Goal: Communication & Community: Answer question/provide support

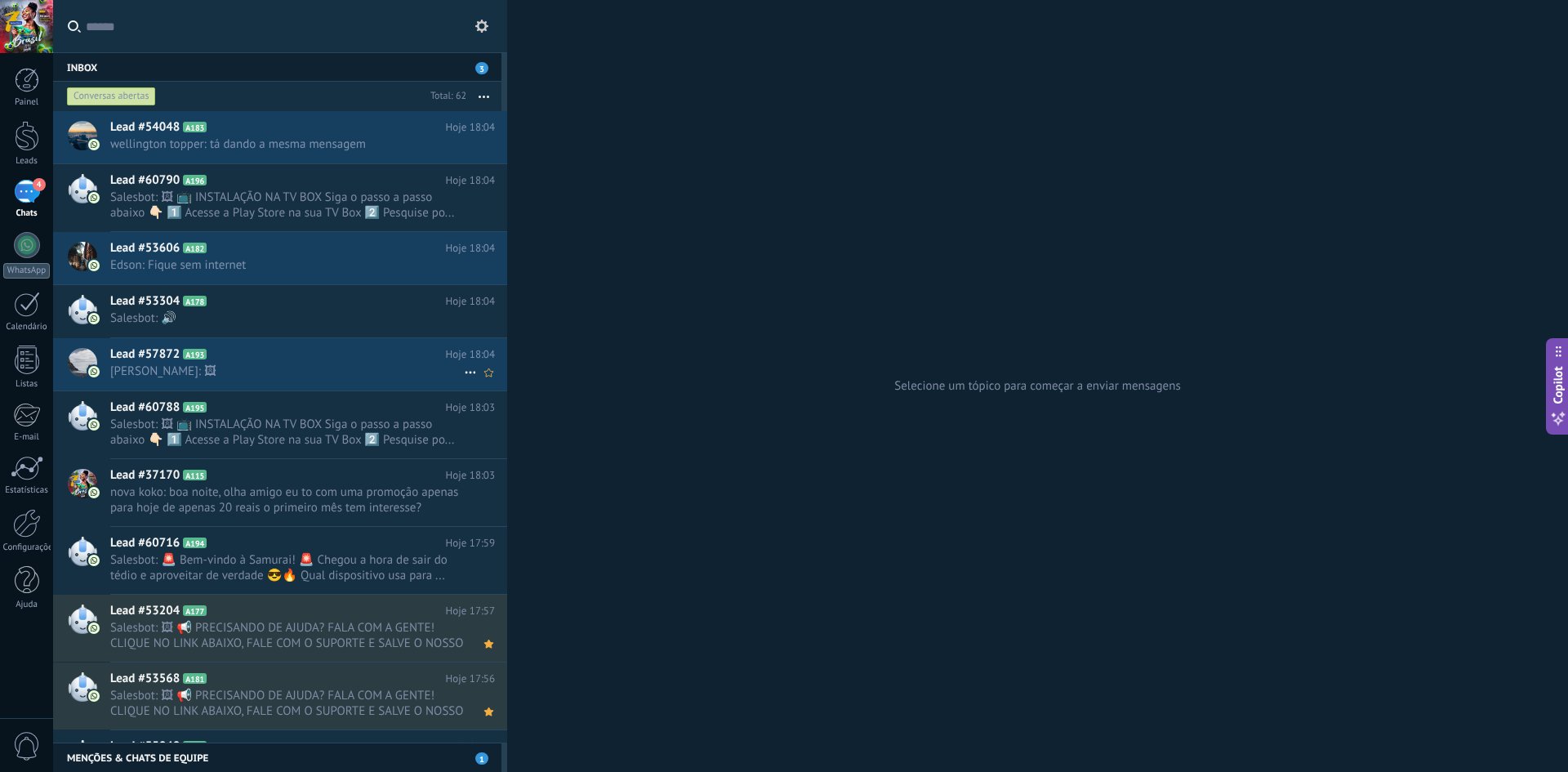
click at [270, 372] on span "[PERSON_NAME]: 🖼" at bounding box center [287, 371] width 353 height 15
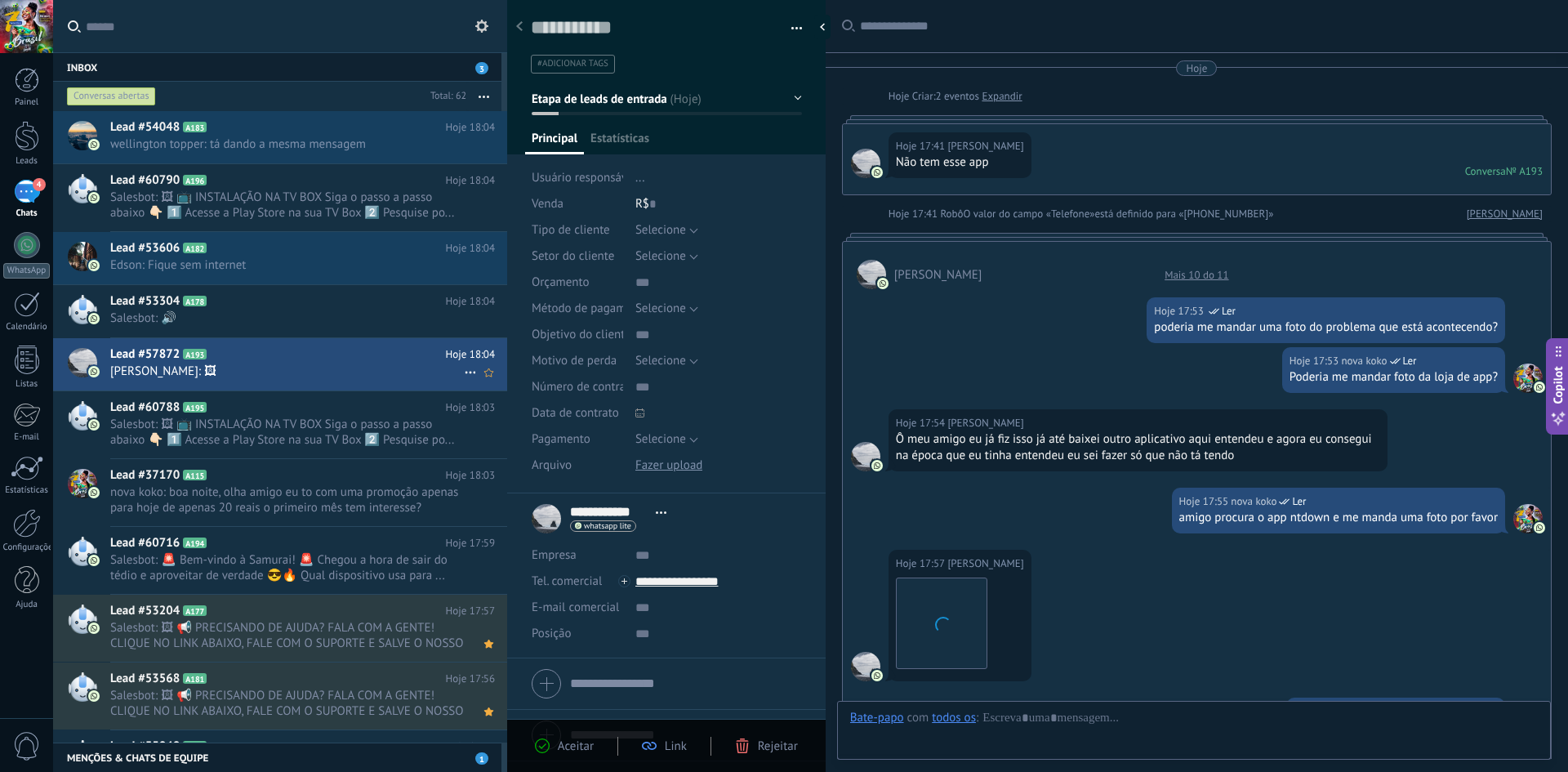
scroll to position [927, 0]
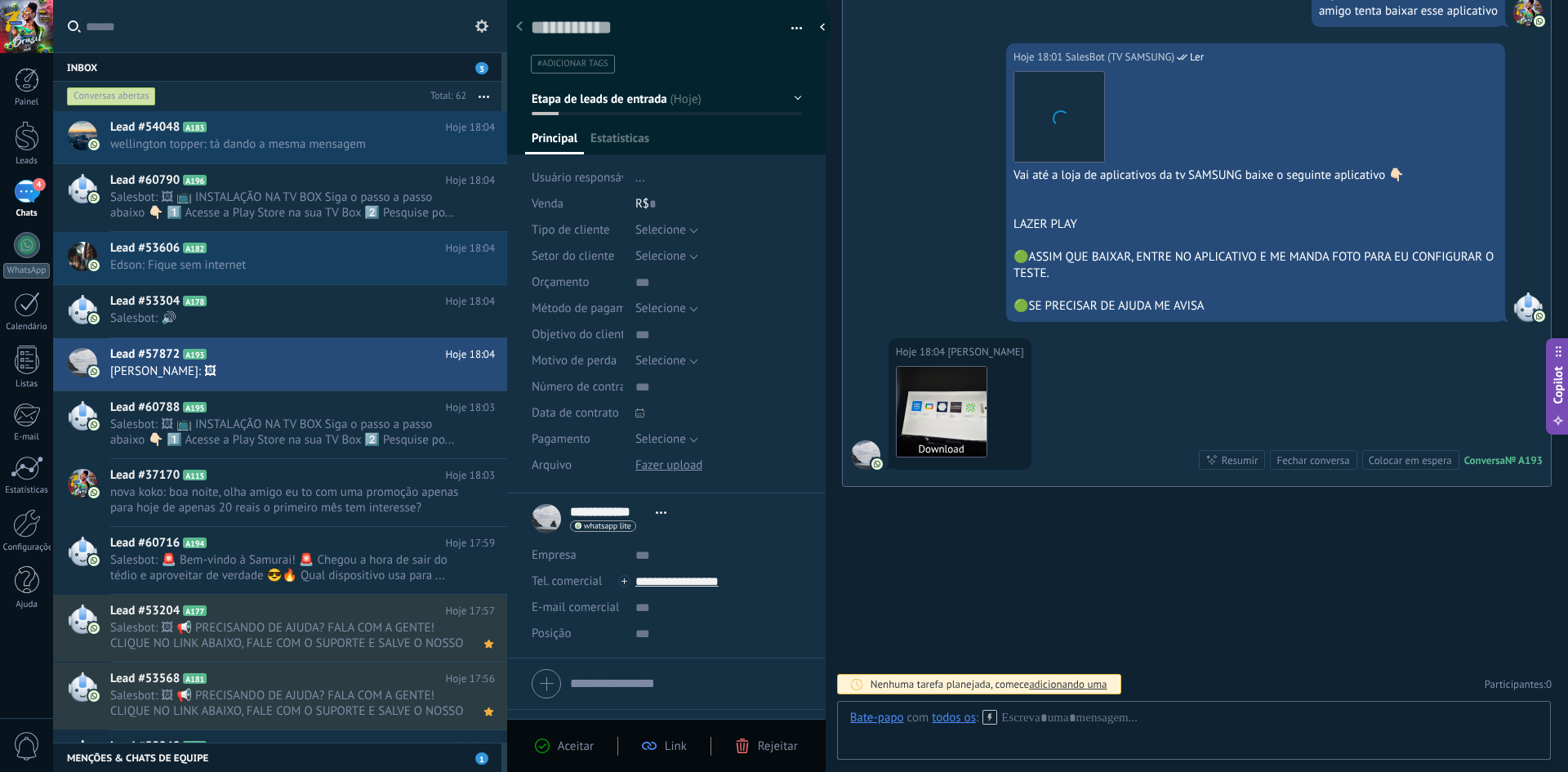
click at [957, 386] on img at bounding box center [942, 412] width 90 height 90
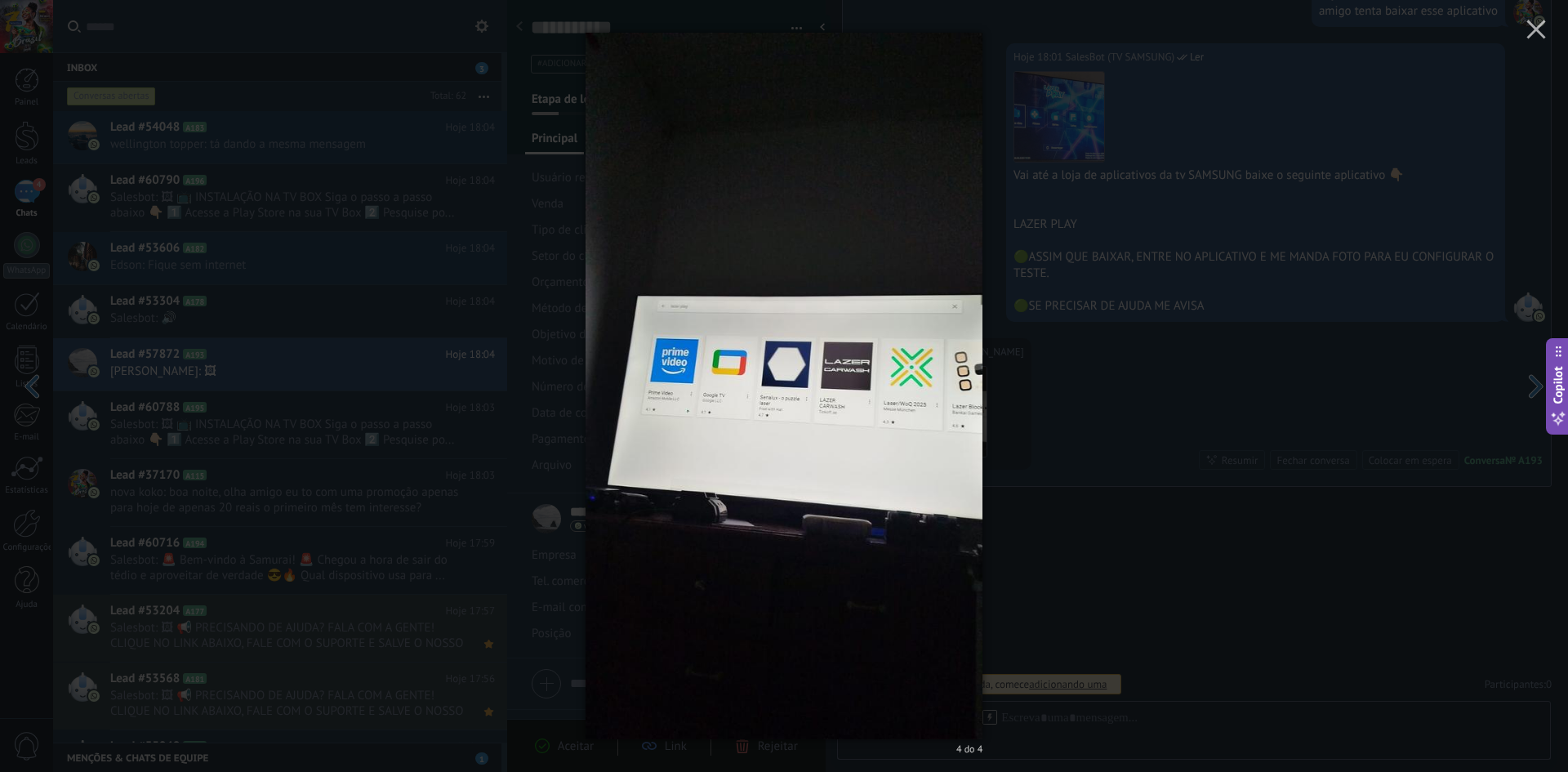
click at [1135, 423] on div "4 do 4" at bounding box center [784, 386] width 1568 height 772
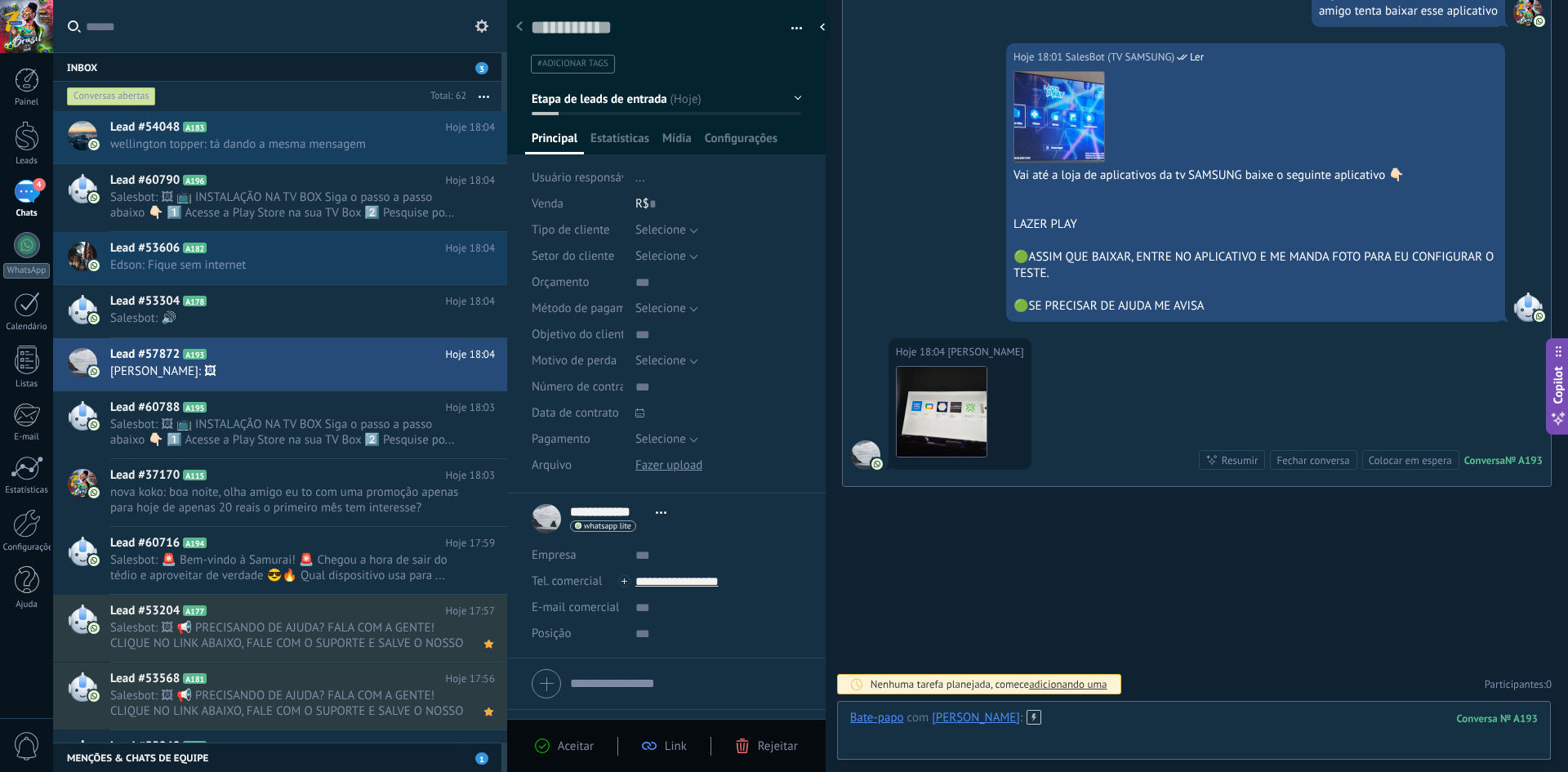
click at [1116, 734] on div at bounding box center [1194, 735] width 688 height 49
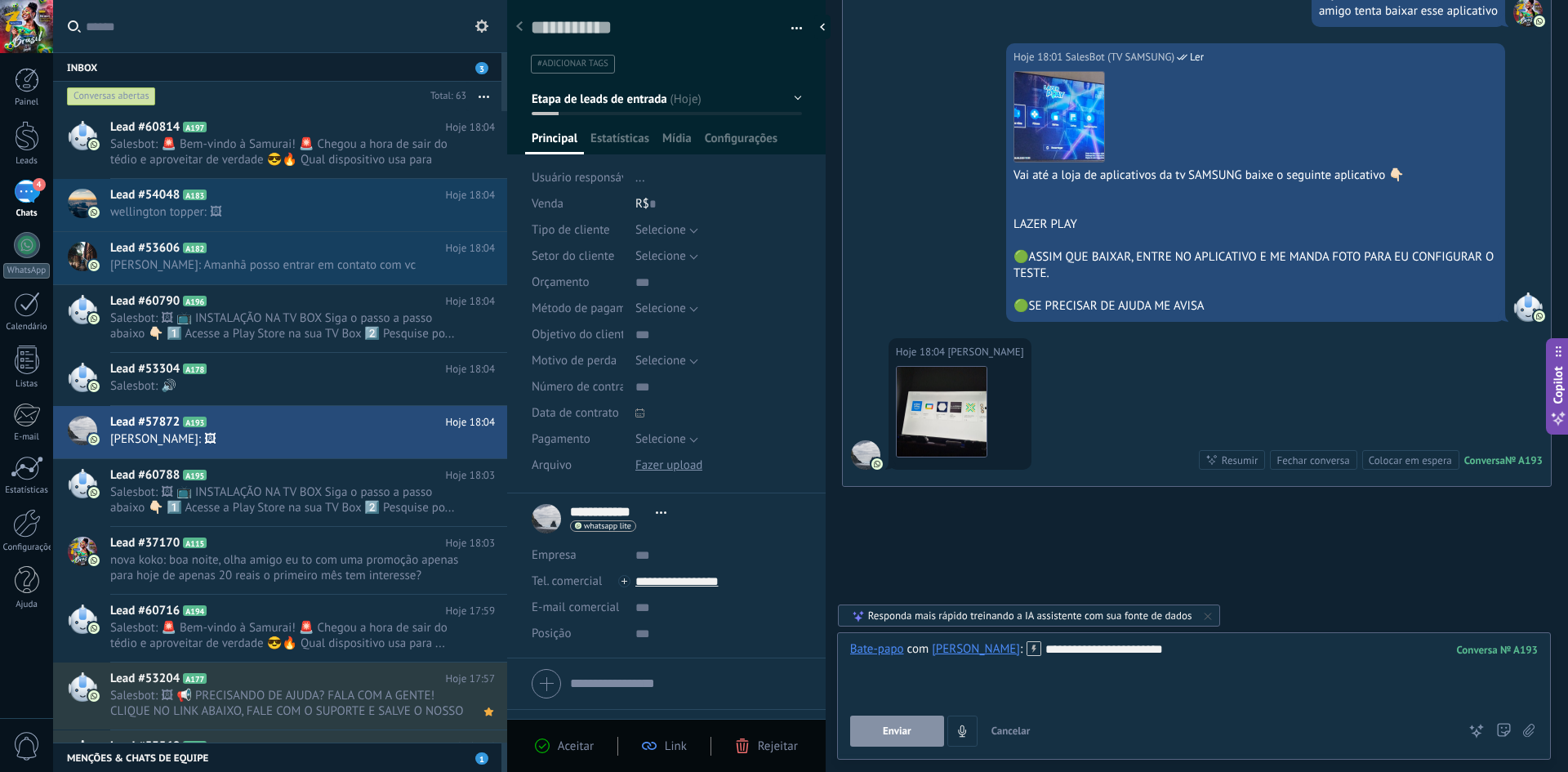
click at [923, 725] on button "Enviar" at bounding box center [897, 731] width 94 height 31
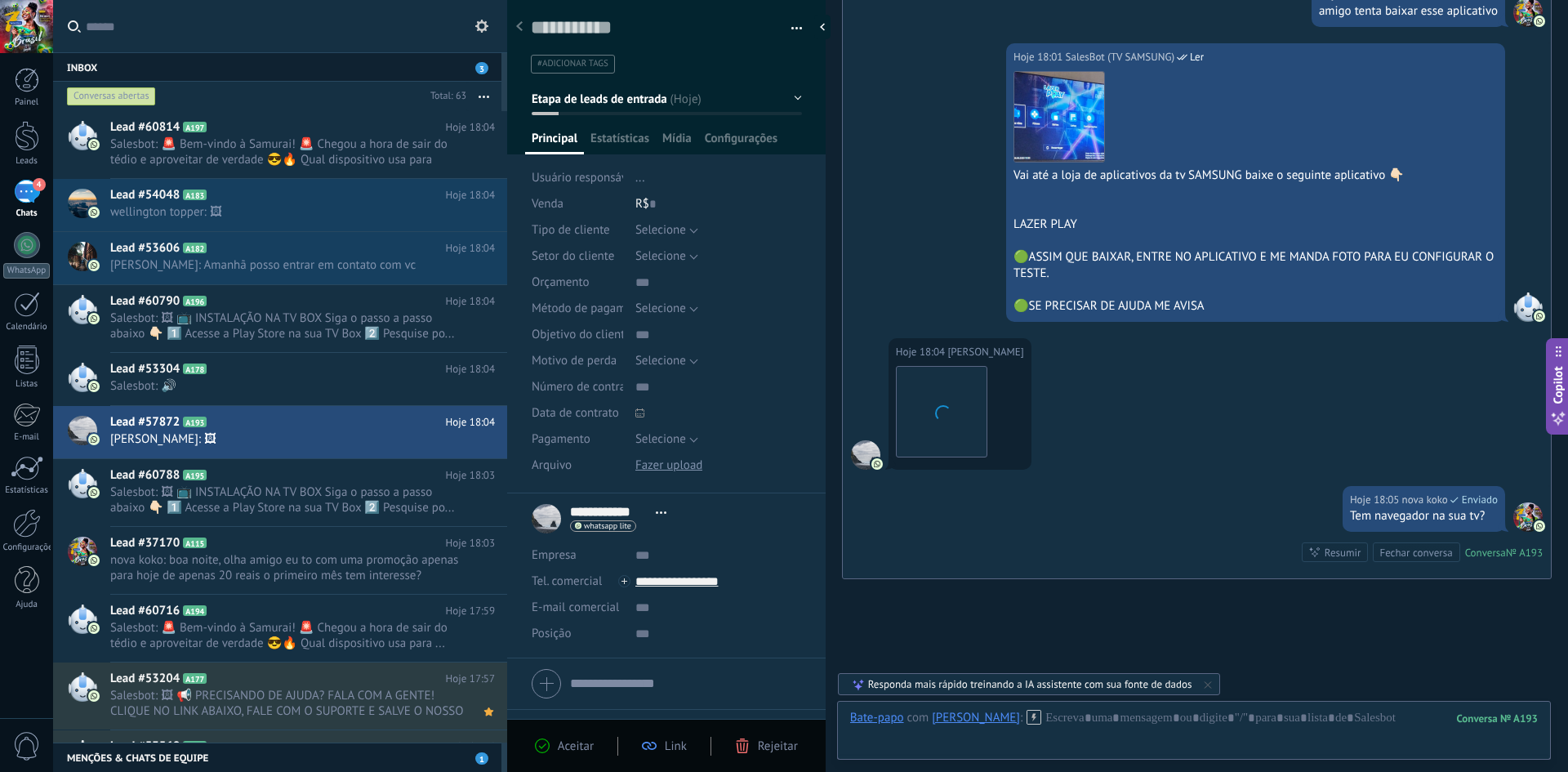
scroll to position [1019, 0]
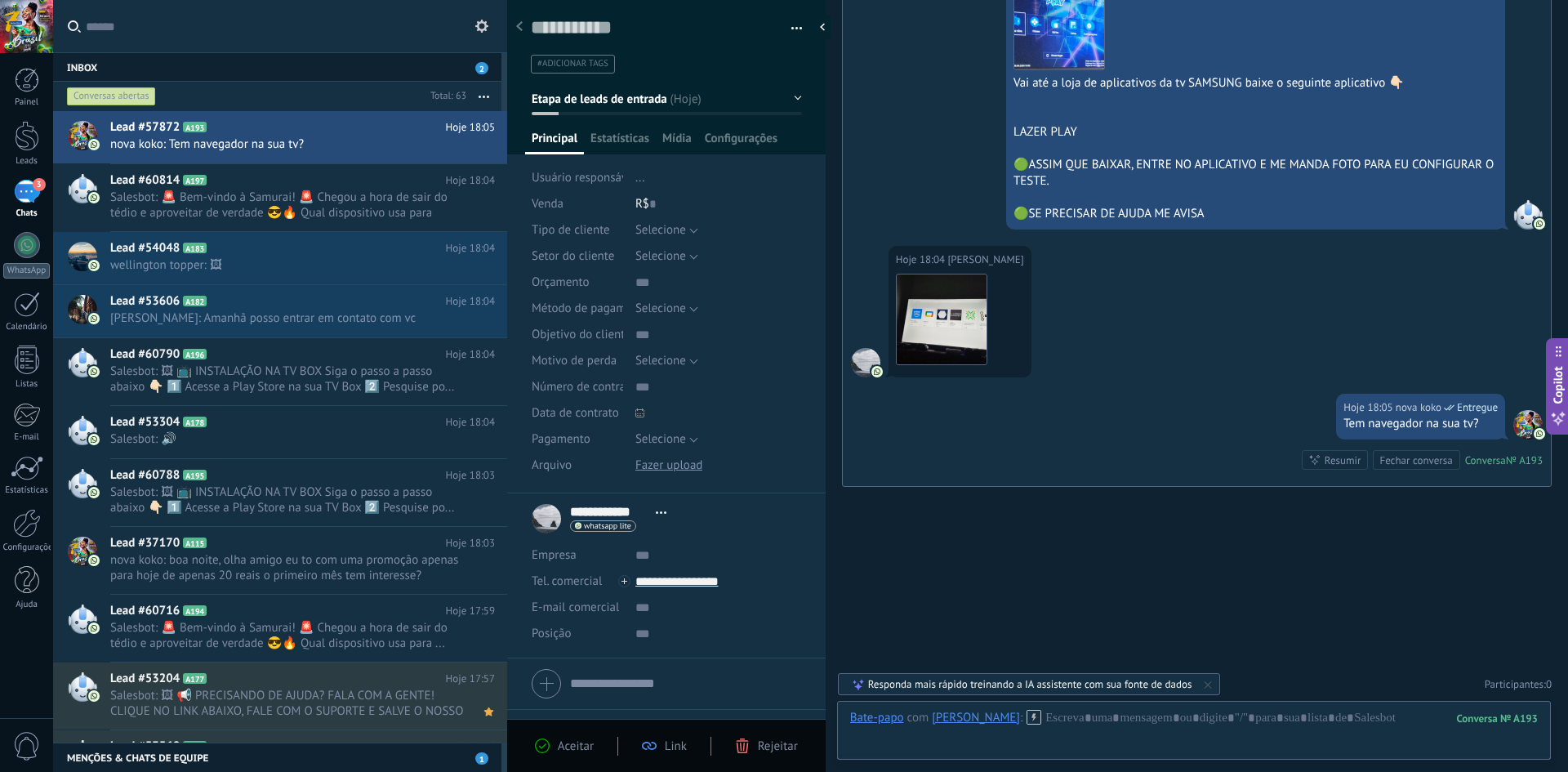
drag, startPoint x: 1516, startPoint y: 523, endPoint x: 2609, endPoint y: 792, distance: 1125.6
click at [1567, 771] on html ".abccls-1,.abccls-2{fill-rule:evenodd}.abccls-2{fill:#fff} .abfcls-1{fill:none}…" at bounding box center [784, 386] width 1568 height 772
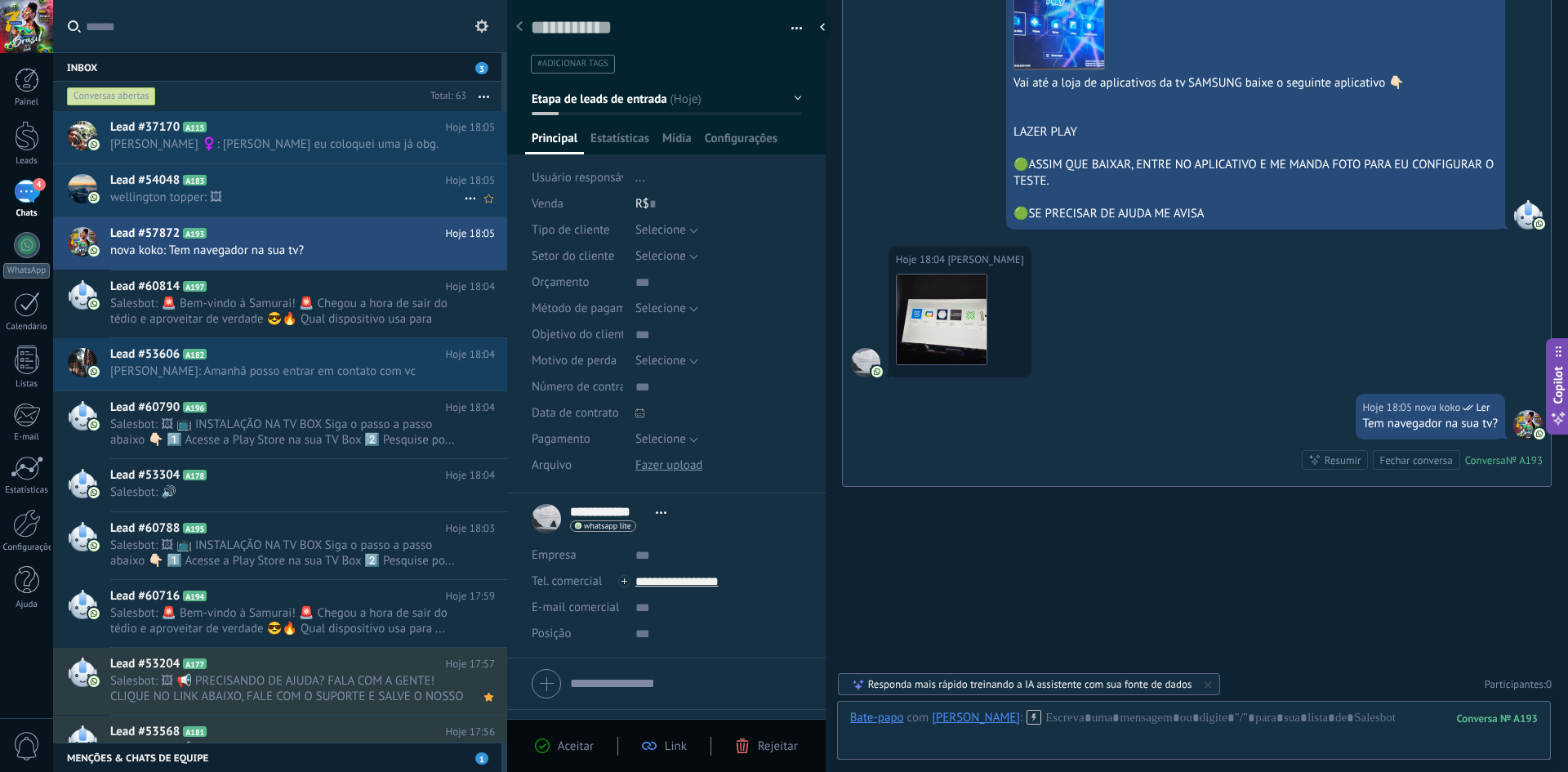
click at [187, 195] on span "wellington topper: 🖼" at bounding box center [287, 197] width 353 height 15
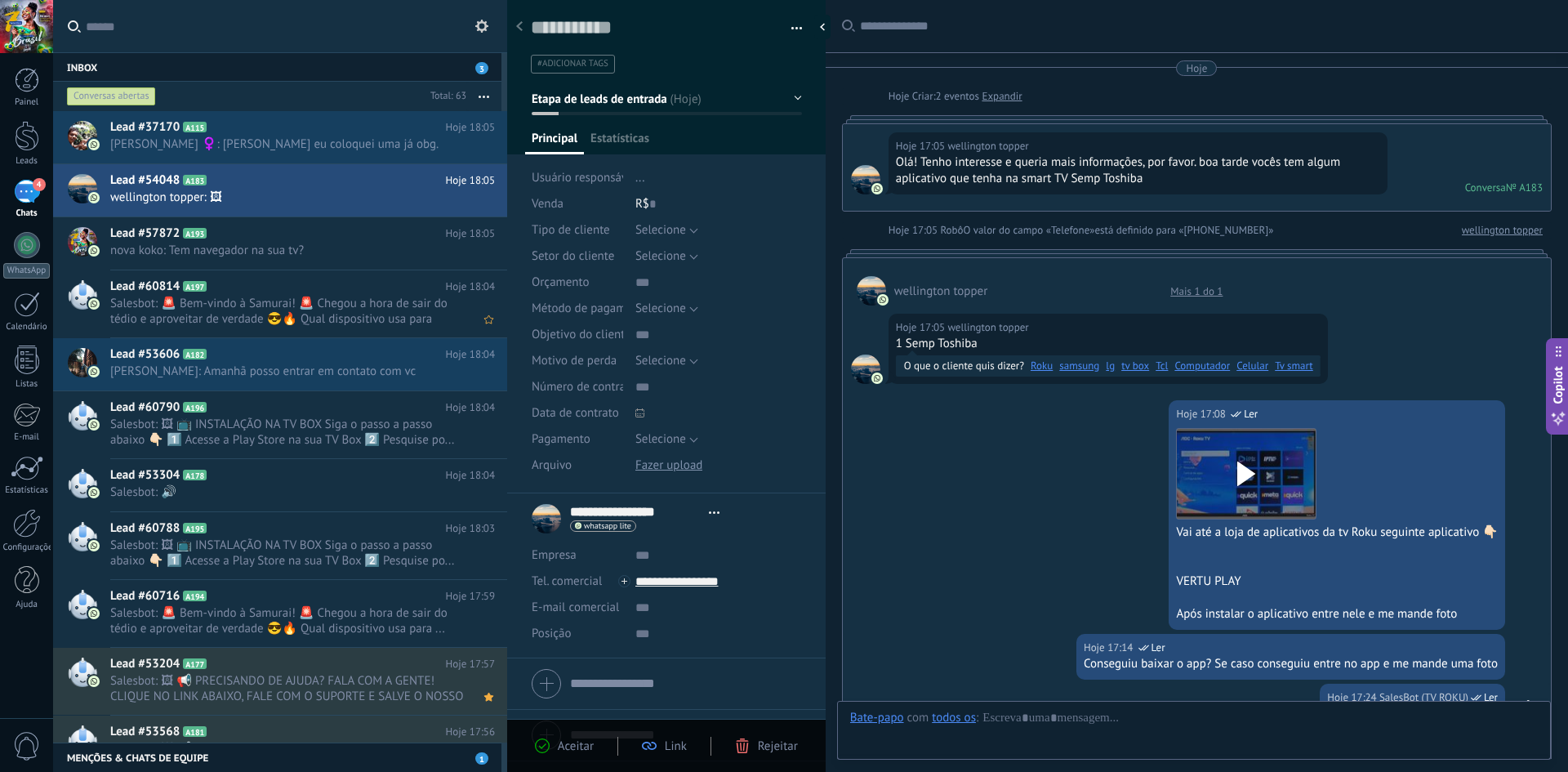
scroll to position [2322, 0]
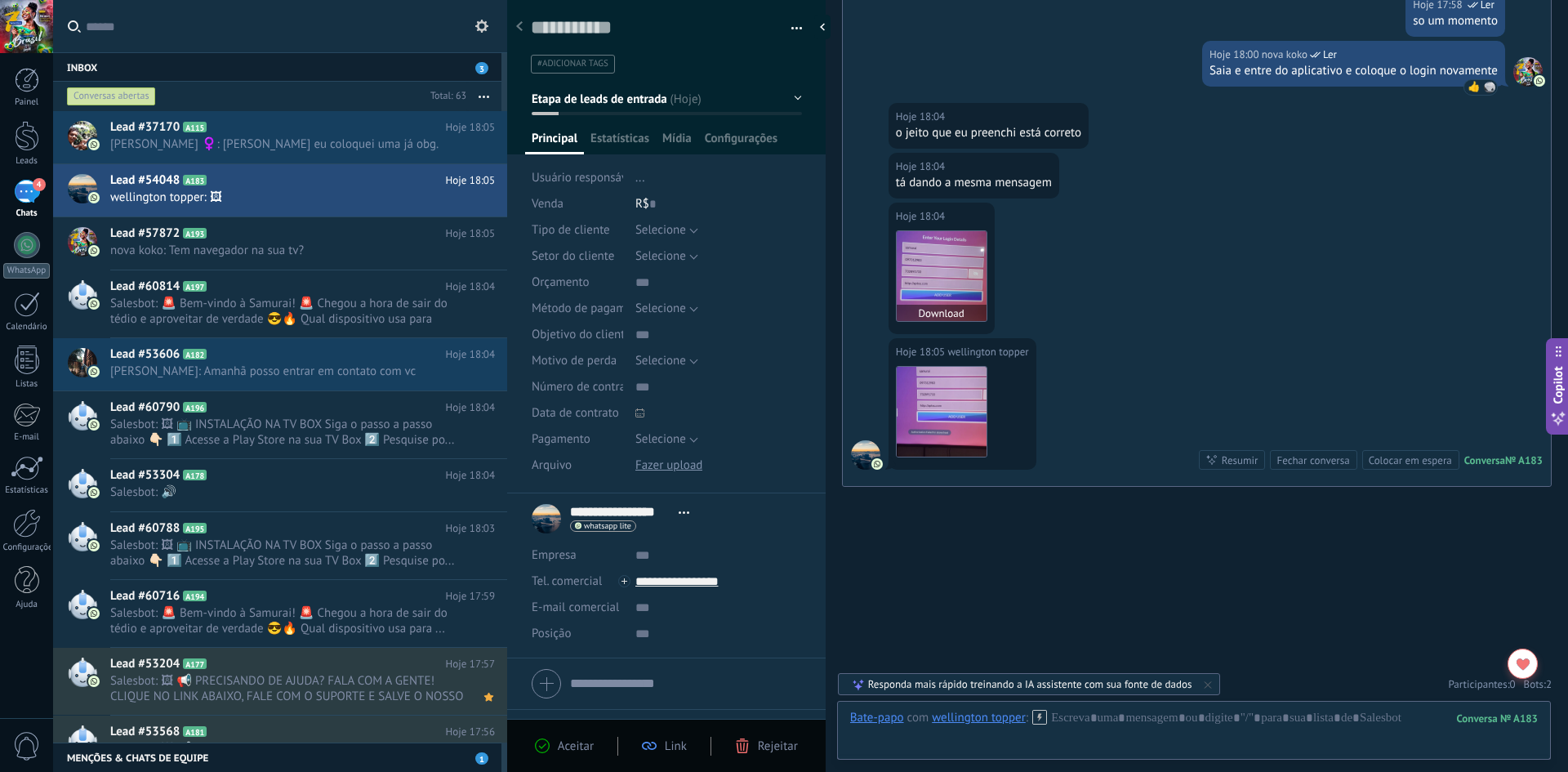
click at [933, 307] on button "Download" at bounding box center [942, 312] width 90 height 16
click at [937, 272] on img at bounding box center [942, 276] width 90 height 90
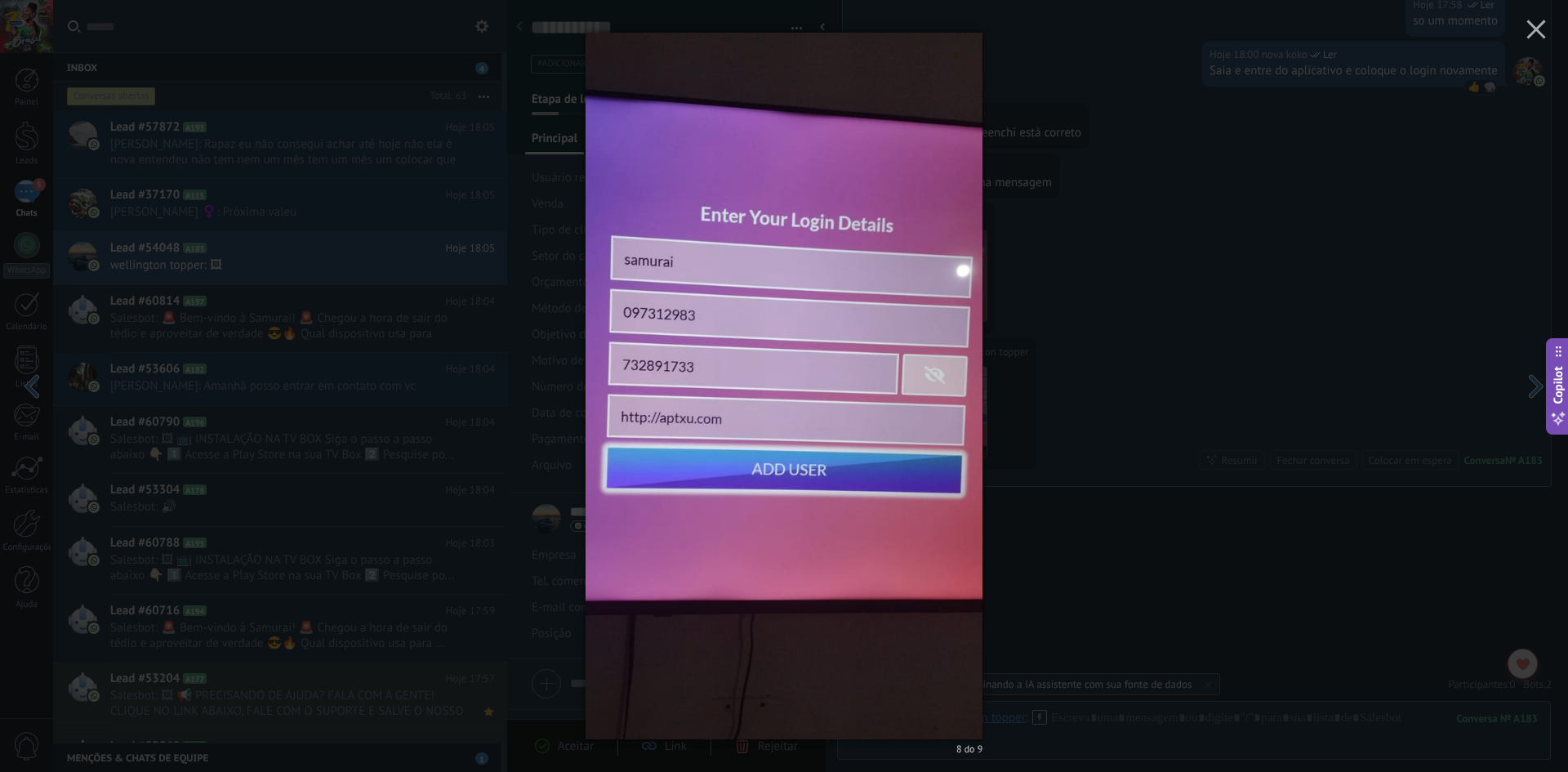
drag, startPoint x: 998, startPoint y: 539, endPoint x: 1167, endPoint y: 531, distance: 169.2
drag, startPoint x: 1256, startPoint y: 625, endPoint x: 1538, endPoint y: 609, distance: 282.5
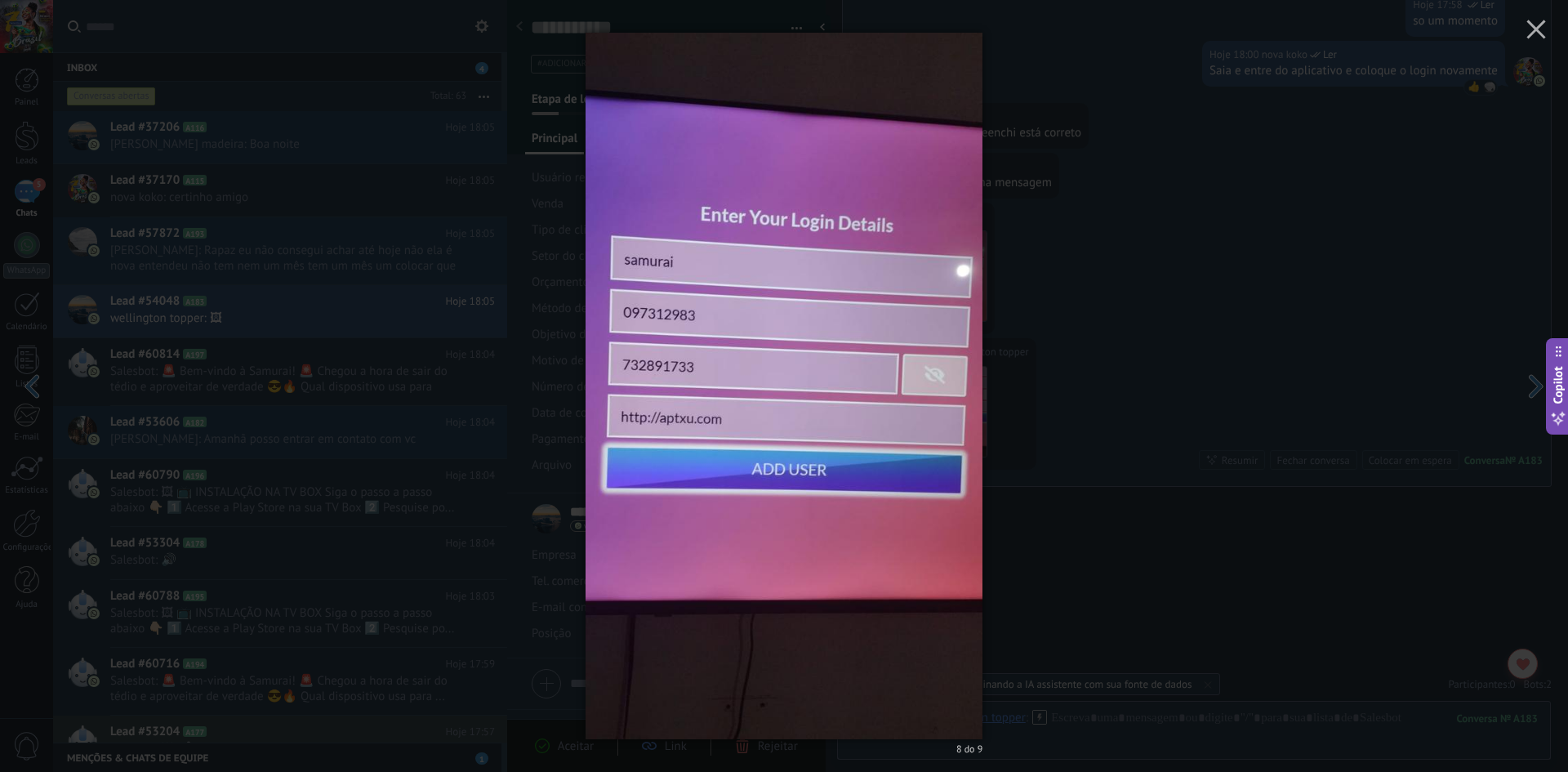
drag, startPoint x: 1538, startPoint y: 609, endPoint x: 10, endPoint y: 315, distance: 1556.0
click at [10, 315] on div "8 do 9" at bounding box center [784, 386] width 1568 height 772
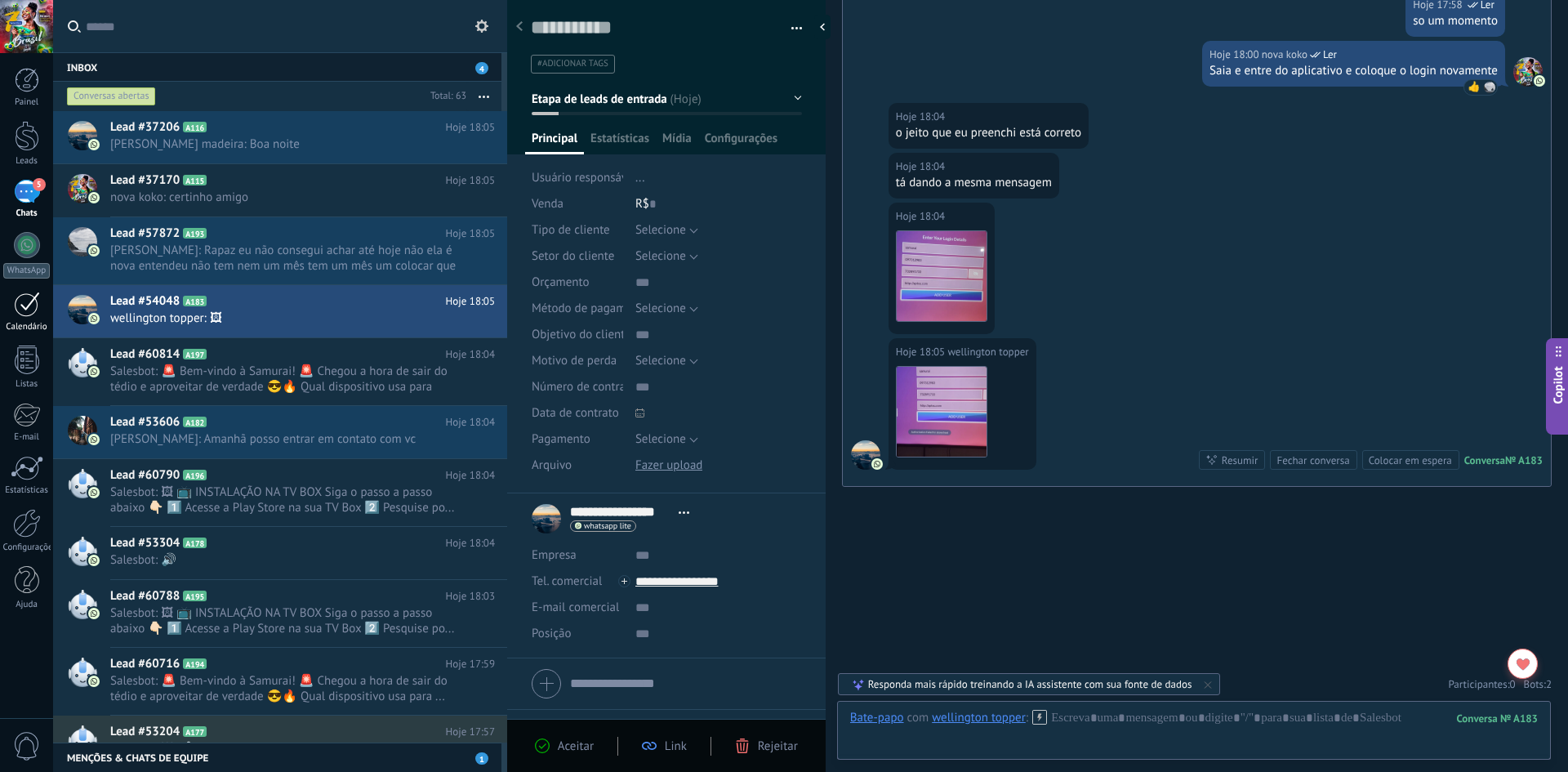
click at [16, 312] on div at bounding box center [26, 304] width 26 height 25
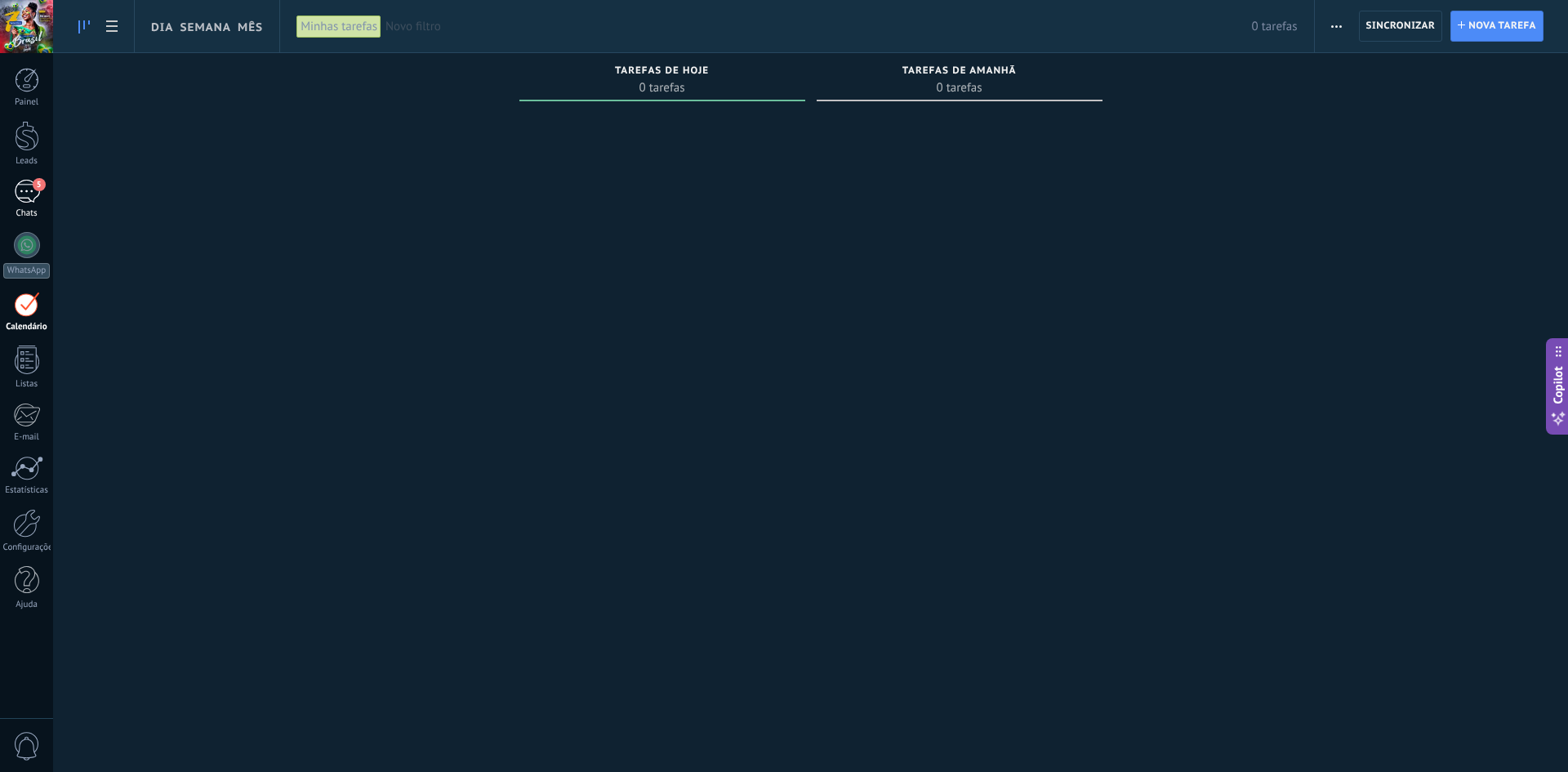
drag, startPoint x: 30, startPoint y: 189, endPoint x: 32, endPoint y: 200, distance: 11.2
click at [30, 189] on div "5" at bounding box center [26, 192] width 26 height 24
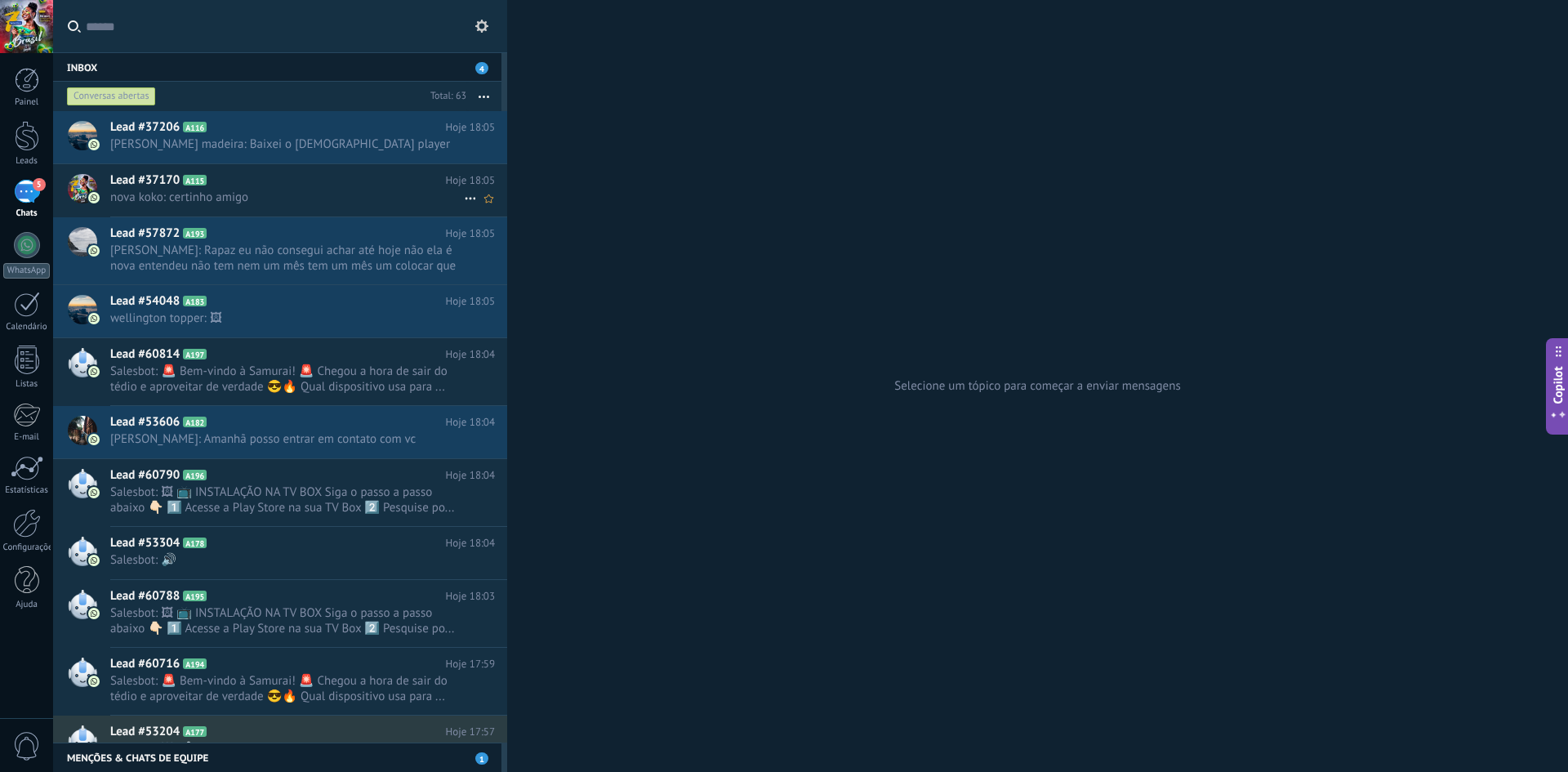
click at [384, 195] on span "nova koko: certinho amigo" at bounding box center [287, 197] width 353 height 15
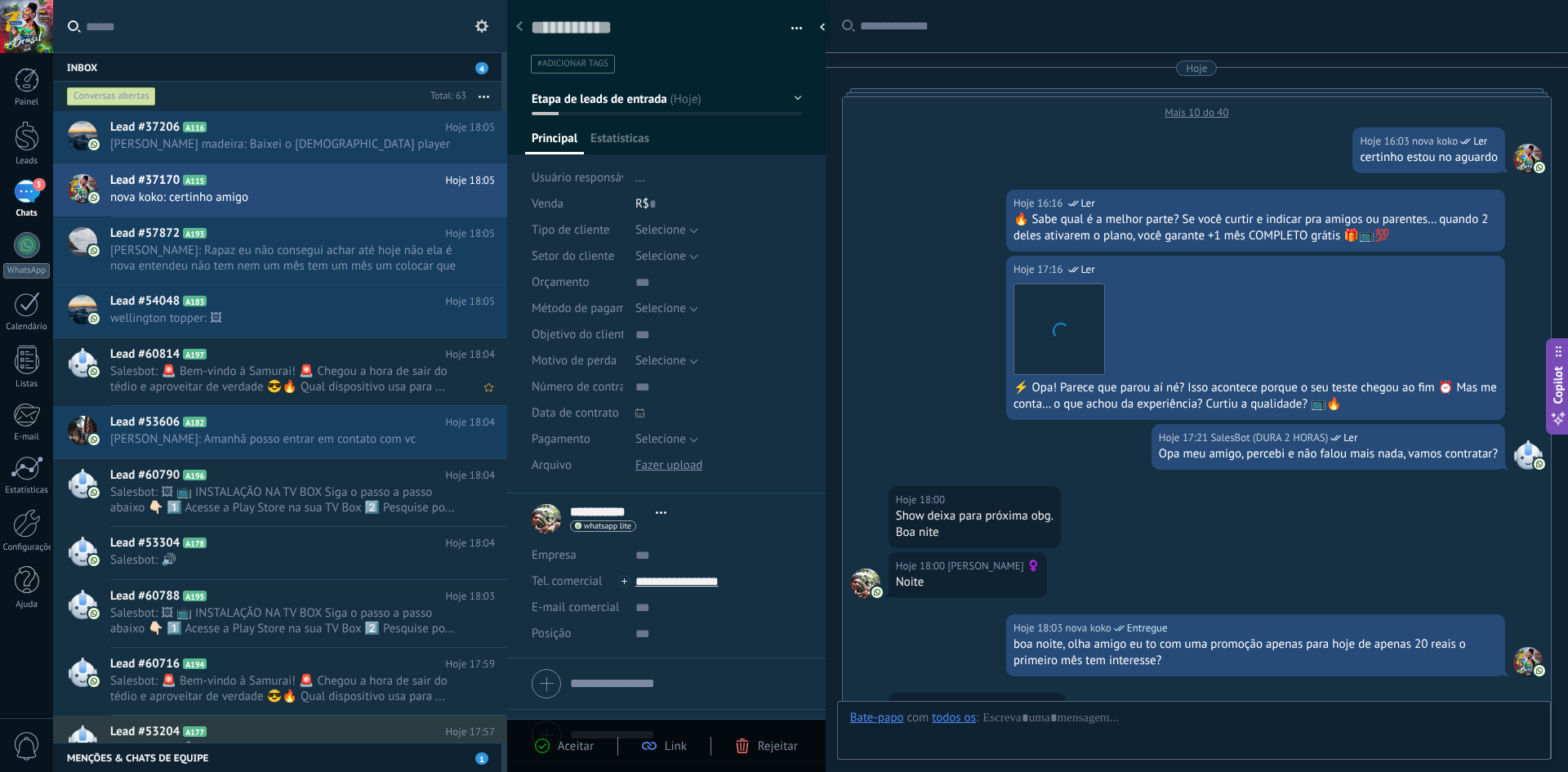
scroll to position [411, 0]
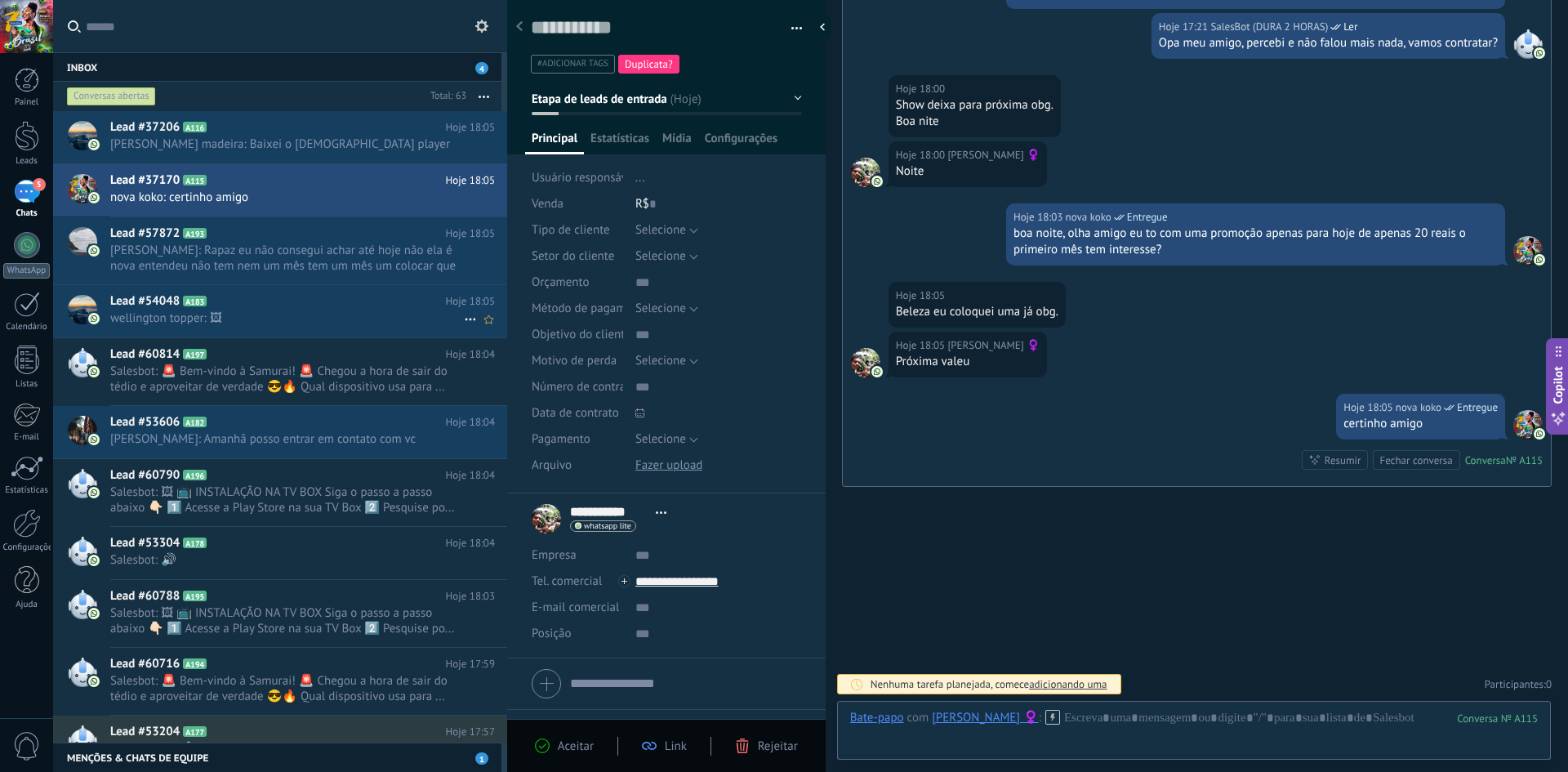
click at [140, 318] on span "wellington topper: 🖼" at bounding box center [287, 318] width 353 height 15
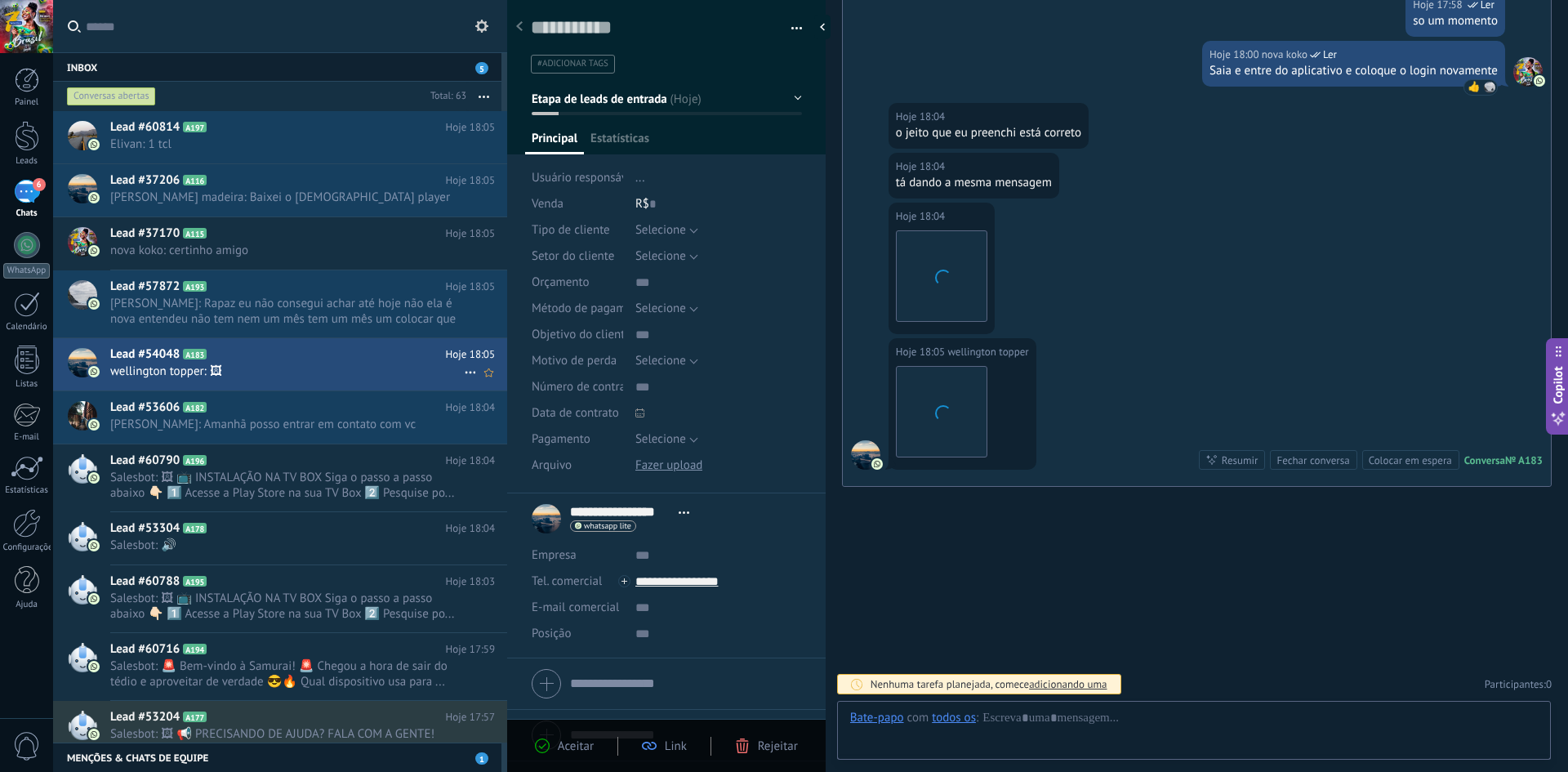
scroll to position [25, 0]
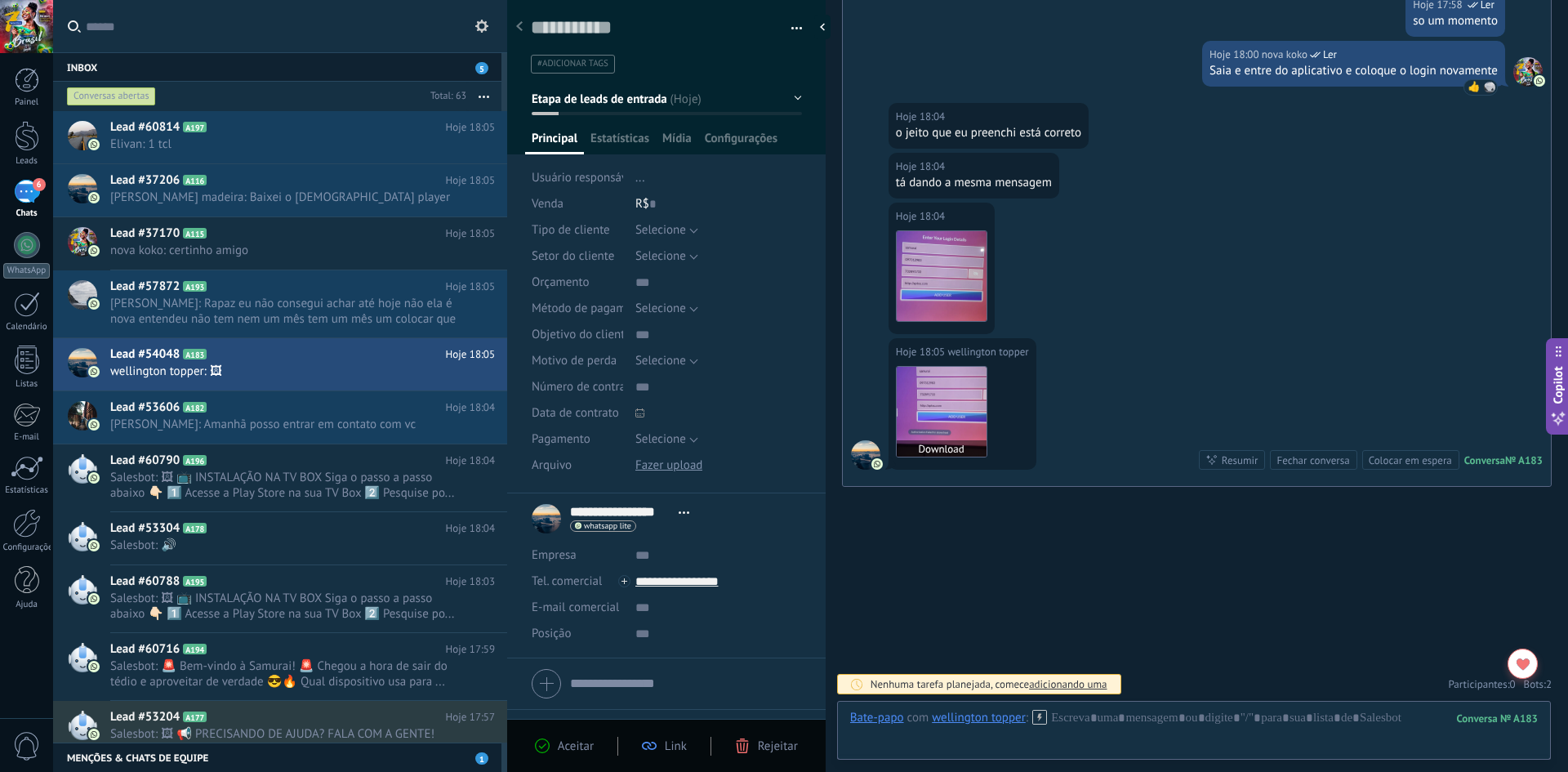
click at [921, 389] on img at bounding box center [942, 412] width 90 height 90
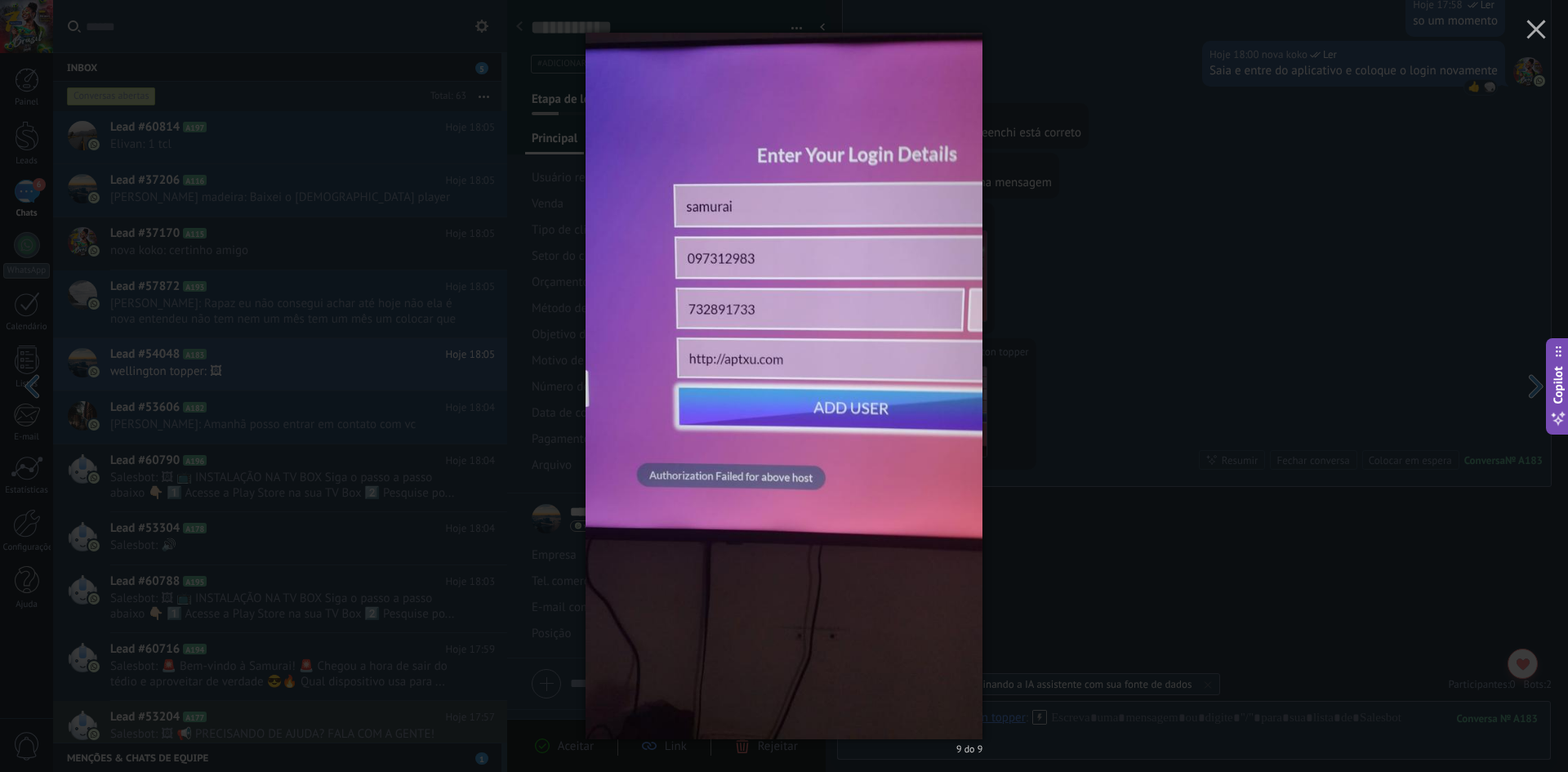
click at [768, 358] on img at bounding box center [784, 386] width 398 height 772
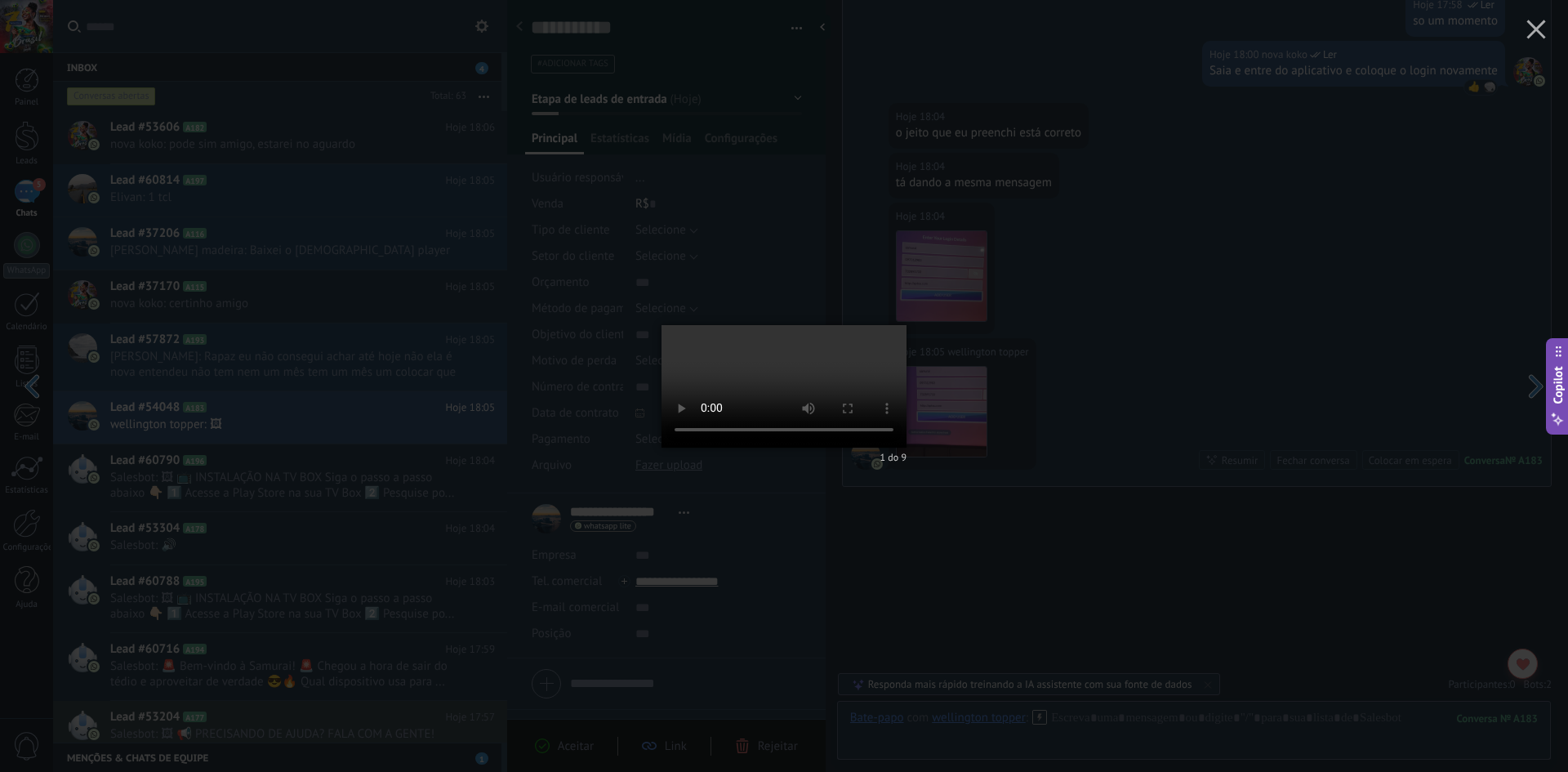
click at [1051, 416] on div "1 do 9" at bounding box center [784, 386] width 1568 height 772
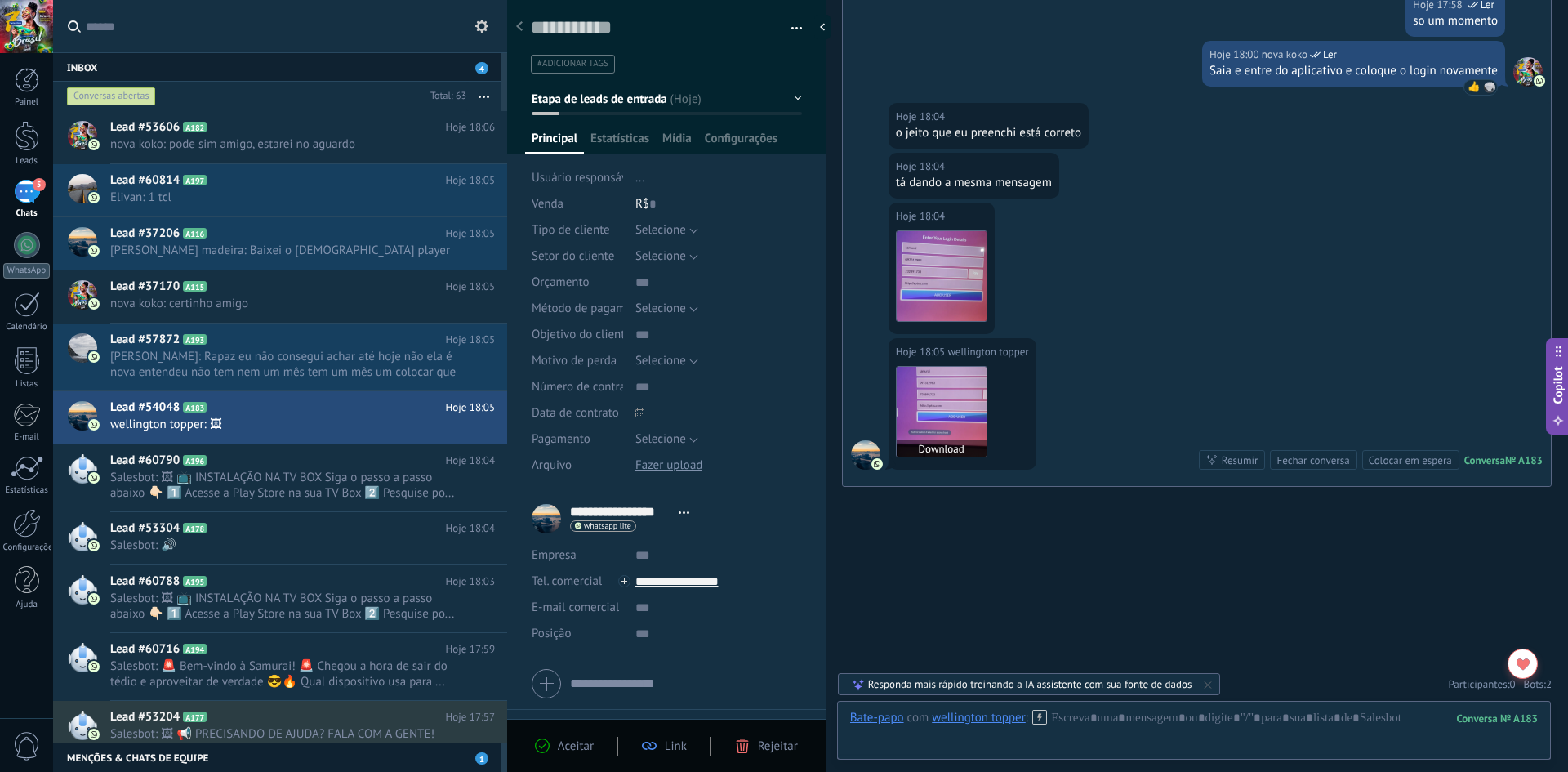
click at [910, 410] on img at bounding box center [942, 412] width 90 height 90
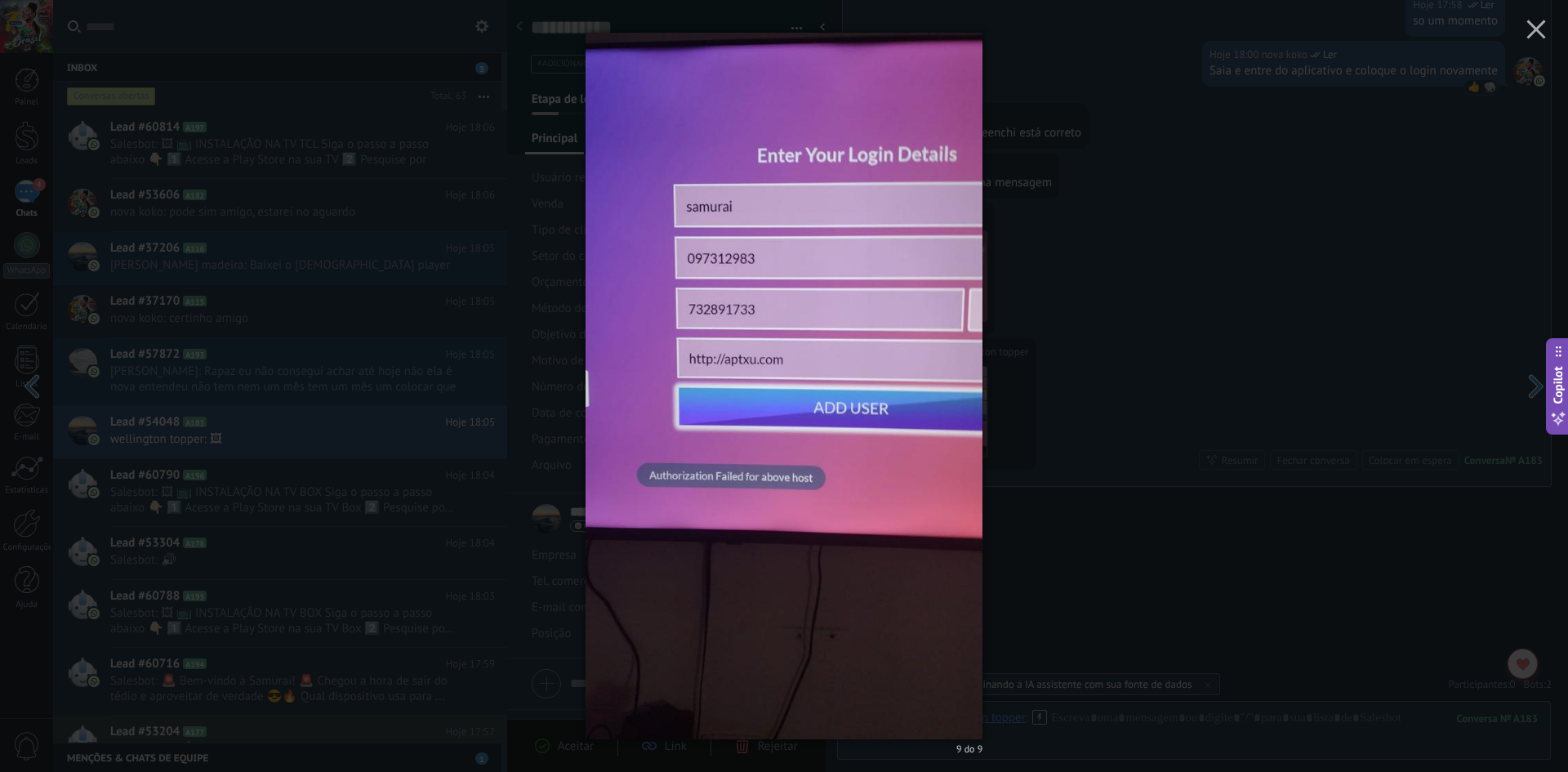
click at [1391, 420] on div "9 do 9" at bounding box center [784, 386] width 1568 height 772
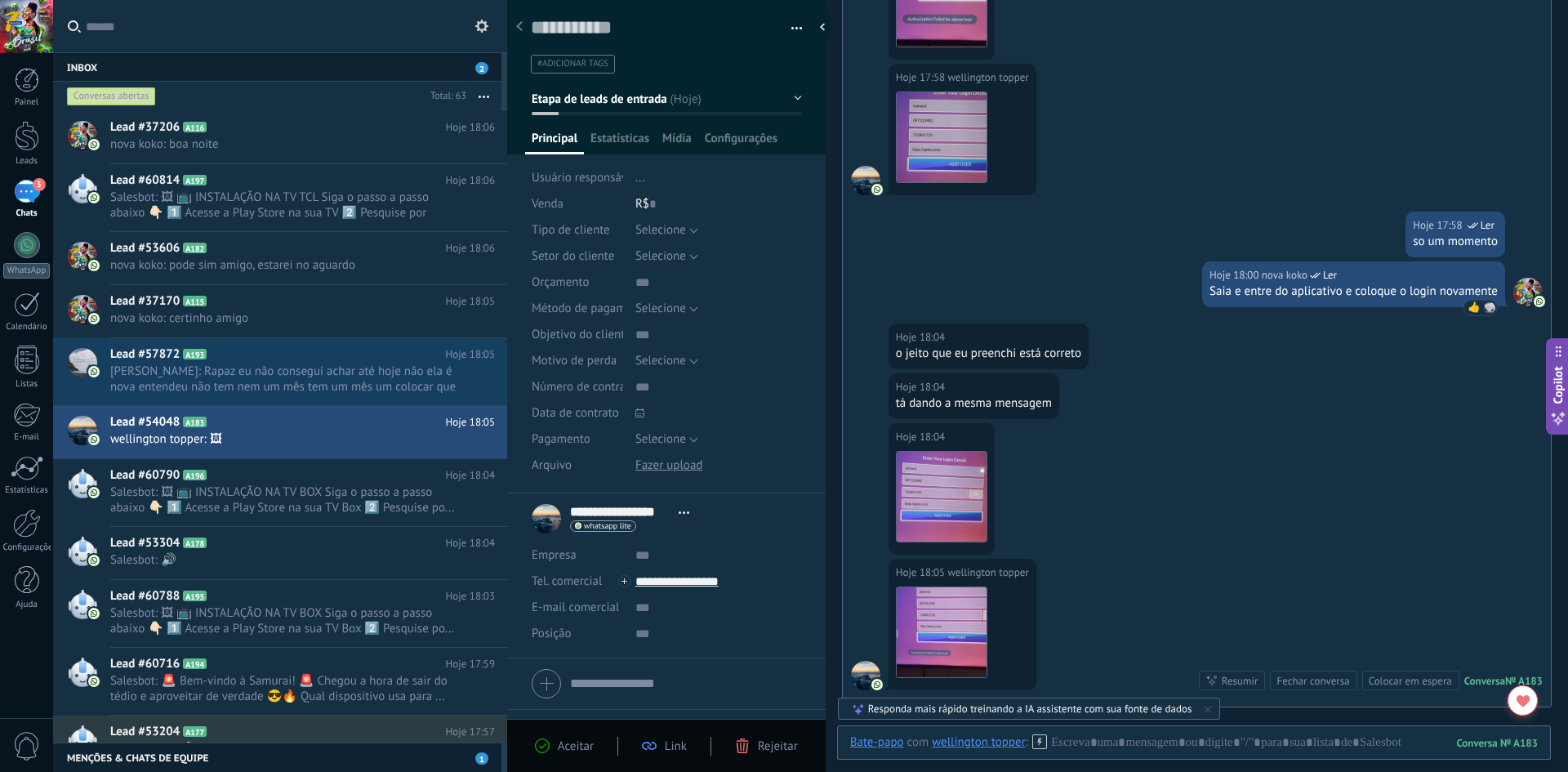
scroll to position [2322, 0]
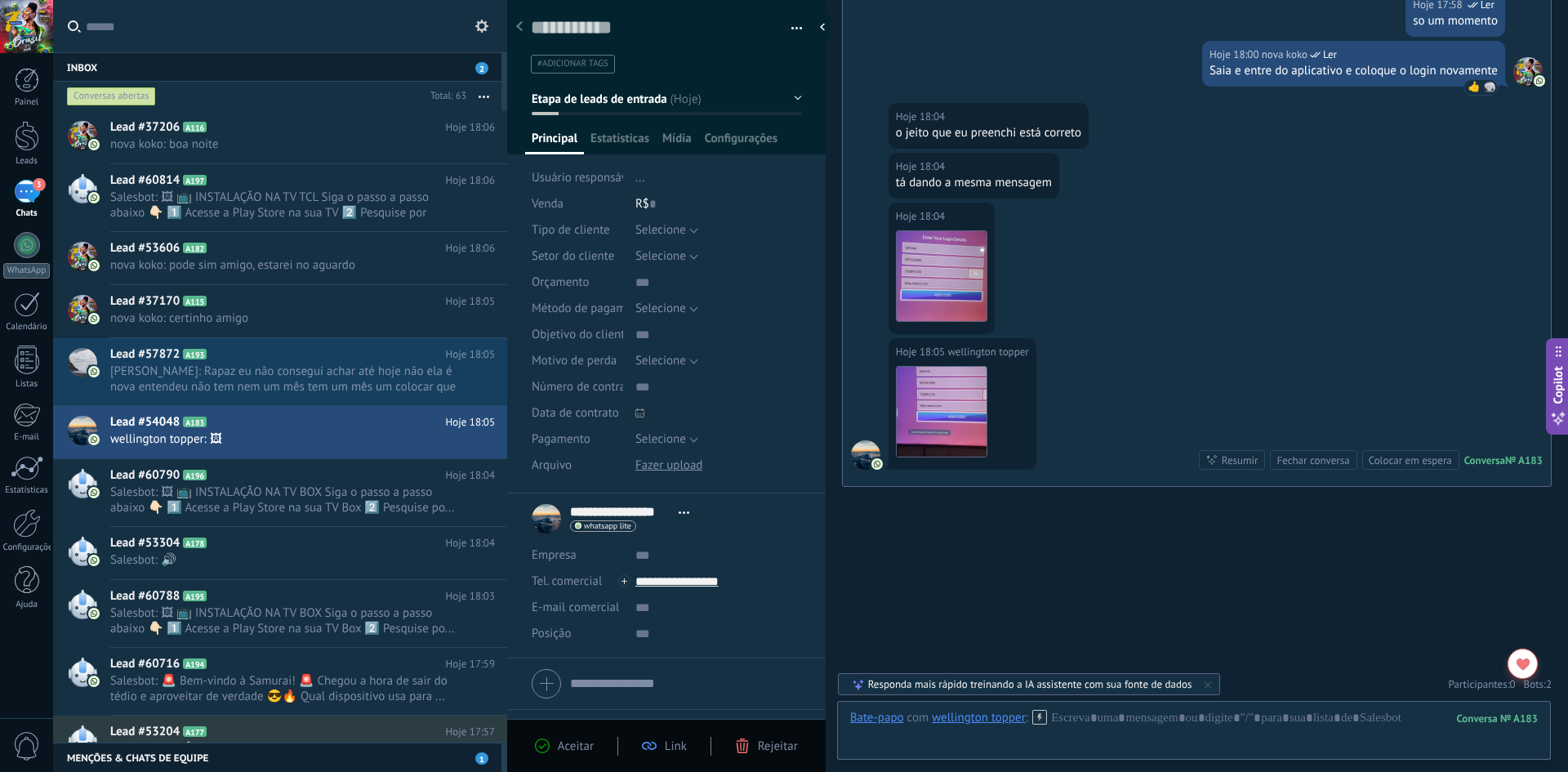
drag, startPoint x: 1341, startPoint y: 571, endPoint x: 1562, endPoint y: 611, distance: 224.6
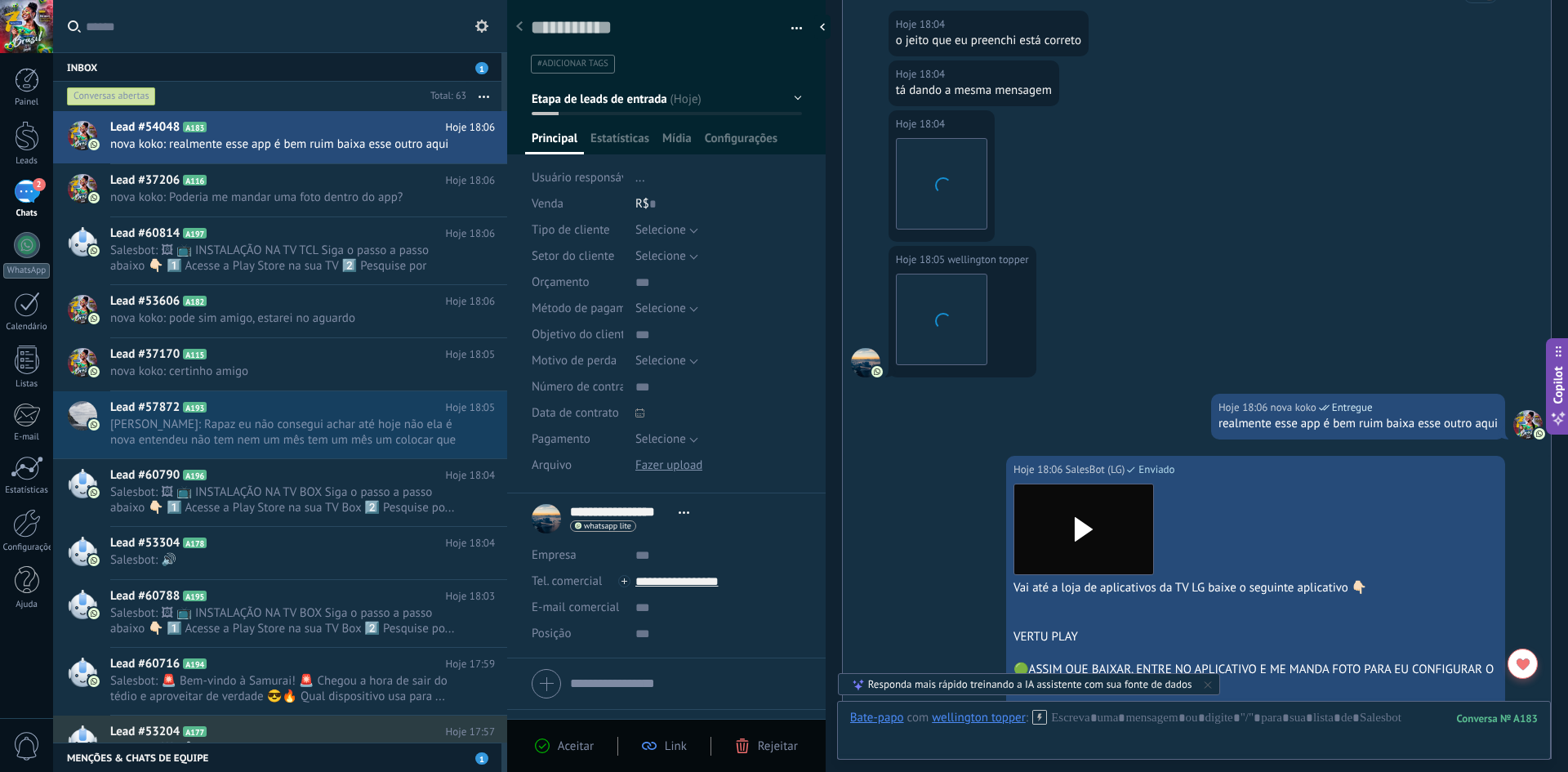
scroll to position [2709, 0]
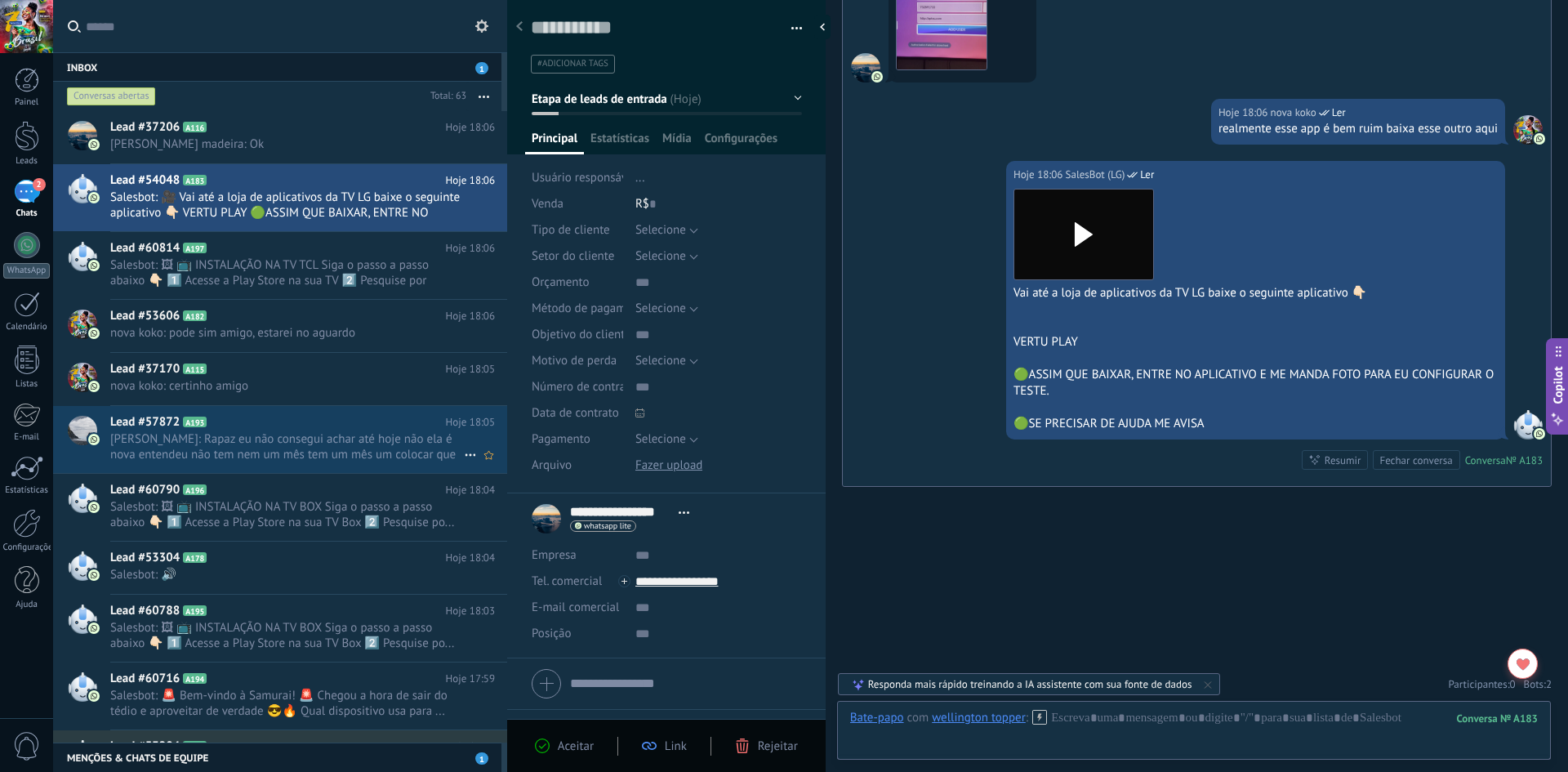
click at [279, 447] on span "Rogerio Gama: Rapaz eu não consegui achar até hoje não ela é nova entendeu não …" at bounding box center [287, 446] width 353 height 31
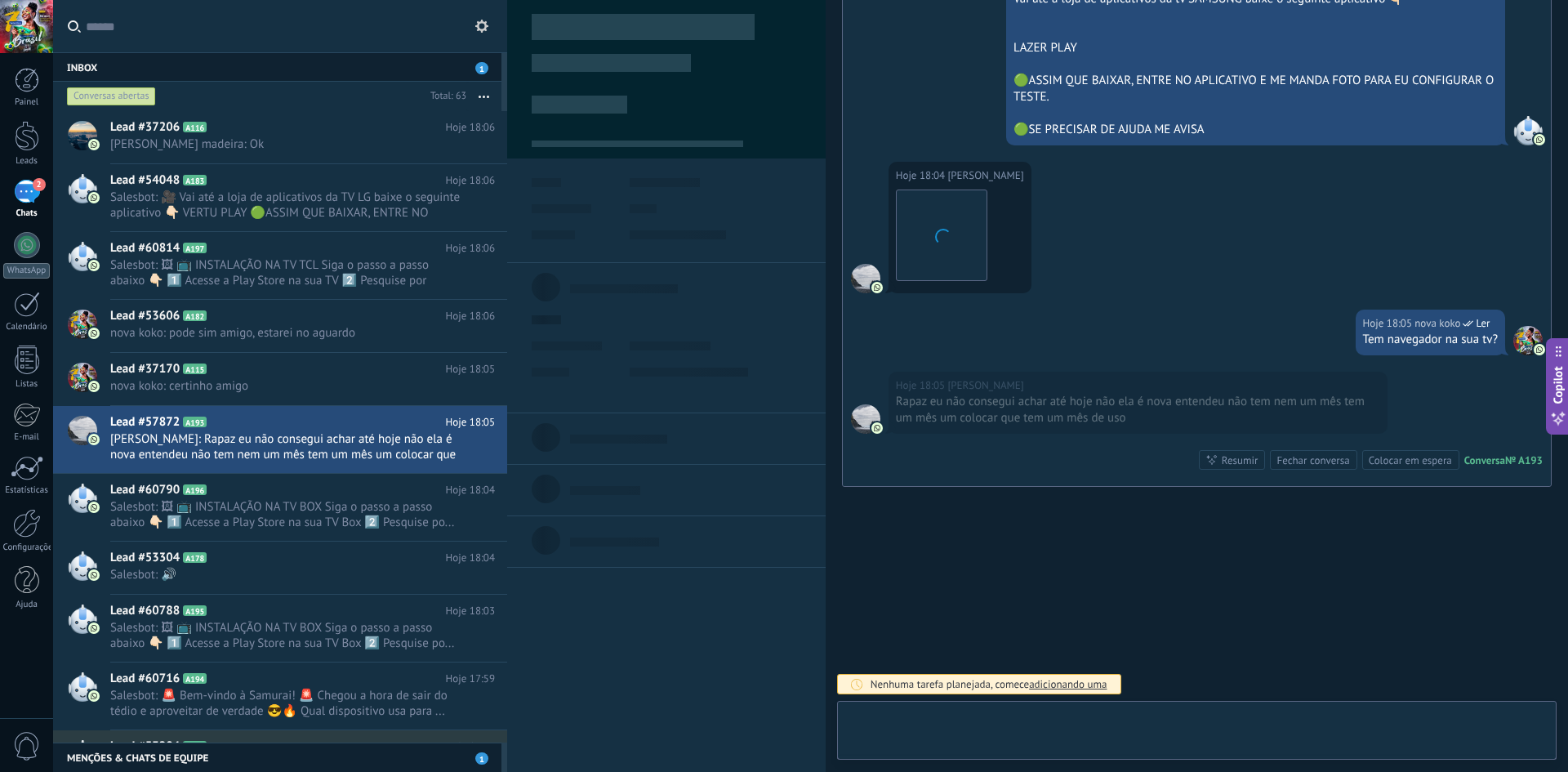
scroll to position [25, 0]
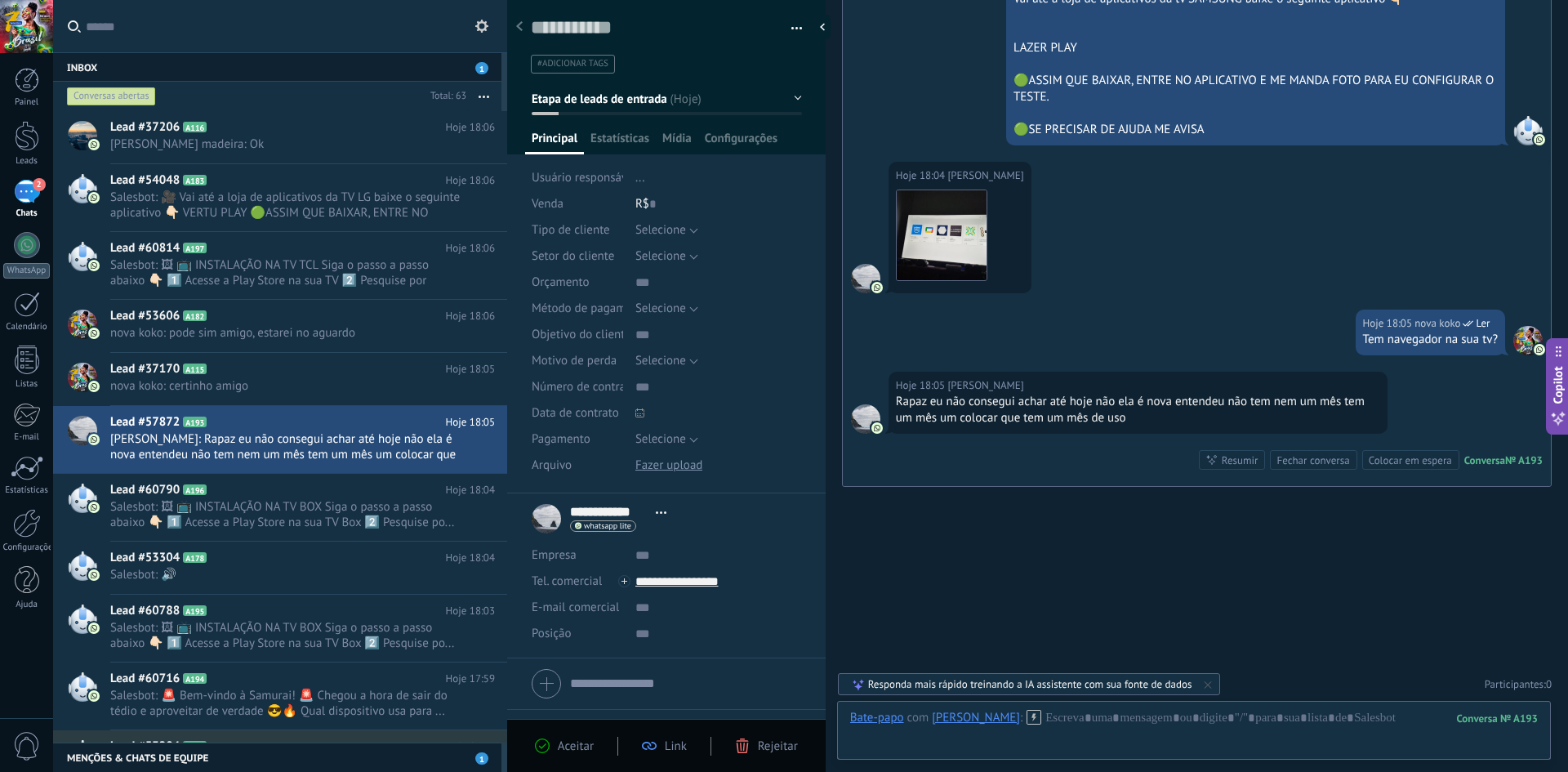
drag, startPoint x: 981, startPoint y: 523, endPoint x: 1511, endPoint y: 569, distance: 532.0
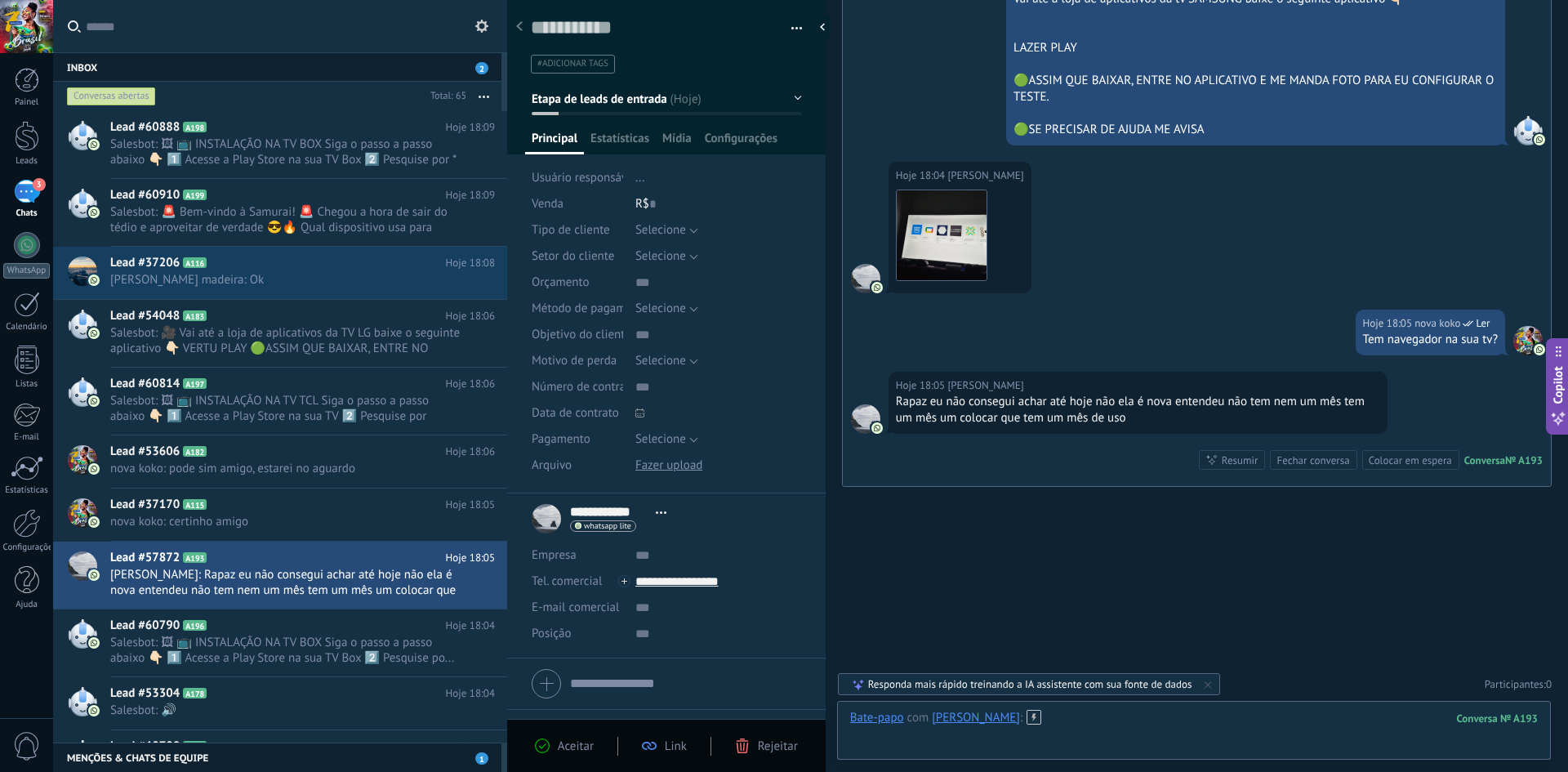
drag, startPoint x: 1112, startPoint y: 716, endPoint x: 1098, endPoint y: 739, distance: 26.9
click at [1112, 716] on div at bounding box center [1194, 735] width 688 height 49
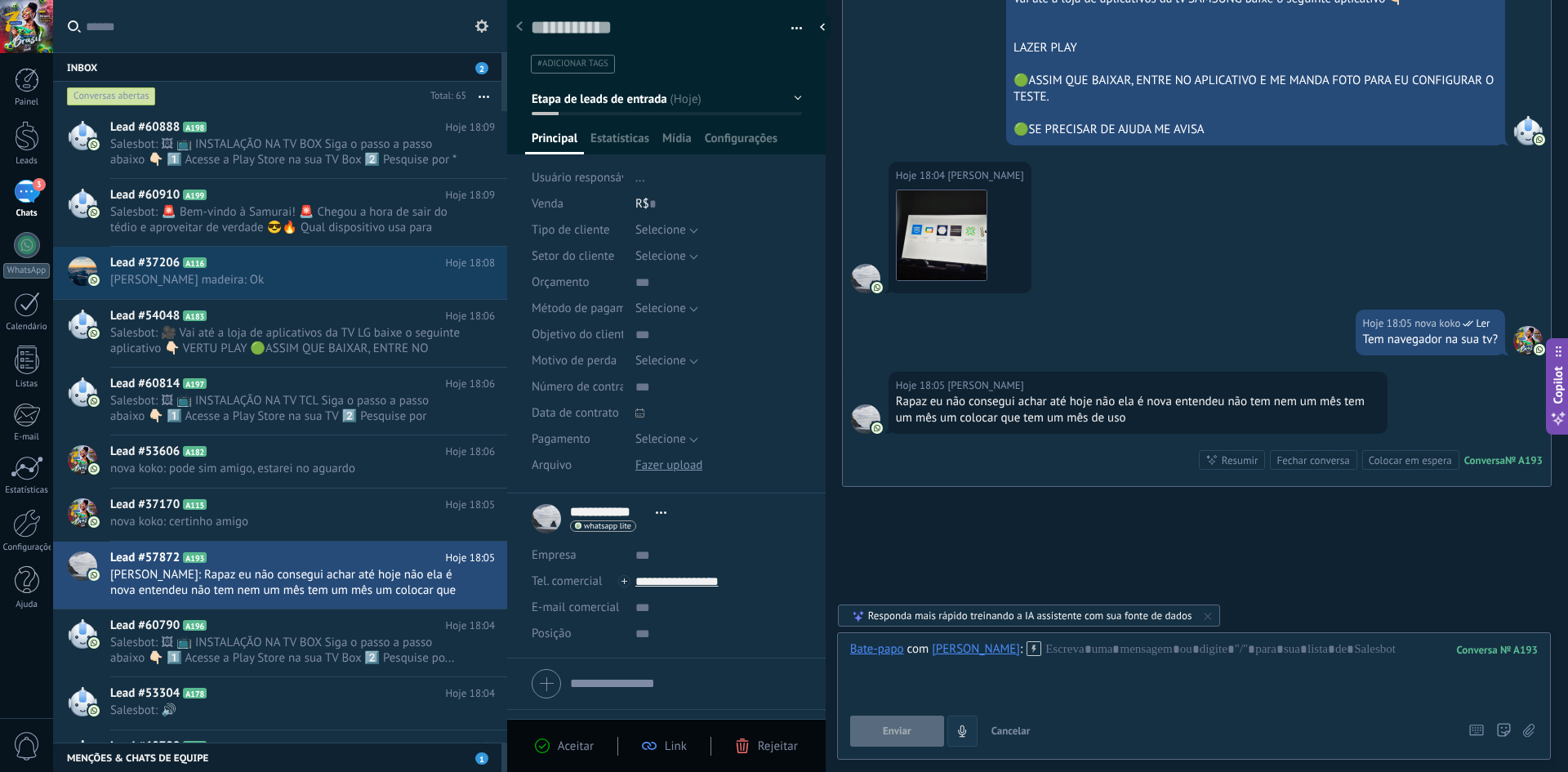
click at [951, 725] on button "4" at bounding box center [963, 731] width 30 height 31
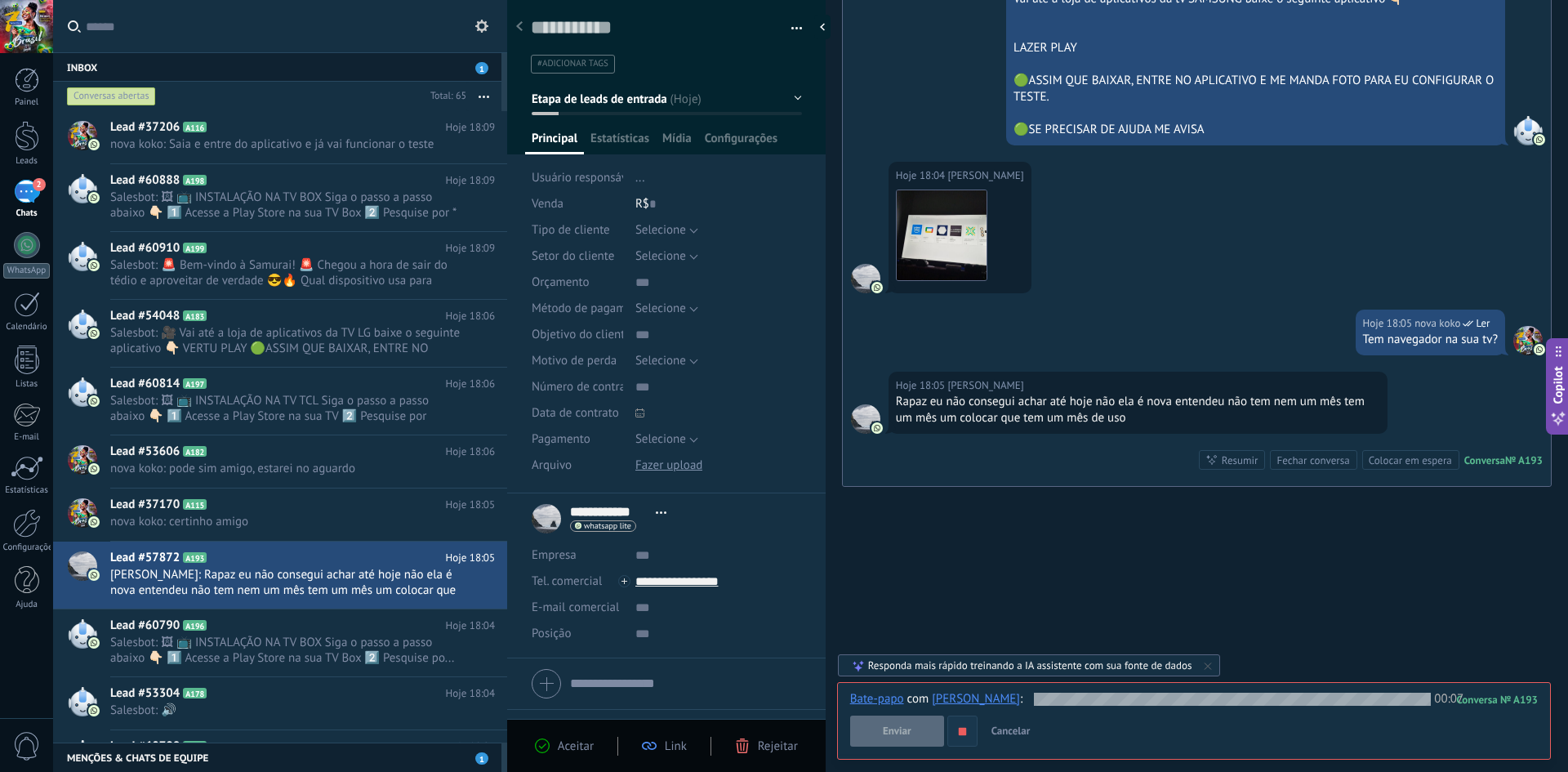
click at [961, 731] on use "button" at bounding box center [961, 731] width 8 height 8
click at [910, 730] on span "Enviar" at bounding box center [897, 731] width 29 height 12
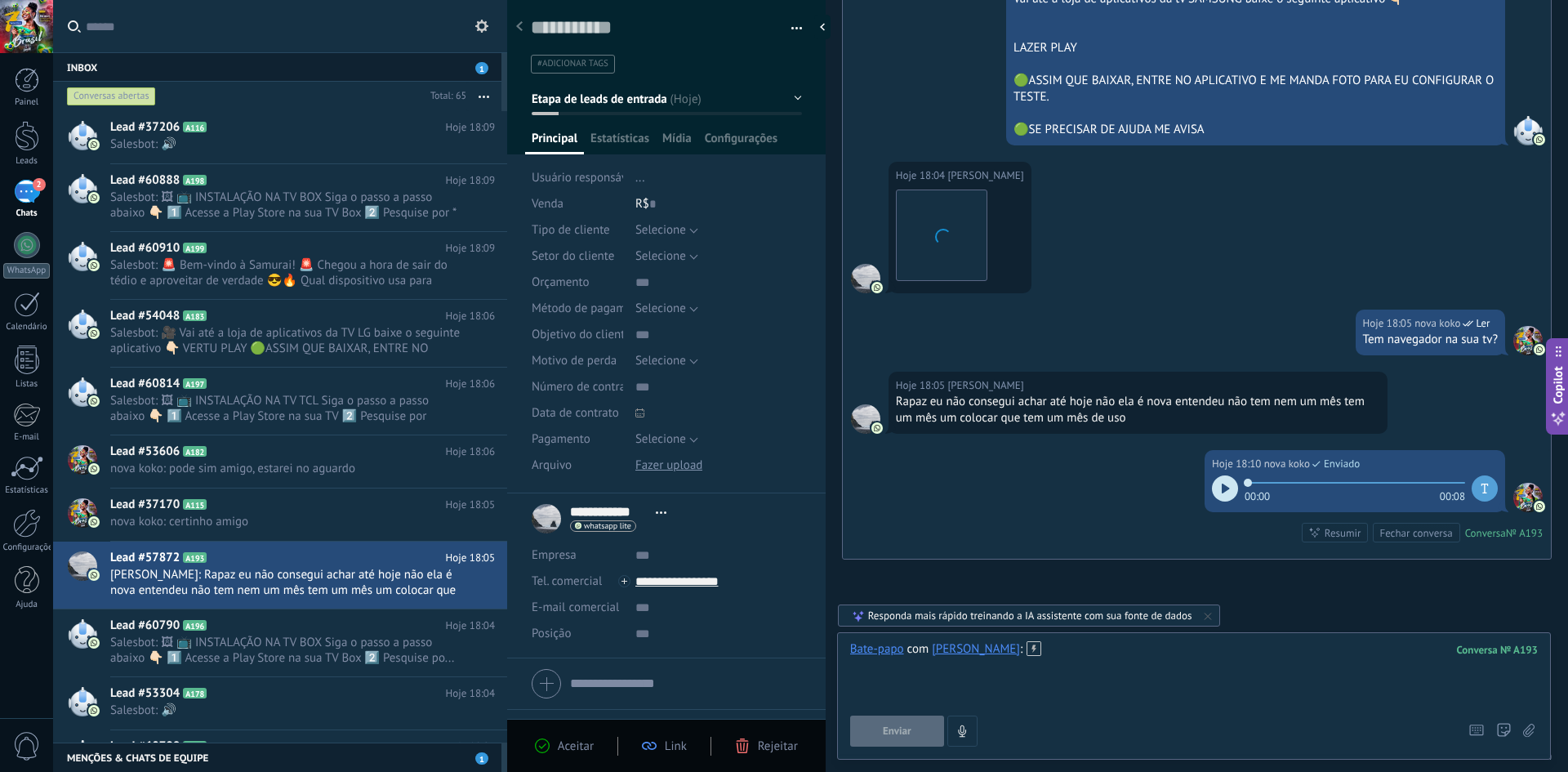
scroll to position [1064, 0]
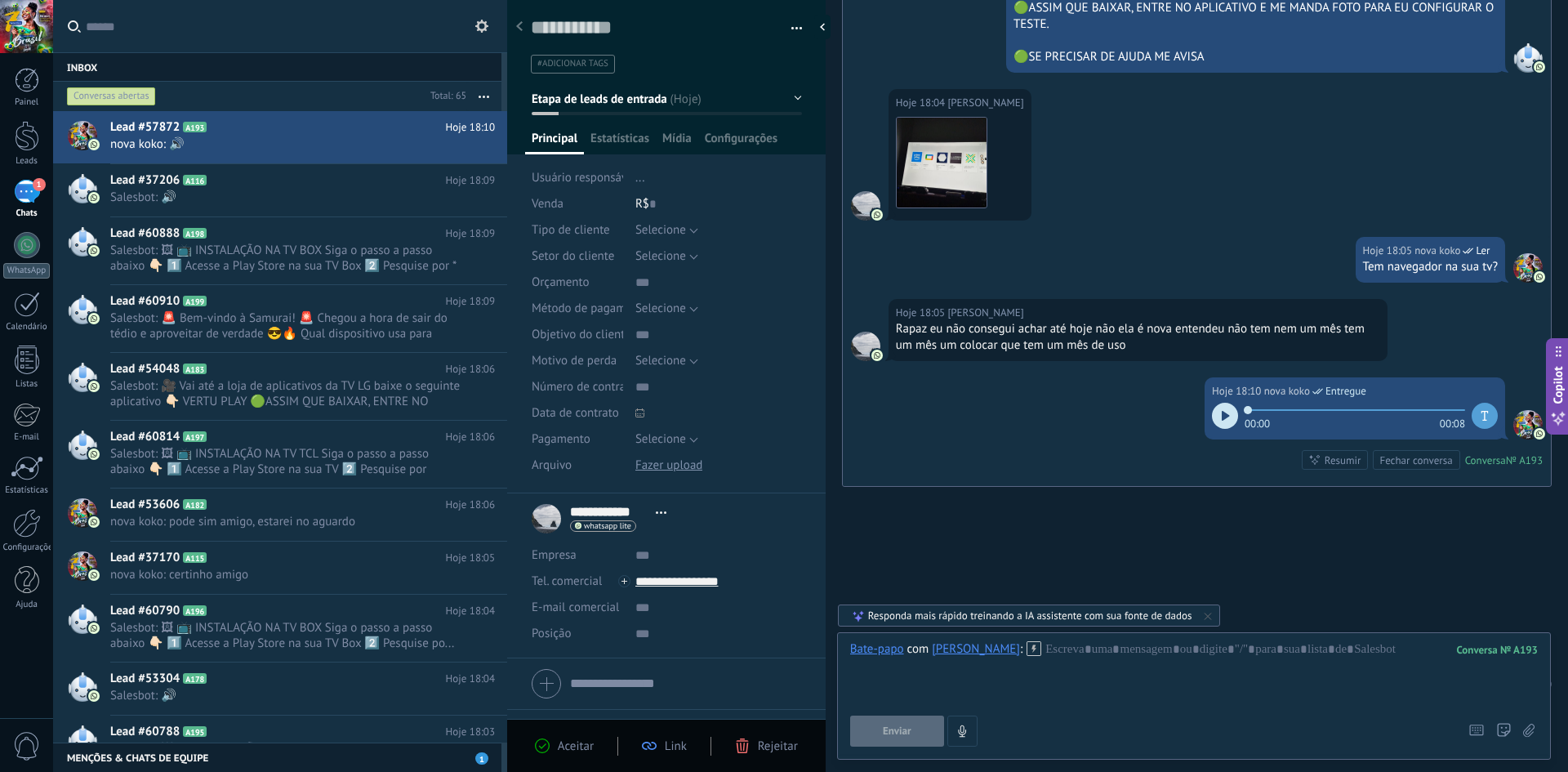
click at [22, 179] on div "Painel Leads 1 Chats WhatsApp Clientes" at bounding box center [26, 347] width 53 height 559
click at [20, 200] on div "1" at bounding box center [26, 192] width 26 height 24
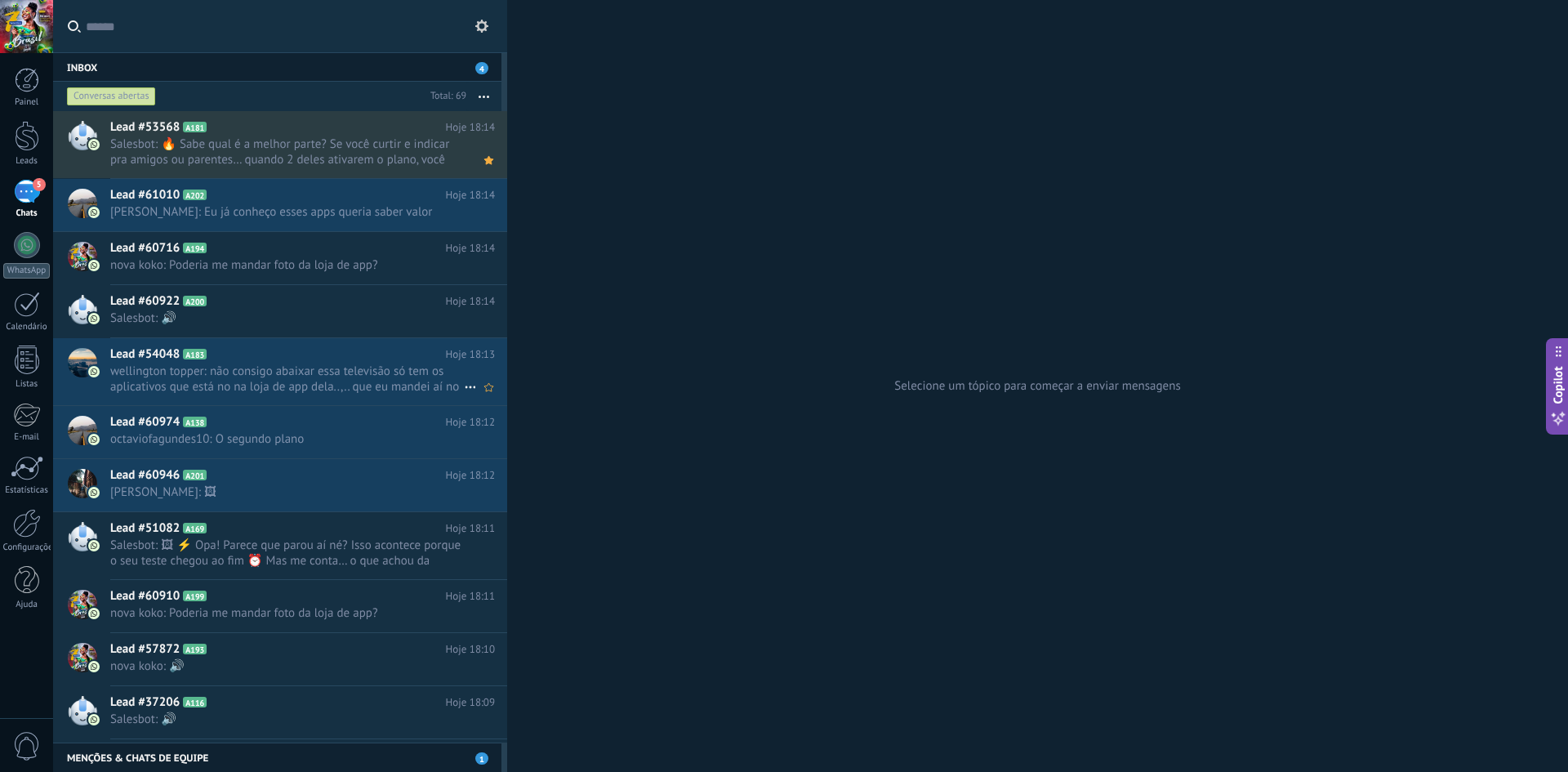
click at [275, 352] on h2 "Lead #54048 A183" at bounding box center [277, 354] width 336 height 16
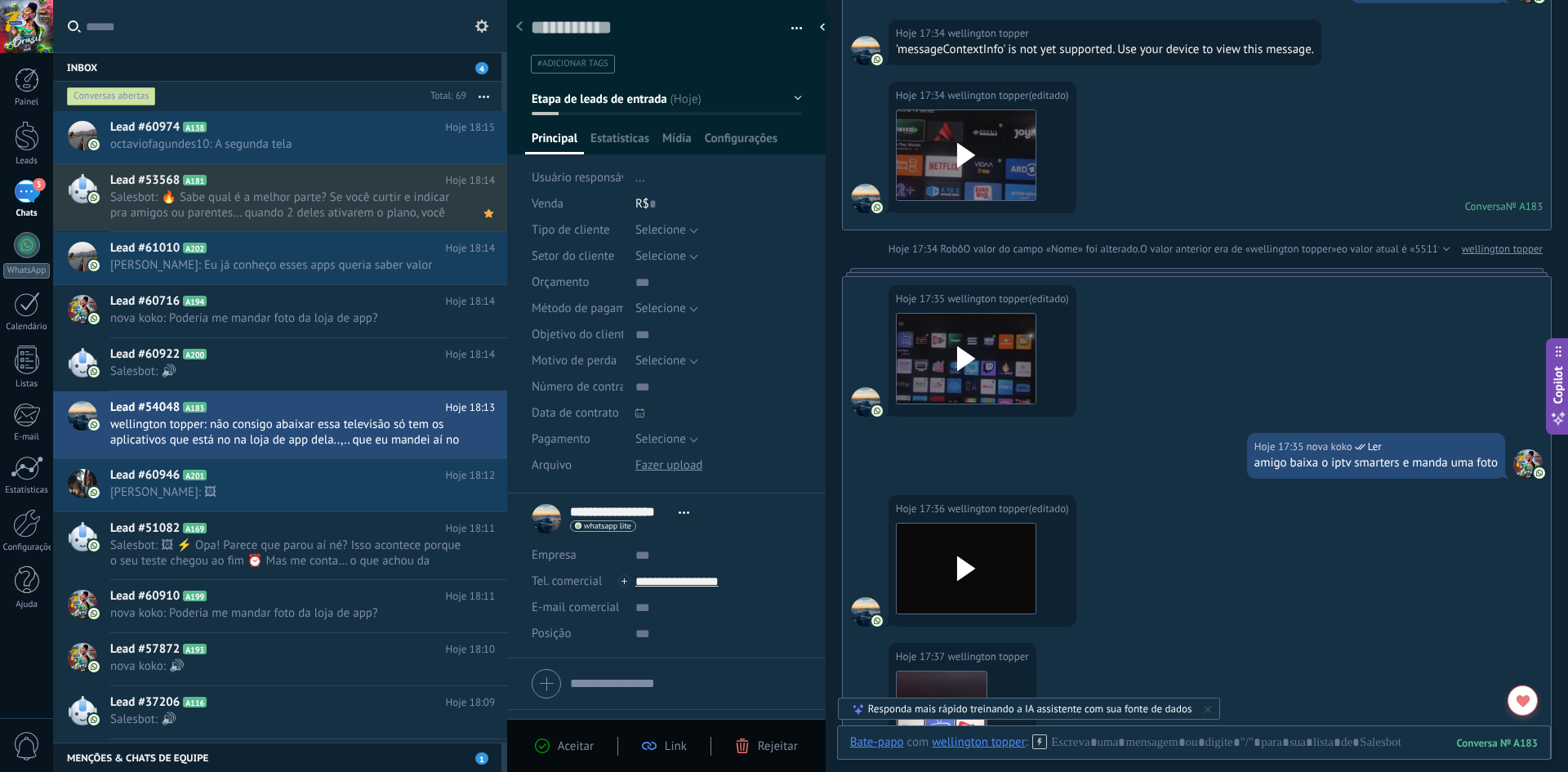
scroll to position [1075, 0]
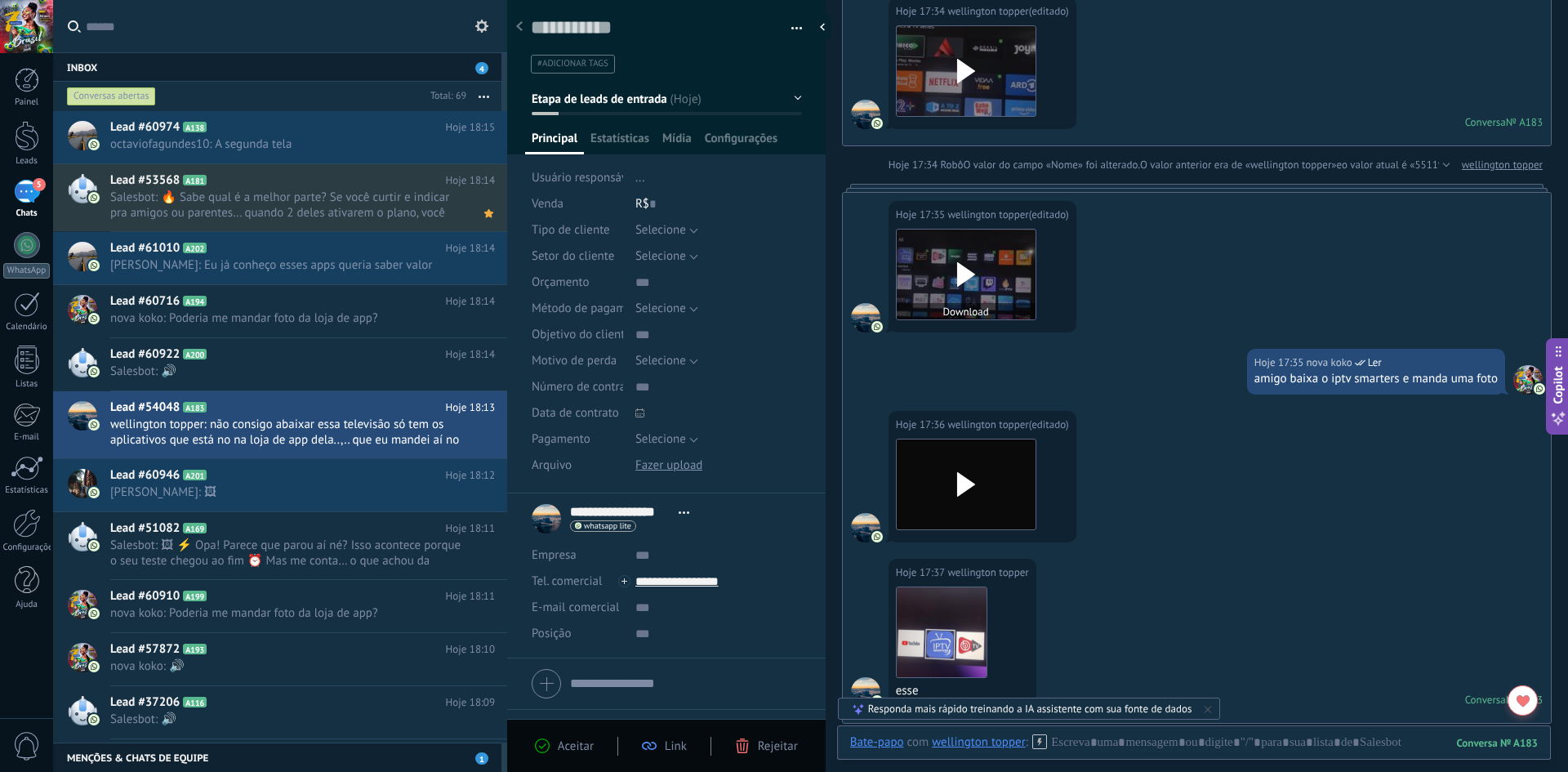
click at [923, 272] on div at bounding box center [966, 274] width 139 height 90
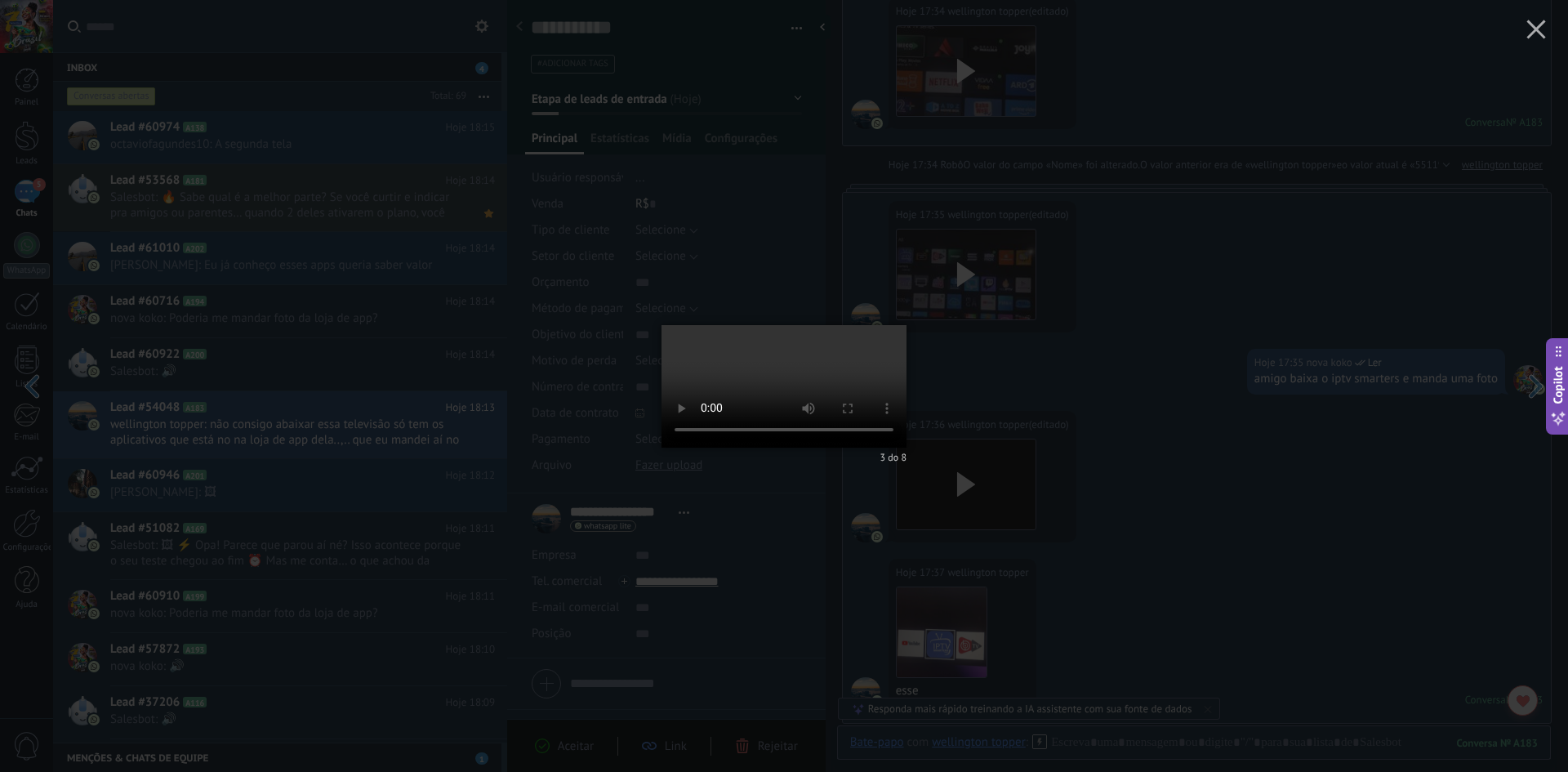
click at [1205, 457] on div "3 do 8" at bounding box center [784, 386] width 1568 height 772
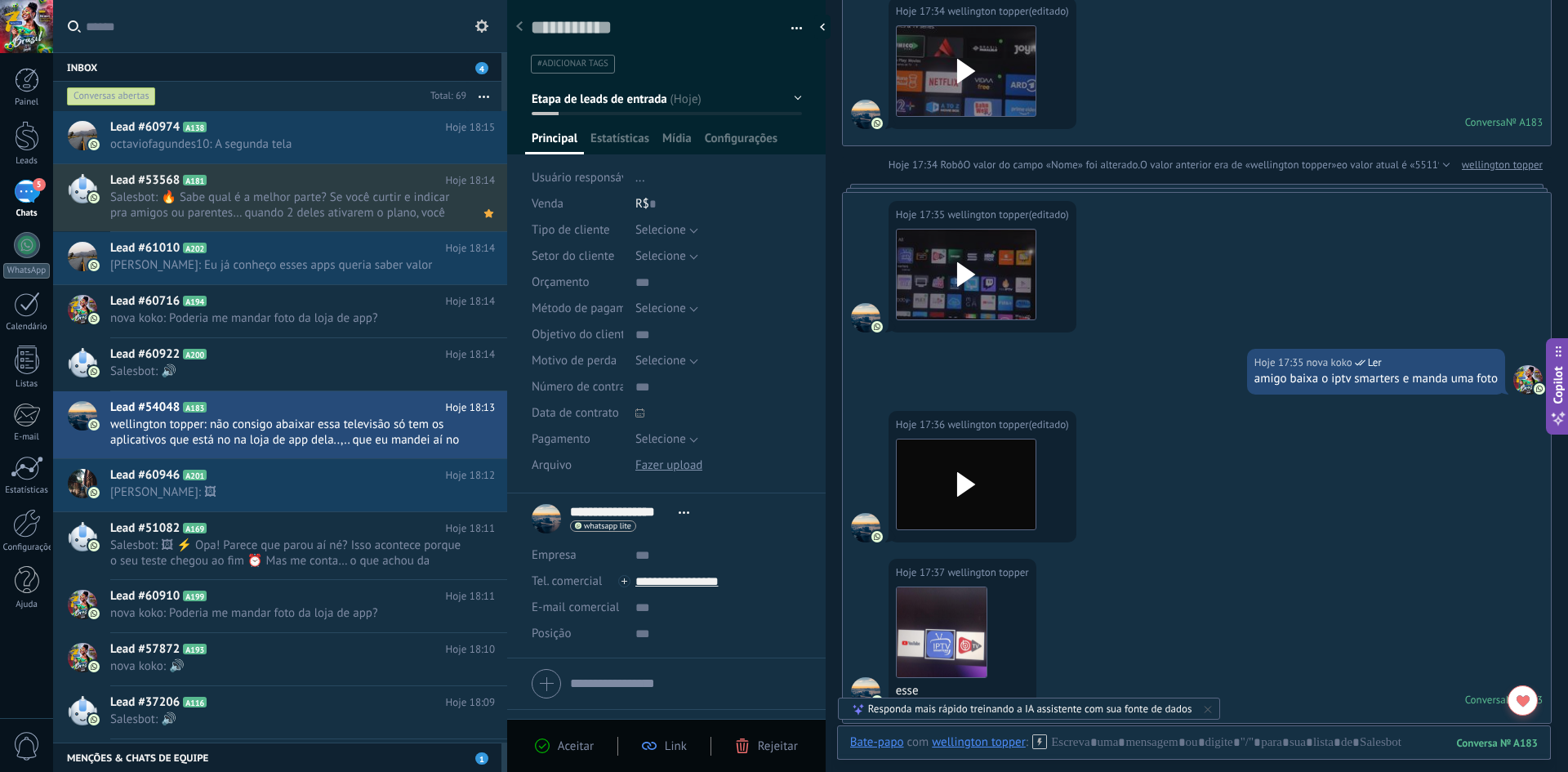
click at [1567, 771] on html ".abccls-1,.abccls-2{fill-rule:evenodd}.abccls-2{fill:#fff} .abfcls-1{fill:none}…" at bounding box center [784, 386] width 1568 height 772
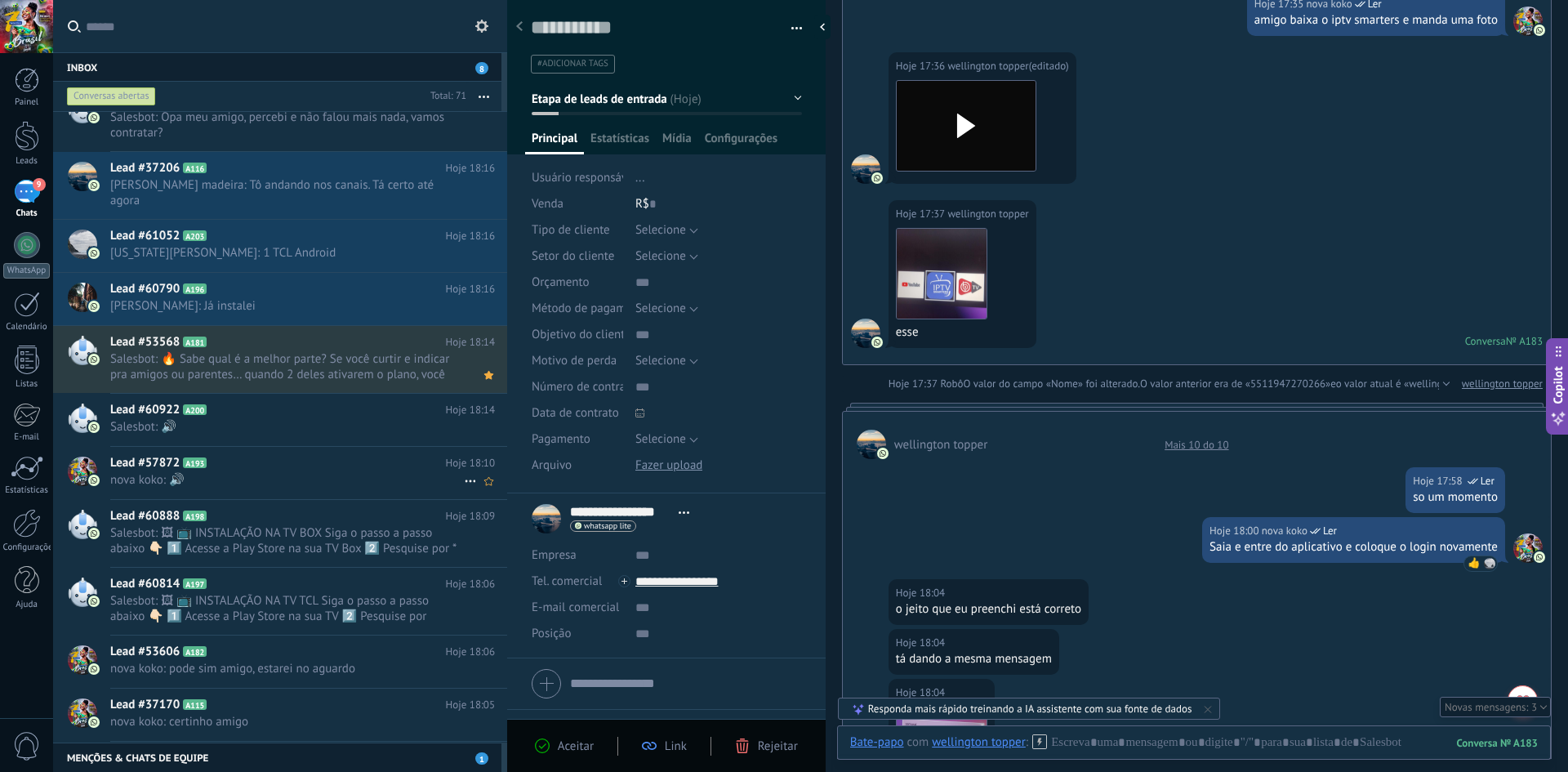
scroll to position [491, 0]
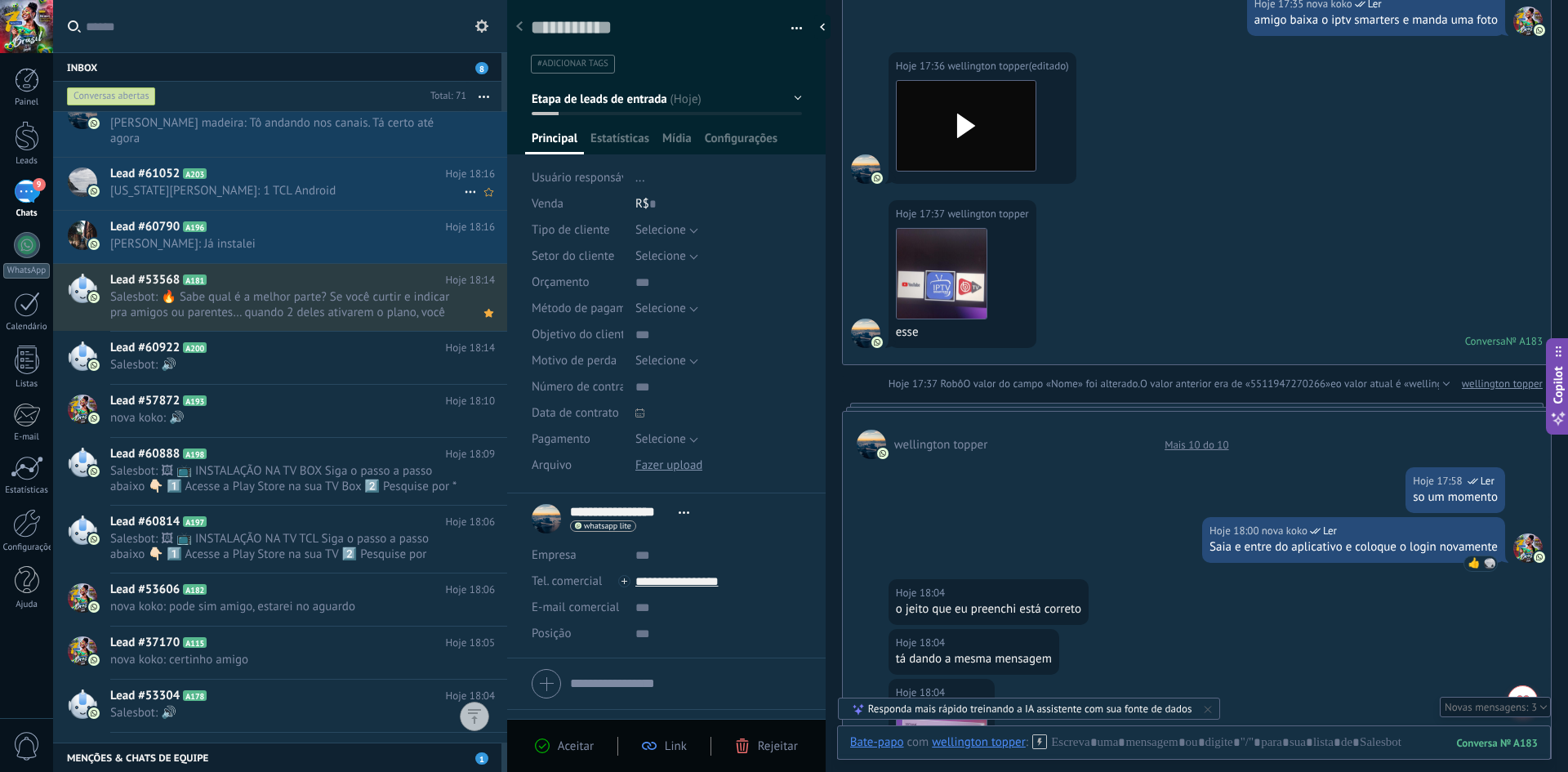
click at [221, 188] on span "Washington Alves: 1 TCL Android" at bounding box center [287, 190] width 353 height 15
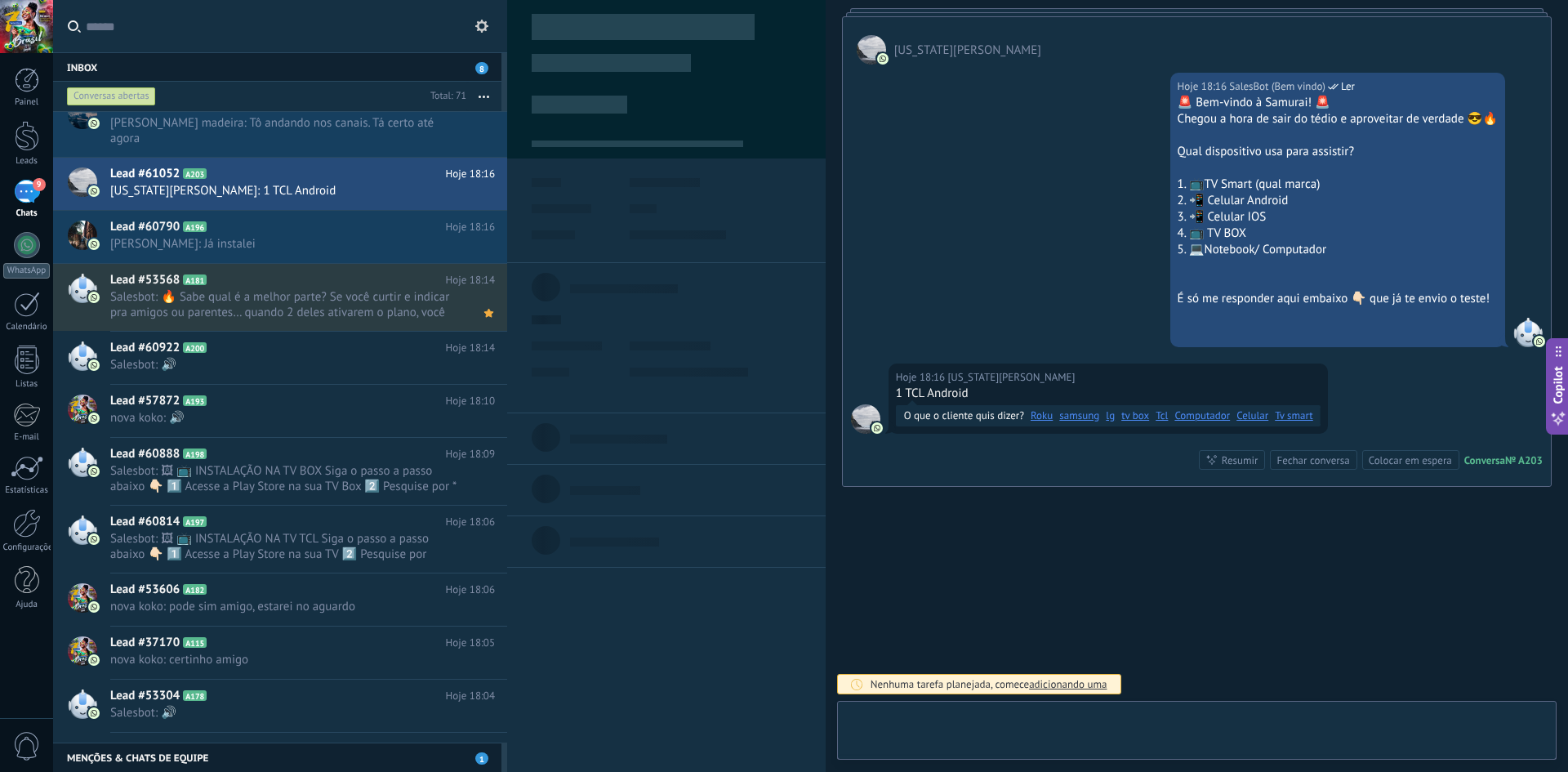
scroll to position [25, 0]
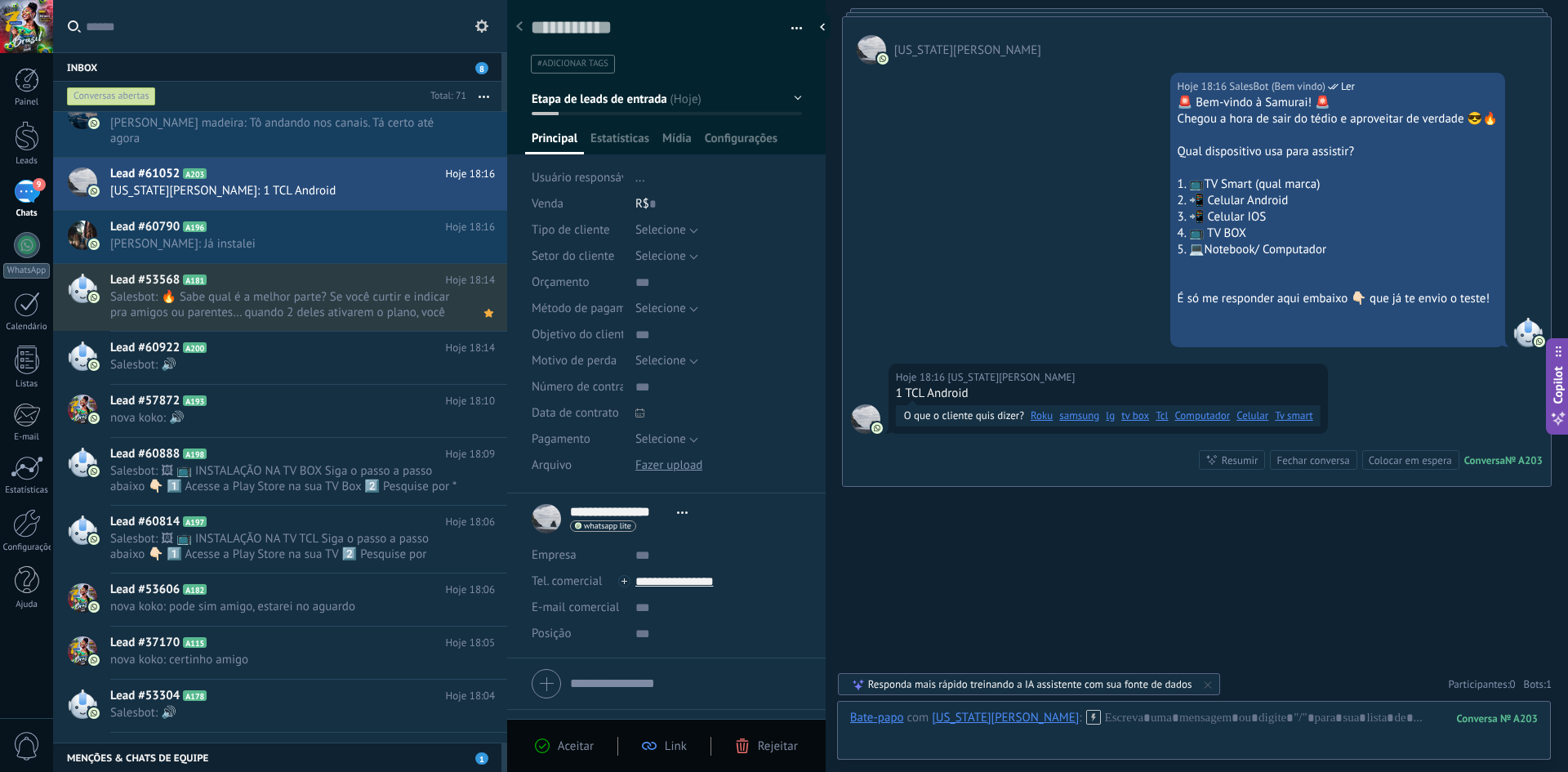
click at [1167, 415] on link "Tcl" at bounding box center [1161, 415] width 12 height 16
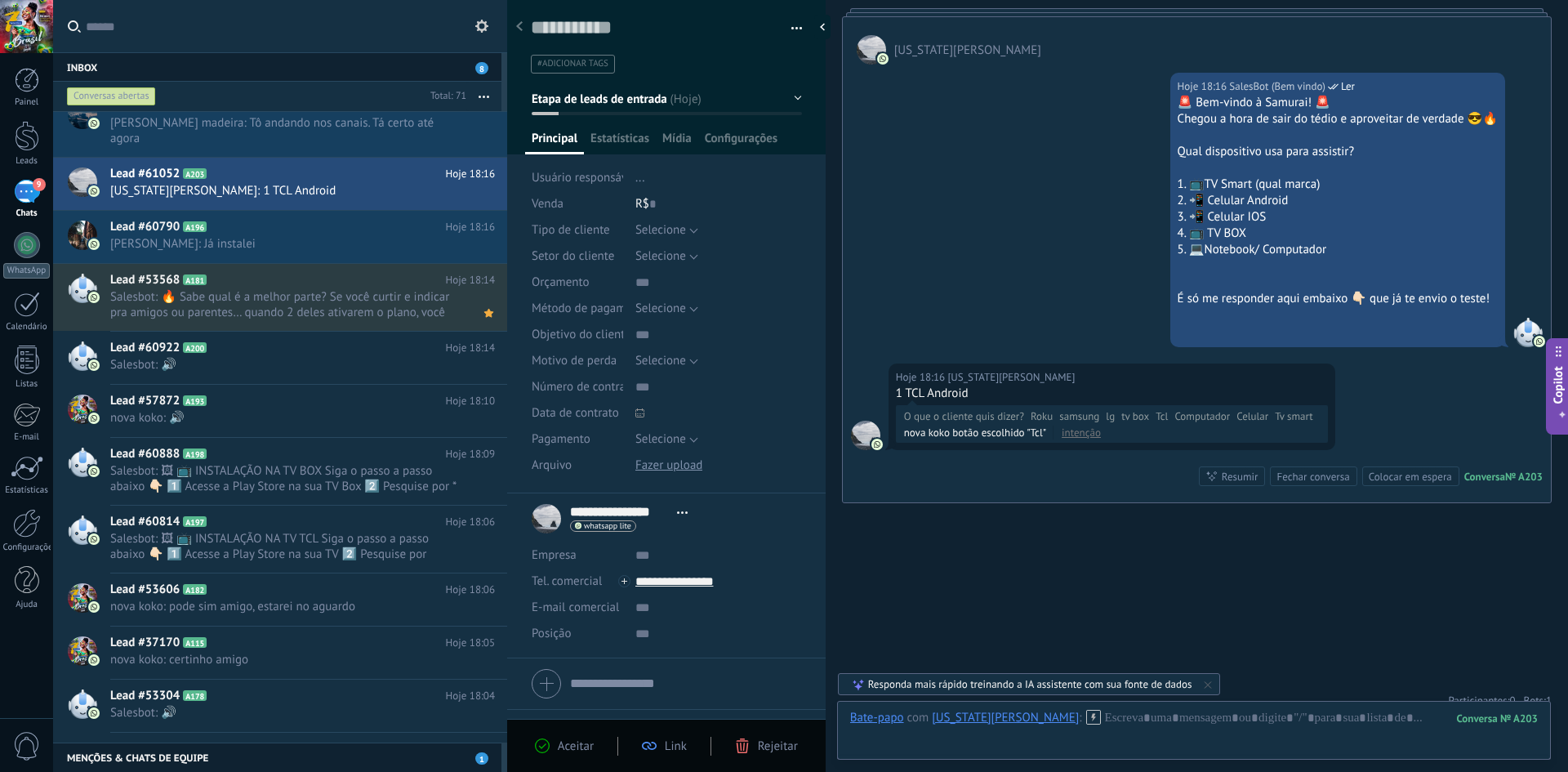
click at [942, 395] on div "1 TCL Android" at bounding box center [1112, 393] width 432 height 16
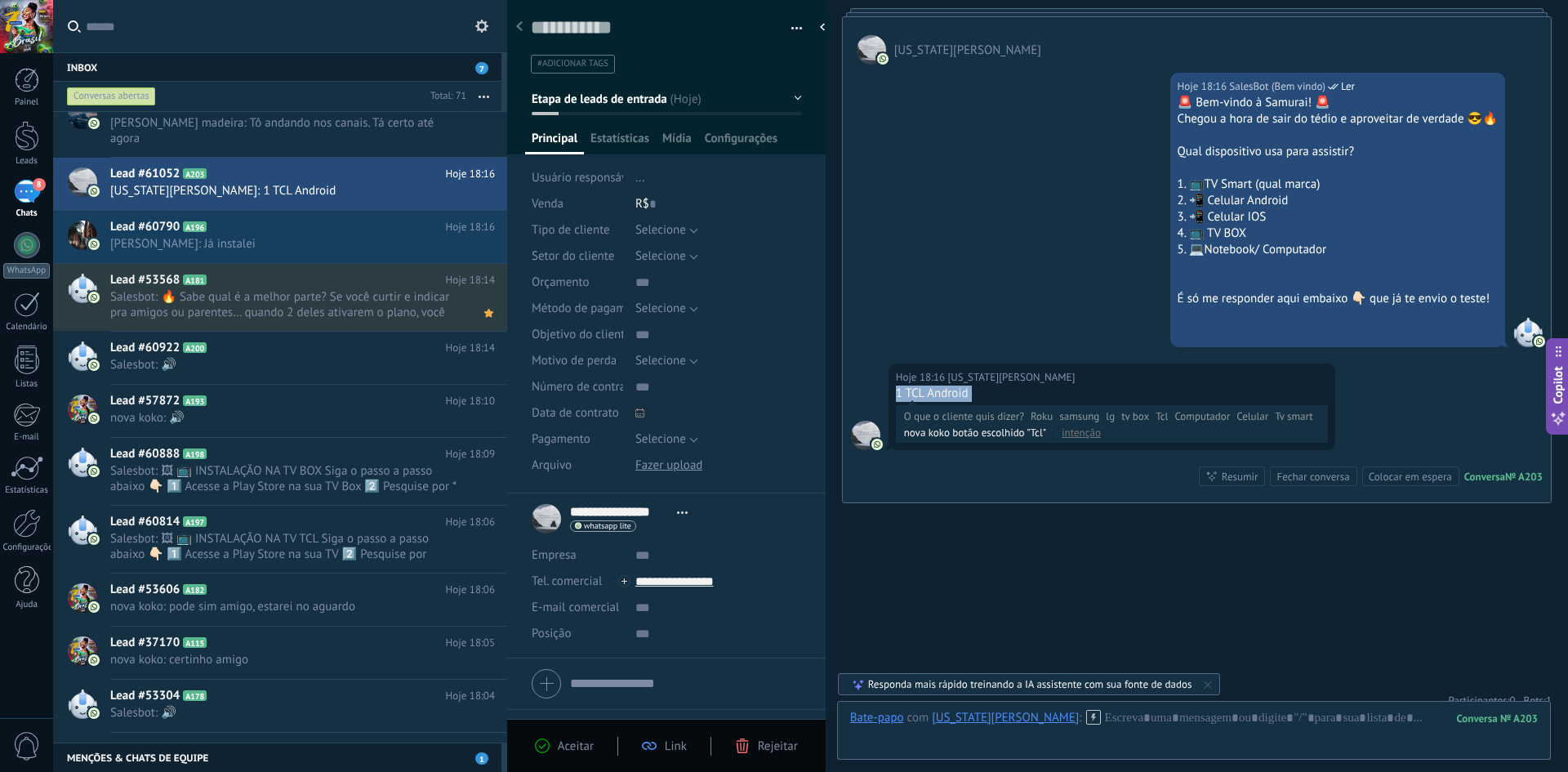
copy div "1 TCL Android"
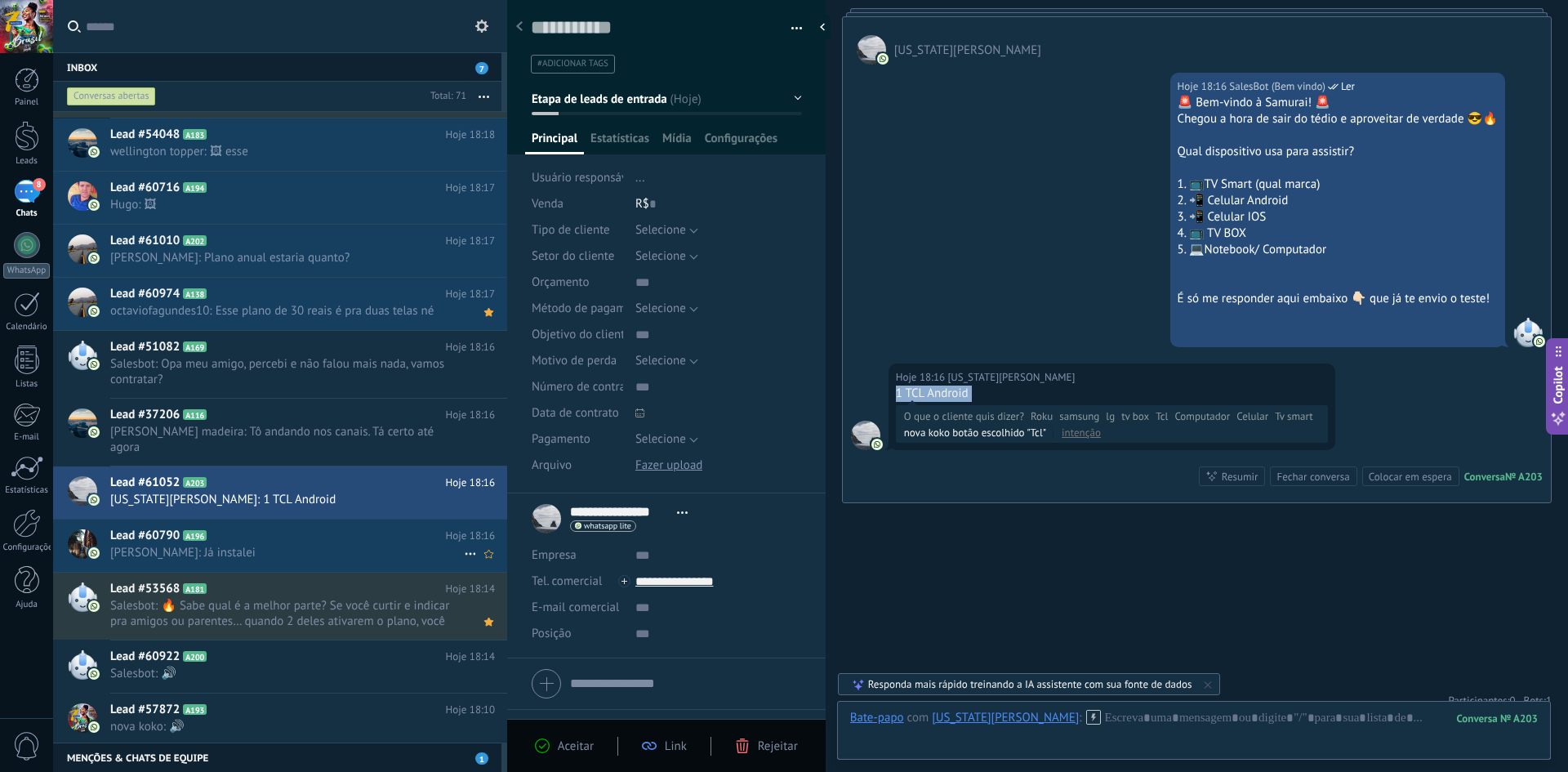
scroll to position [83, 0]
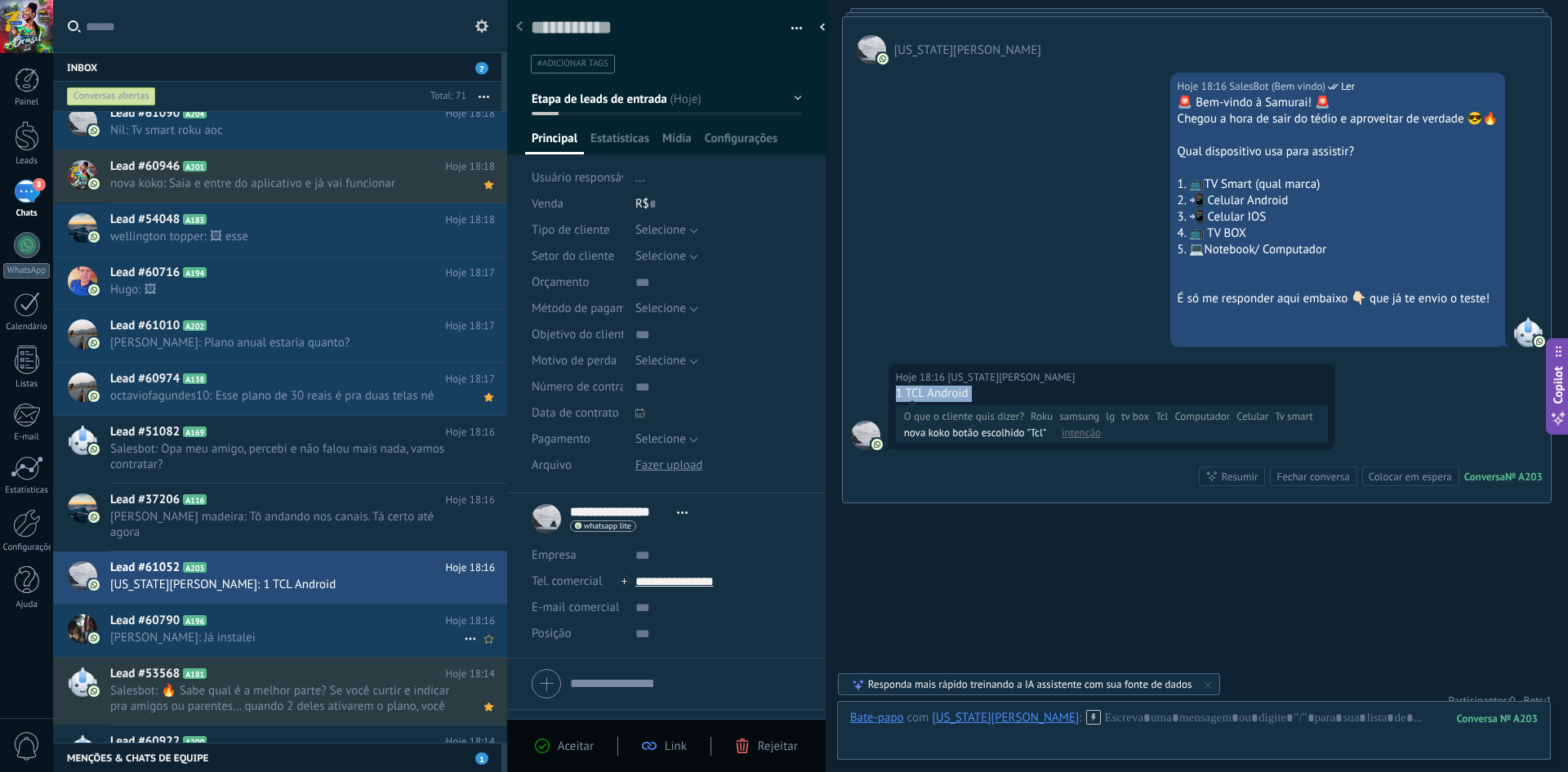
click at [291, 632] on span "Wallace Couto: Já instalei" at bounding box center [287, 638] width 353 height 15
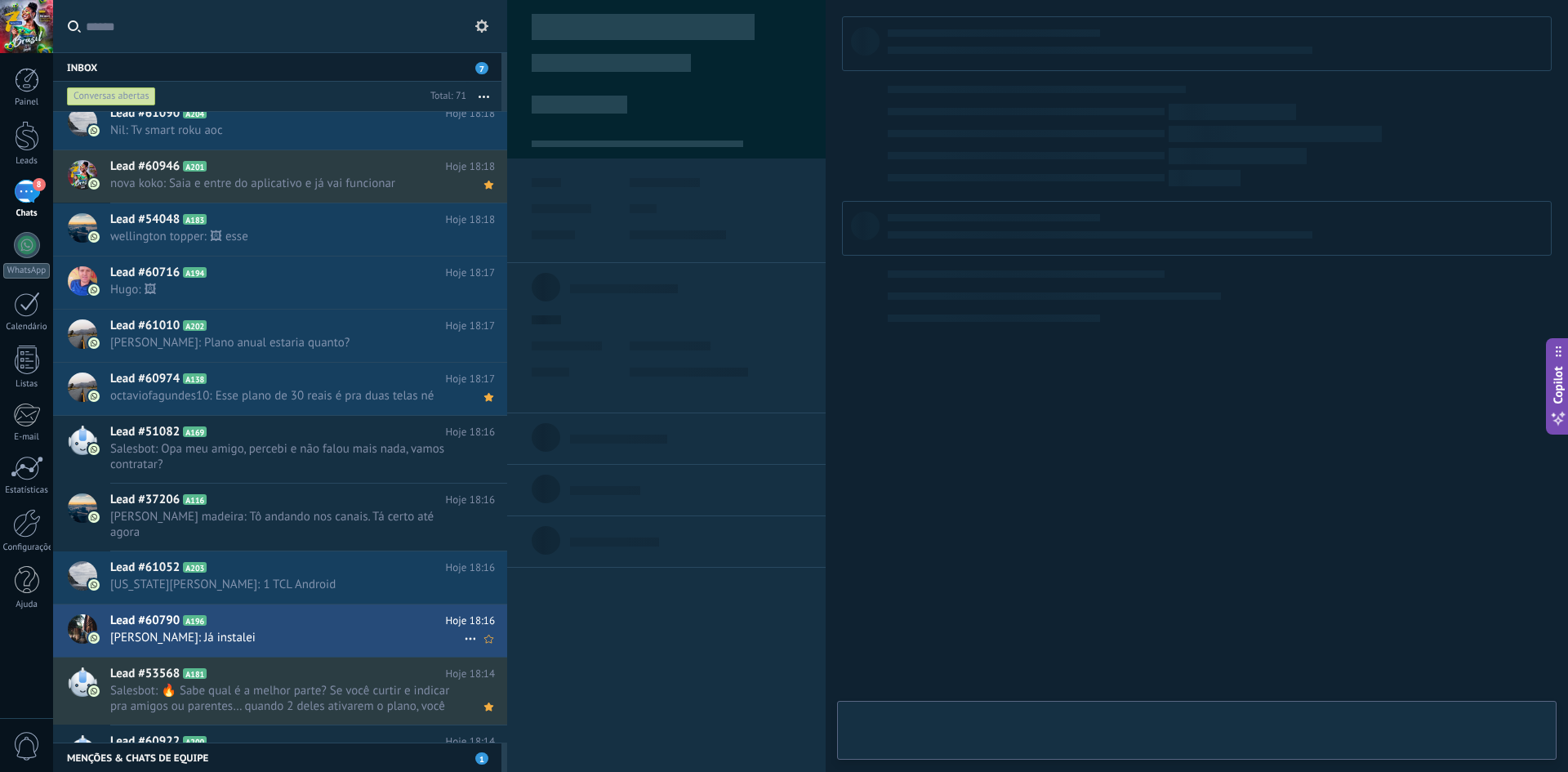
type textarea "**********"
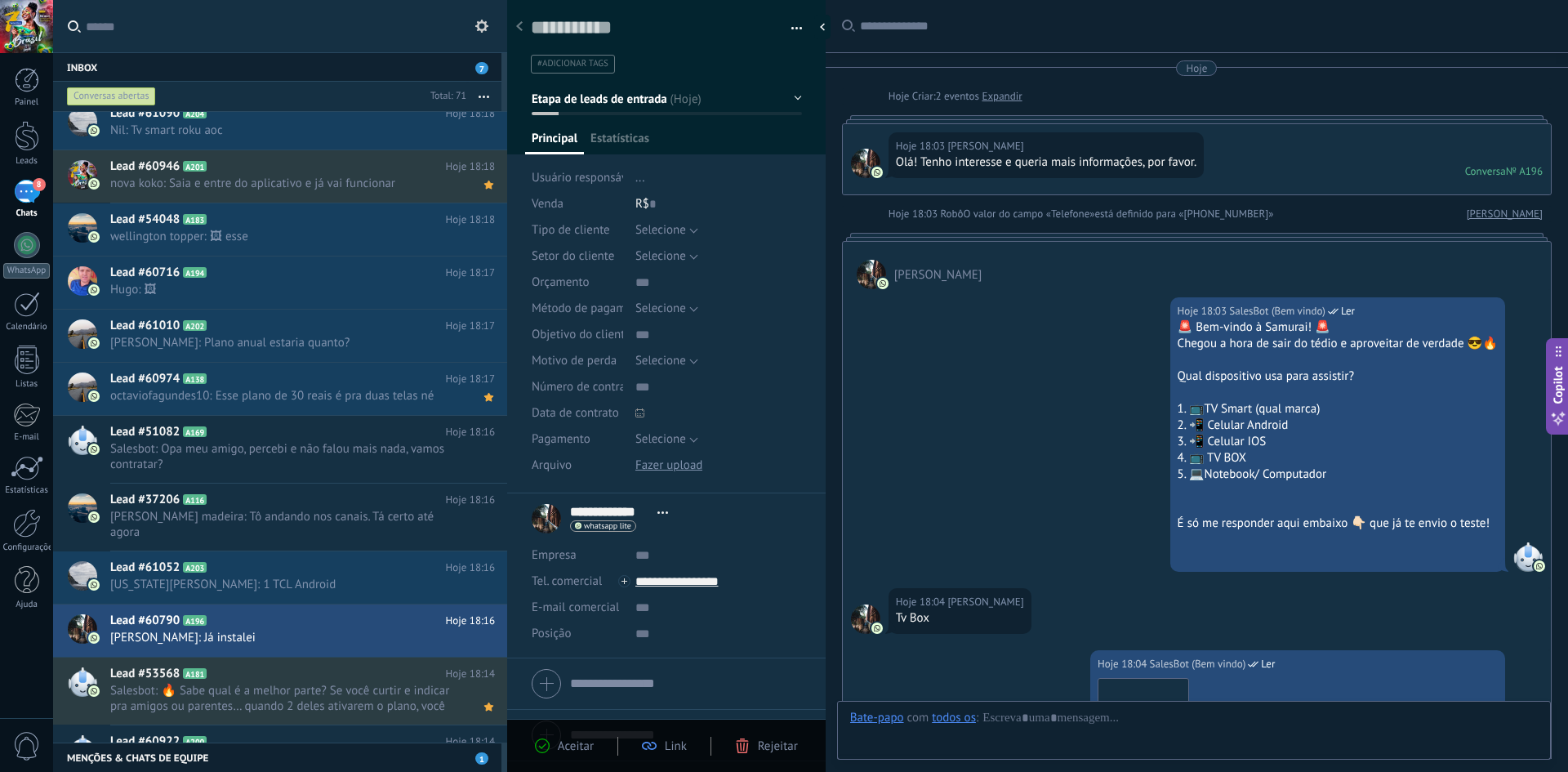
scroll to position [640, 0]
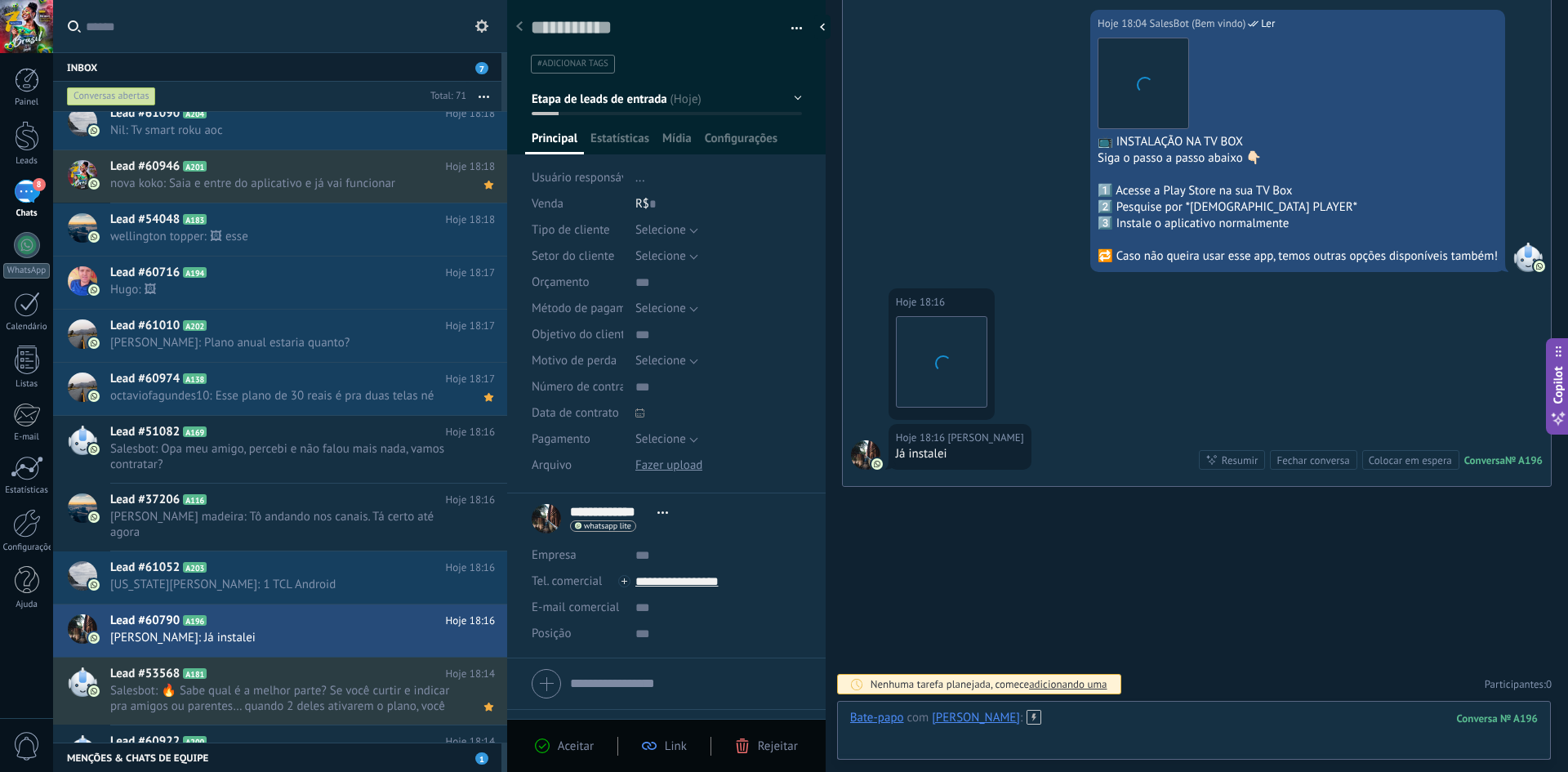
click at [1126, 728] on div at bounding box center [1194, 735] width 688 height 49
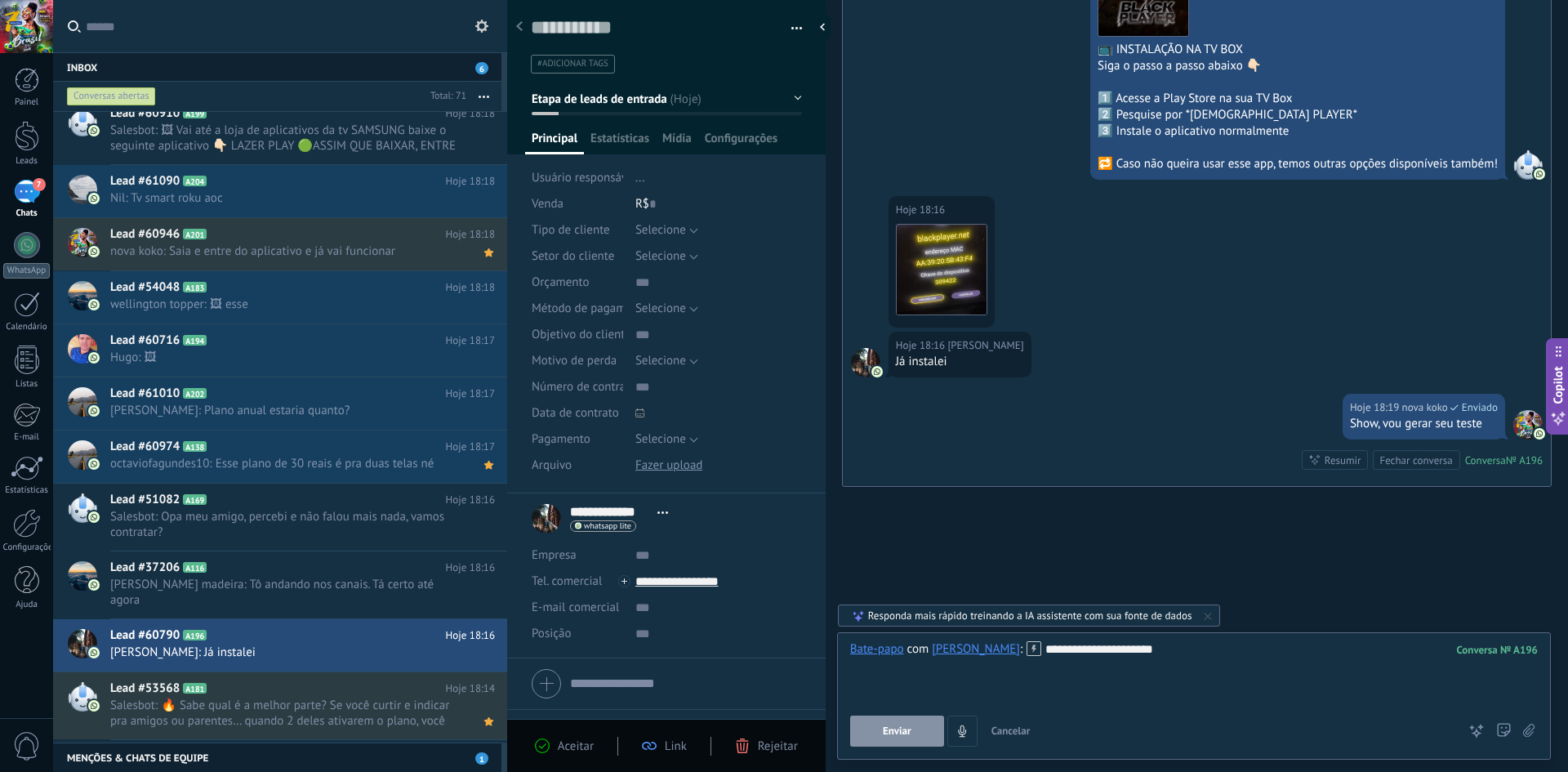
scroll to position [68, 0]
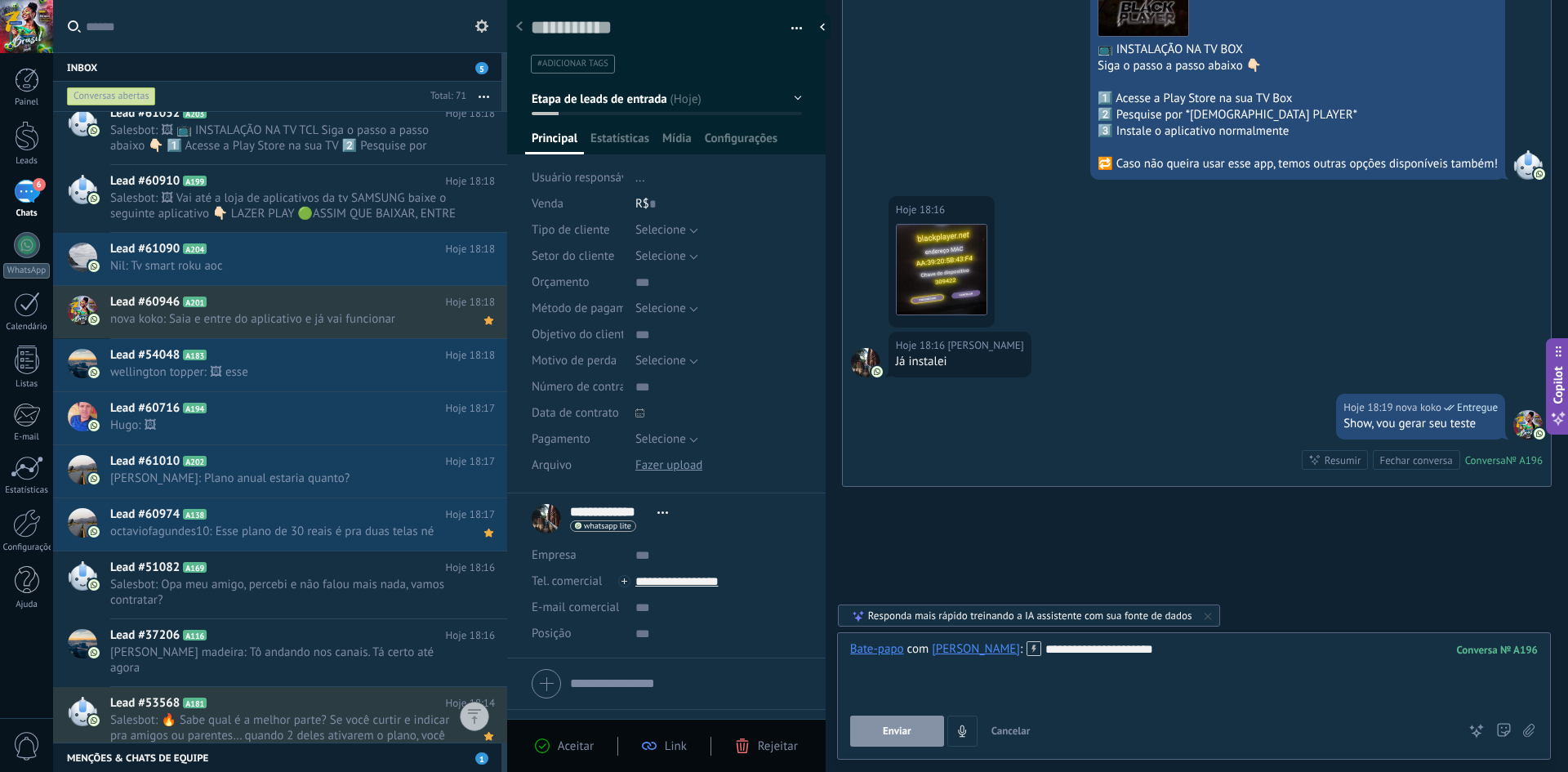
click at [866, 735] on button "Enviar" at bounding box center [897, 731] width 94 height 31
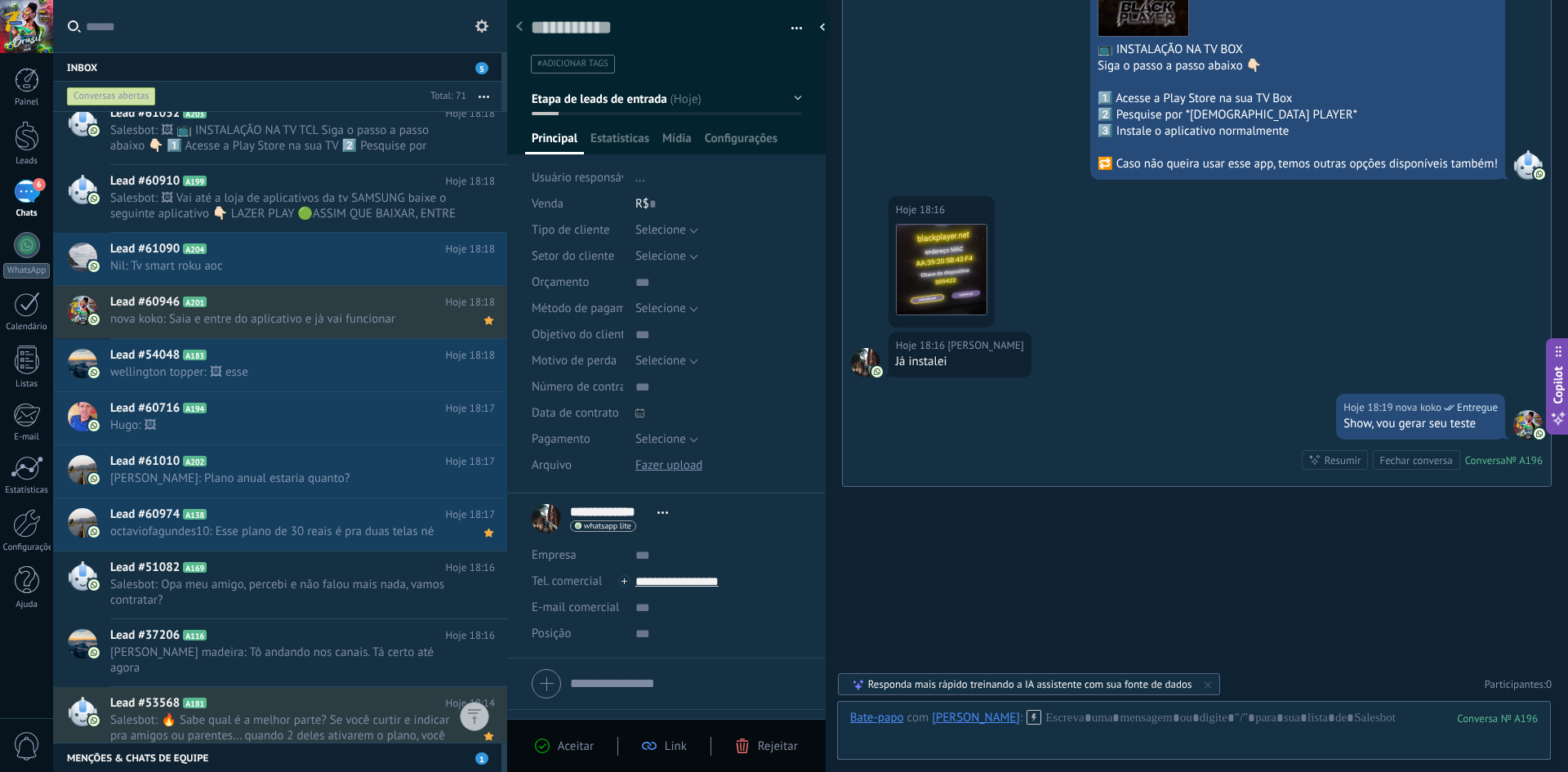
scroll to position [783, 0]
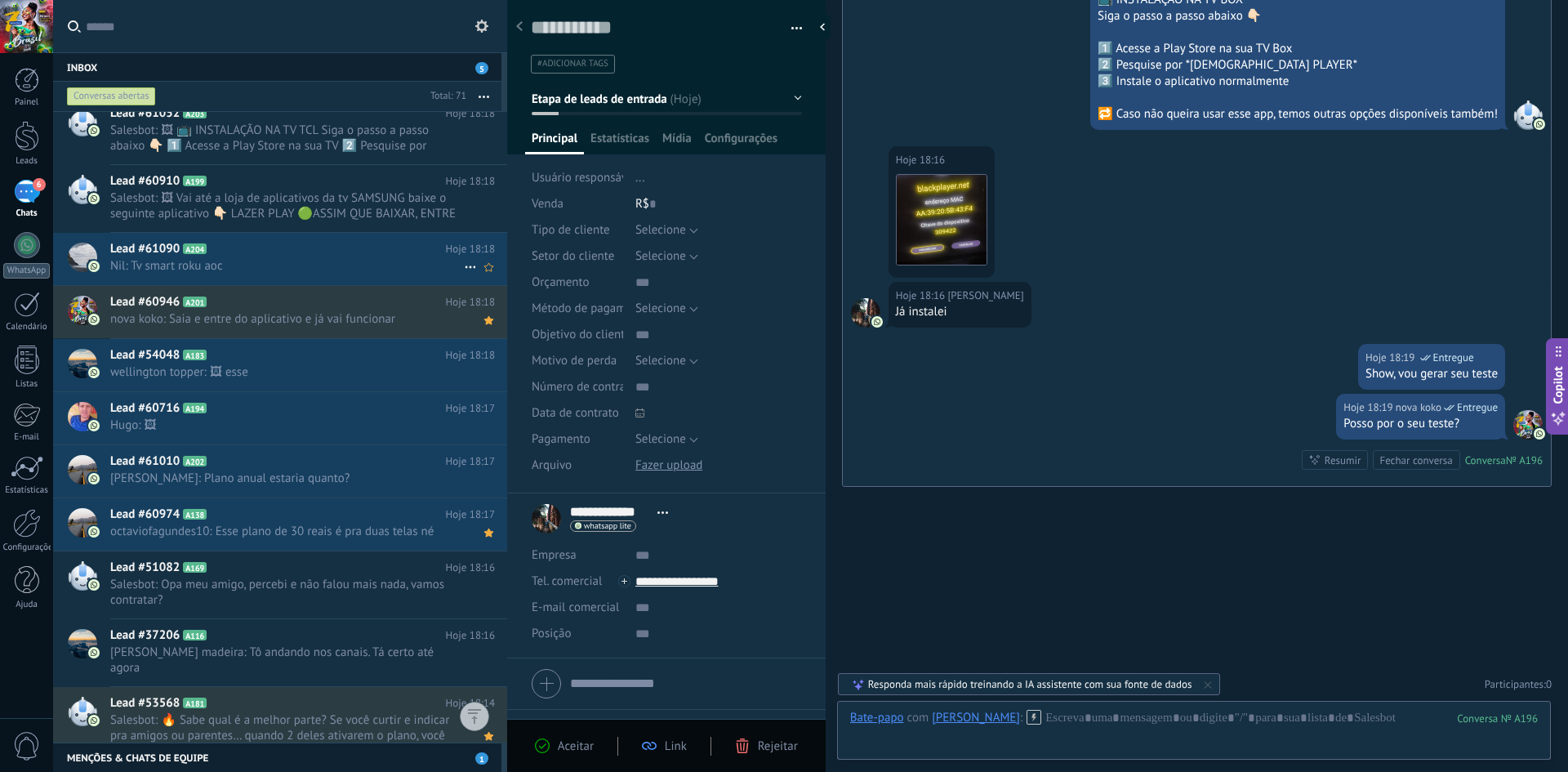
click at [230, 270] on span "Nil: Tv smart roku aoc" at bounding box center [287, 266] width 353 height 15
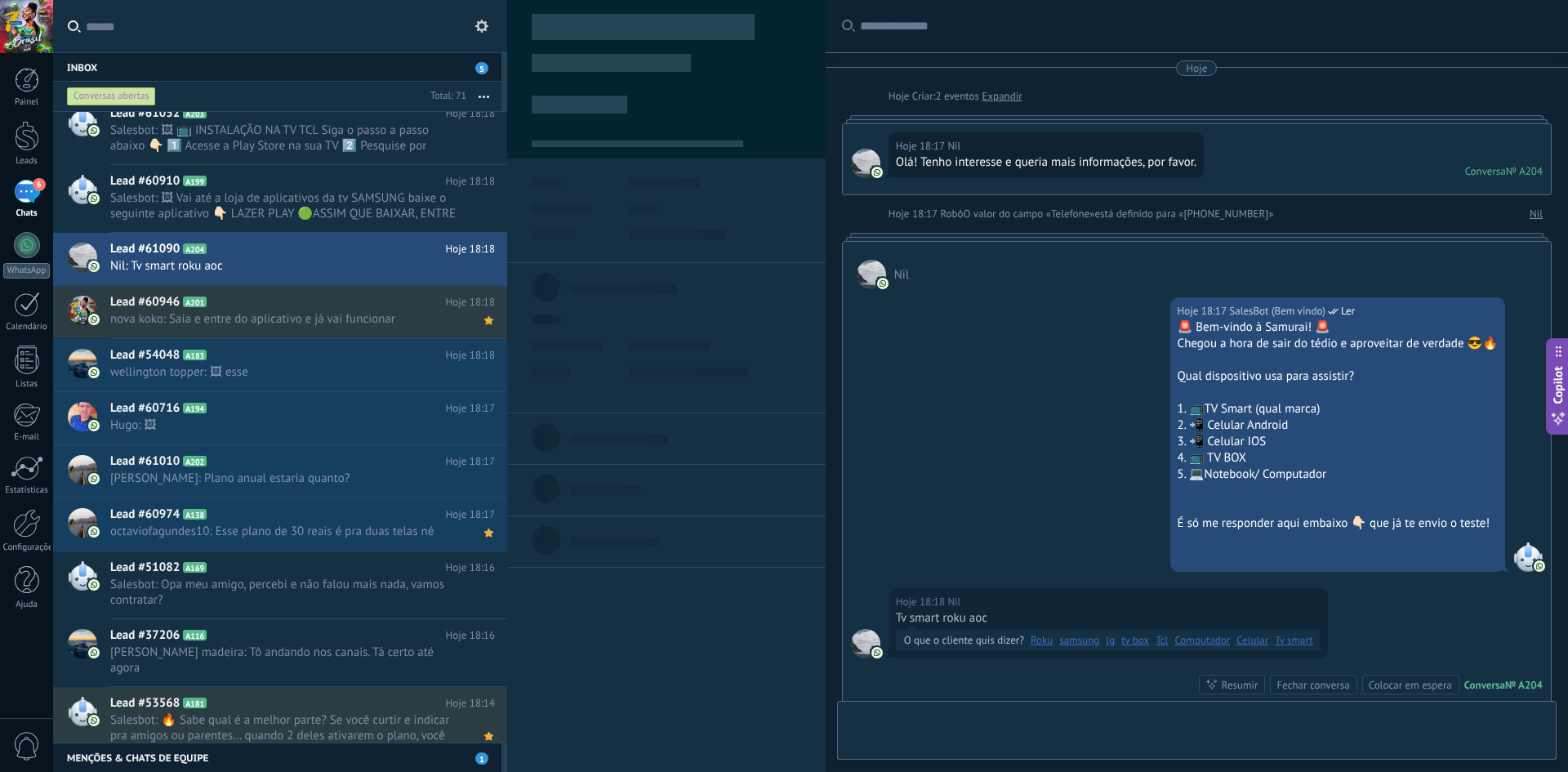
type textarea "**********"
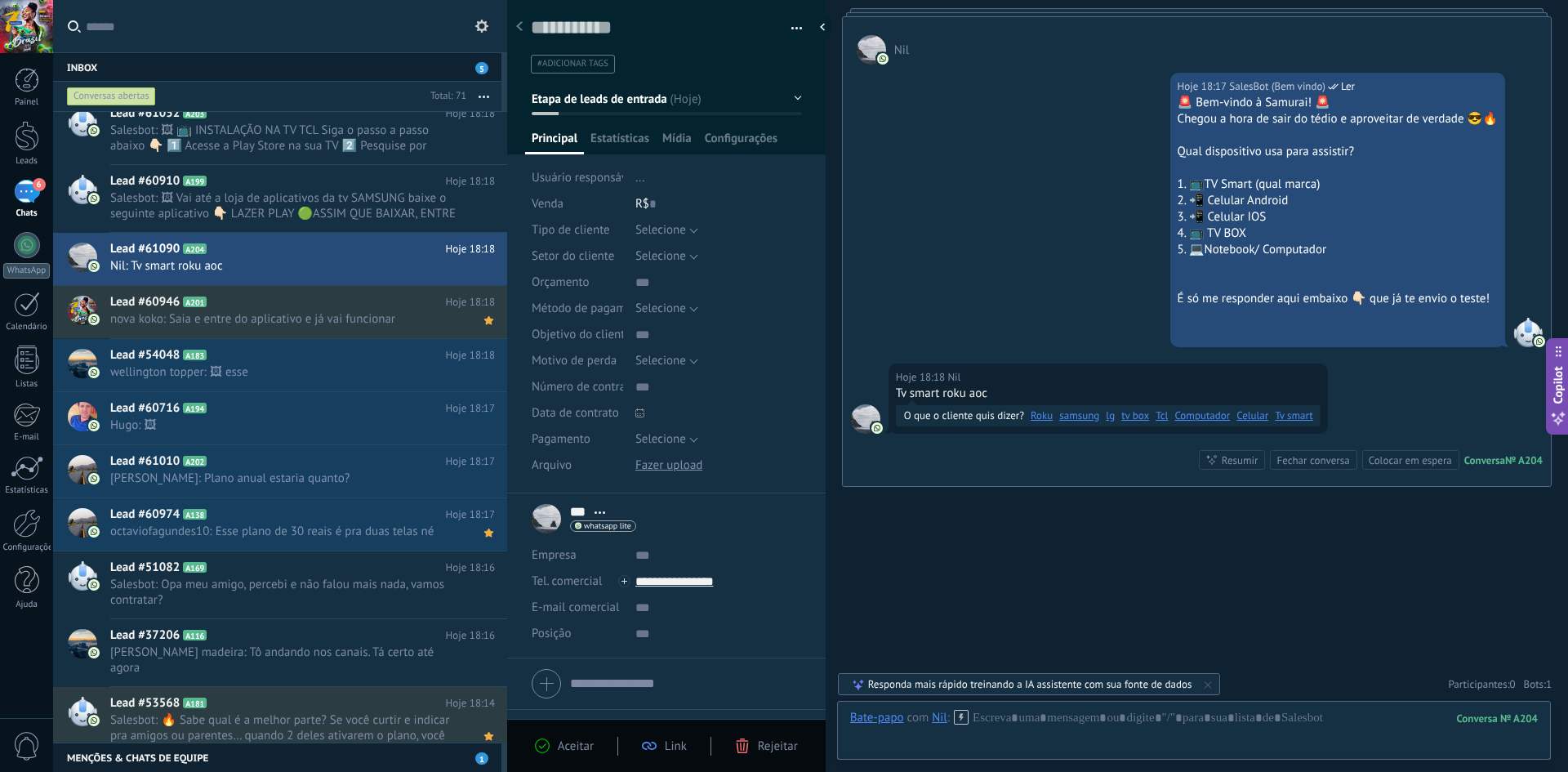
click at [1039, 410] on link "Roku" at bounding box center [1041, 415] width 22 height 16
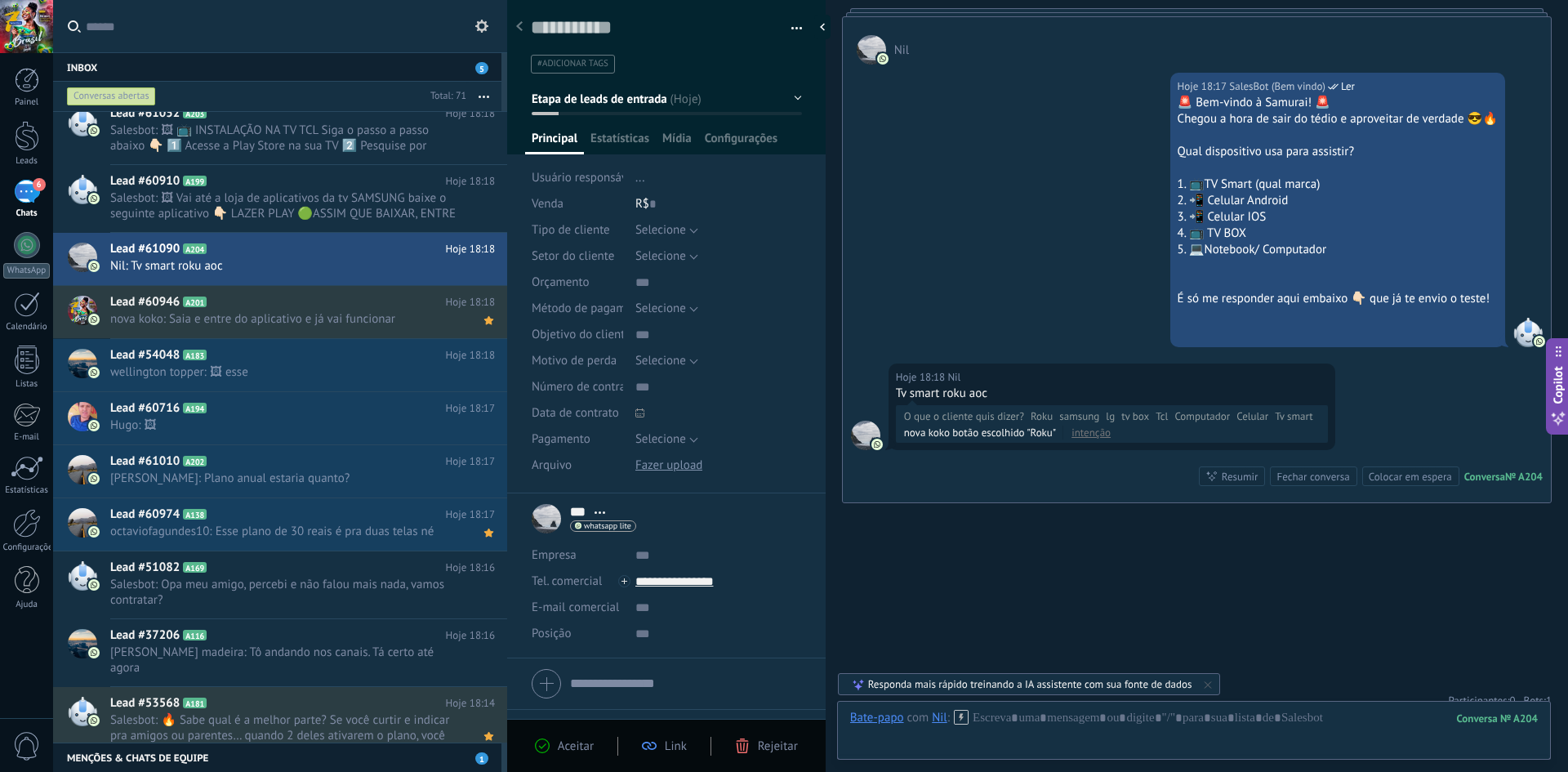
click at [960, 398] on div "Tv smart roku aoc" at bounding box center [1112, 393] width 432 height 16
copy div "Tv smart roku aoc"
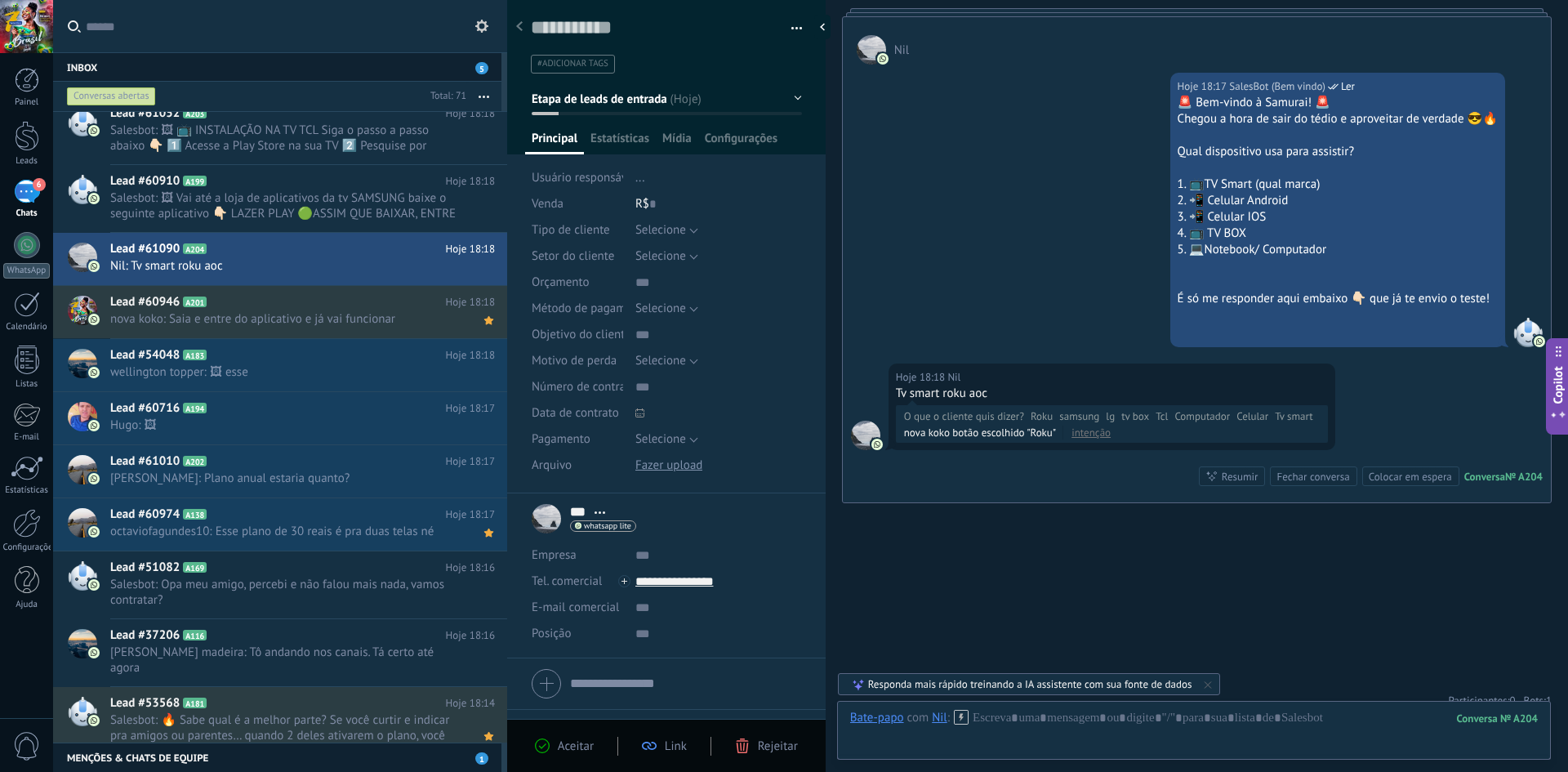
click at [493, 27] on label at bounding box center [280, 26] width 454 height 53
click at [493, 27] on input "text" at bounding box center [289, 26] width 408 height 52
click at [488, 25] on use at bounding box center [481, 25] width 13 height 13
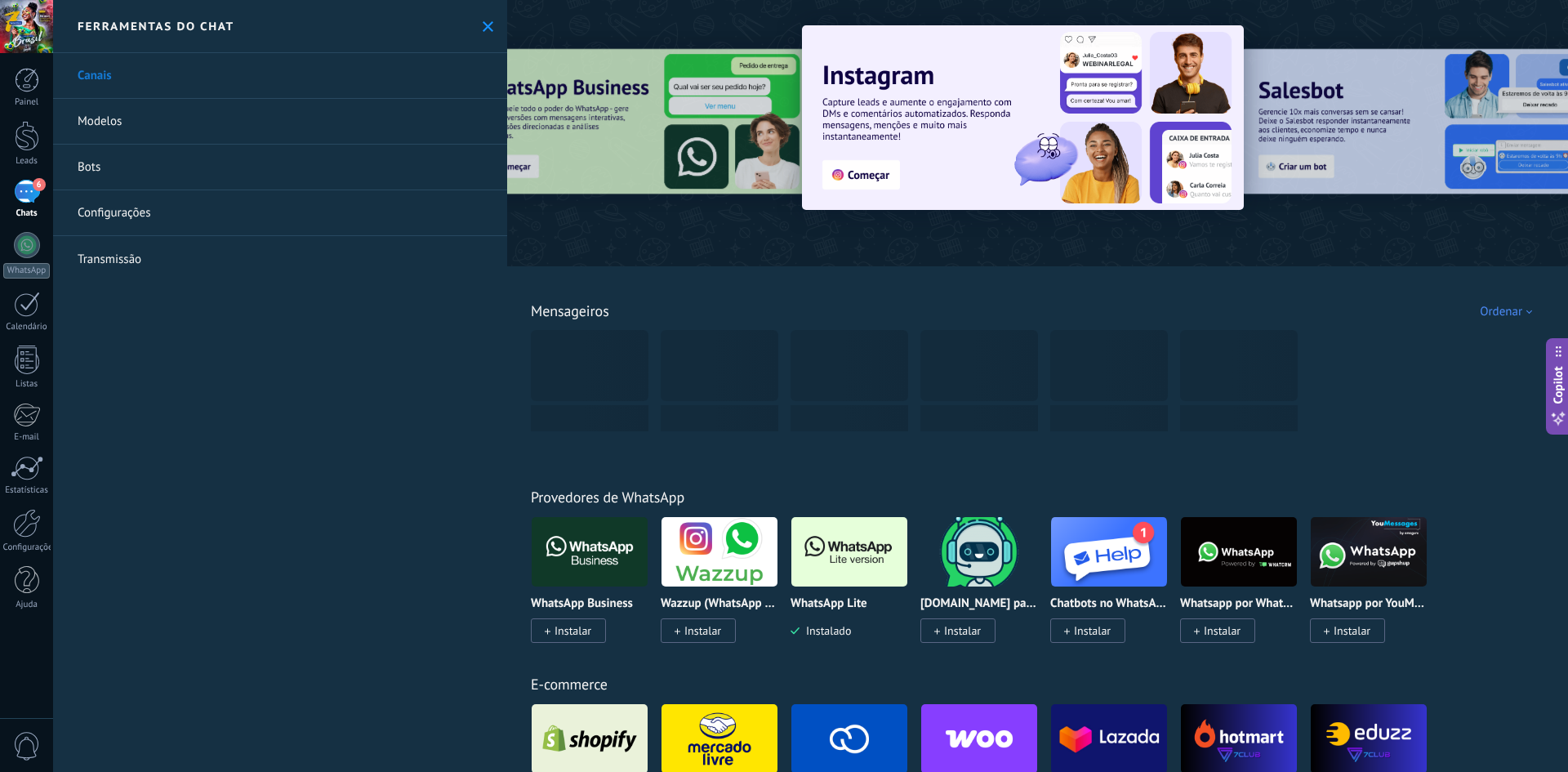
click at [106, 172] on link "Bots" at bounding box center [280, 167] width 454 height 46
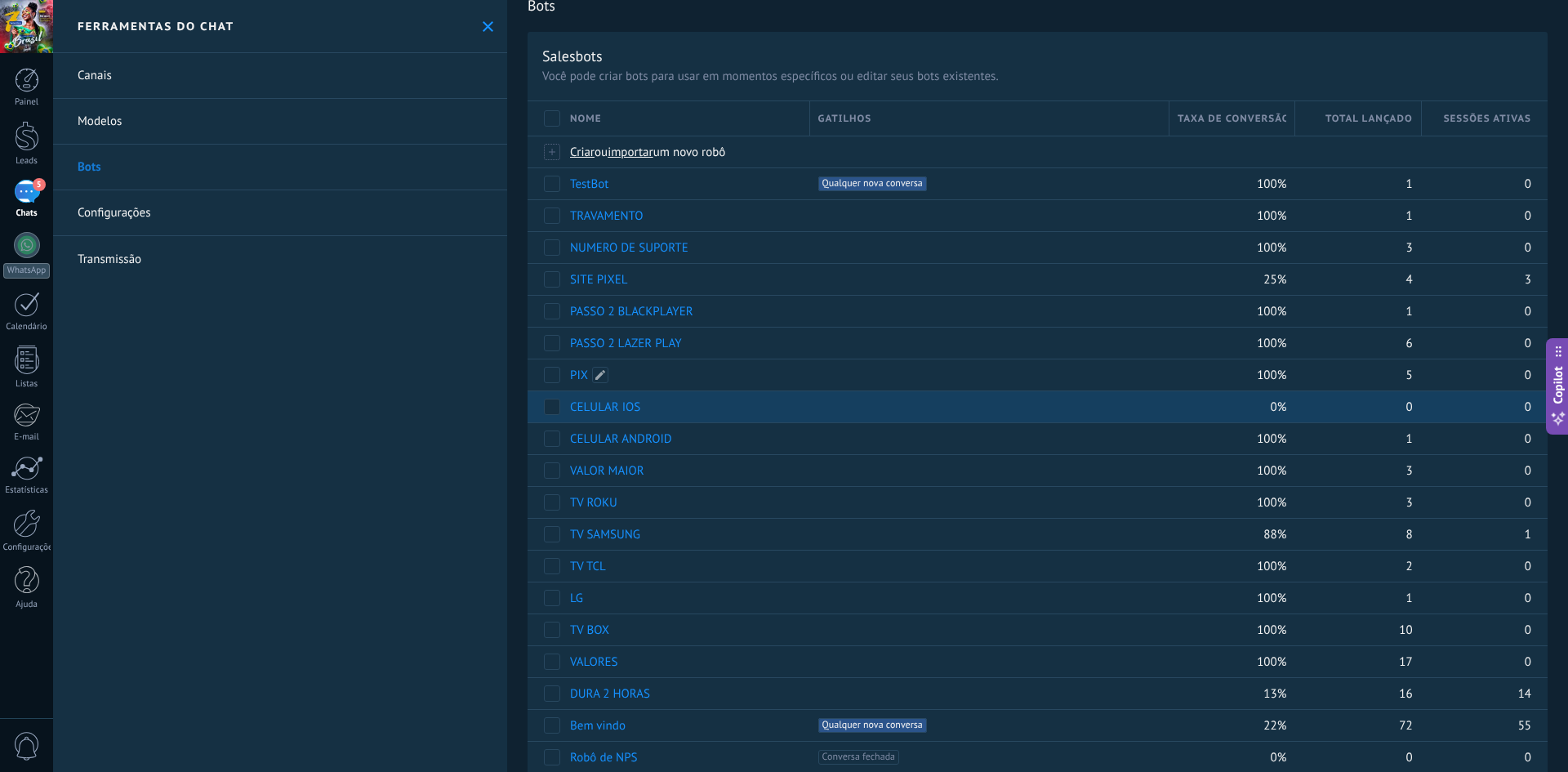
scroll to position [57, 0]
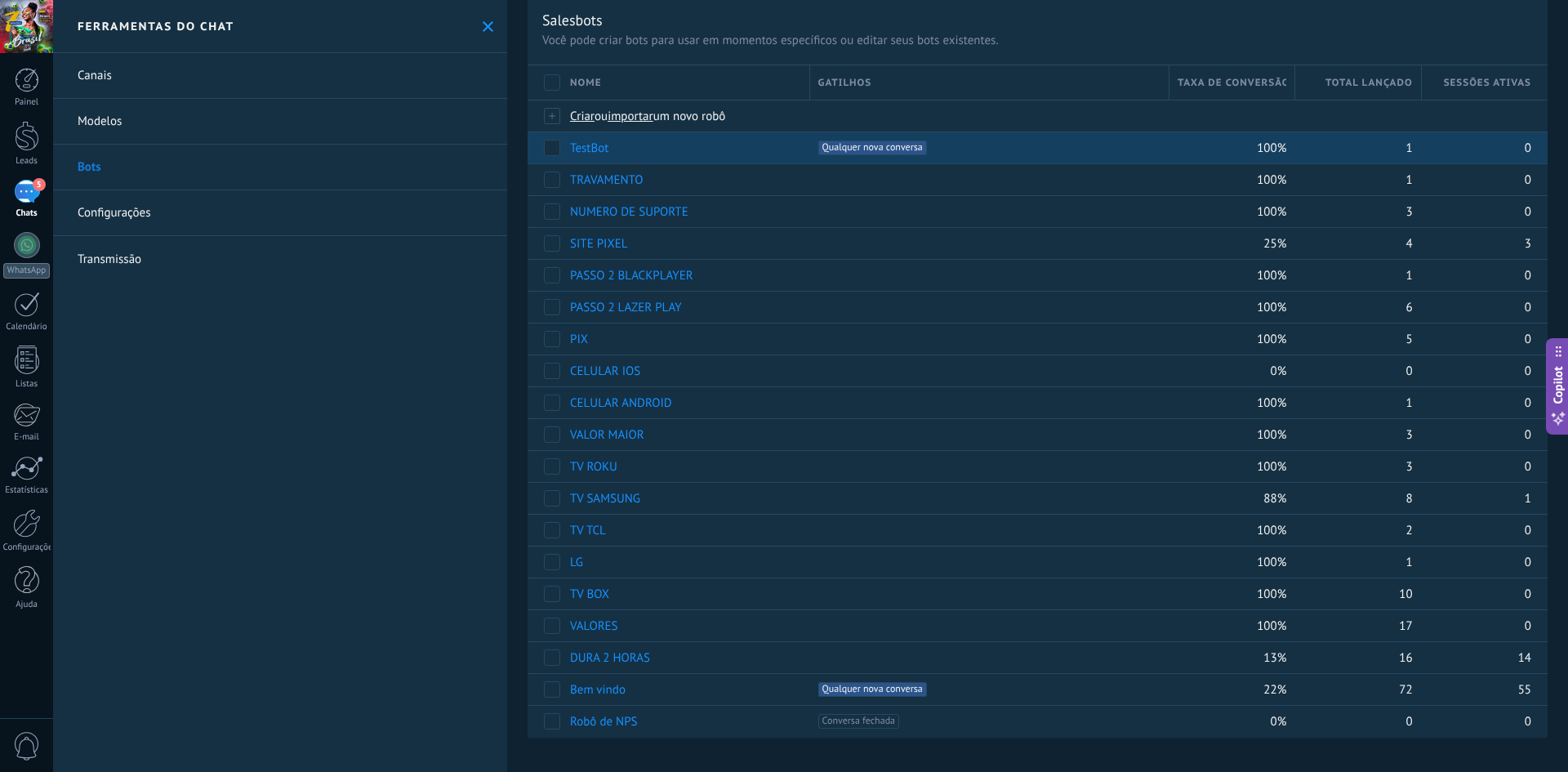
click at [582, 149] on link "TestBot" at bounding box center [588, 148] width 38 height 15
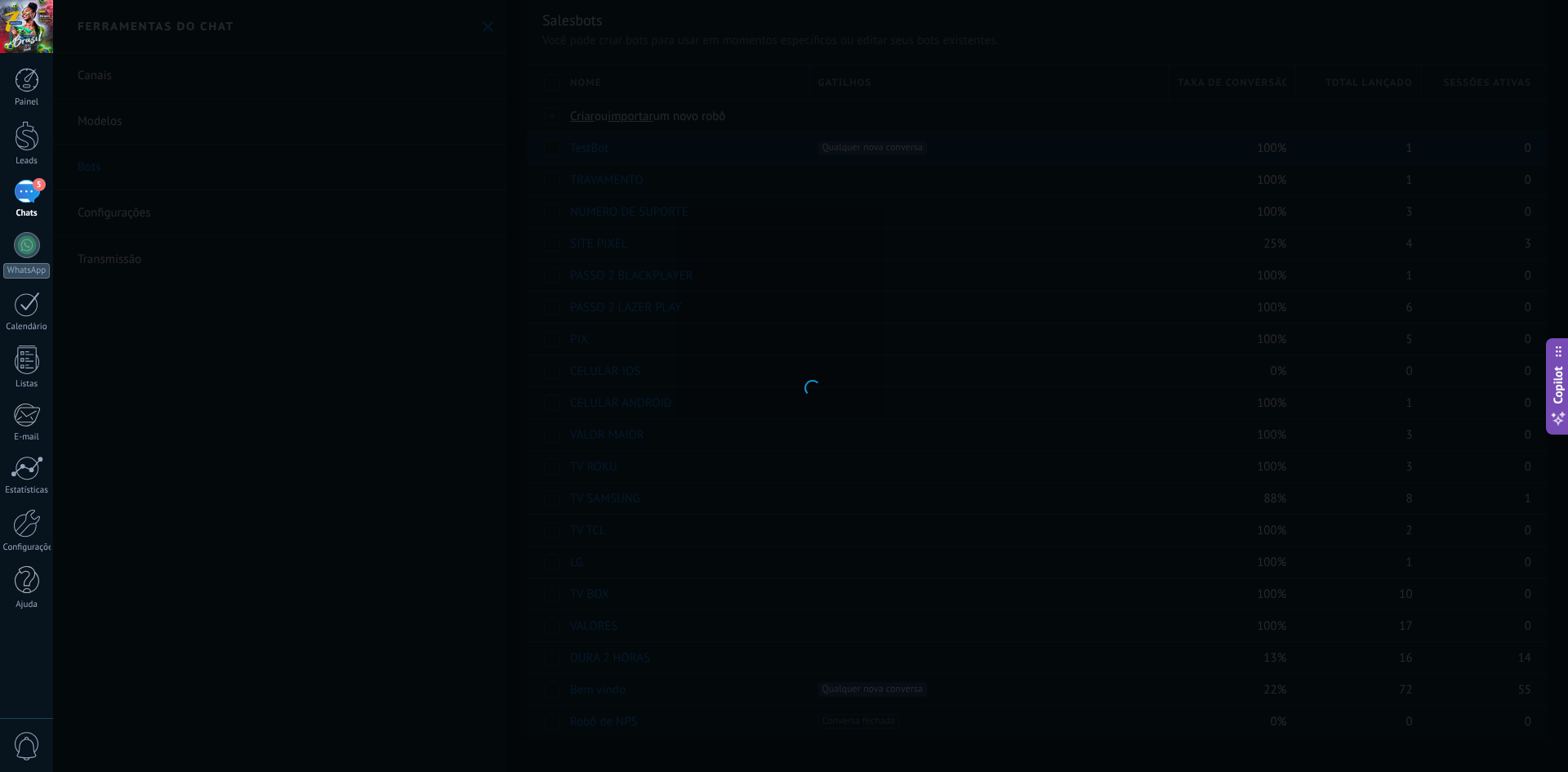
type input "*******"
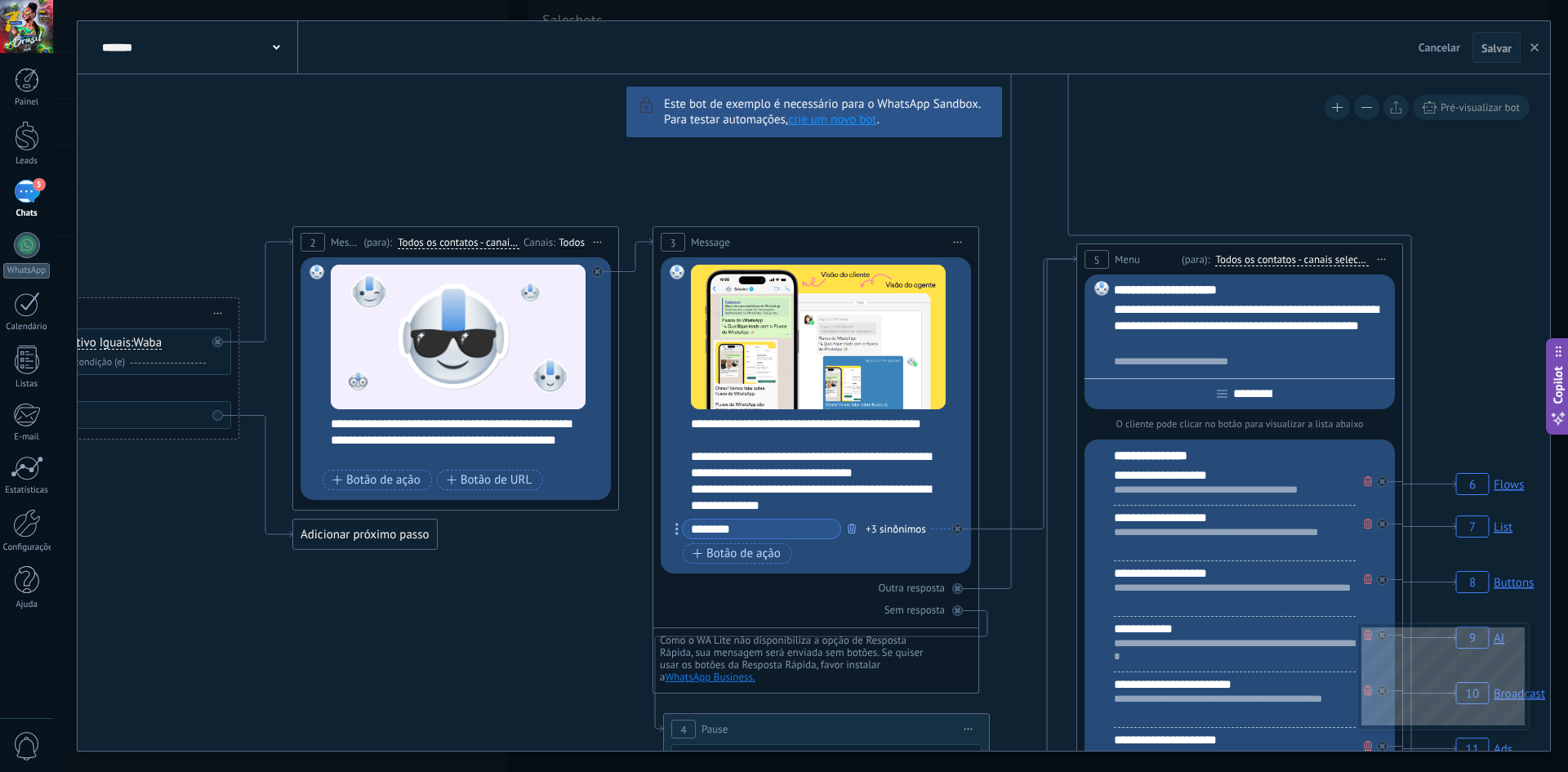
drag, startPoint x: 197, startPoint y: 260, endPoint x: 181, endPoint y: 227, distance: 36.7
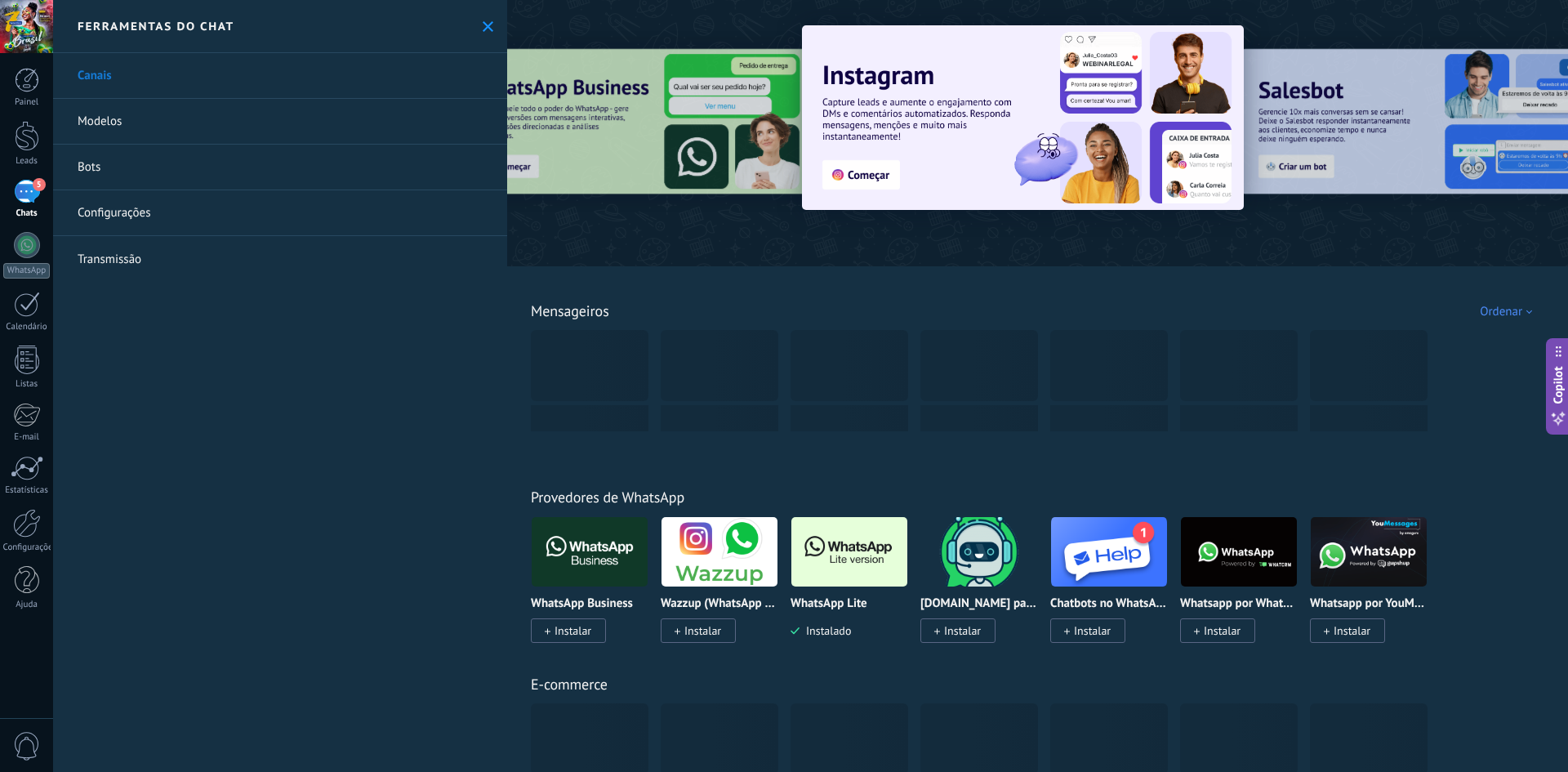
click at [280, 190] on link "Configurações" at bounding box center [280, 213] width 454 height 46
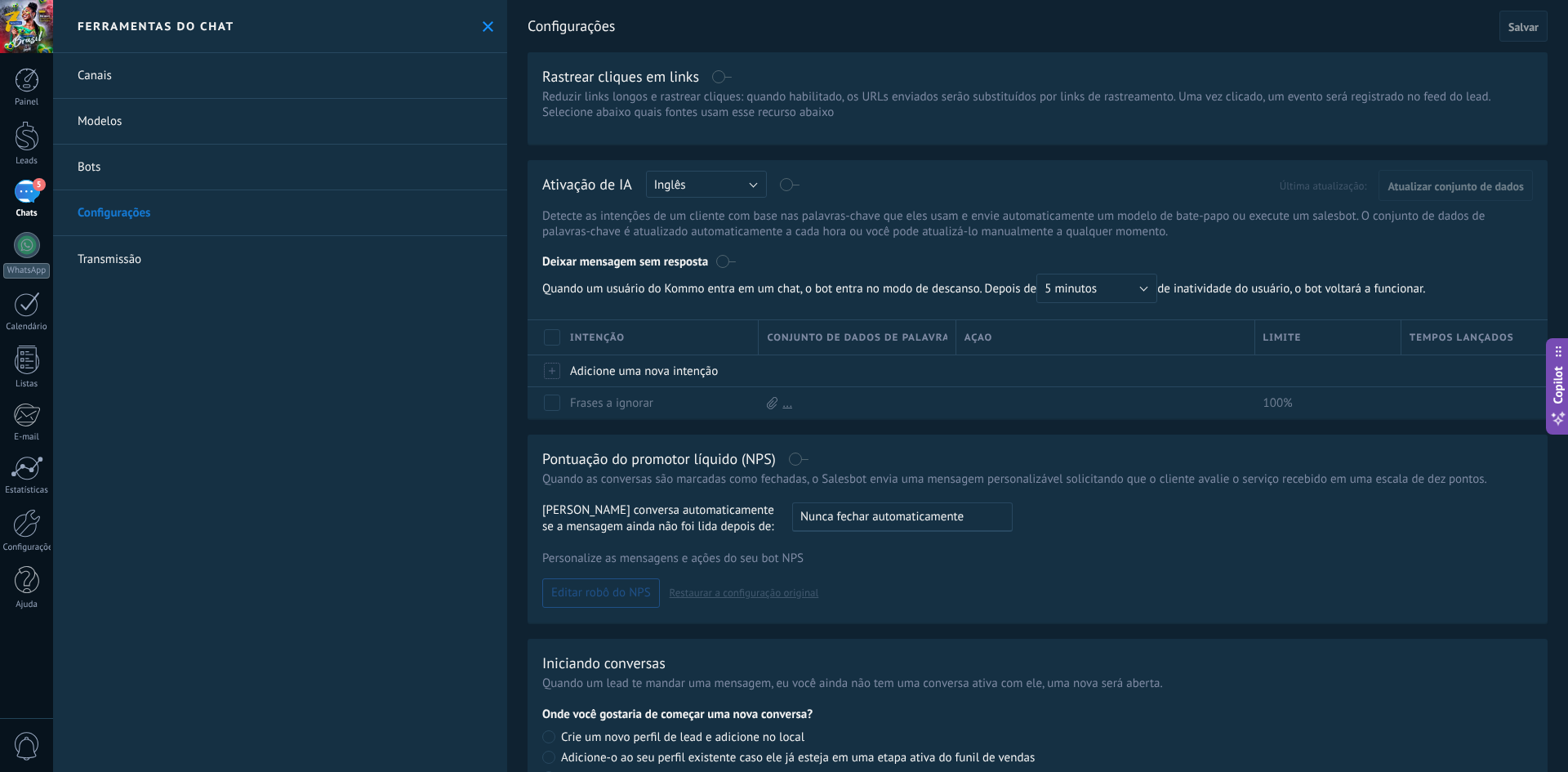
click at [287, 166] on link "Bots" at bounding box center [280, 167] width 454 height 46
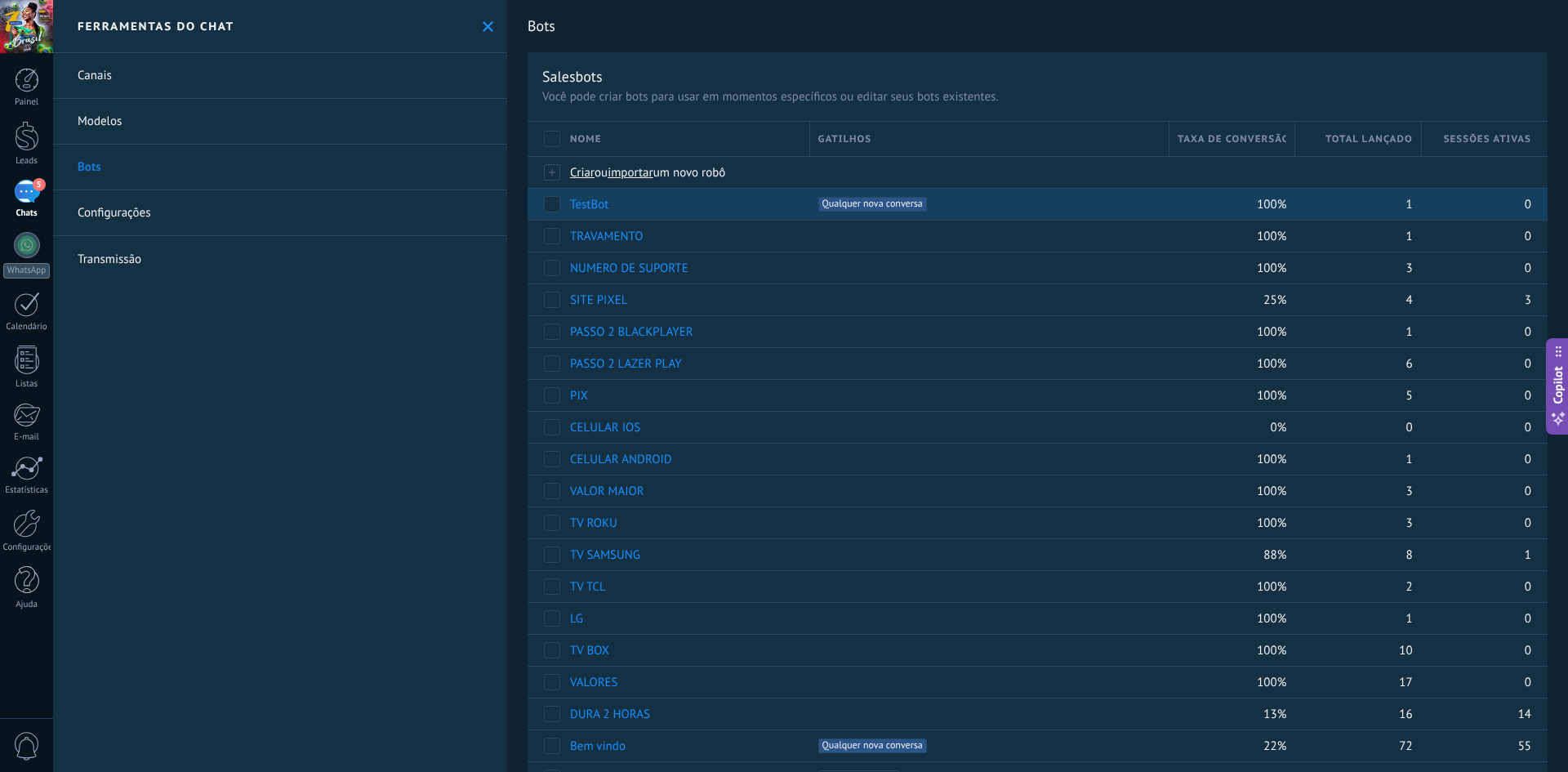
click at [891, 206] on span "Qualquer nova conversa +0" at bounding box center [872, 204] width 109 height 14
click at [859, 205] on span "Qualquer nova conversa +0" at bounding box center [872, 204] width 109 height 14
click at [810, 207] on div "+1 Qualquer nova conversa +0" at bounding box center [985, 204] width 351 height 31
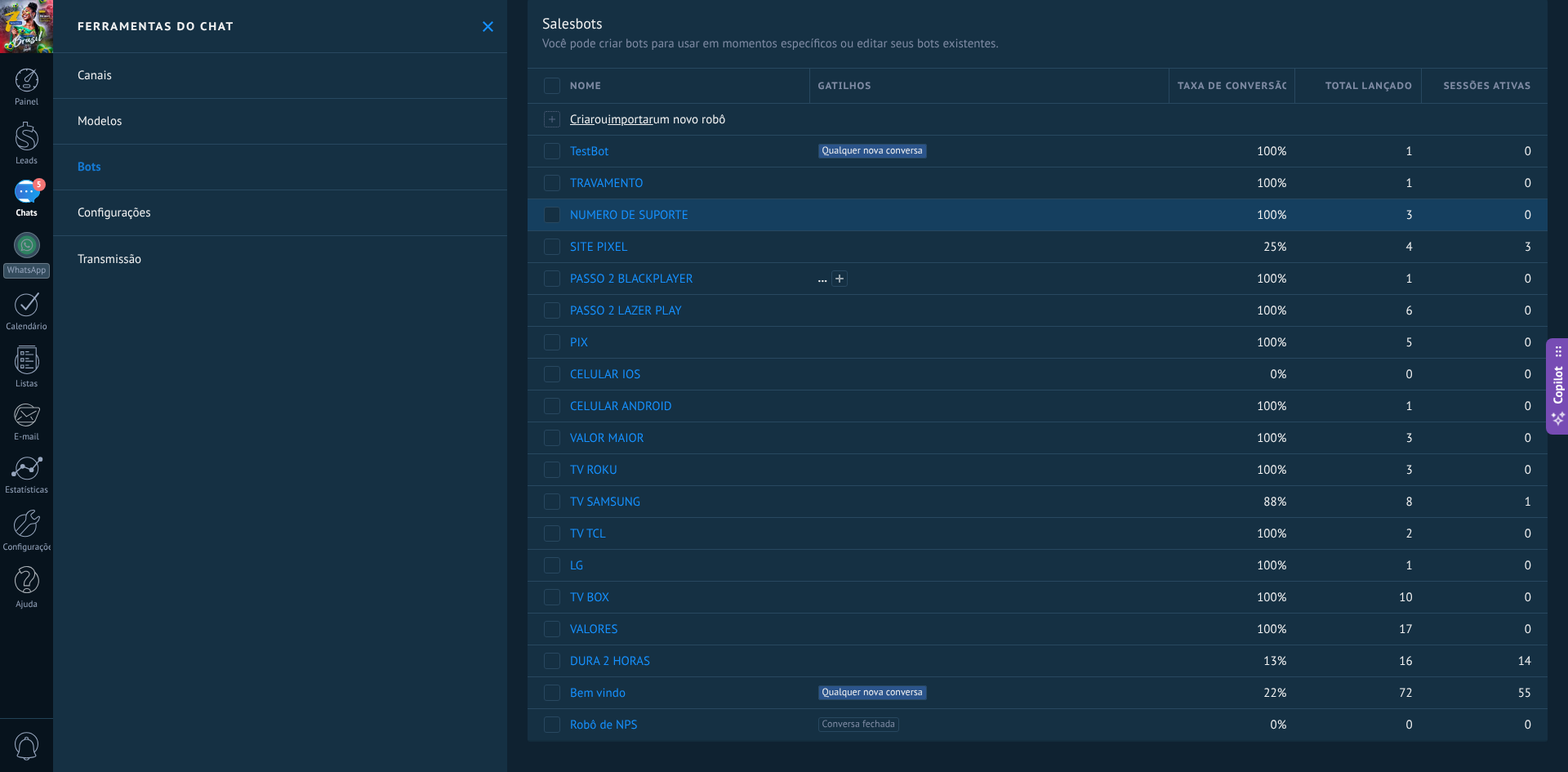
scroll to position [57, 0]
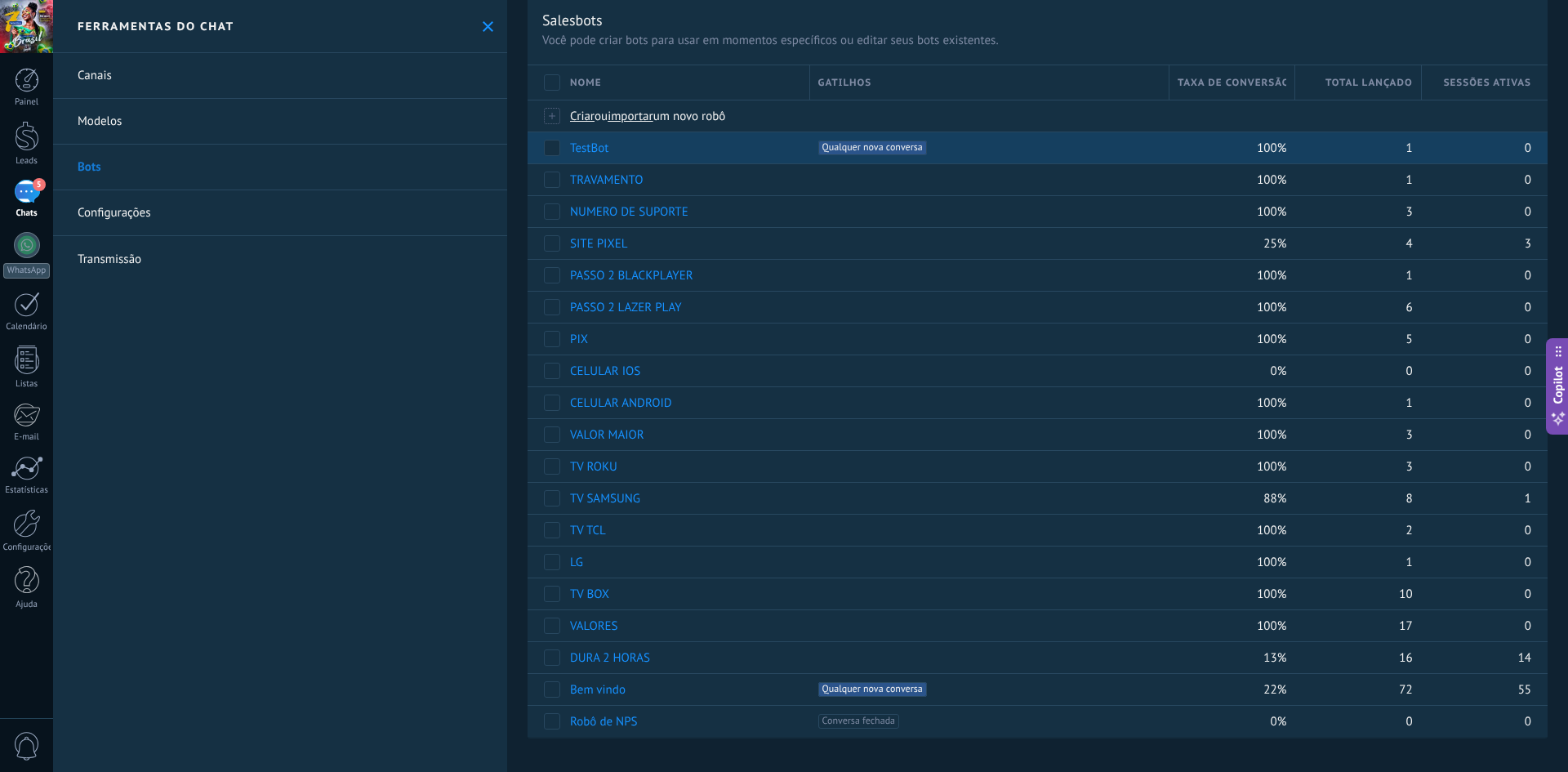
click at [864, 151] on span "Qualquer nova conversa +0" at bounding box center [872, 147] width 109 height 14
click at [856, 151] on span "Qualquer nova conversa +0" at bounding box center [872, 147] width 109 height 14
click at [846, 149] on span "Qualquer nova conversa +0" at bounding box center [872, 147] width 109 height 14
drag, startPoint x: 846, startPoint y: 149, endPoint x: 825, endPoint y: 150, distance: 21.0
click at [842, 149] on span "Qualquer nova conversa +0" at bounding box center [872, 147] width 109 height 14
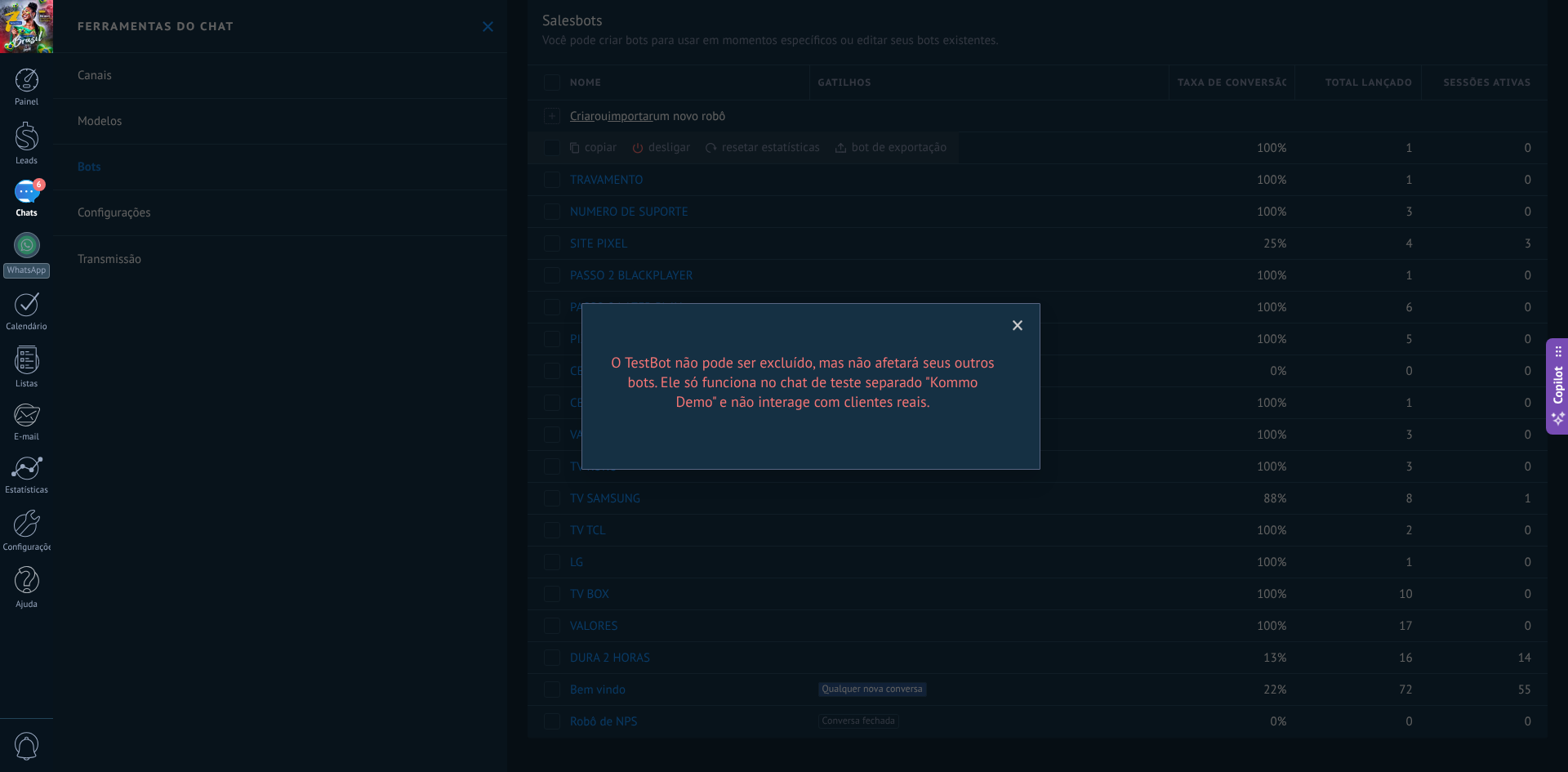
click at [1024, 322] on span at bounding box center [1018, 326] width 27 height 28
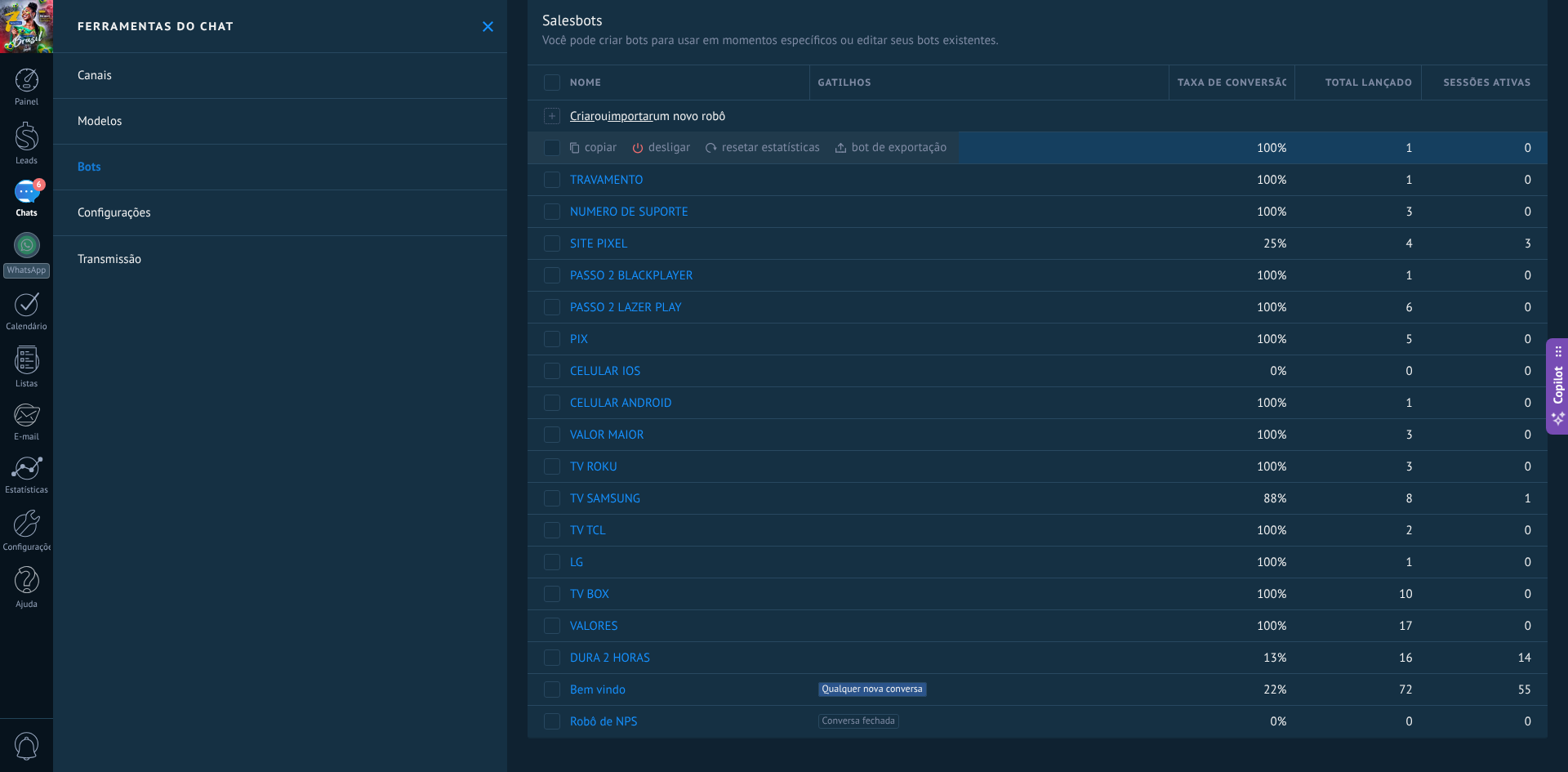
click at [660, 142] on div "desligar mais" at bounding box center [690, 148] width 117 height 32
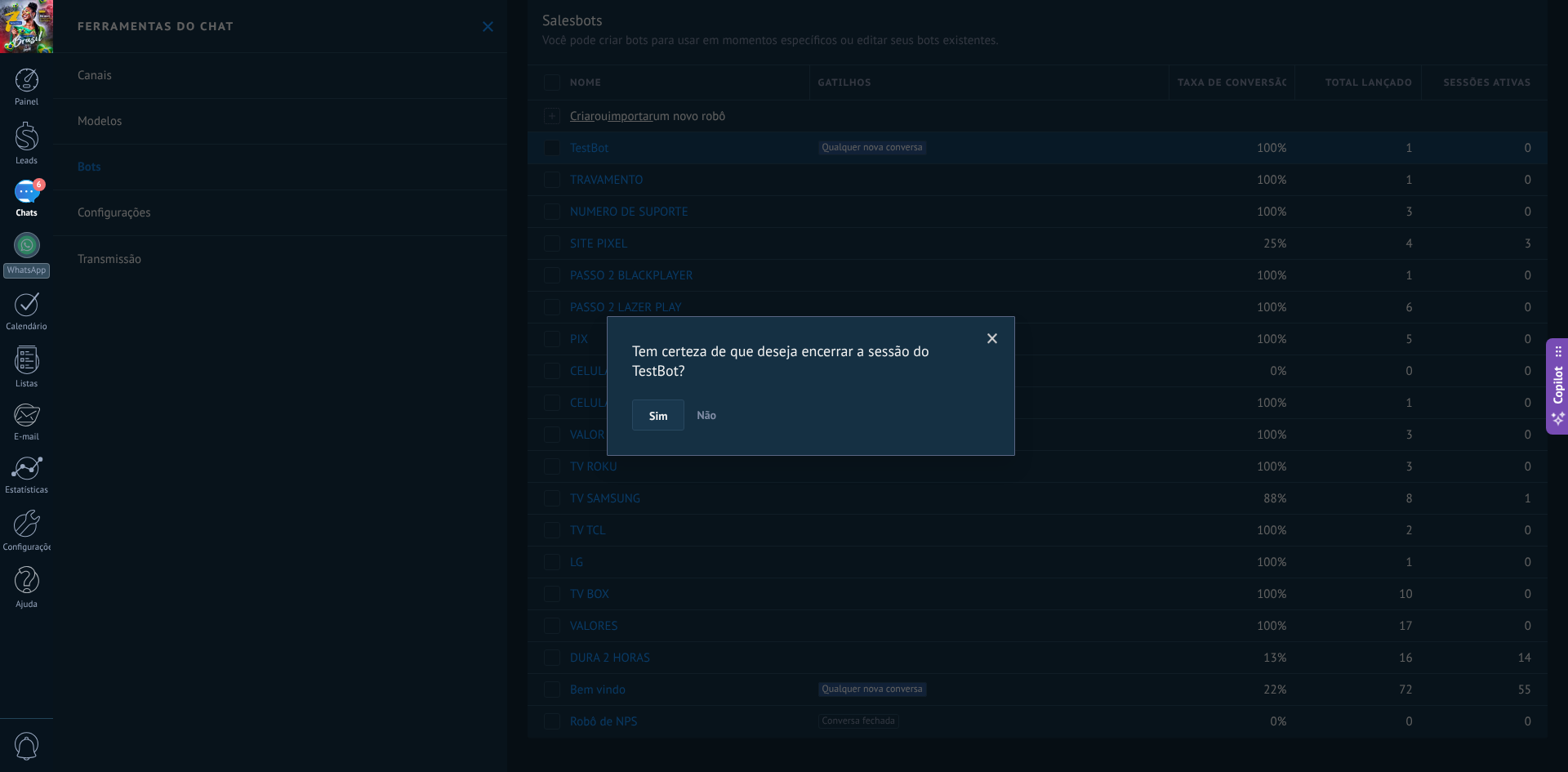
click at [667, 401] on button "Sim" at bounding box center [658, 414] width 52 height 31
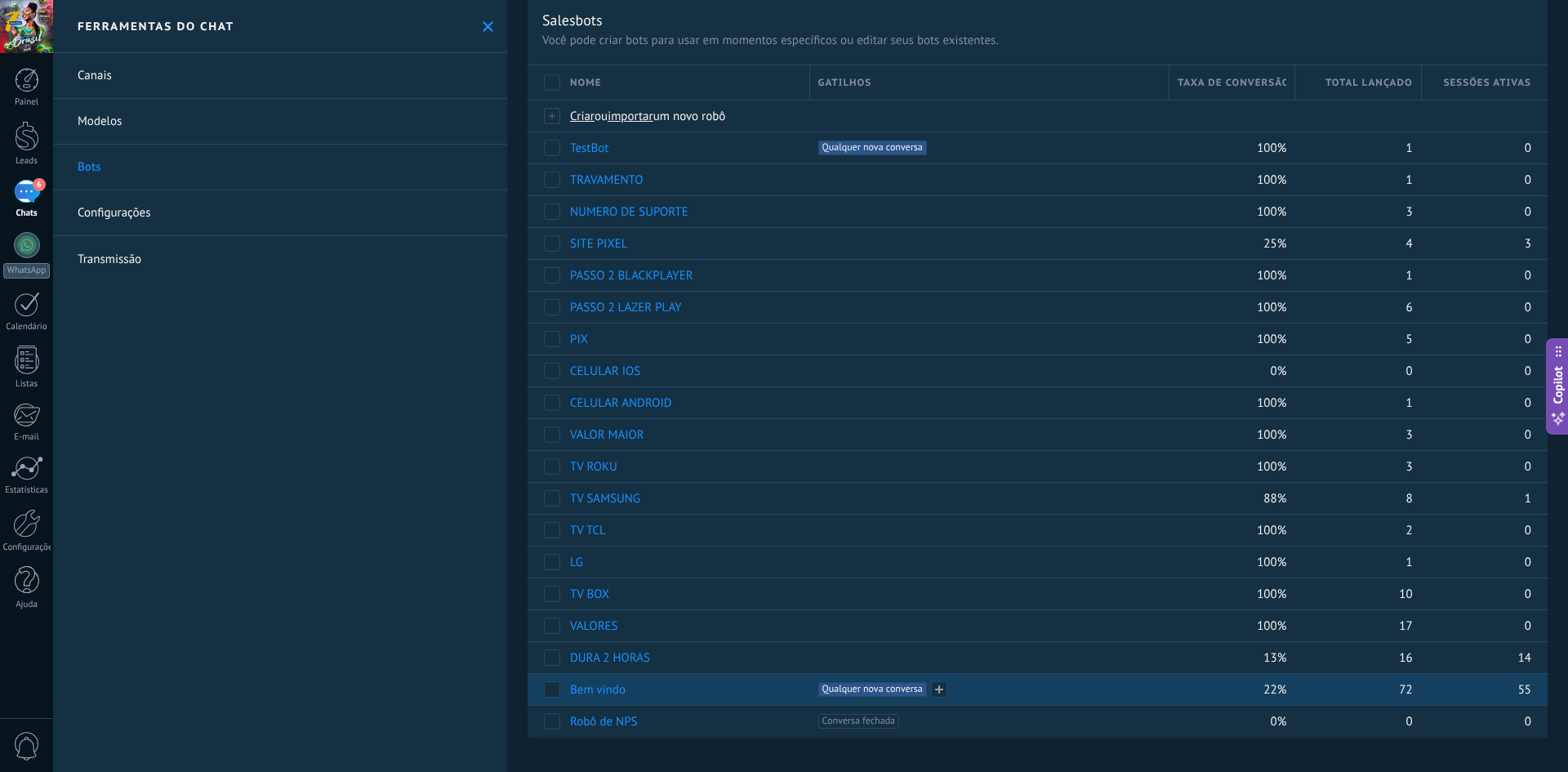
click at [873, 692] on span "Qualquer nova conversa +0" at bounding box center [872, 689] width 109 height 14
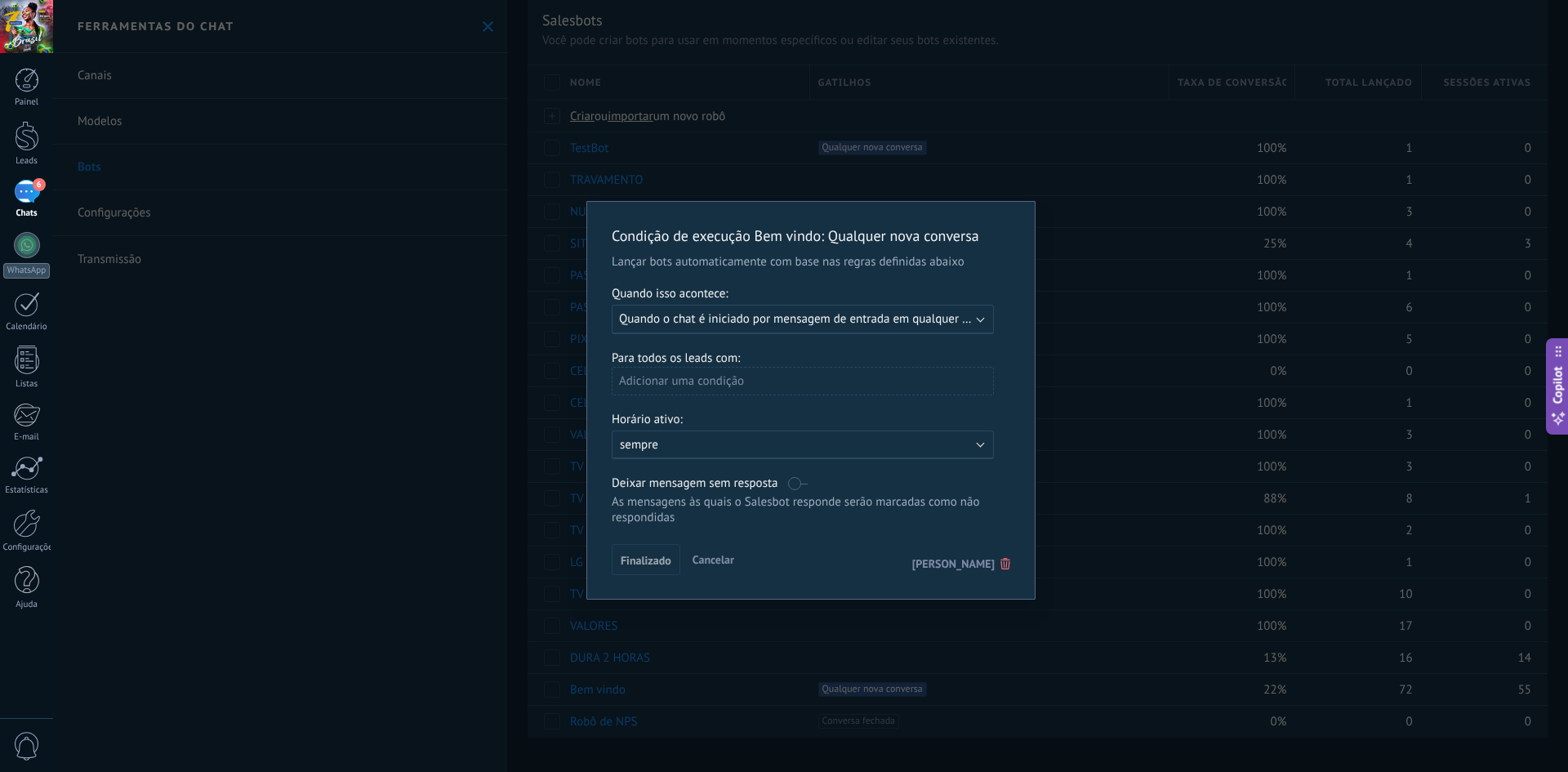
click at [707, 560] on span "Cancelar" at bounding box center [713, 559] width 41 height 14
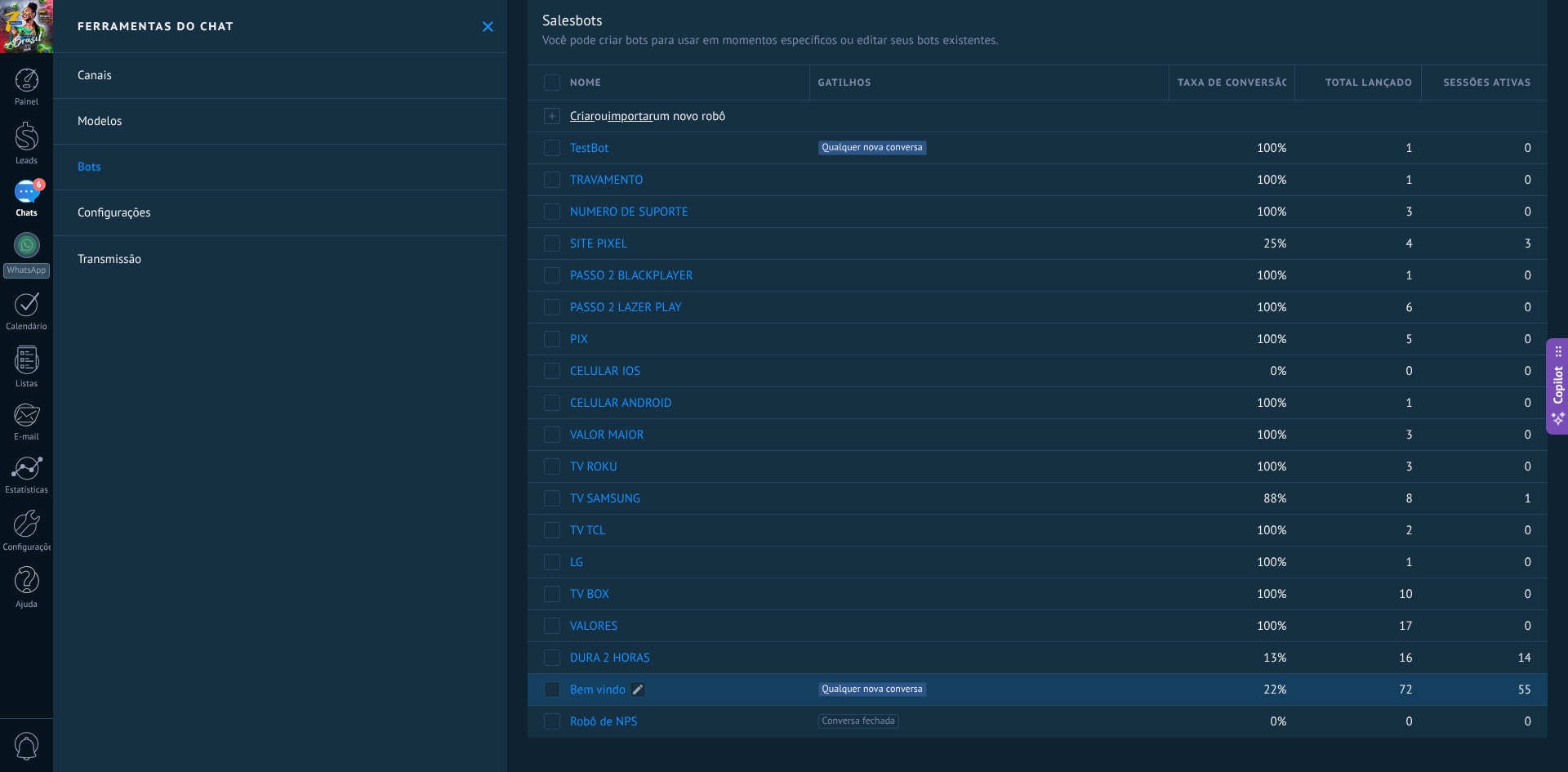
click at [593, 689] on link "Bem vindo" at bounding box center [598, 690] width 56 height 15
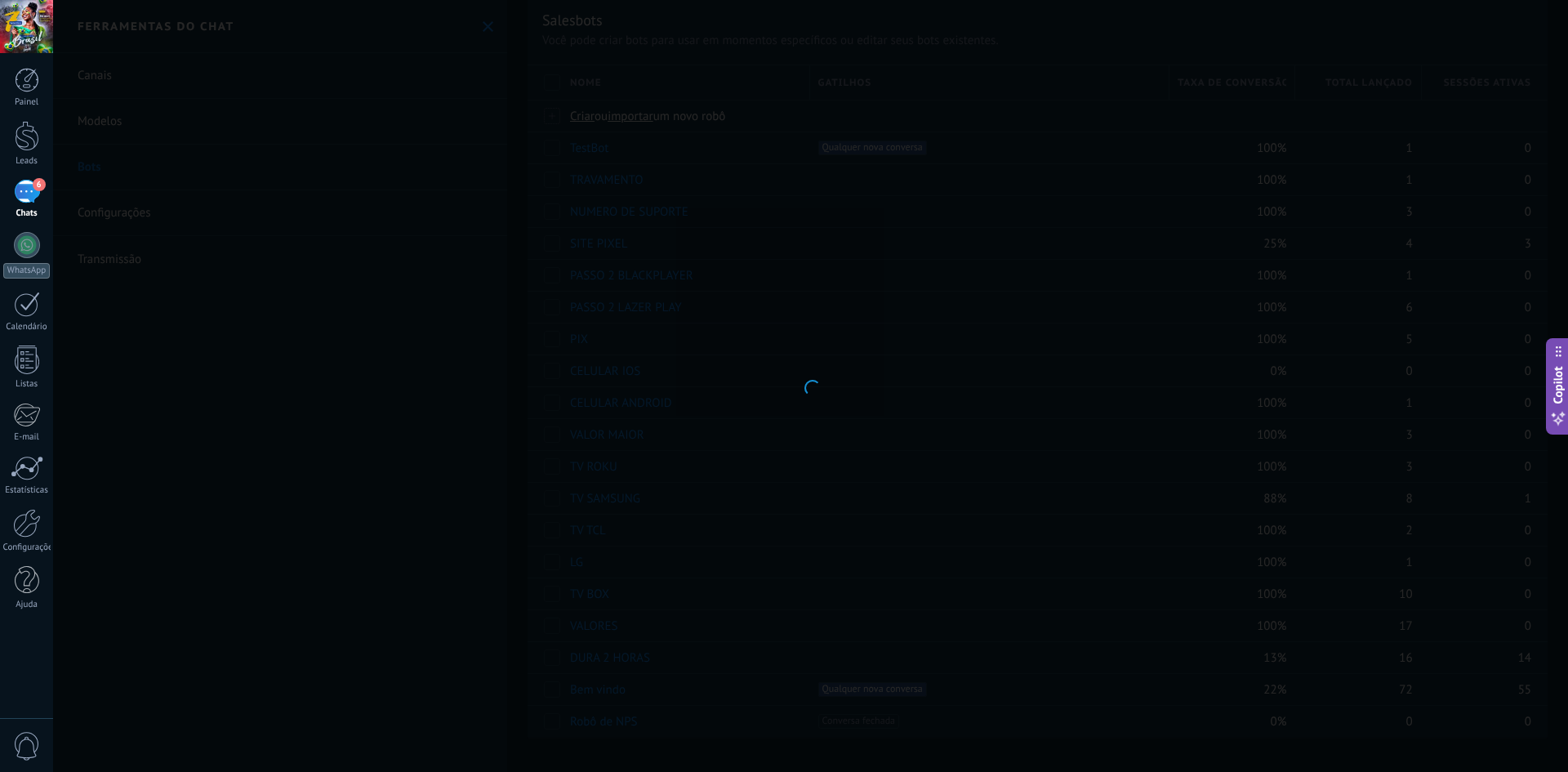
type input "*********"
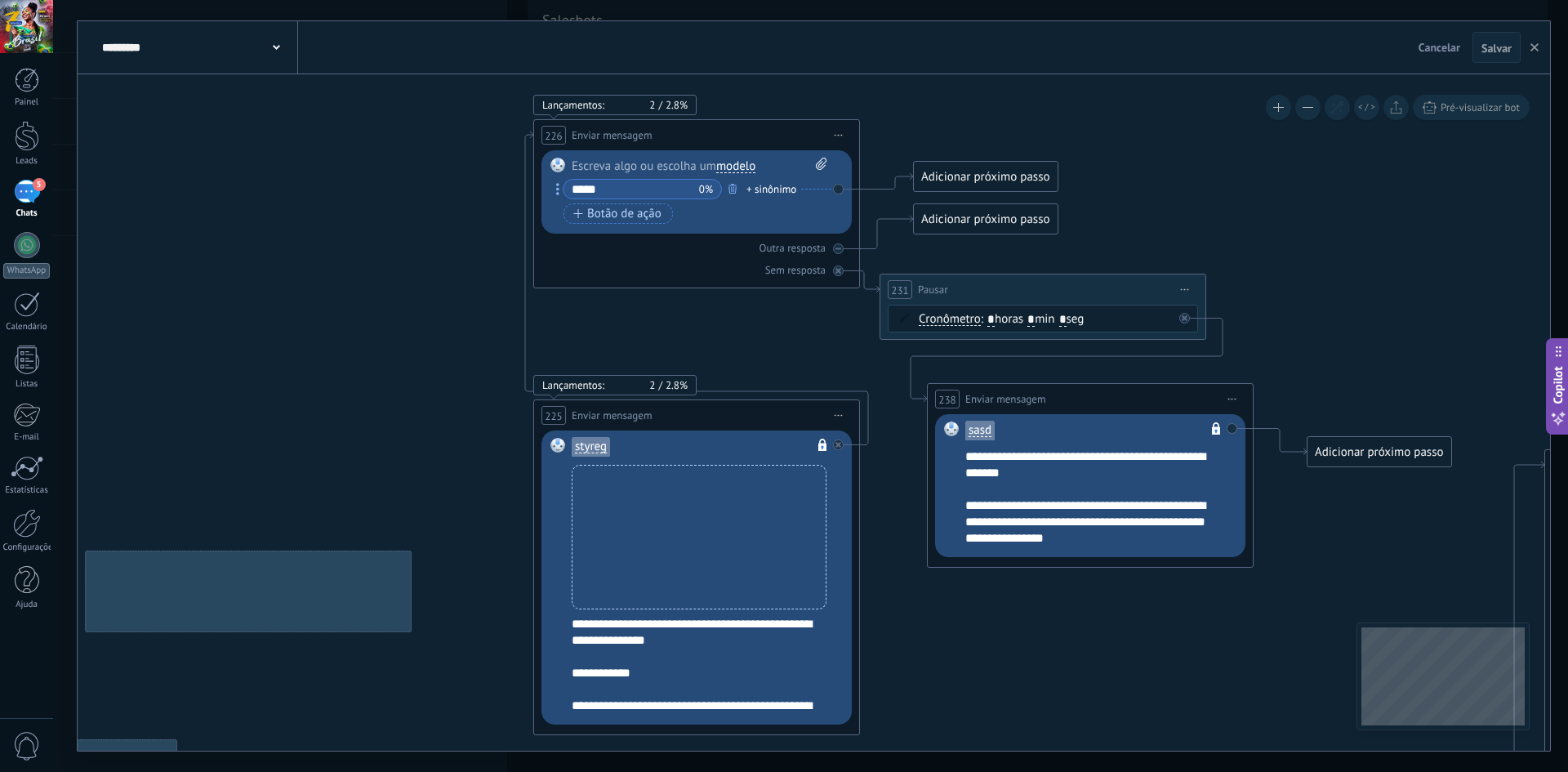
drag, startPoint x: 624, startPoint y: 663, endPoint x: 1121, endPoint y: 577, distance: 504.4
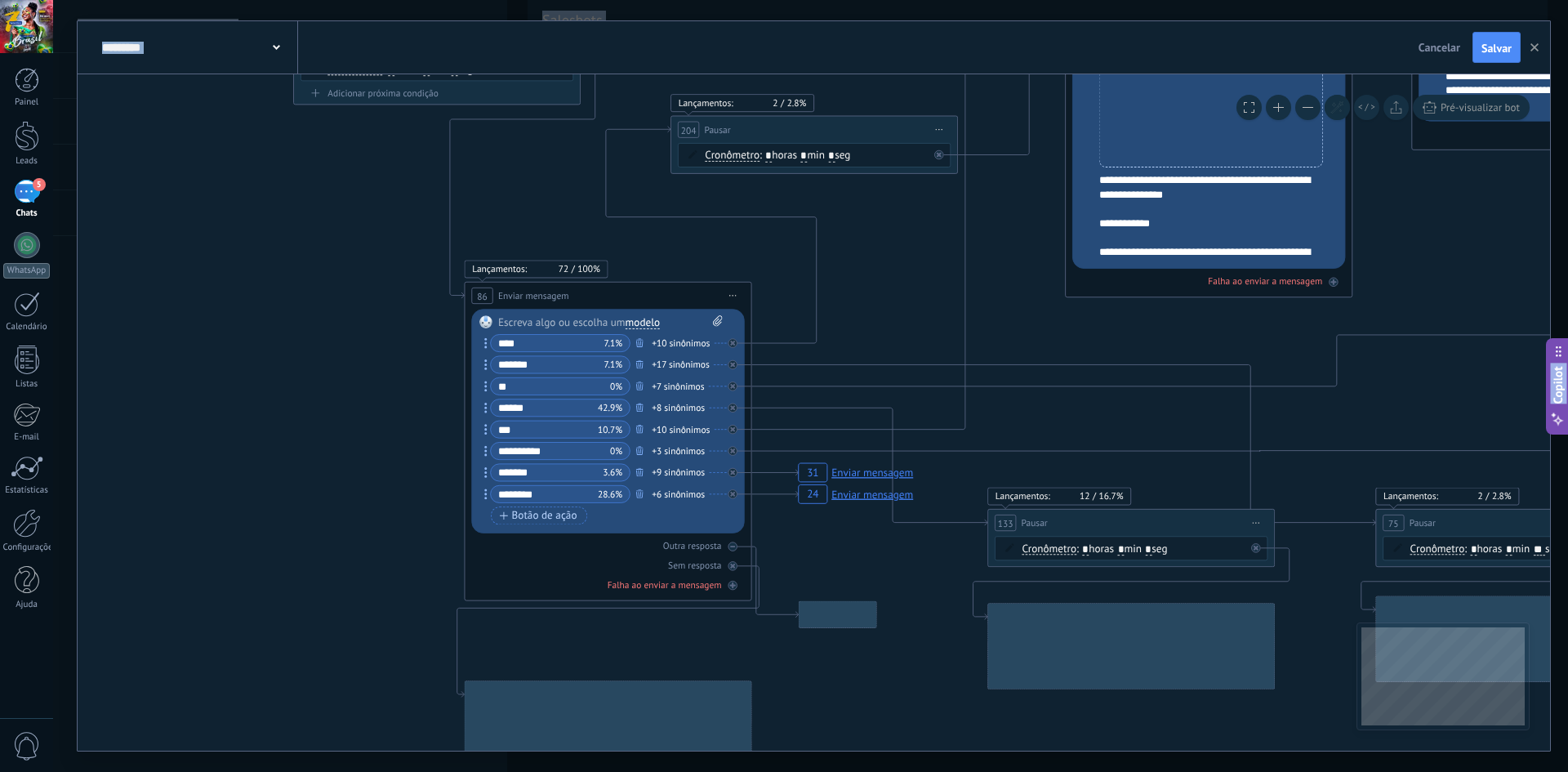
drag, startPoint x: 372, startPoint y: 382, endPoint x: 1297, endPoint y: -35, distance: 1014.6
click at [1297, 0] on html ".abccls-1,.abccls-2{fill-rule:evenodd}.abccls-2{fill:#fff} .abfcls-1{fill:none}…" at bounding box center [784, 386] width 1568 height 772
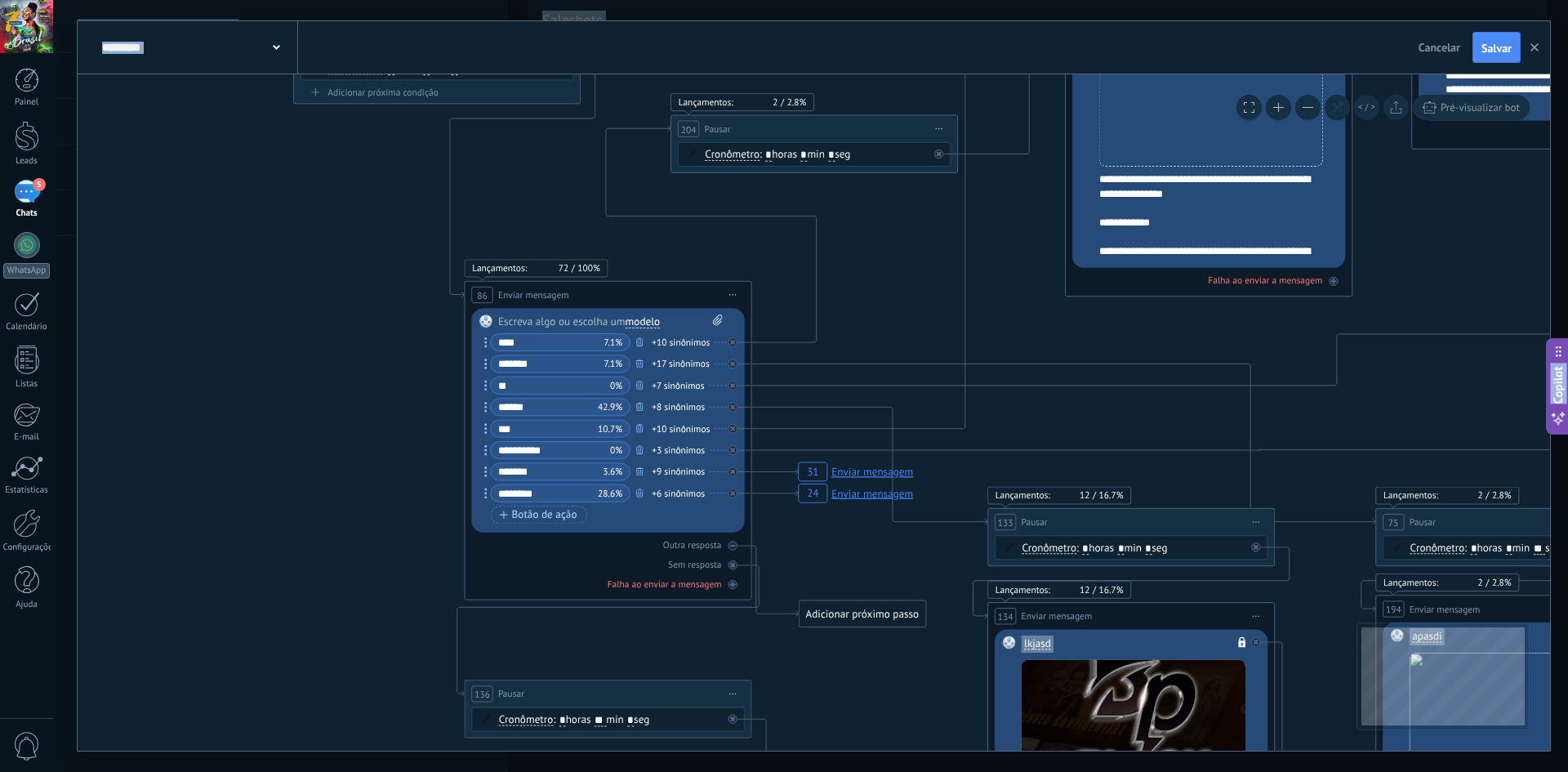
click at [673, 337] on div "+10 sinônimos" at bounding box center [680, 342] width 58 height 14
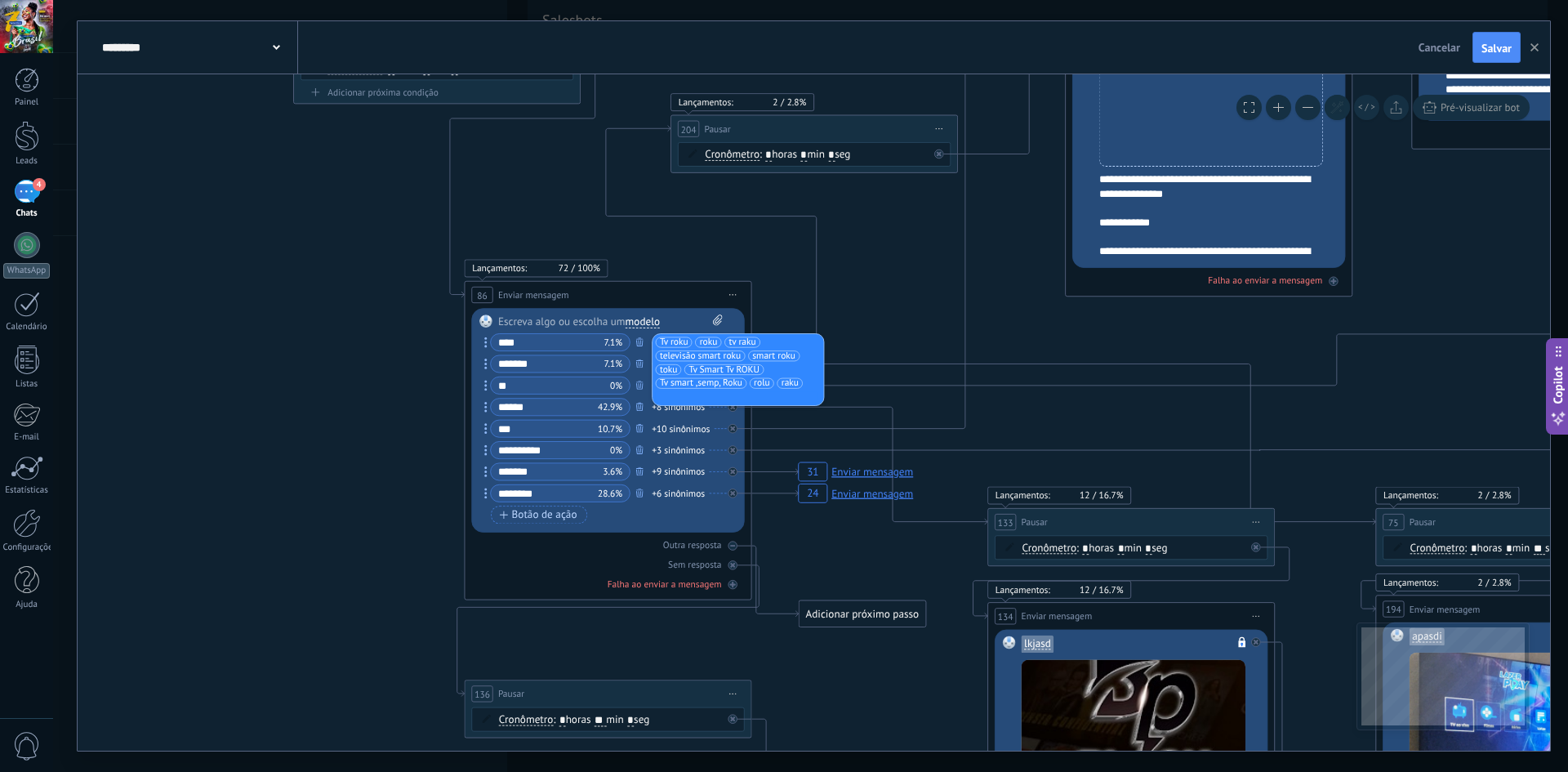
type input "**********"
click at [668, 427] on div "+10 sinônimos" at bounding box center [680, 429] width 58 height 14
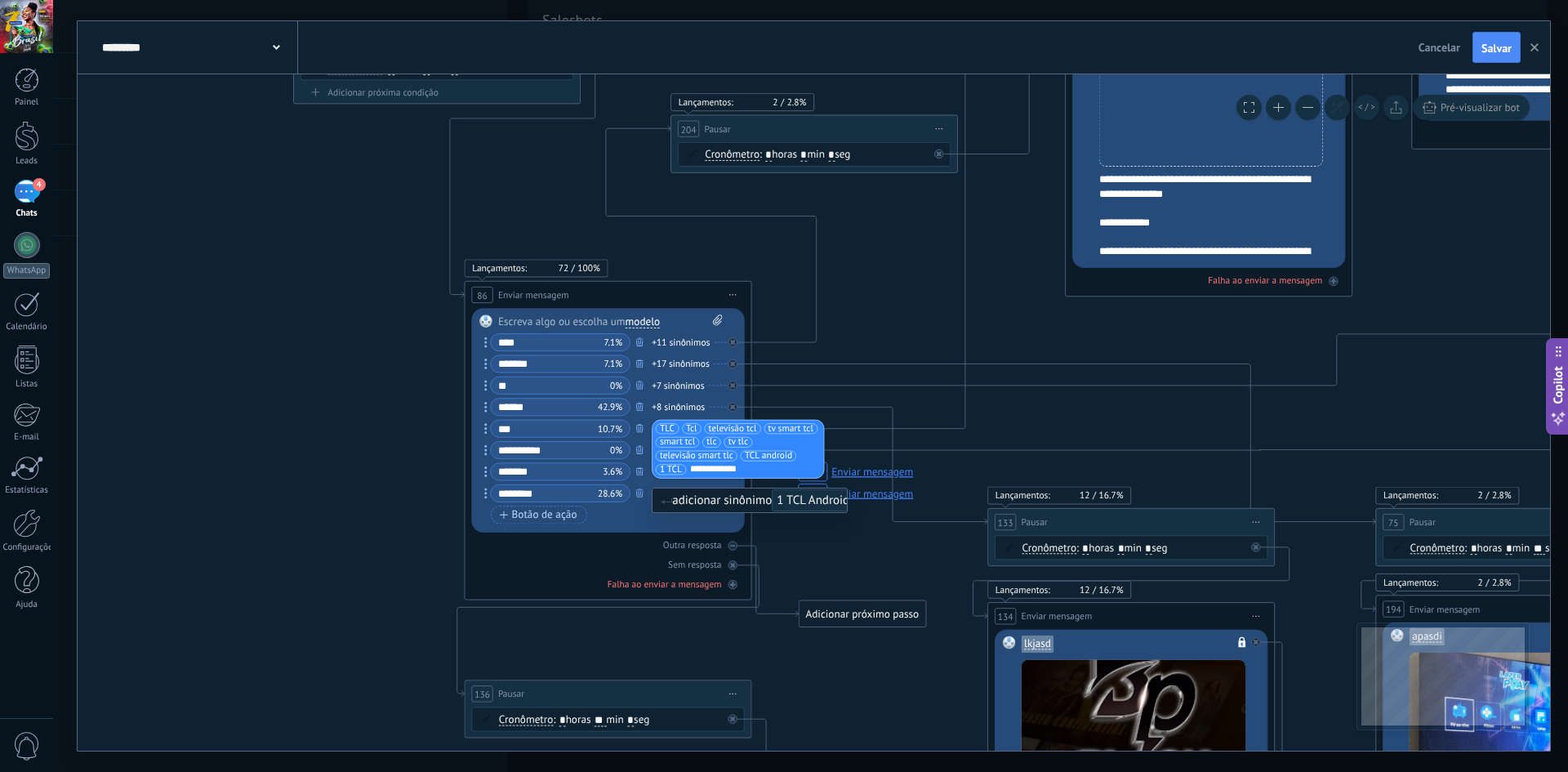
type input "**********"
click at [815, 501] on span "1 TCL Android" at bounding box center [813, 501] width 83 height 22
click at [1491, 51] on span "Salvar" at bounding box center [1497, 48] width 30 height 12
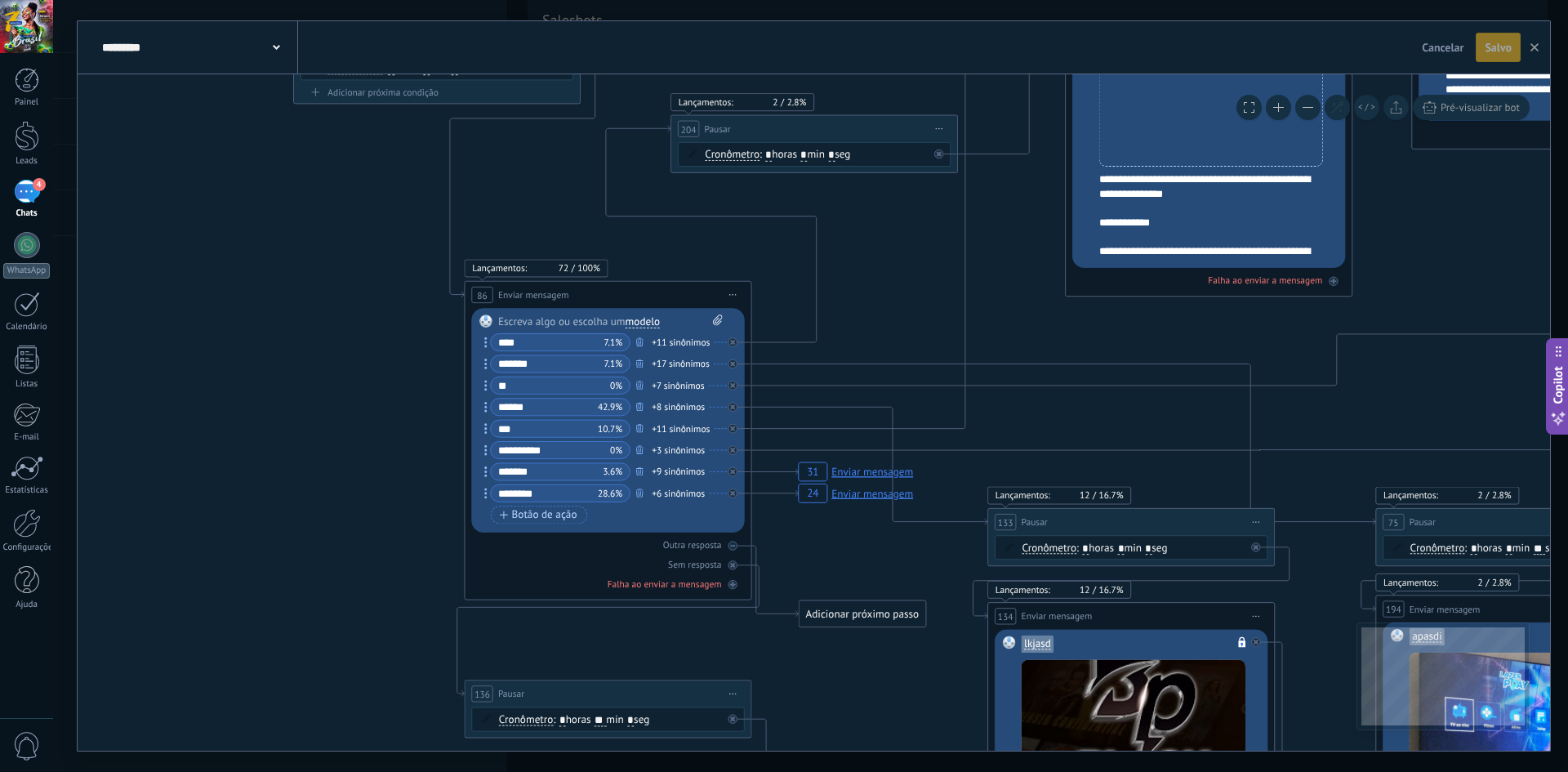
click at [27, 199] on div "4" at bounding box center [26, 192] width 26 height 24
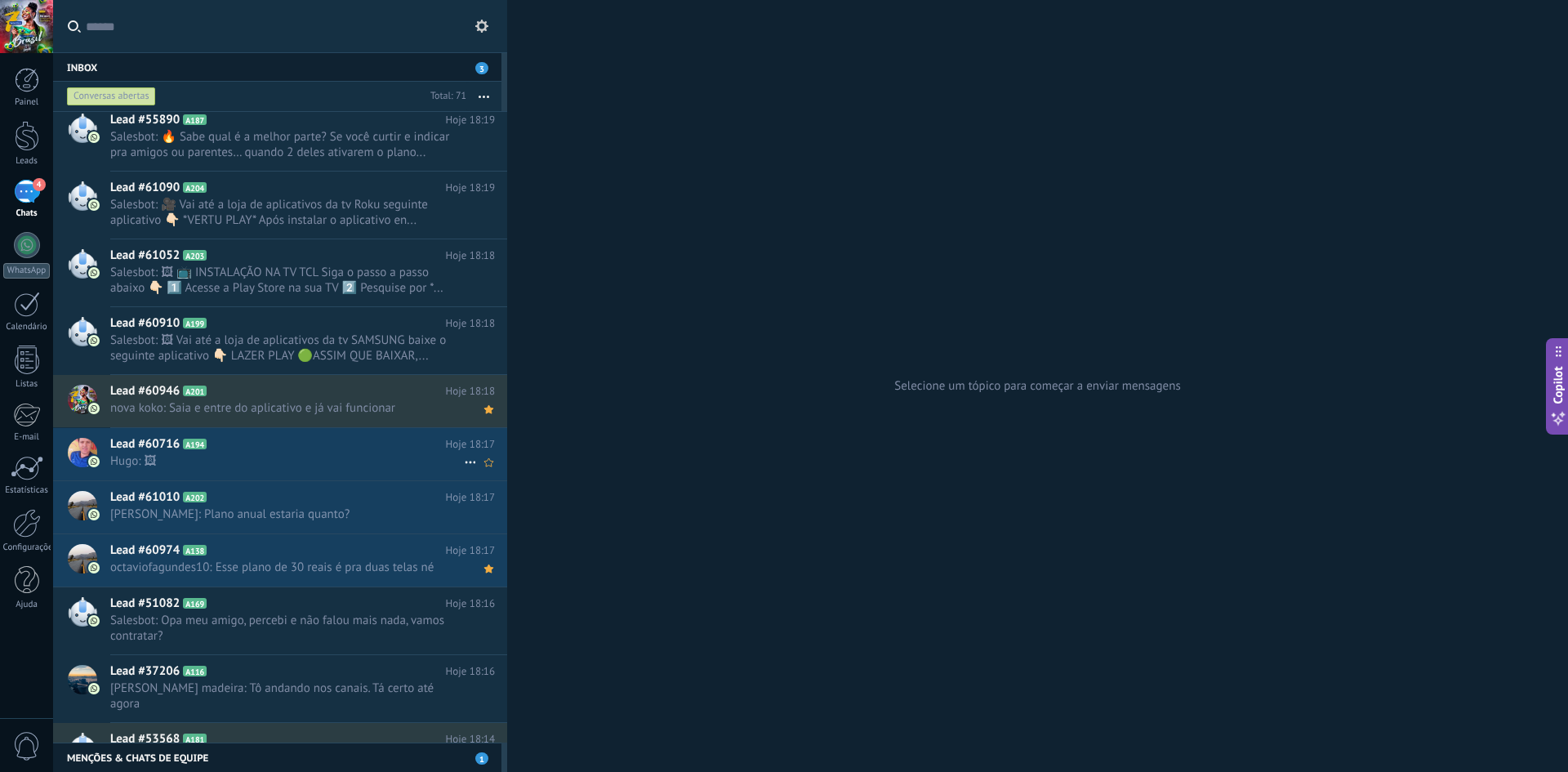
scroll to position [83, 0]
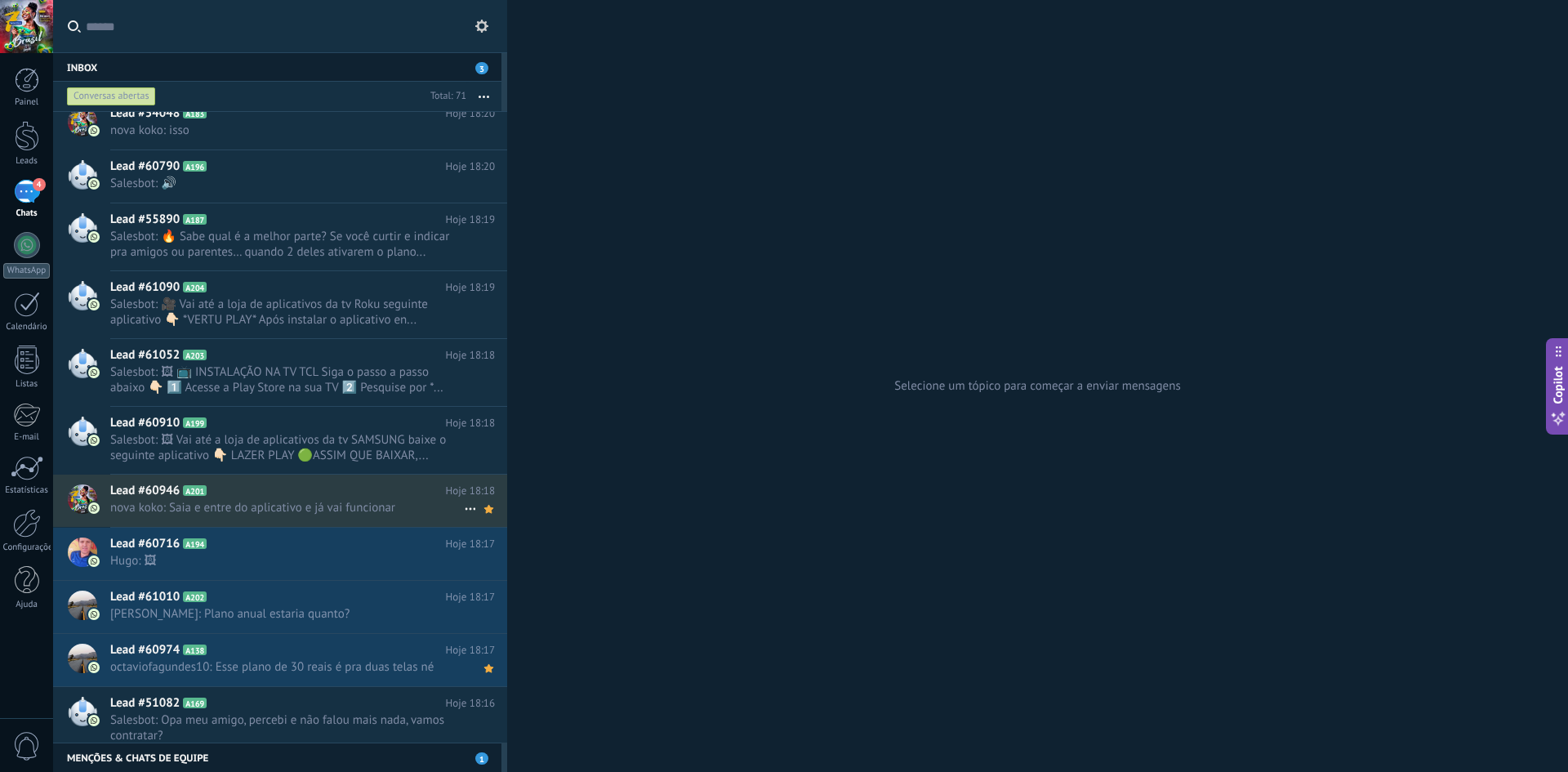
drag, startPoint x: 478, startPoint y: 430, endPoint x: 230, endPoint y: 484, distance: 253.8
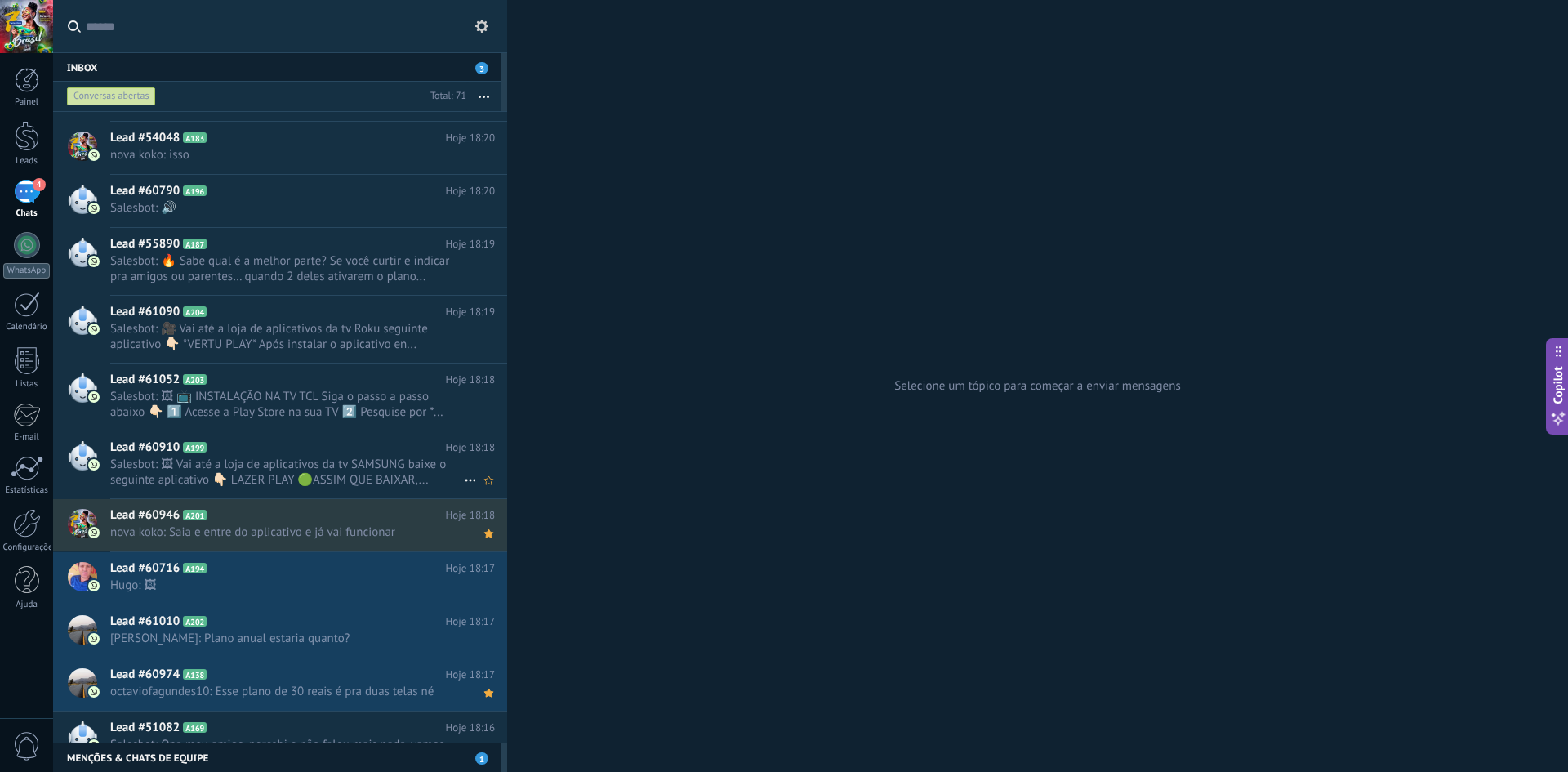
scroll to position [0, 0]
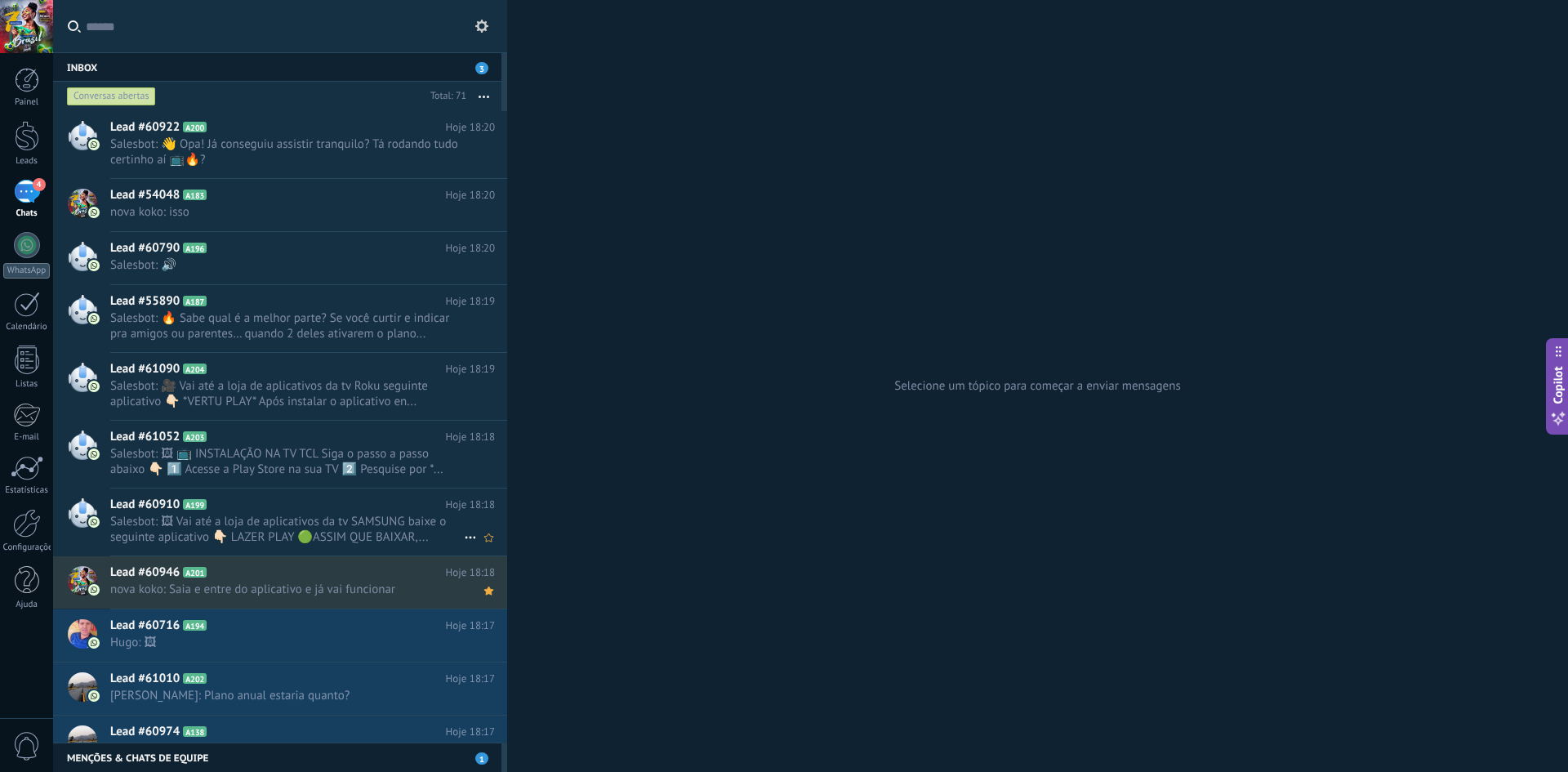
drag, startPoint x: 234, startPoint y: 487, endPoint x: 257, endPoint y: 506, distance: 29.8
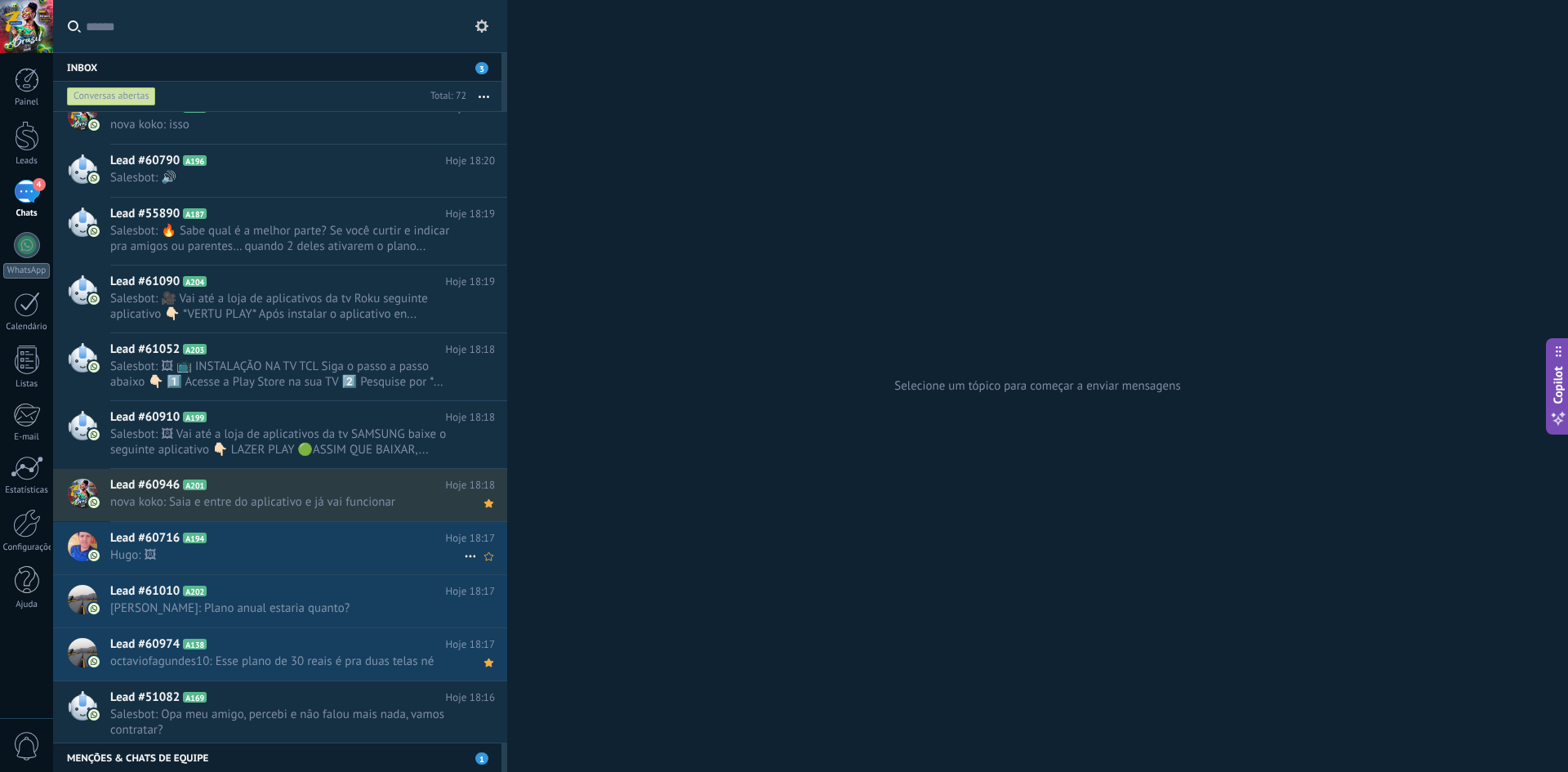
scroll to position [164, 0]
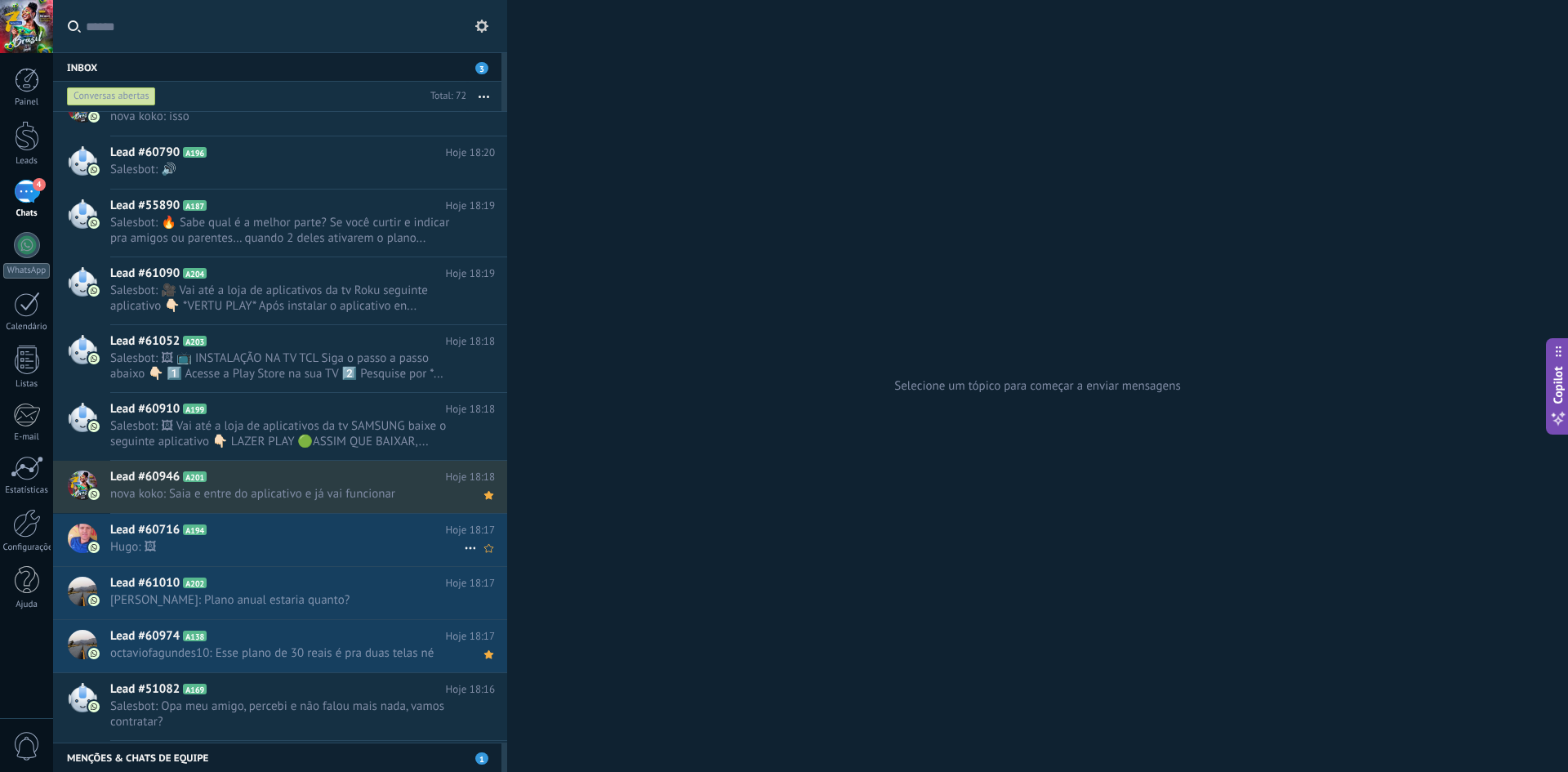
click at [267, 533] on h2 "Lead #60716 A194" at bounding box center [277, 529] width 336 height 16
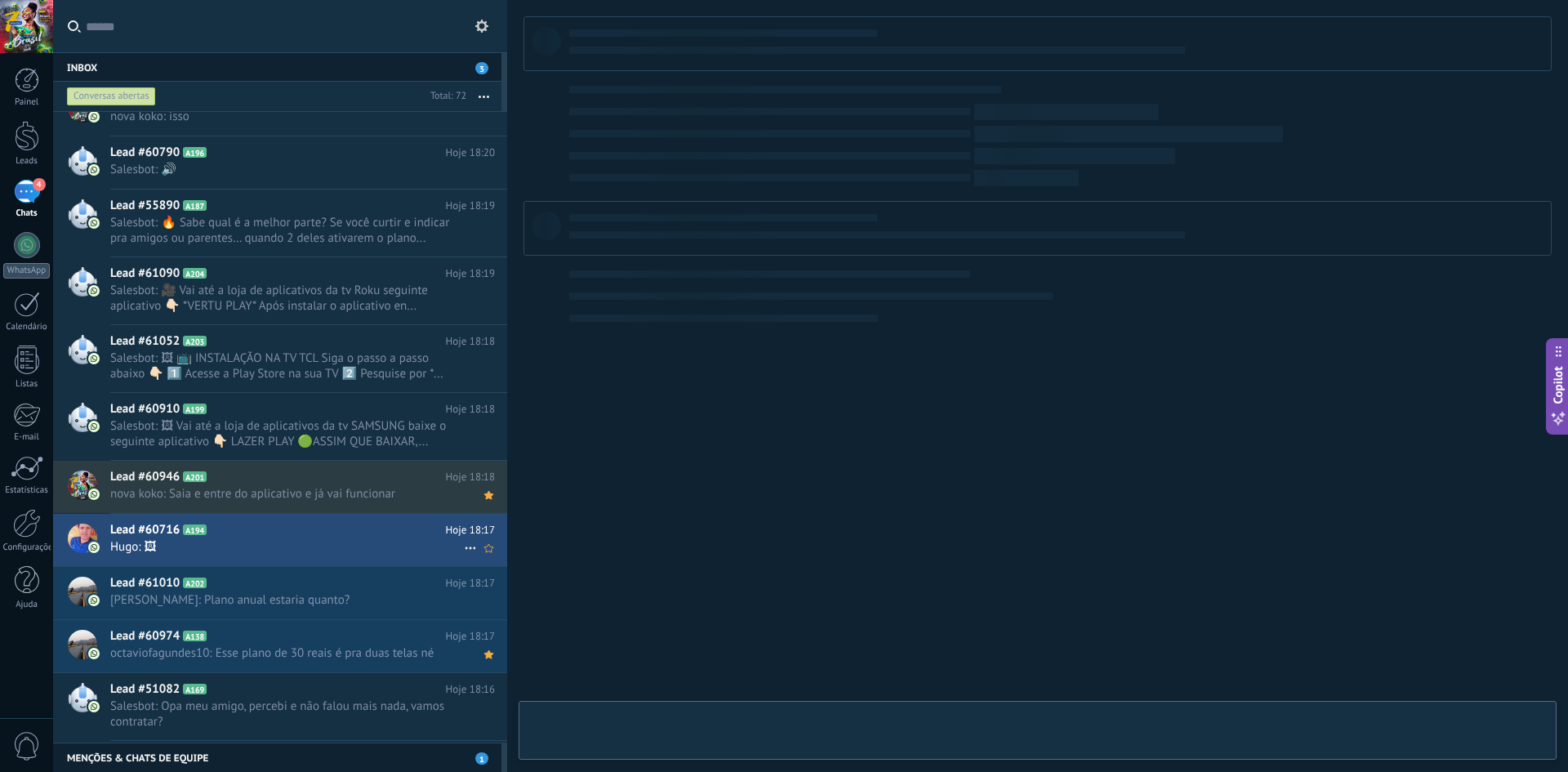
type textarea "**********"
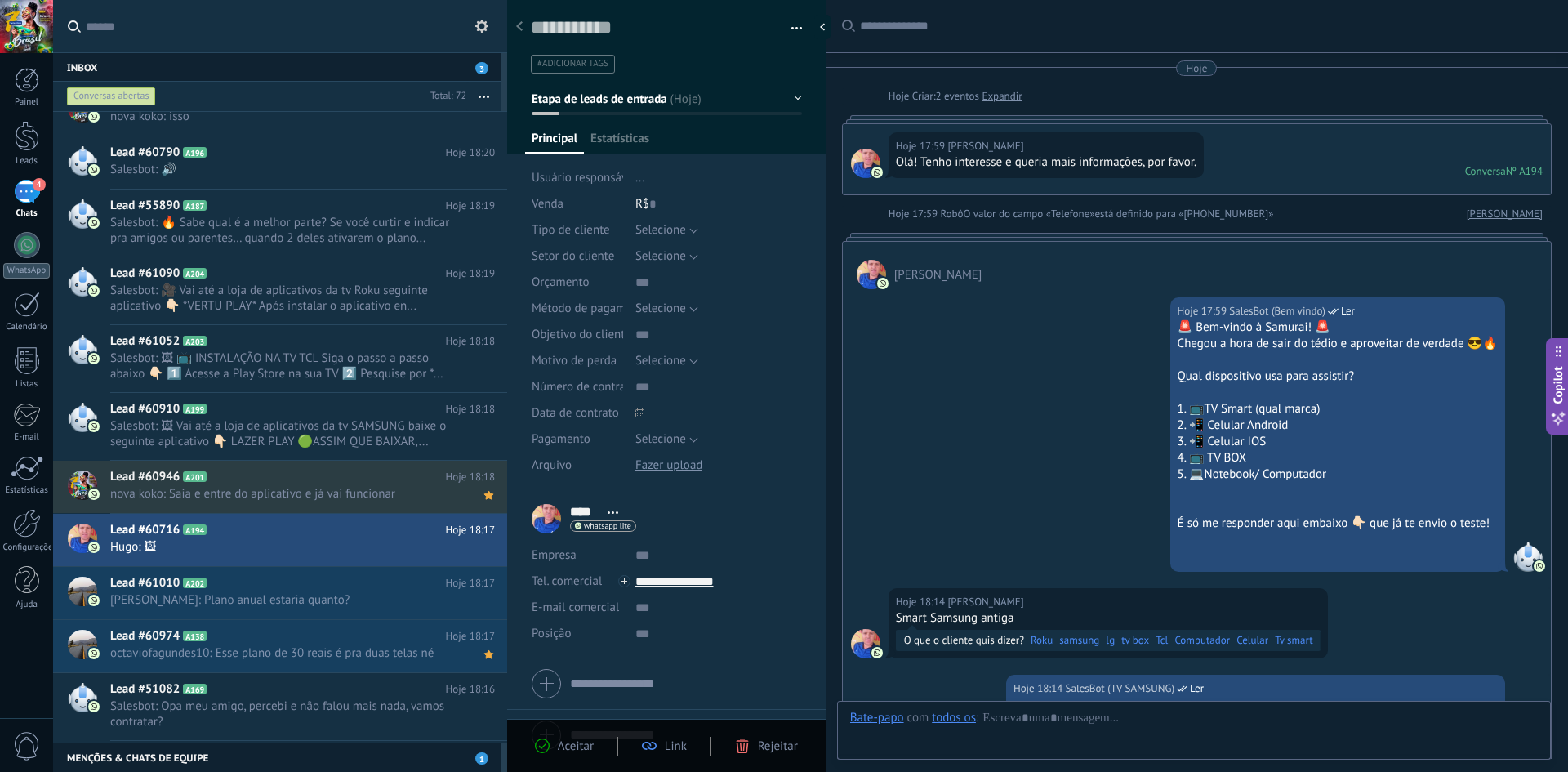
scroll to position [693, 0]
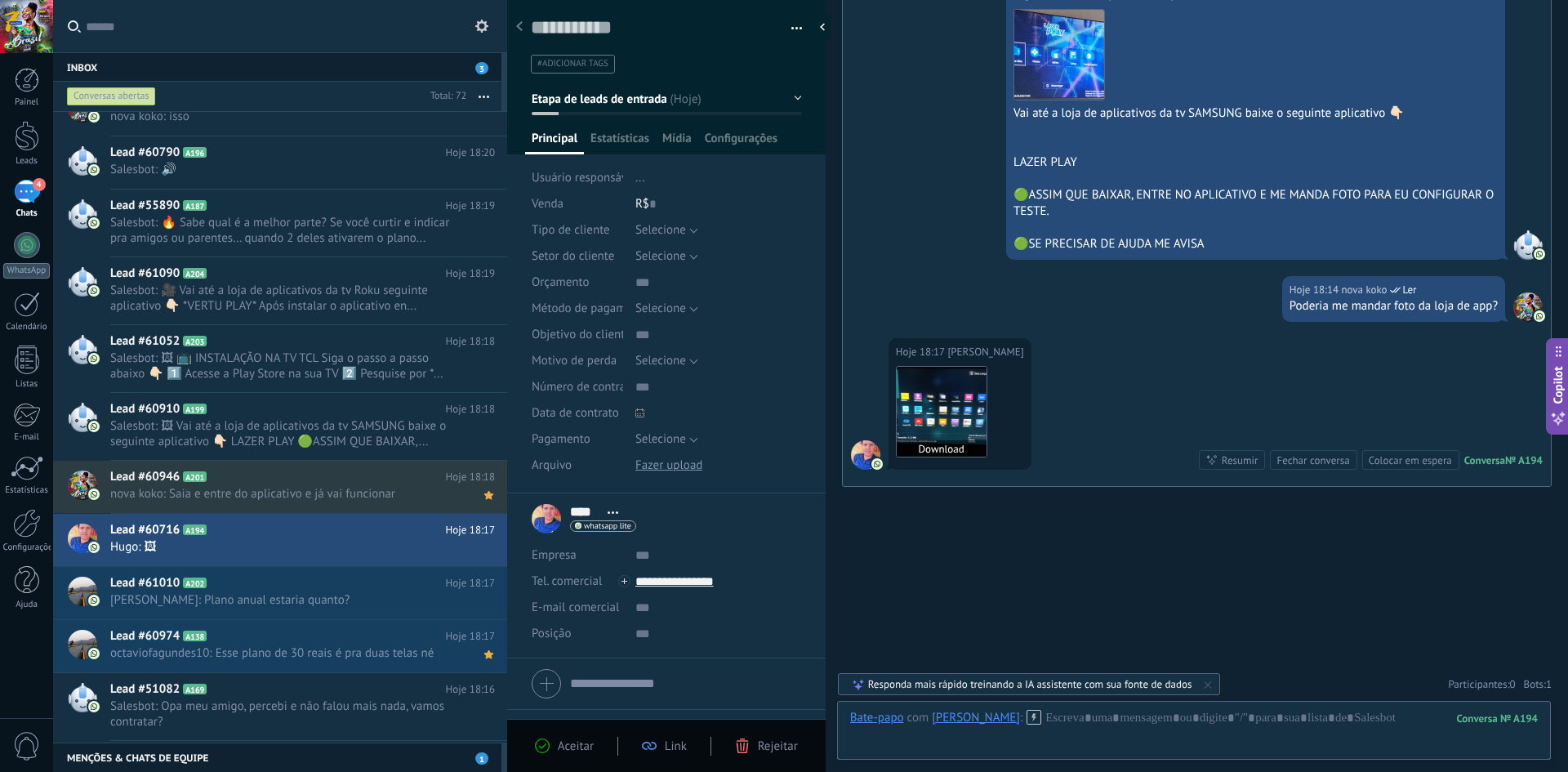
click at [961, 390] on img at bounding box center [942, 412] width 90 height 90
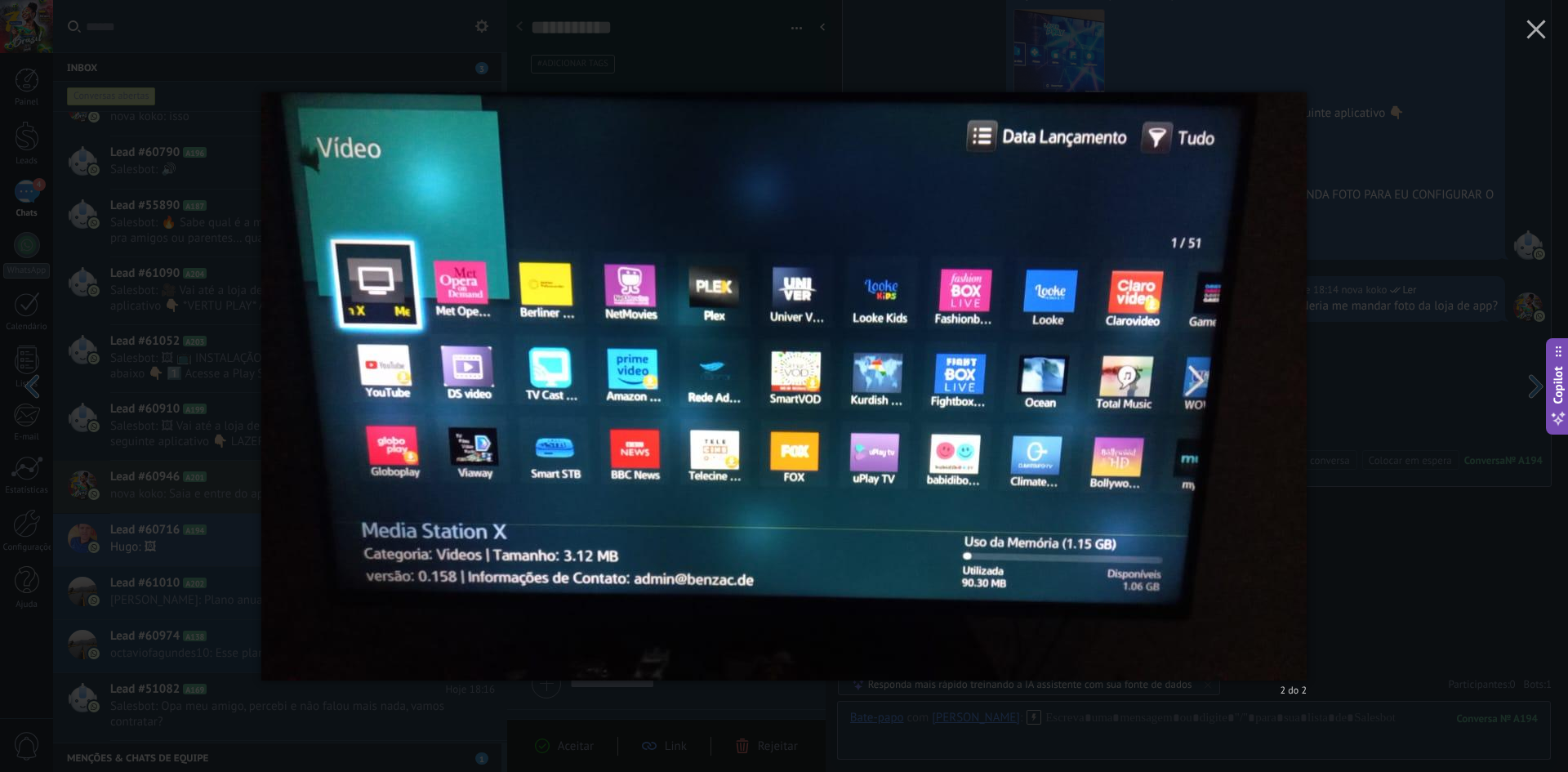
scroll to position [150, 0]
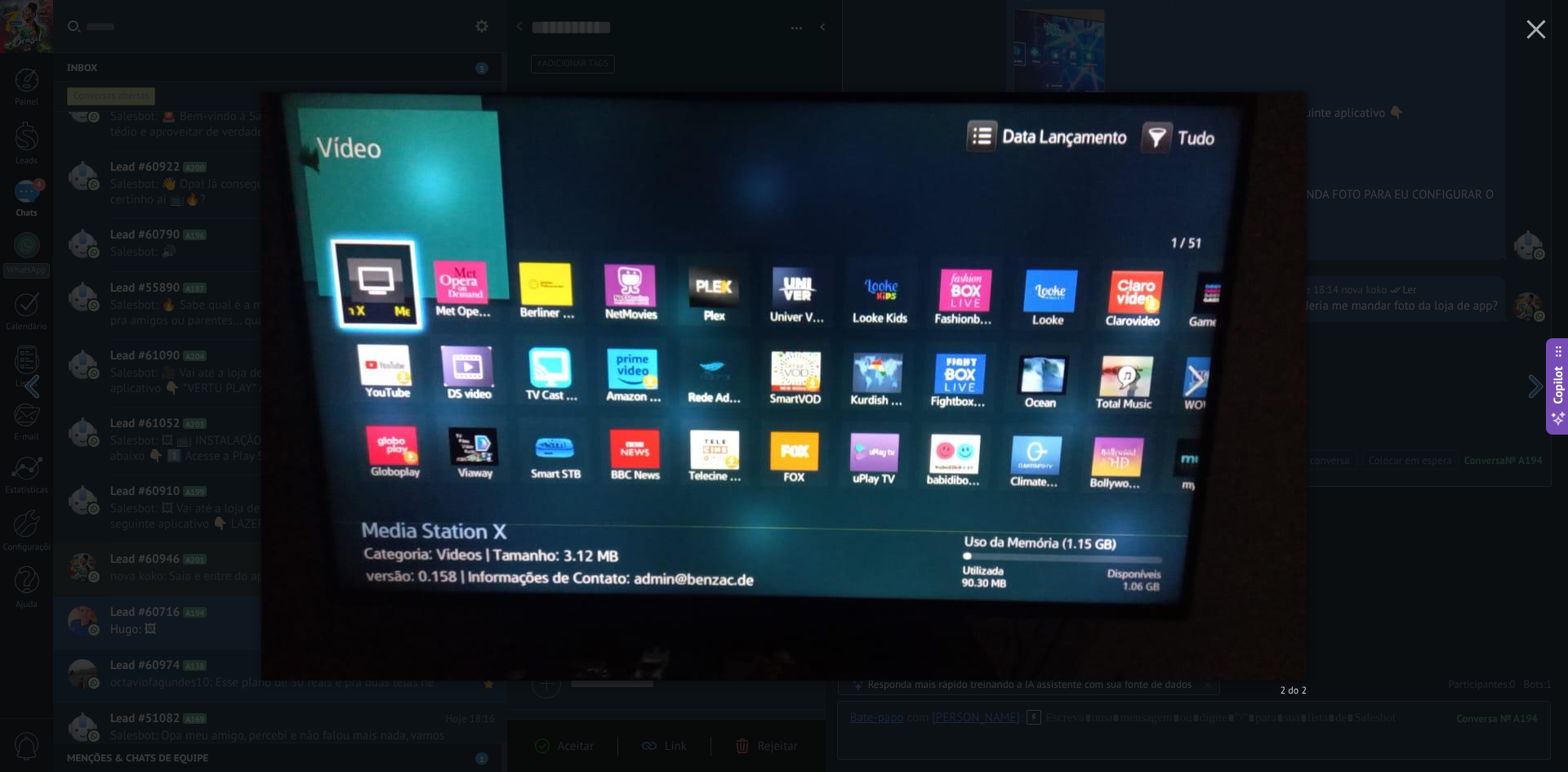
click at [1379, 557] on div "2 do 2" at bounding box center [784, 386] width 1568 height 772
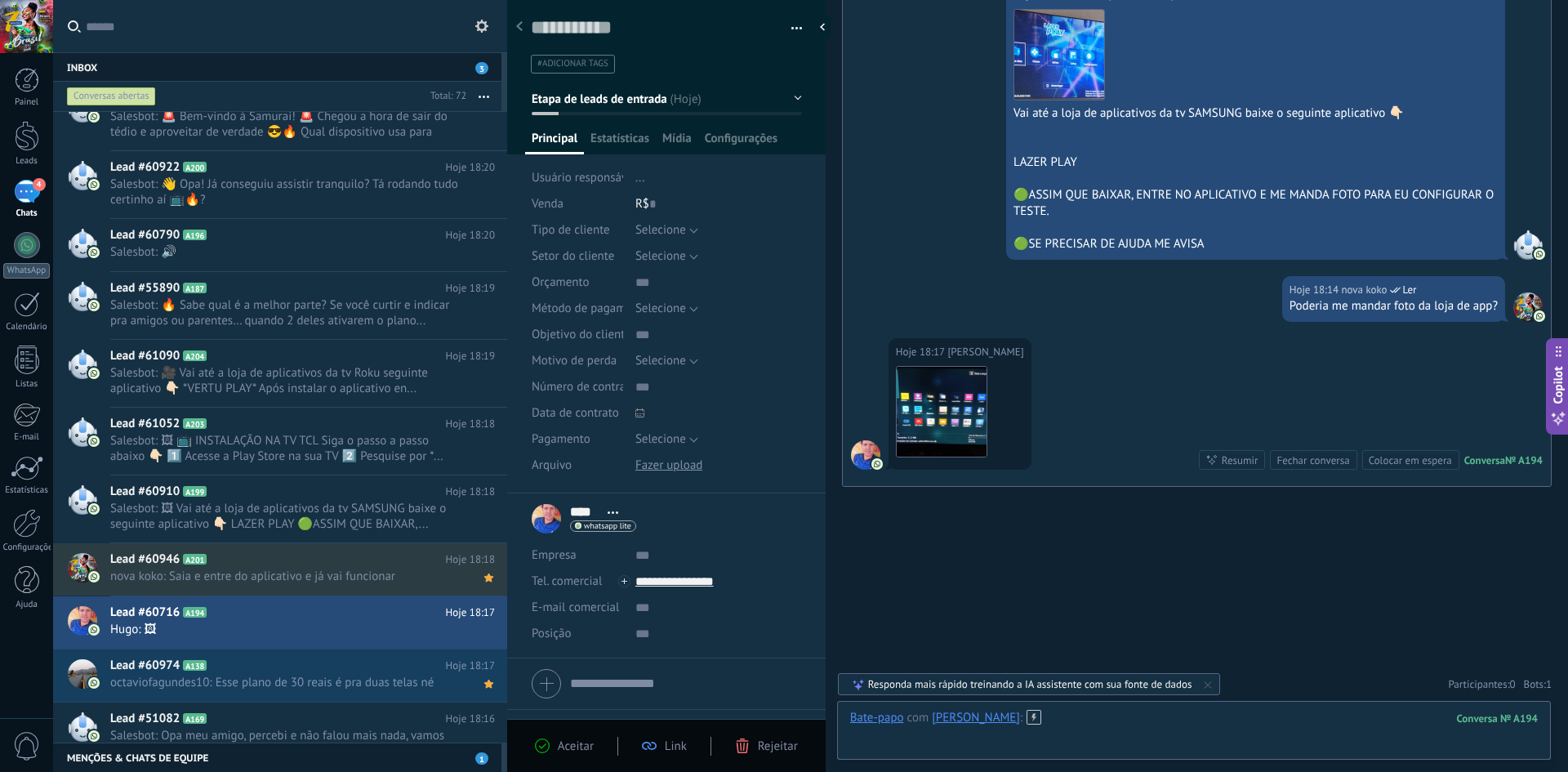
click at [1153, 727] on div at bounding box center [1194, 735] width 688 height 49
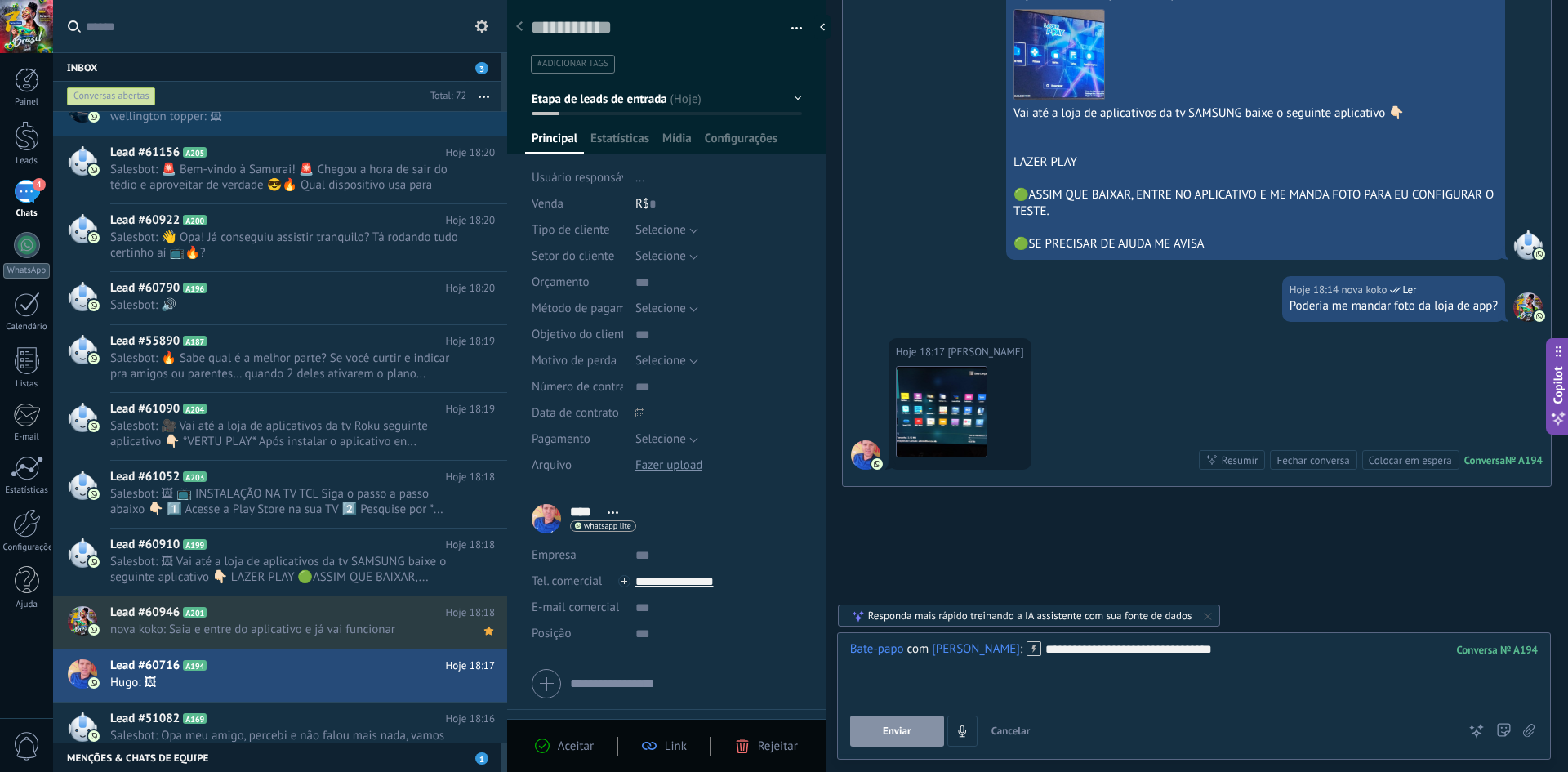
scroll to position [134, 0]
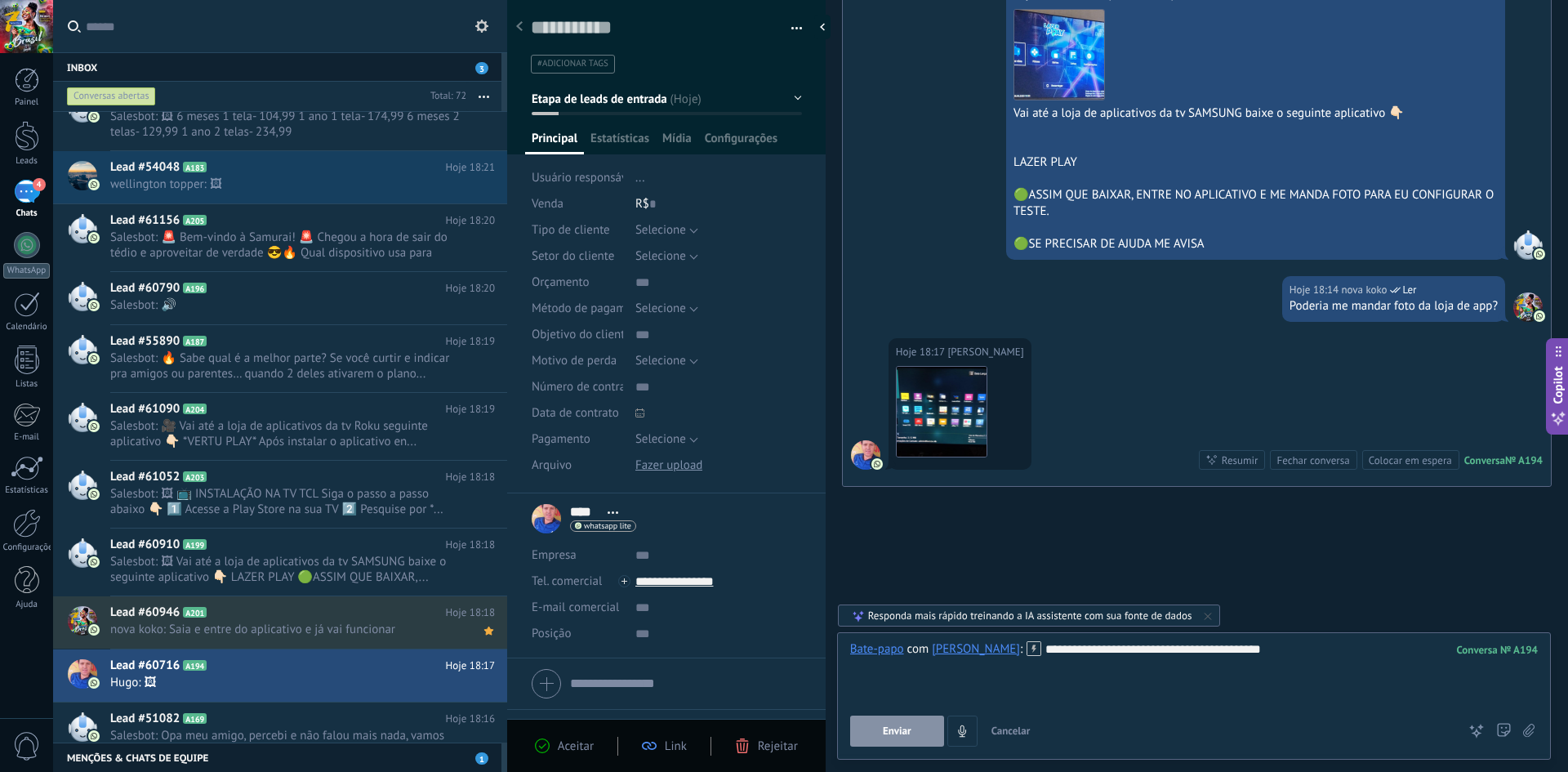
click at [898, 735] on span "Enviar" at bounding box center [897, 731] width 29 height 12
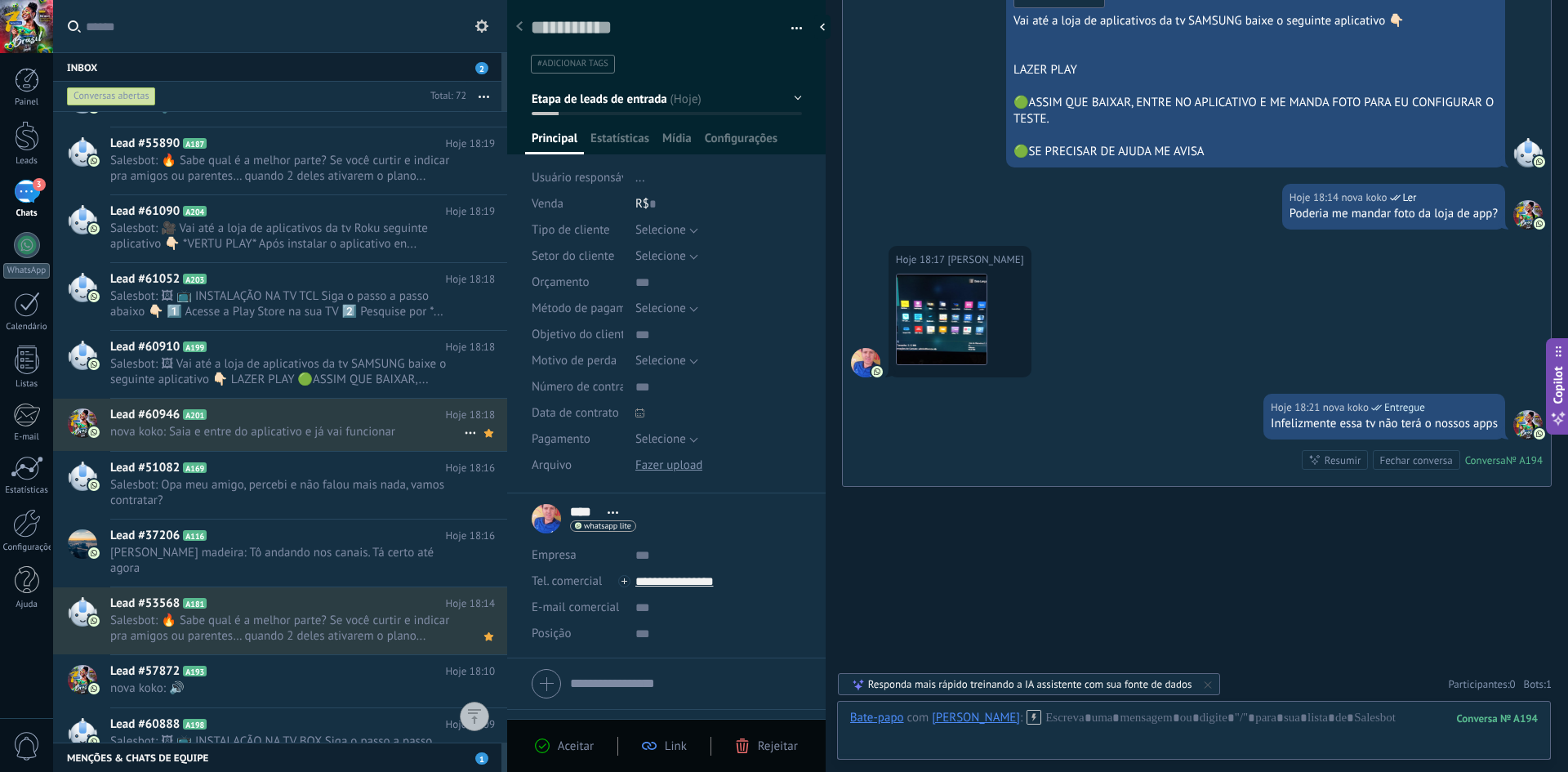
scroll to position [313, 0]
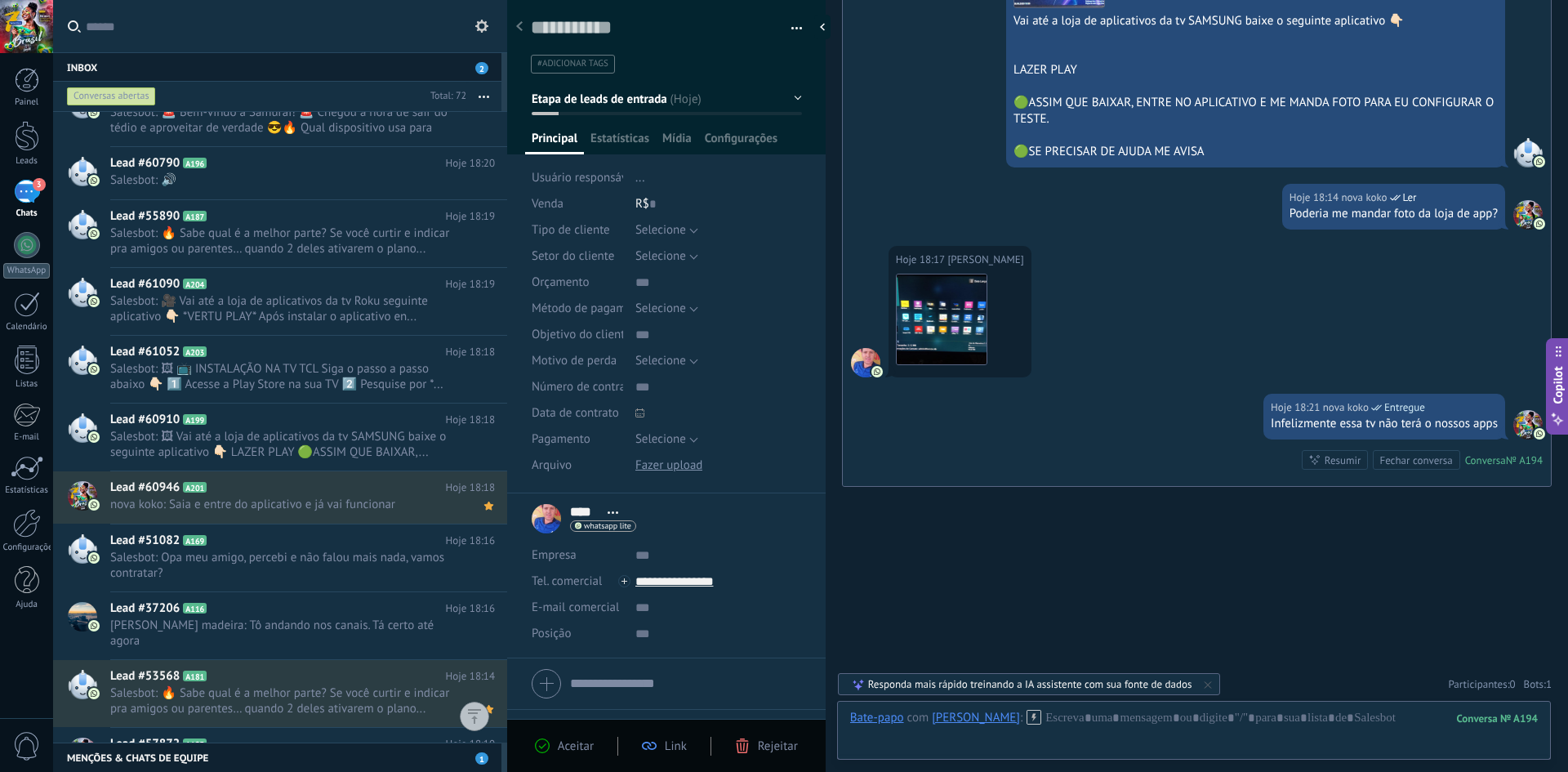
click at [31, 199] on div "3" at bounding box center [26, 192] width 26 height 24
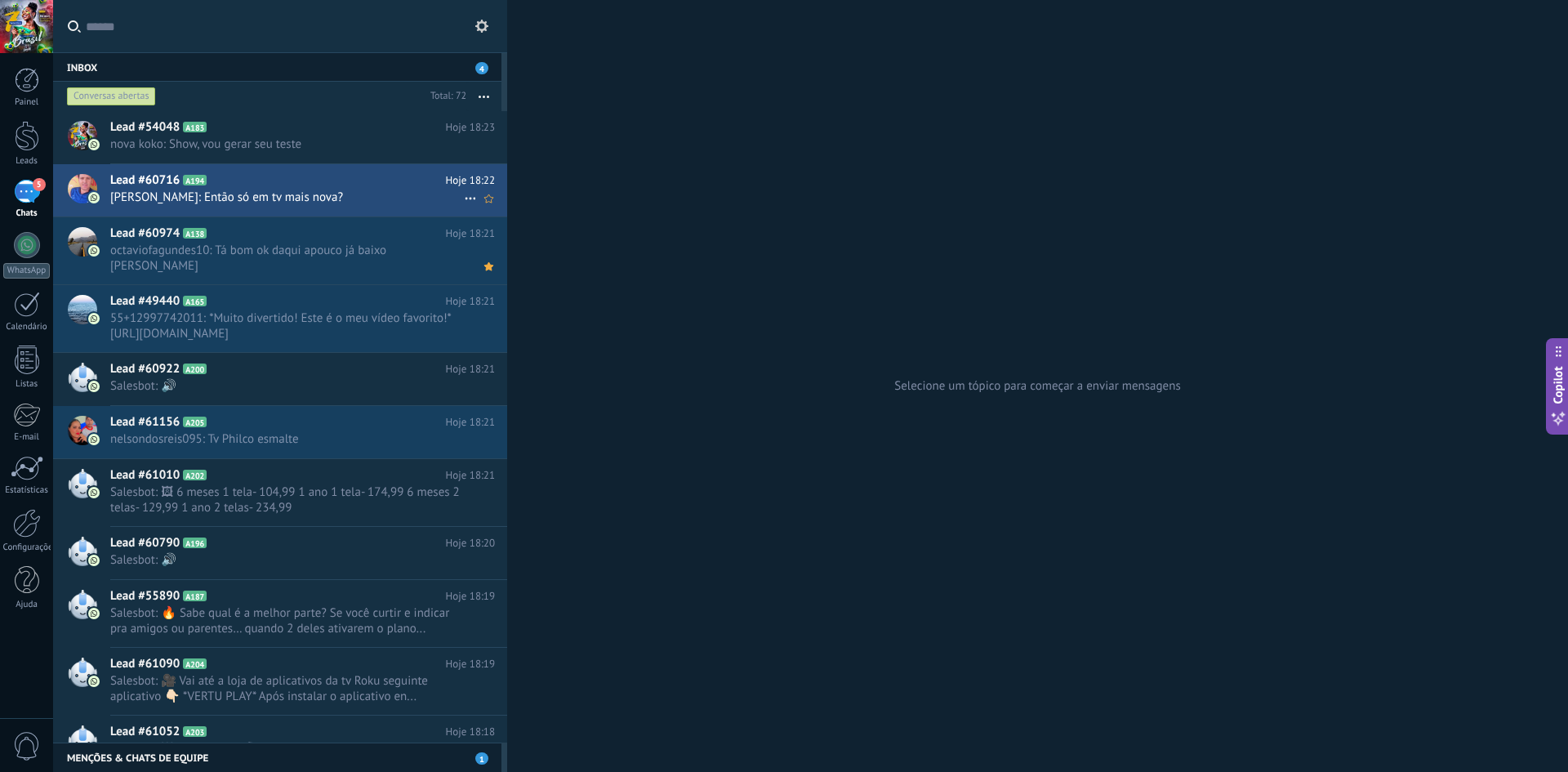
click at [172, 197] on span "Hugo: Então só em tv mais nova?" at bounding box center [287, 197] width 353 height 15
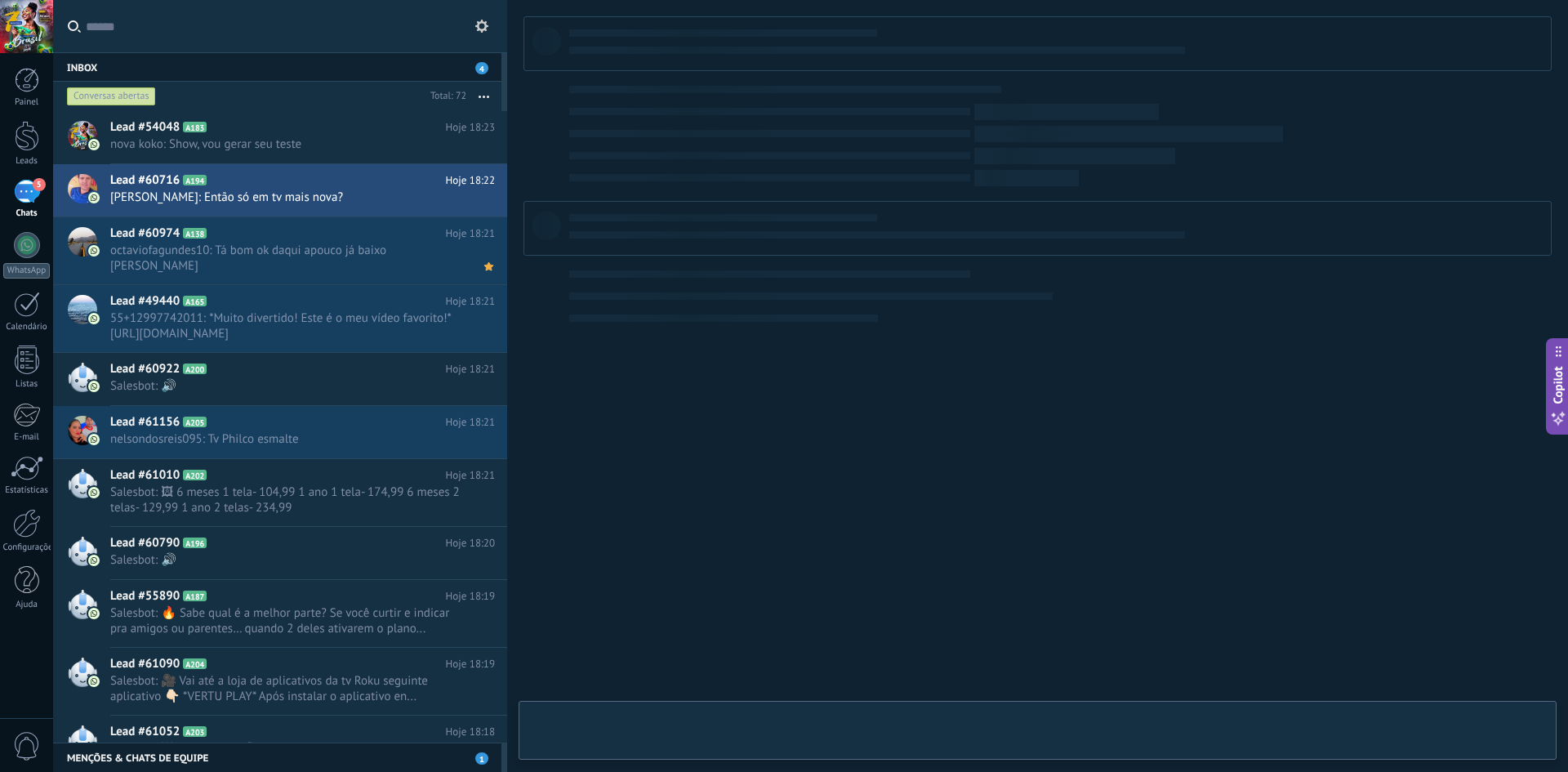
type textarea "**********"
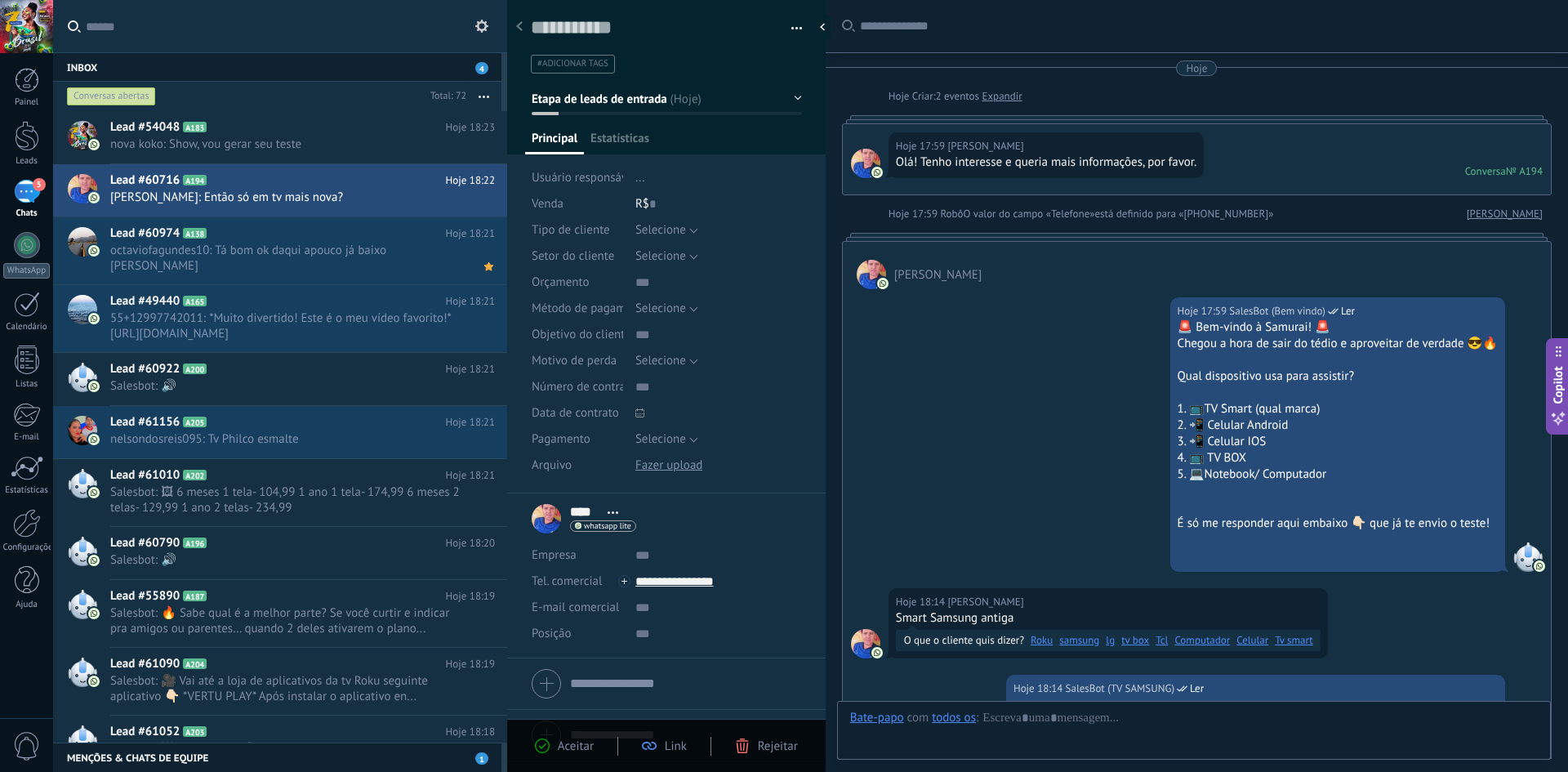
scroll to position [818, 0]
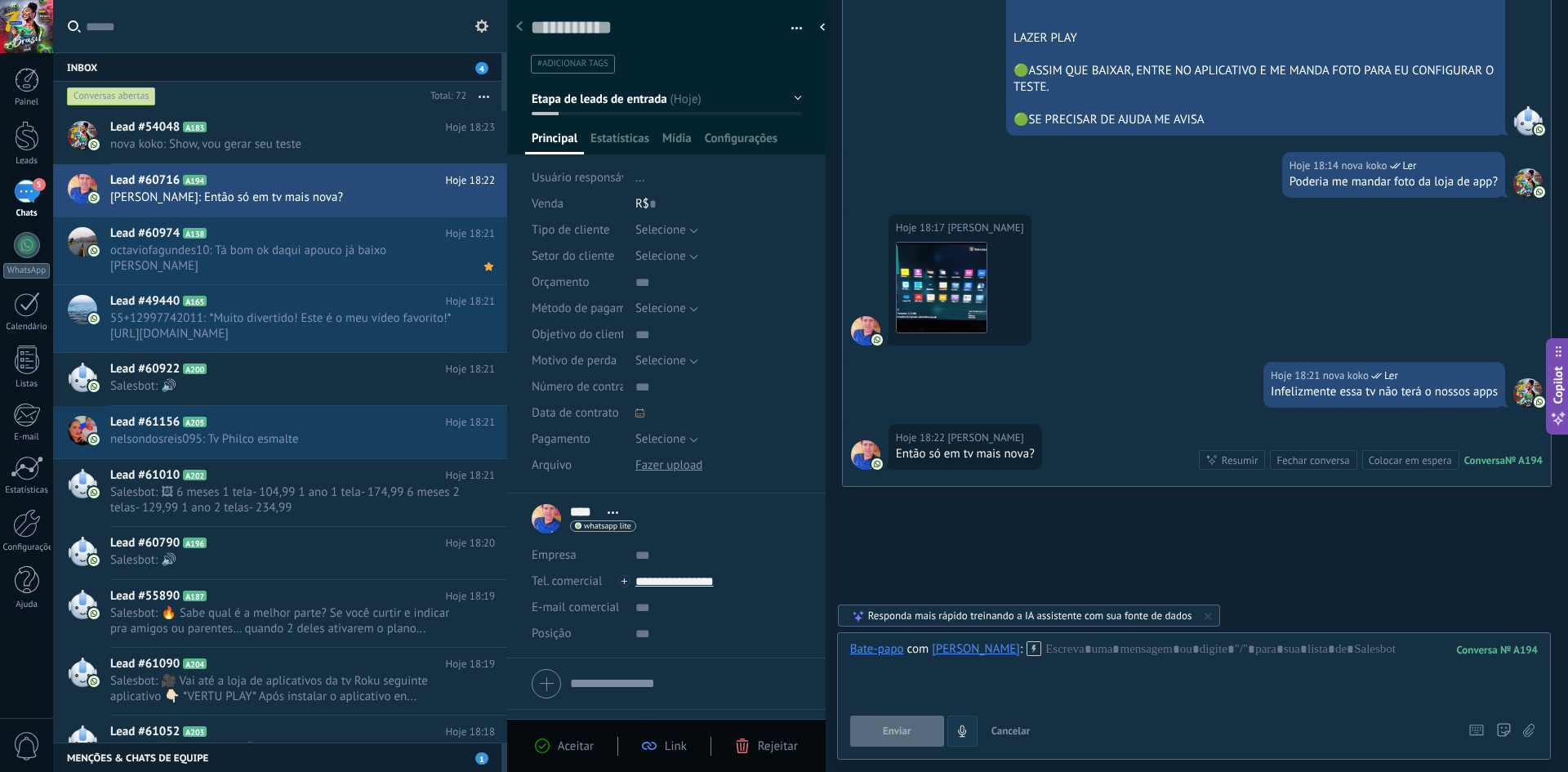
click at [959, 728] on icon "4" at bounding box center [962, 731] width 14 height 14
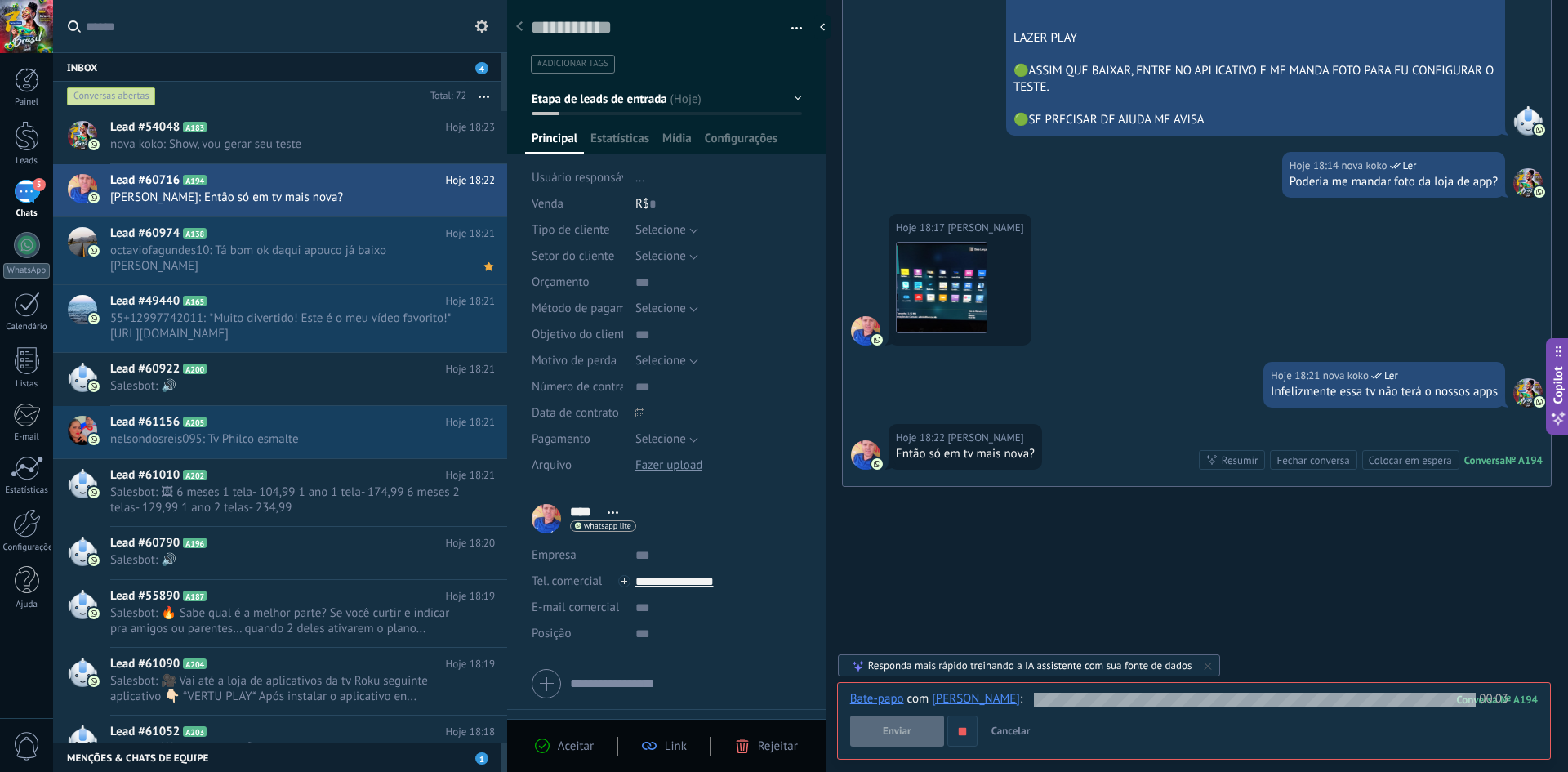
click at [967, 729] on icon "button" at bounding box center [962, 731] width 14 height 14
click at [902, 738] on button "Enviar" at bounding box center [897, 731] width 94 height 31
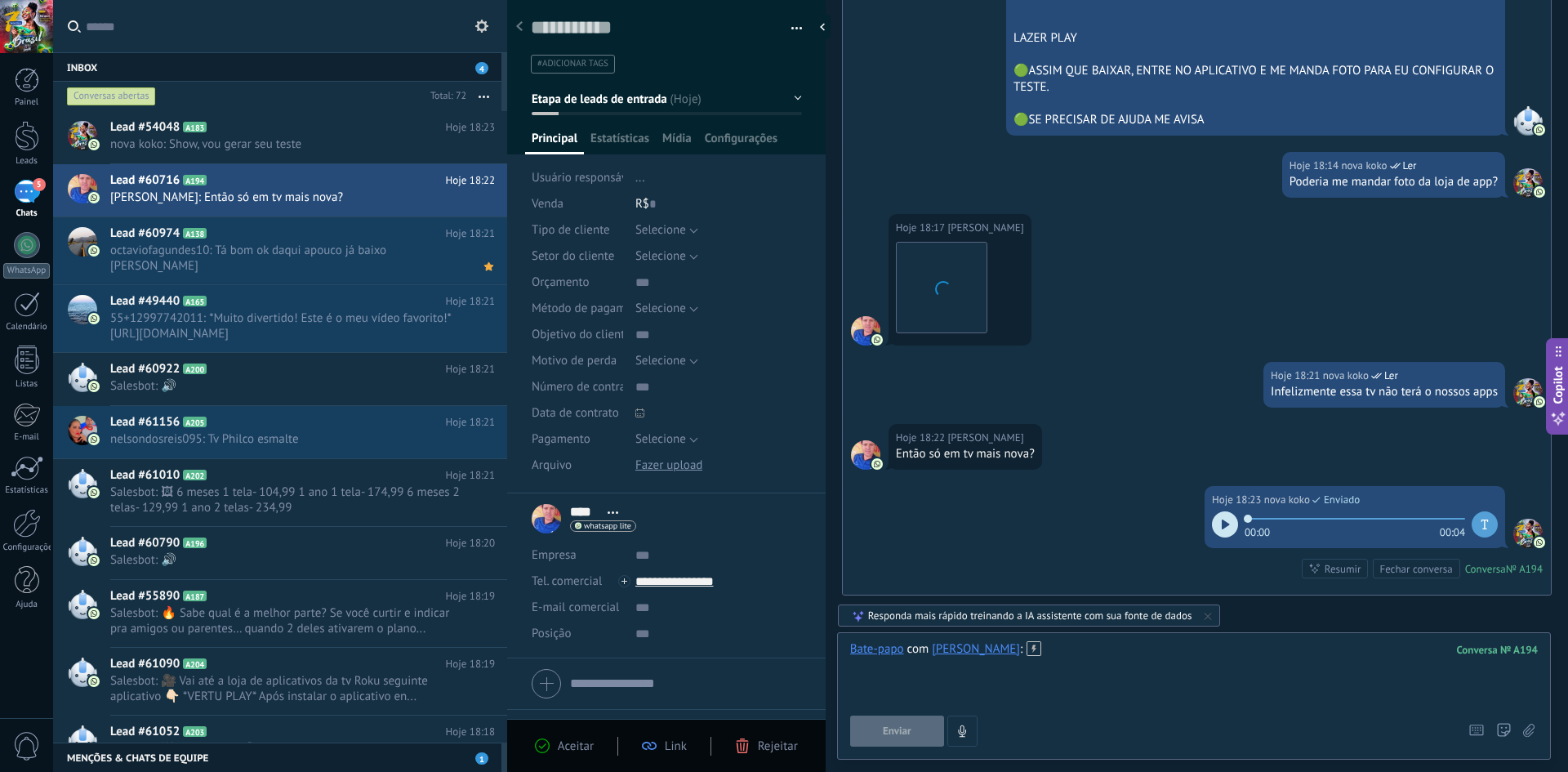
scroll to position [927, 0]
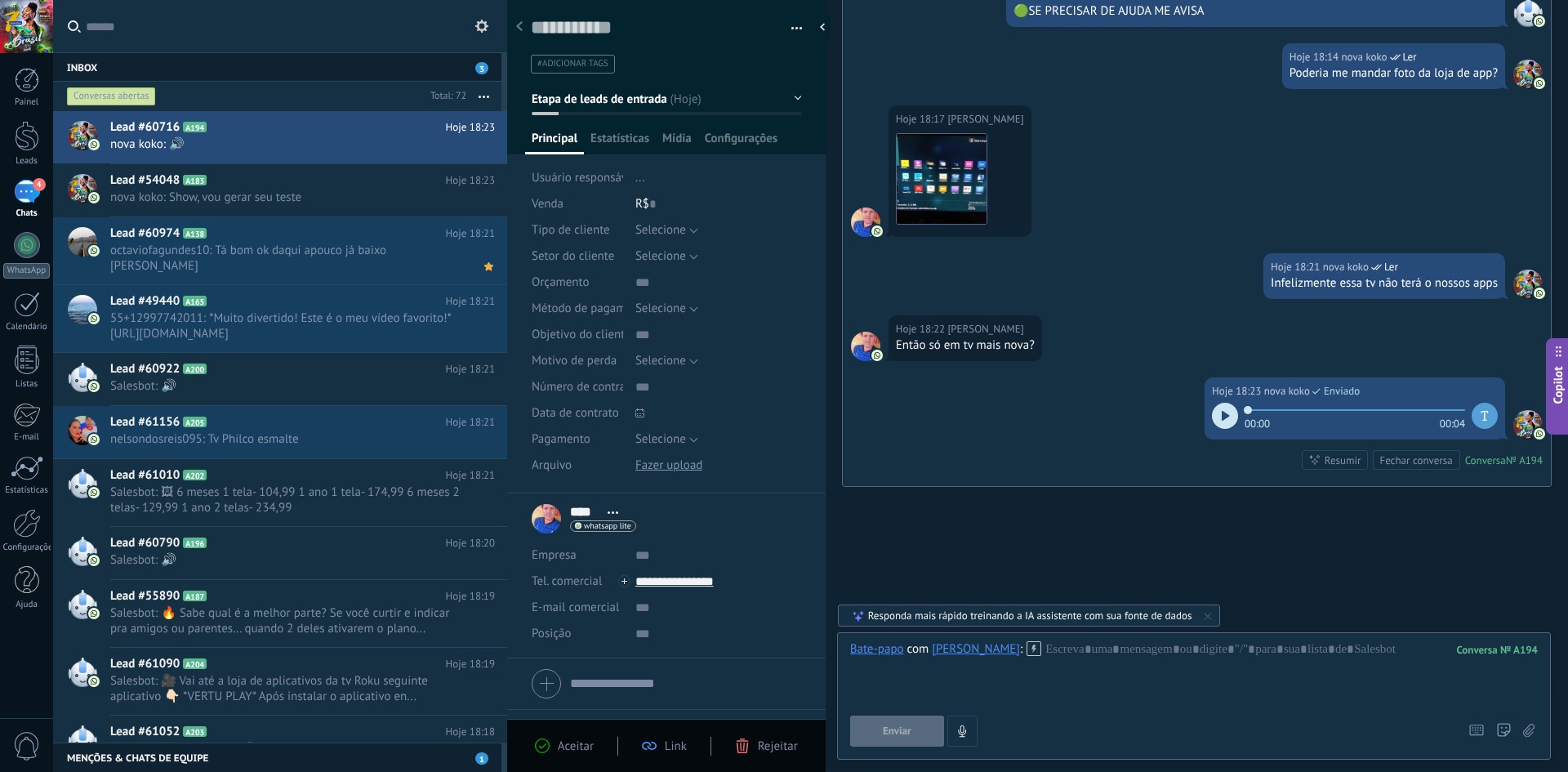
click at [1079, 713] on div "Bate-papo com Hugo : 194 Enviar Cancelar Rastrear cliques em links ? Reduzir li…" at bounding box center [1194, 693] width 688 height 106
click at [1078, 649] on div at bounding box center [1194, 671] width 688 height 62
click at [921, 738] on button "Enviar" at bounding box center [897, 731] width 94 height 31
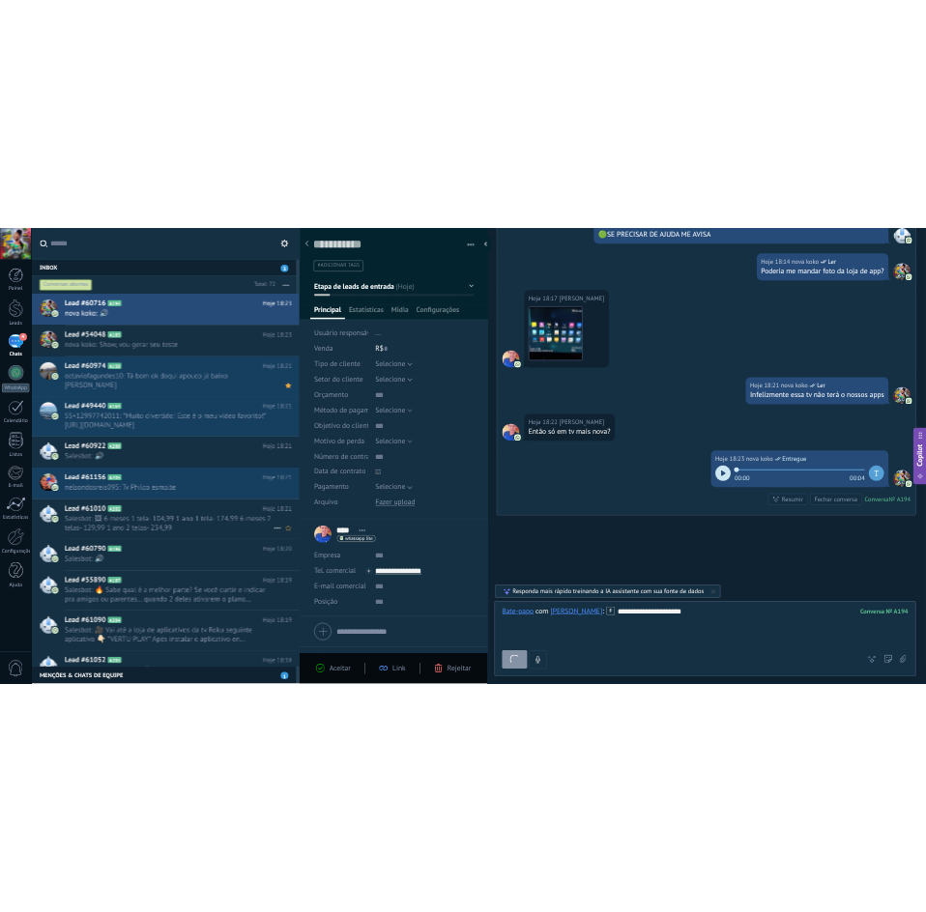
scroll to position [1104, 0]
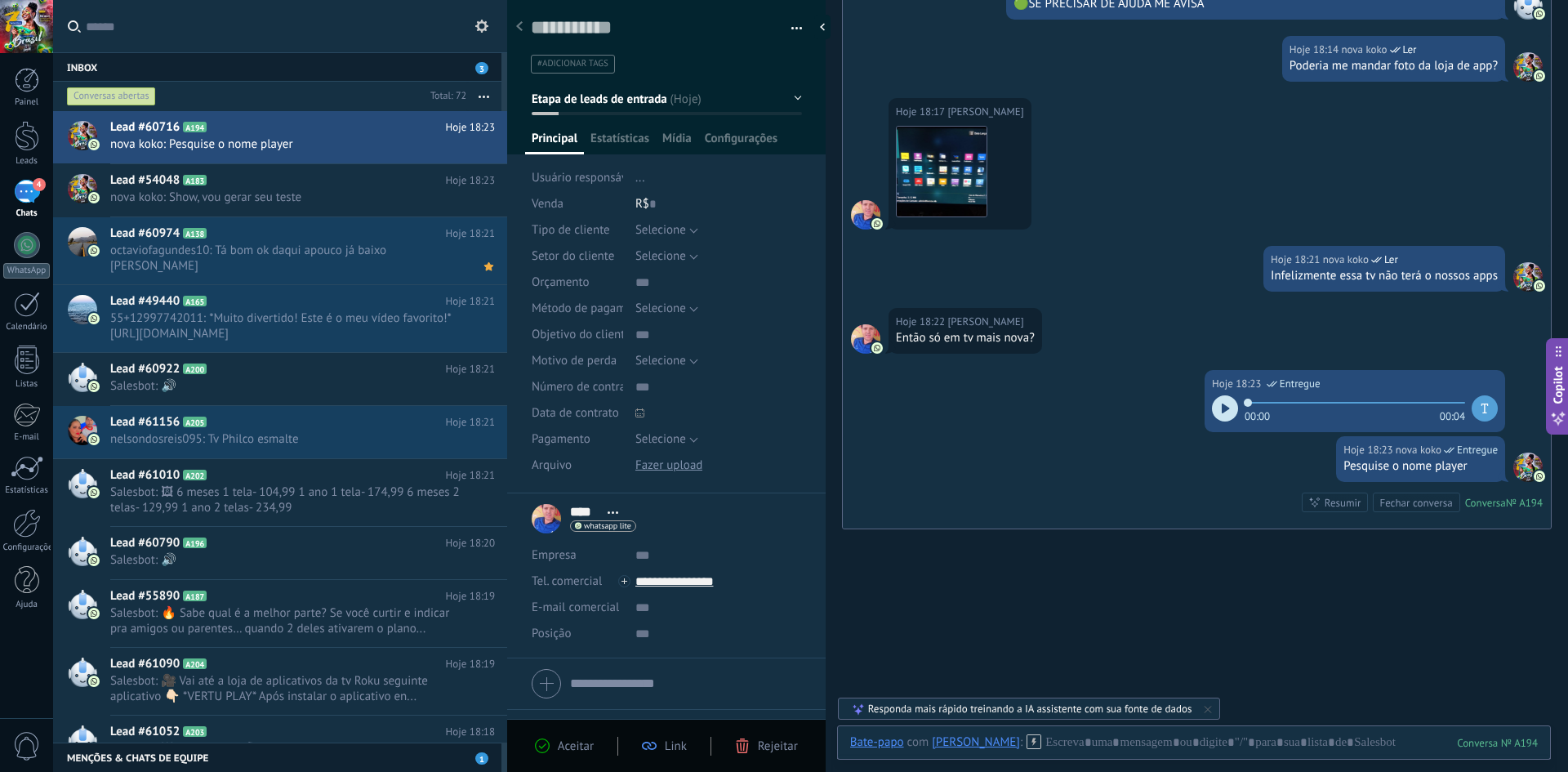
click at [23, 200] on div "4" at bounding box center [26, 192] width 26 height 24
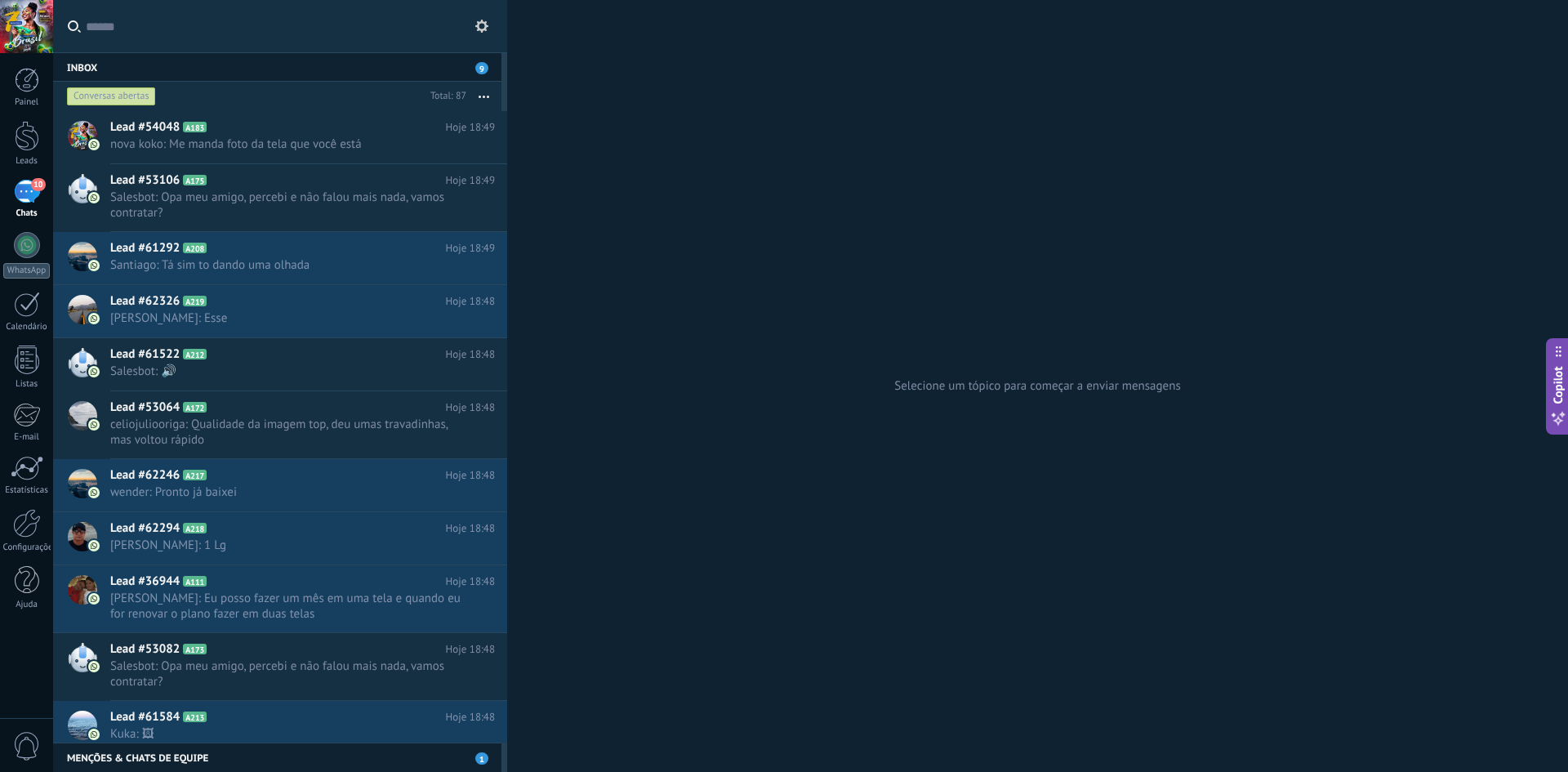
click at [701, 137] on div "Selecione um tópico para começar a enviar mensagens" at bounding box center [1037, 386] width 1061 height 772
drag, startPoint x: 0, startPoint y: 653, endPoint x: 117, endPoint y: 96, distance: 569.2
click at [117, 96] on div "Conversas abertas" at bounding box center [111, 96] width 89 height 19
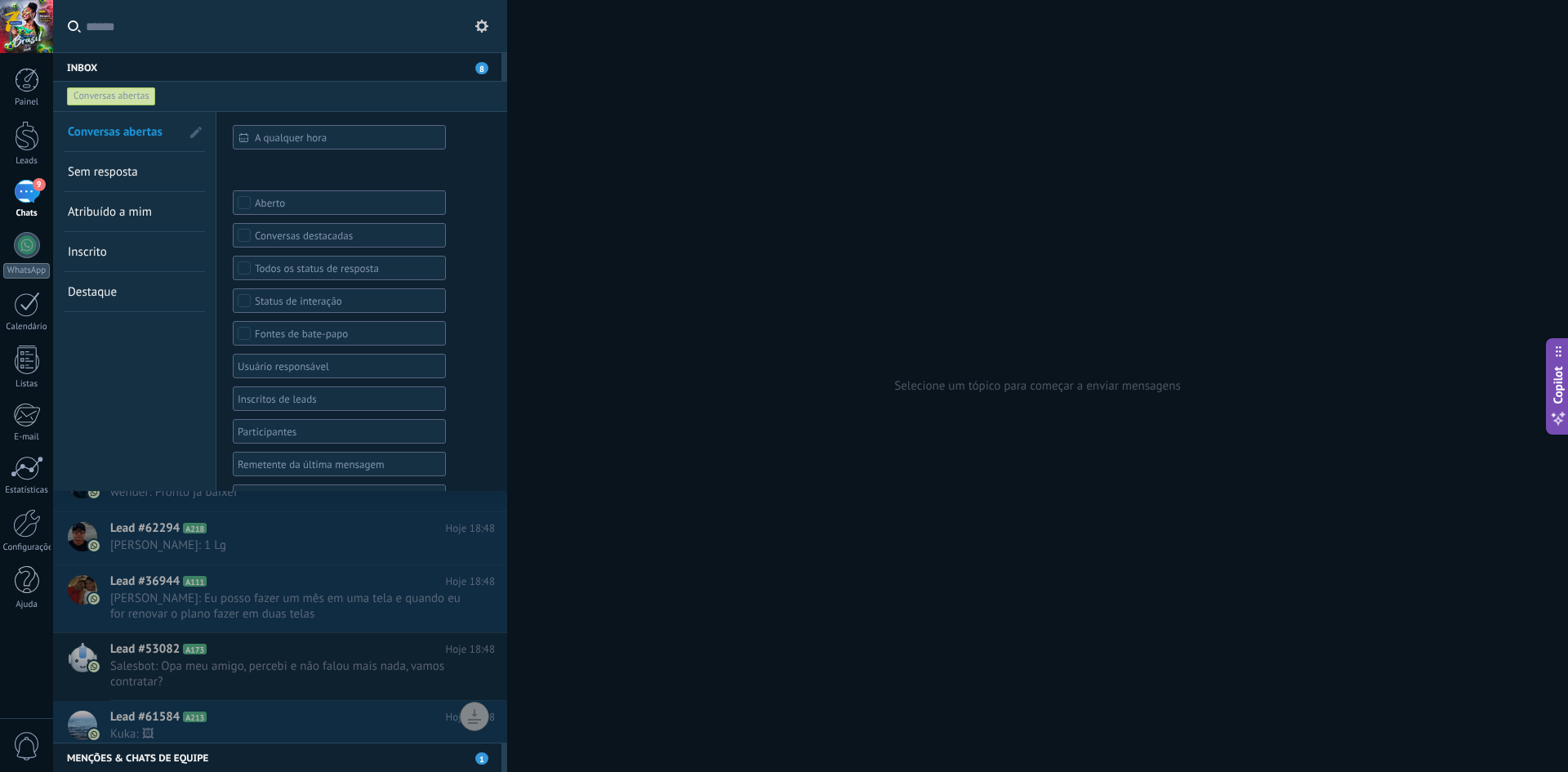
click at [119, 158] on link "Sem resposta" at bounding box center [123, 172] width 112 height 39
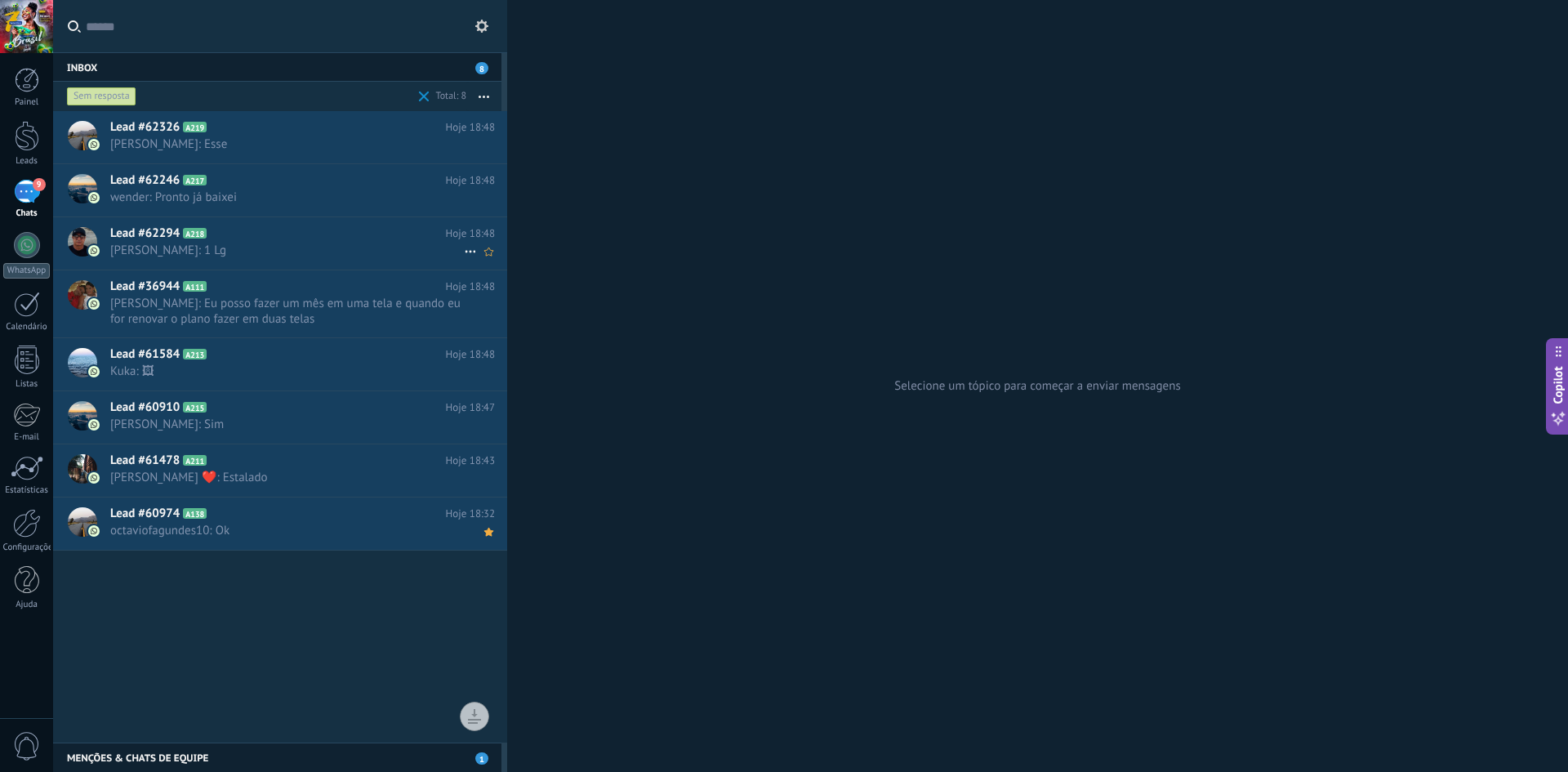
click at [219, 251] on span "Marcos Valério: 1 Lg" at bounding box center [287, 250] width 353 height 15
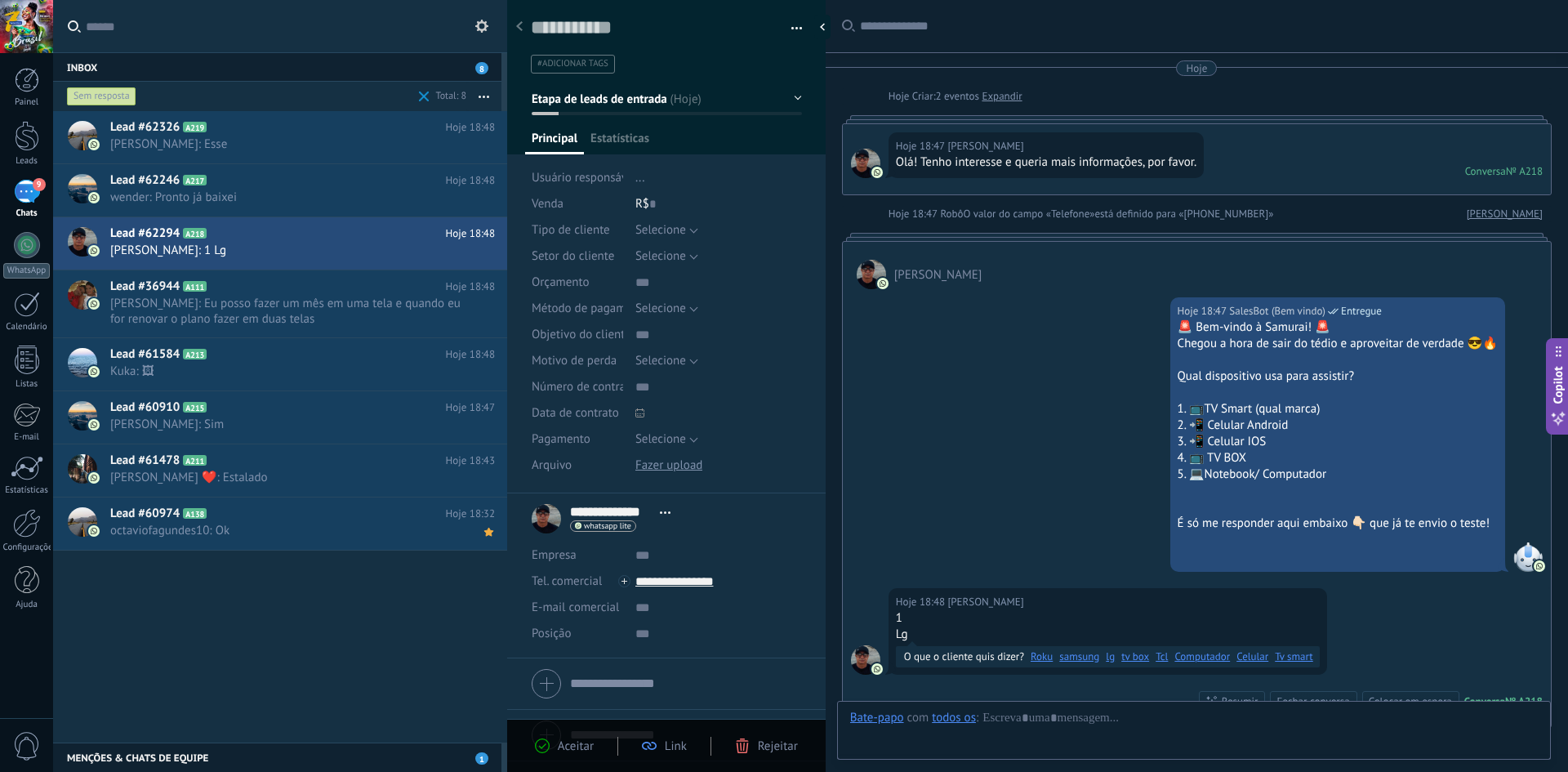
scroll to position [241, 0]
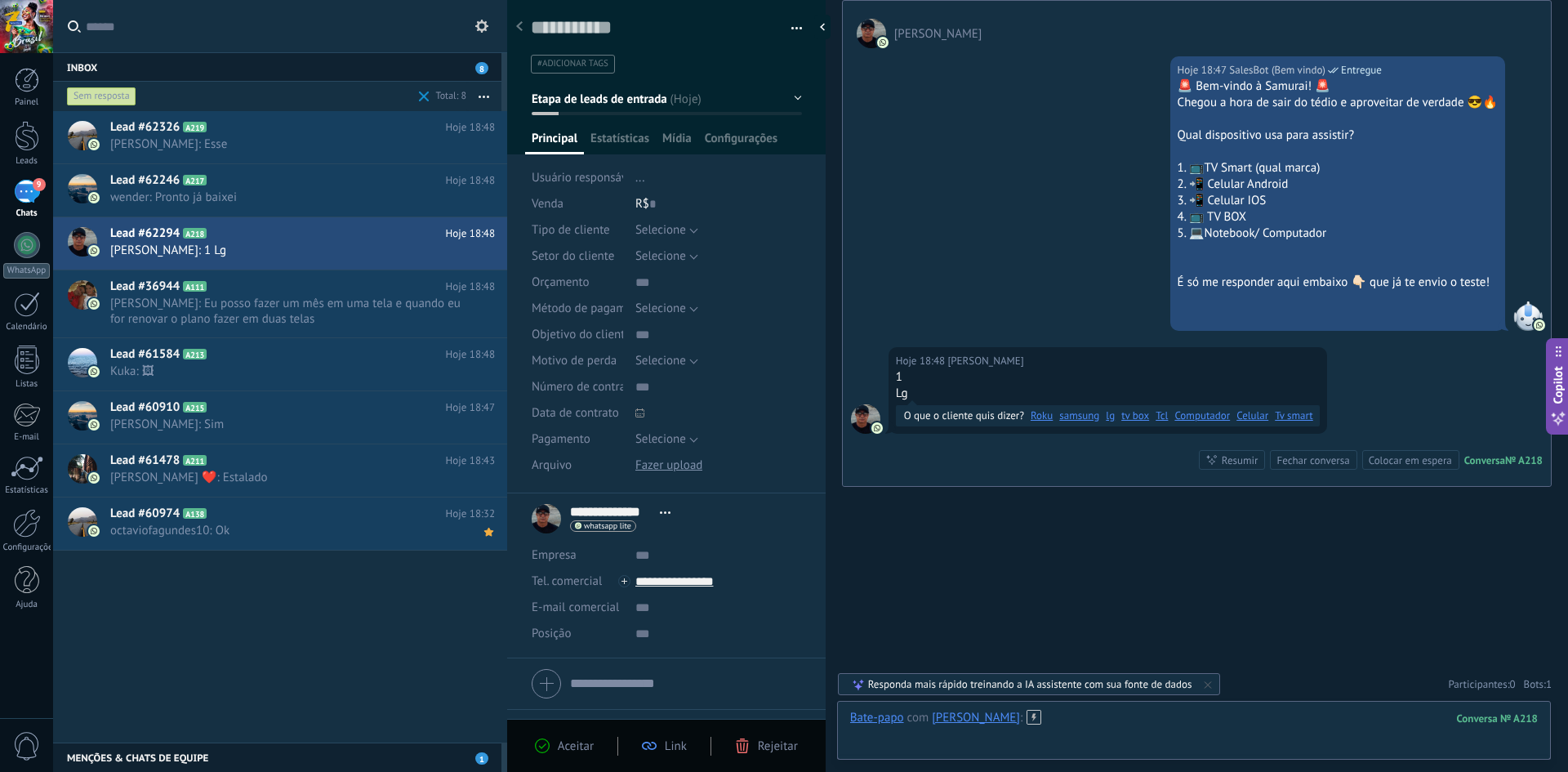
click at [1079, 716] on div at bounding box center [1194, 735] width 688 height 49
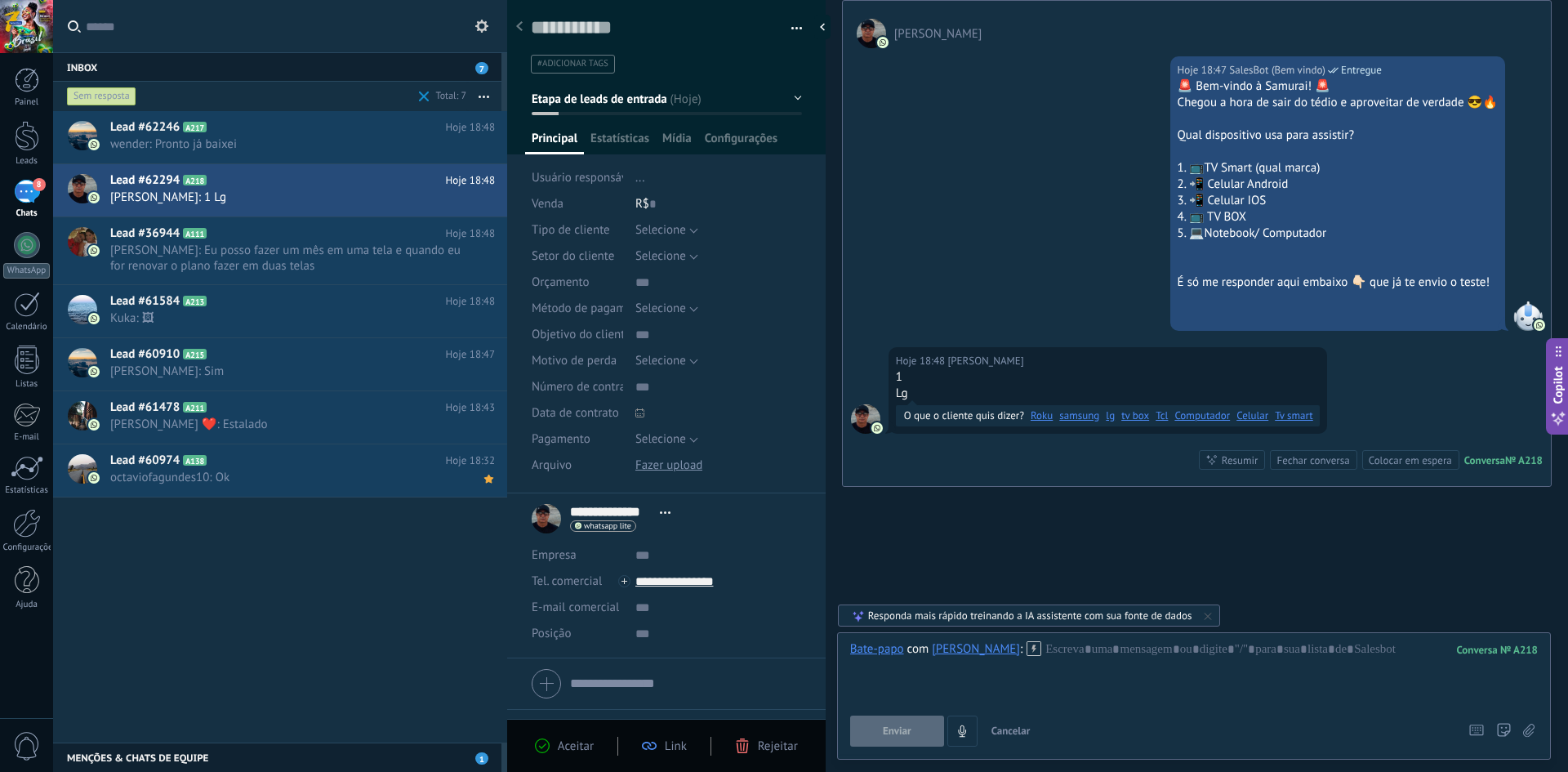
click at [1085, 705] on div "Bate-papo com Marcos Valério : 218 Enviar Cancelar Rastrear cliques em links ? …" at bounding box center [1194, 693] width 688 height 106
click at [1068, 654] on div at bounding box center [1194, 671] width 688 height 62
click at [1026, 651] on icon at bounding box center [1033, 648] width 14 height 14
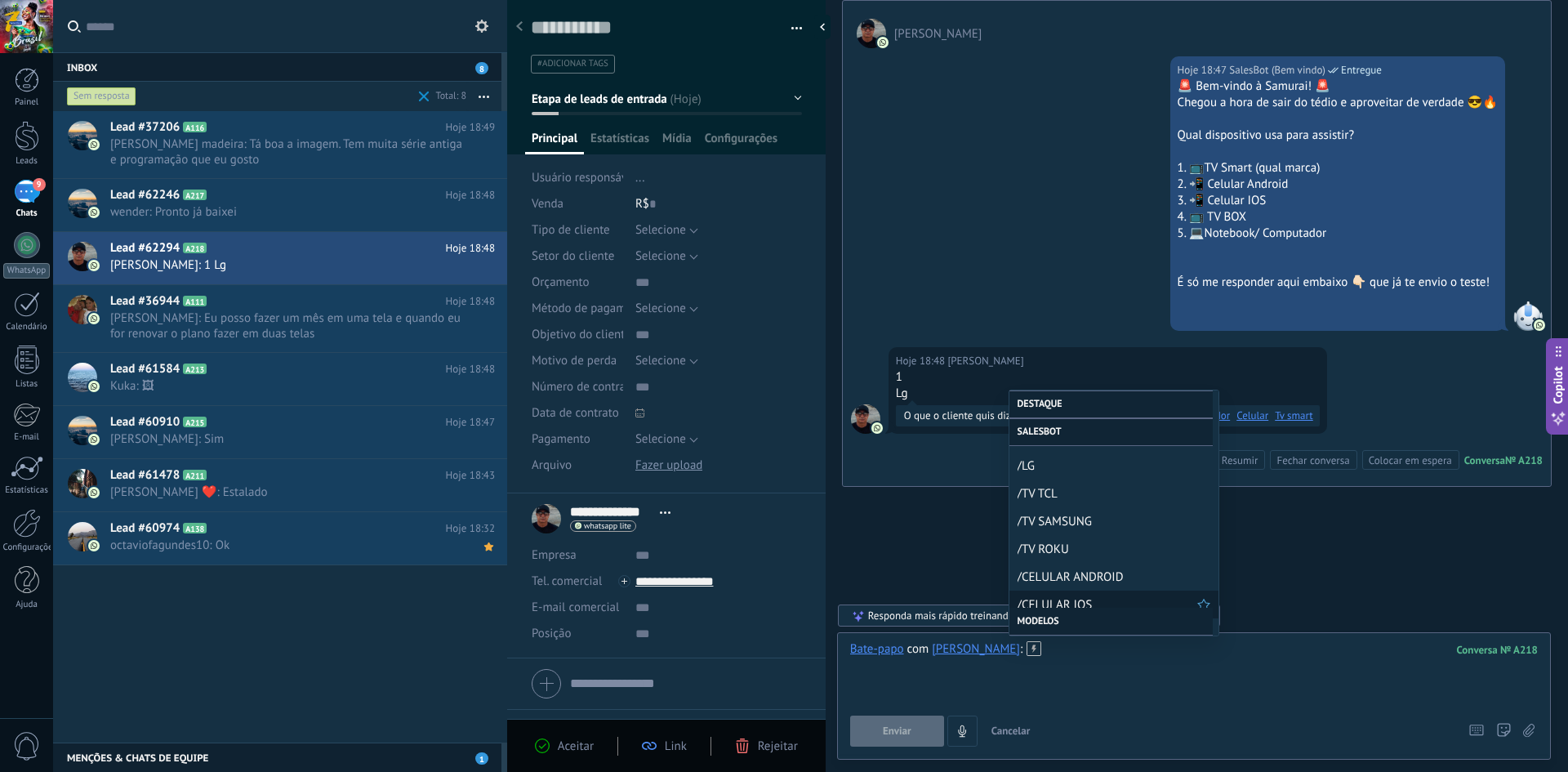
scroll to position [490, 0]
click at [1043, 474] on span "/LG" at bounding box center [1107, 470] width 180 height 15
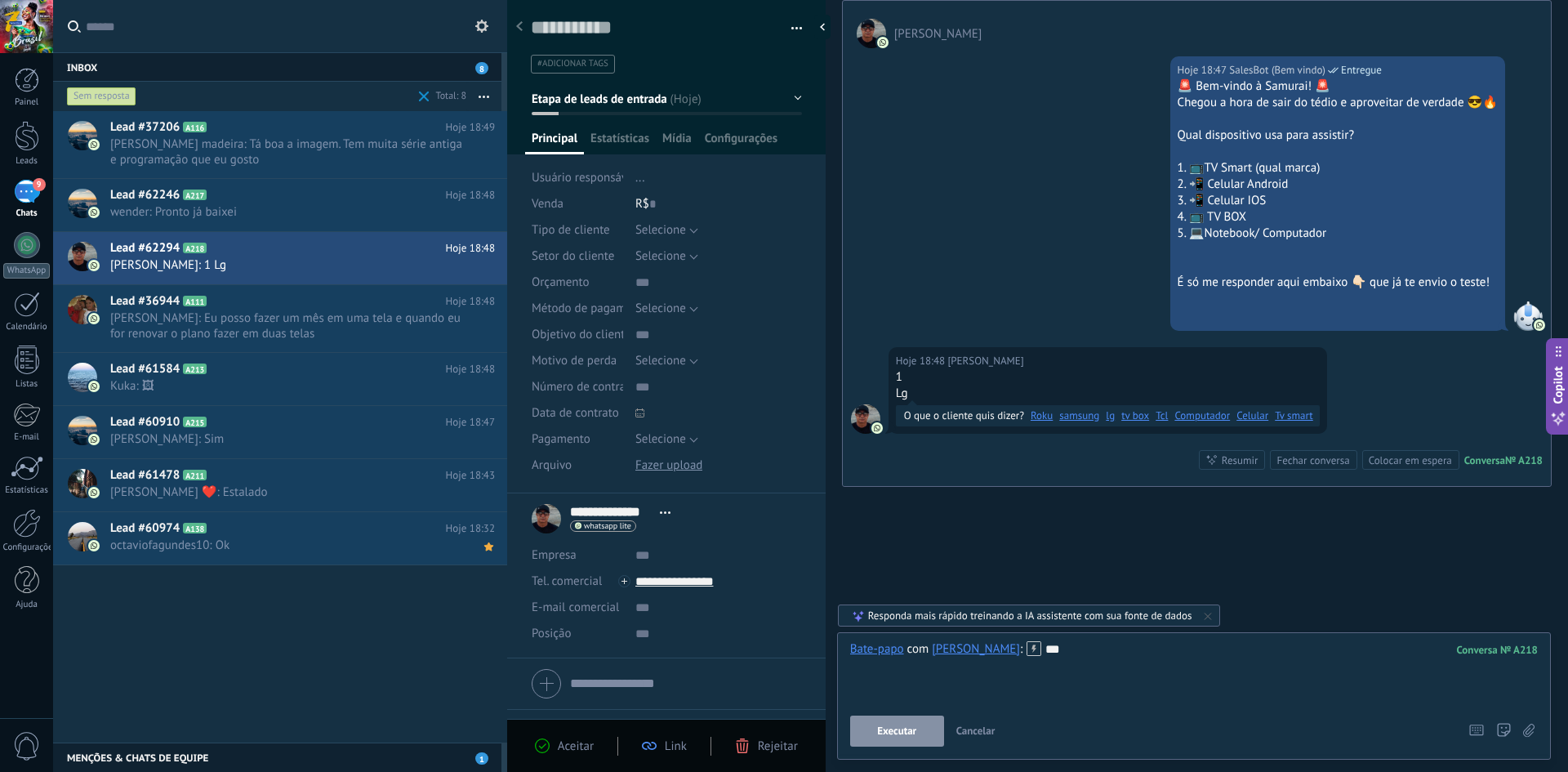
click at [906, 731] on span "Executar" at bounding box center [897, 731] width 39 height 12
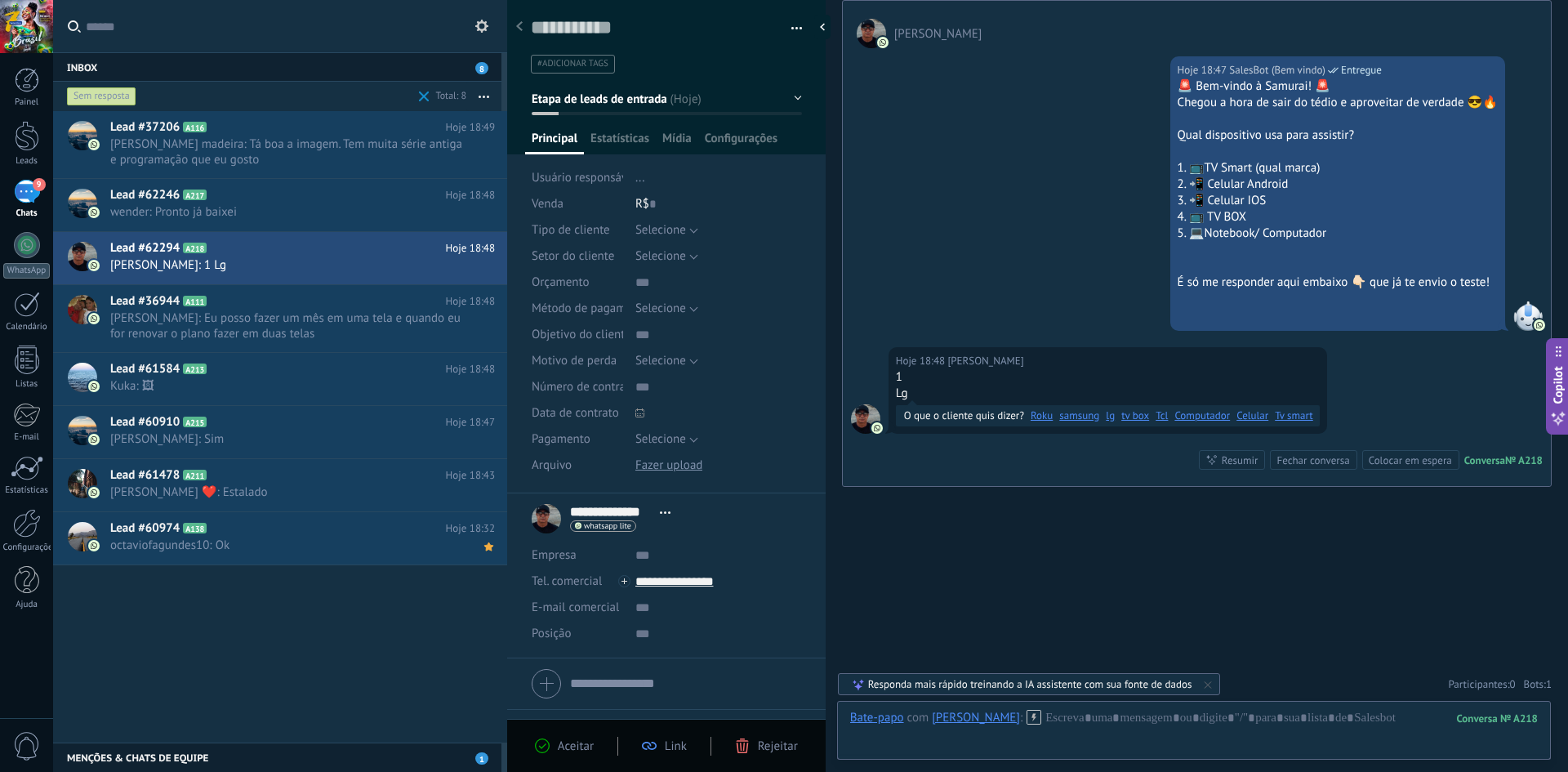
scroll to position [530, 0]
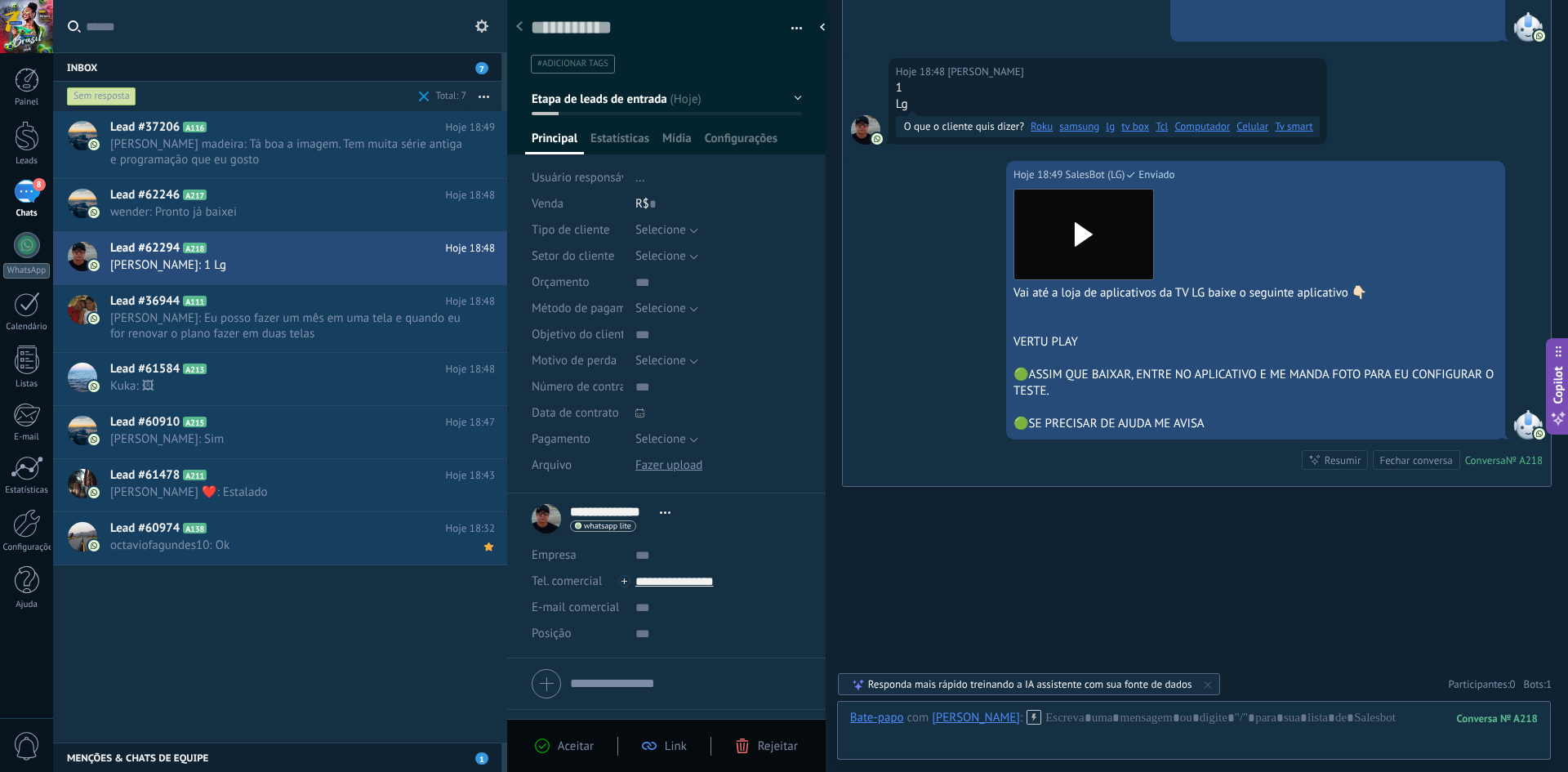
click at [1026, 652] on div "Buscar Carregar mais Hoje Hoje Criar: 2 eventos Expandir Hoje 18:47 Marcos Valé…" at bounding box center [1197, 121] width 742 height 1302
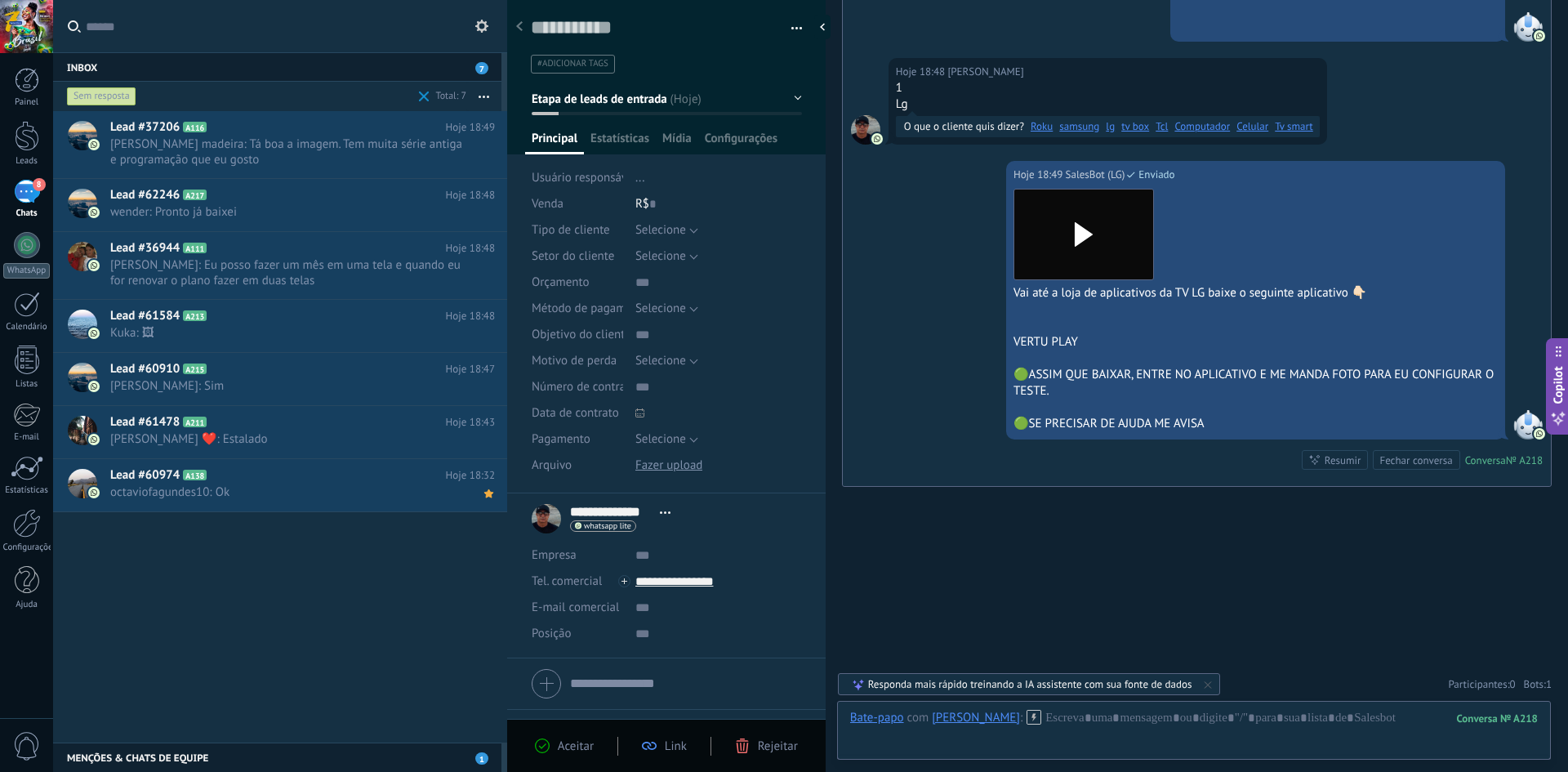
click at [1026, 715] on icon at bounding box center [1033, 717] width 14 height 14
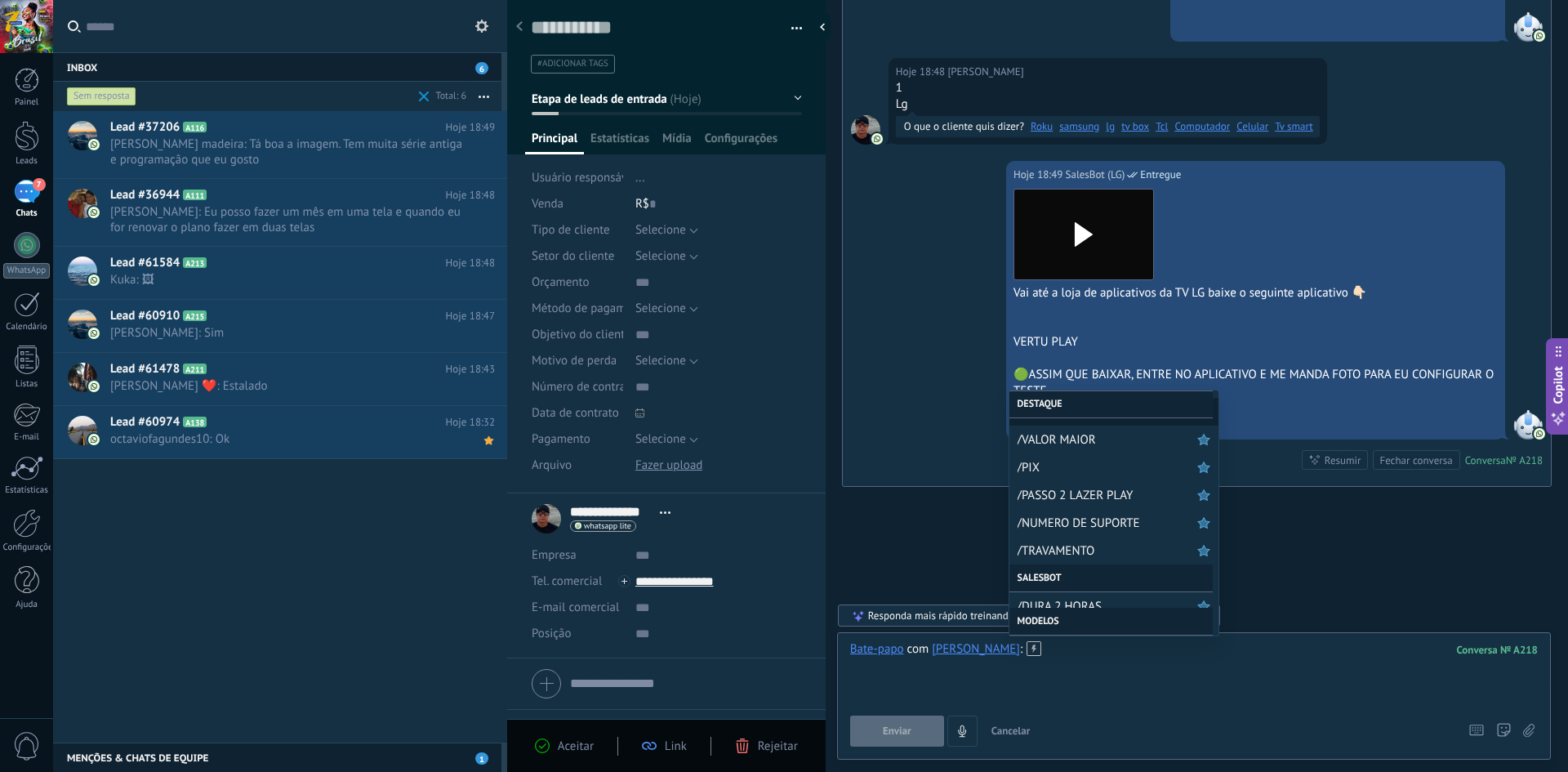
scroll to position [82, 0]
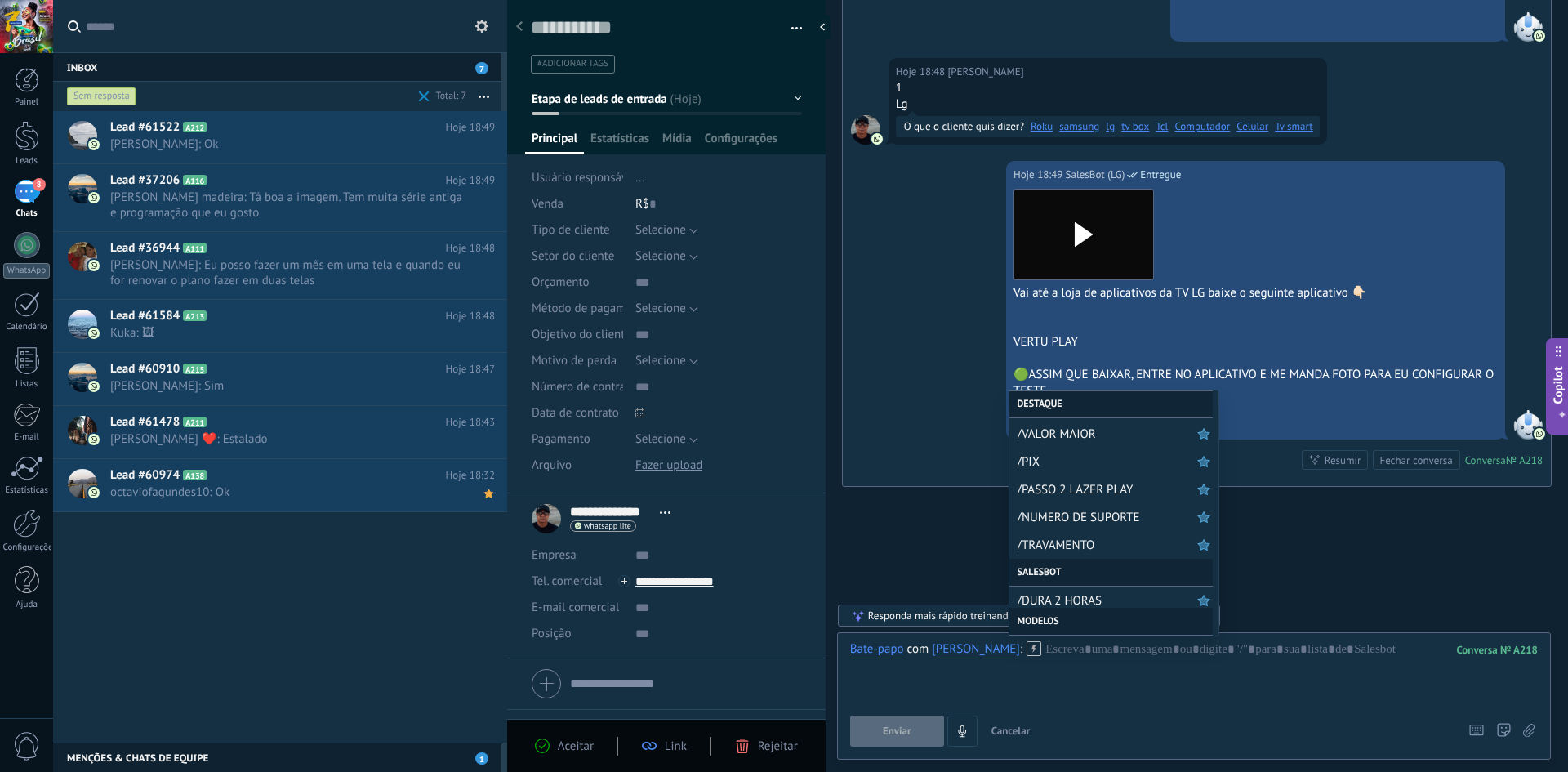
click at [939, 374] on div "Hoje 18:49 SalesBot (LG) Entregue Download Vai até a loja de aplicativos da TV …" at bounding box center [1197, 323] width 708 height 326
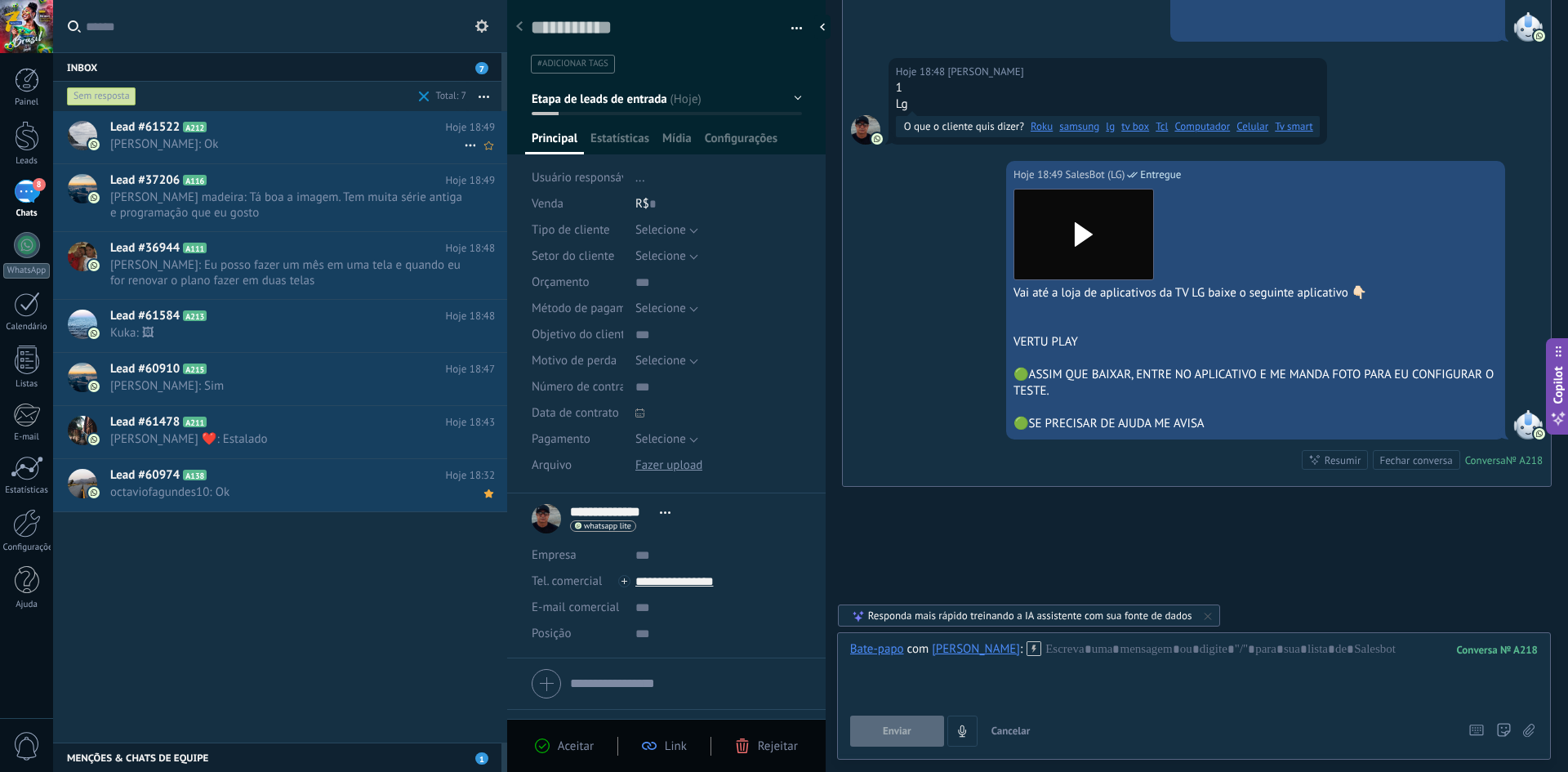
click at [233, 134] on h2 "Lead #61522 A212" at bounding box center [277, 127] width 336 height 16
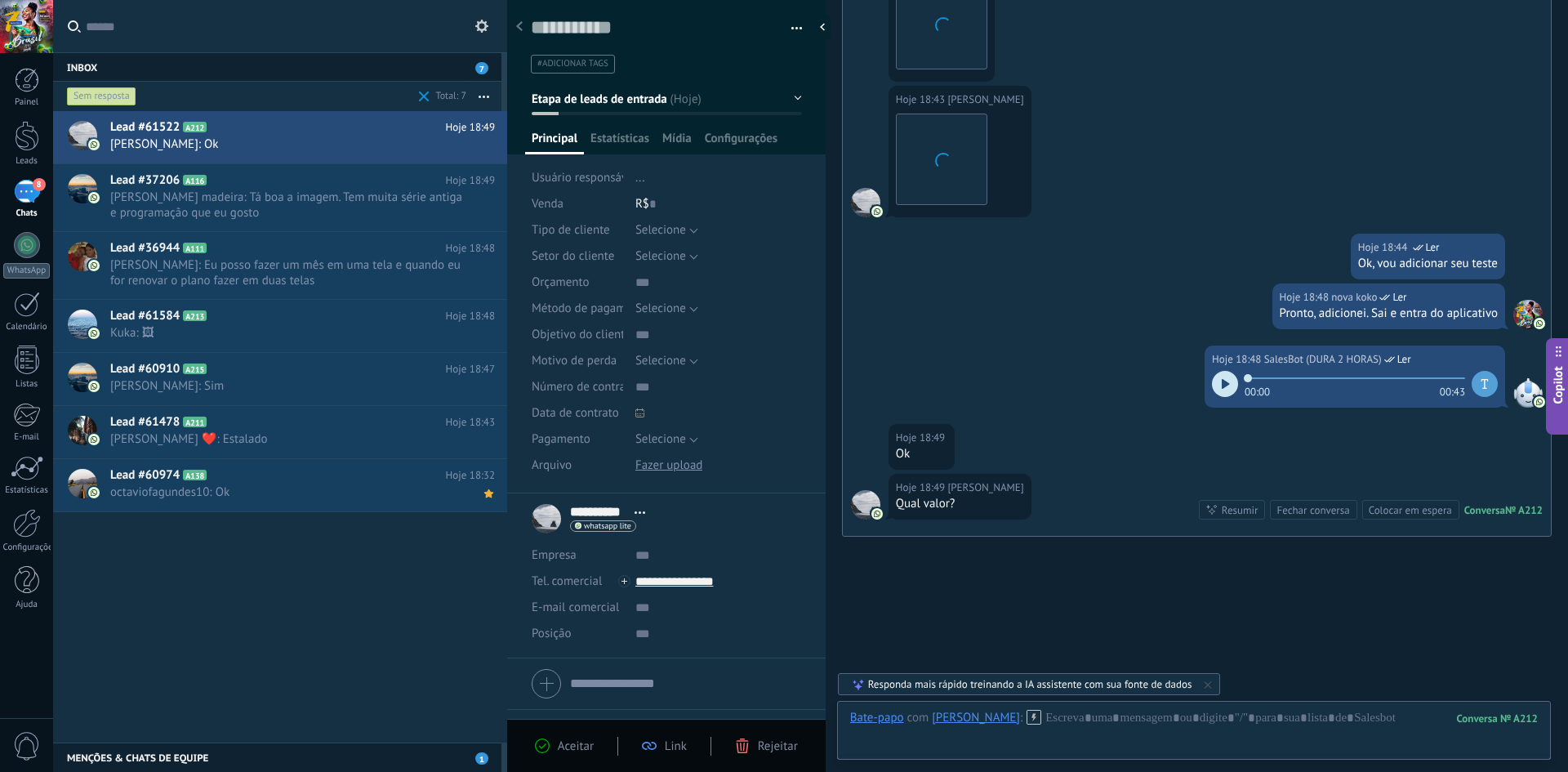
scroll to position [1408, 0]
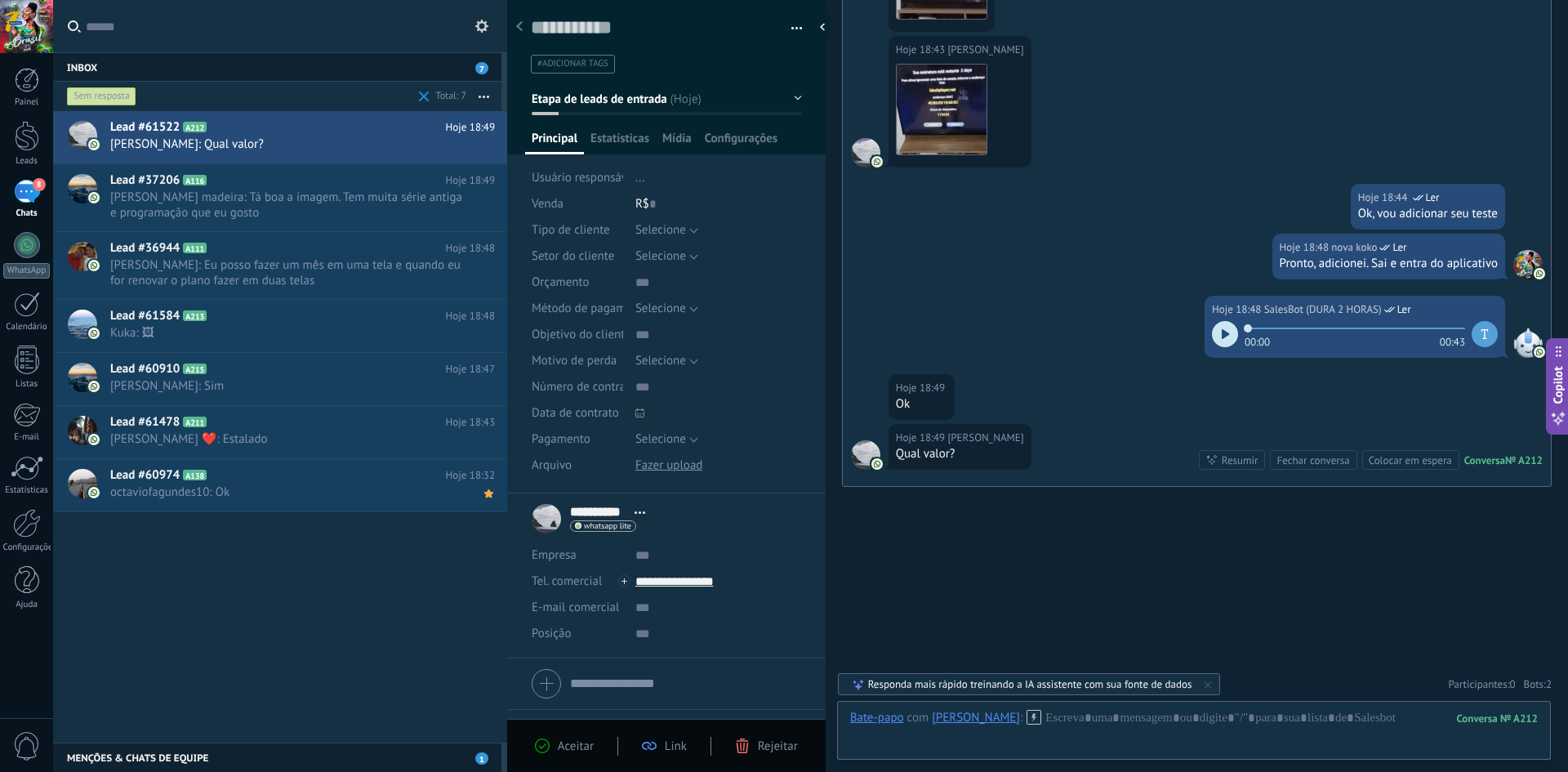
click at [1026, 718] on icon at bounding box center [1033, 717] width 14 height 14
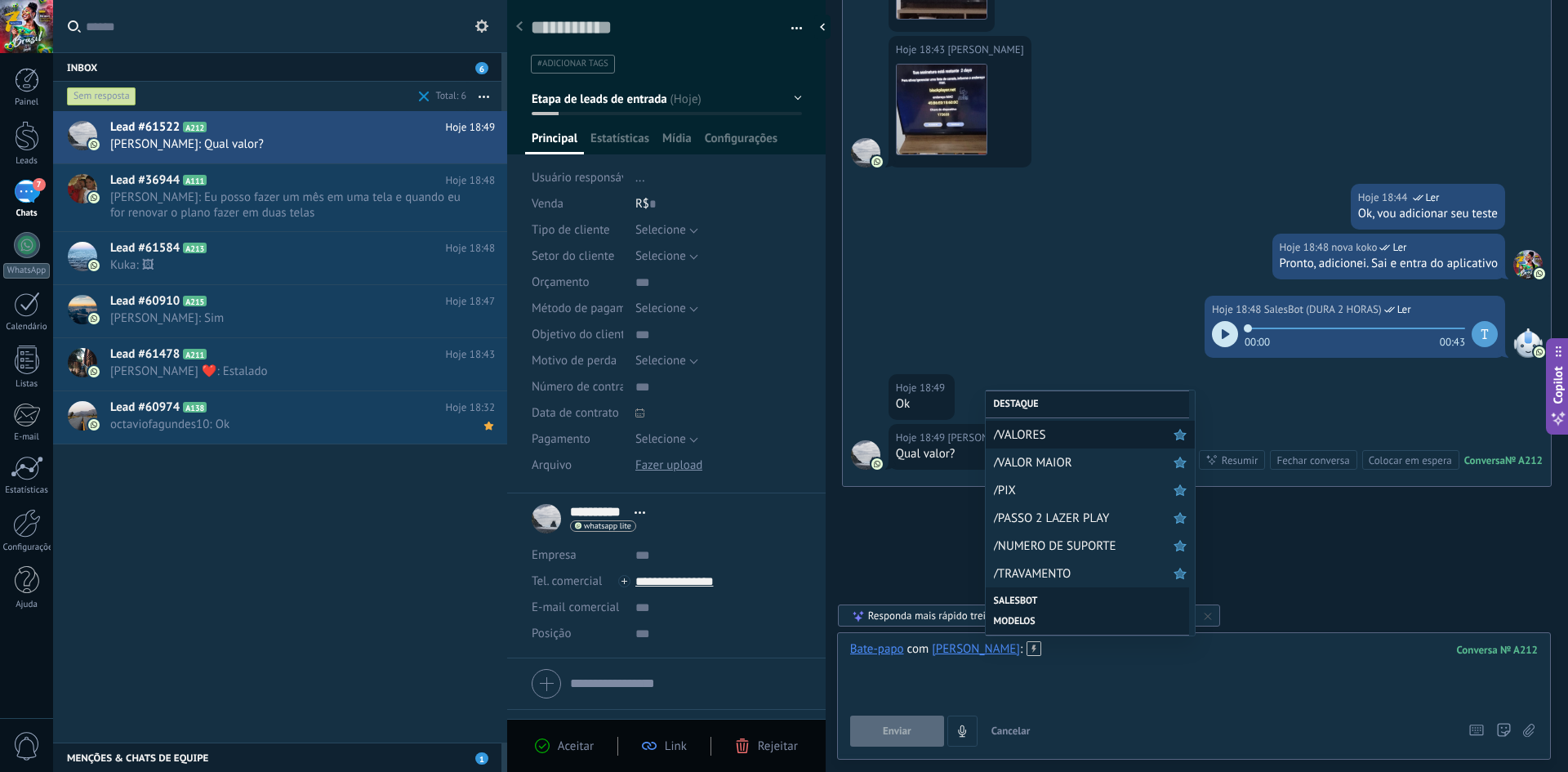
scroll to position [0, 0]
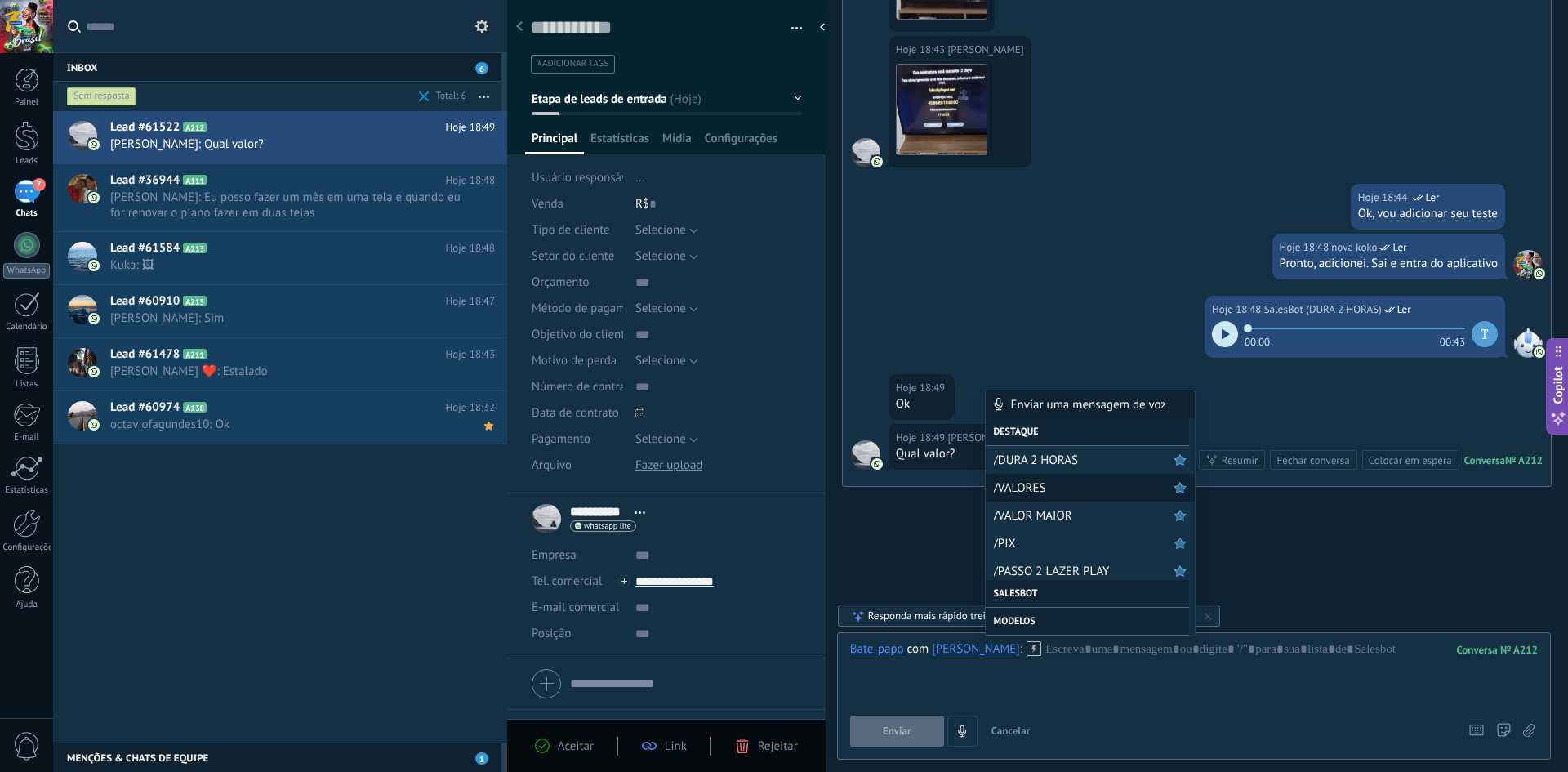
click at [1052, 496] on div "/VALORES" at bounding box center [1090, 487] width 209 height 28
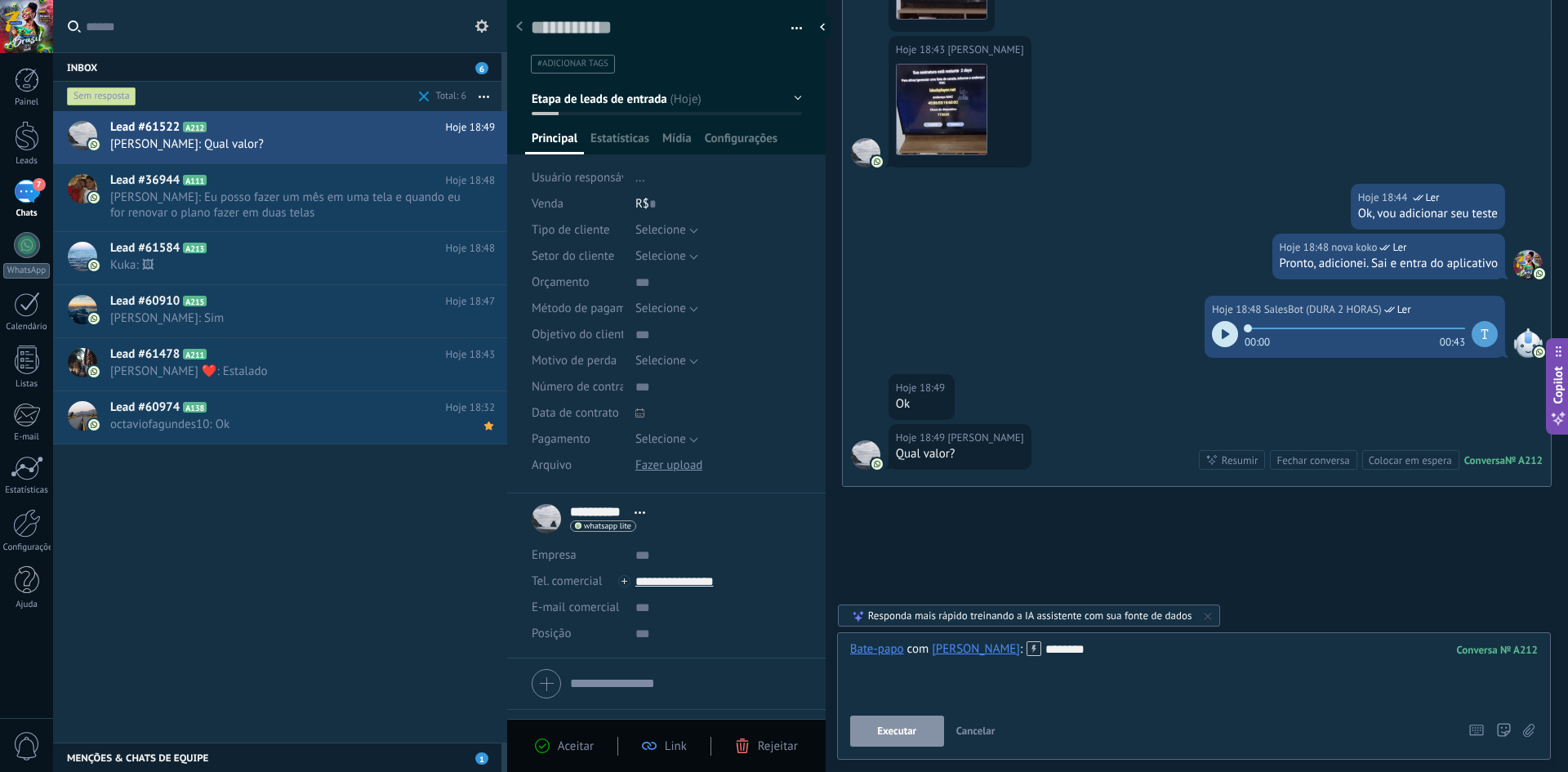
click at [904, 725] on span "Executar" at bounding box center [897, 731] width 39 height 12
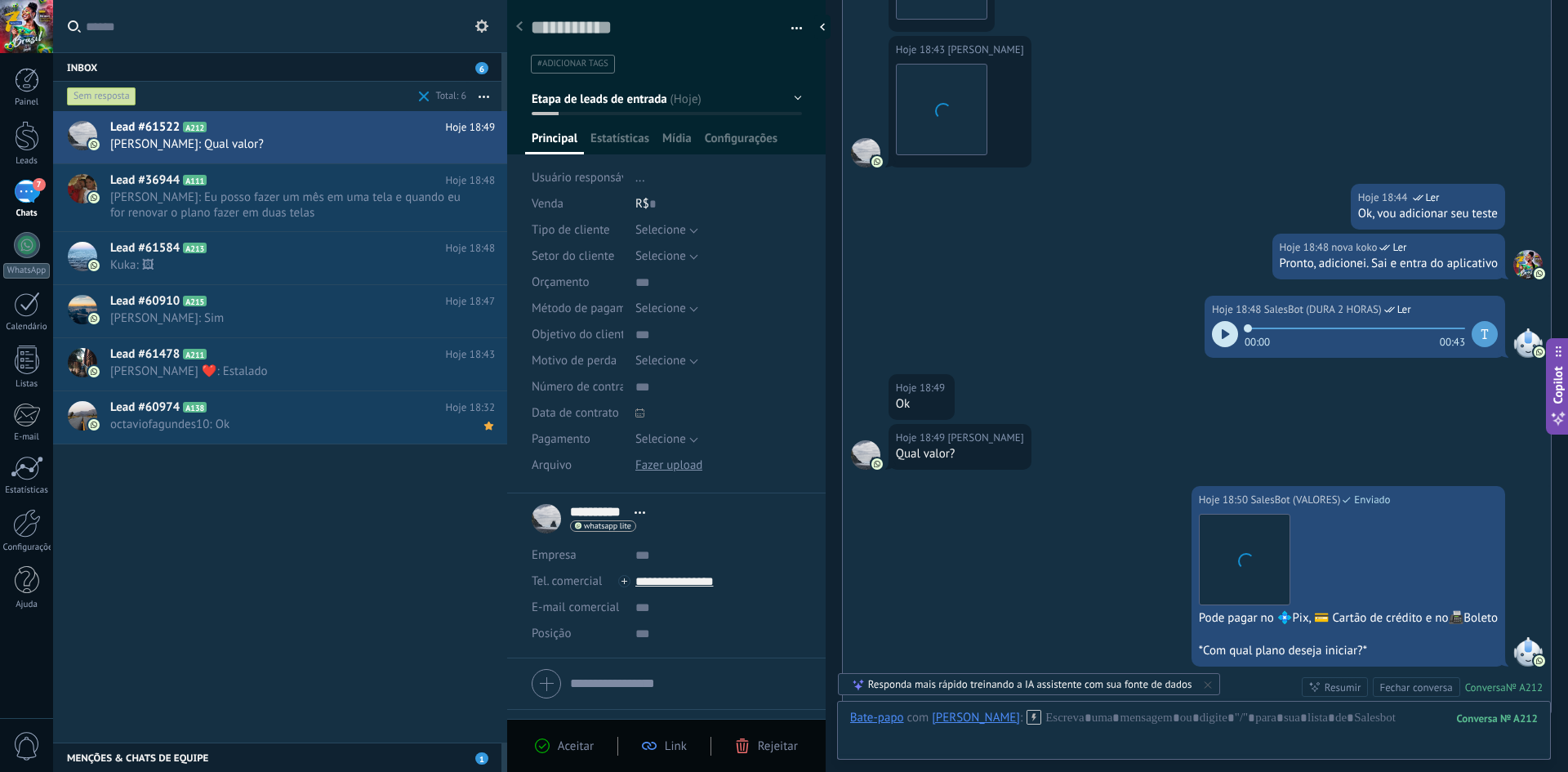
scroll to position [1634, 0]
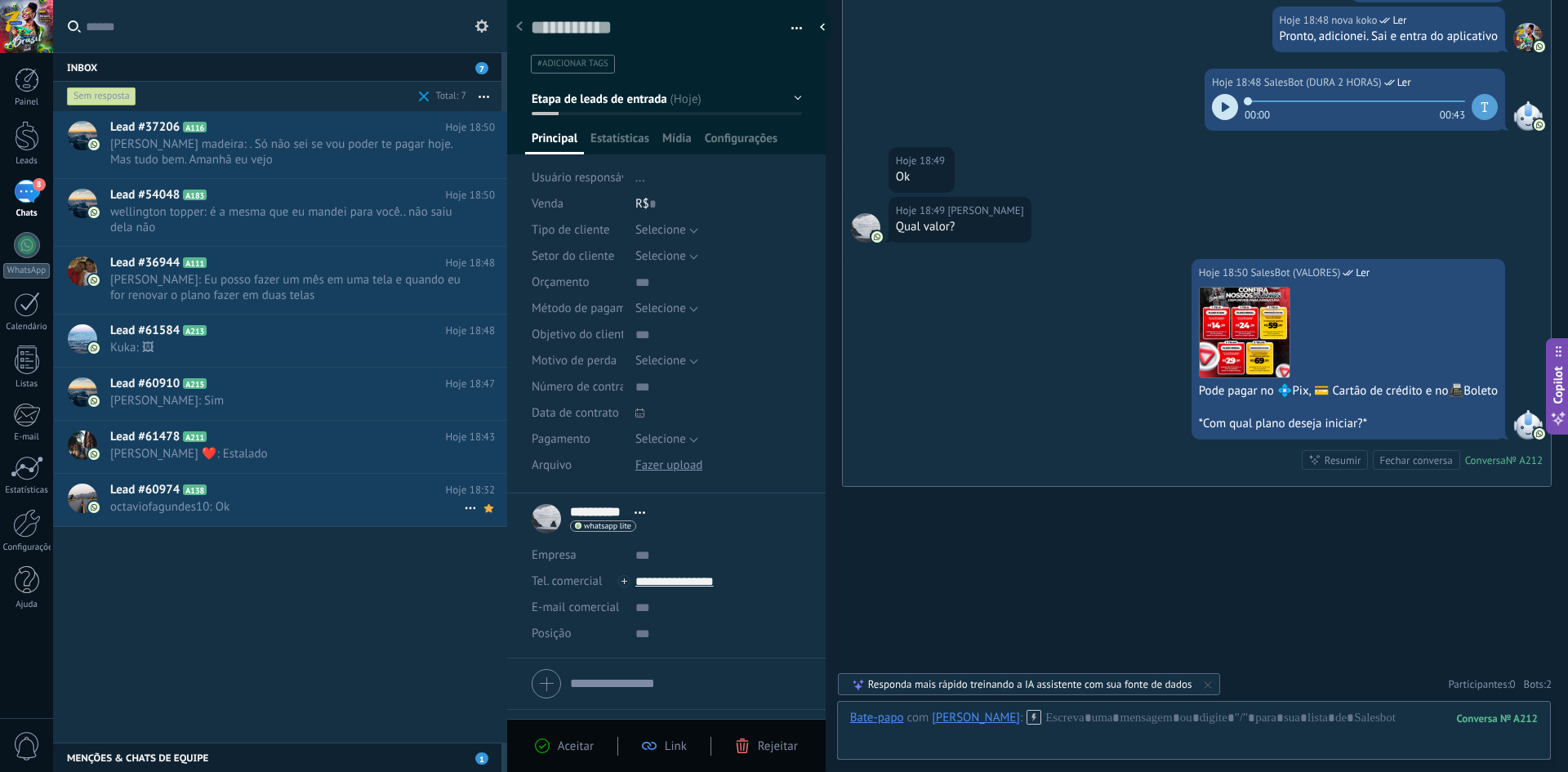
click at [273, 516] on div "Lead #60974 A138 Hoje 18:32 octaviofagundes10: Ok" at bounding box center [309, 499] width 397 height 52
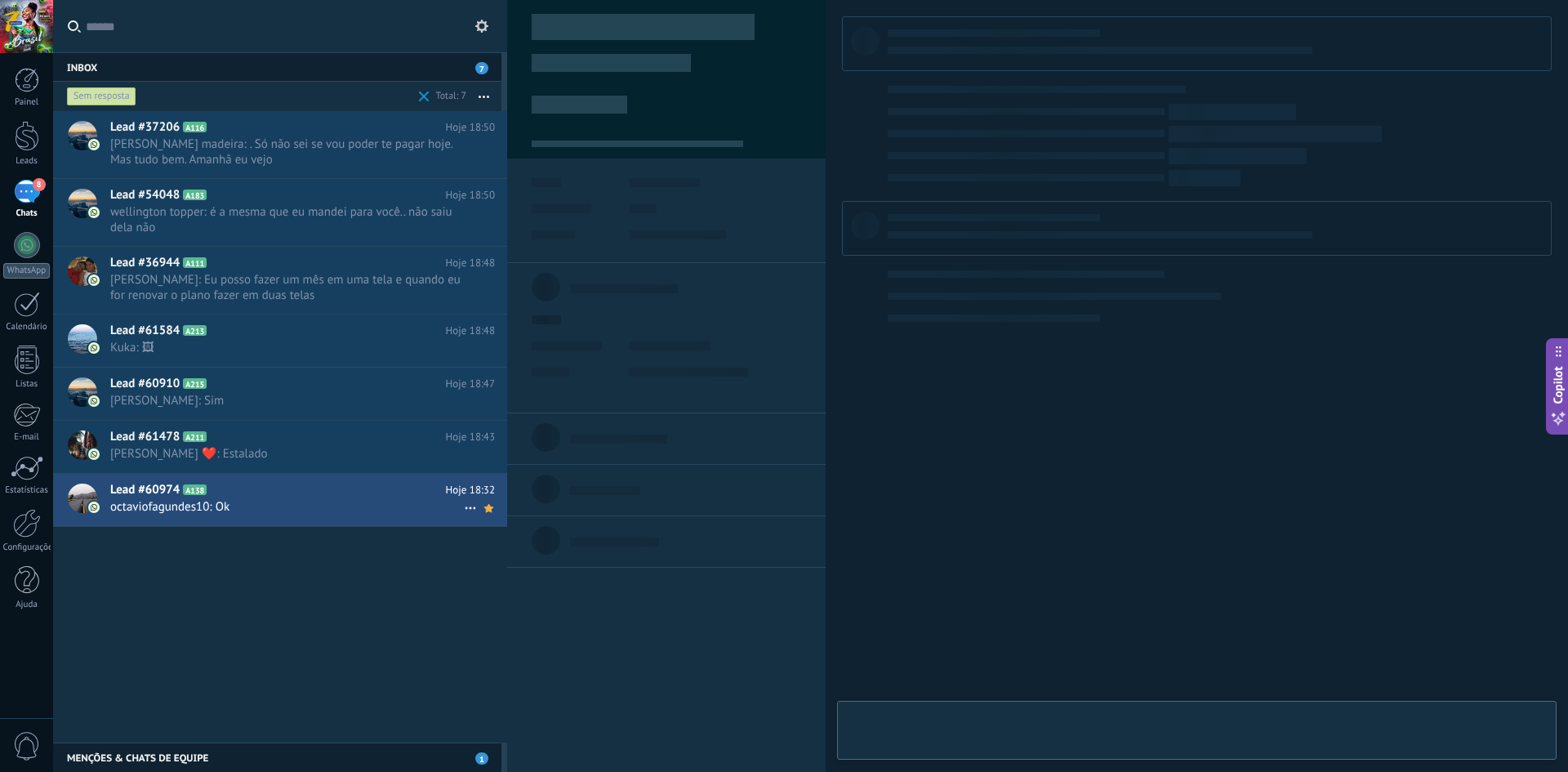
type textarea "**********"
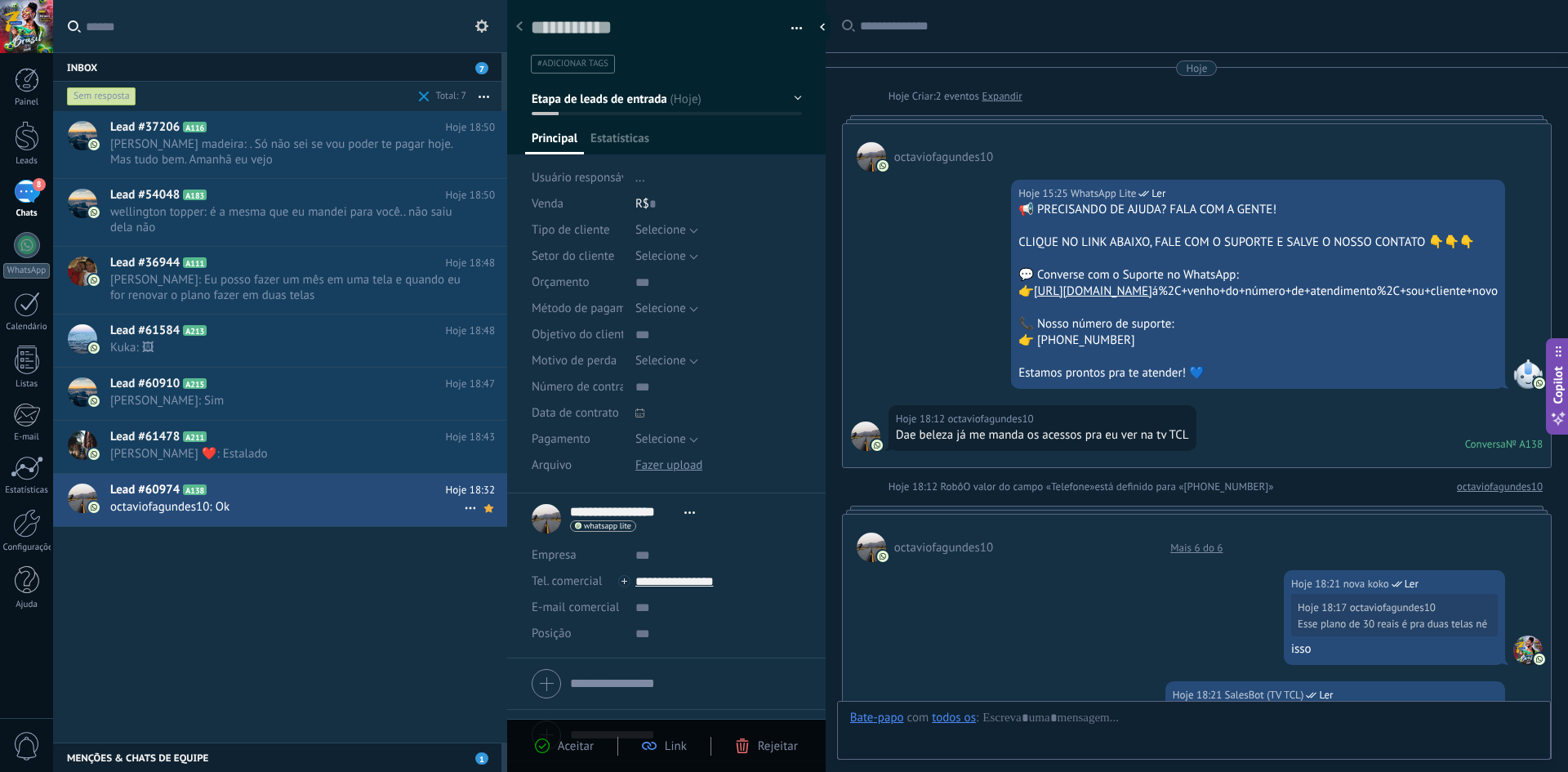
scroll to position [1003, 0]
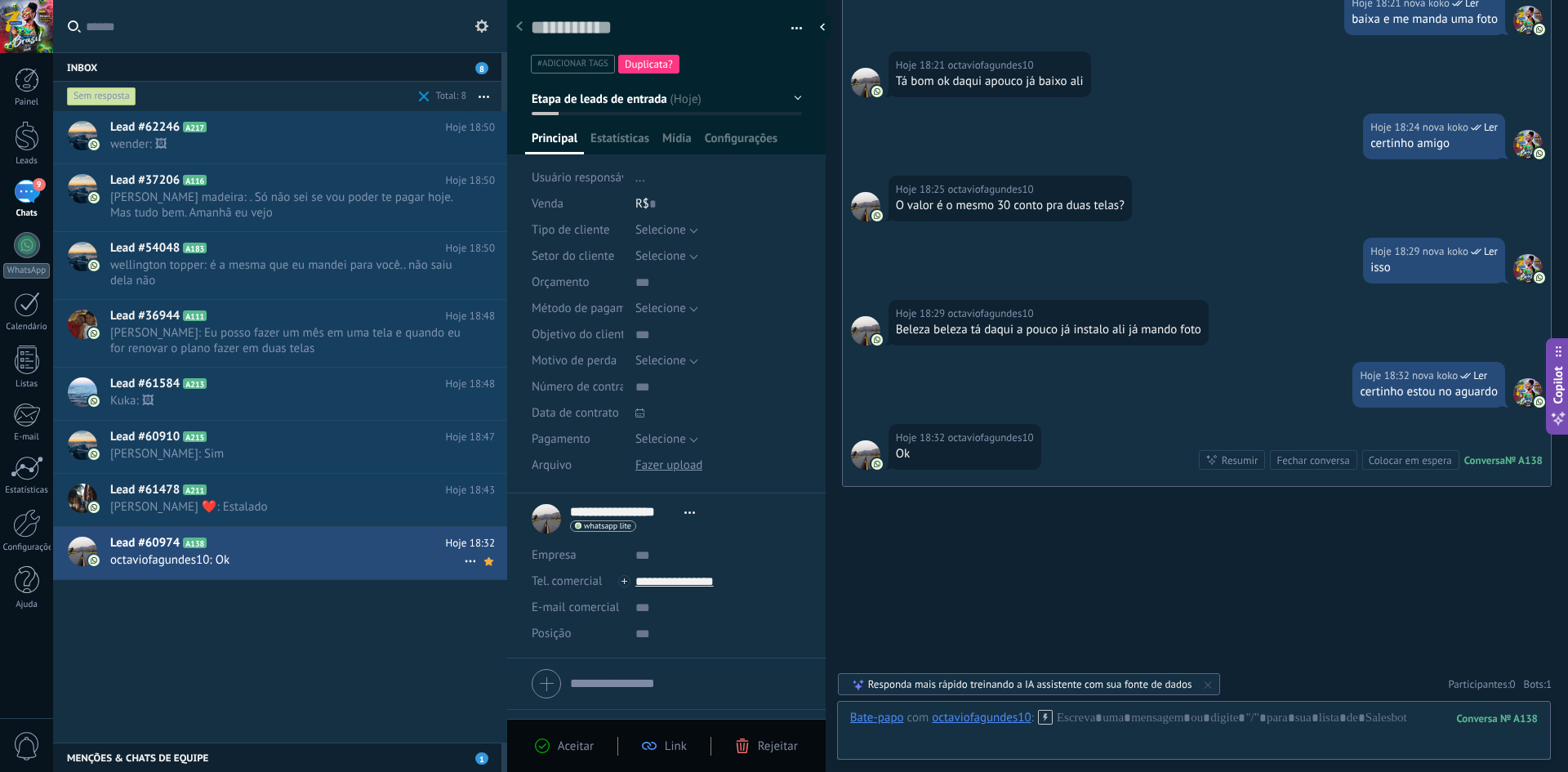
click at [465, 558] on icon at bounding box center [470, 561] width 19 height 19
click at [473, 567] on icon at bounding box center [476, 570] width 12 height 12
click at [343, 609] on div "Lead #62246 A217 Hoje 18:50 wender: 🖼 Lead #37206 A116 Hoje 18:50 A183" at bounding box center [280, 426] width 454 height 632
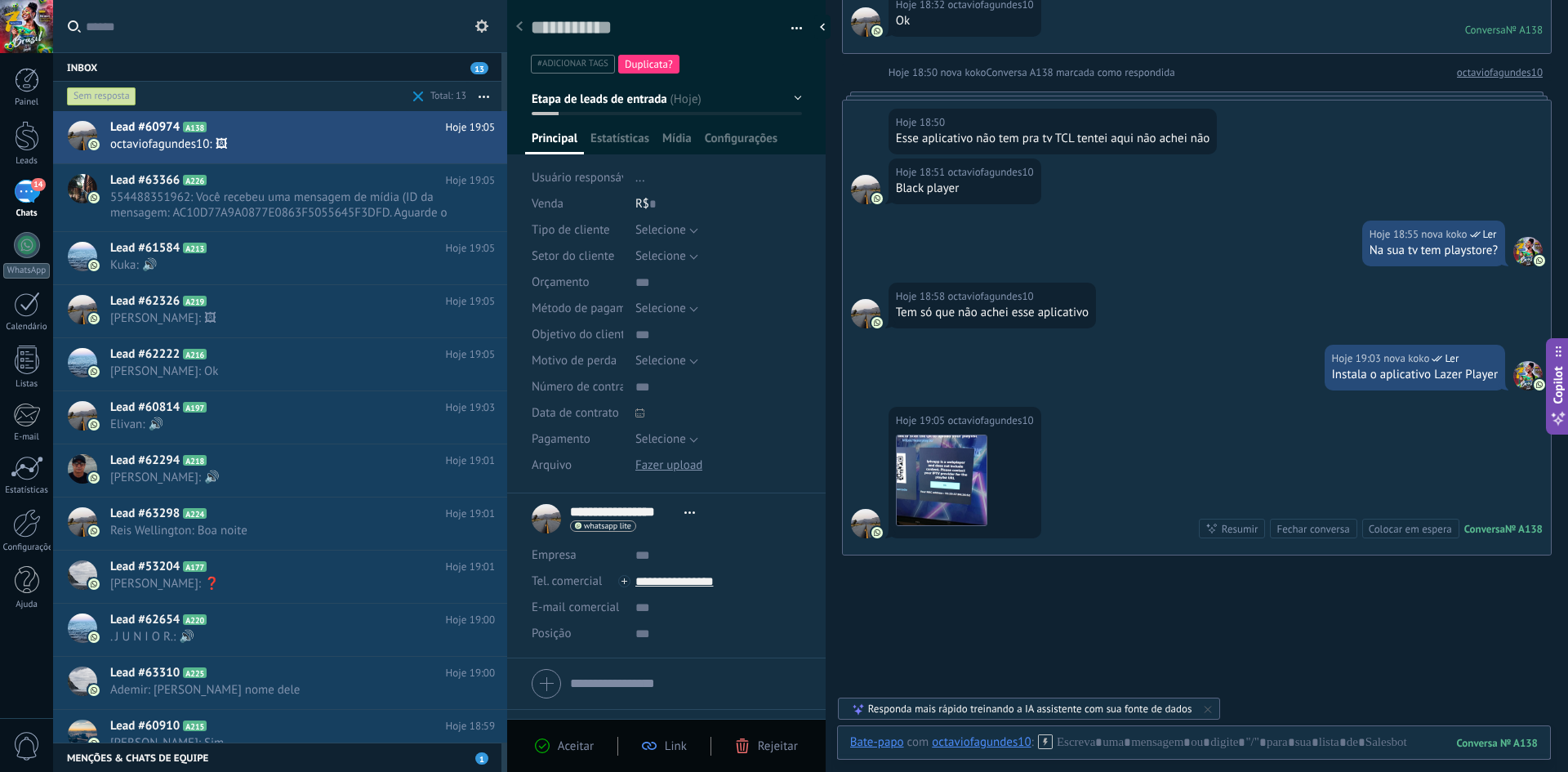
scroll to position [1473, 0]
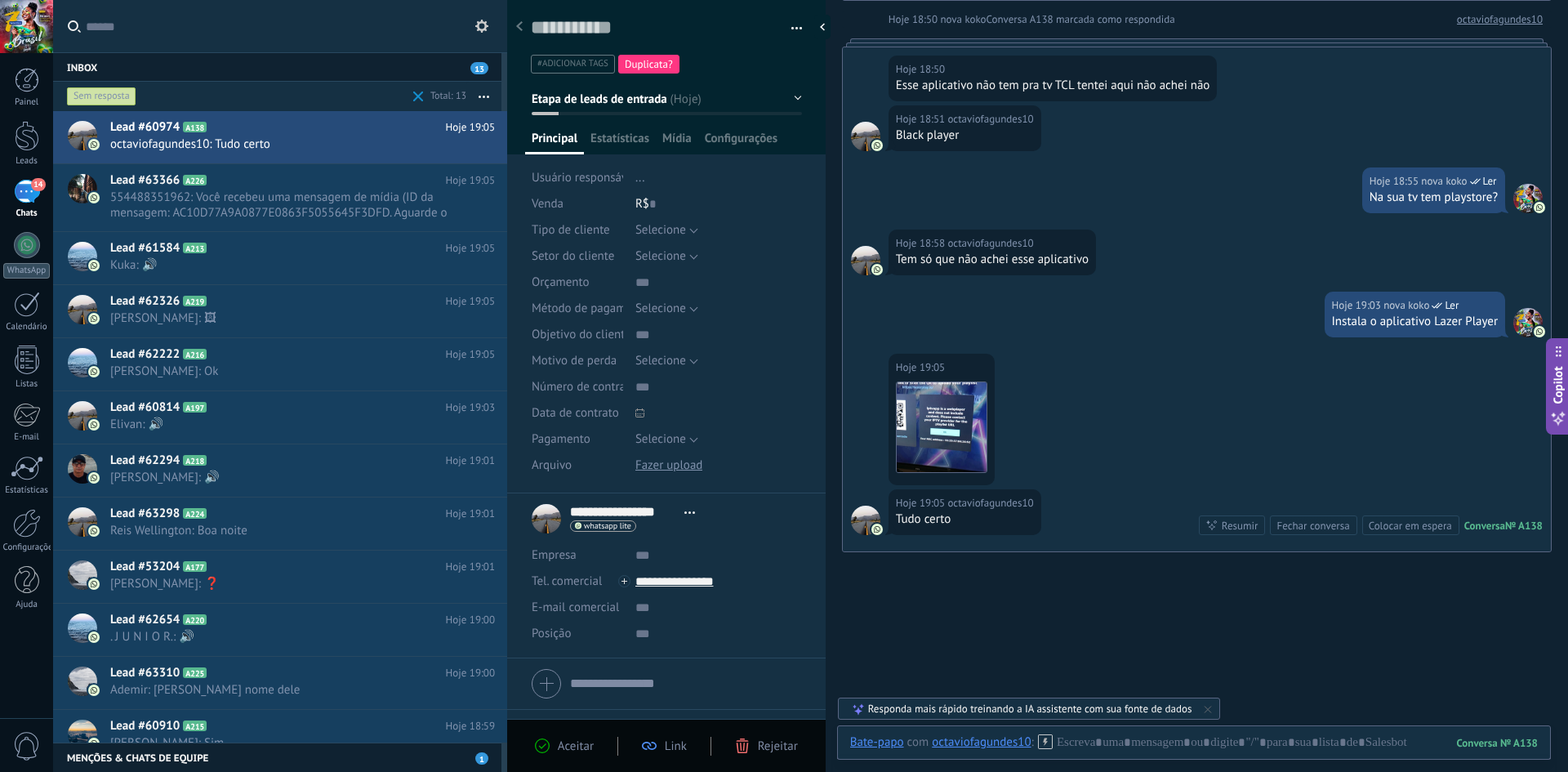
click at [408, 93] on div "Sem resposta" at bounding box center [236, 96] width 346 height 30
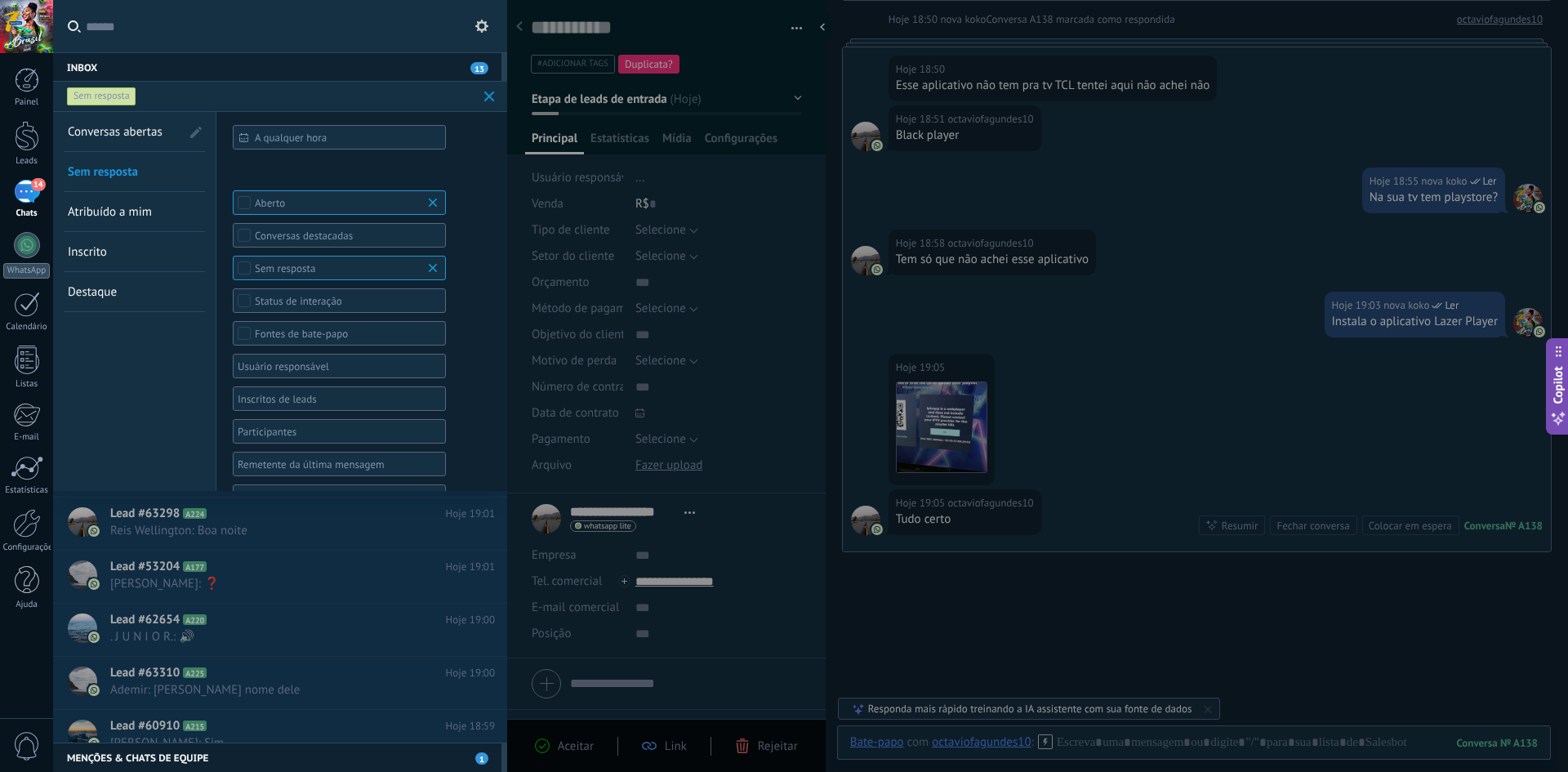
click at [490, 96] on span at bounding box center [489, 96] width 11 height 11
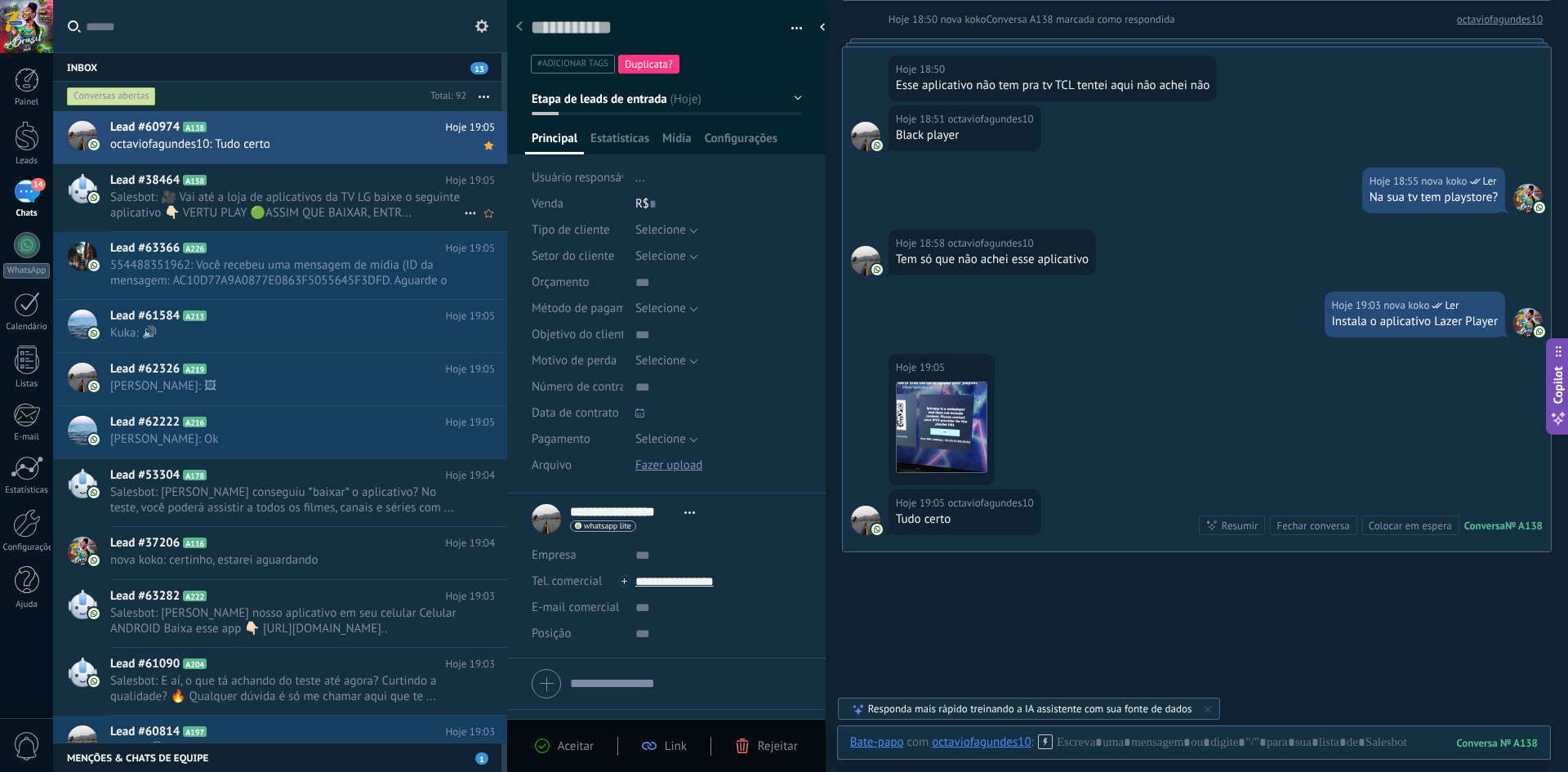
click at [230, 203] on span "Salesbot: 🎥 Vai até a loja de aplicativos da TV LG baixe o seguinte aplicativo …" at bounding box center [287, 205] width 353 height 31
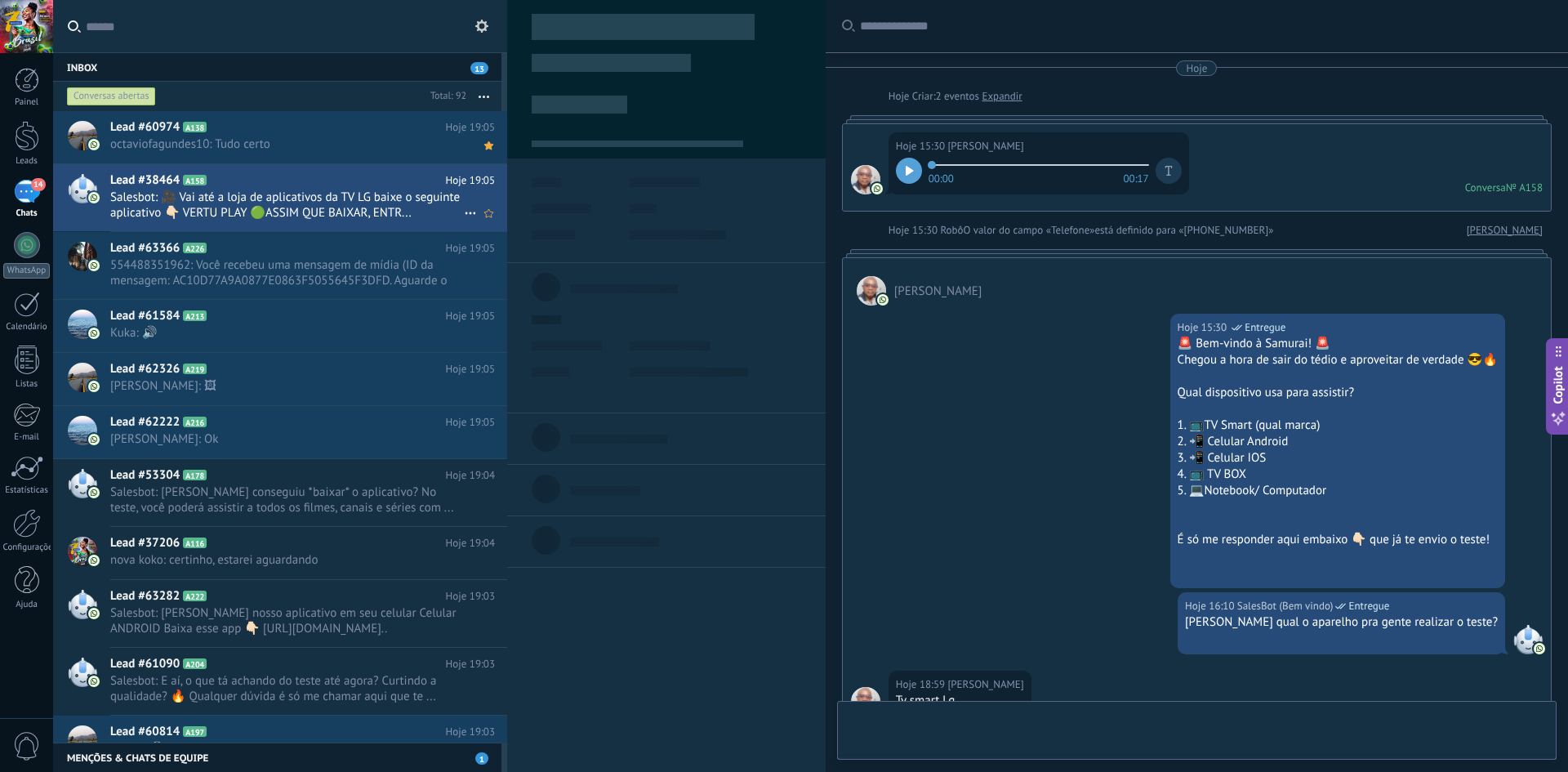
scroll to position [572, 0]
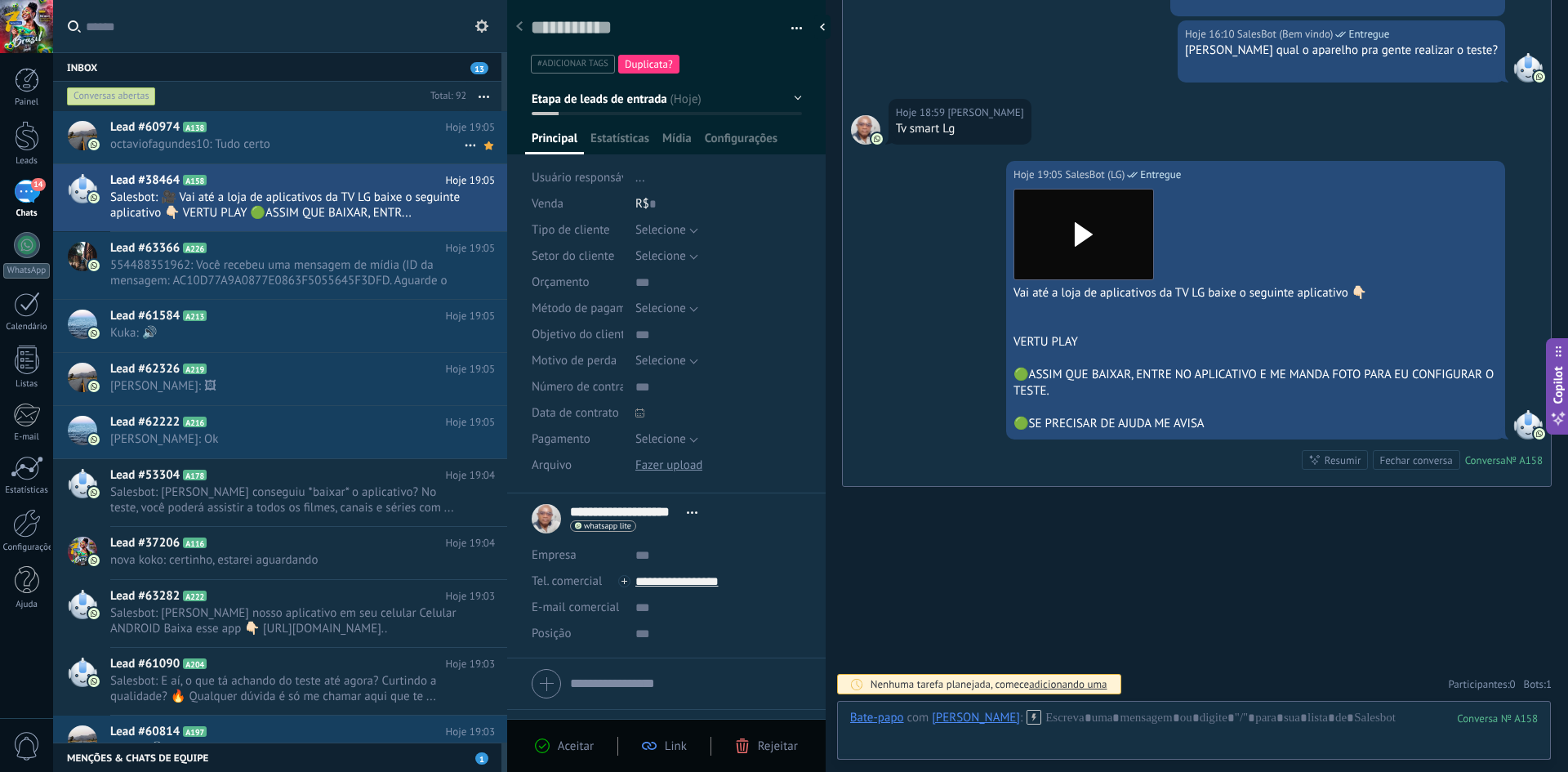
click at [300, 135] on div "Lead #60974 A138 Hoje 19:05 octaviofagundes10: Tudo certo" at bounding box center [309, 136] width 397 height 52
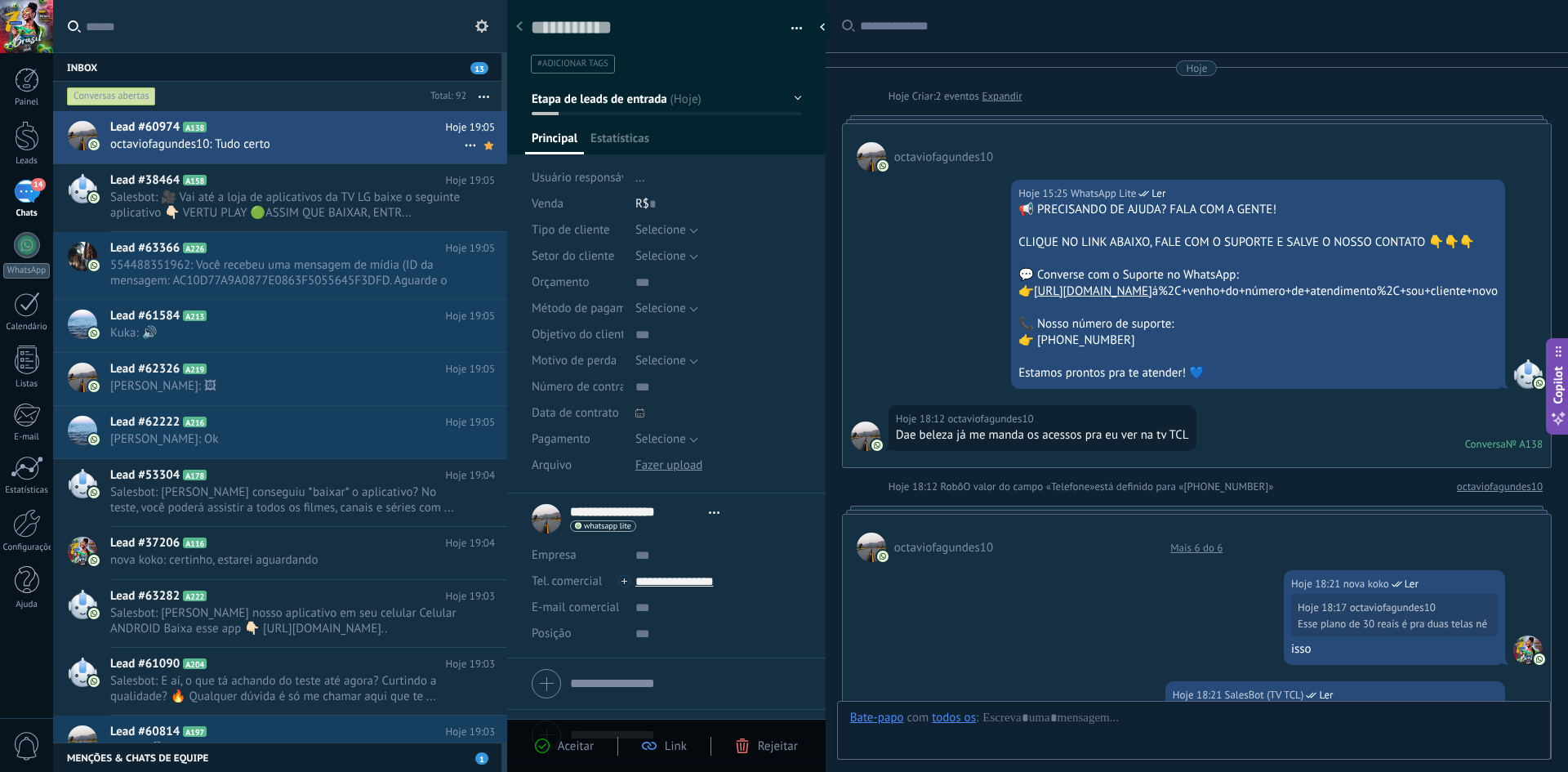
scroll to position [1555, 0]
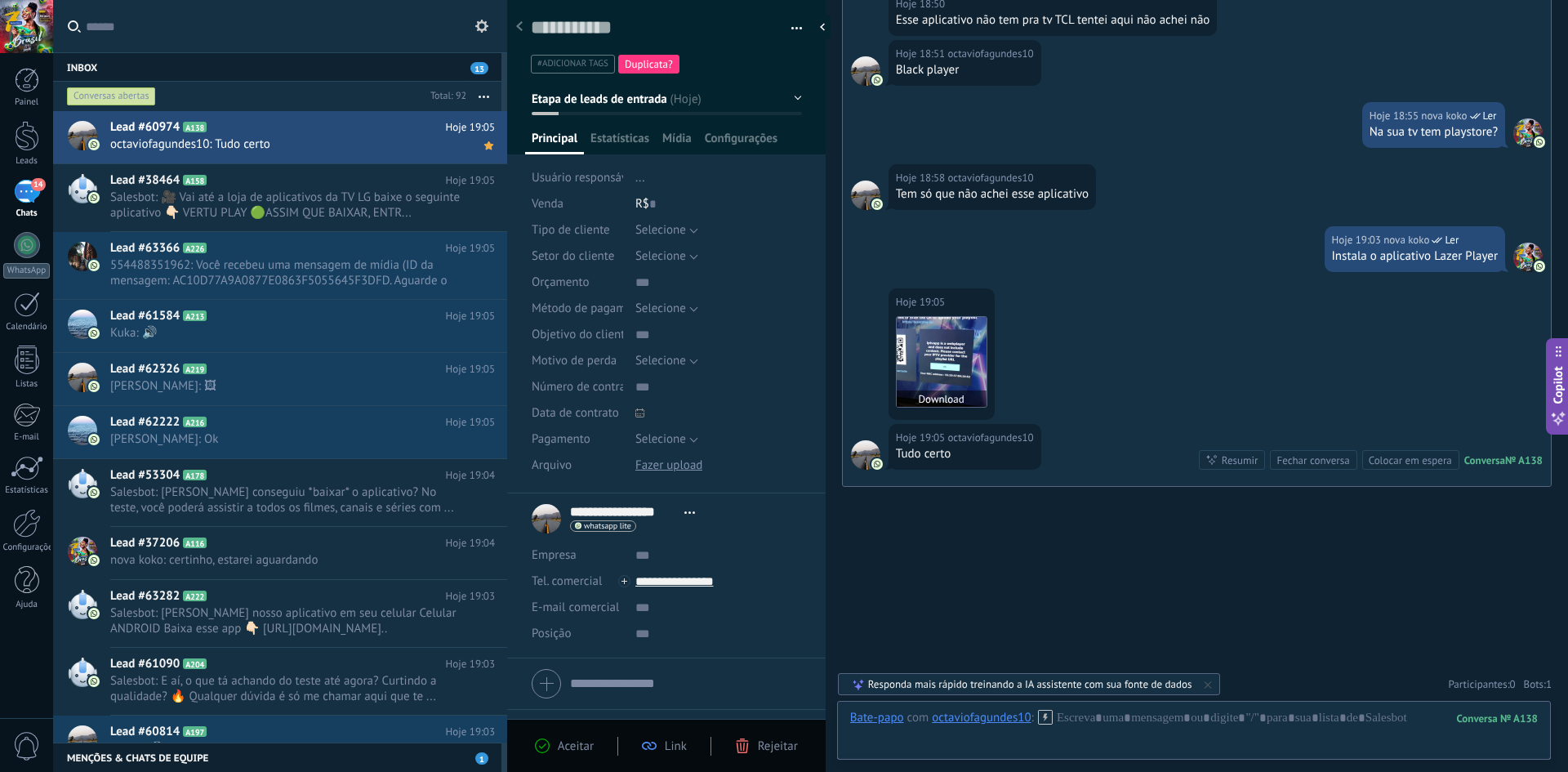
click at [953, 336] on img at bounding box center [942, 362] width 90 height 90
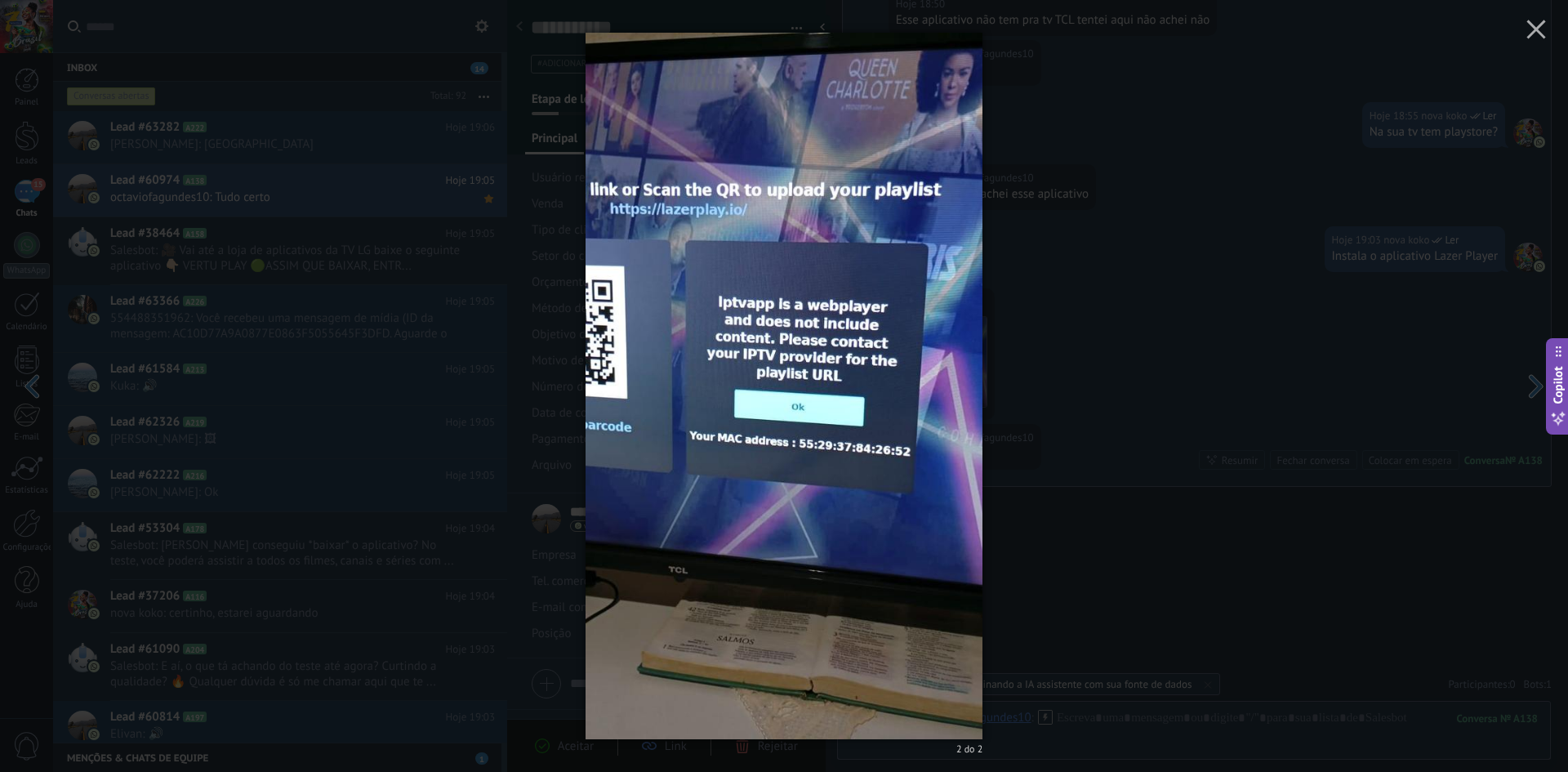
click at [1030, 449] on div "2 do 2" at bounding box center [784, 386] width 1568 height 772
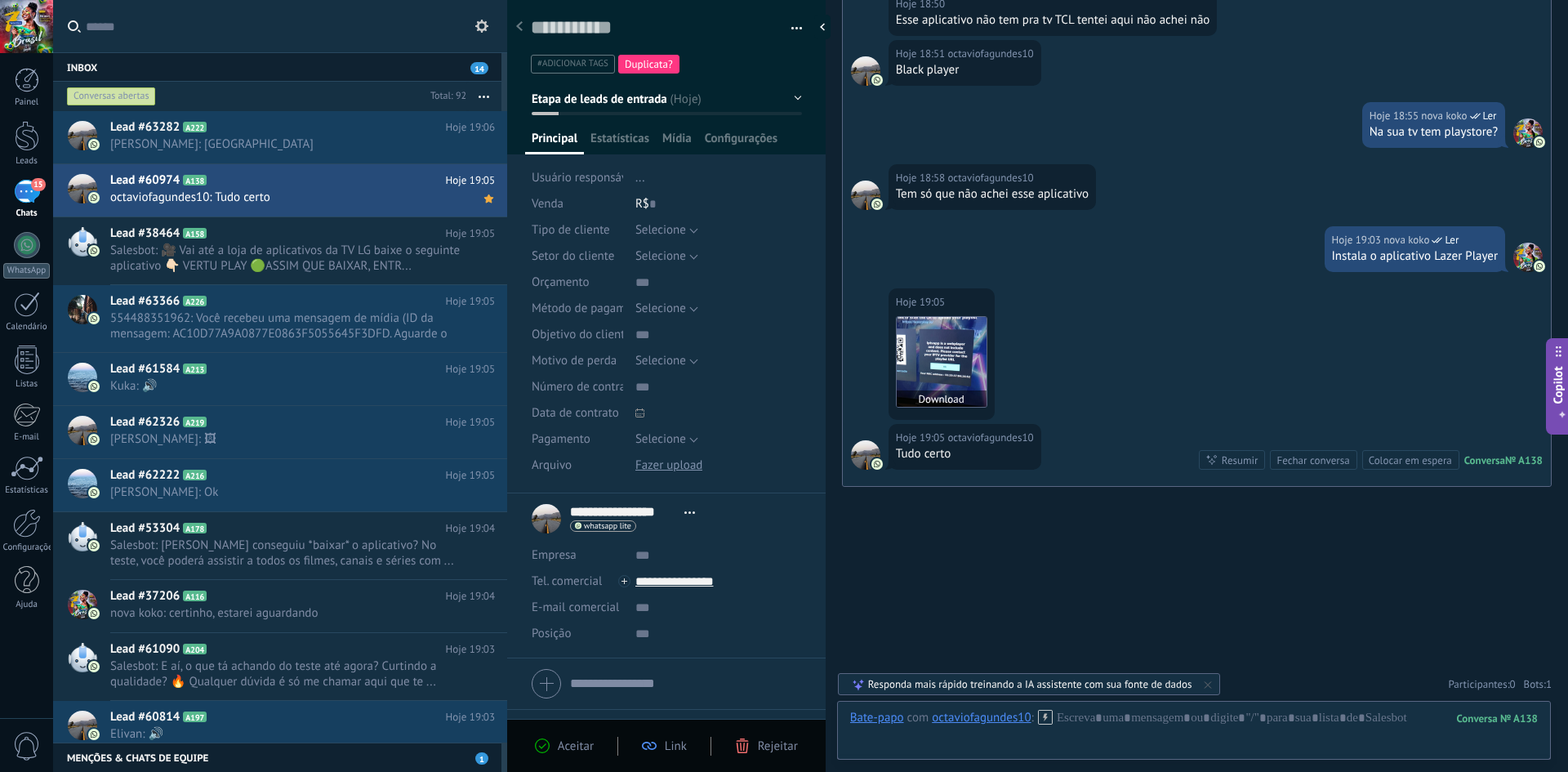
click at [963, 343] on img at bounding box center [942, 362] width 90 height 90
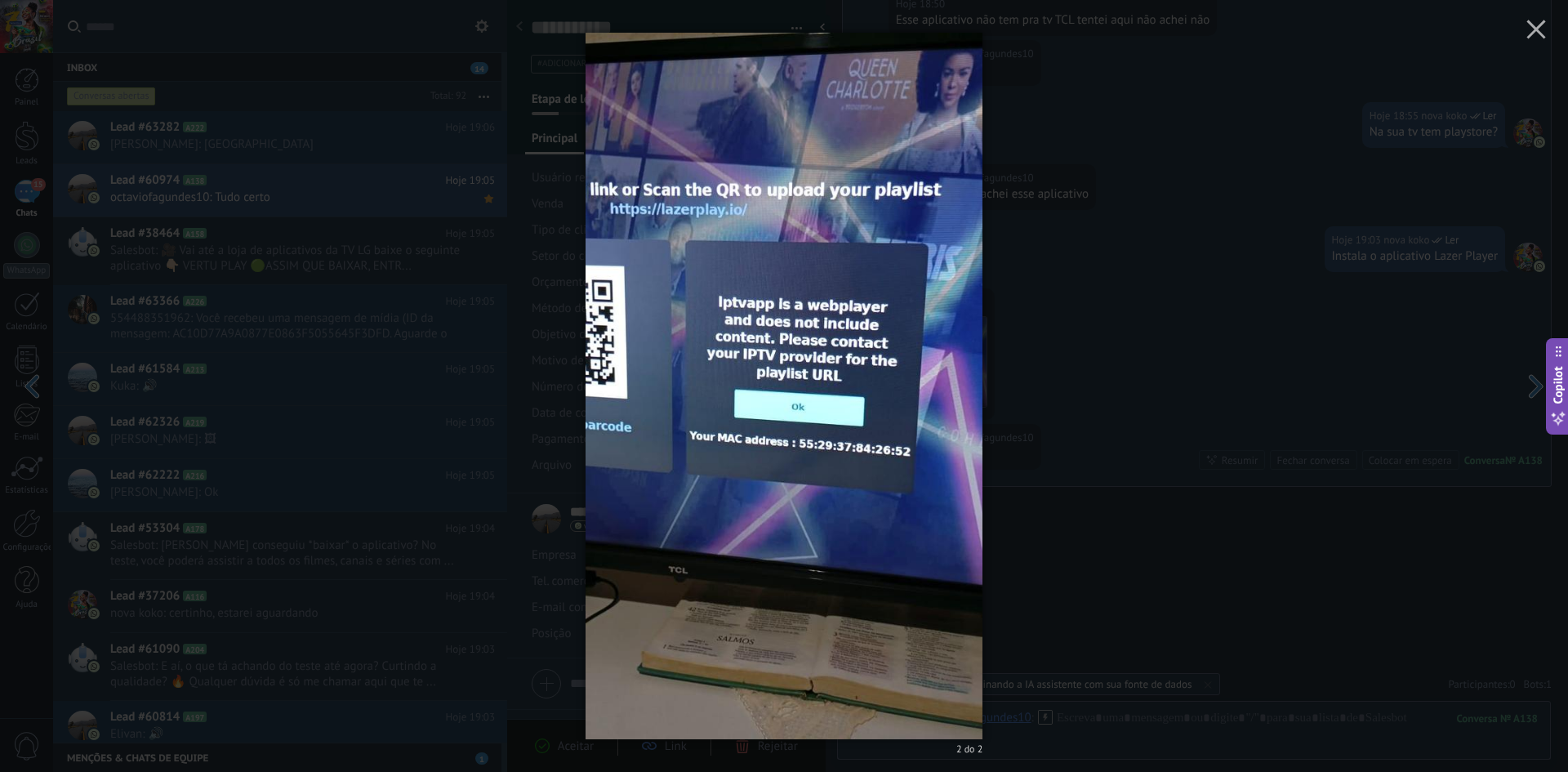
click at [899, 431] on img at bounding box center [784, 386] width 398 height 772
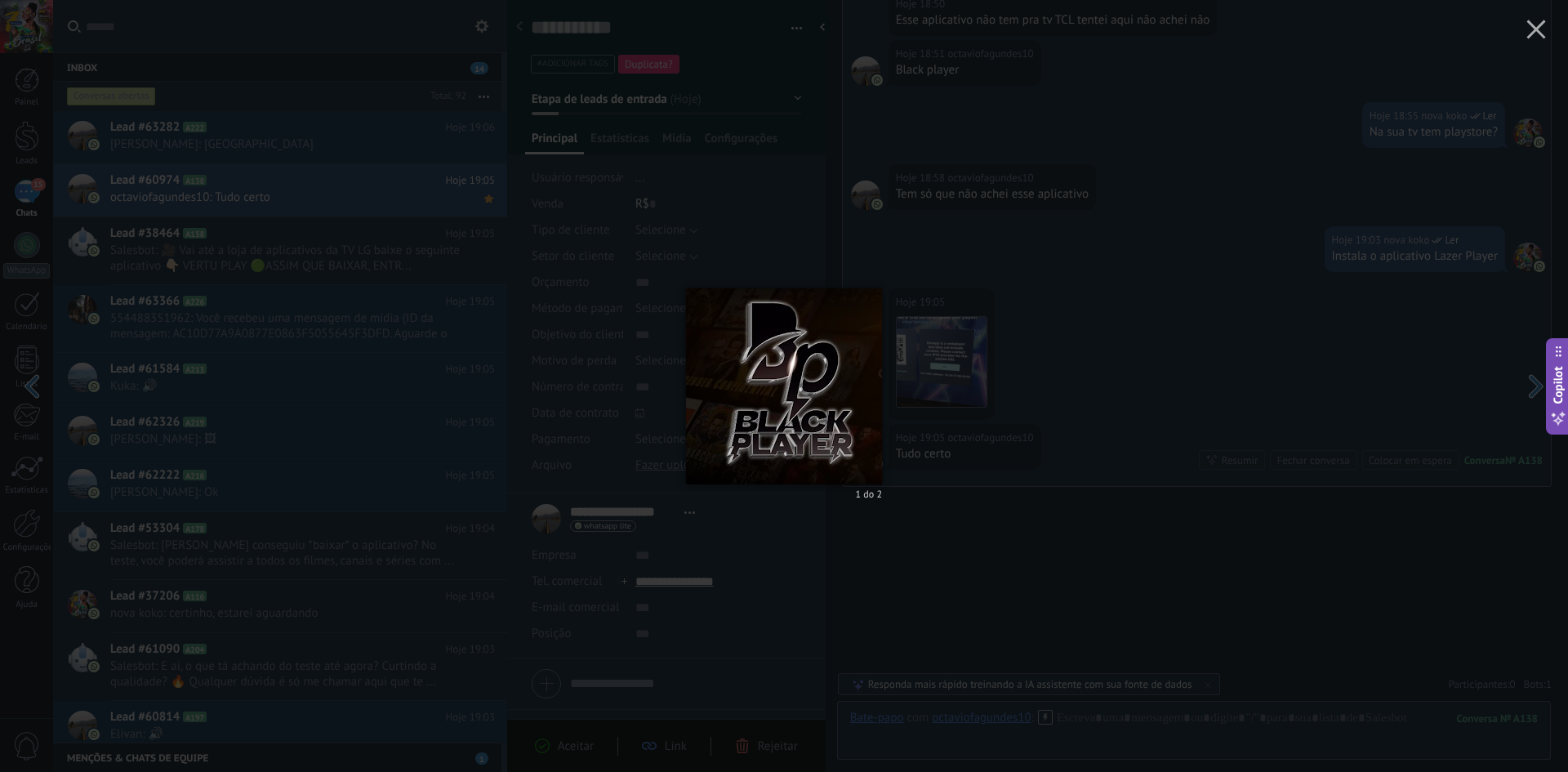
click at [1150, 369] on div "1 do 2" at bounding box center [784, 386] width 1568 height 772
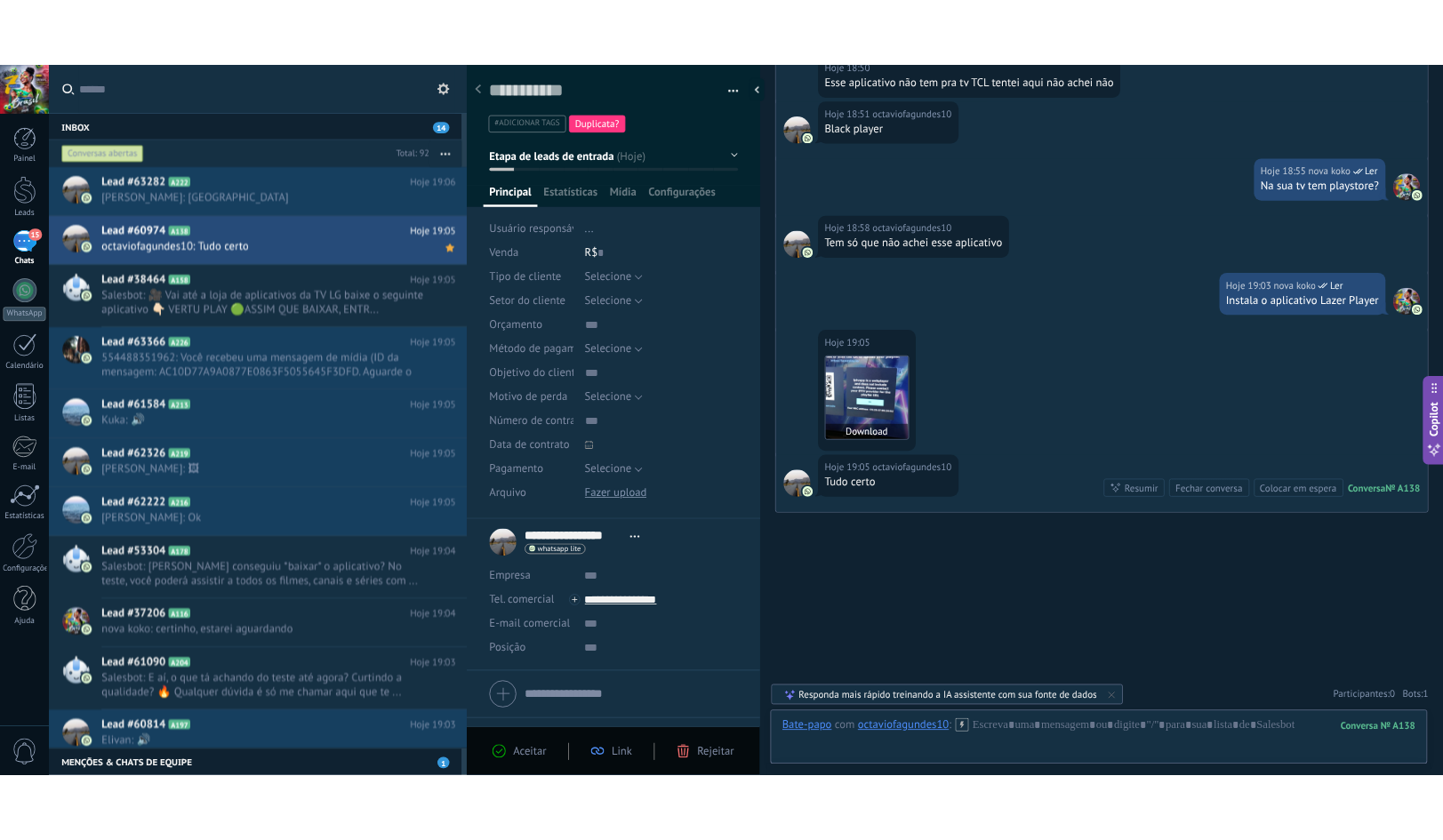
scroll to position [1746, 0]
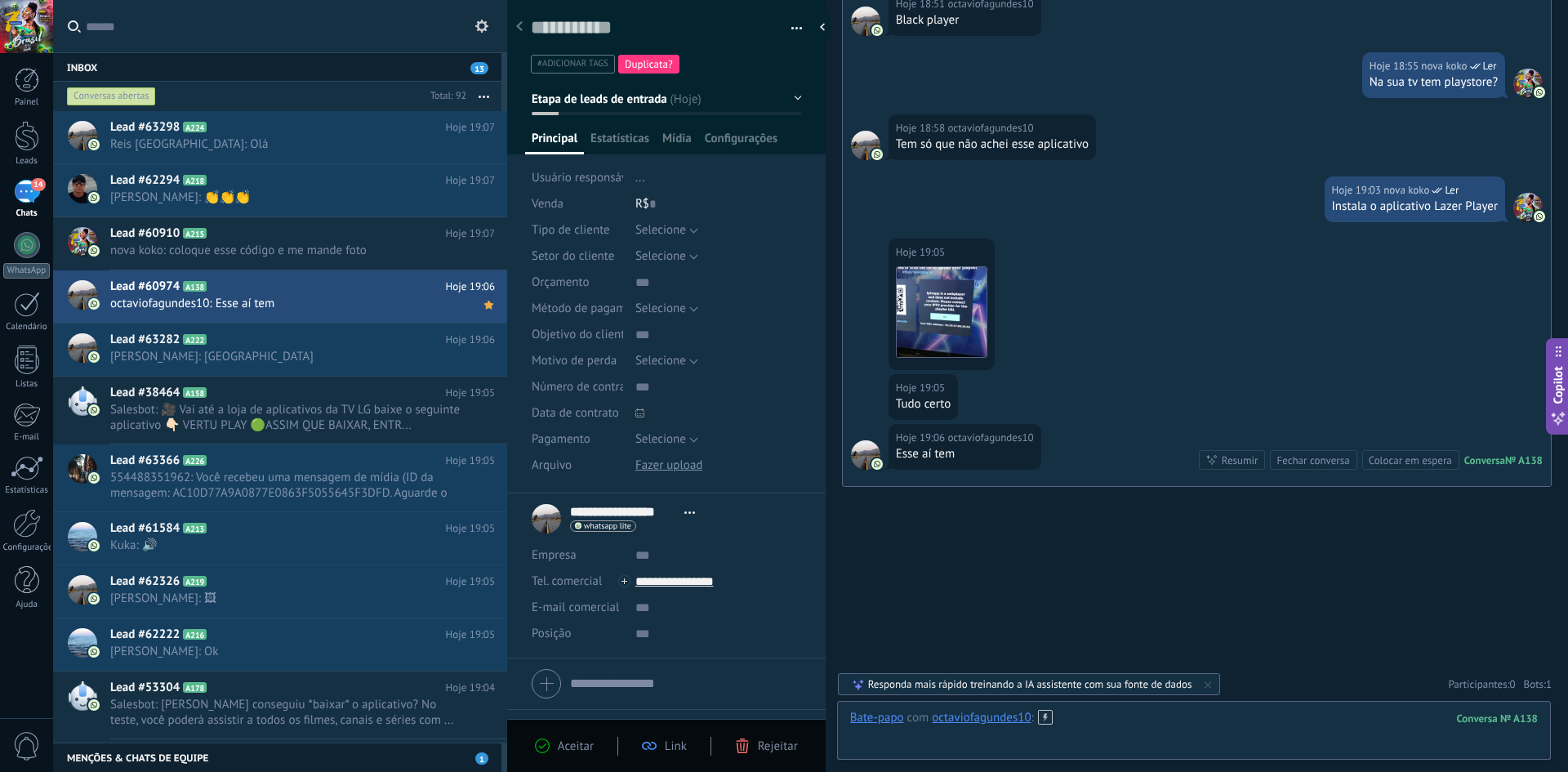
click at [1147, 716] on div at bounding box center [1194, 735] width 688 height 49
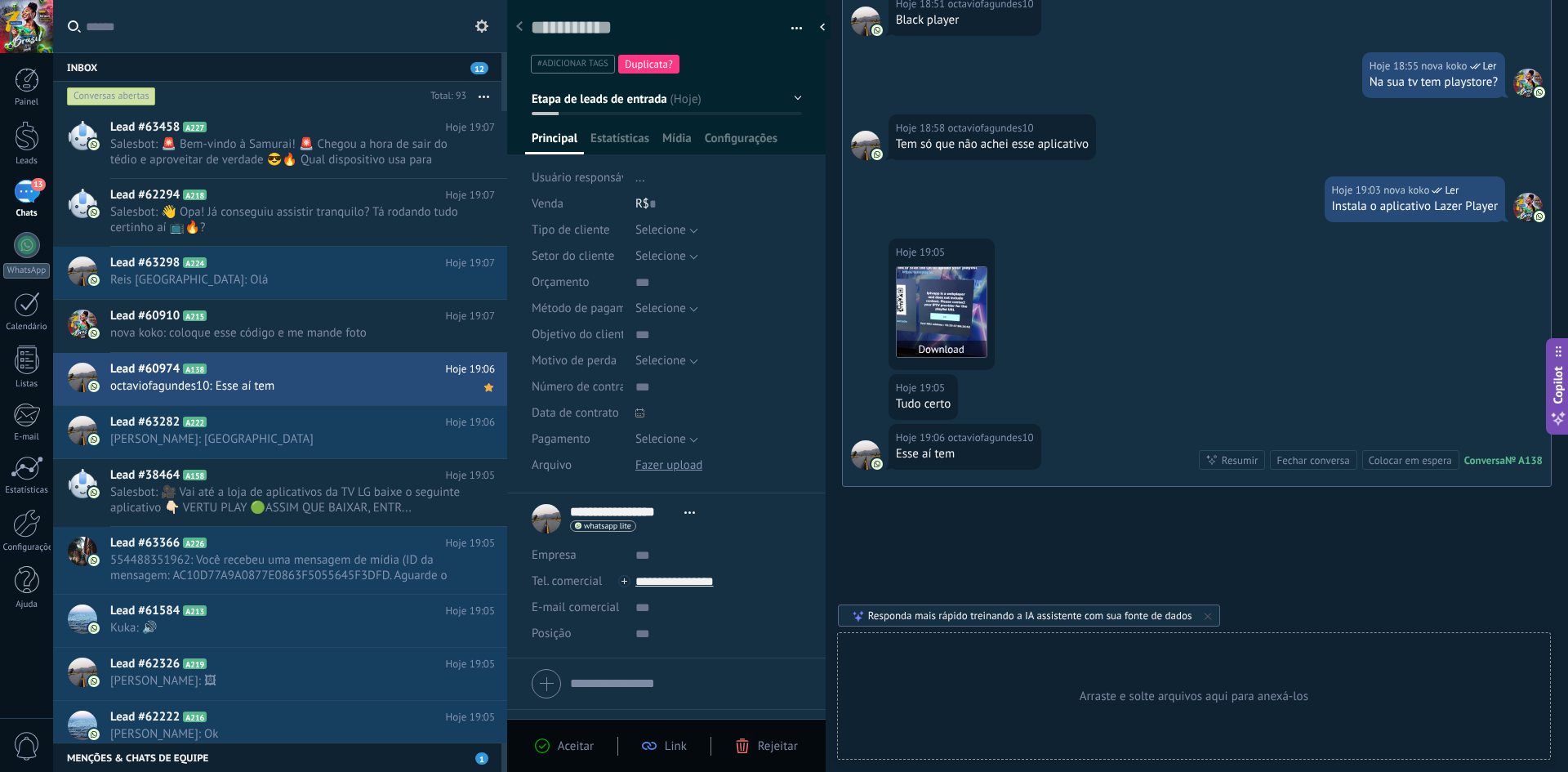
click at [958, 331] on img at bounding box center [942, 312] width 90 height 90
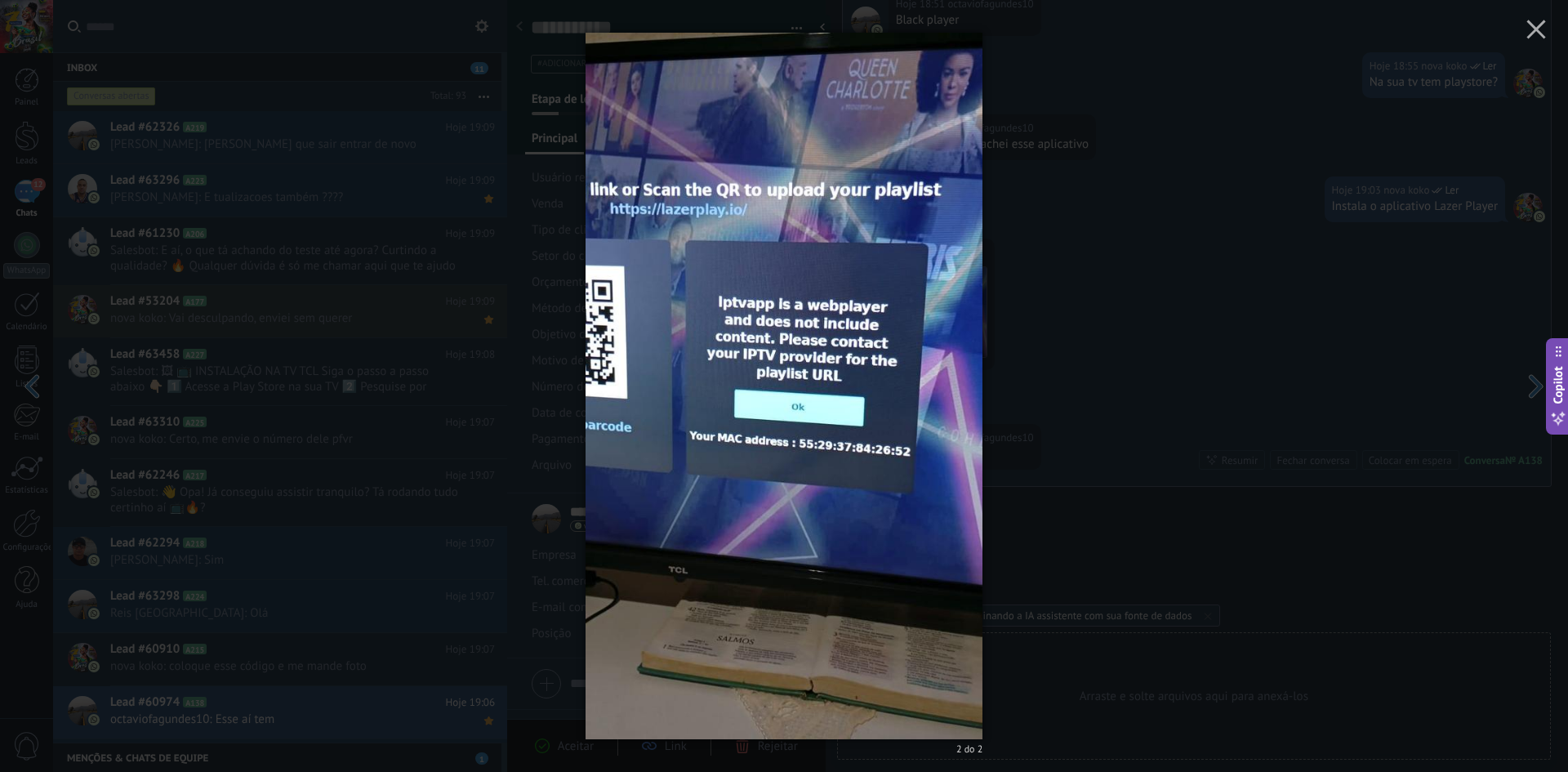
scroll to position [25, 0]
click at [1543, 27] on icon "button" at bounding box center [1536, 29] width 19 height 19
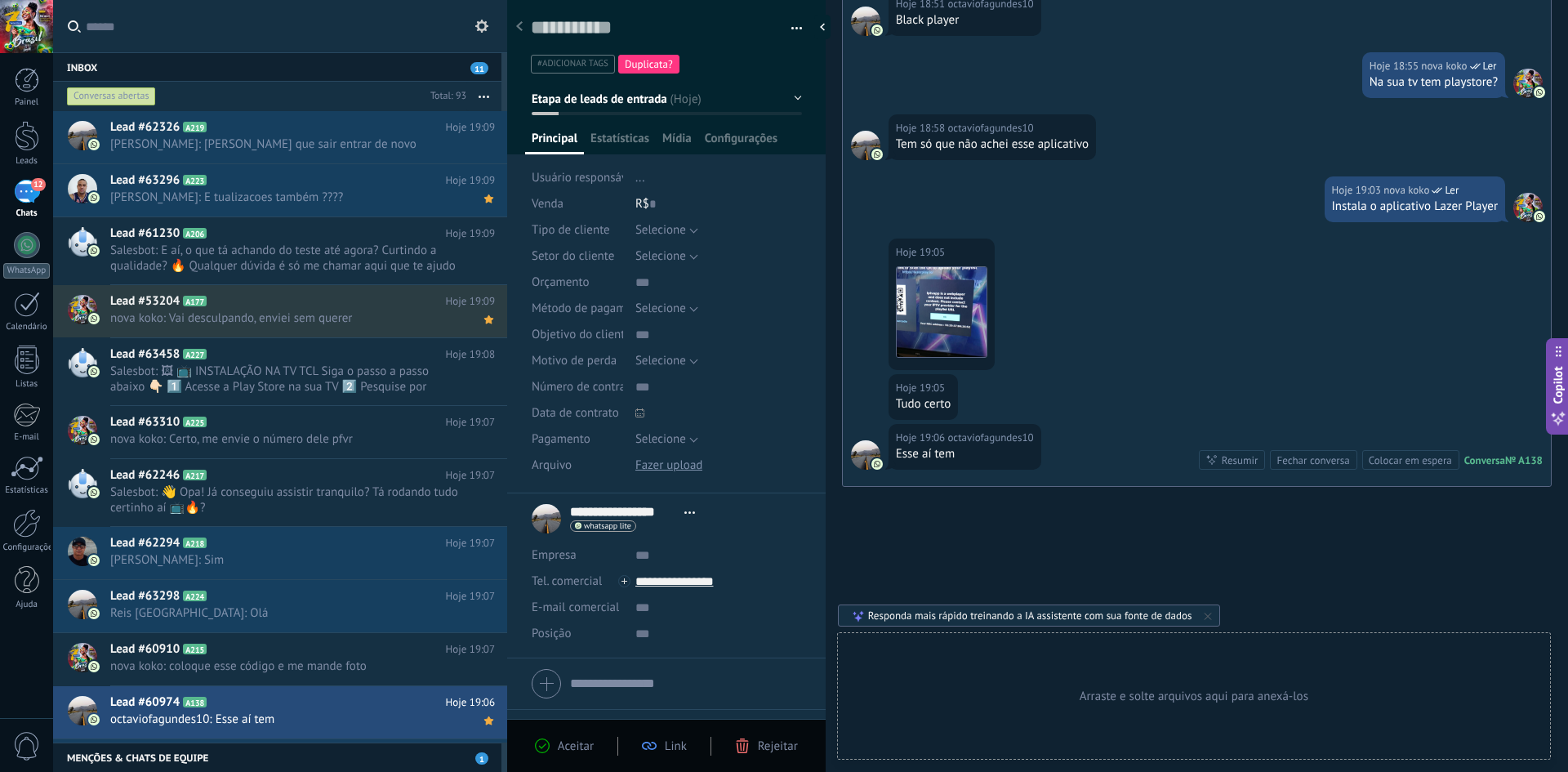
click at [779, 24] on button "button" at bounding box center [791, 28] width 24 height 25
click at [741, 52] on div "Imprimir" at bounding box center [724, 57] width 156 height 33
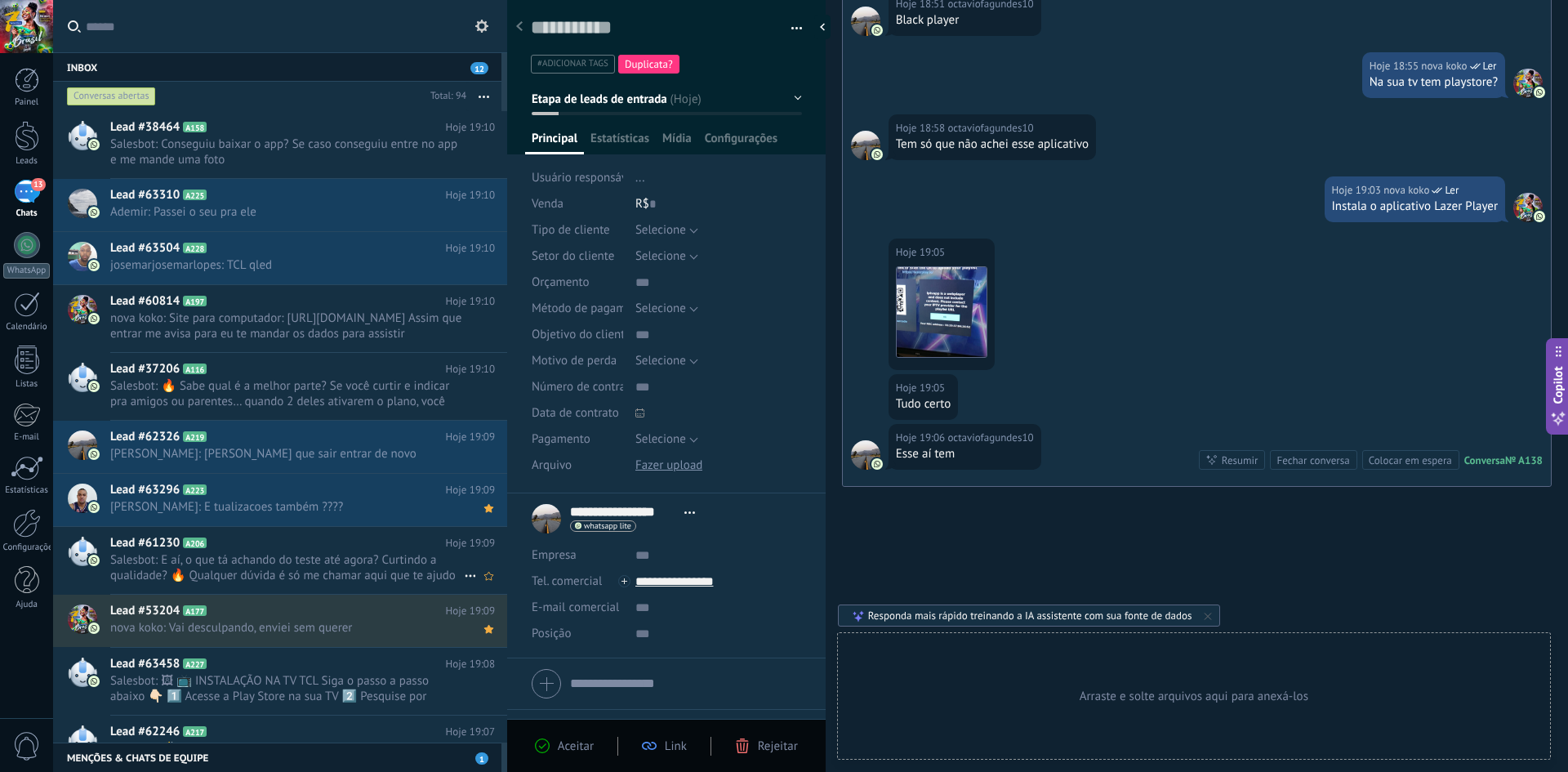
scroll to position [572, 0]
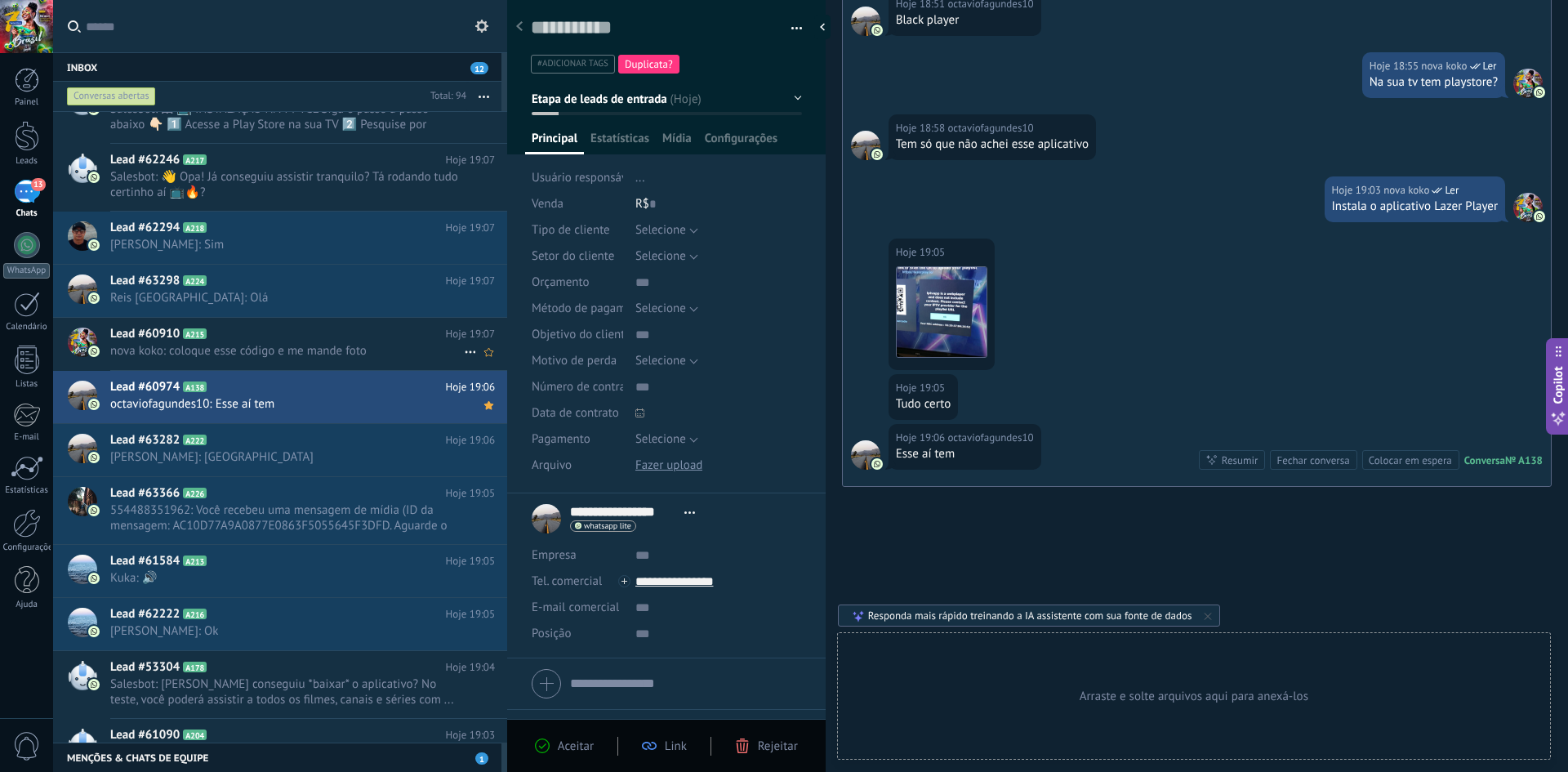
click at [273, 348] on span "nova koko: coloque esse código e me mande foto" at bounding box center [287, 351] width 353 height 15
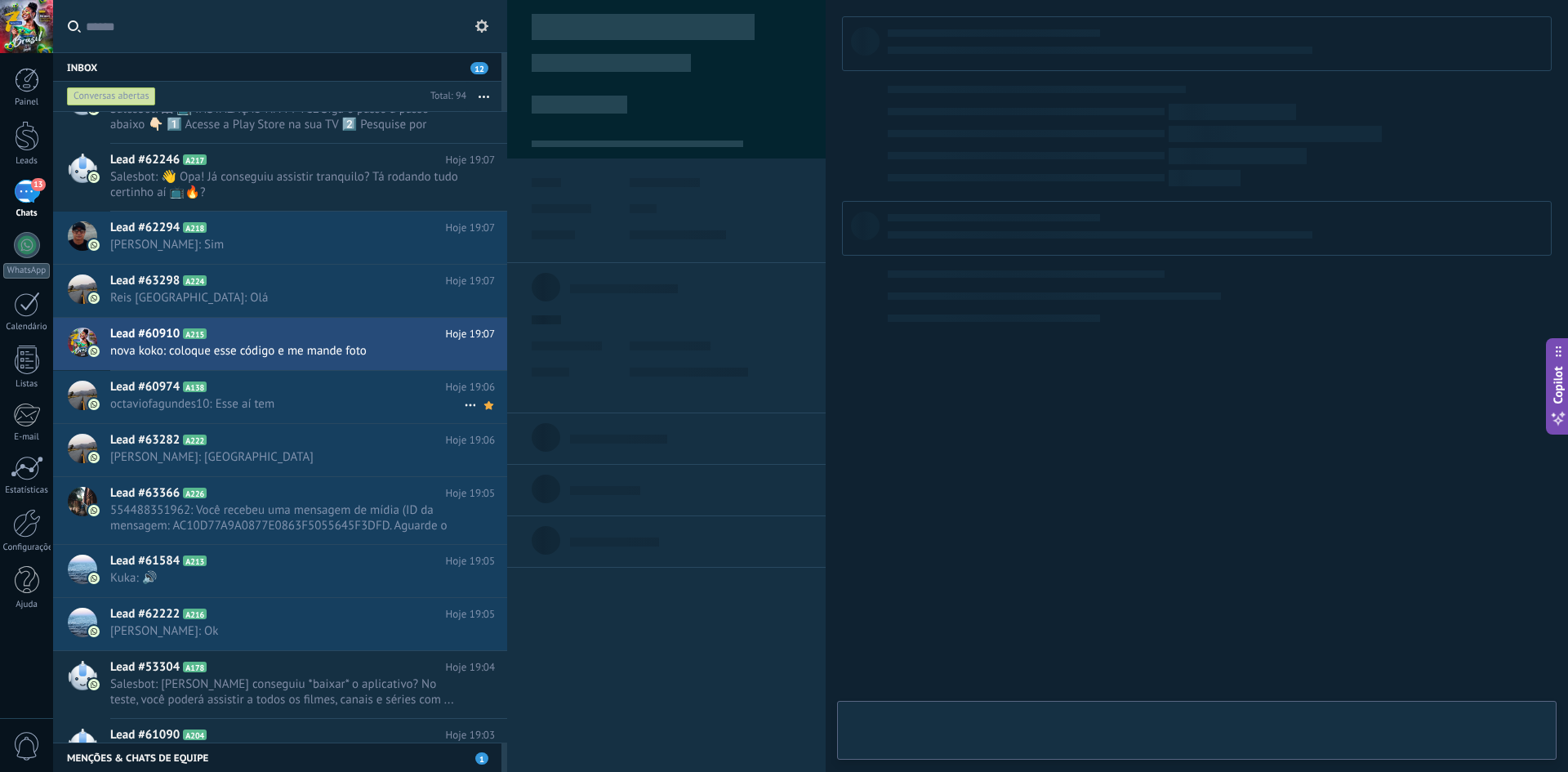
click at [282, 406] on span "octaviofagundes10: Esse aí tem" at bounding box center [287, 404] width 353 height 15
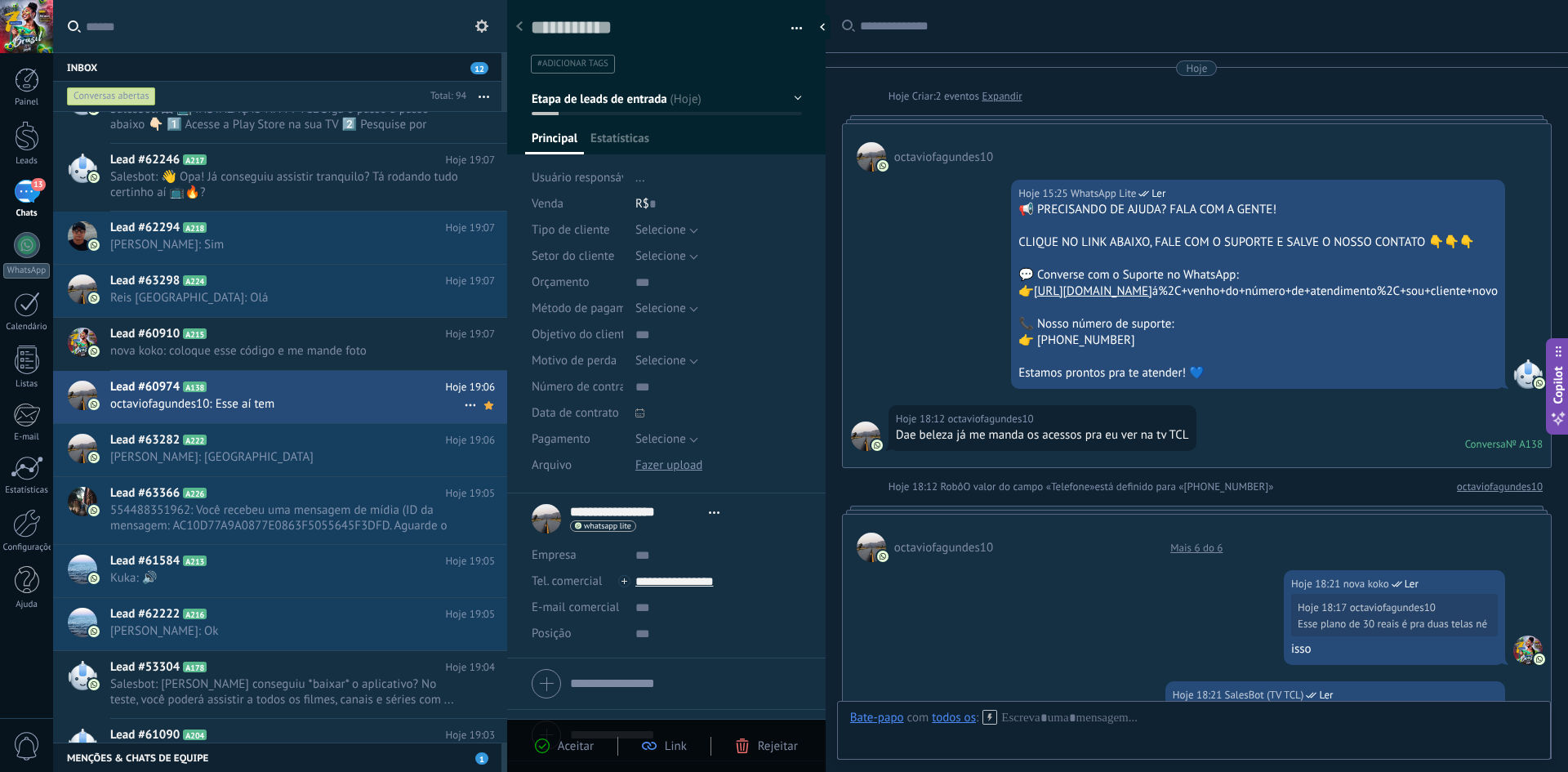
type textarea "**********"
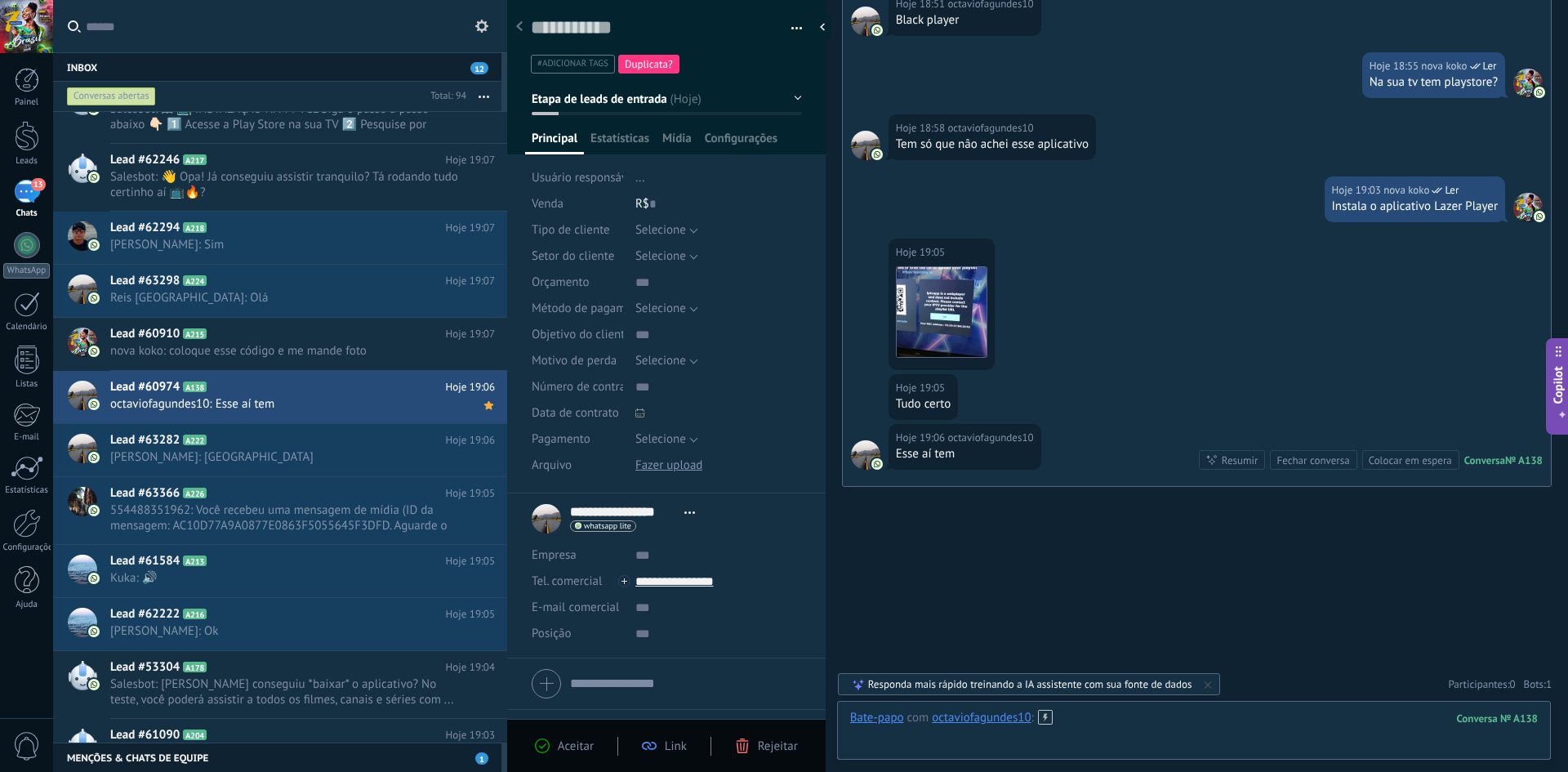
drag, startPoint x: 1168, startPoint y: 742, endPoint x: 1168, endPoint y: 731, distance: 11.0
click at [1168, 737] on div at bounding box center [1194, 735] width 688 height 49
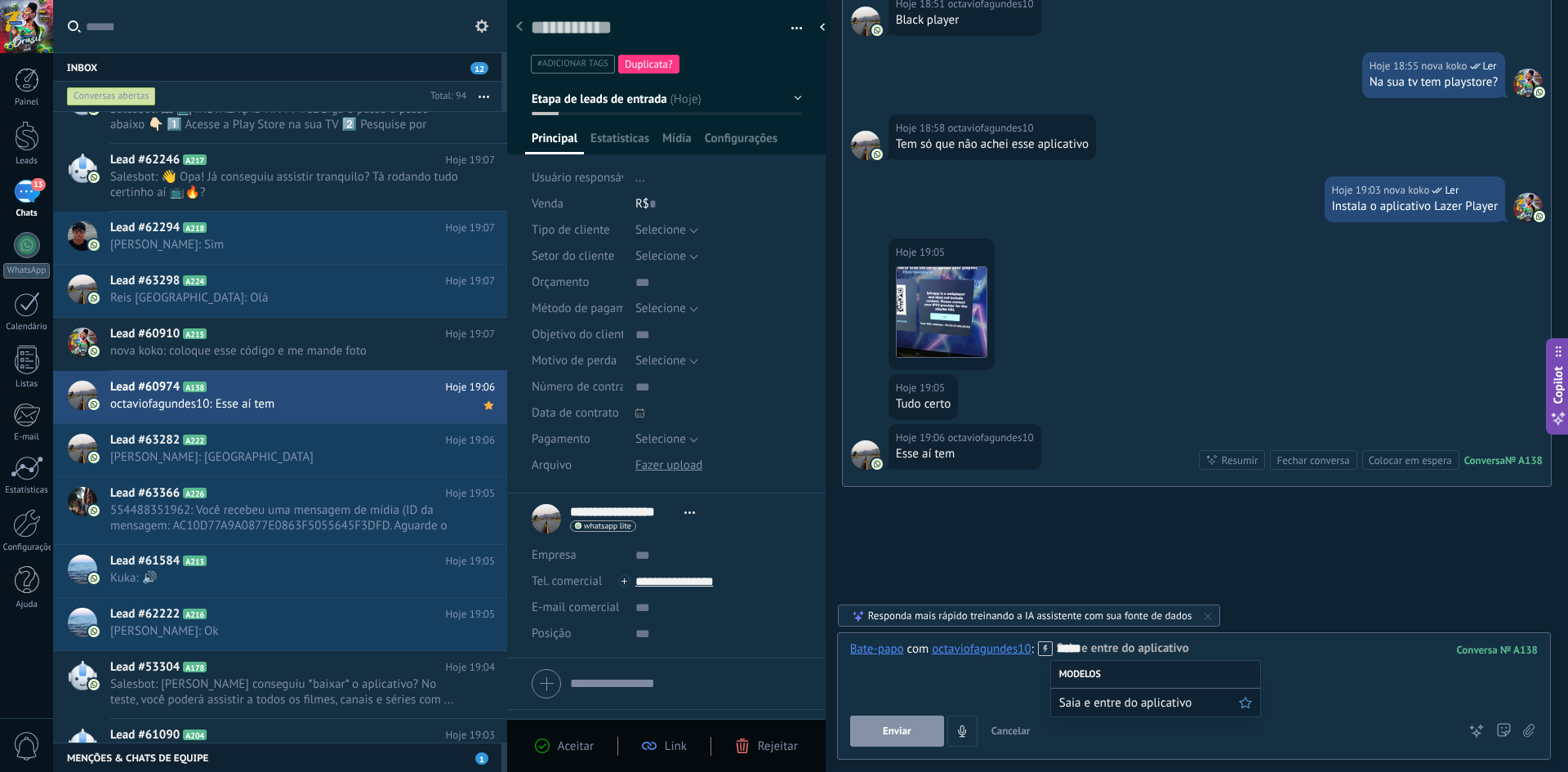
click at [1152, 706] on span "Saia e entre do aplicativo" at bounding box center [1149, 703] width 180 height 15
click at [912, 735] on button "Enviar" at bounding box center [897, 731] width 94 height 31
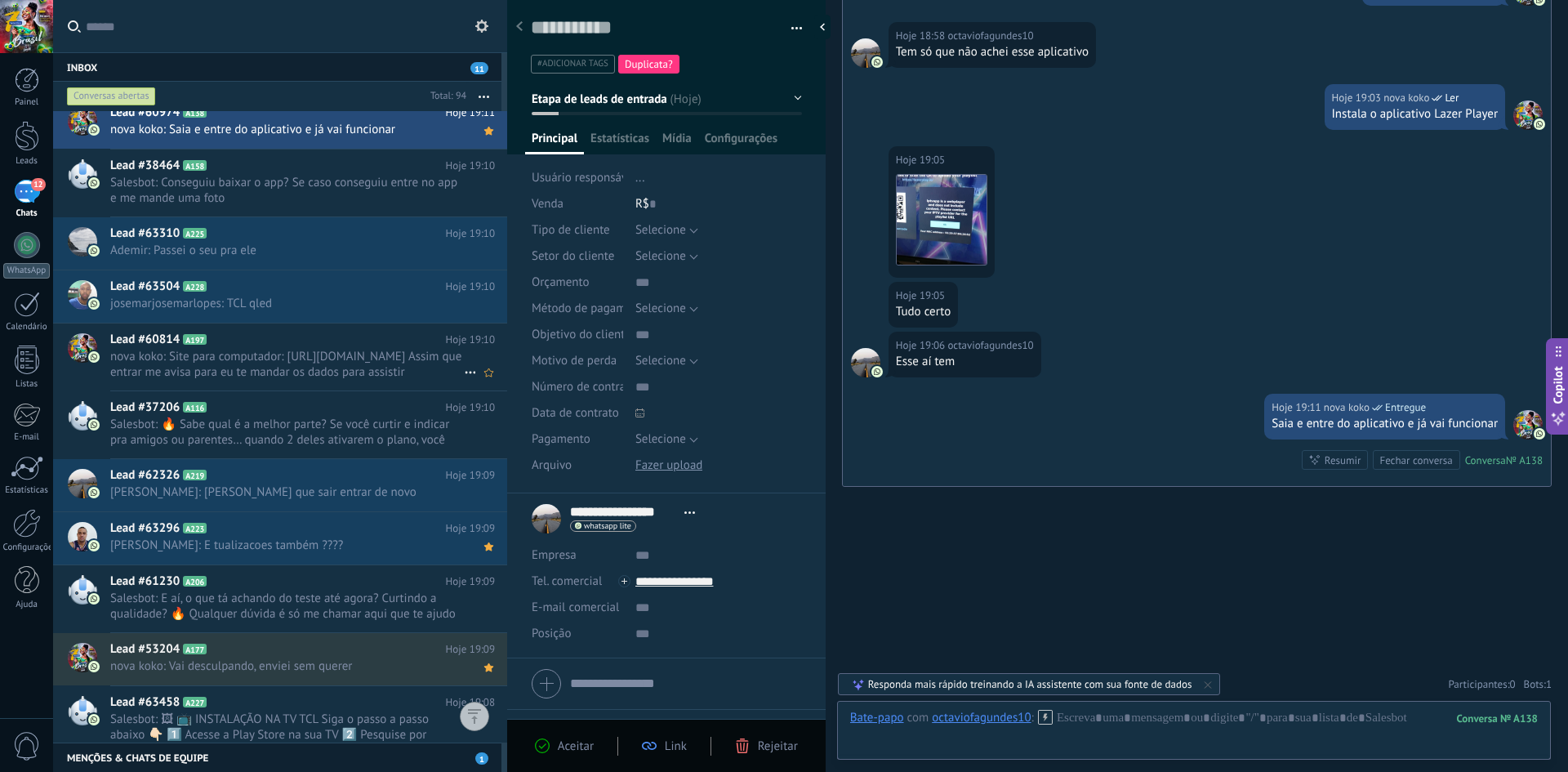
scroll to position [0, 0]
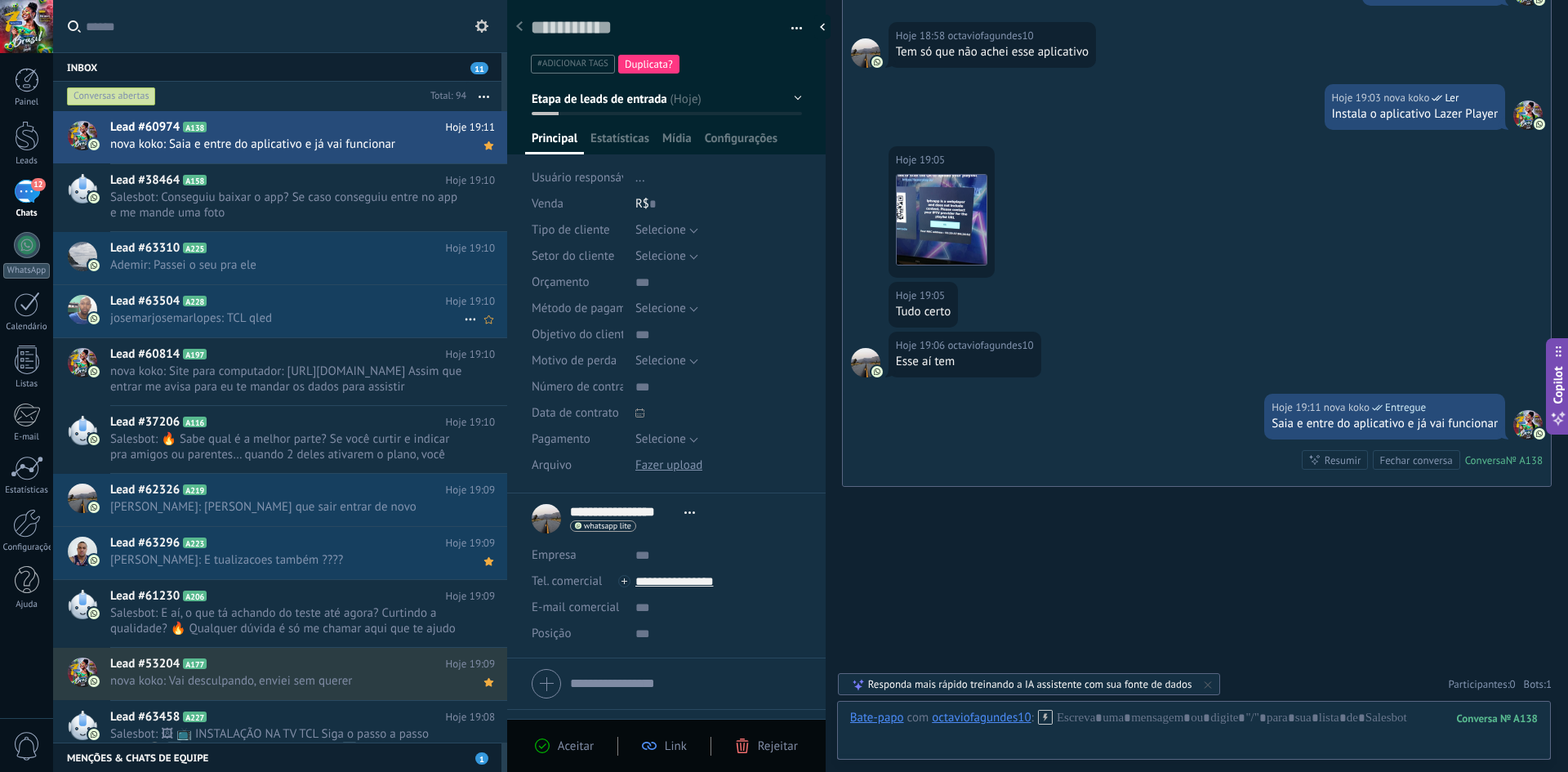
click at [281, 315] on span "josemarjosemarlopes: TCL qled" at bounding box center [287, 318] width 353 height 15
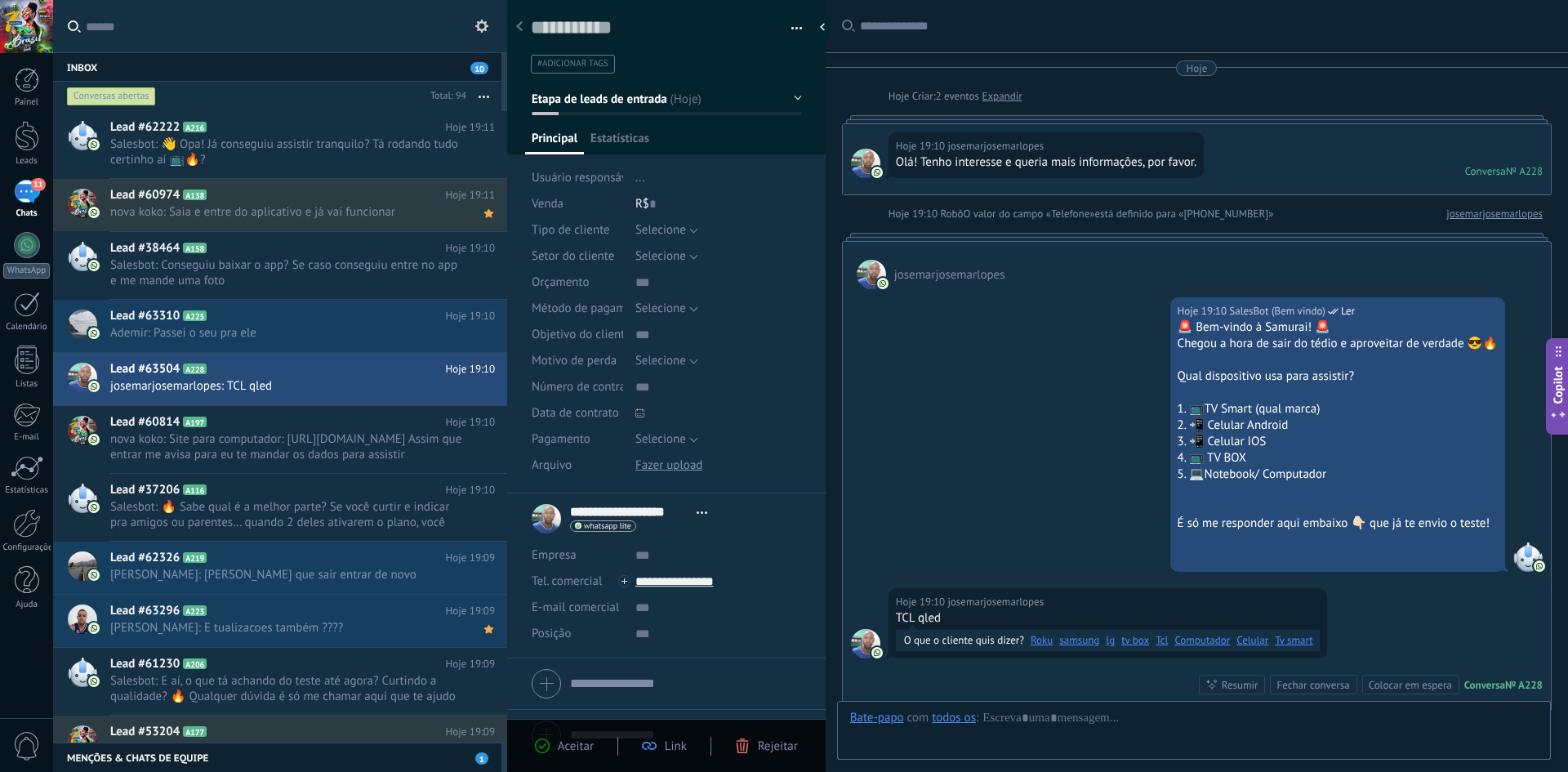
scroll to position [225, 0]
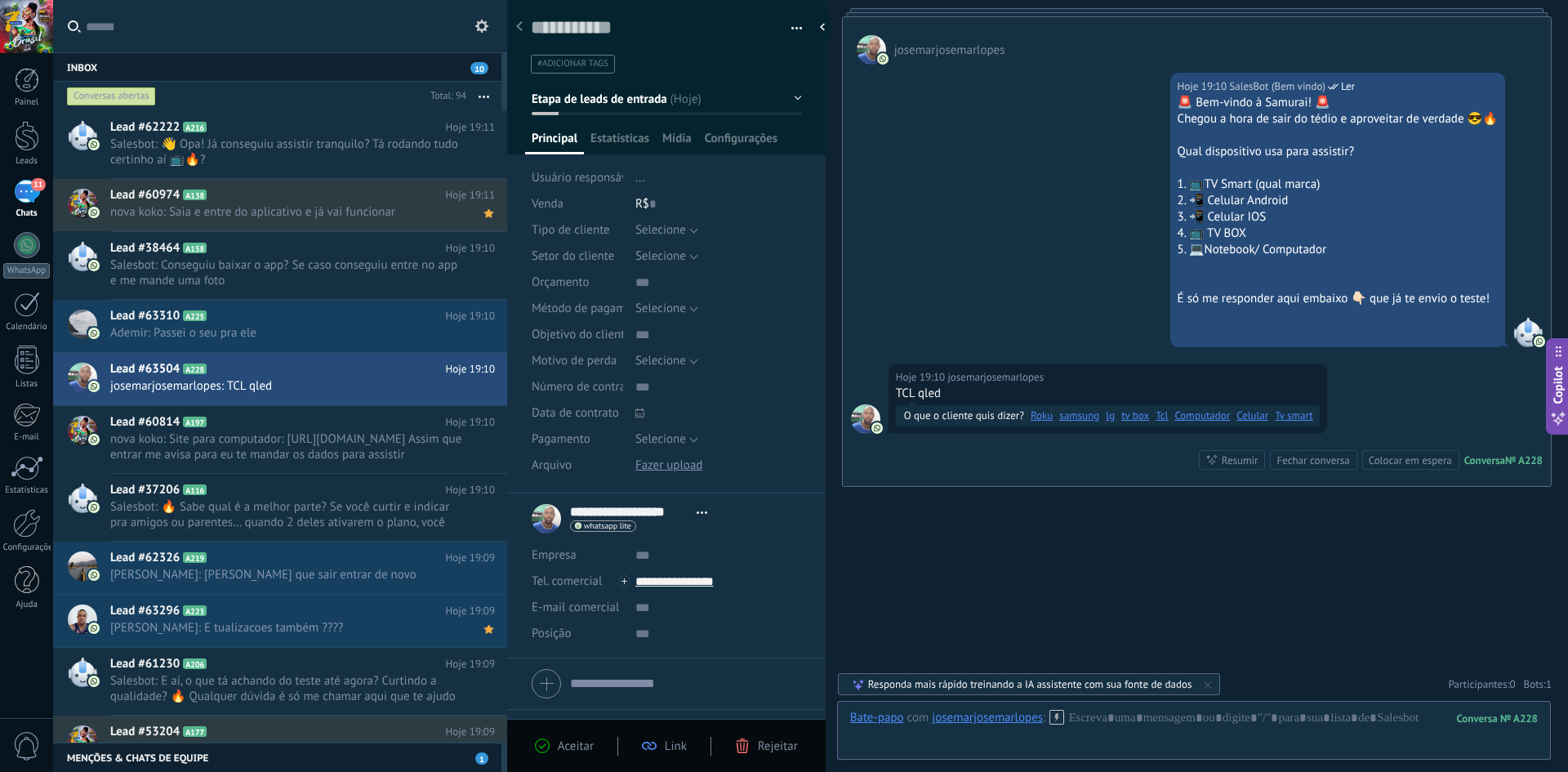
click at [1161, 416] on link "Tcl" at bounding box center [1161, 415] width 12 height 16
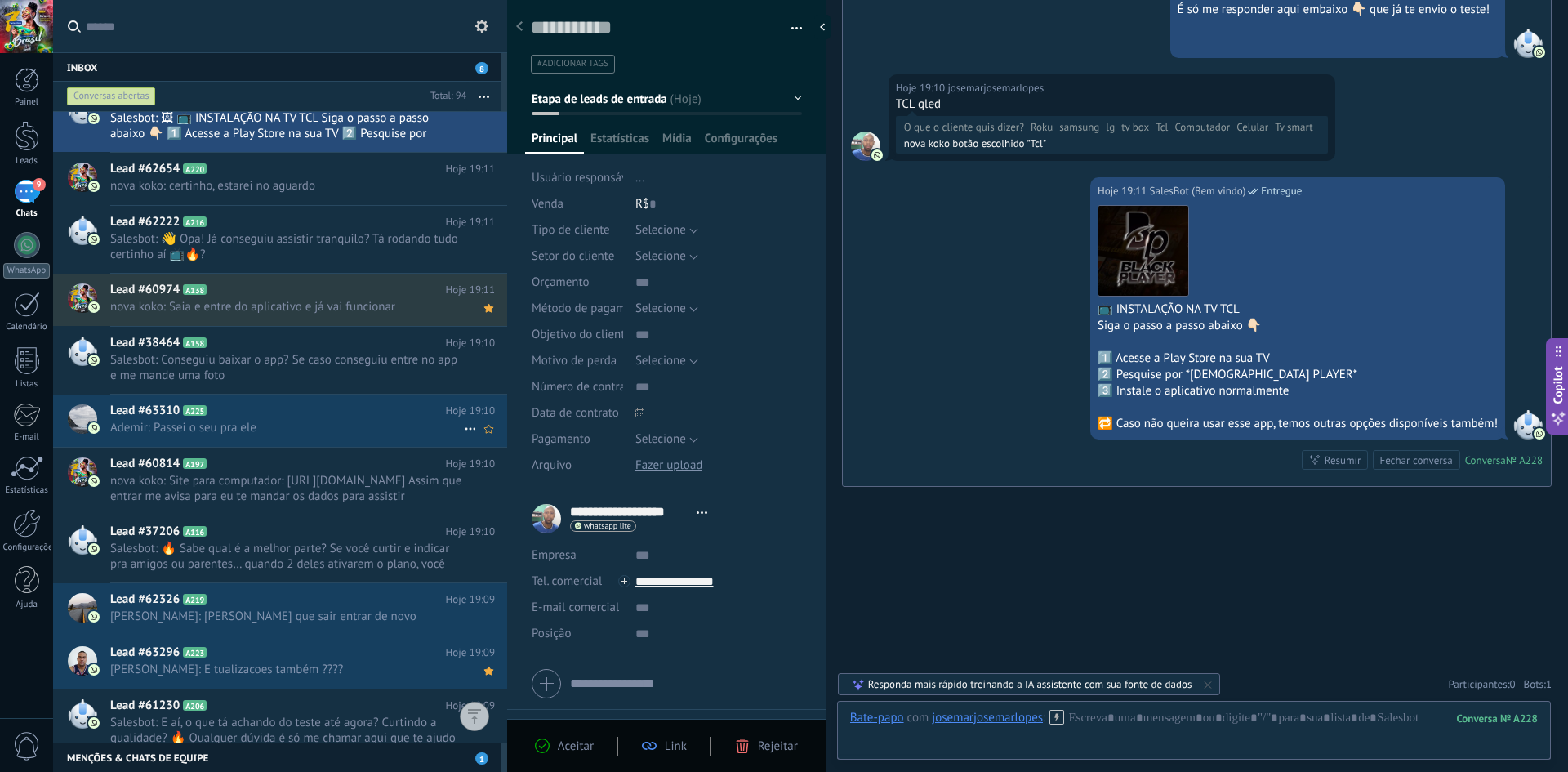
scroll to position [0, 0]
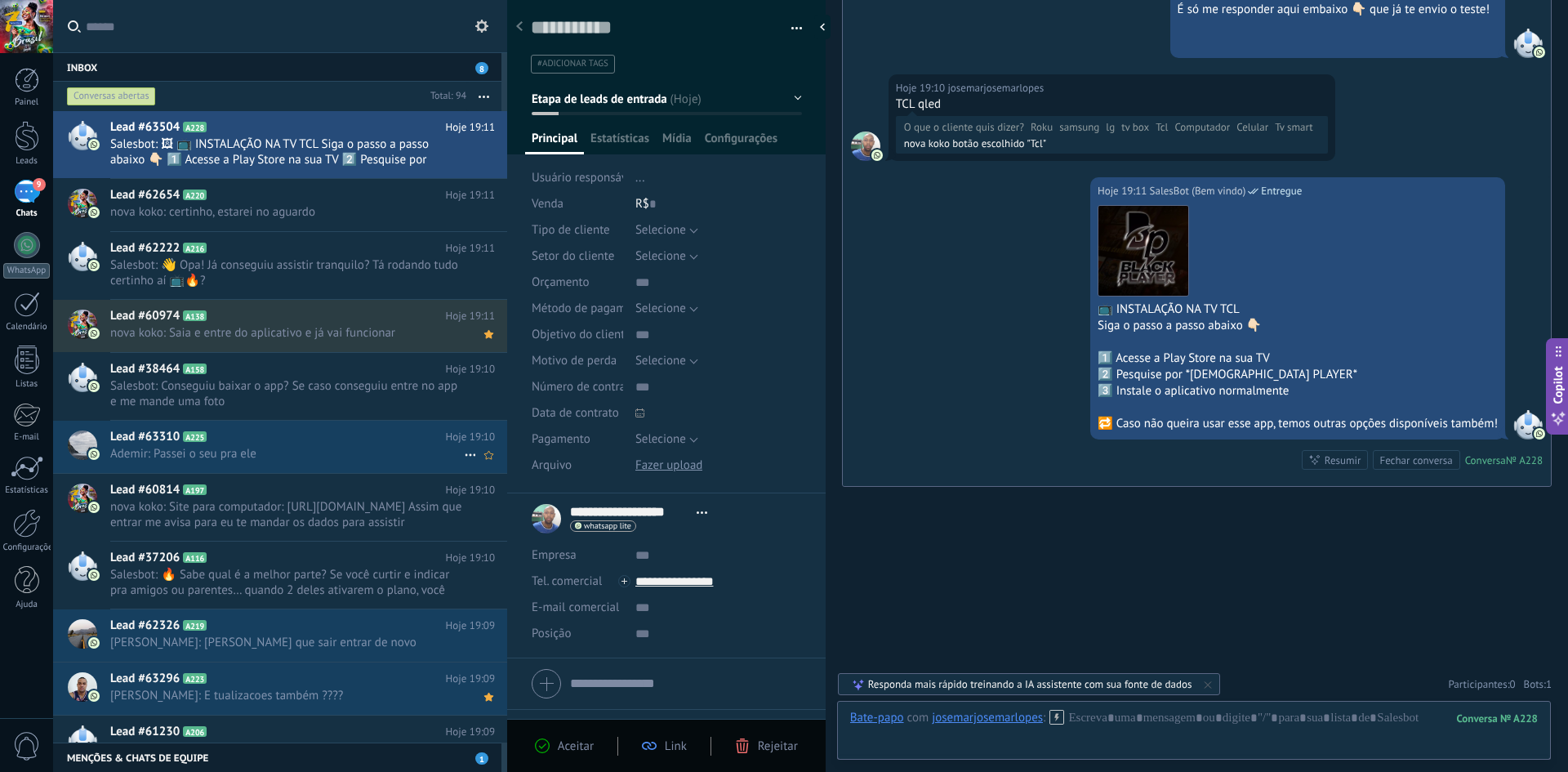
click at [344, 454] on span "Ademir: Passei o seu pra ele" at bounding box center [287, 454] width 353 height 15
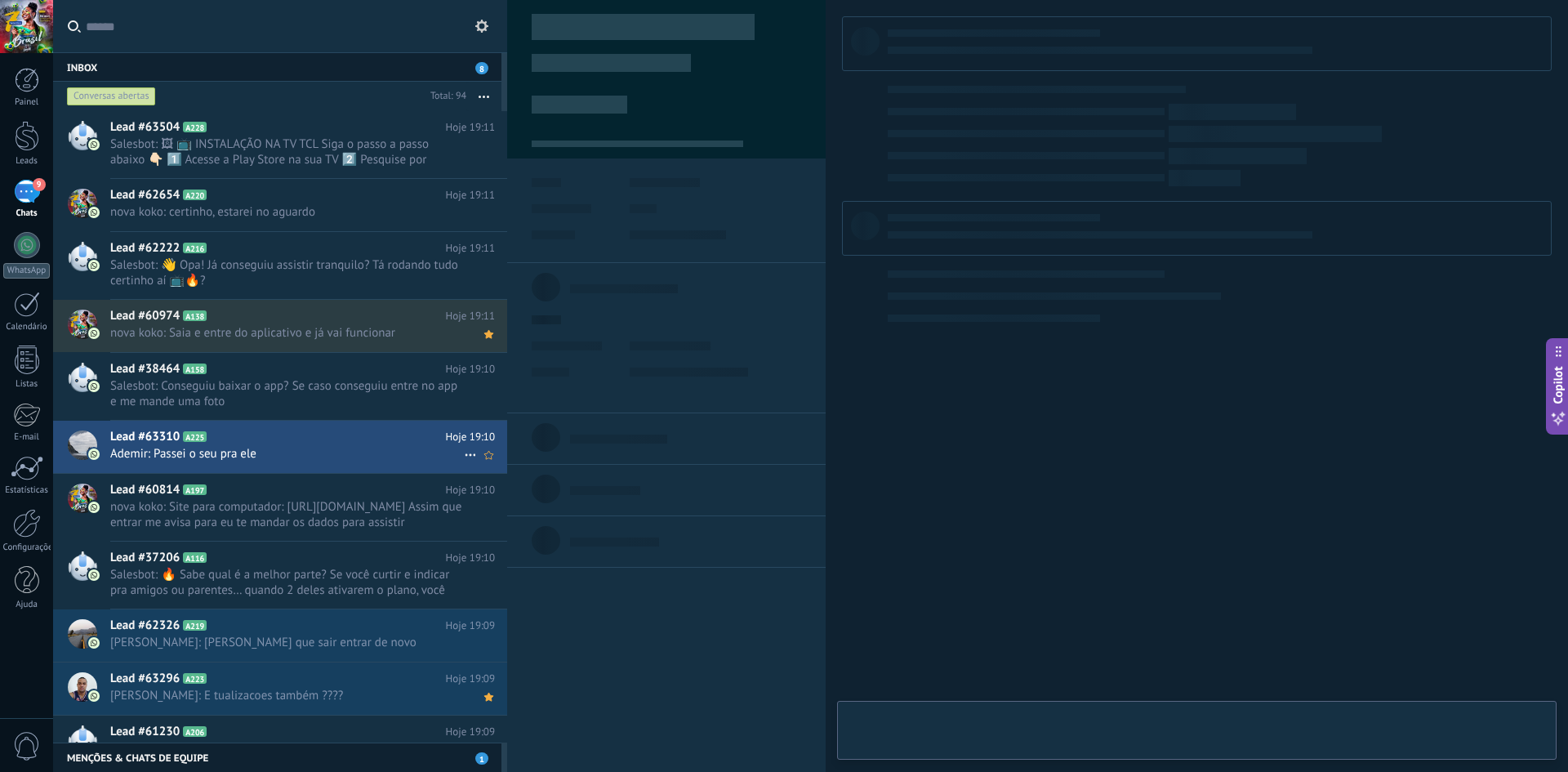
type textarea "**********"
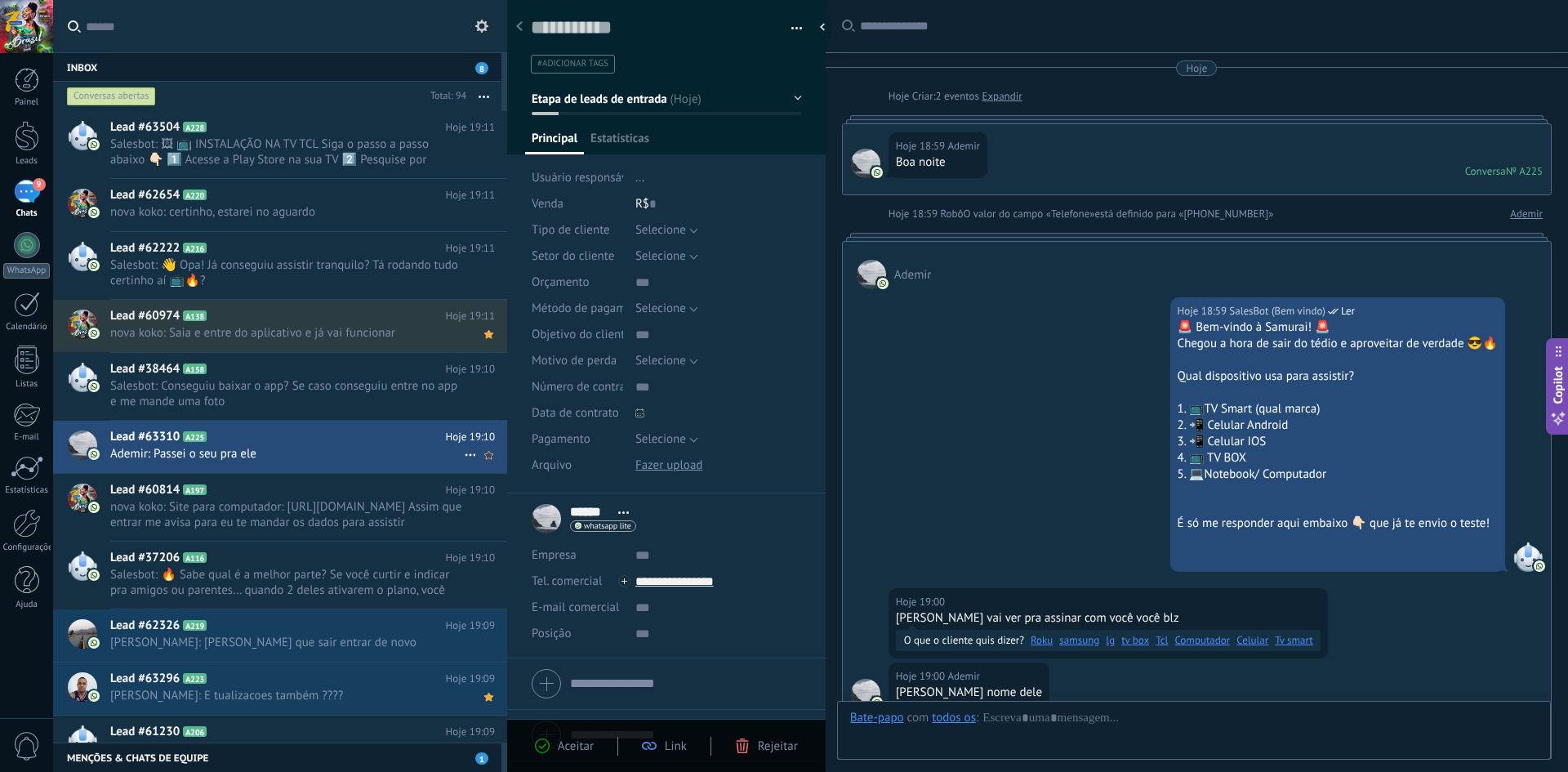
scroll to position [363, 0]
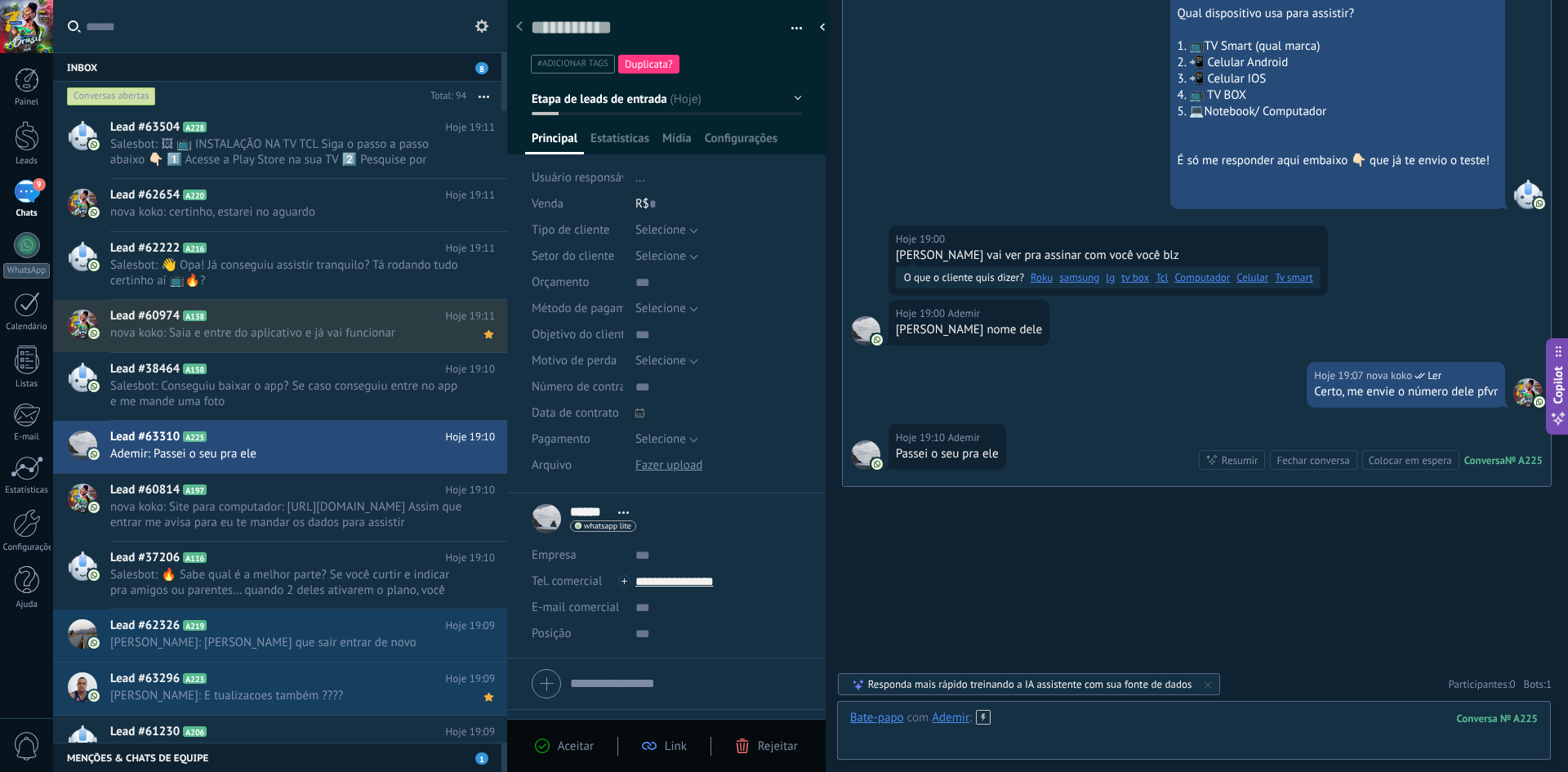
click at [1116, 720] on div at bounding box center [1194, 735] width 688 height 49
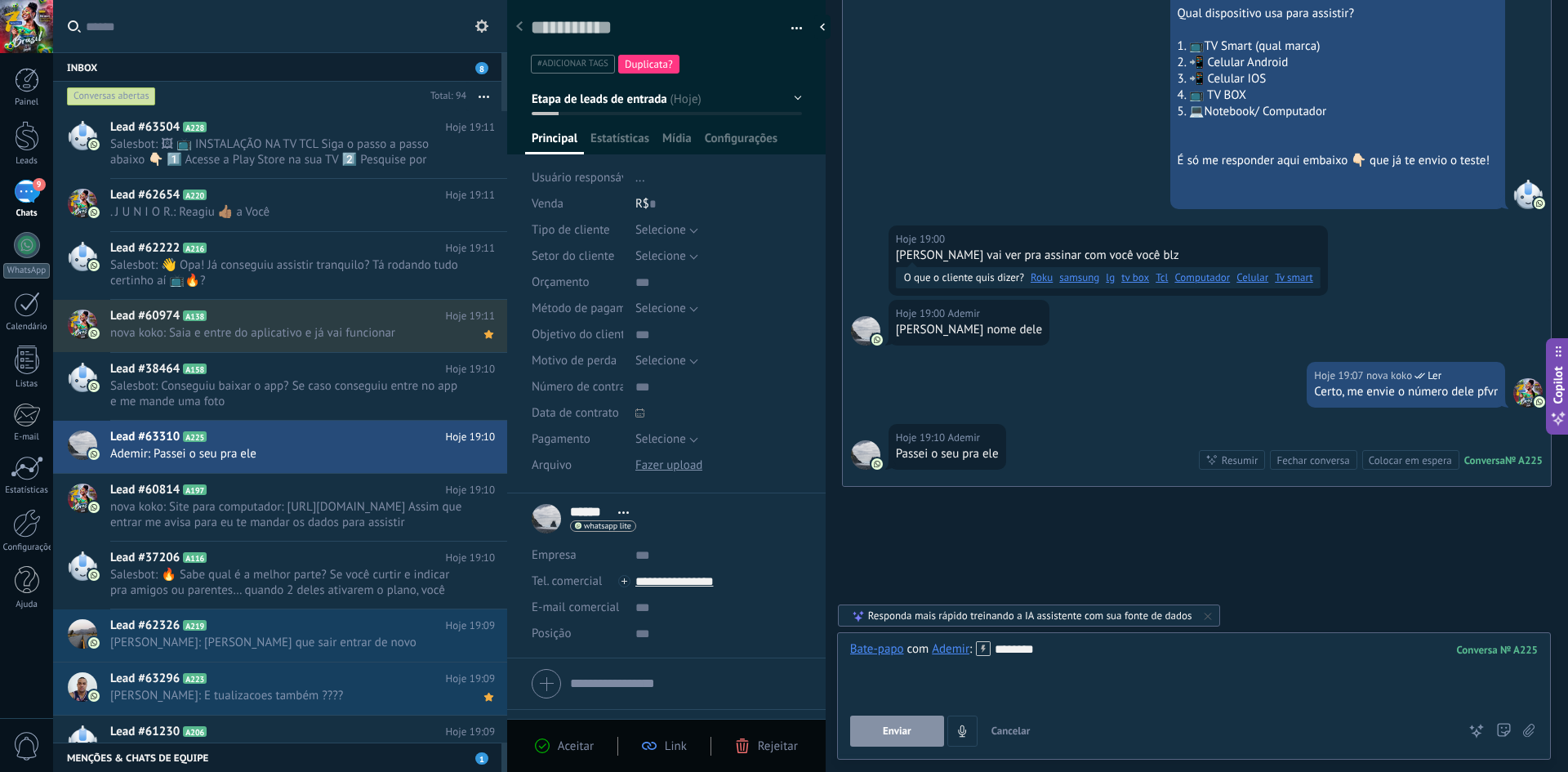
click at [907, 733] on span "Enviar" at bounding box center [897, 731] width 29 height 12
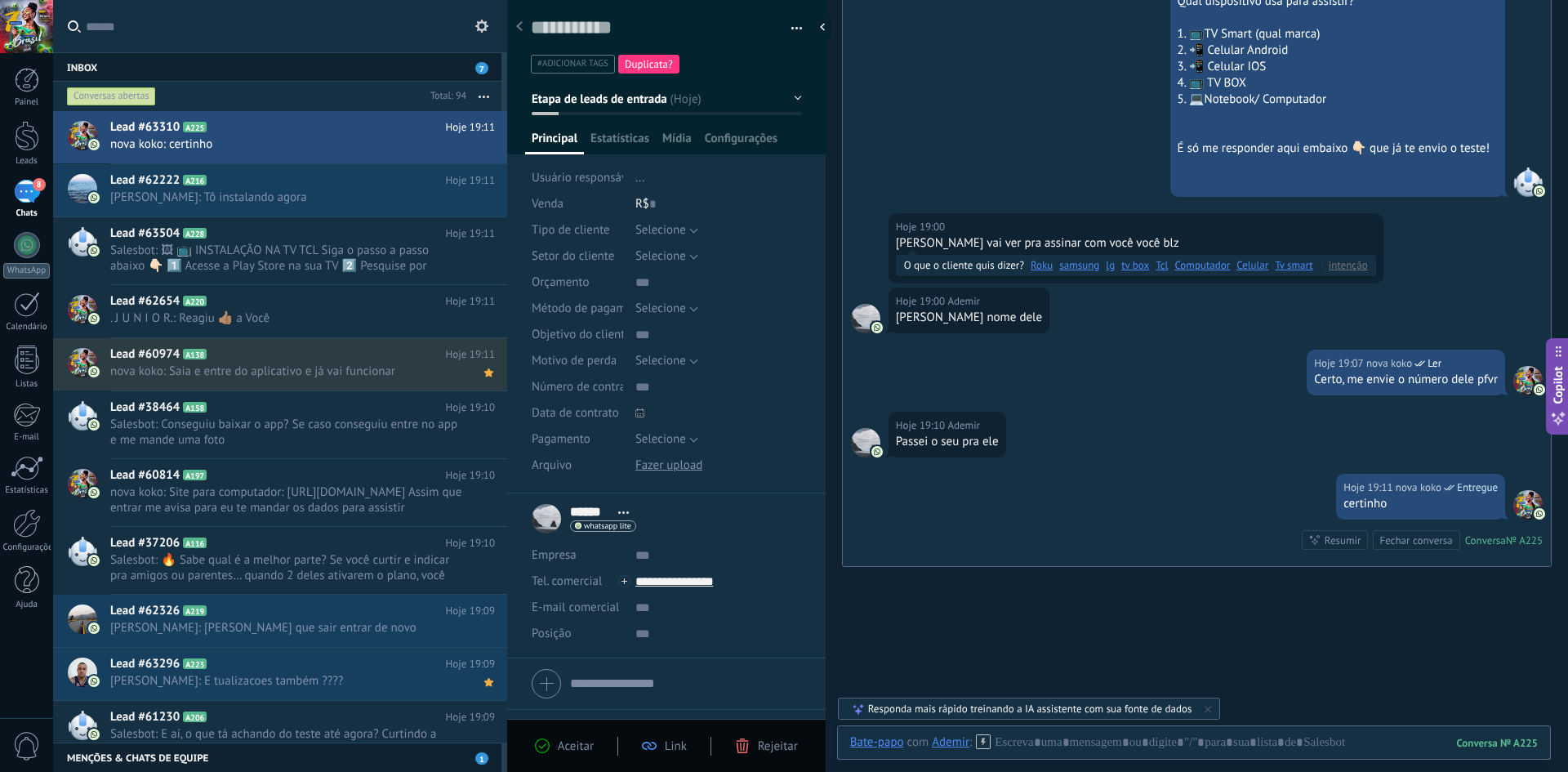
scroll to position [455, 0]
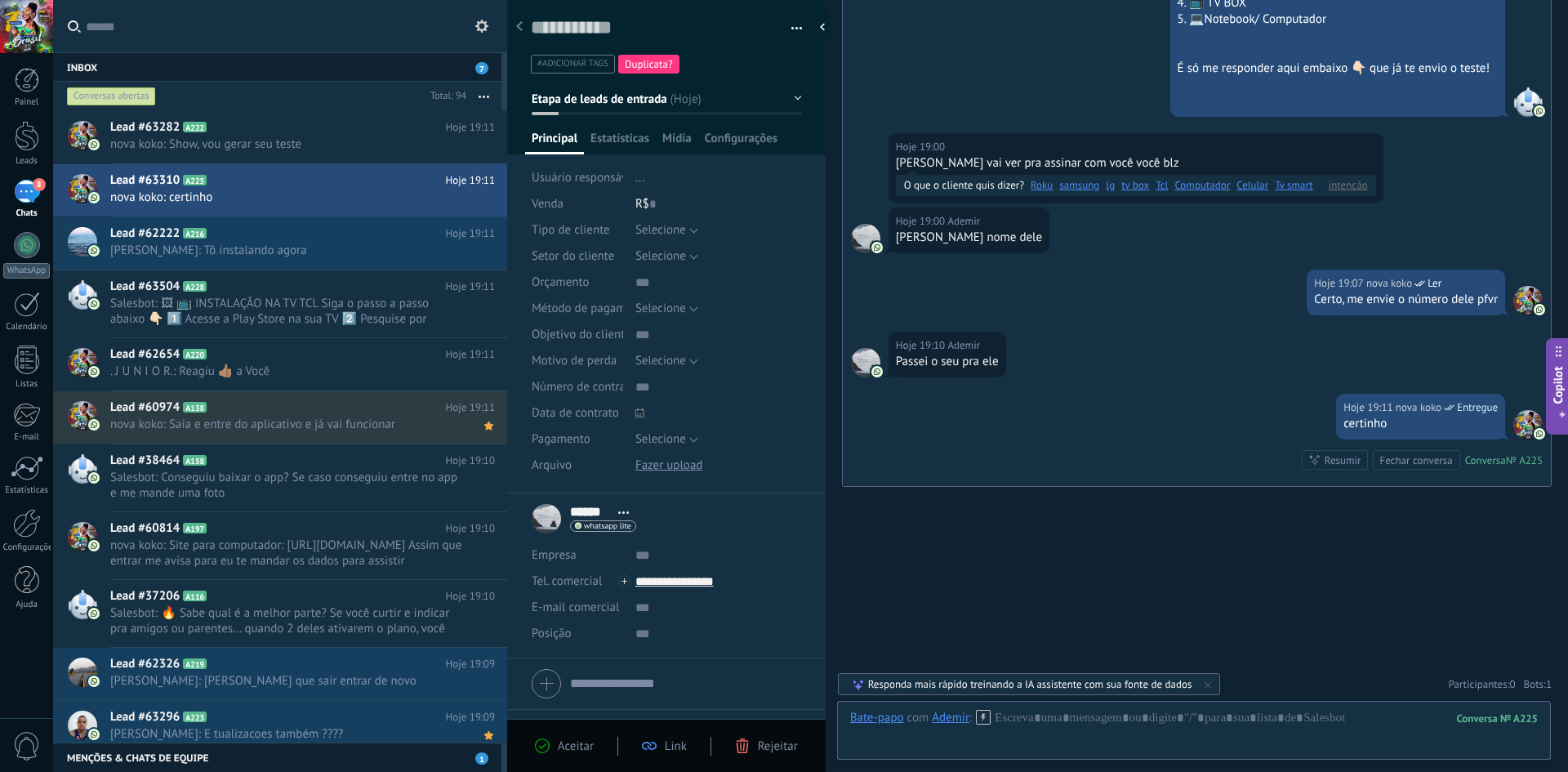
click at [984, 719] on use at bounding box center [984, 717] width 14 height 14
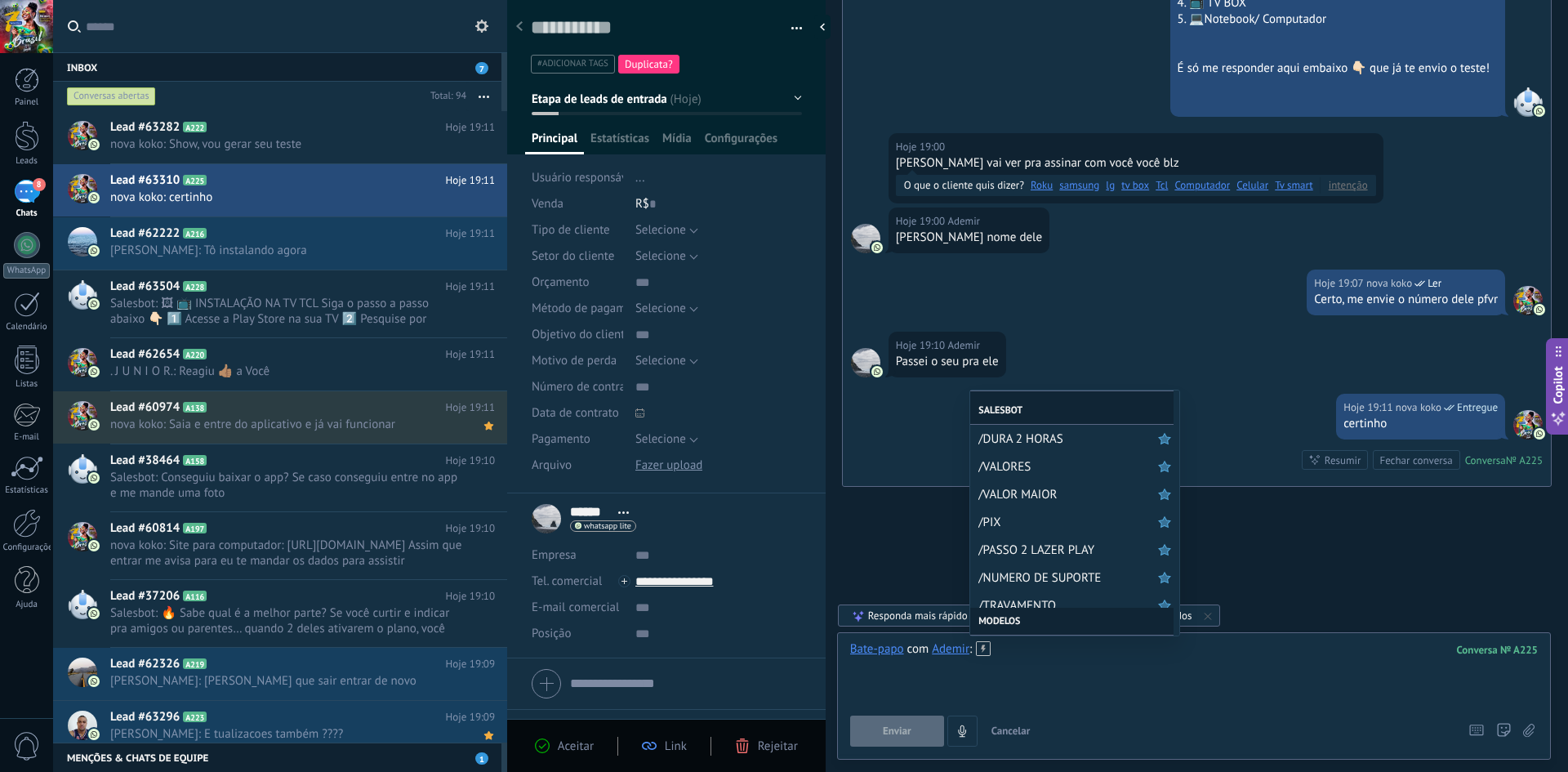
scroll to position [245, 0]
click at [1081, 578] on span "/NUMERO DE SUPORTE" at bounding box center [1068, 576] width 180 height 15
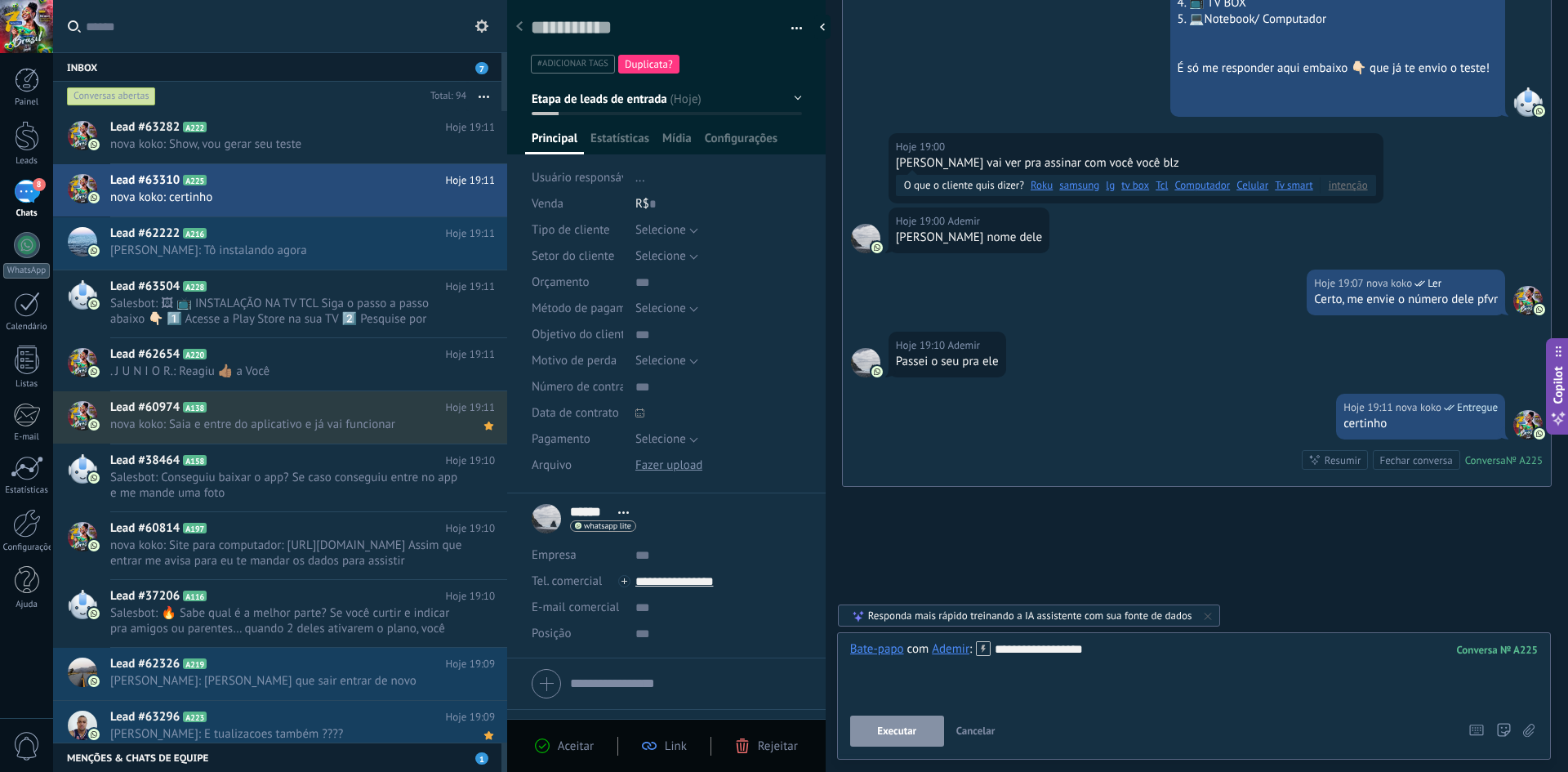
click at [895, 739] on button "Executar" at bounding box center [897, 731] width 94 height 31
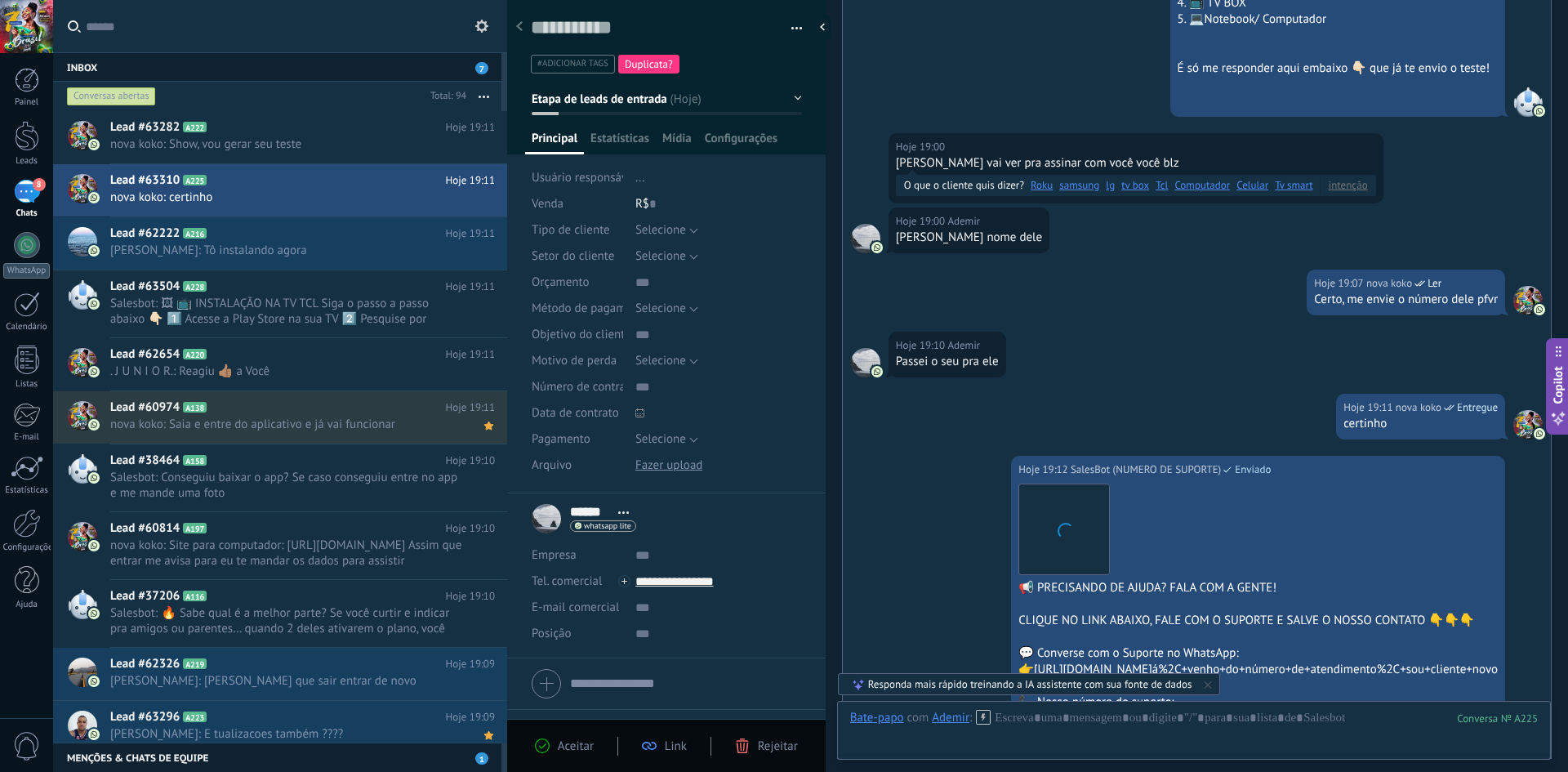
scroll to position [799, 0]
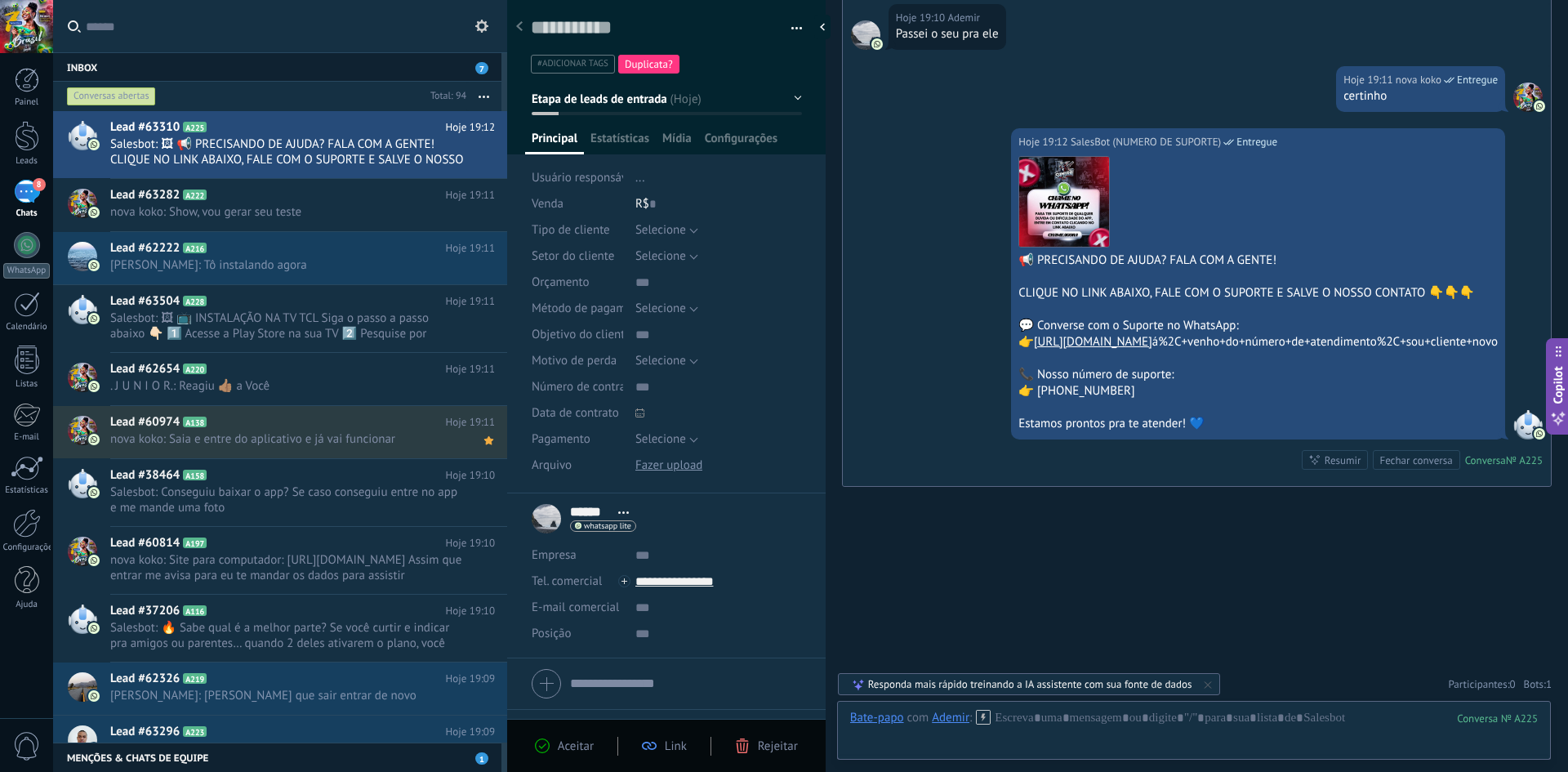
click at [32, 190] on div "8" at bounding box center [26, 192] width 26 height 24
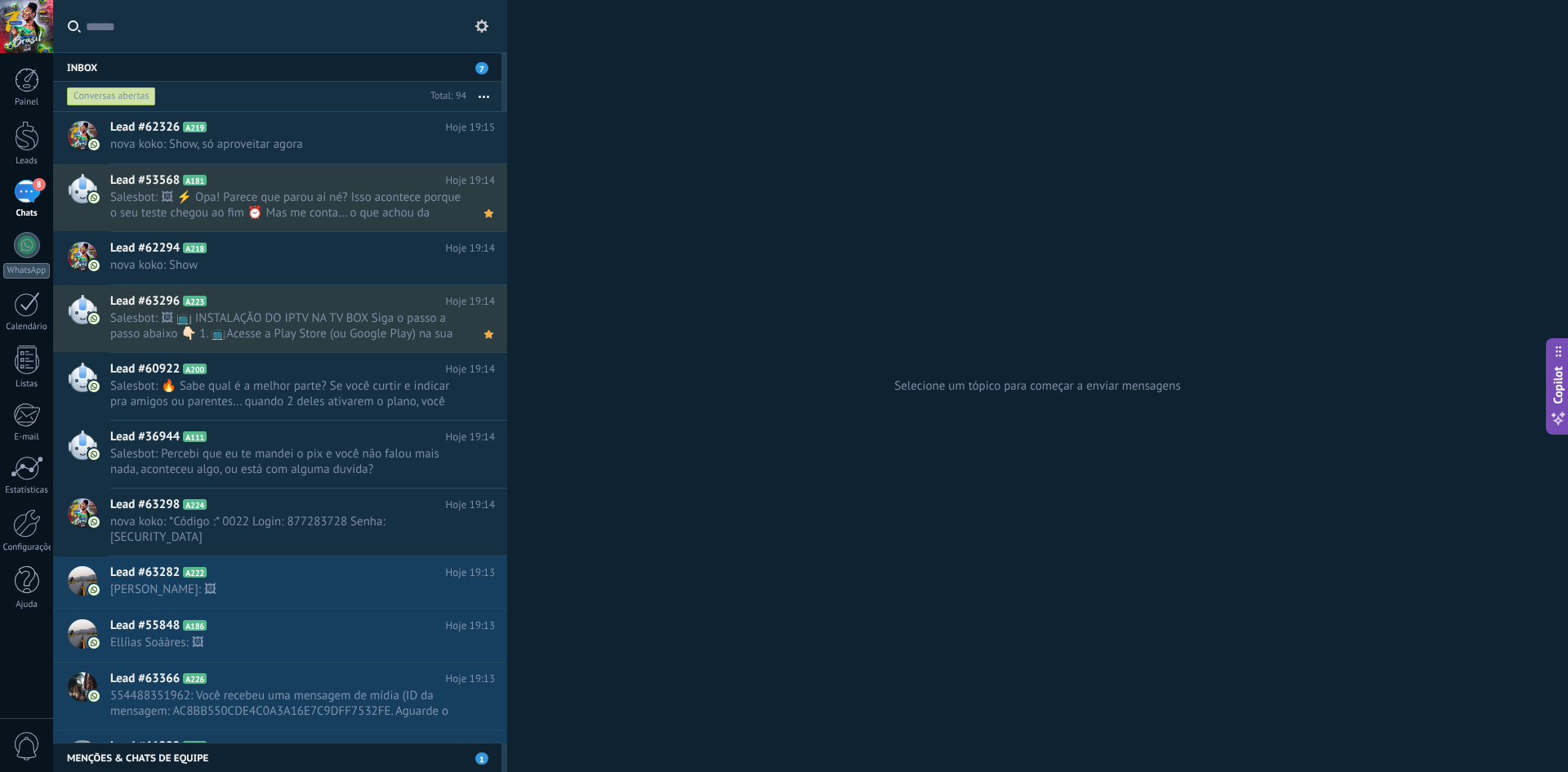
scroll to position [20, 0]
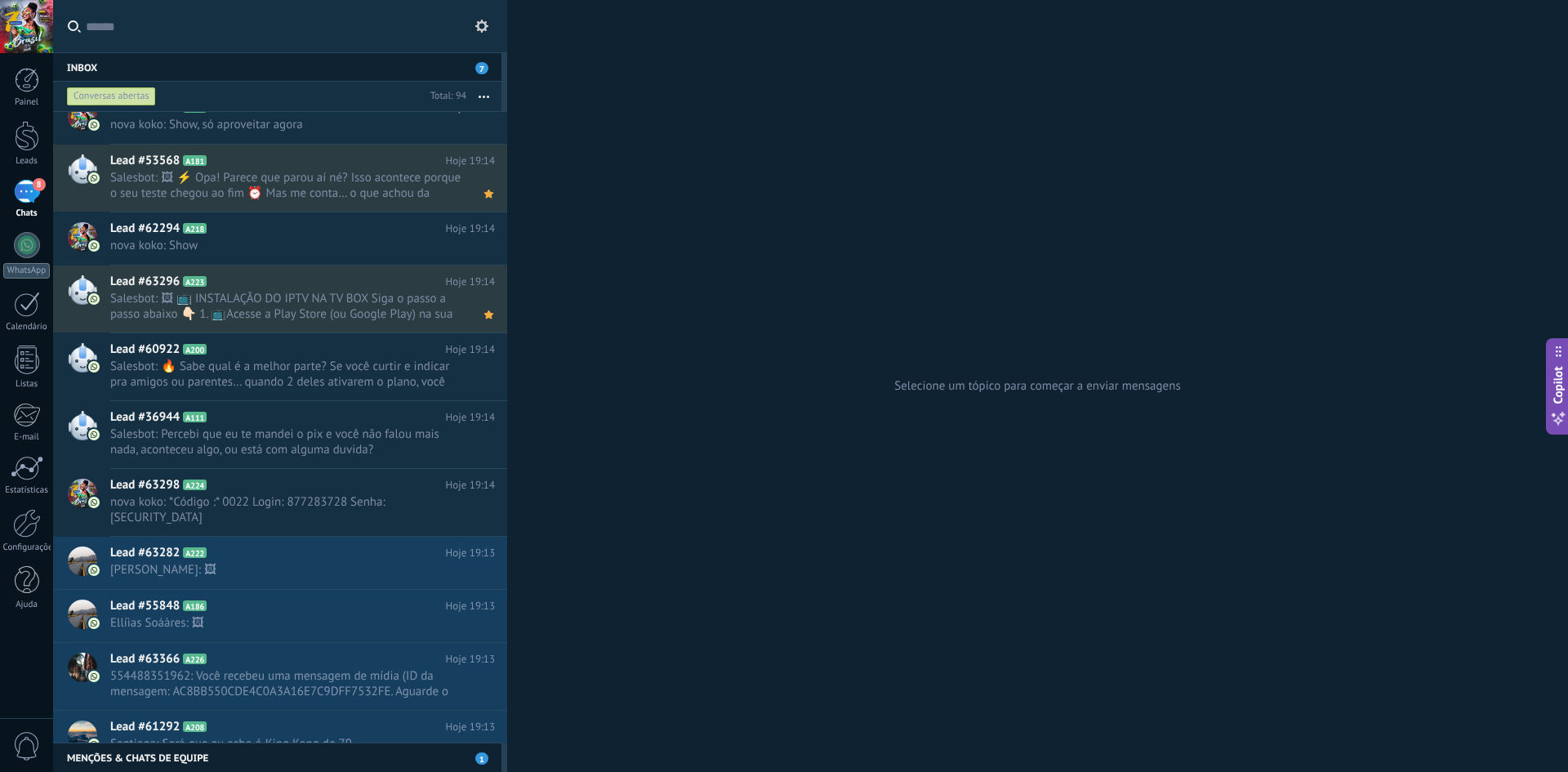
click at [135, 98] on div "Conversas abertas" at bounding box center [111, 96] width 89 height 19
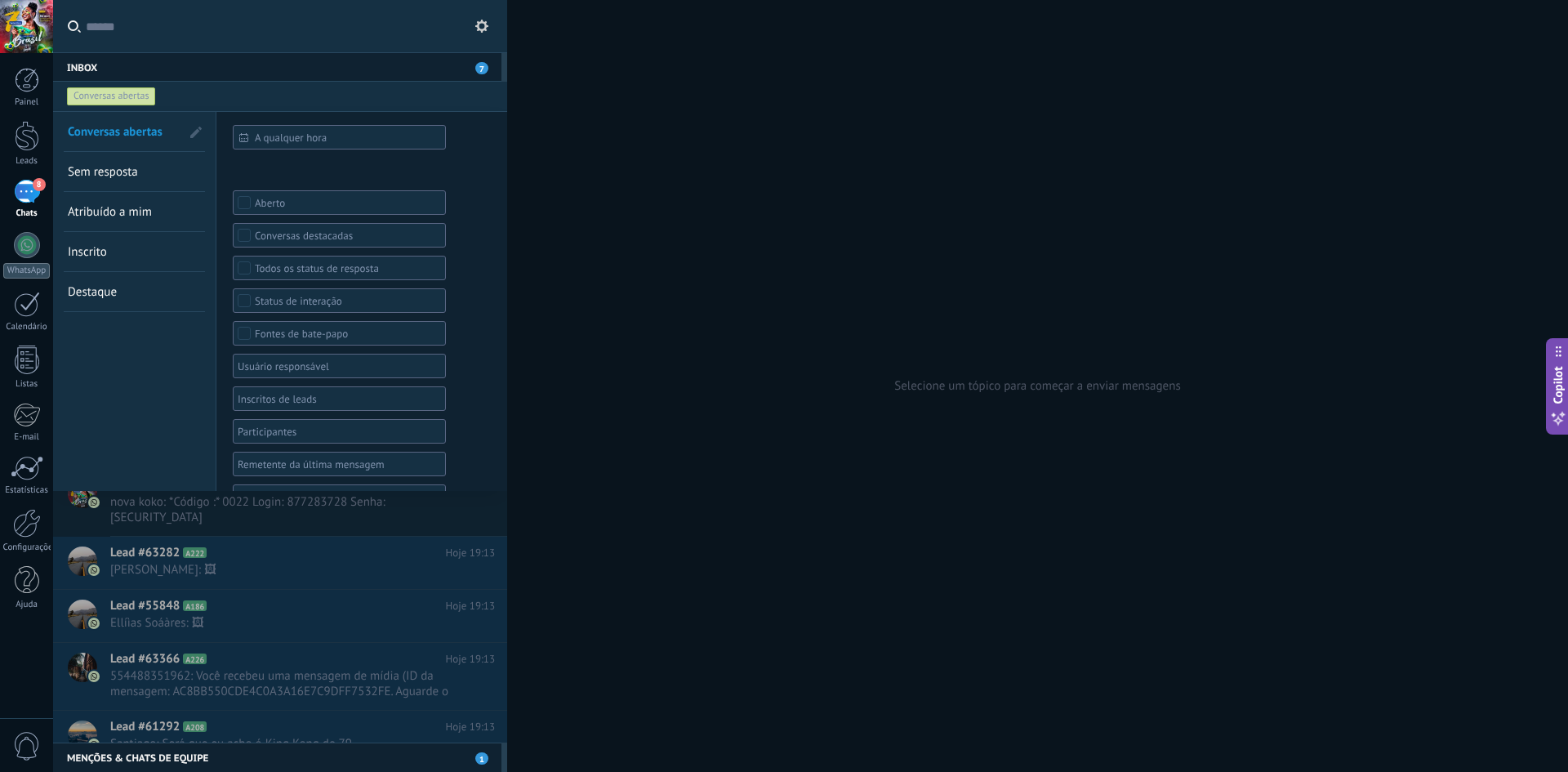
click at [141, 173] on link "Sem resposta" at bounding box center [123, 172] width 112 height 39
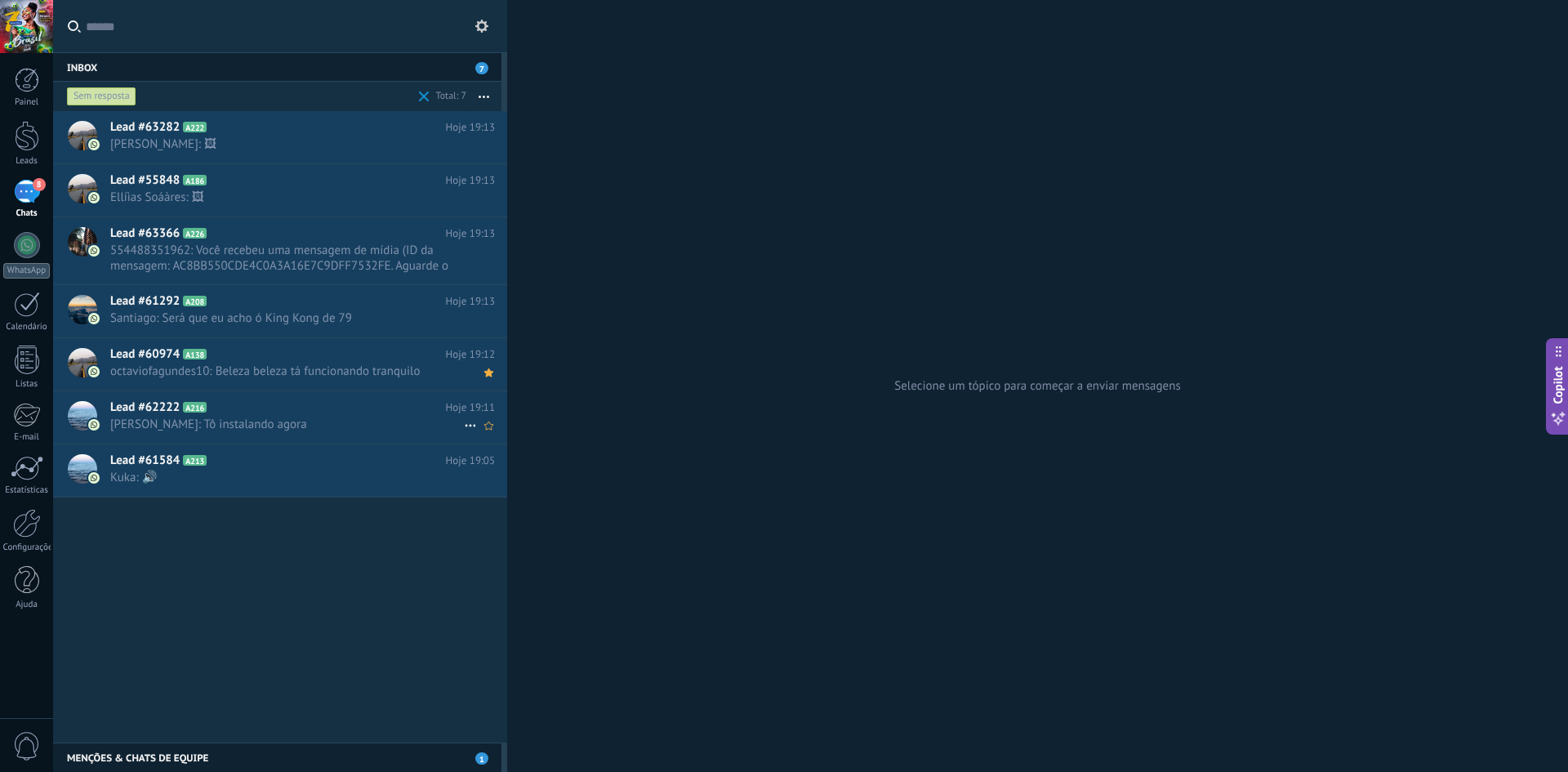
click at [200, 416] on div "Lead #62222 A216 Hoje 19:11 [PERSON_NAME]: Tô instalando agora" at bounding box center [309, 417] width 397 height 52
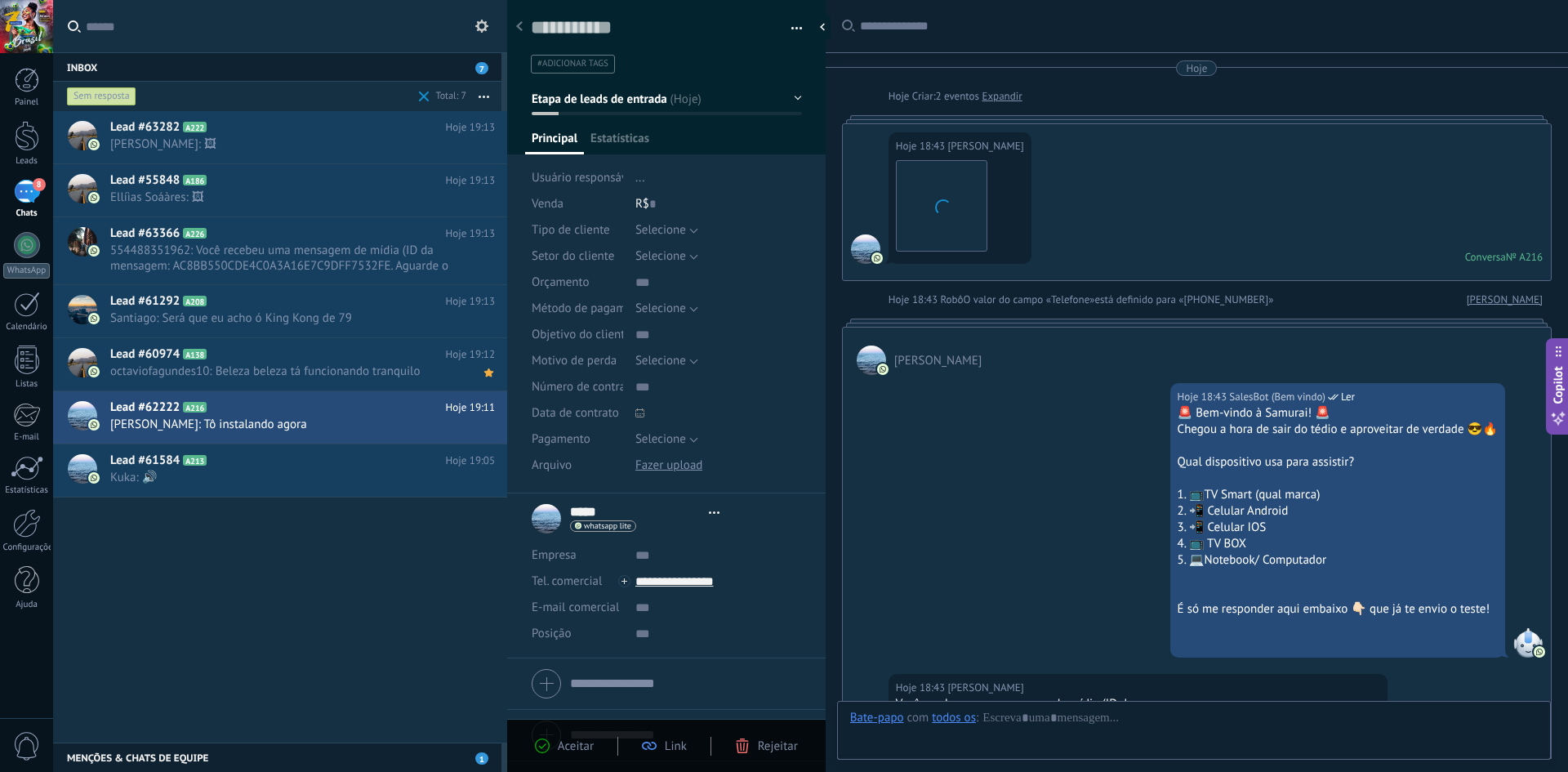
type textarea "**********"
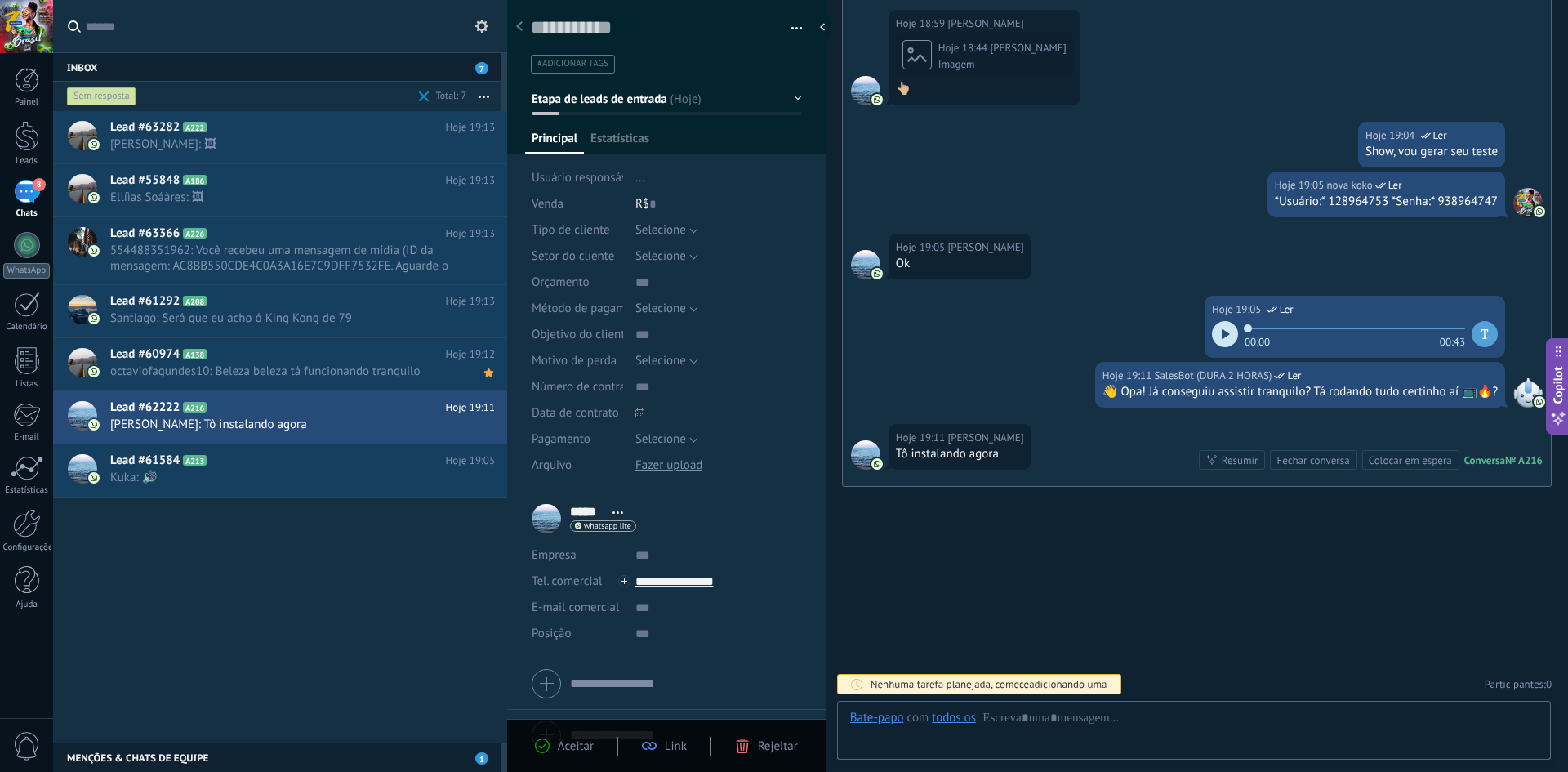
click at [883, 719] on div "Bate-papo" at bounding box center [877, 717] width 54 height 14
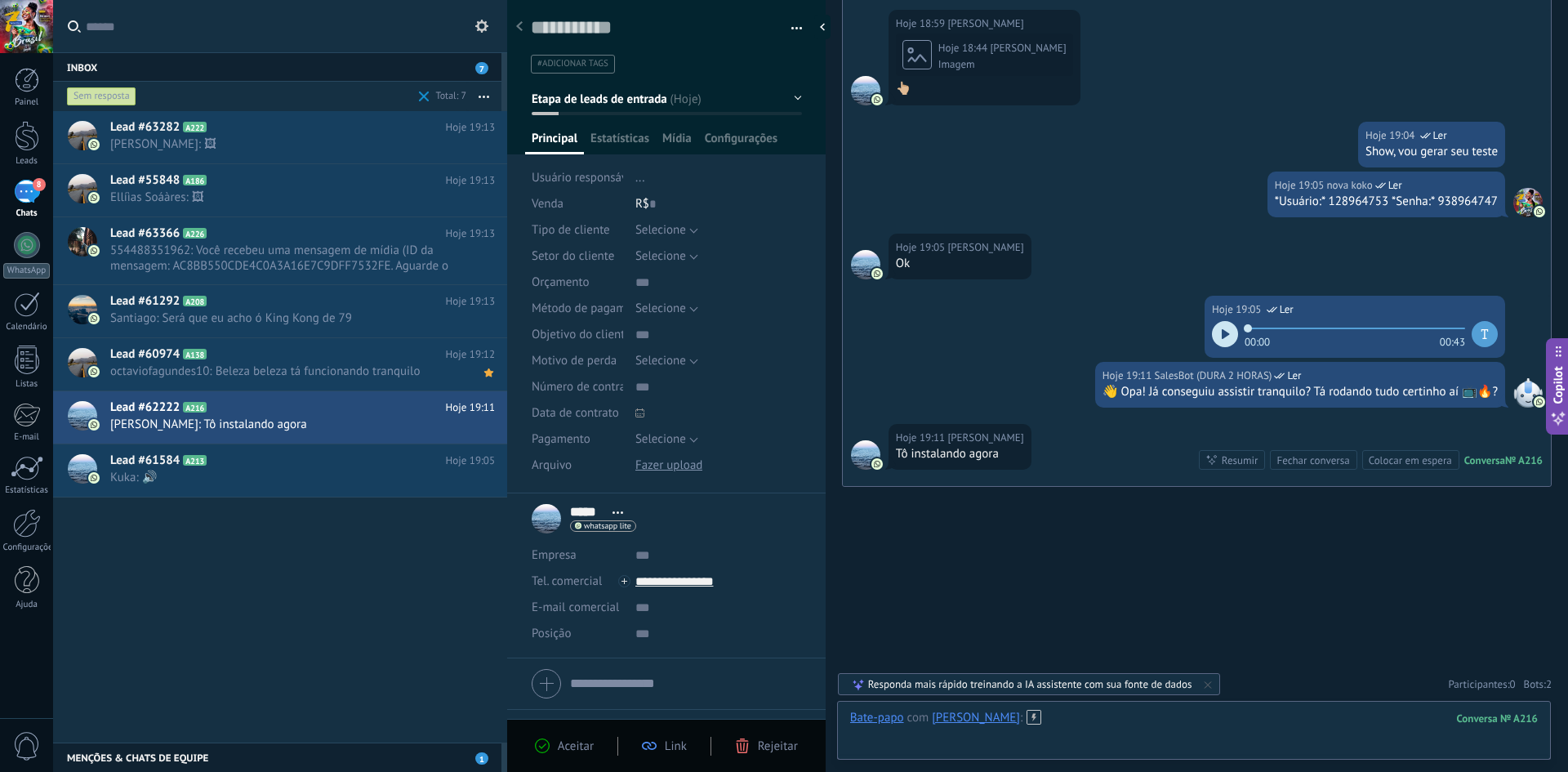
click at [1028, 731] on div at bounding box center [1194, 735] width 688 height 49
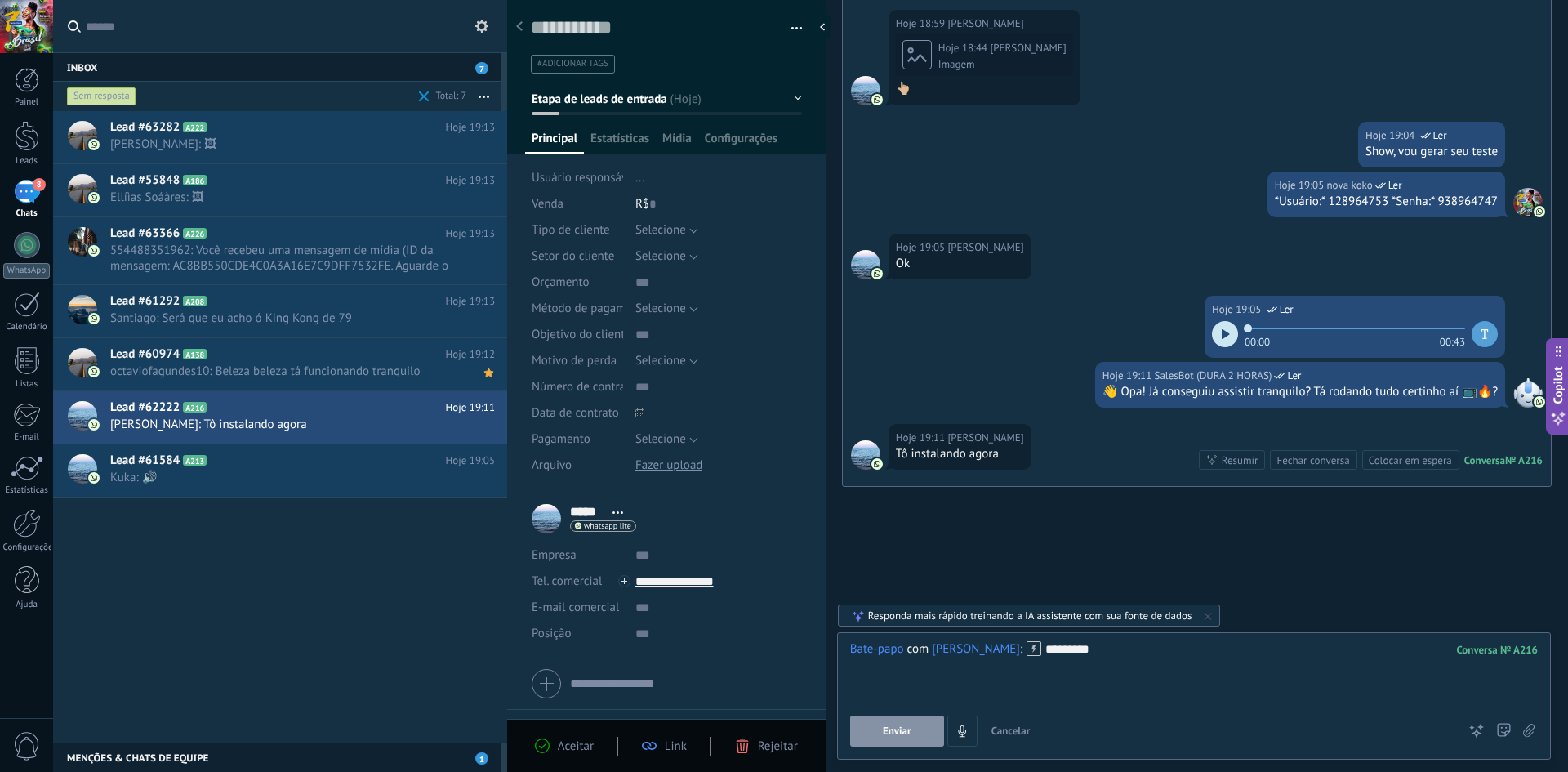
click at [925, 736] on button "Enviar" at bounding box center [897, 731] width 94 height 31
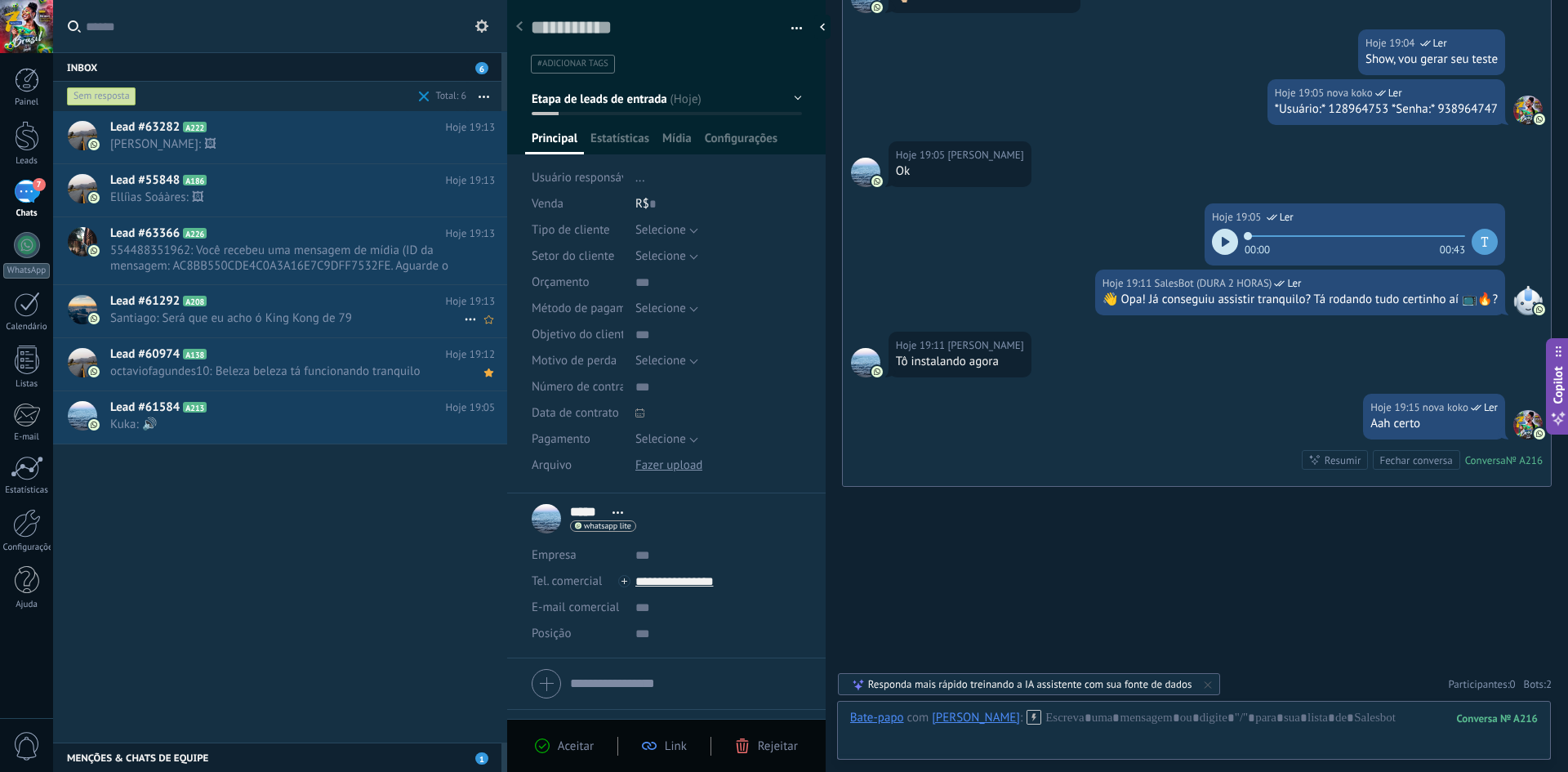
click at [284, 316] on span "Santiago: Será que eu acho ó King Kong de 79" at bounding box center [287, 318] width 353 height 15
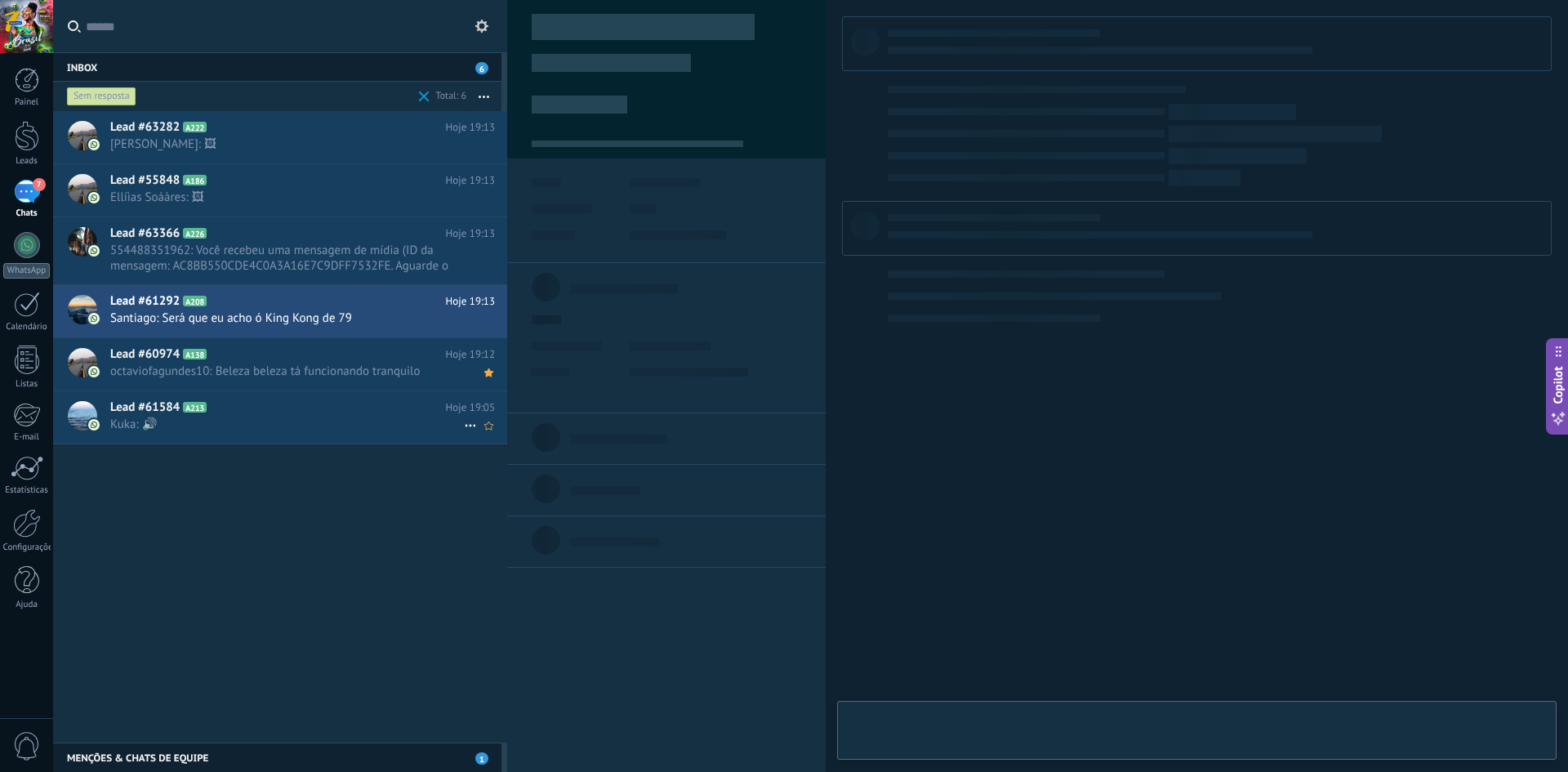
type textarea "**********"
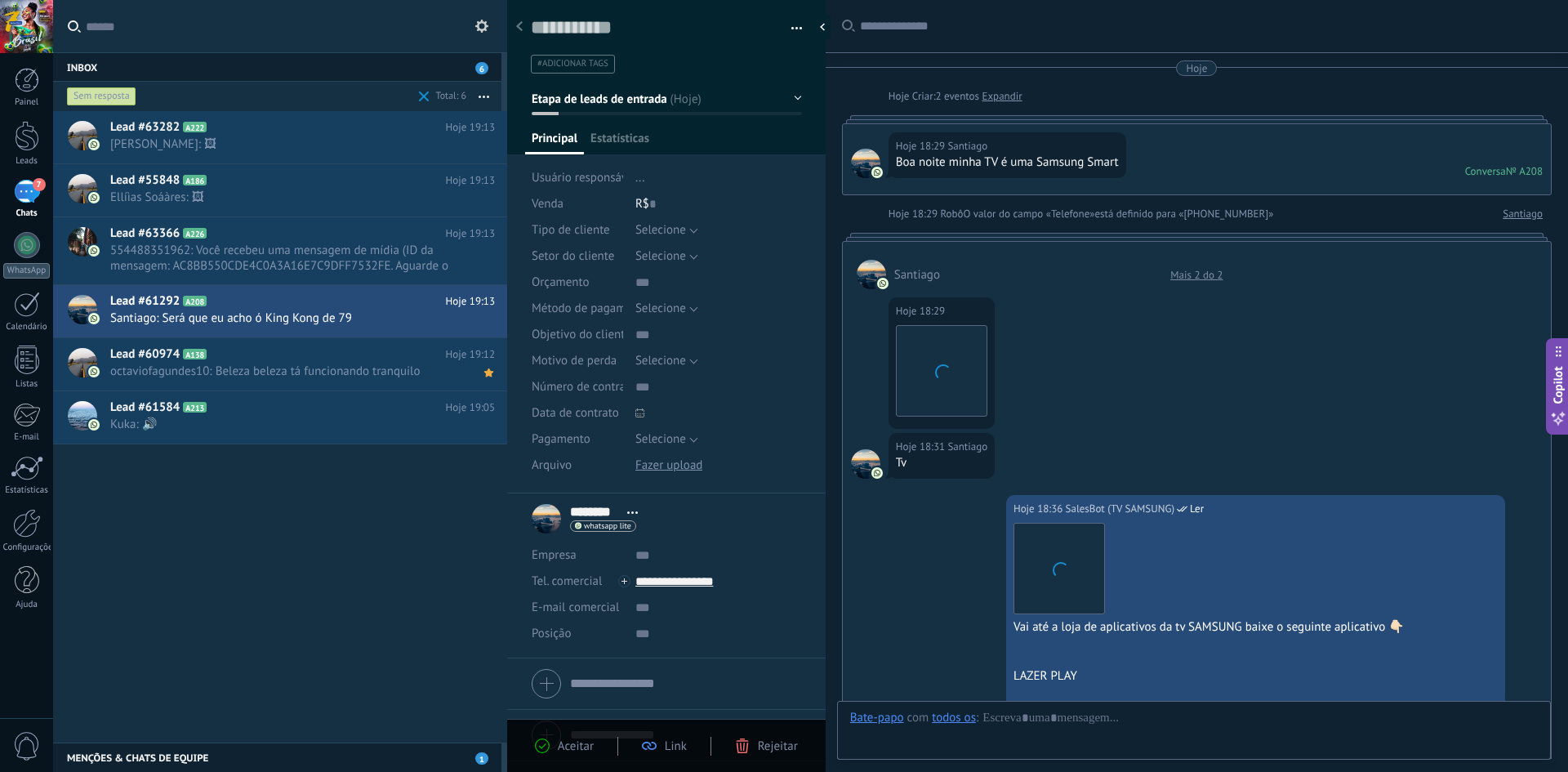
scroll to position [1292, 0]
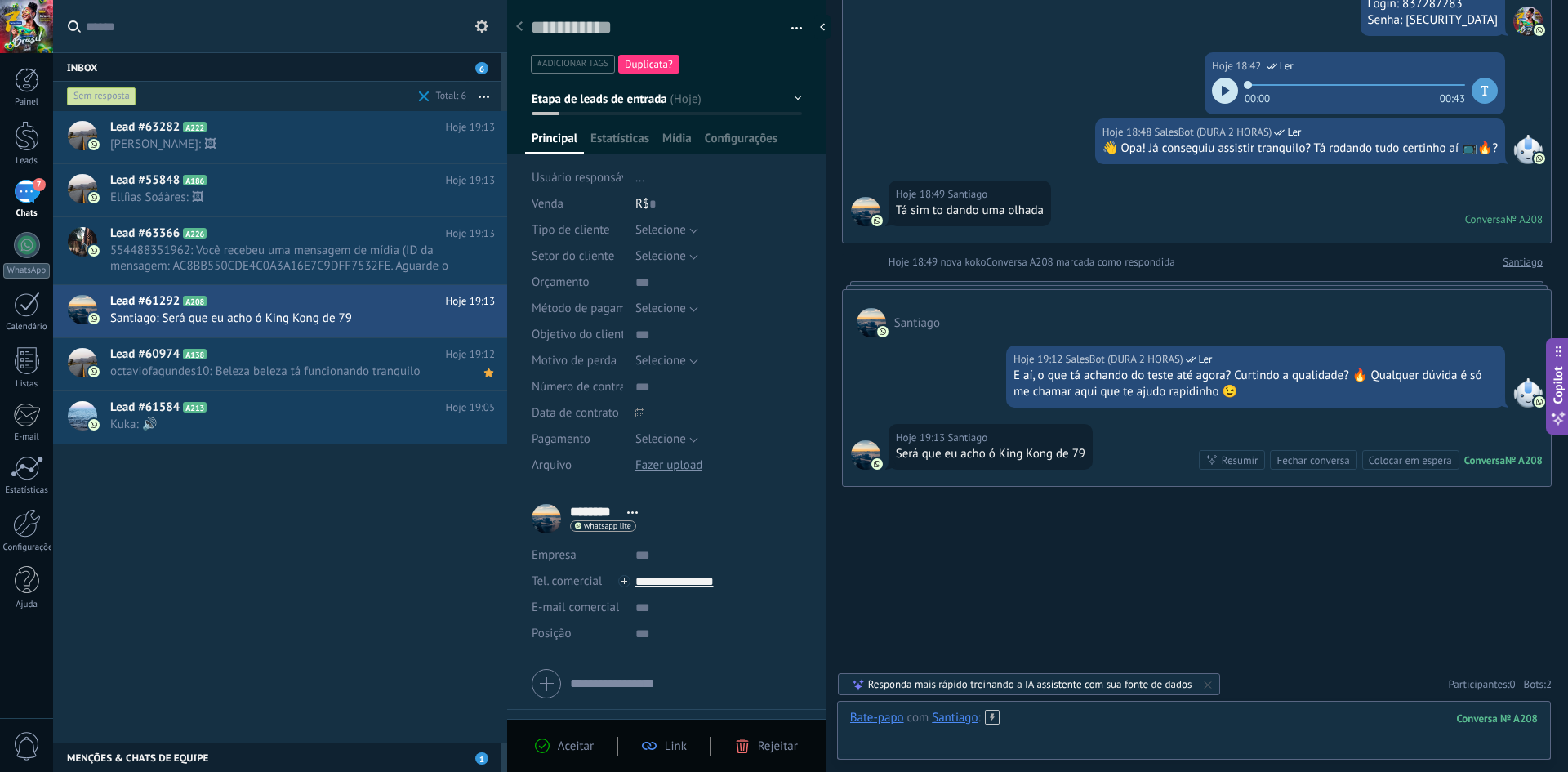
click at [1108, 716] on div at bounding box center [1194, 735] width 688 height 49
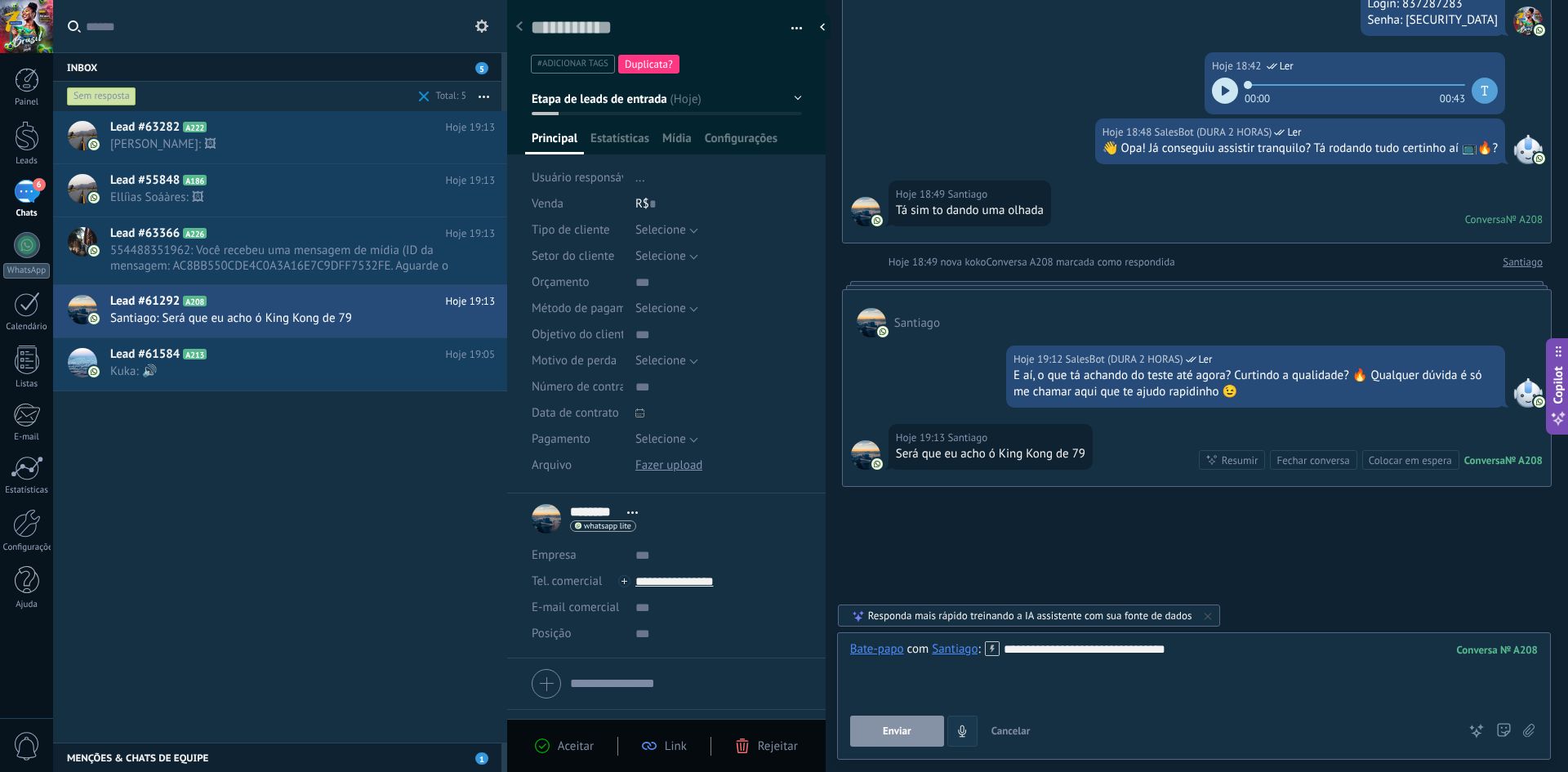
click at [905, 732] on span "Enviar" at bounding box center [897, 731] width 29 height 12
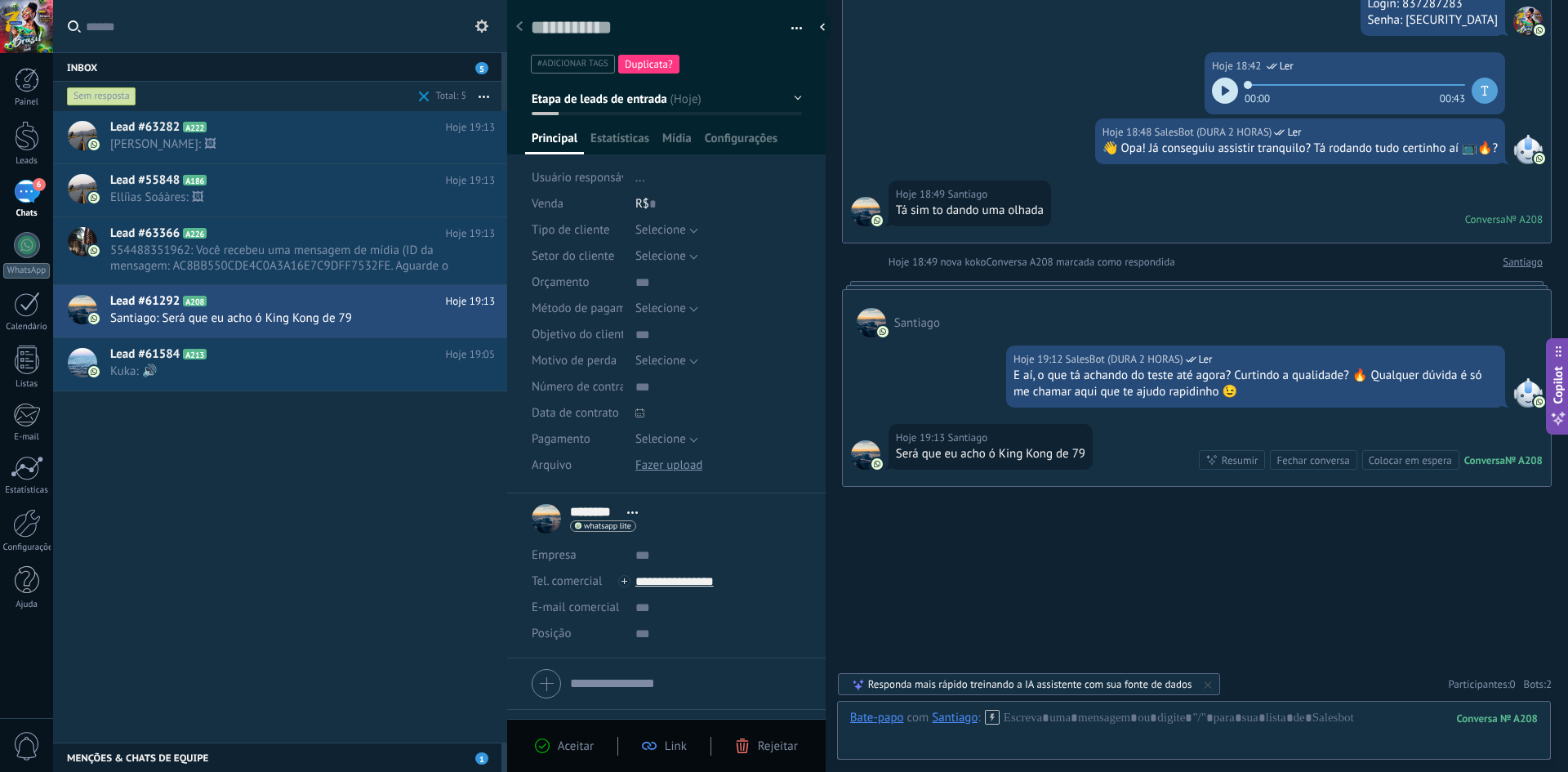
scroll to position [1385, 0]
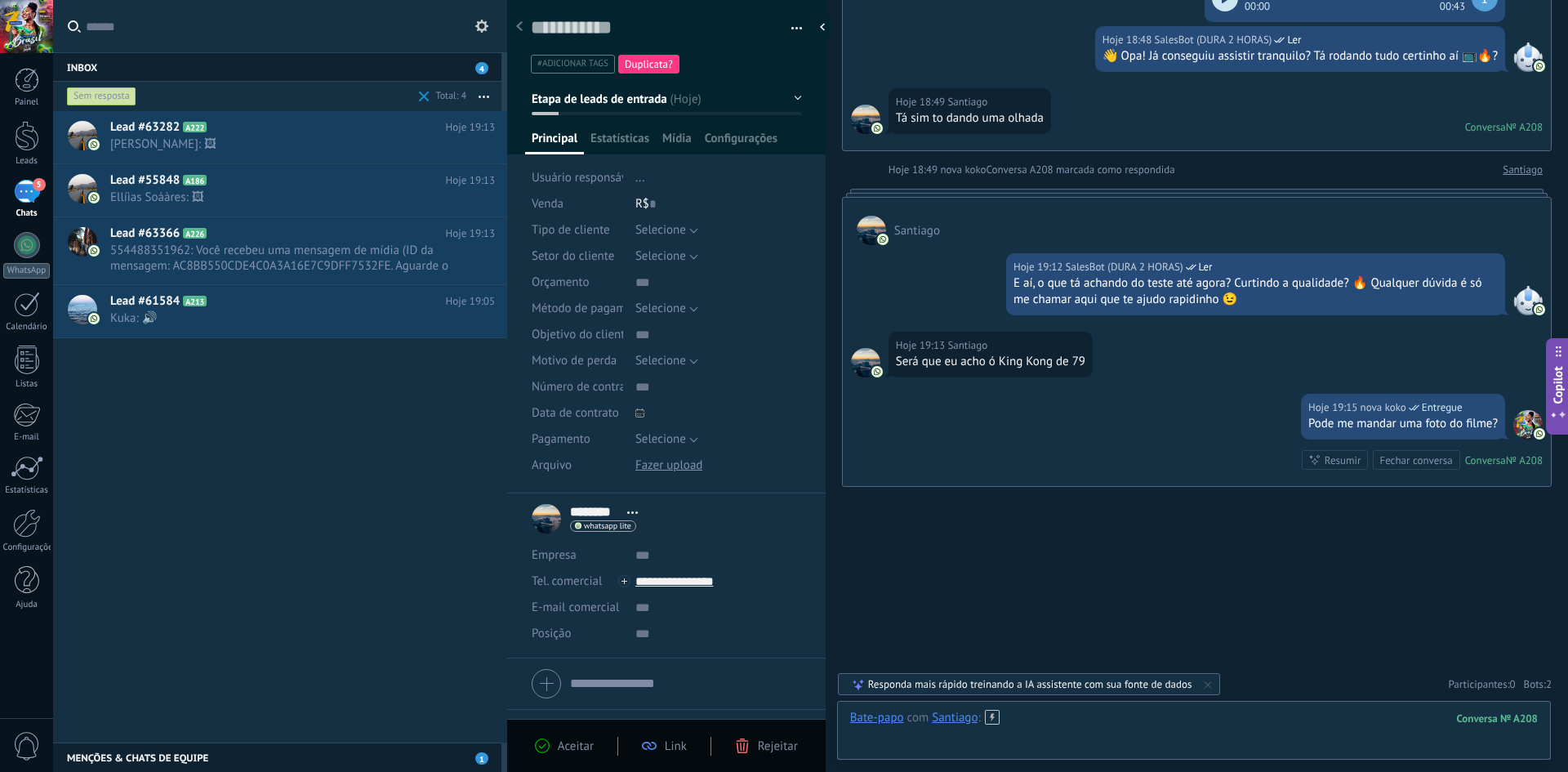
click at [1171, 742] on div at bounding box center [1194, 735] width 688 height 49
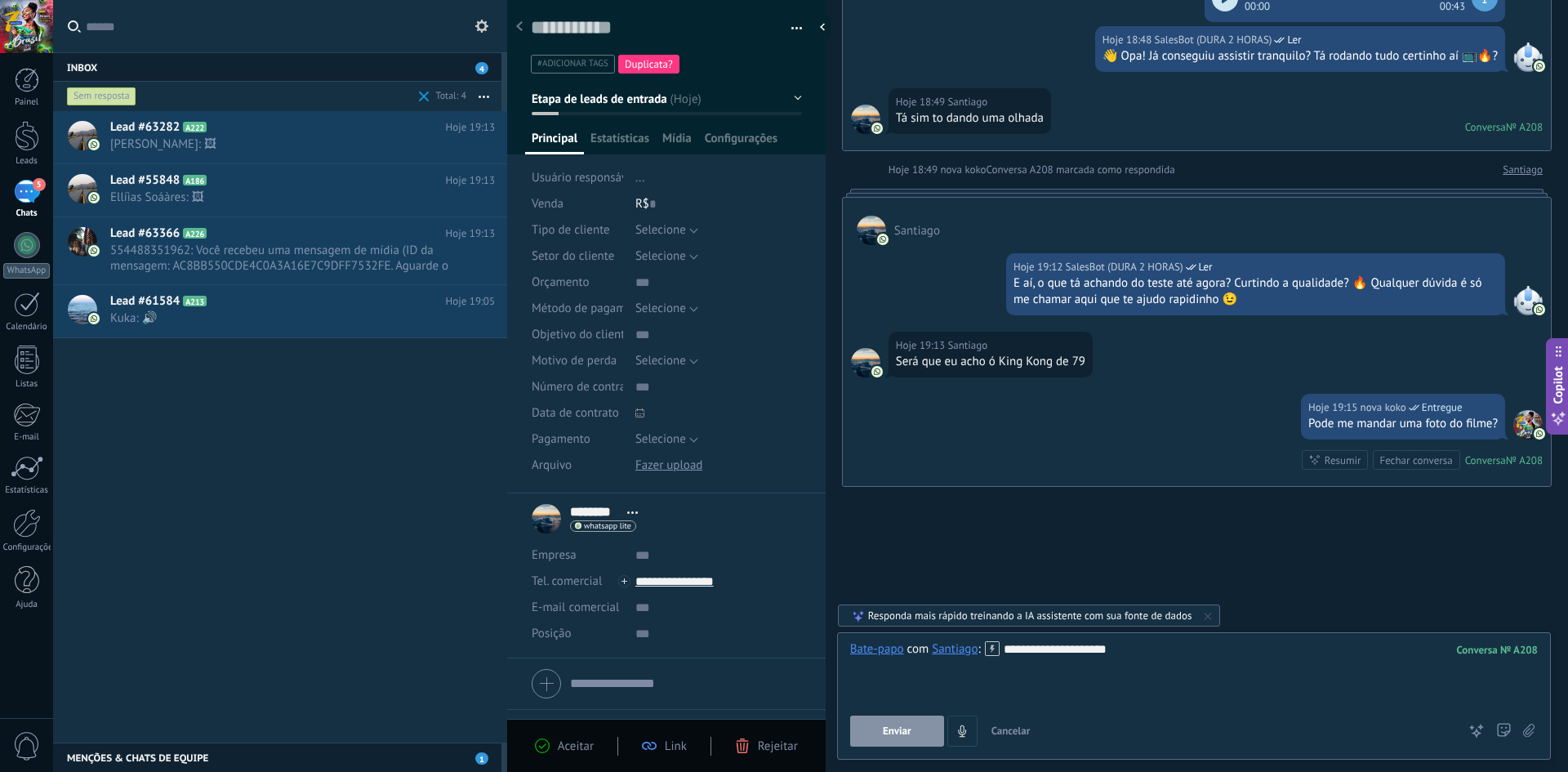
click at [905, 725] on span "Enviar" at bounding box center [897, 731] width 29 height 12
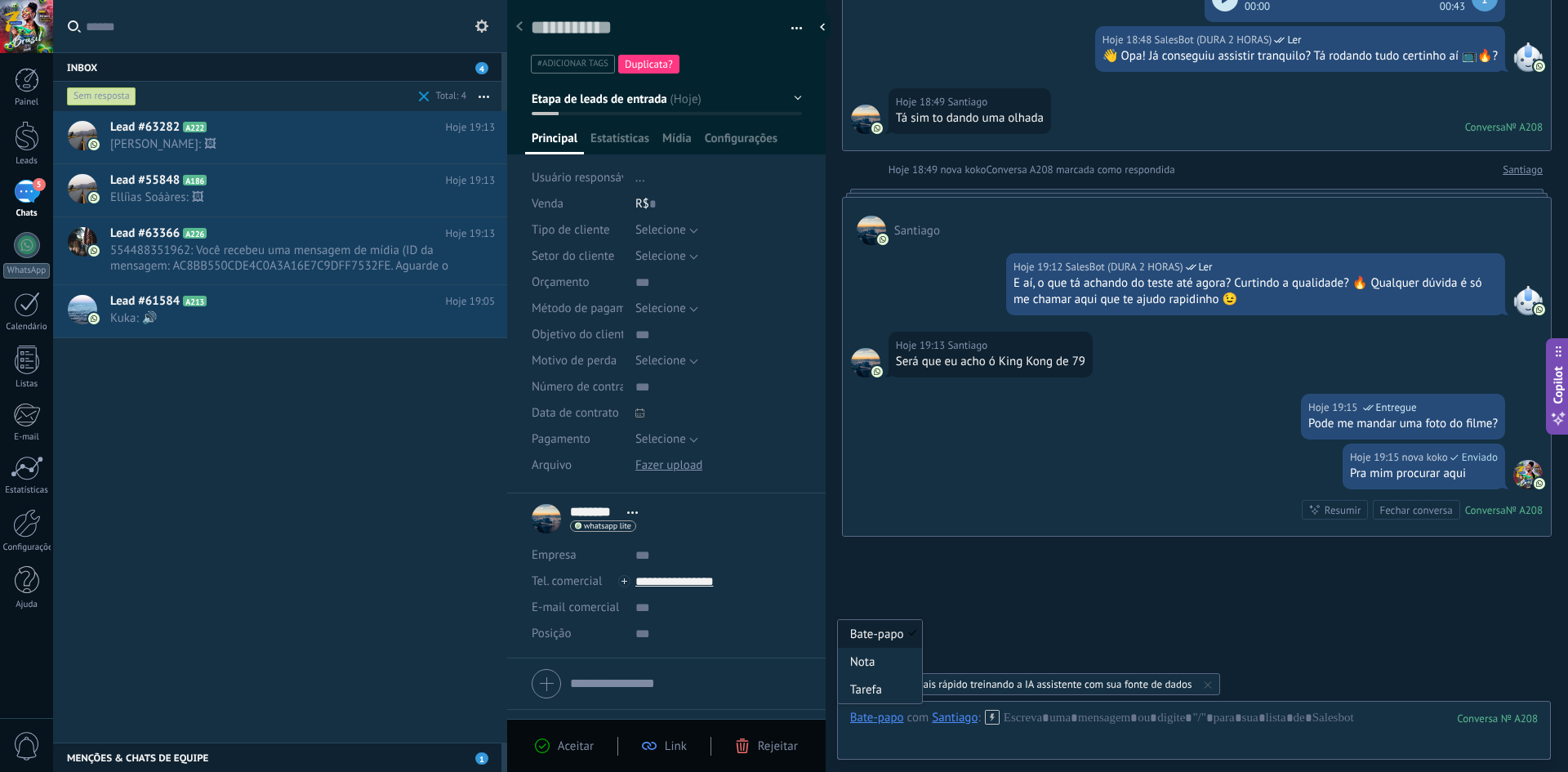
scroll to position [1435, 0]
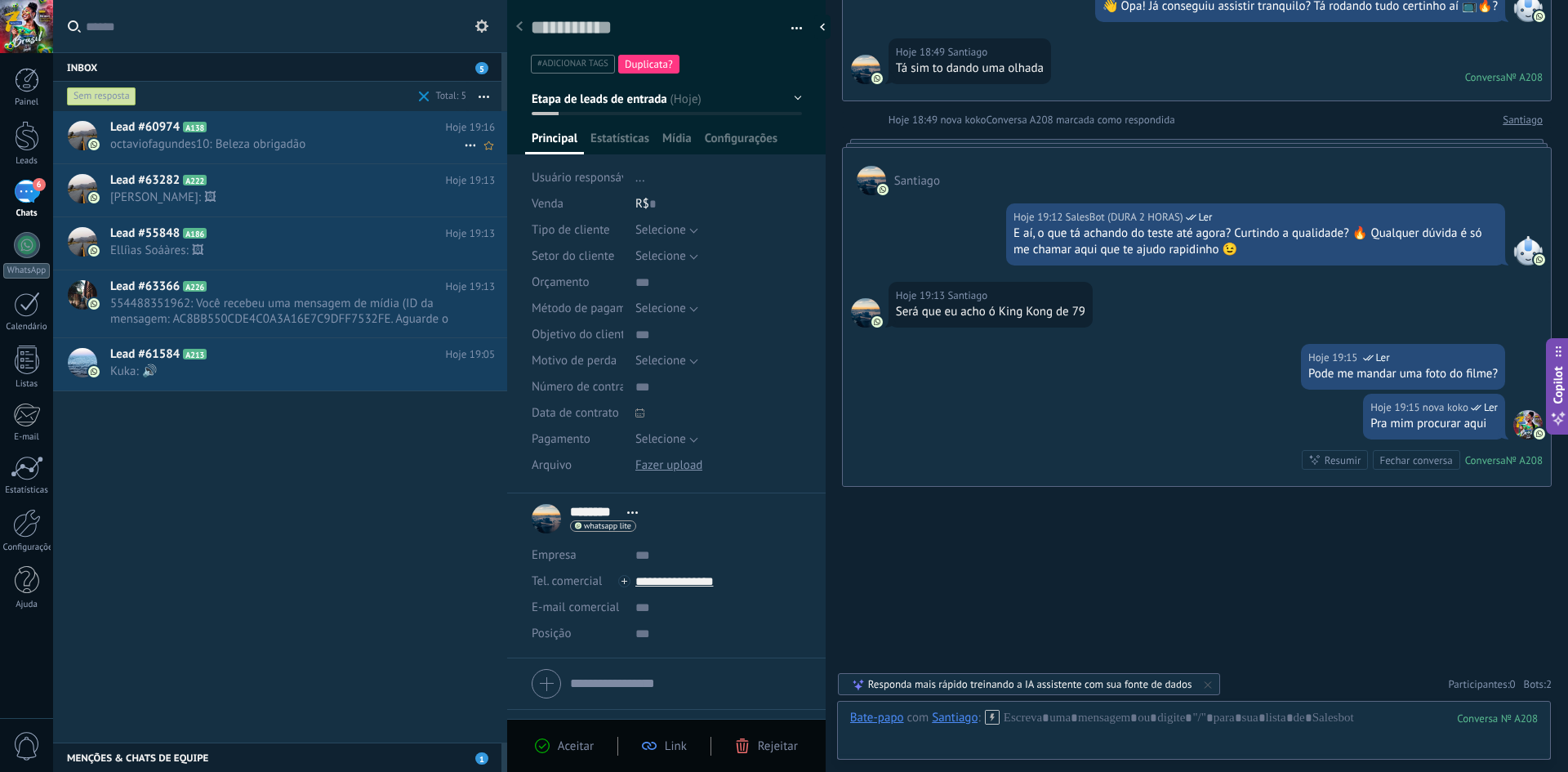
click at [307, 146] on span "octaviofagundes10: Beleza obrigadão" at bounding box center [287, 144] width 353 height 15
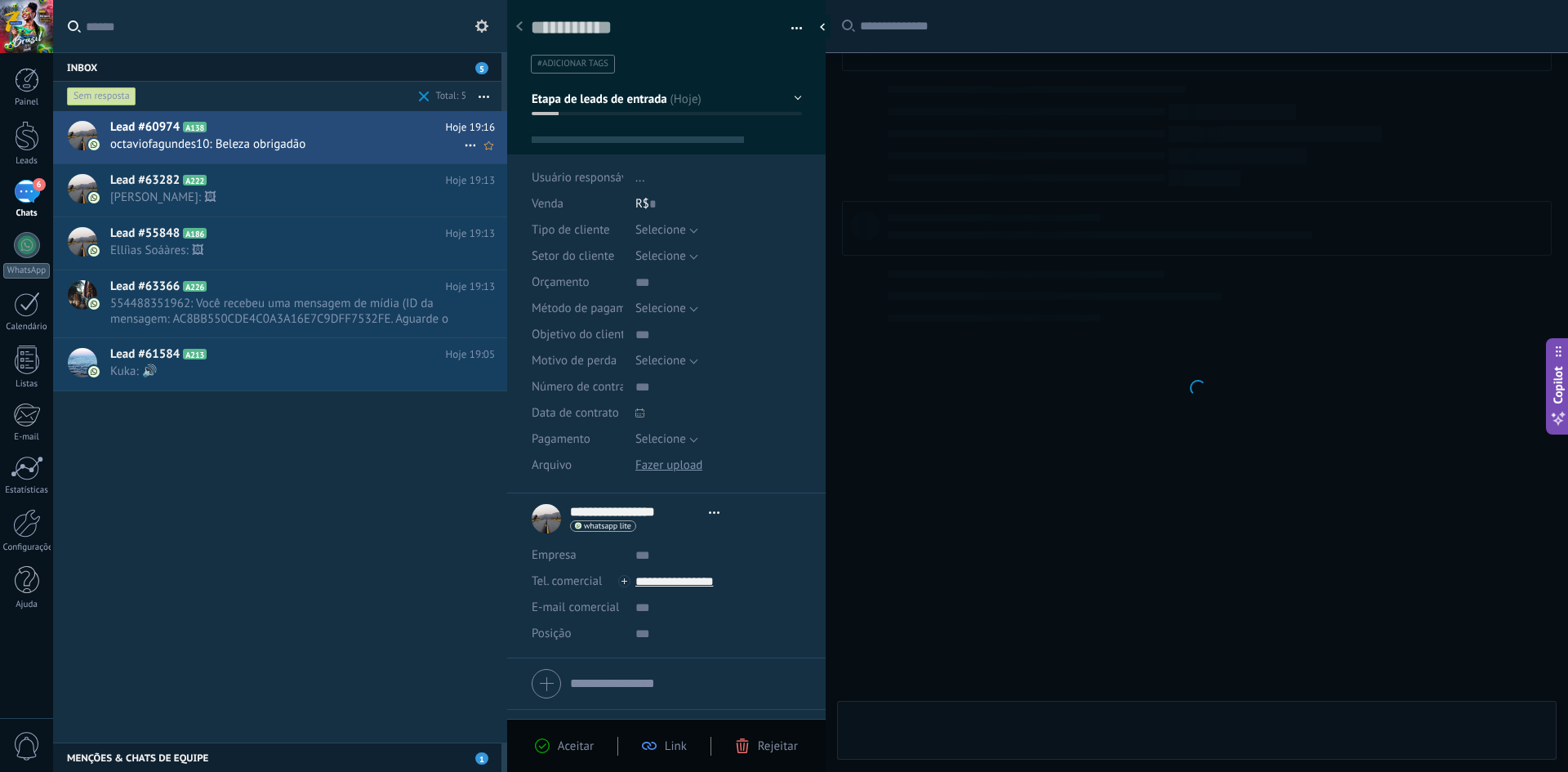
click at [463, 146] on icon at bounding box center [470, 145] width 19 height 19
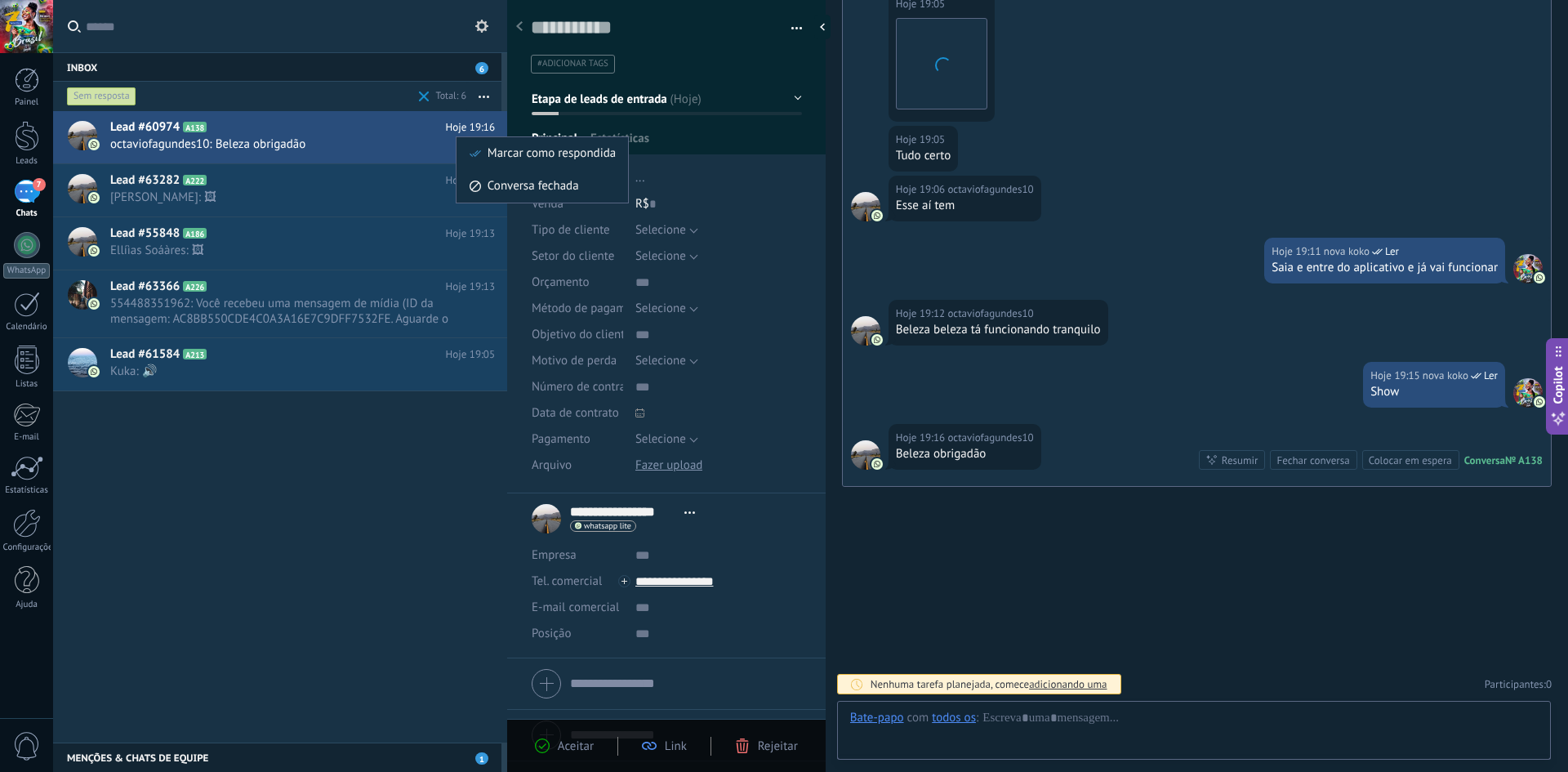
scroll to position [25, 0]
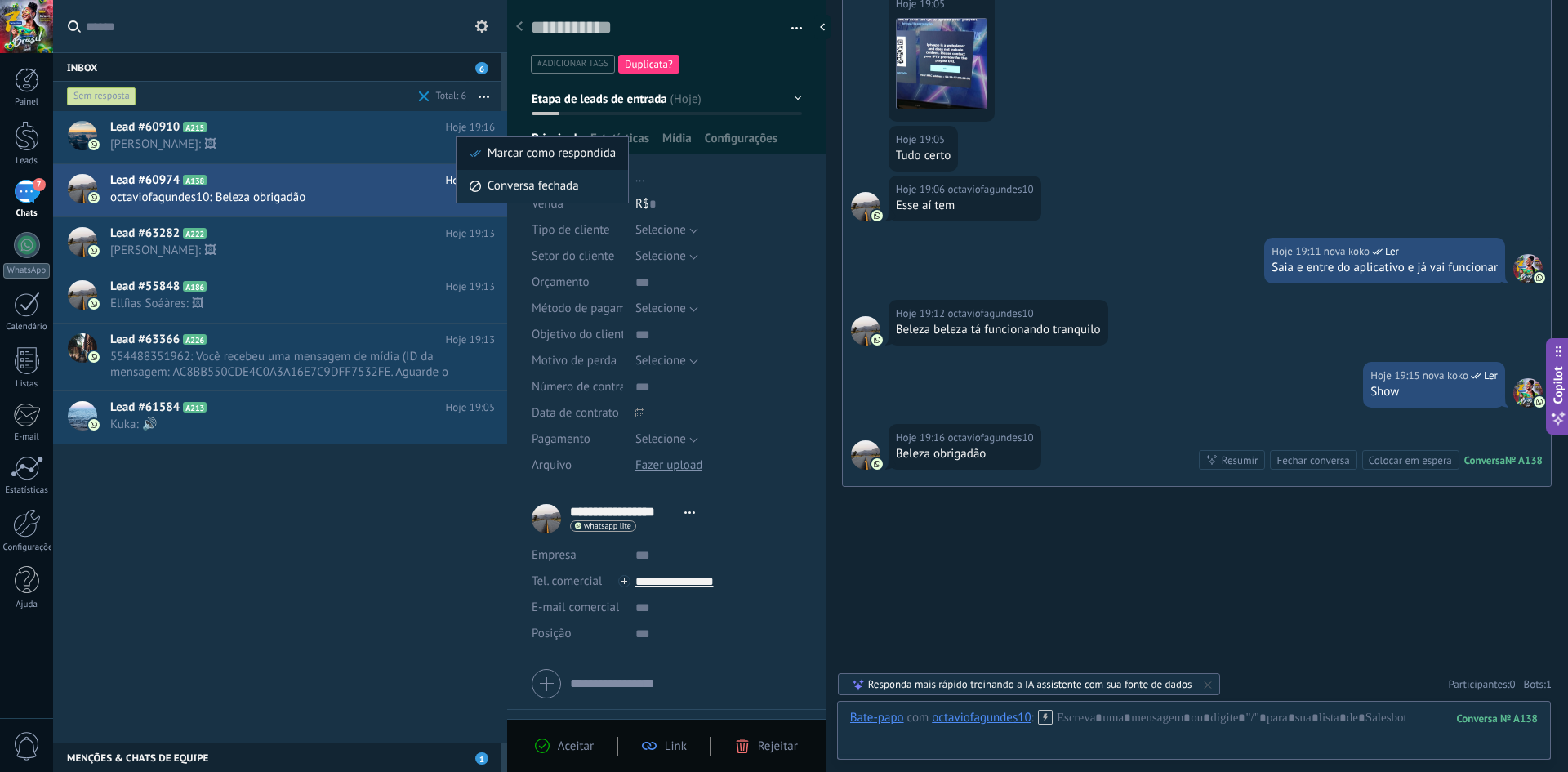
click at [476, 153] on use at bounding box center [476, 154] width 12 height 7
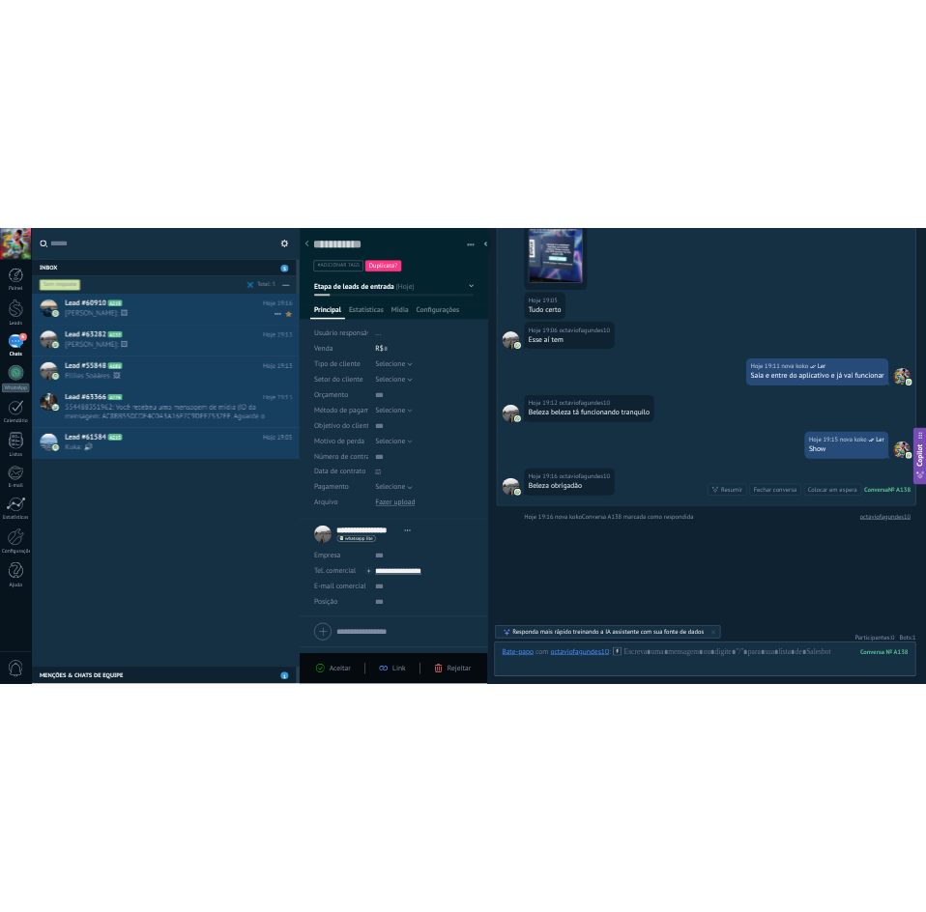
scroll to position [2117, 0]
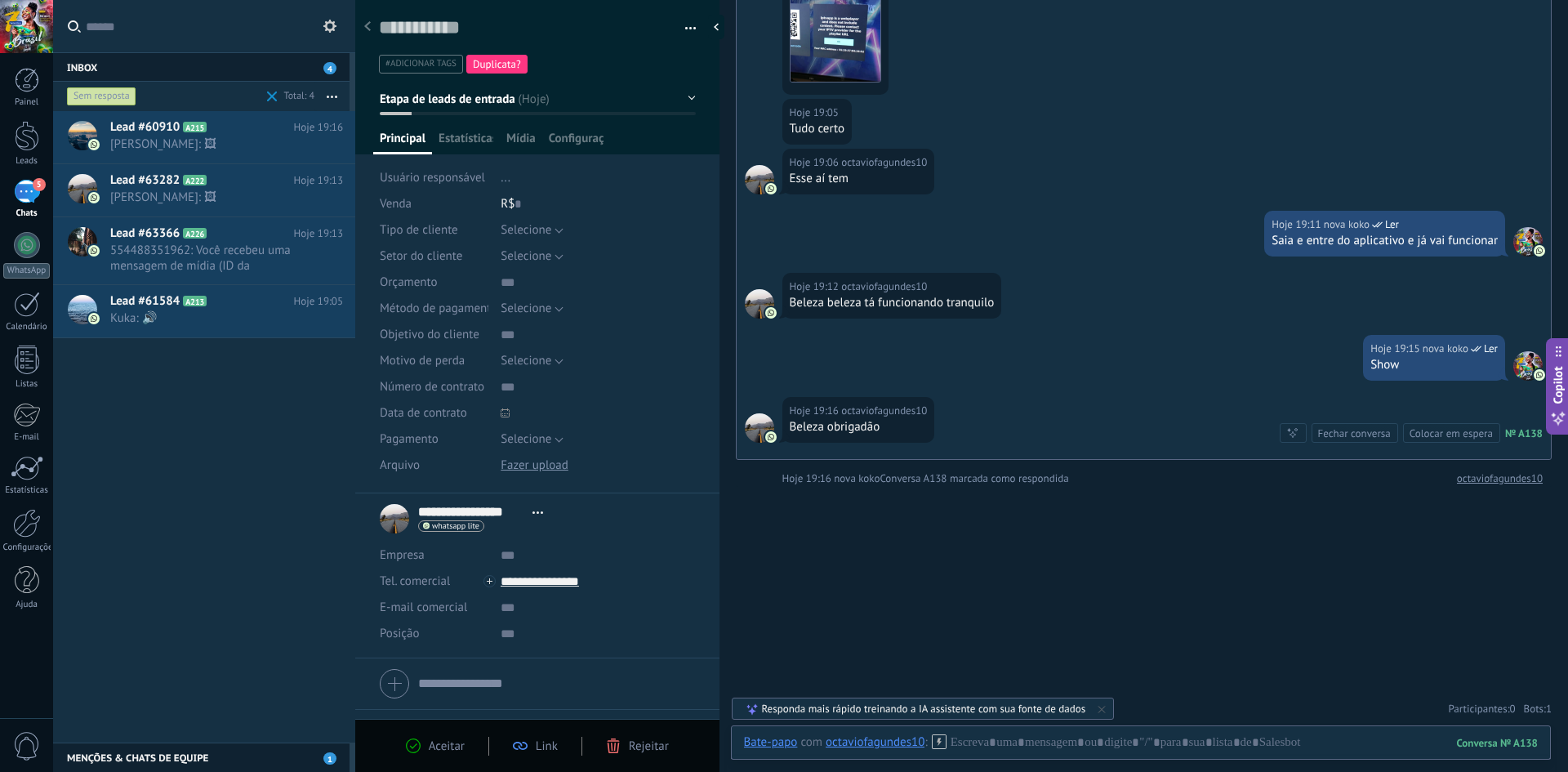
type textarea "**********"
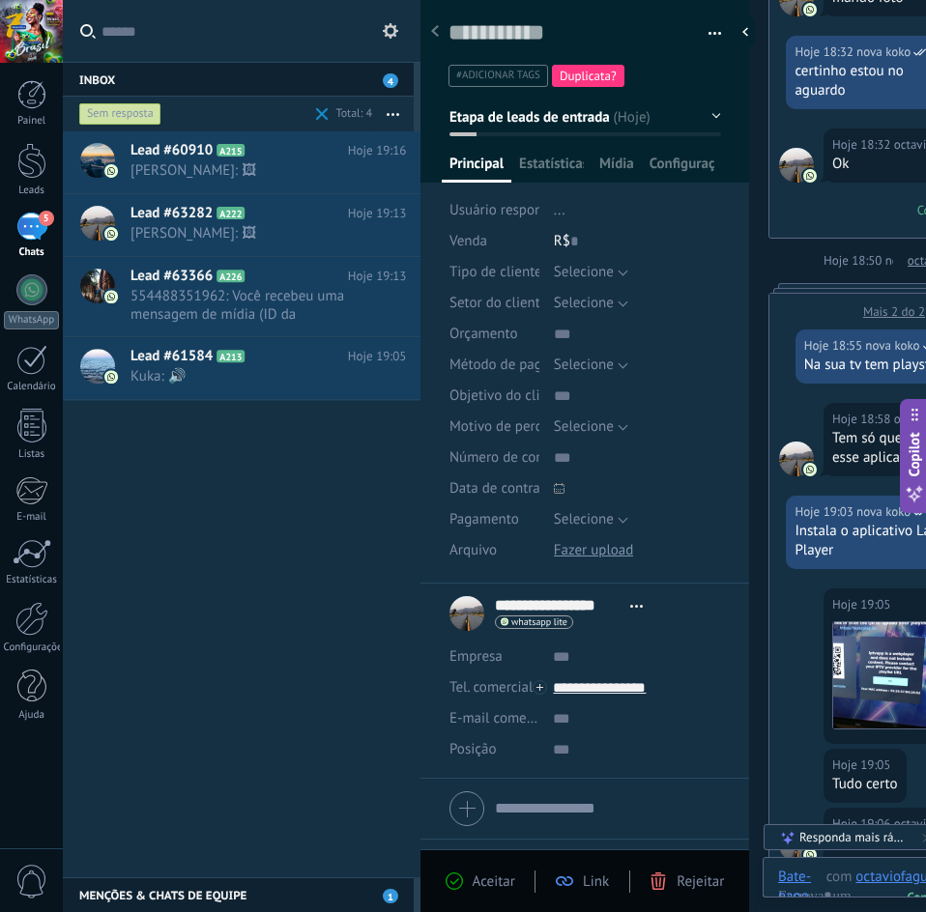
scroll to position [29, 0]
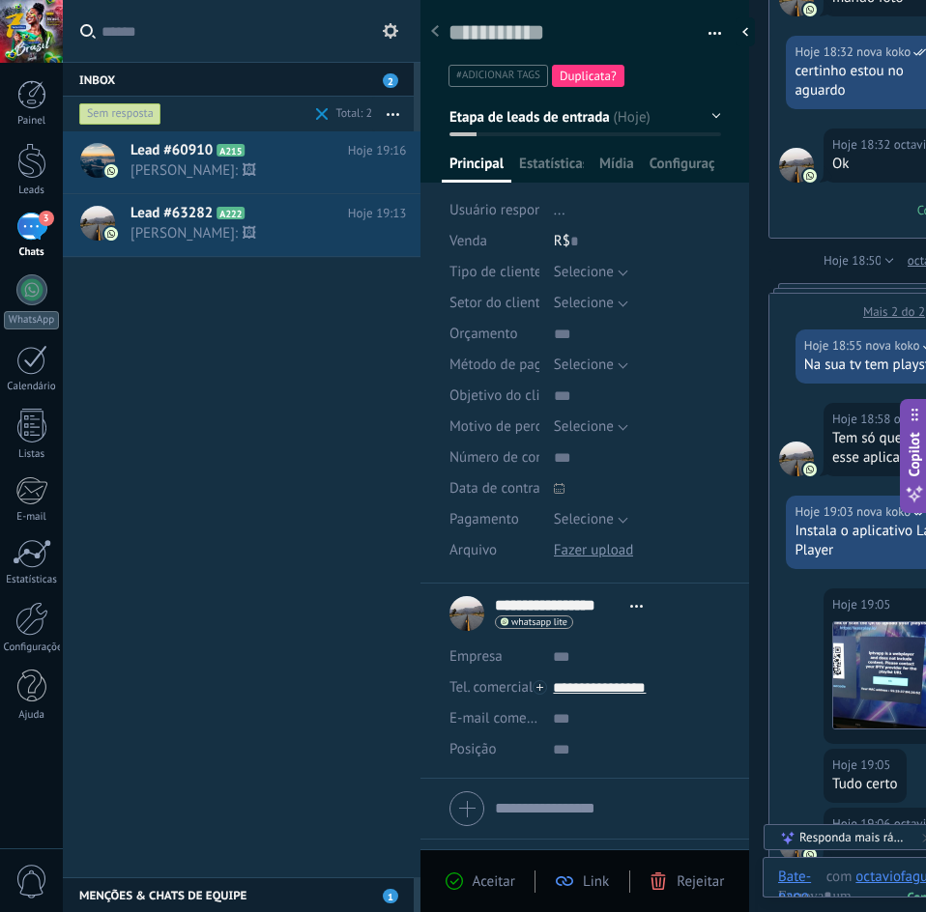
drag, startPoint x: 785, startPoint y: 285, endPoint x: 781, endPoint y: 273, distance: 12.2
click at [749, 37] on div at bounding box center [749, 31] width 29 height 29
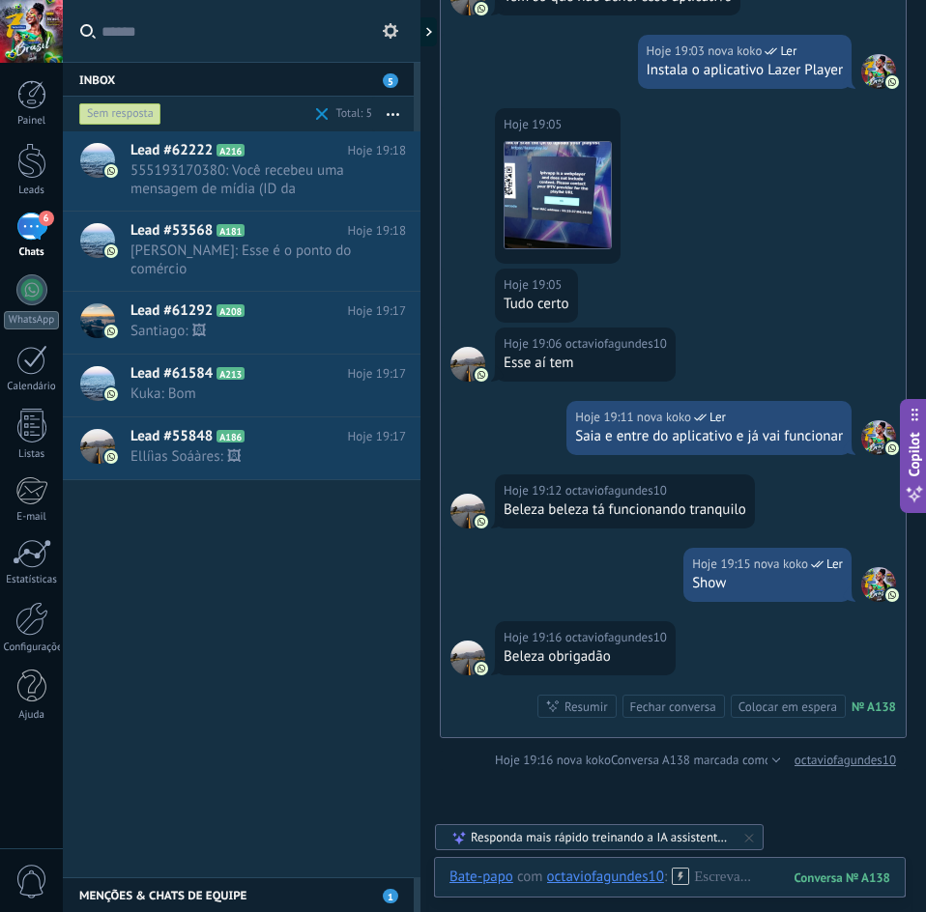
click at [747, 841] on icon at bounding box center [748, 837] width 15 height 15
click at [36, 223] on div "6" at bounding box center [31, 227] width 31 height 28
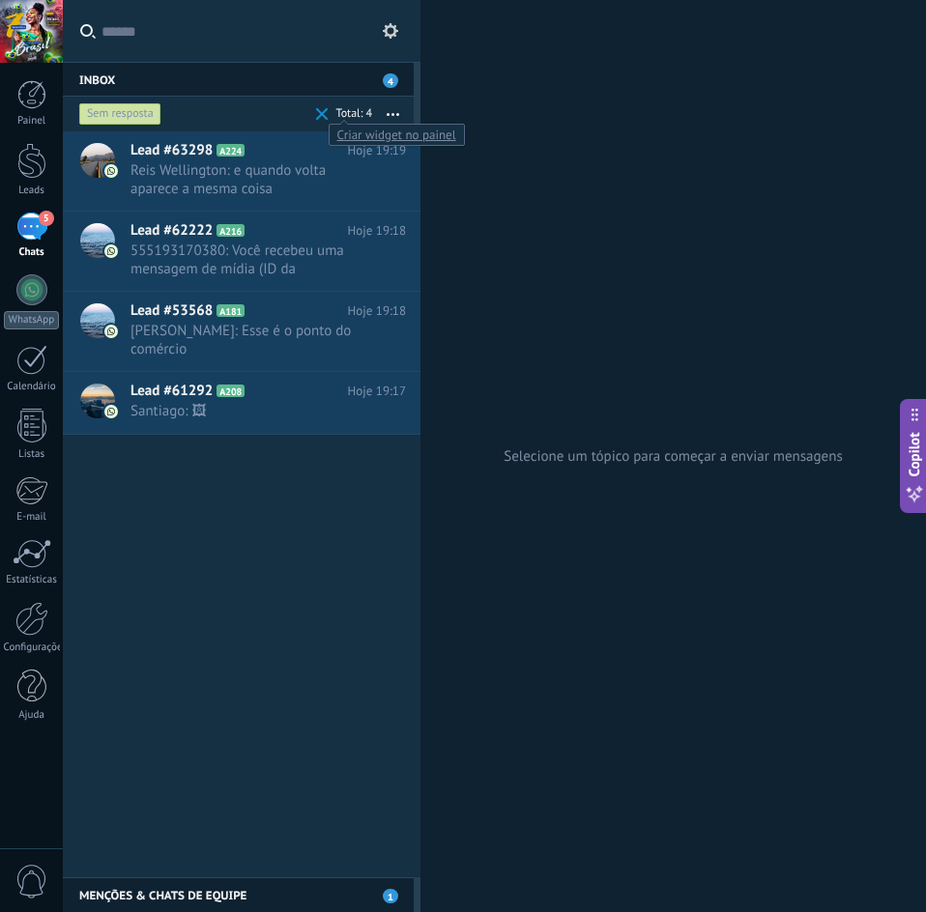
click at [330, 114] on div at bounding box center [350, 114] width 43 height 19
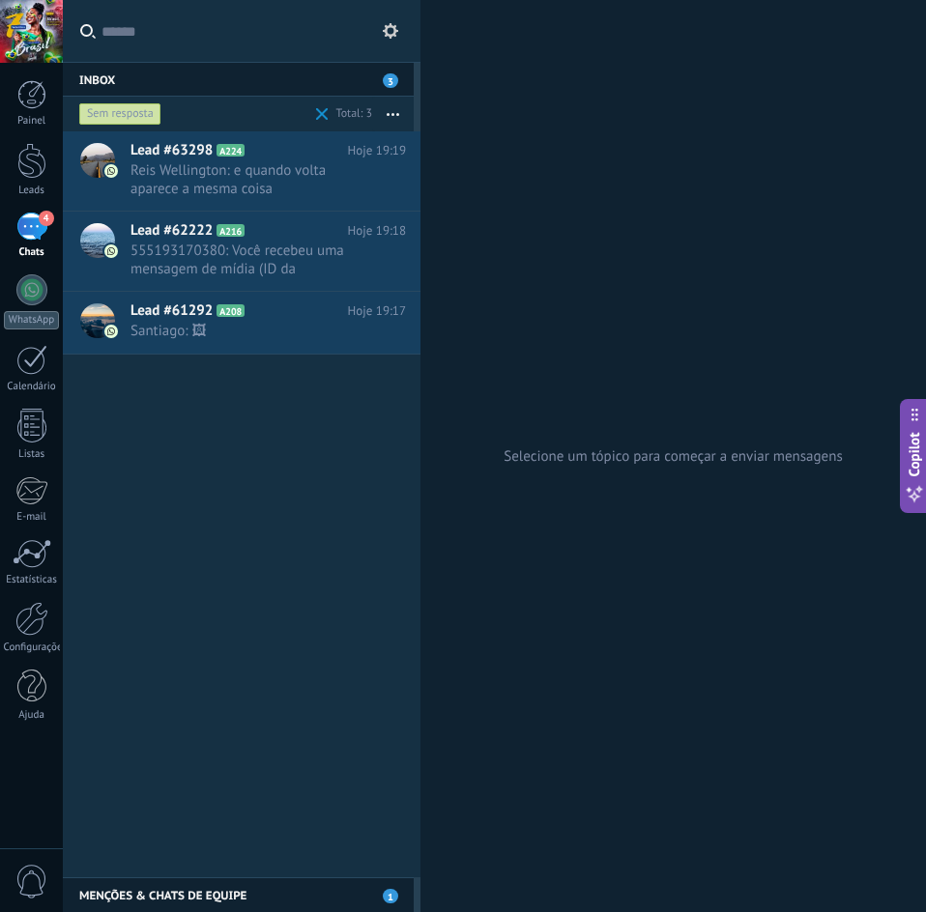
click at [322, 112] on span at bounding box center [322, 114] width 13 height 13
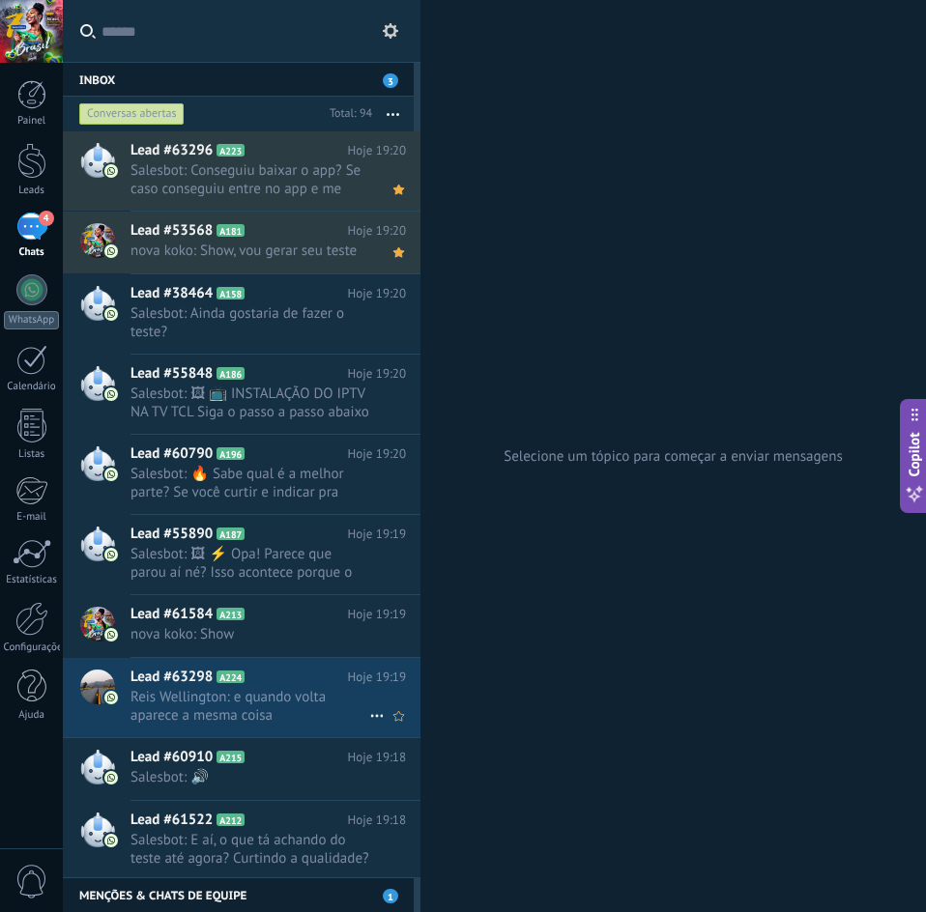
click at [289, 701] on span "Reis Wellington: e quando volta aparece a mesma coisa" at bounding box center [249, 706] width 239 height 37
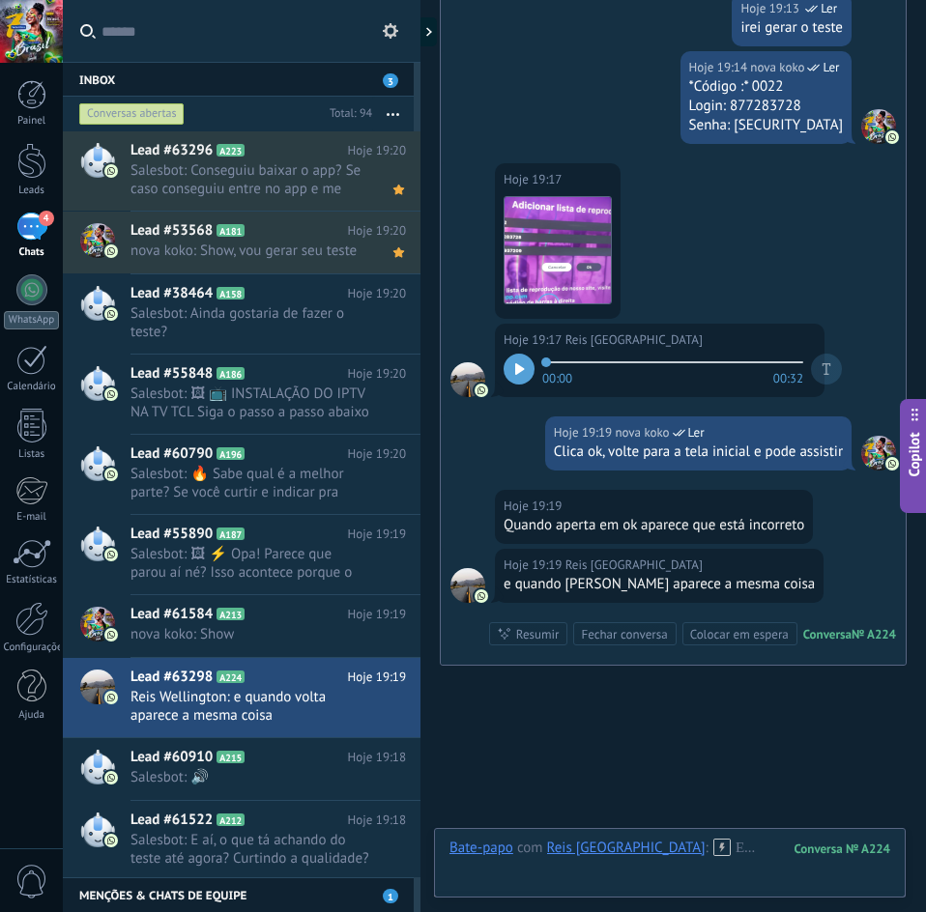
scroll to position [600, 0]
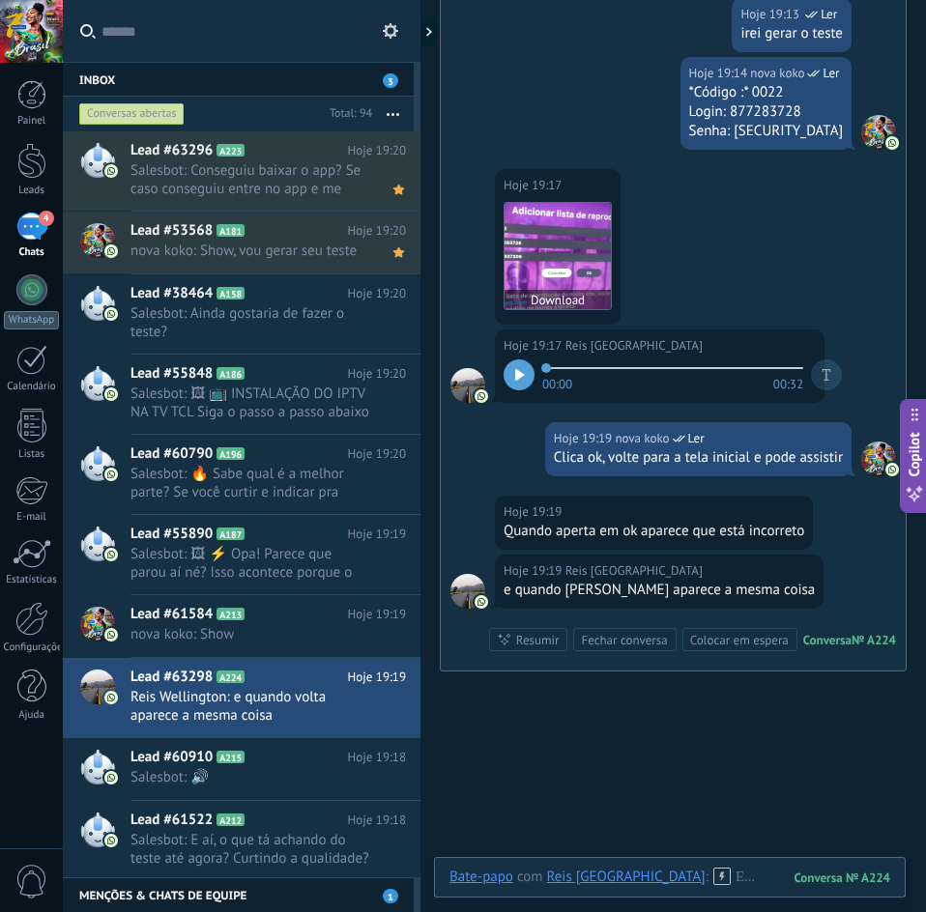
click at [596, 230] on img at bounding box center [557, 256] width 106 height 106
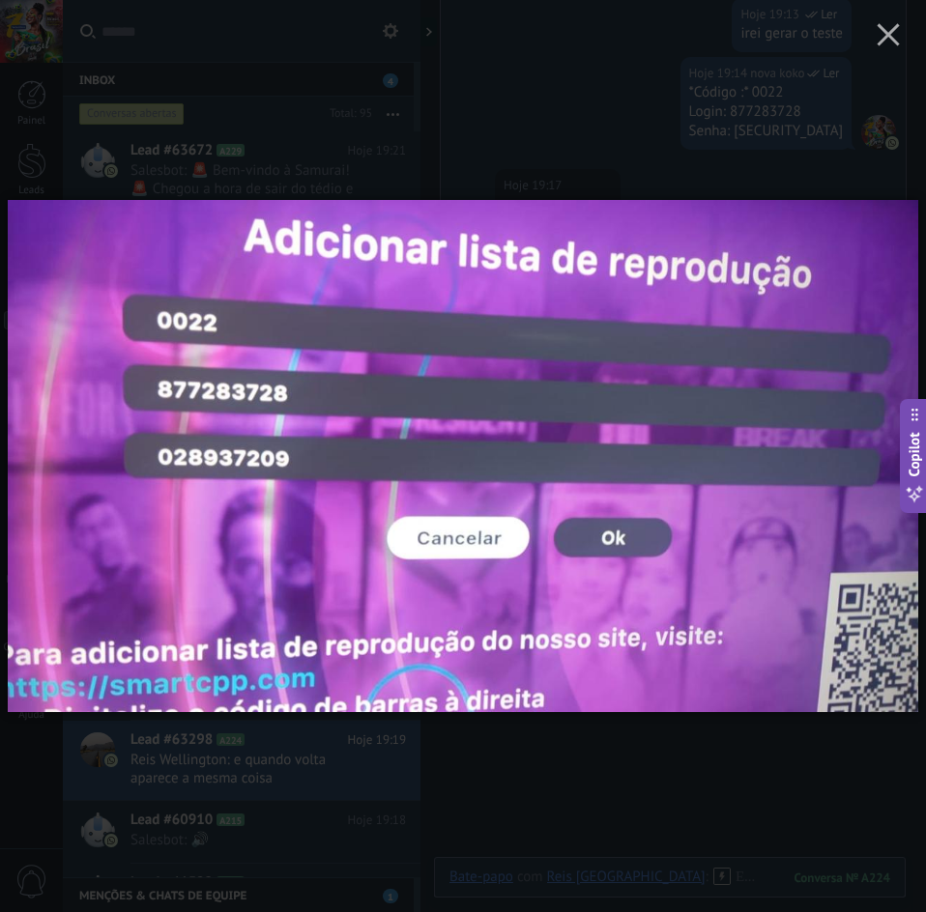
click at [562, 148] on div at bounding box center [463, 456] width 926 height 912
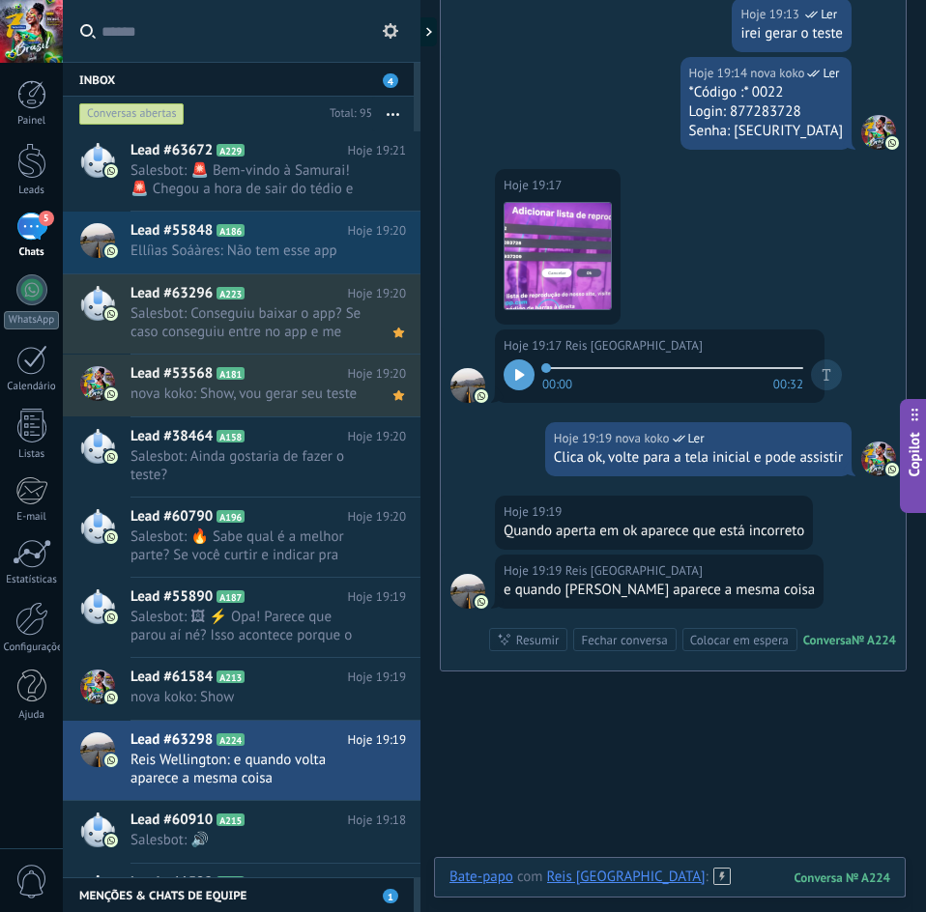
click at [694, 881] on div at bounding box center [669, 897] width 441 height 58
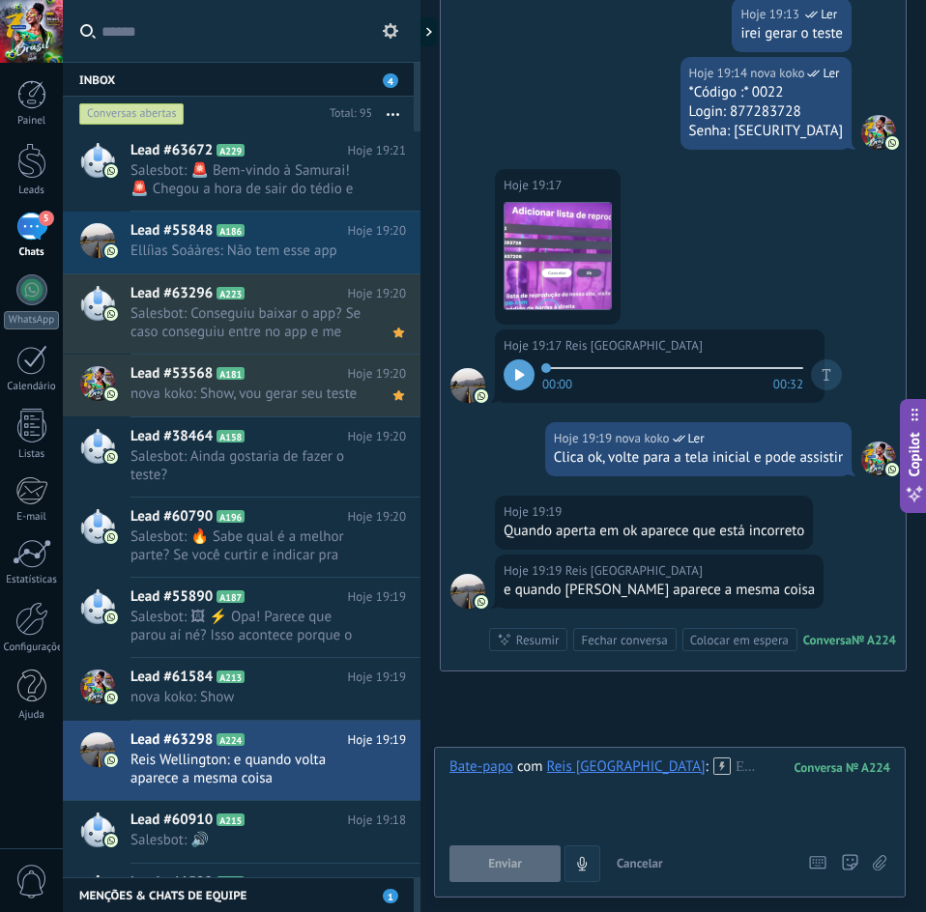
click at [585, 861] on icon "4" at bounding box center [582, 864] width 16 height 16
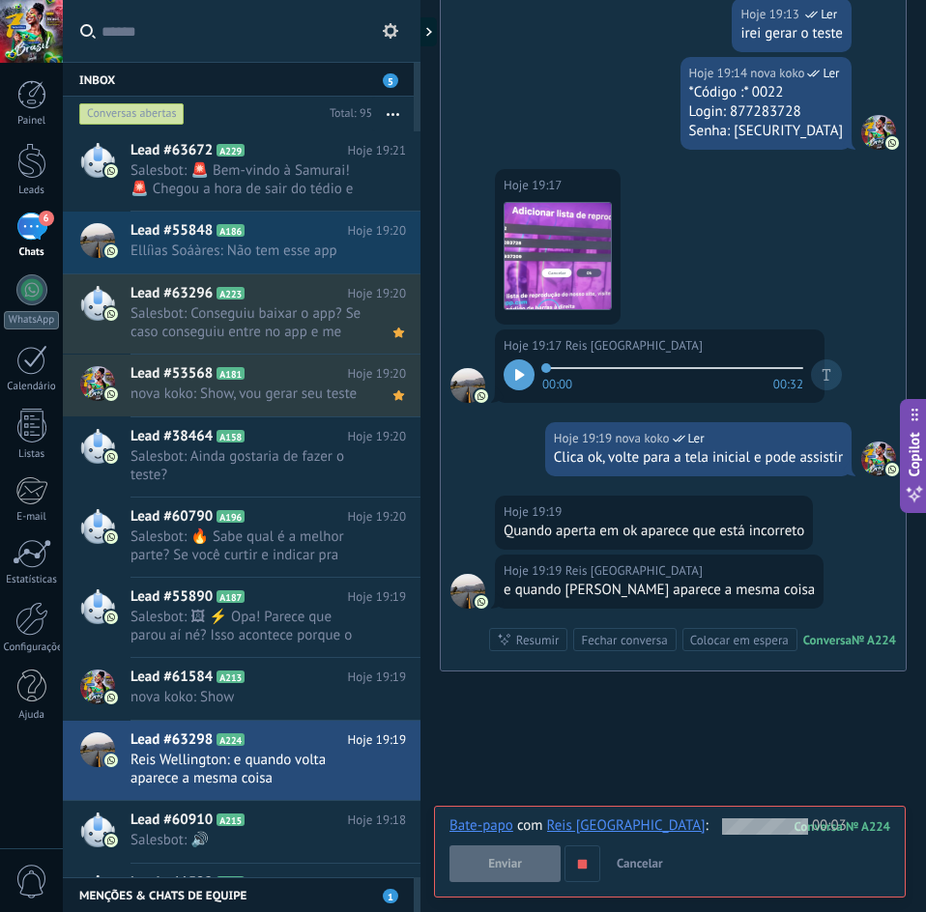
click at [583, 863] on use "button" at bounding box center [582, 863] width 9 height 9
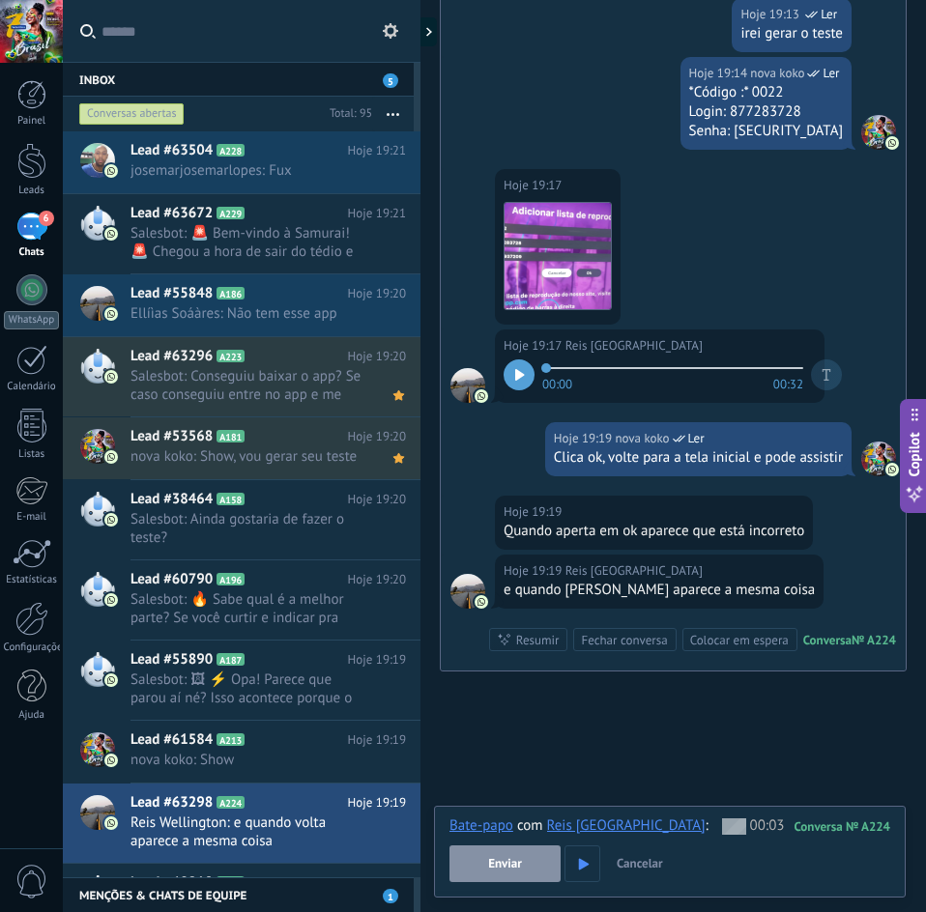
click at [526, 864] on button "Enviar" at bounding box center [504, 863] width 111 height 37
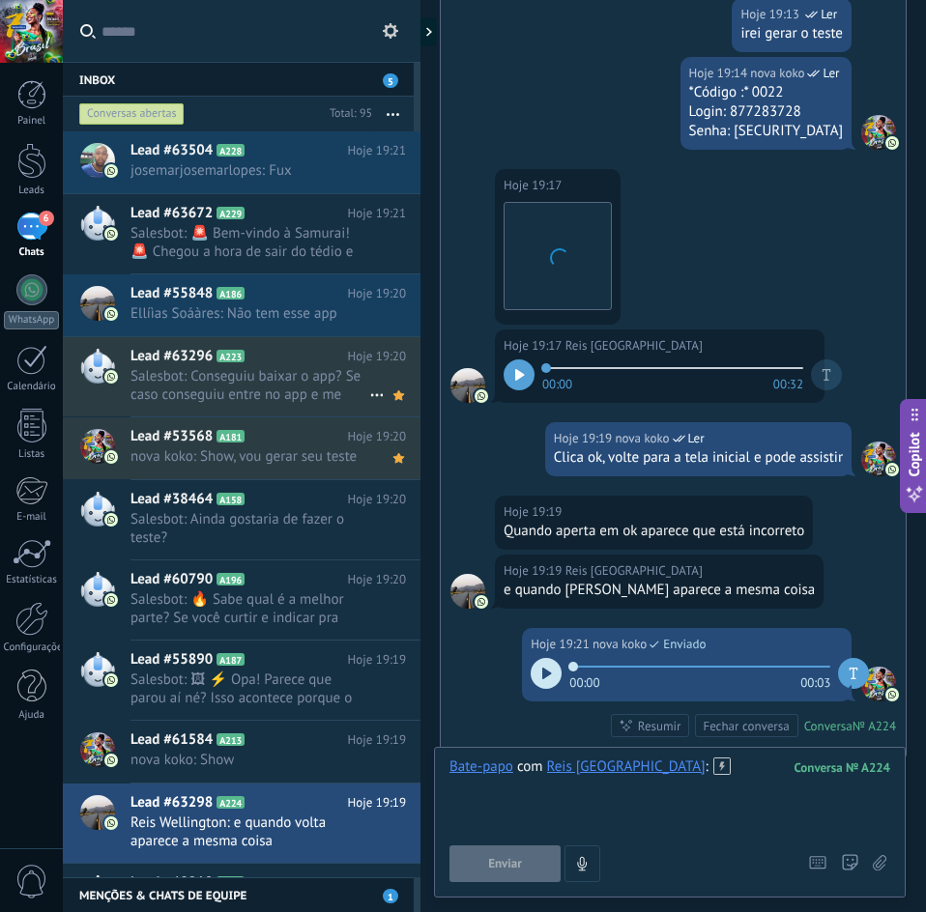
scroll to position [732, 0]
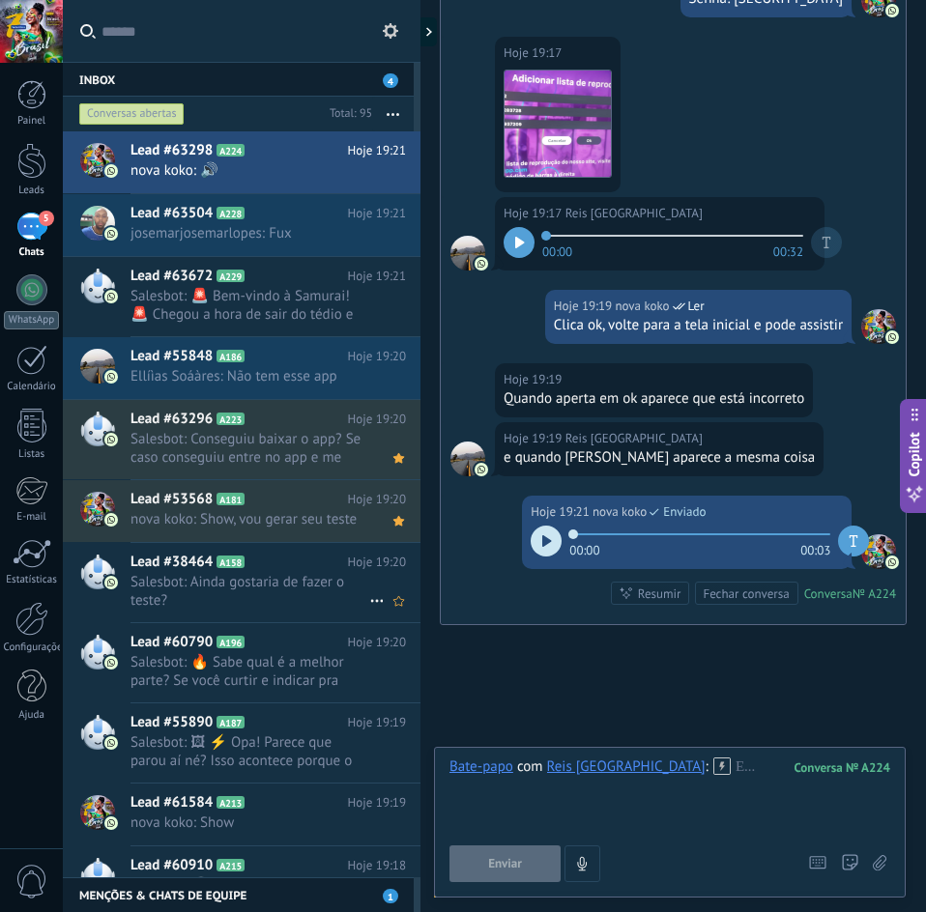
click at [232, 596] on span "Salesbot: Ainda gostaria de fazer o teste?" at bounding box center [249, 591] width 239 height 37
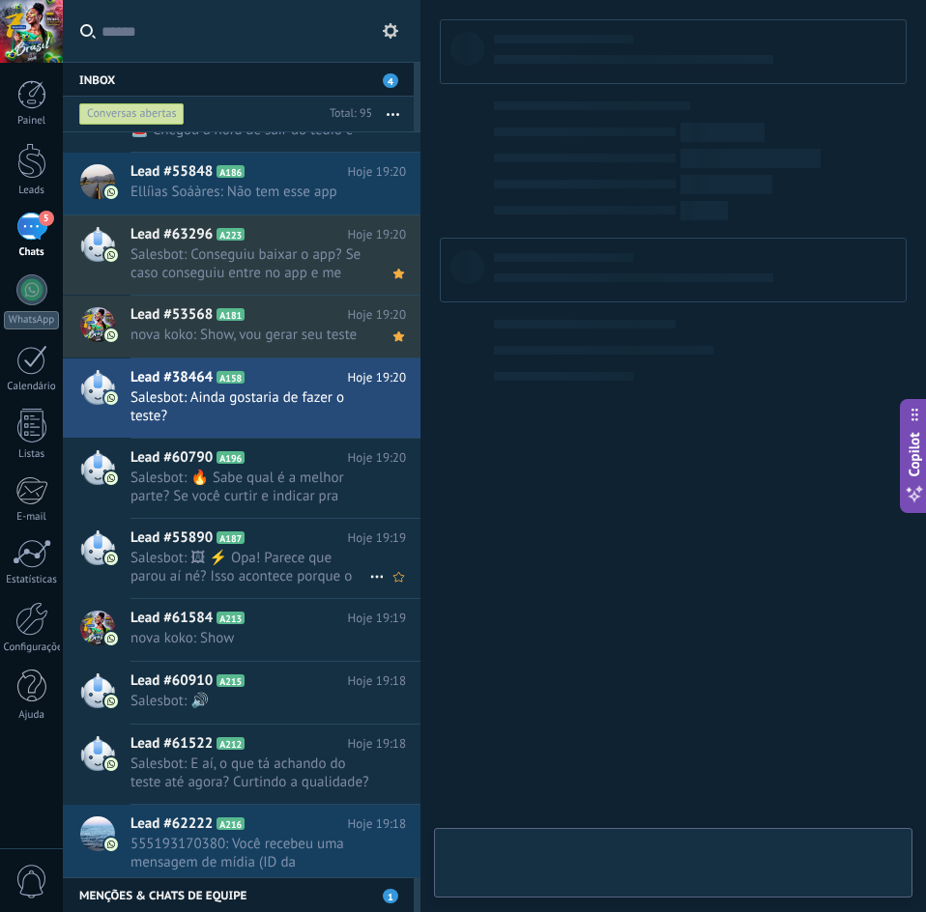
scroll to position [194, 0]
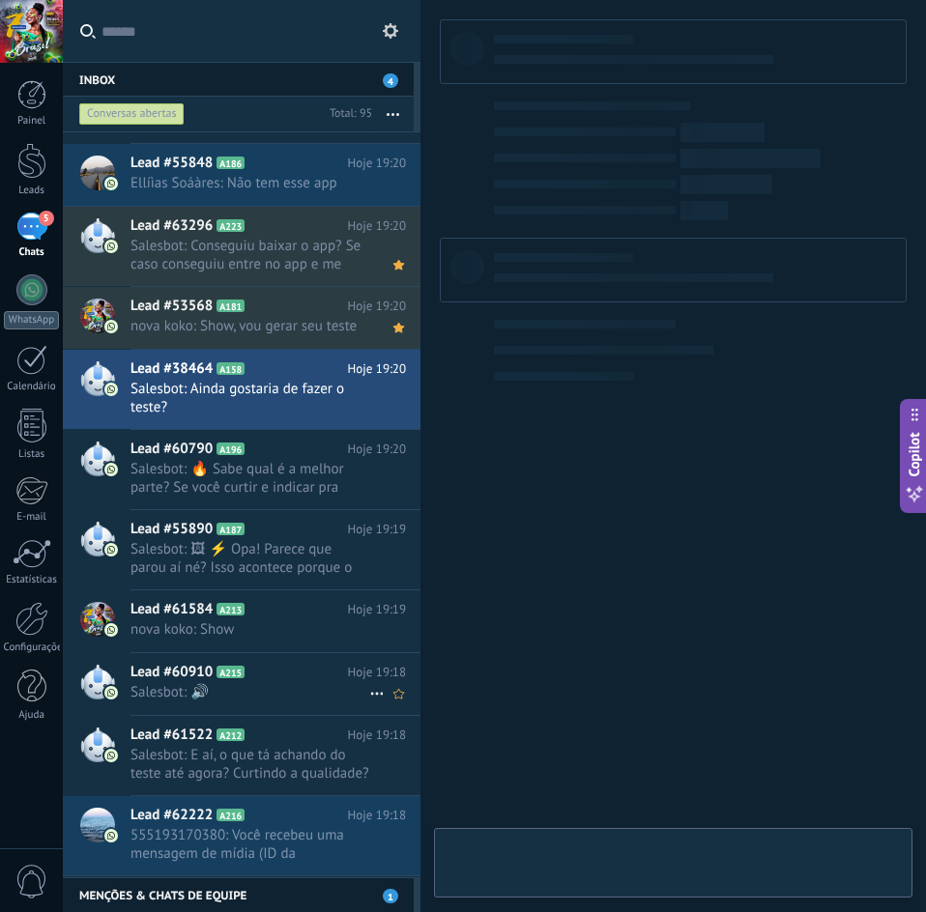
click at [232, 681] on h2 "Lead #60910 A215" at bounding box center [238, 672] width 217 height 19
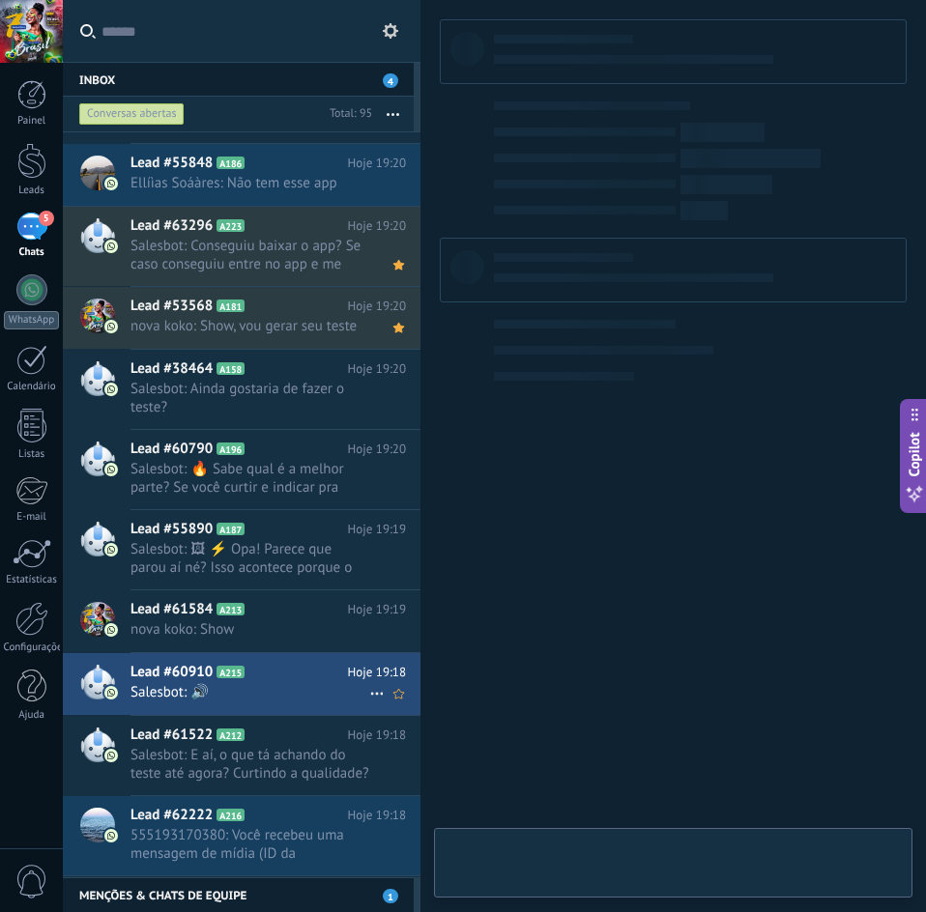
click at [275, 699] on span "Salesbot: 🔊" at bounding box center [249, 692] width 239 height 18
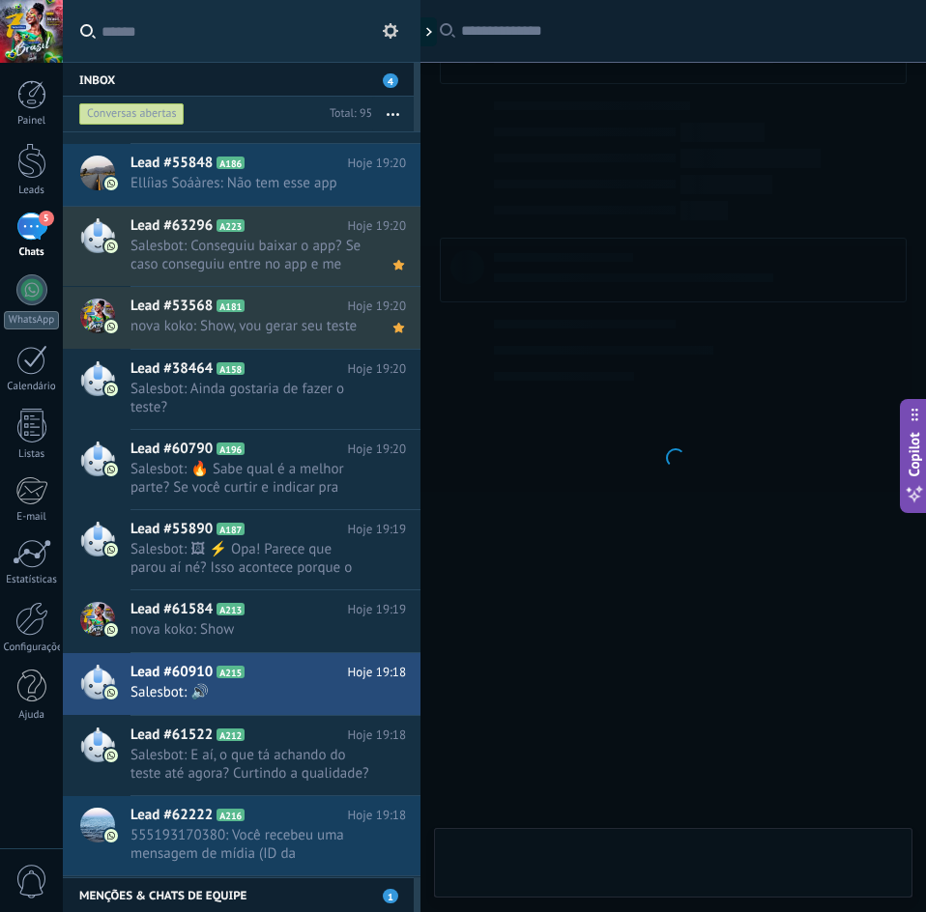
scroll to position [2707, 0]
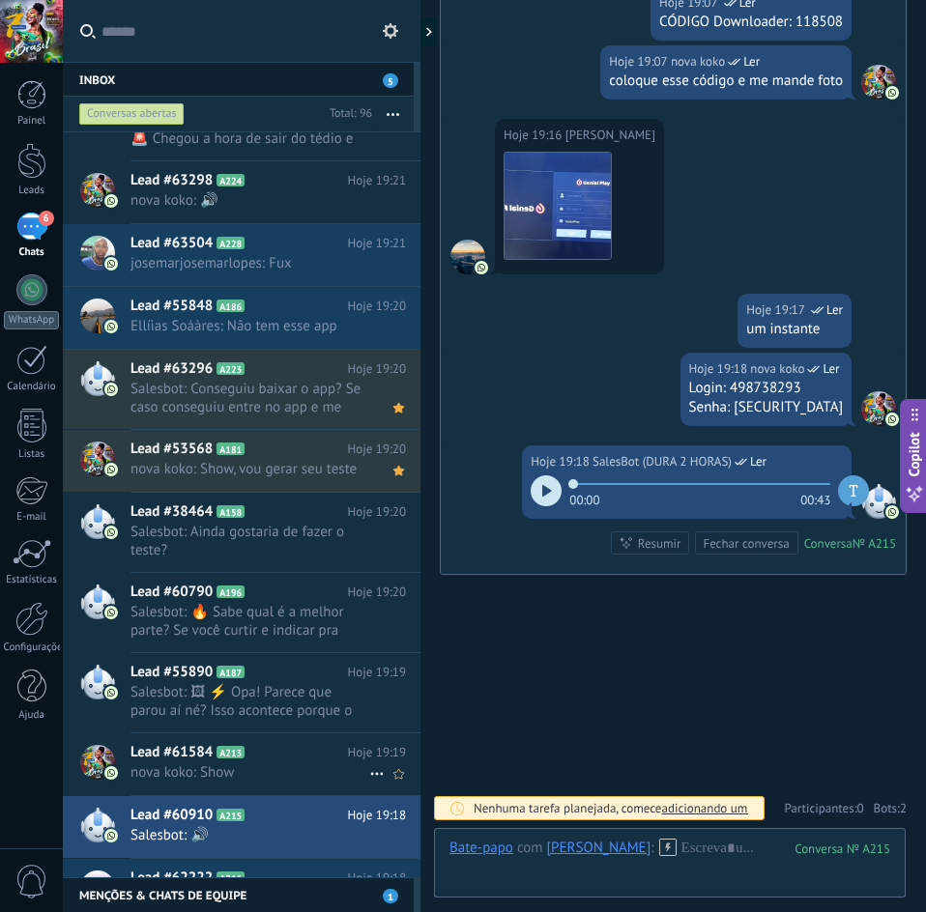
click at [292, 757] on h2 "Lead #61584 A213" at bounding box center [238, 752] width 217 height 19
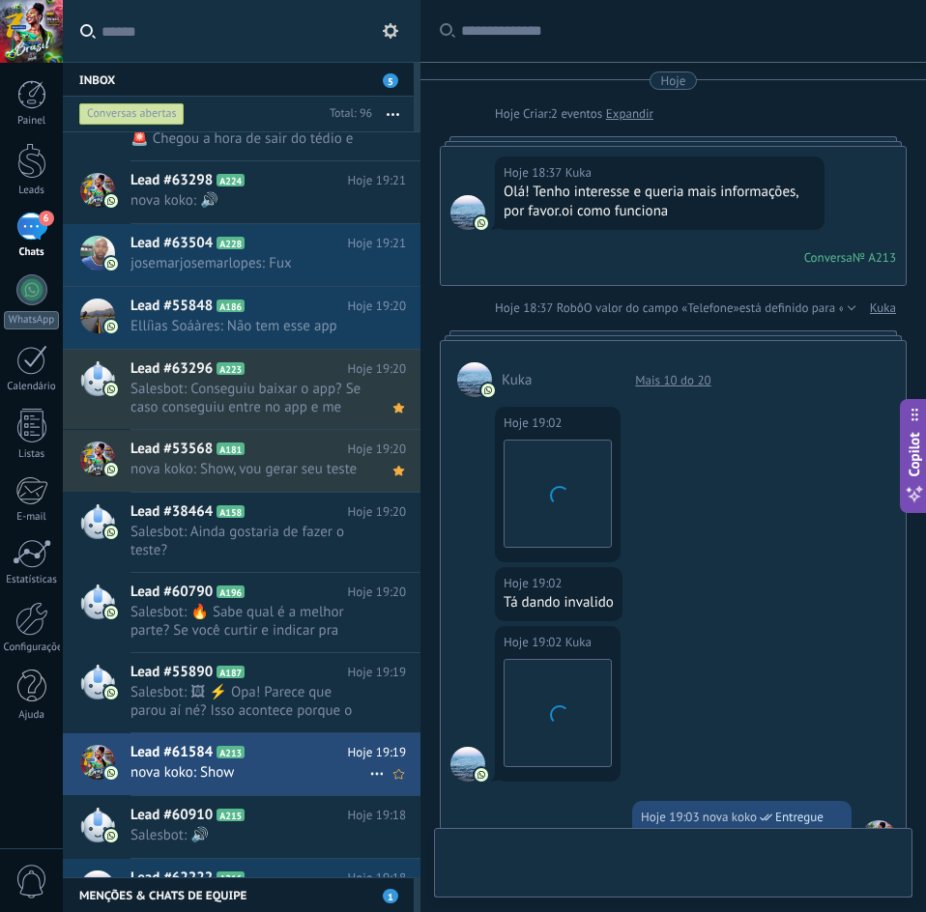
scroll to position [1209, 0]
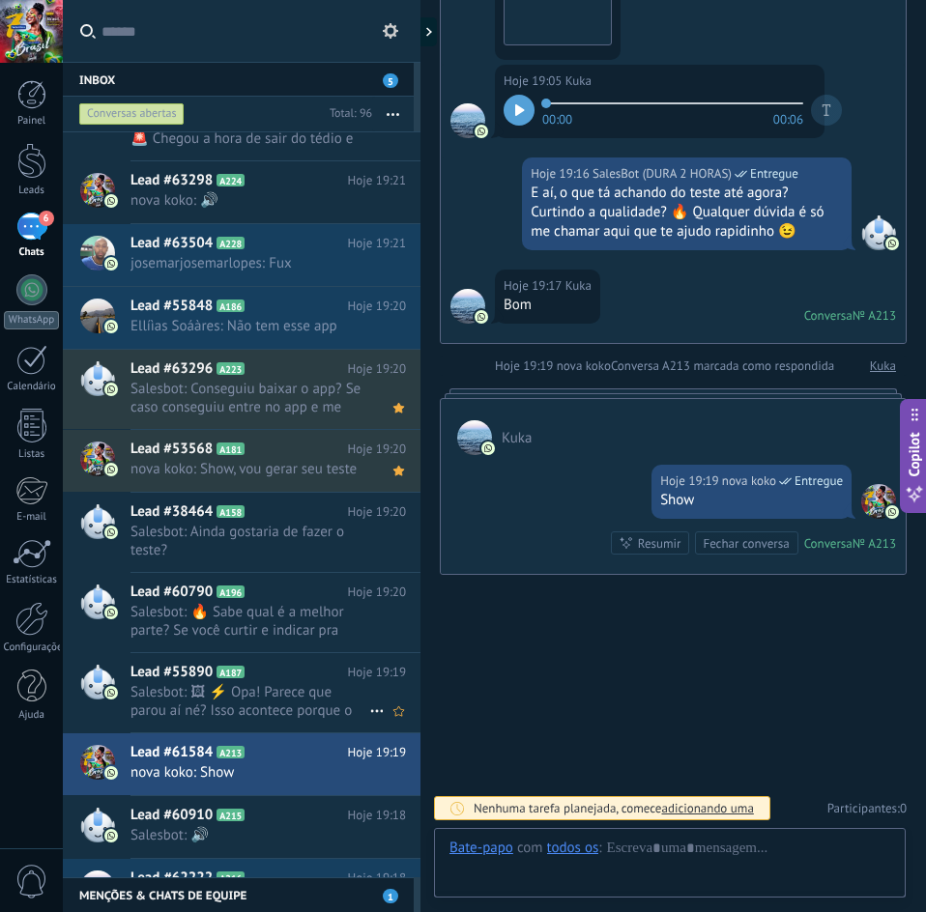
click at [290, 689] on span "Salesbot: 🖼 ⚡️ Opa! Parece que parou aí né? Isso acontece porque o seu teste ch…" at bounding box center [249, 701] width 239 height 37
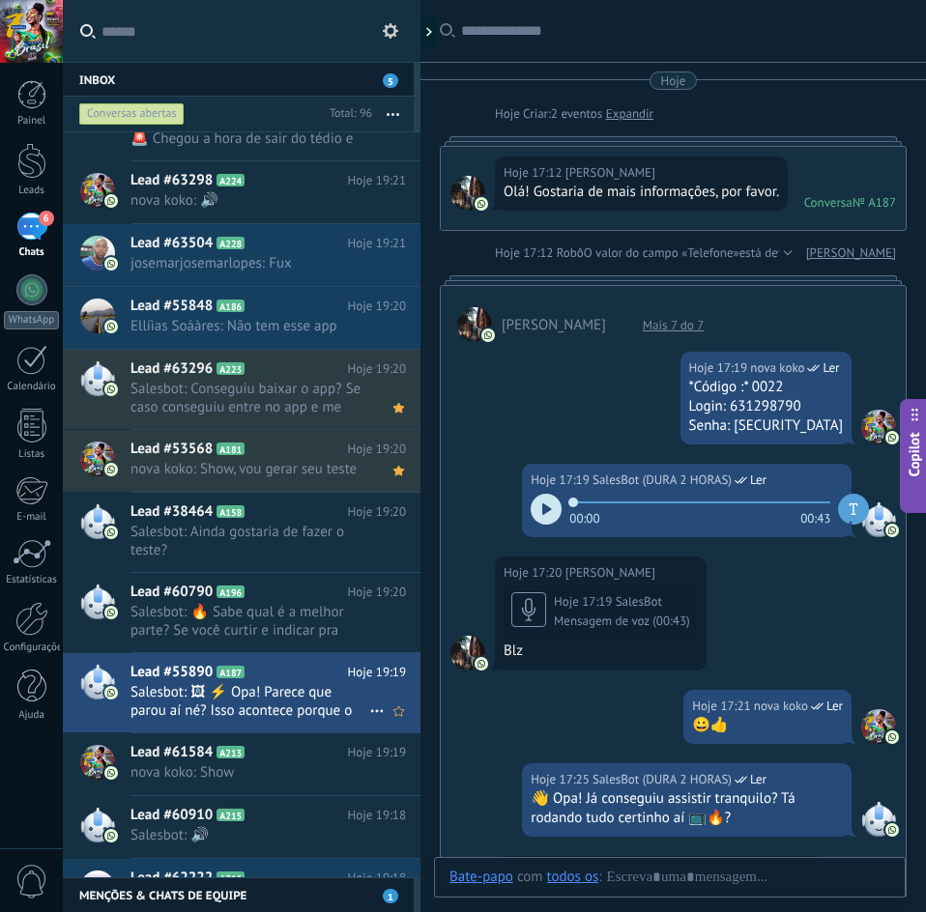
scroll to position [963, 0]
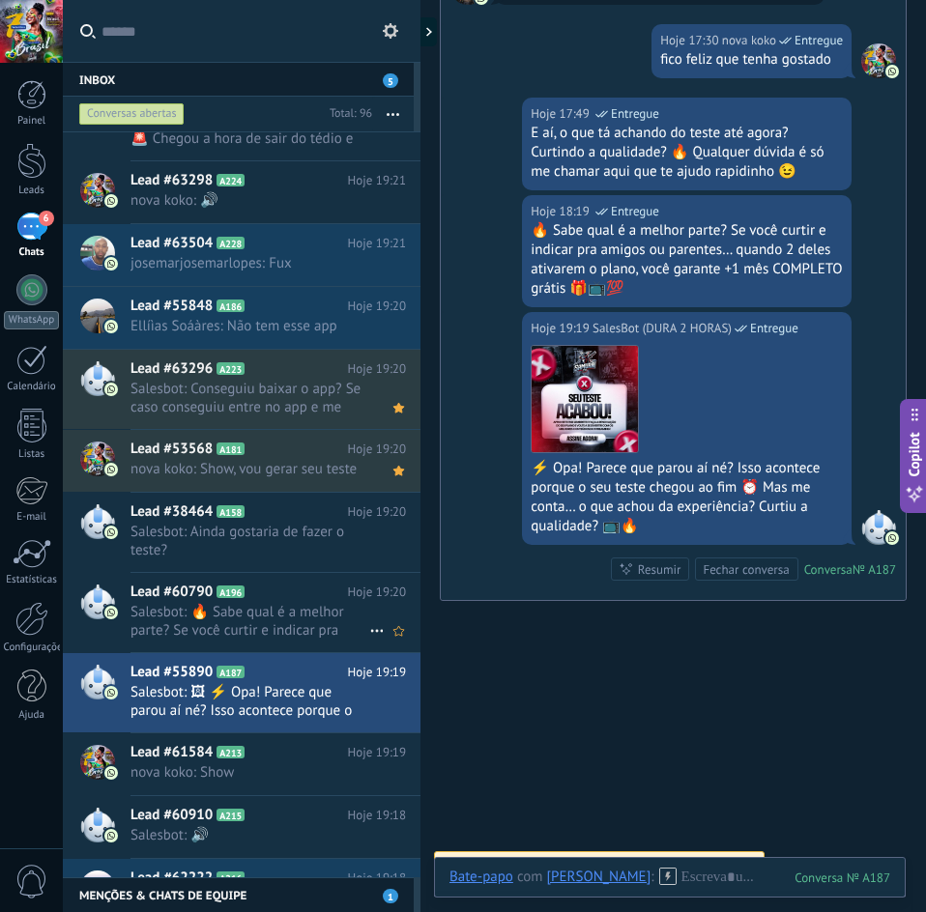
click at [278, 624] on span "Salesbot: 🔥 Sabe qual é a melhor parte? Se você curtir e indicar pra amigos ou …" at bounding box center [249, 621] width 239 height 37
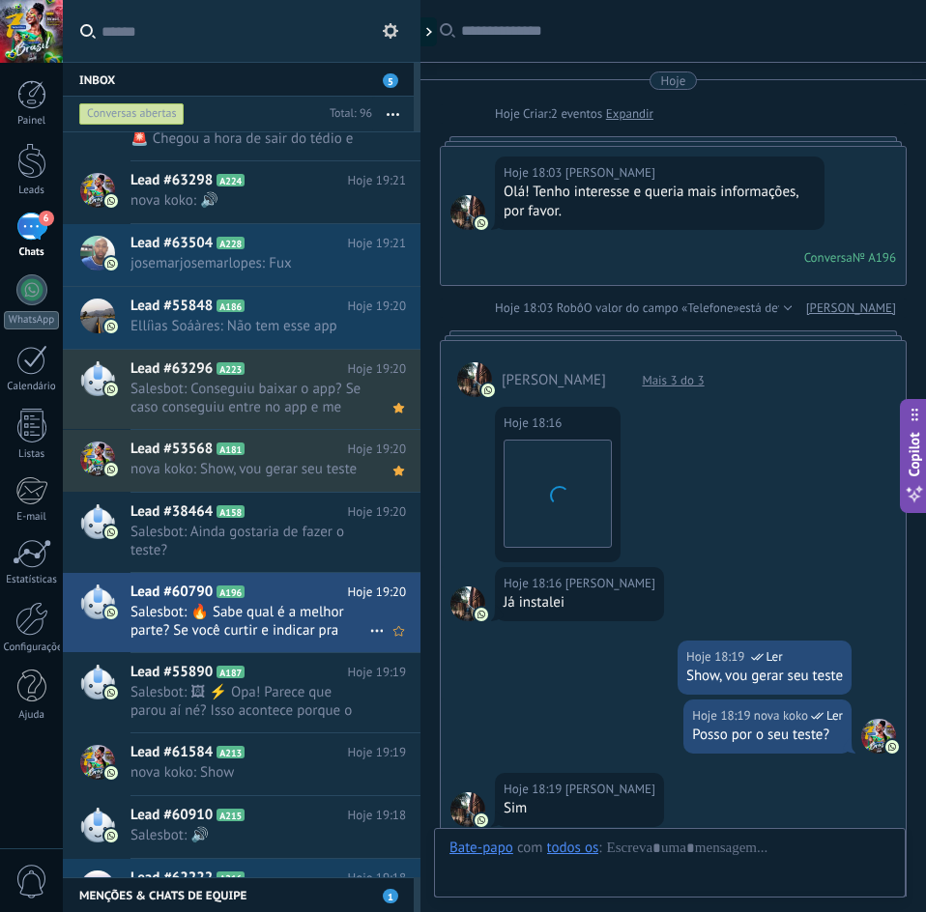
scroll to position [786, 0]
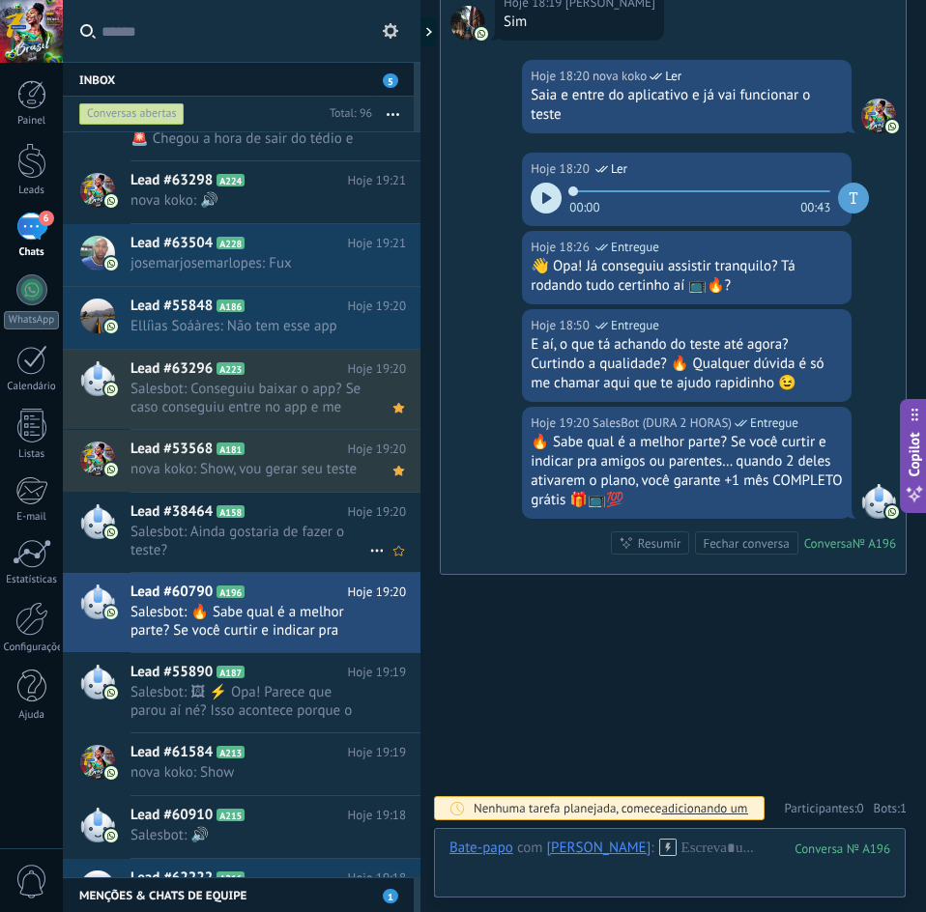
click at [263, 548] on span "Salesbot: Ainda gostaria de fazer o teste?" at bounding box center [249, 541] width 239 height 37
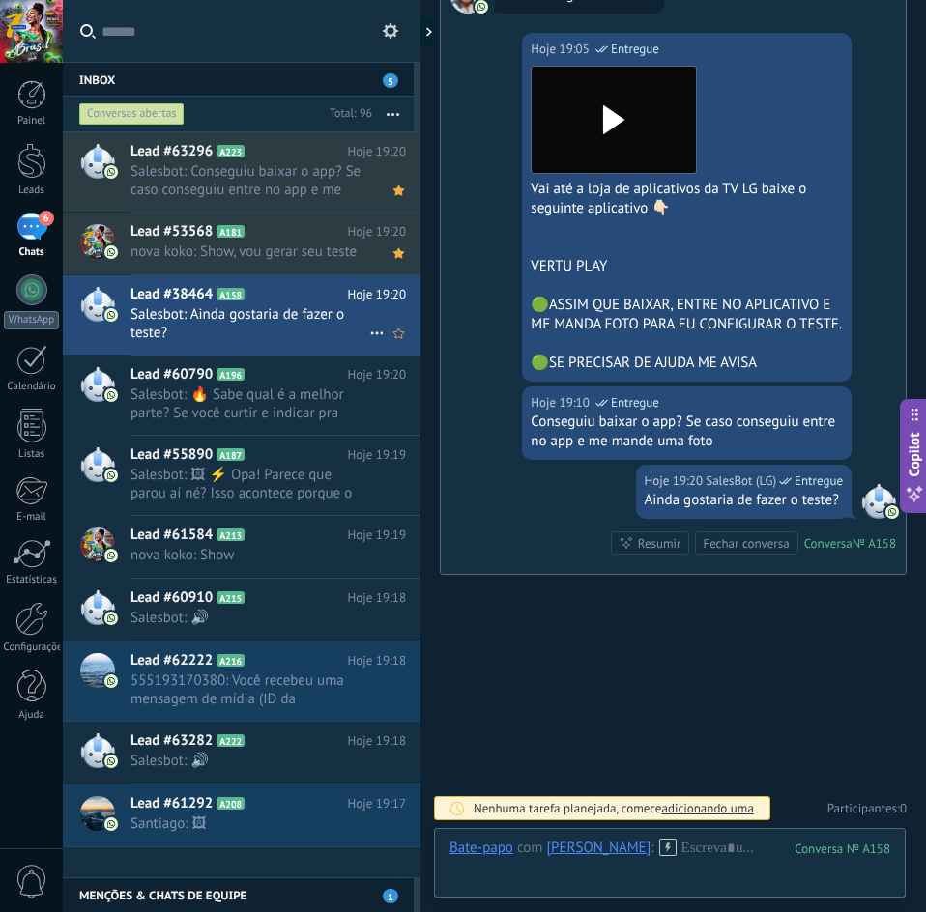
scroll to position [484, 0]
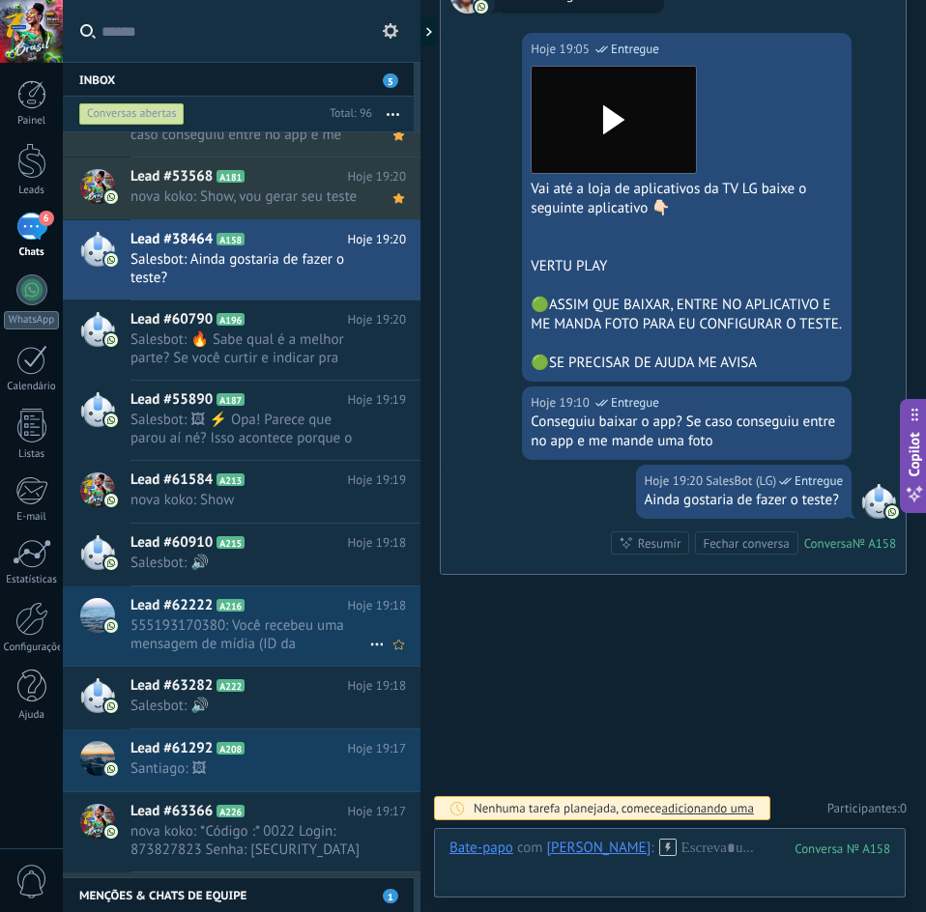
click at [283, 642] on span "555193170380: Você recebeu uma mensagem de mídia (ID da mensagem: ACF07F263FDBA…" at bounding box center [249, 634] width 239 height 37
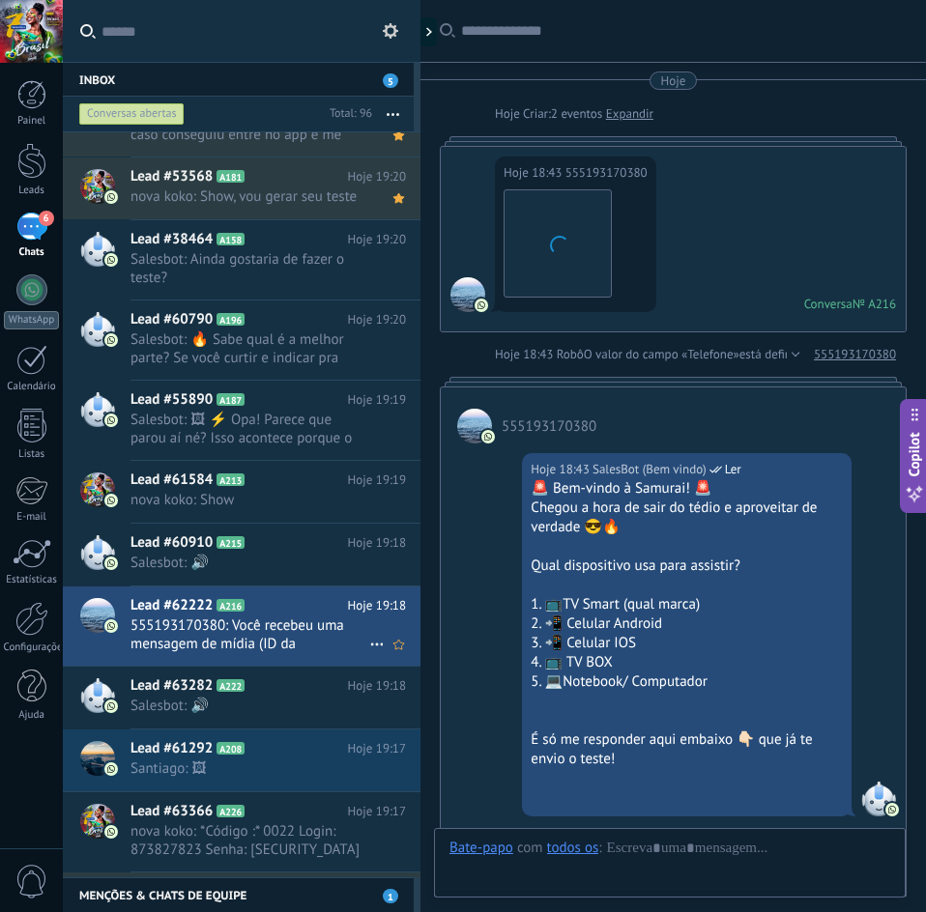
scroll to position [2491, 0]
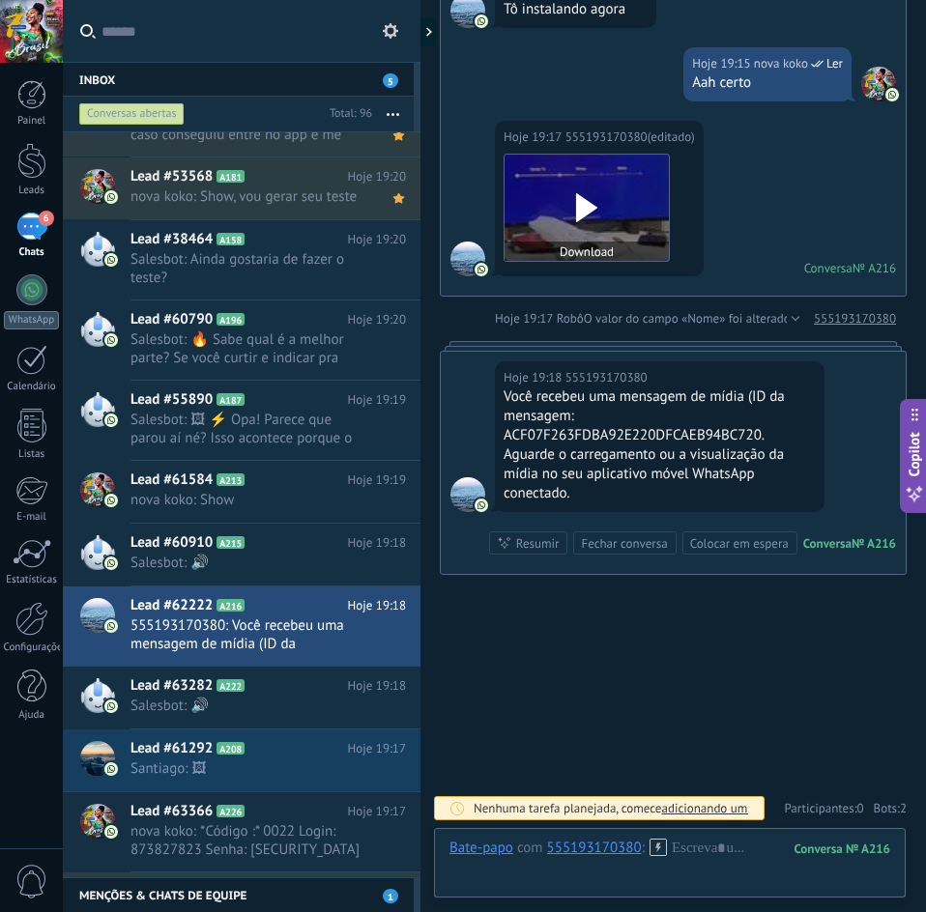
click at [609, 210] on div at bounding box center [586, 208] width 164 height 106
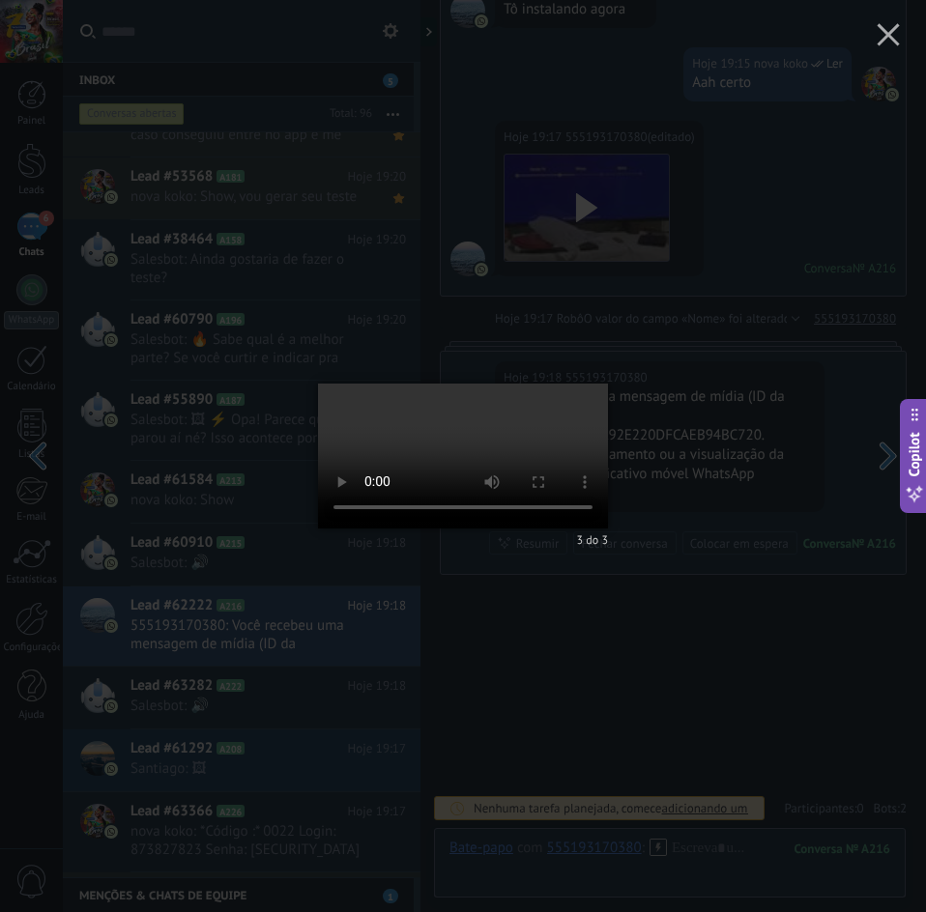
click at [741, 289] on div "3 do 3" at bounding box center [463, 456] width 926 height 912
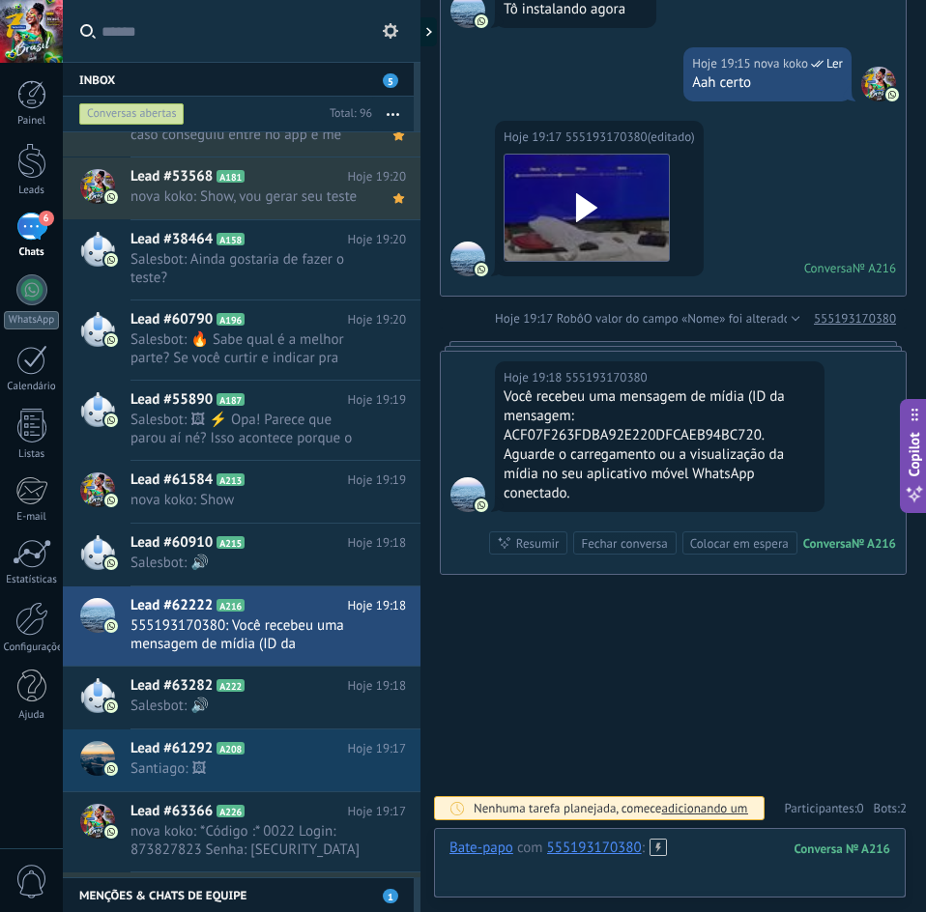
click at [673, 852] on div at bounding box center [669, 868] width 441 height 58
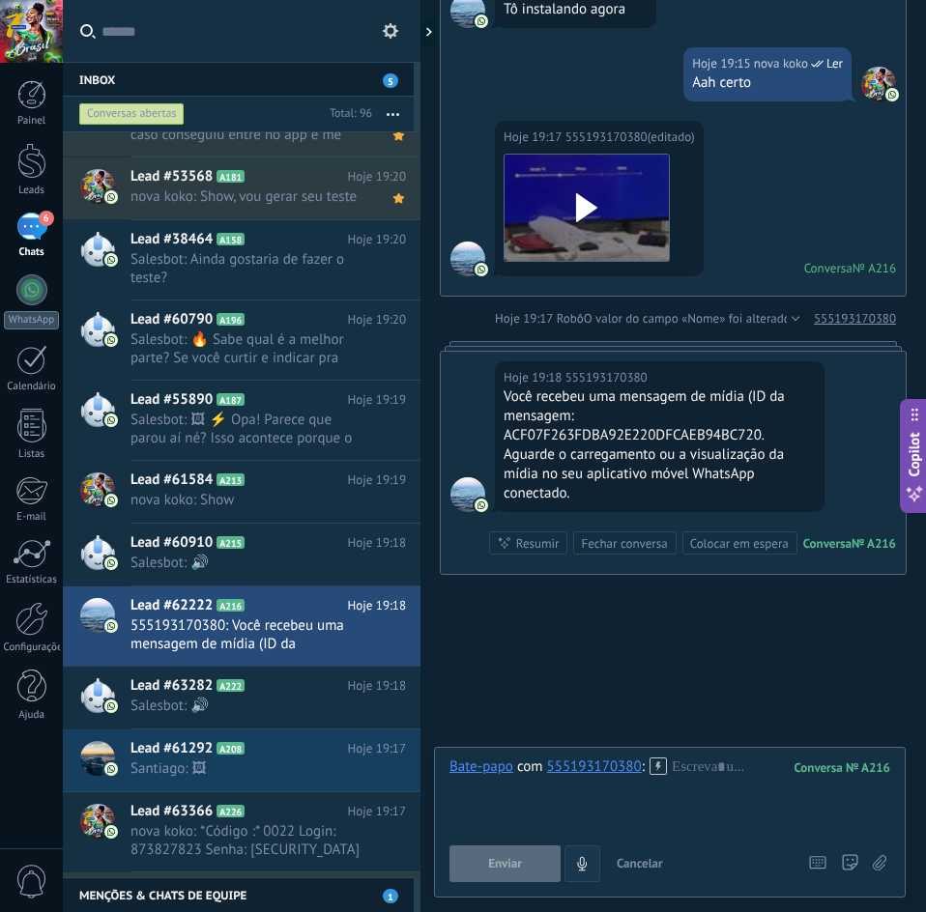
click at [586, 861] on icon "4" at bounding box center [582, 864] width 16 height 16
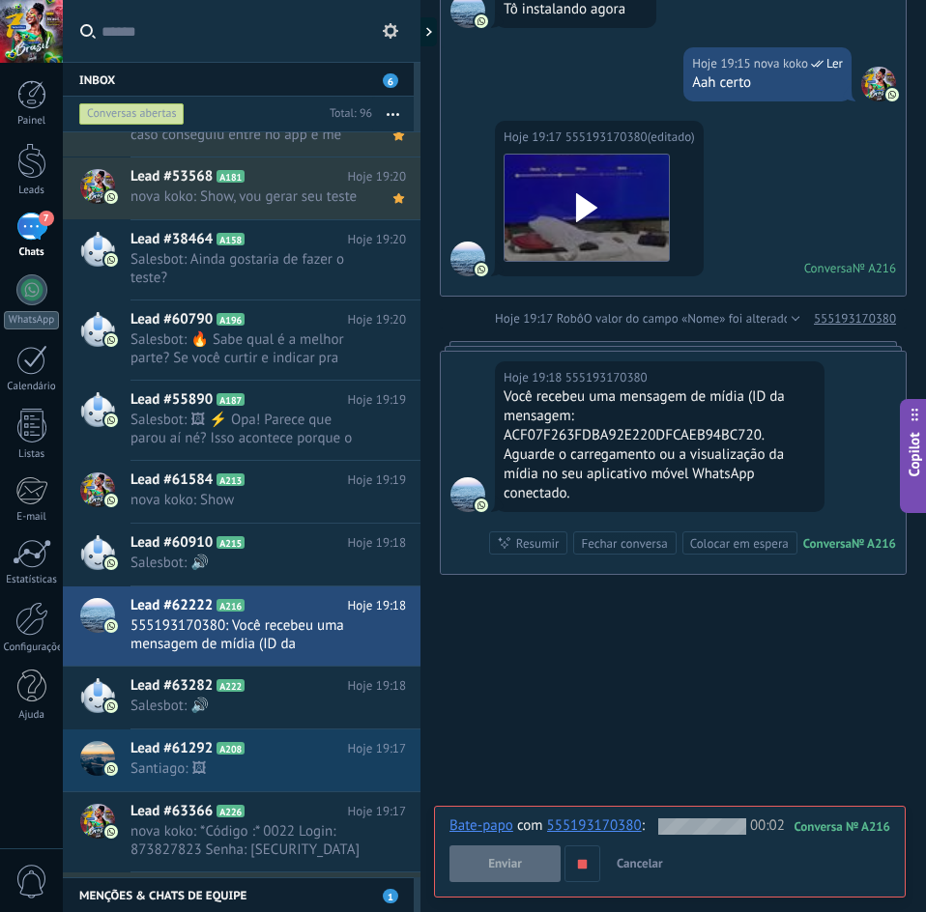
drag, startPoint x: 586, startPoint y: 862, endPoint x: 558, endPoint y: 864, distance: 27.1
click at [585, 862] on use "button" at bounding box center [582, 863] width 9 height 9
click at [529, 860] on button "Enviar" at bounding box center [504, 863] width 111 height 37
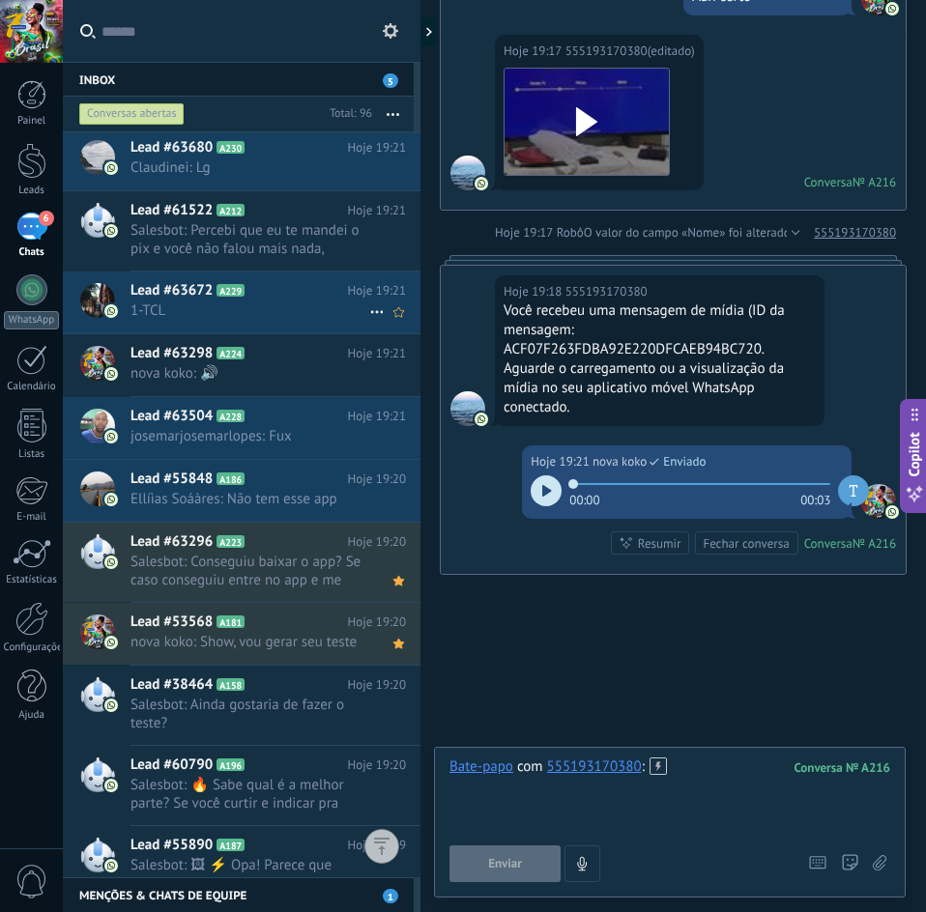
scroll to position [0, 0]
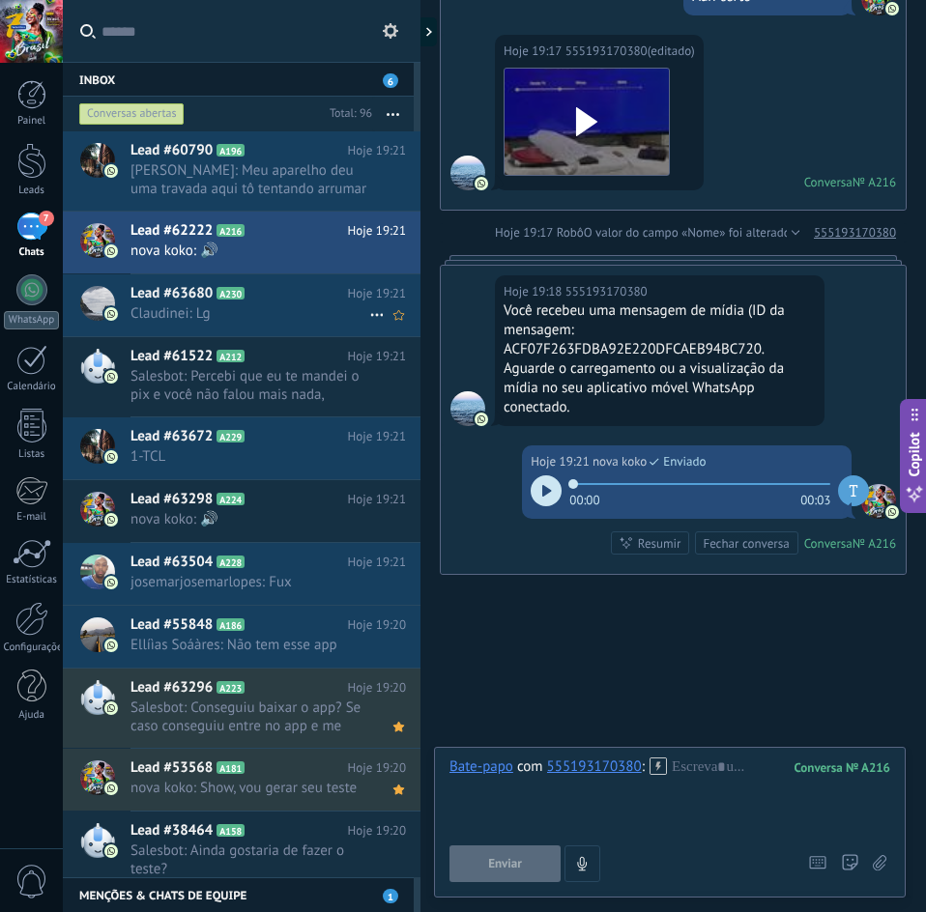
click at [243, 308] on span "Claudinei: Lg" at bounding box center [249, 313] width 239 height 18
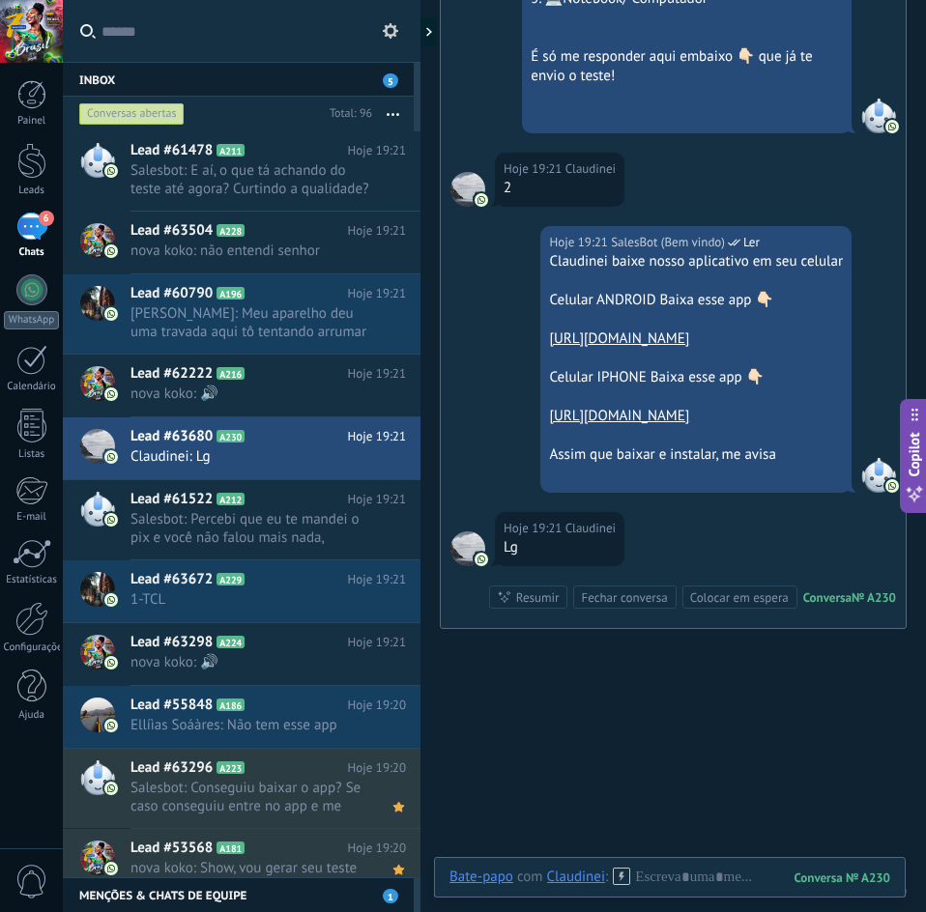
scroll to position [578, 0]
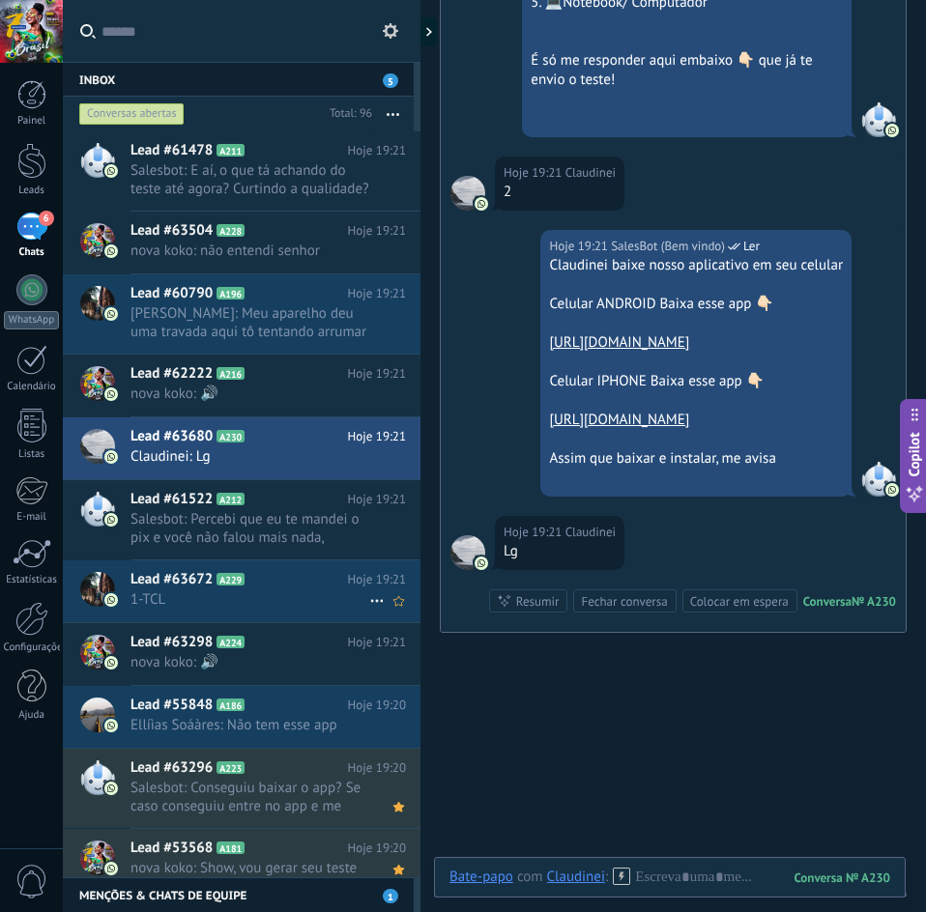
click at [279, 598] on span "1-TCL" at bounding box center [249, 599] width 239 height 18
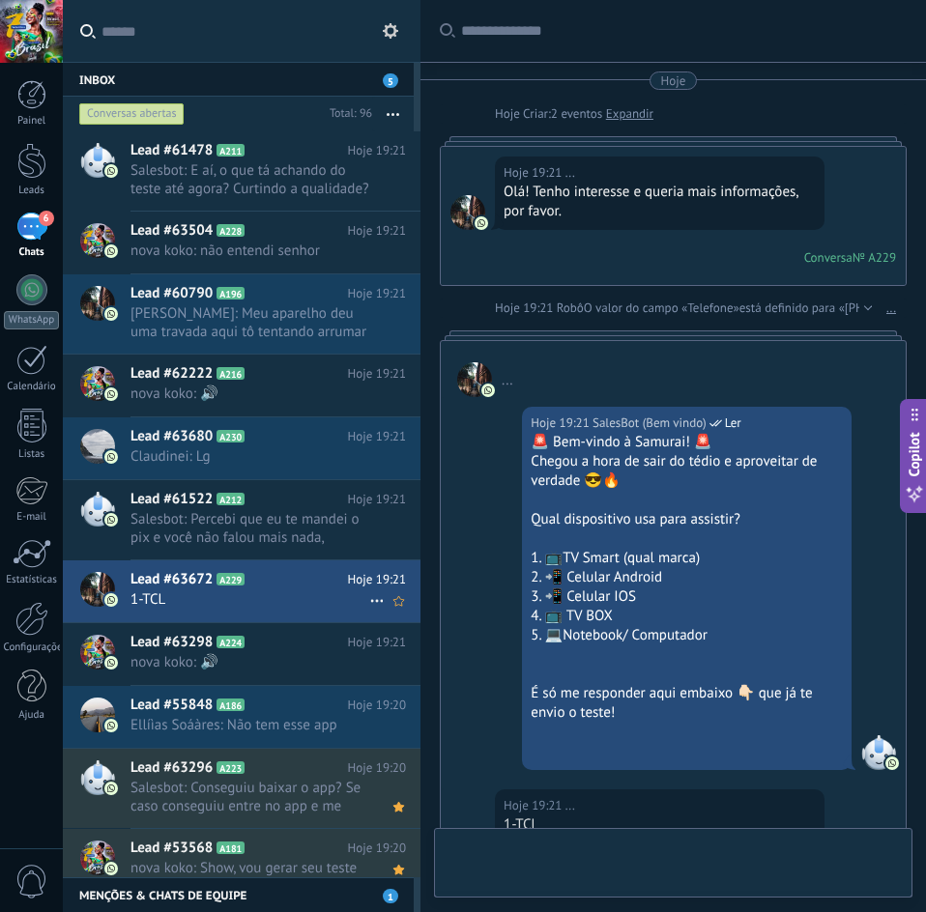
scroll to position [380, 0]
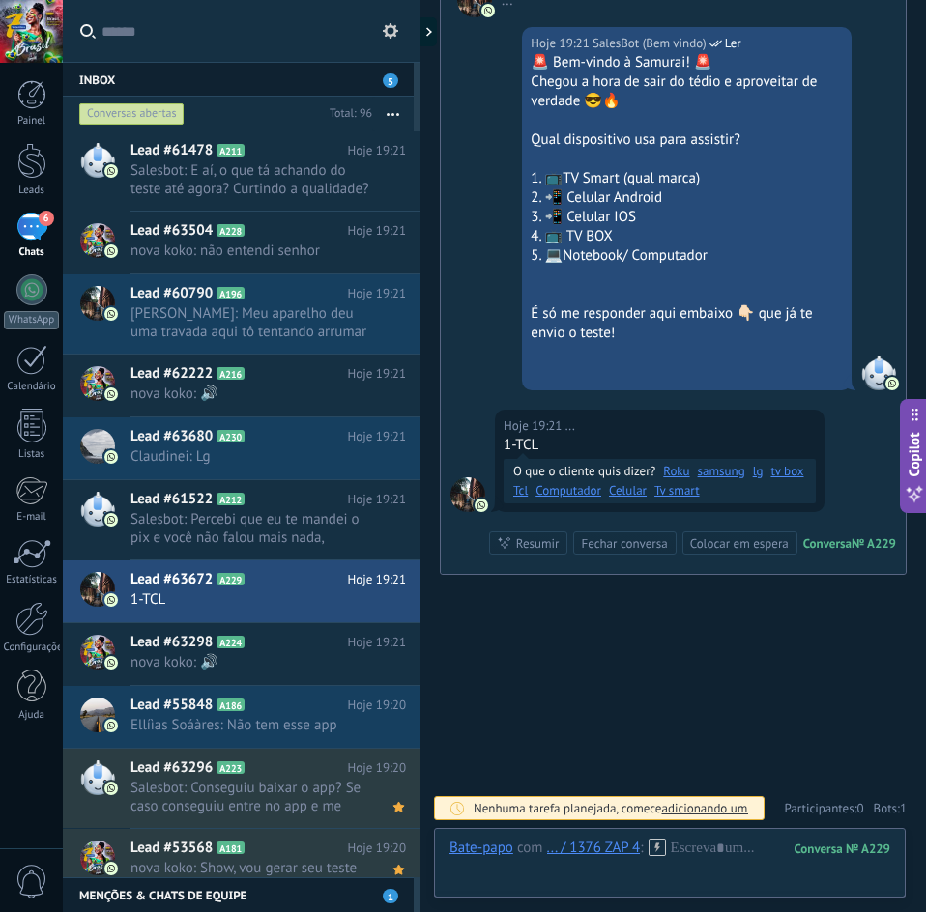
click at [528, 492] on link "Tcl" at bounding box center [520, 490] width 14 height 19
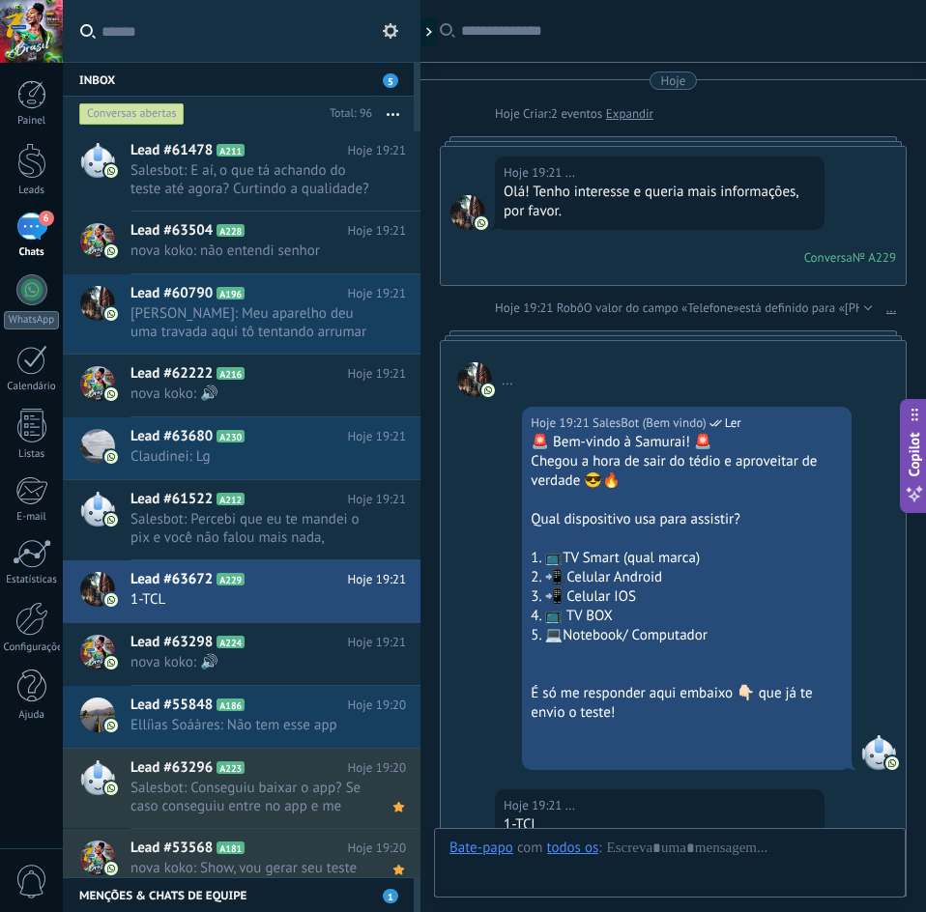
scroll to position [399, 0]
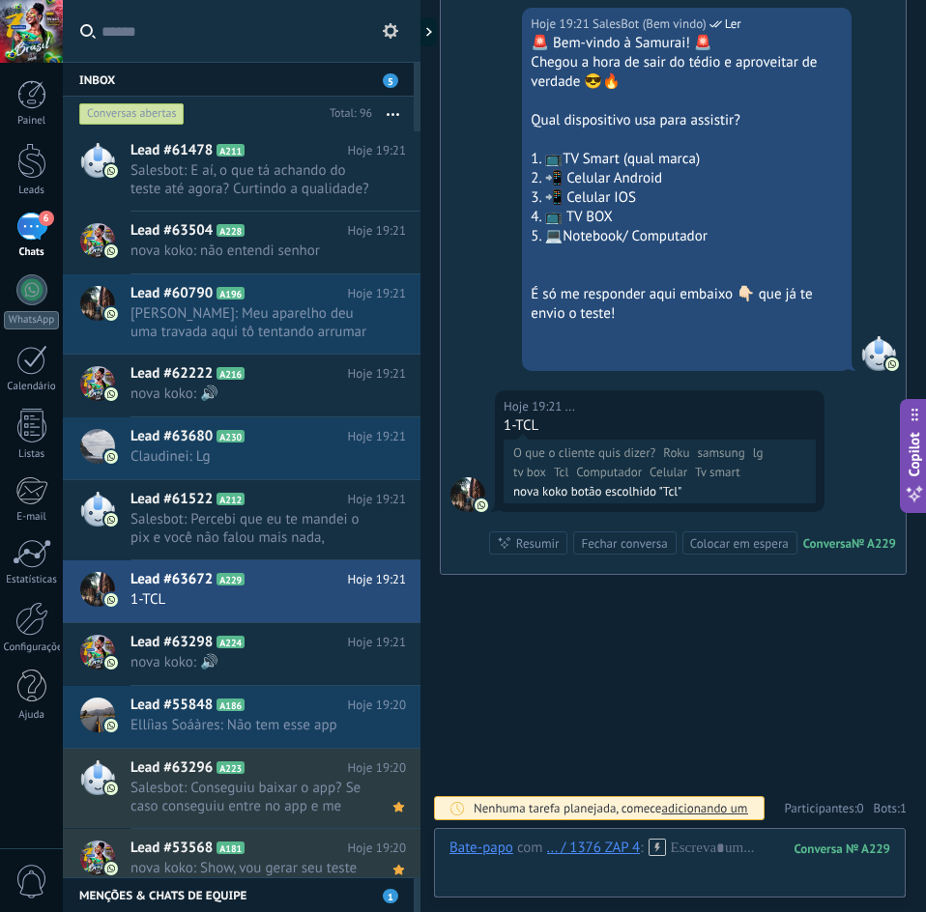
click at [527, 425] on div "1-TCL" at bounding box center [659, 425] width 312 height 19
copy div "1-TCL"
click at [386, 35] on use at bounding box center [390, 30] width 15 height 15
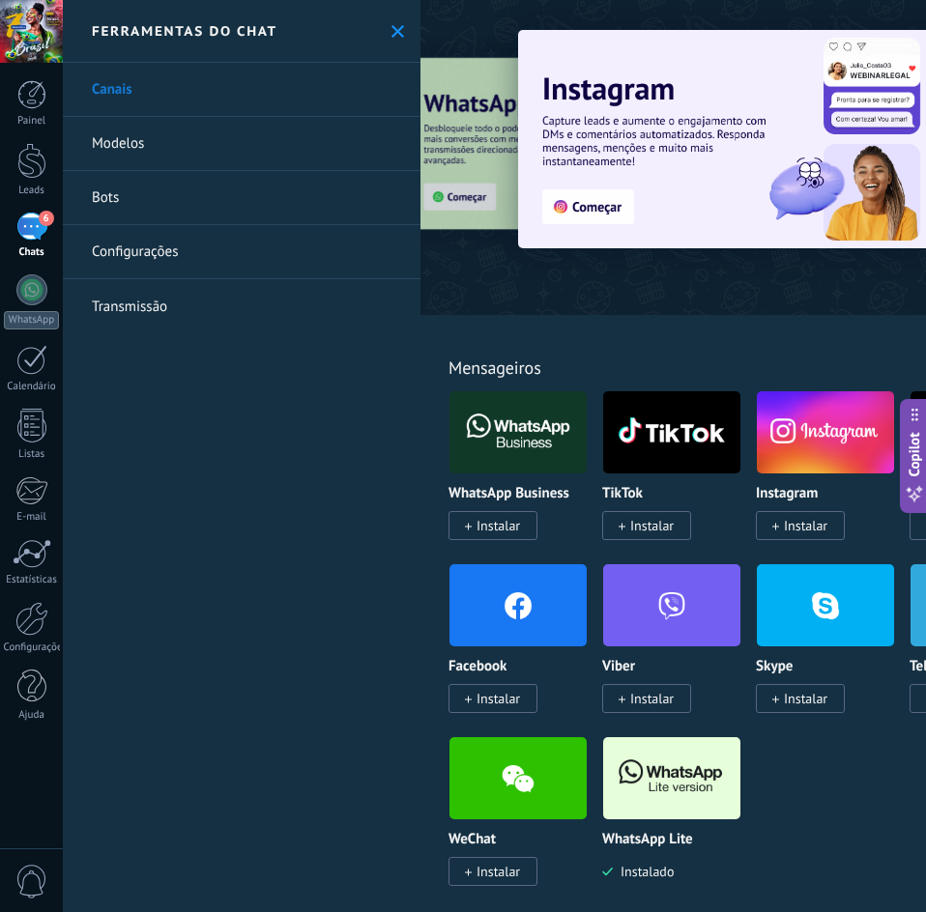
click at [113, 186] on link "Bots" at bounding box center [241, 198] width 357 height 54
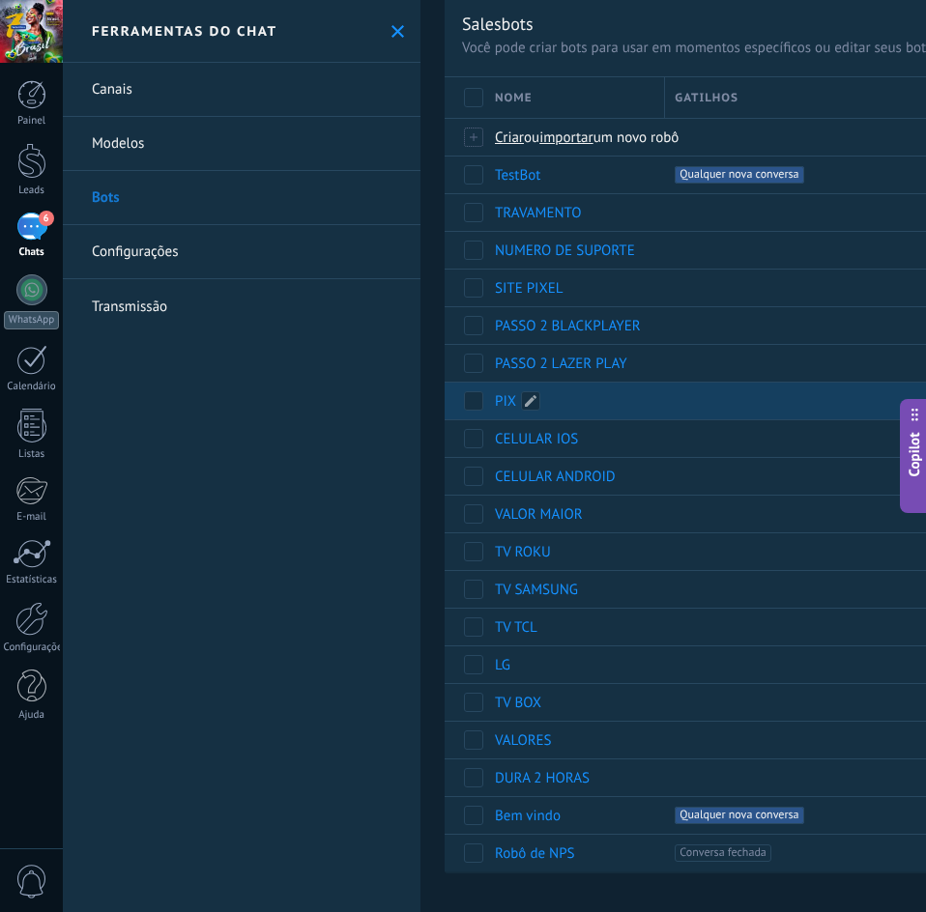
scroll to position [68, 0]
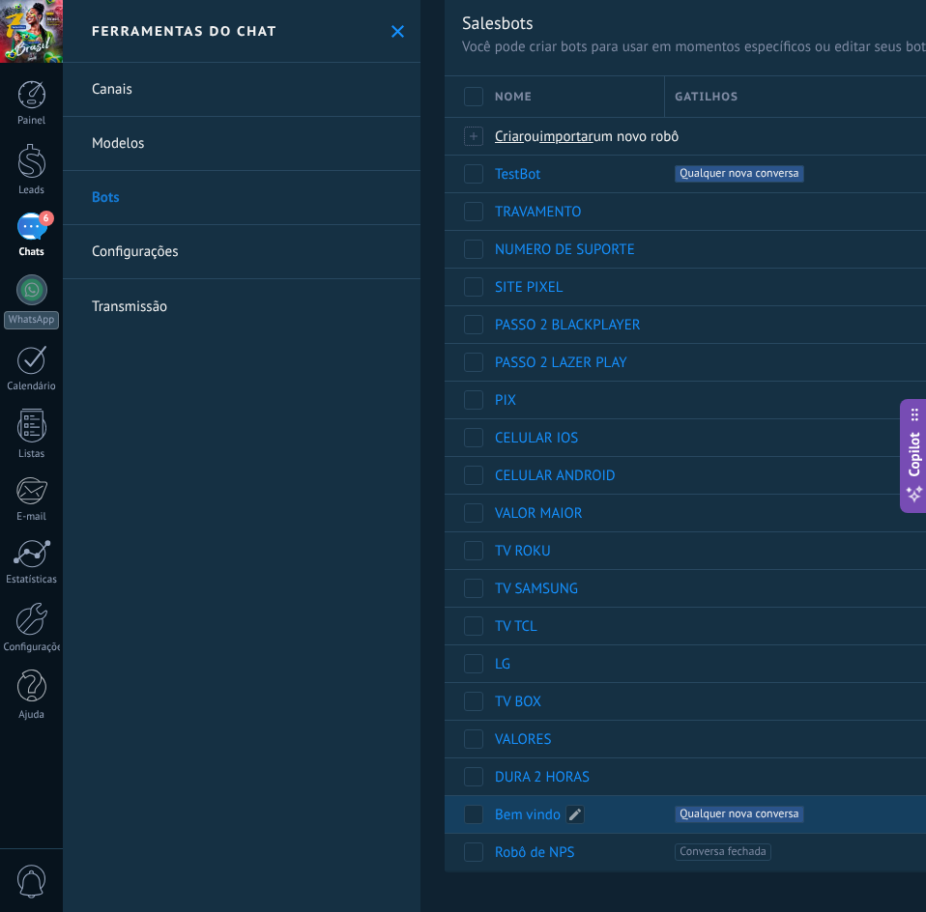
click at [518, 817] on link "Bem vindo" at bounding box center [528, 815] width 66 height 18
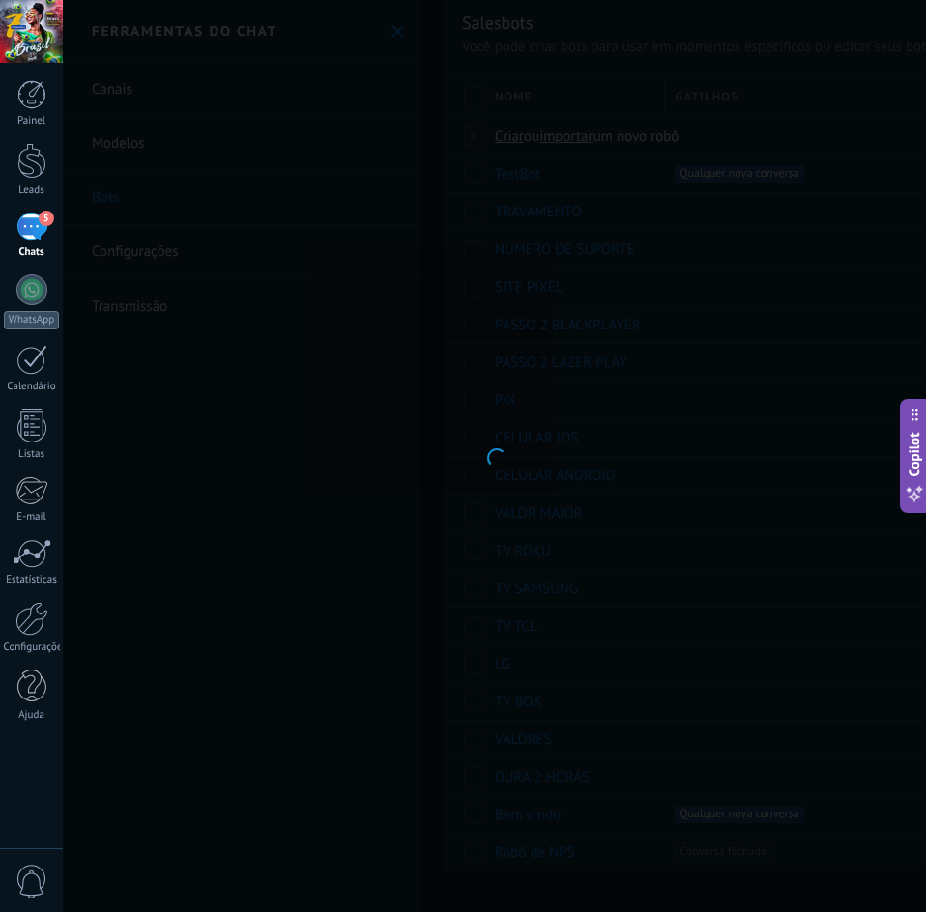
type input "*********"
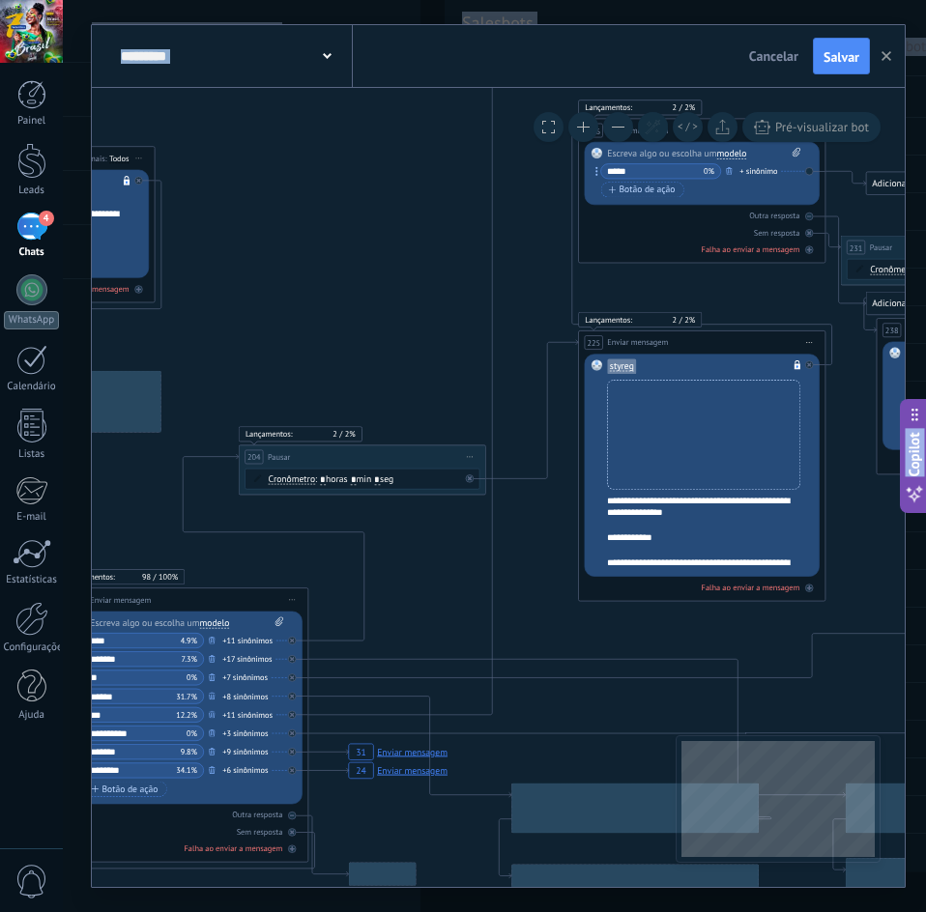
drag, startPoint x: 479, startPoint y: 545, endPoint x: 1098, endPoint y: 224, distance: 696.6
click at [926, 224] on html ".abccls-1,.abccls-2{fill-rule:evenodd}.abccls-2{fill:#fff} .abfcls-1{fill:none}…" at bounding box center [463, 456] width 926 height 912
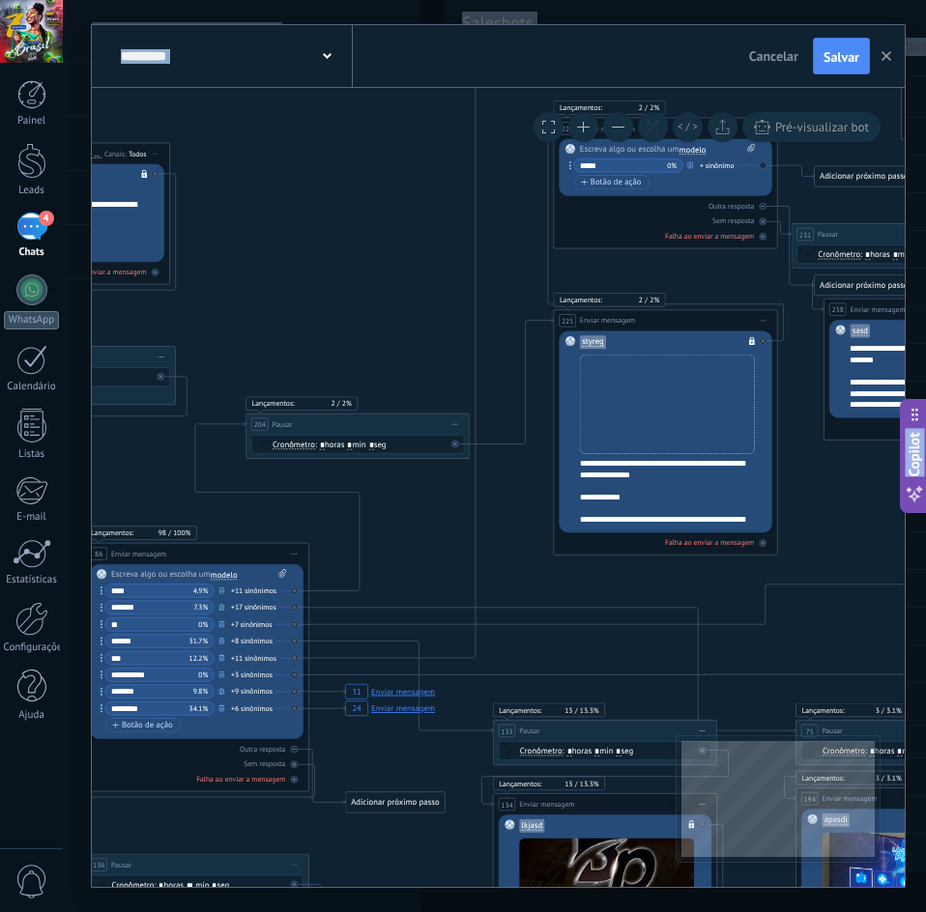
click at [252, 660] on div "+11 sinônimos" at bounding box center [253, 658] width 45 height 12
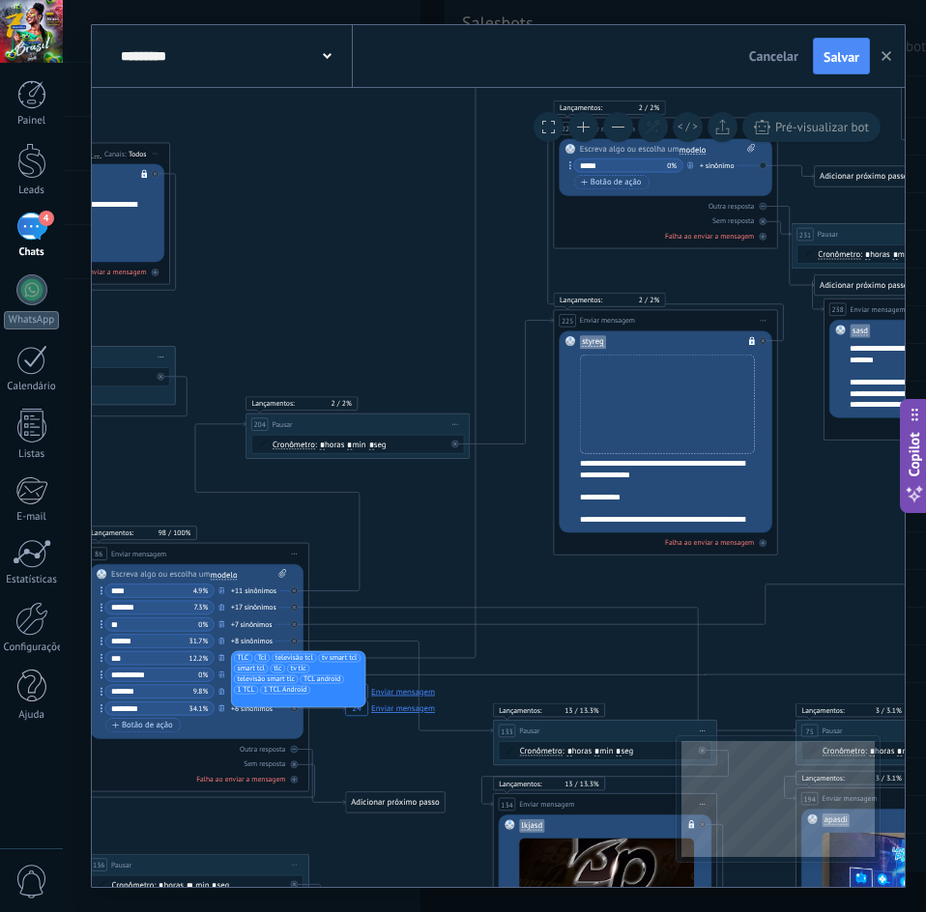
click at [329, 695] on ul "TLC Tcl televisão tcl tv smart tcl smart tcl tlc tv tlc televisão smart tlc TCL…" at bounding box center [298, 678] width 131 height 53
click at [314, 691] on ul "TLC Tcl televisão tcl tv smart tcl smart tcl tlc tv tlc televisão smart tlc TCL…" at bounding box center [298, 678] width 131 height 53
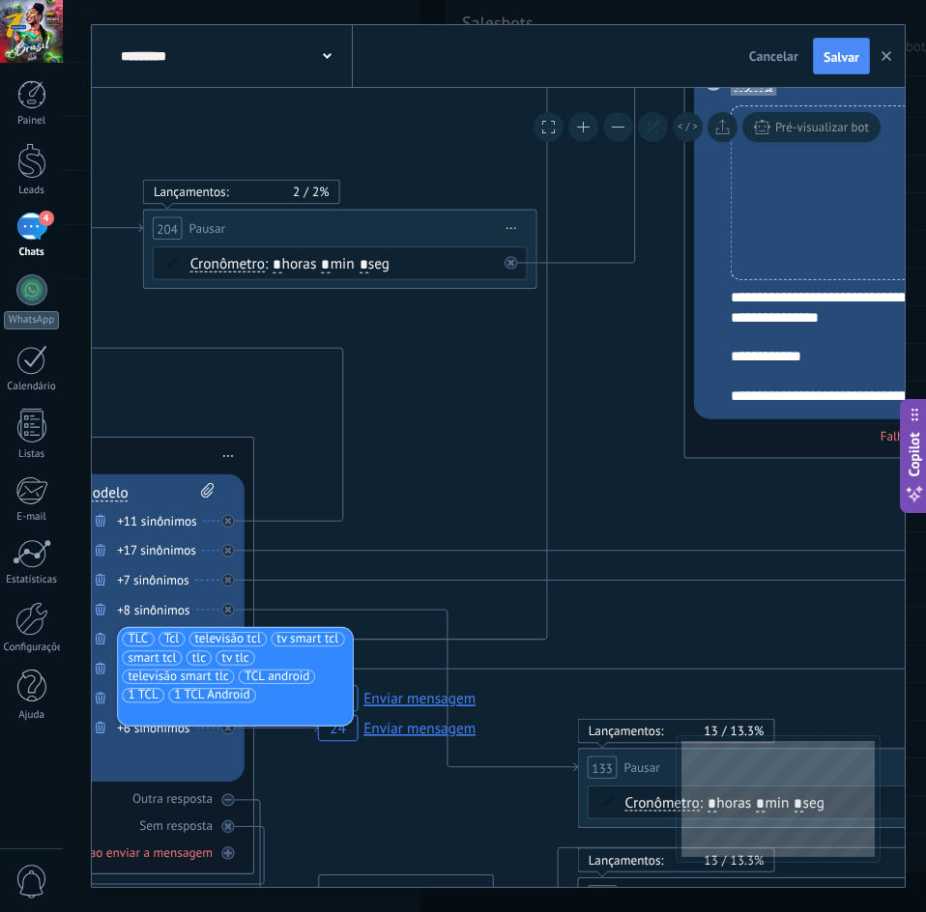
click at [269, 700] on ul "TLC Tcl televisão tcl tv smart tcl smart tcl tlc tv tlc televisão smart tlc TCL…" at bounding box center [235, 676] width 231 height 94
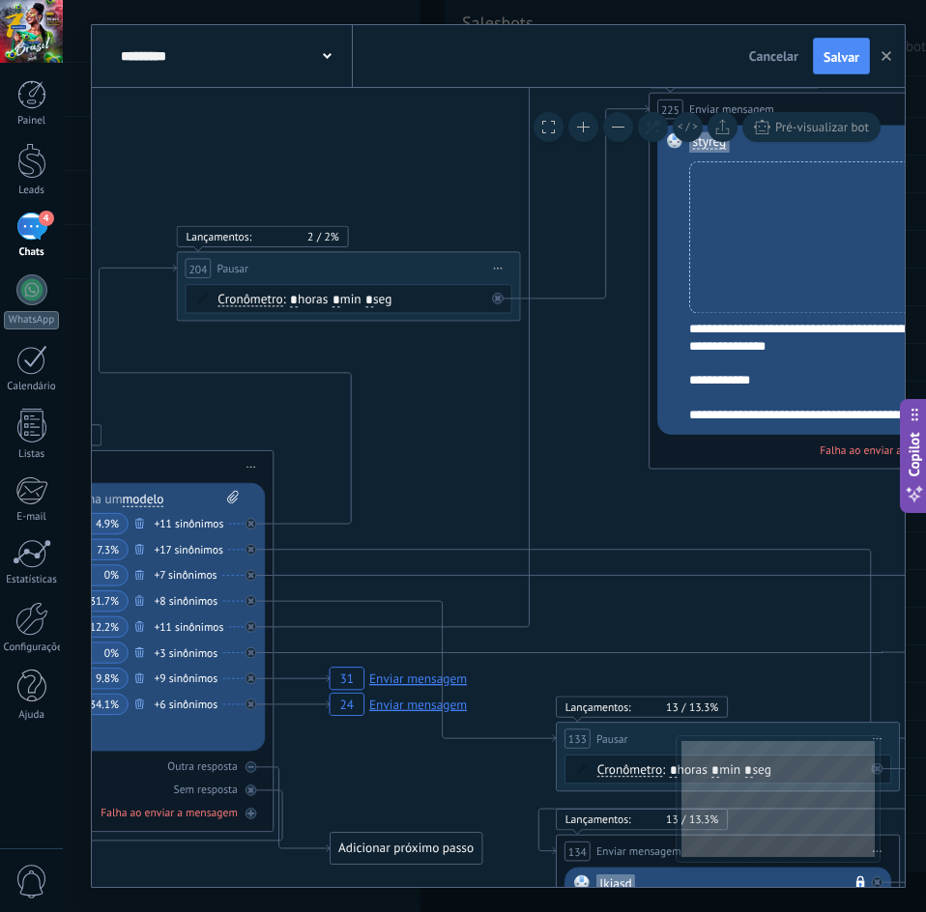
click at [193, 625] on div "+11 sinônimos" at bounding box center [189, 626] width 70 height 17
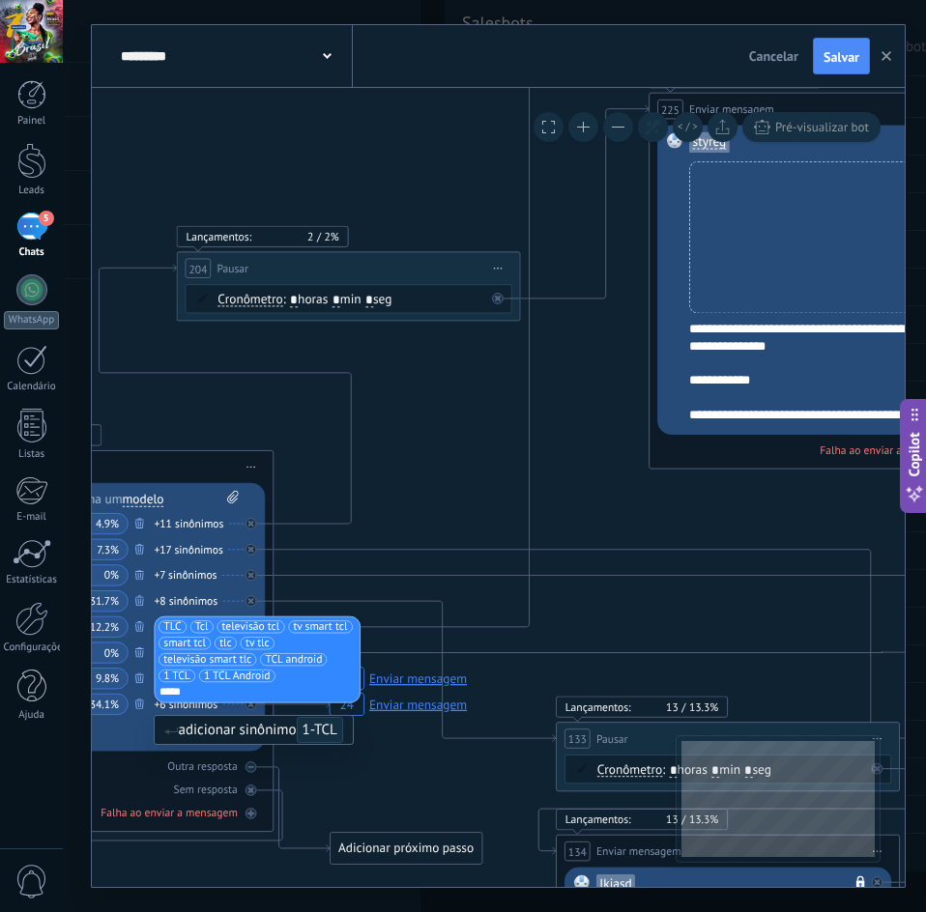
type input "*****"
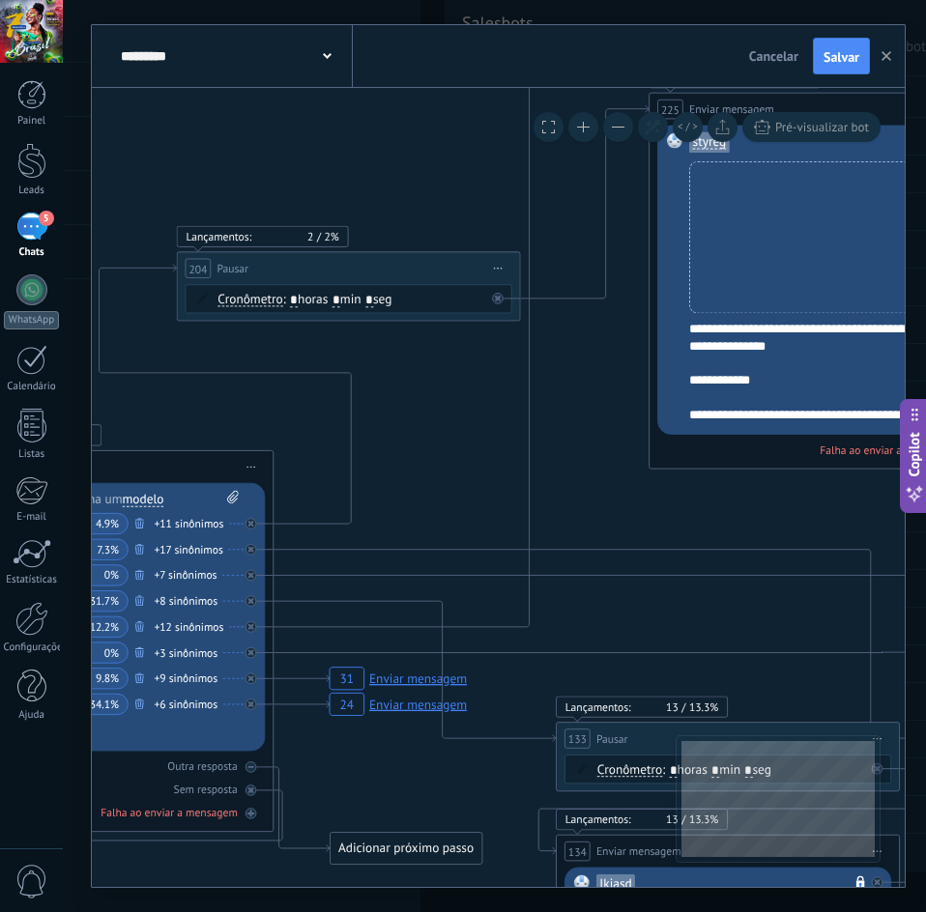
click at [830, 61] on span "Salvar" at bounding box center [841, 57] width 36 height 14
click at [43, 231] on div "5" at bounding box center [31, 227] width 31 height 28
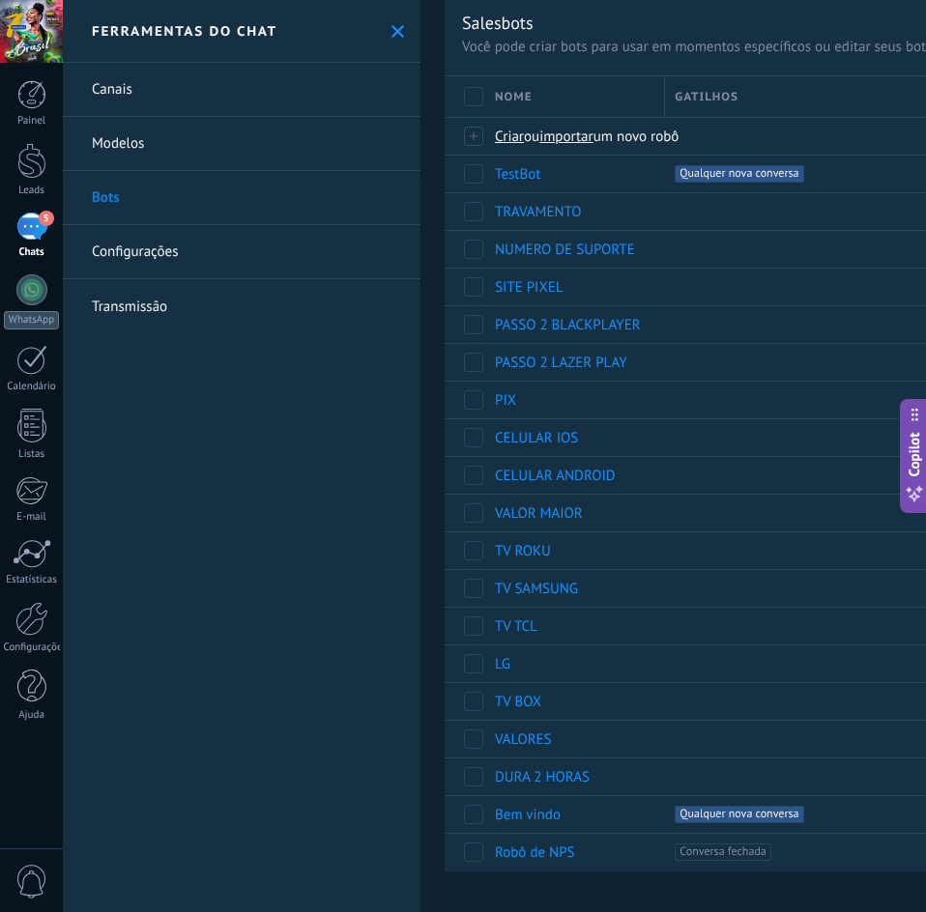
click at [395, 30] on icon at bounding box center [397, 31] width 13 height 13
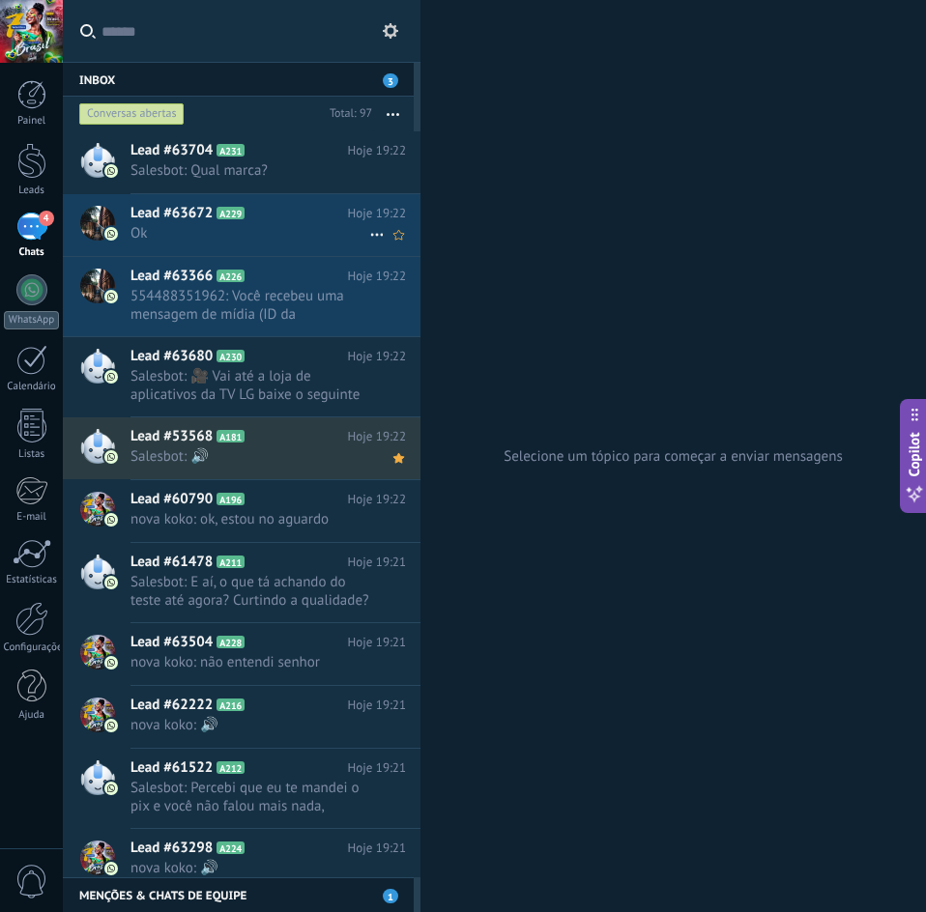
click at [238, 219] on span "A229" at bounding box center [230, 213] width 28 height 13
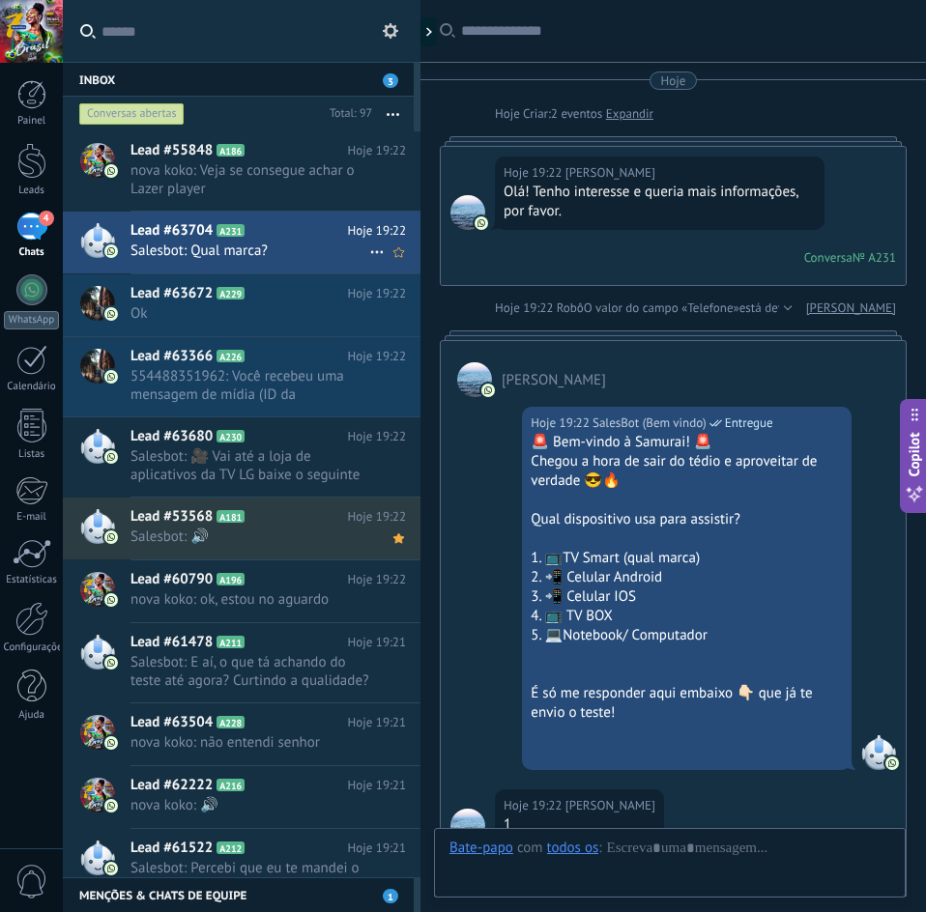
scroll to position [398, 0]
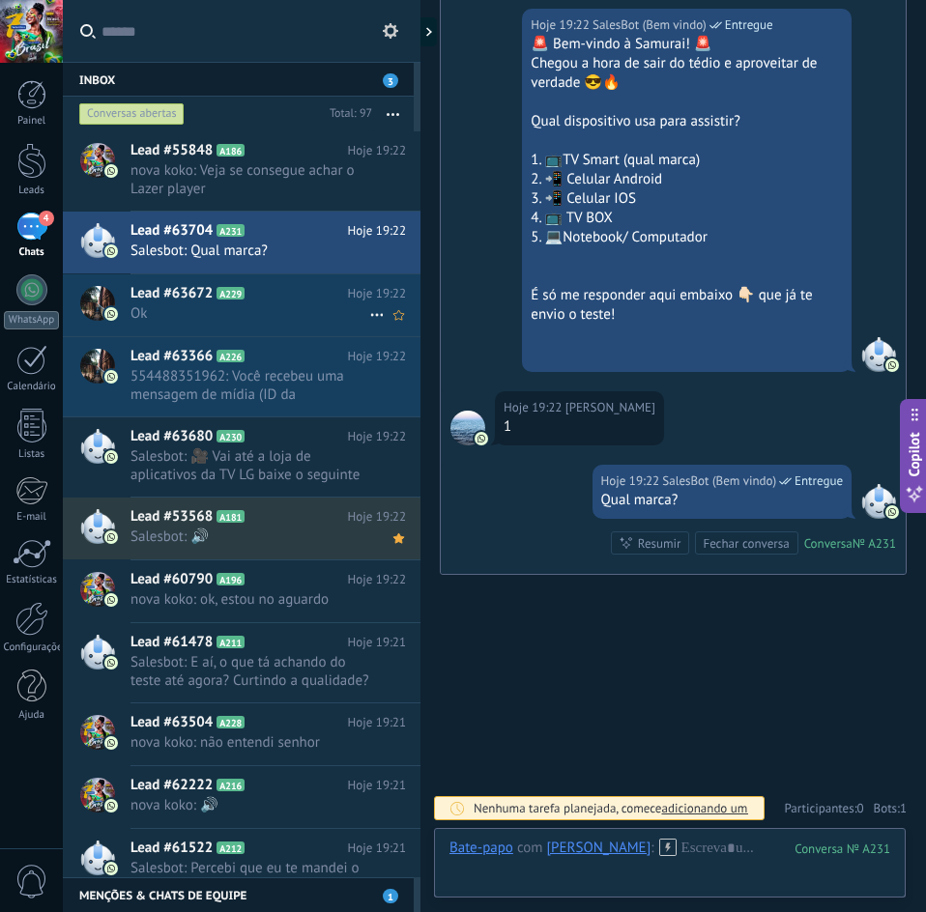
click at [252, 296] on h2 "Lead #63672 A229" at bounding box center [238, 293] width 217 height 19
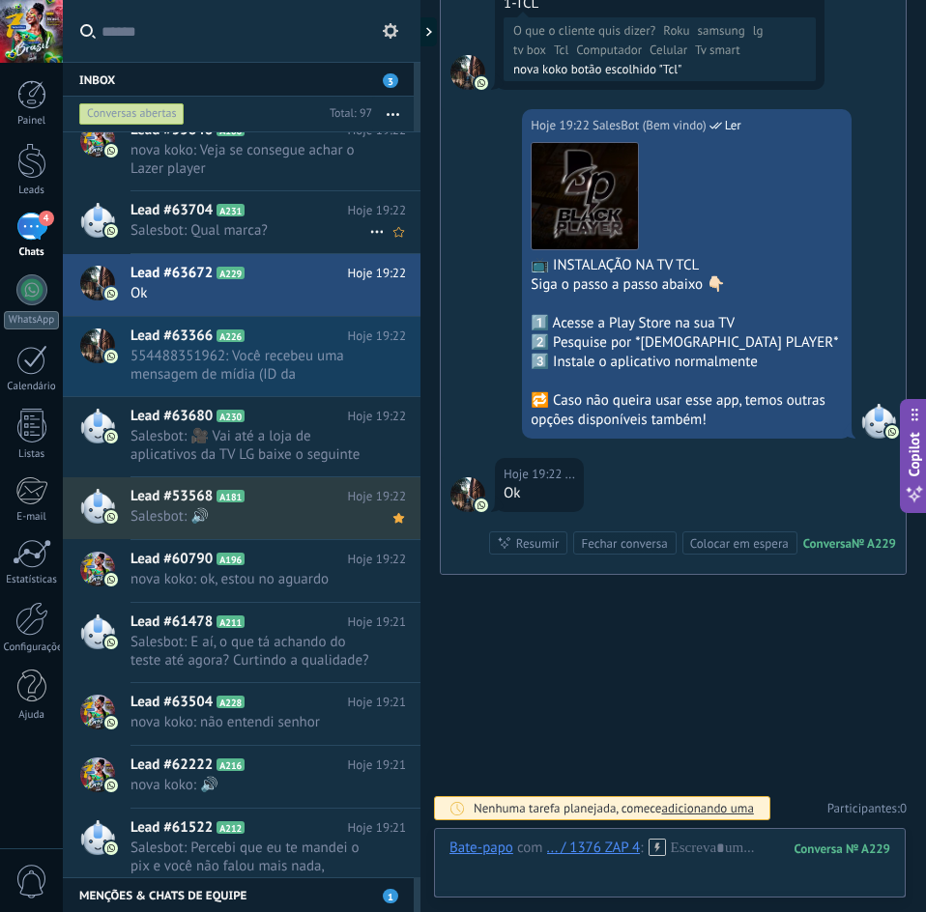
scroll to position [1, 0]
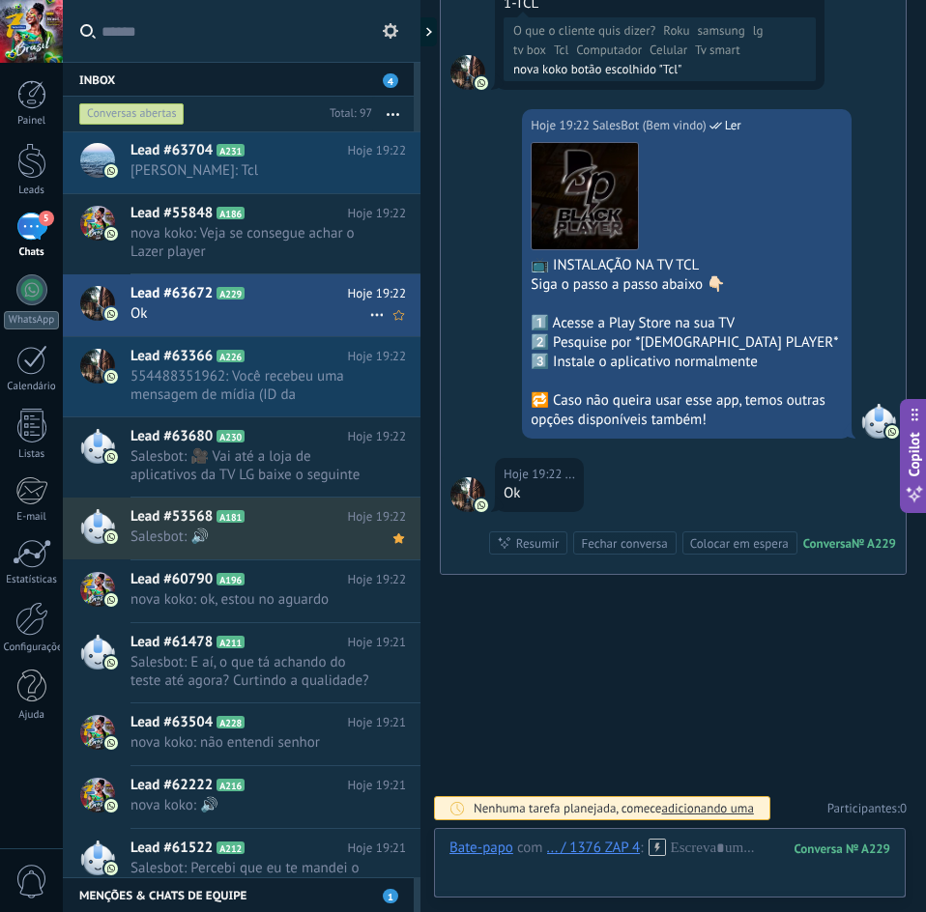
click at [371, 309] on icon at bounding box center [376, 314] width 23 height 23
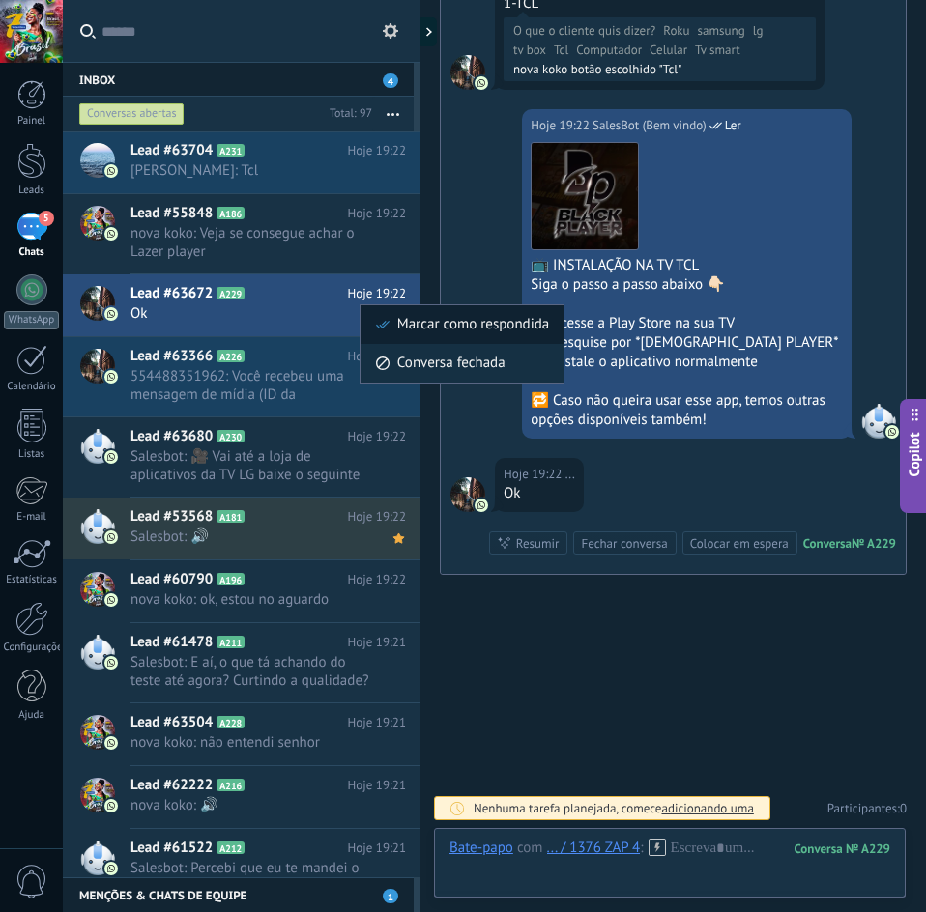
click at [370, 318] on li "Marcar como respondida" at bounding box center [461, 324] width 203 height 39
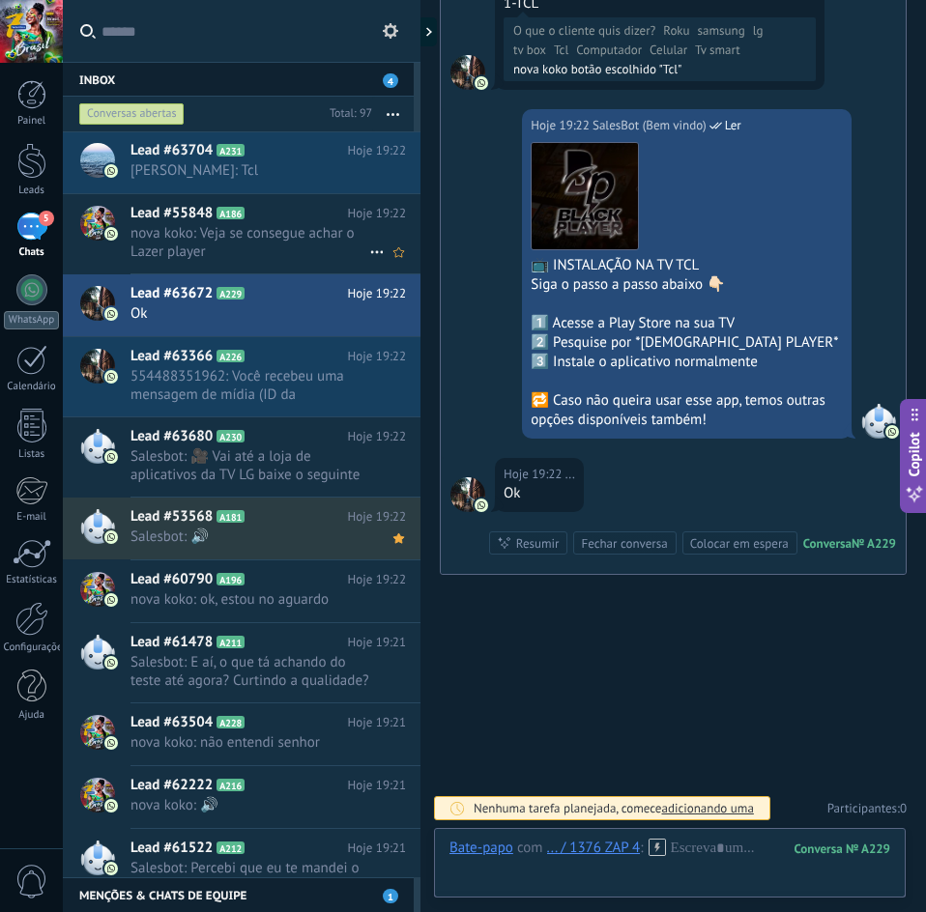
scroll to position [853, 0]
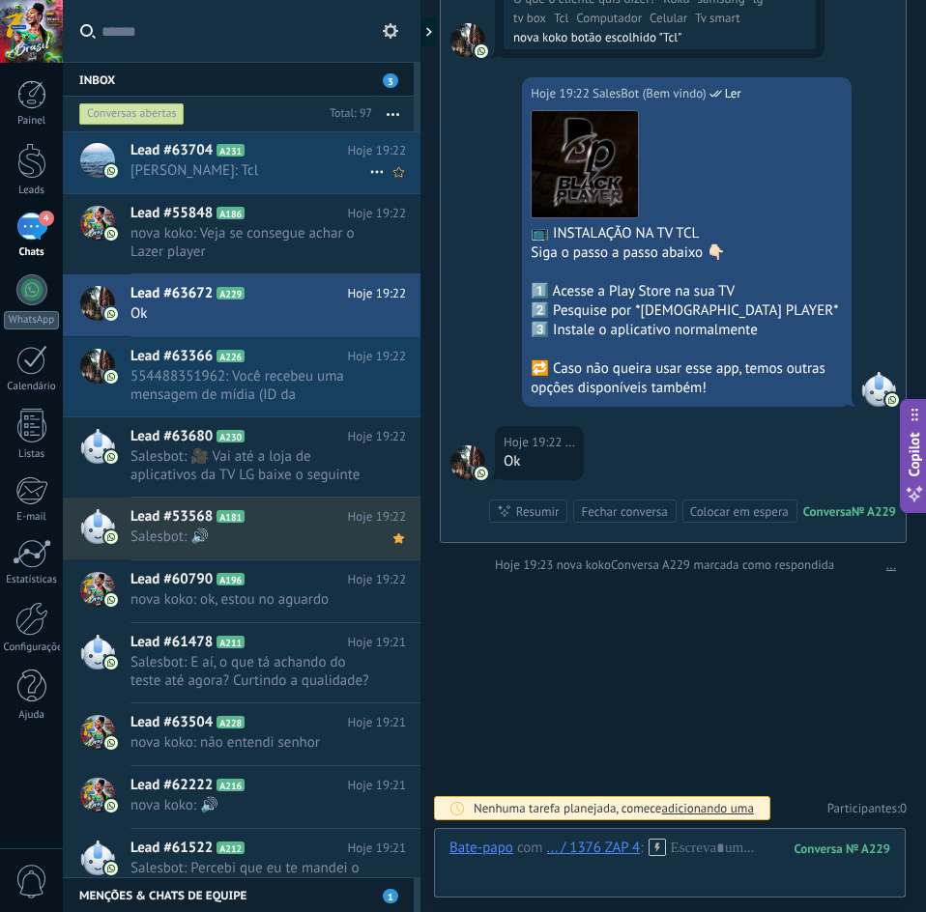
click at [236, 183] on div "Lead #63704 A231 Hoje 19:22 [PERSON_NAME]: Tcl" at bounding box center [275, 161] width 290 height 61
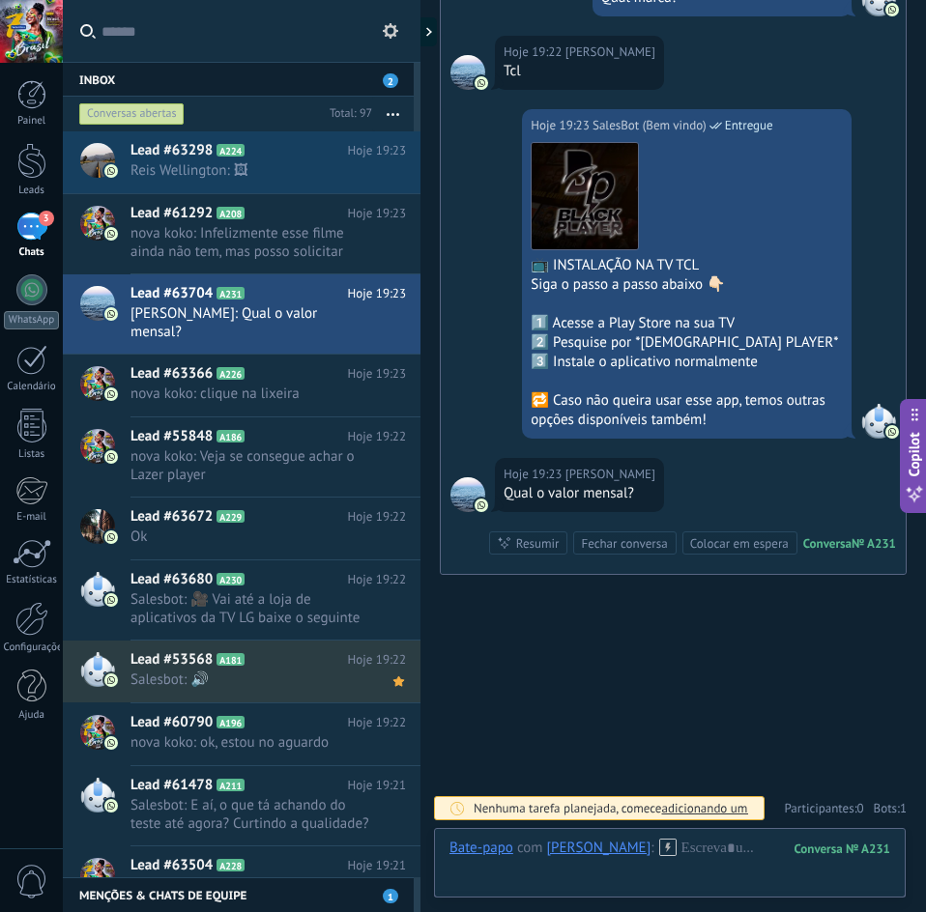
click at [153, 100] on div "Conversas abertas" at bounding box center [198, 114] width 246 height 35
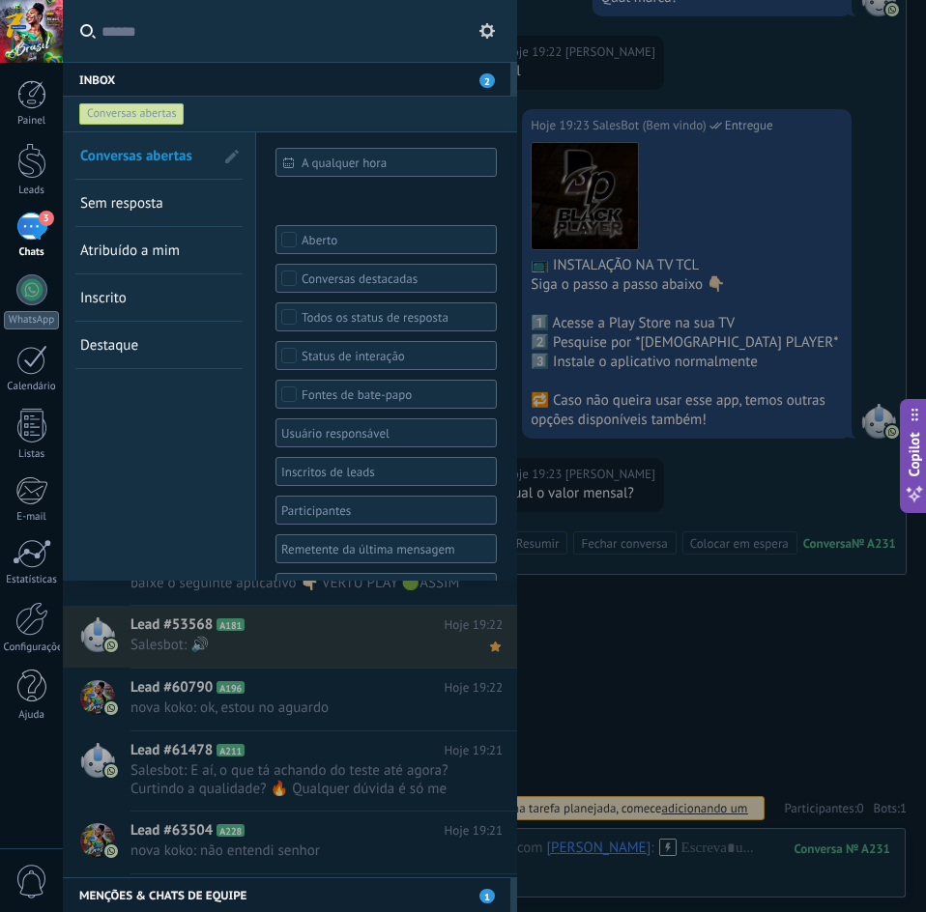
click at [154, 115] on div "Conversas abertas" at bounding box center [131, 113] width 105 height 23
click at [130, 208] on span "Sem resposta" at bounding box center [121, 203] width 83 height 18
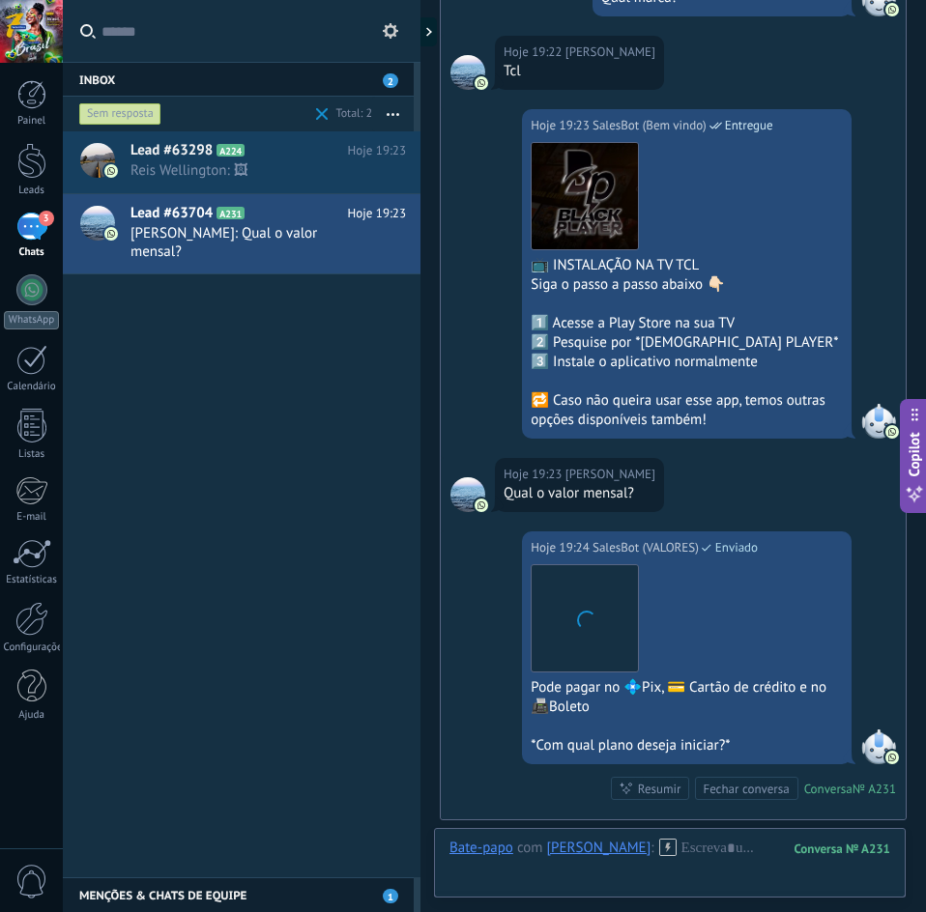
scroll to position [1146, 0]
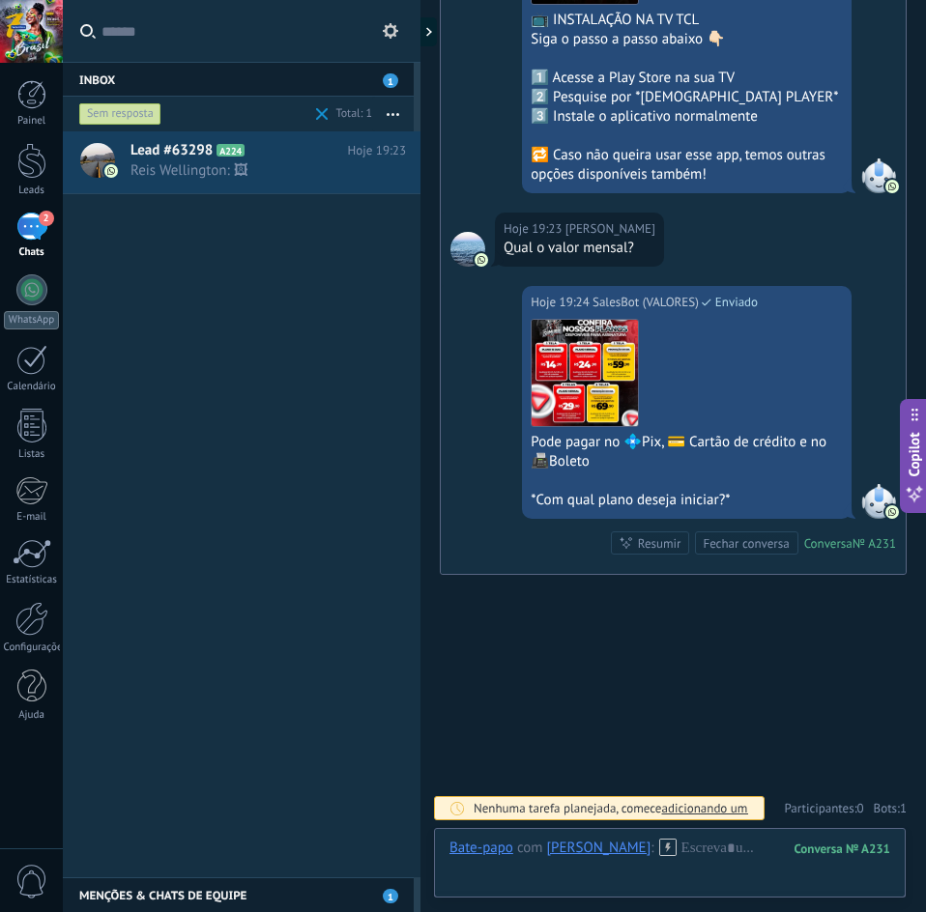
click at [268, 419] on div "Lead #63298 A224 Hoje 19:23 Reis Wellington: 🖼" at bounding box center [241, 504] width 357 height 746
click at [31, 229] on div "2" at bounding box center [31, 227] width 31 height 28
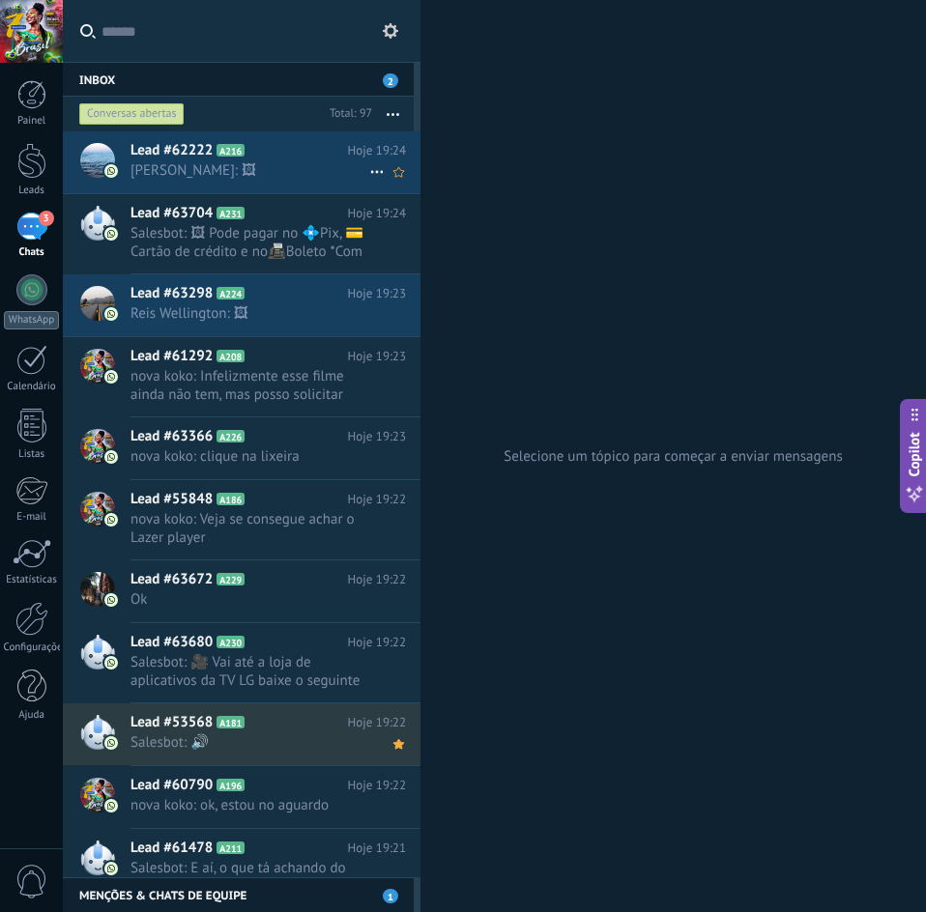
click at [202, 154] on span "Lead #62222" at bounding box center [171, 150] width 82 height 19
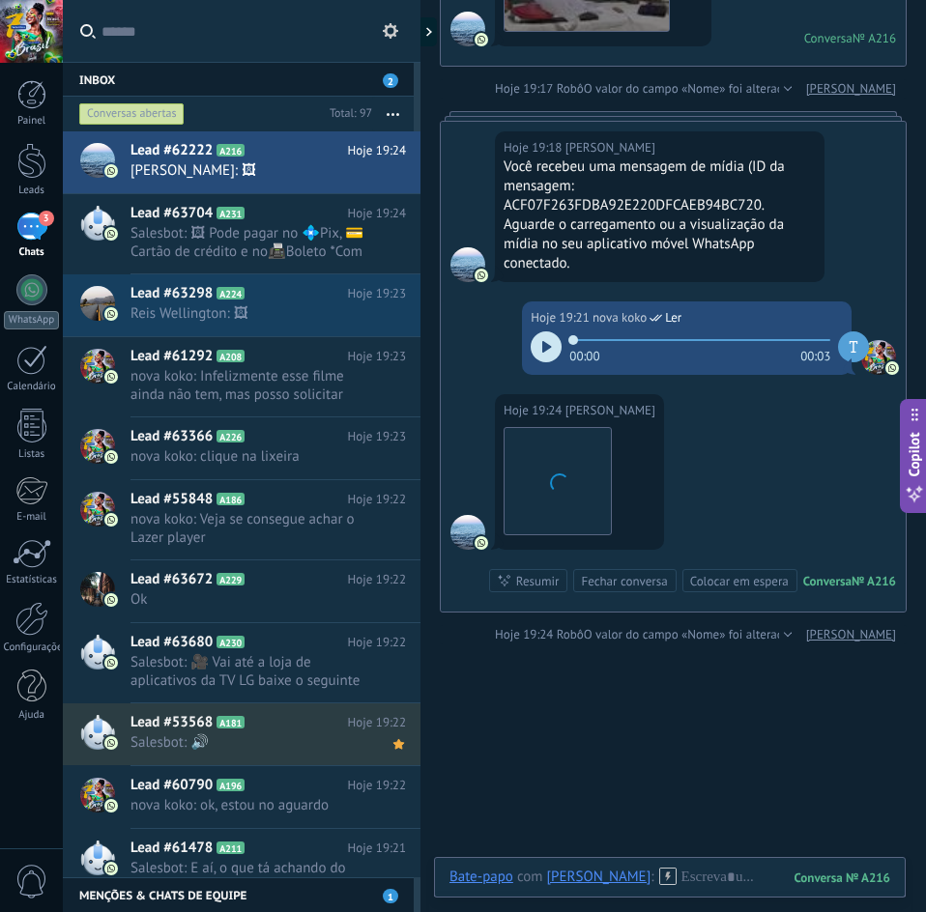
scroll to position [2671, 0]
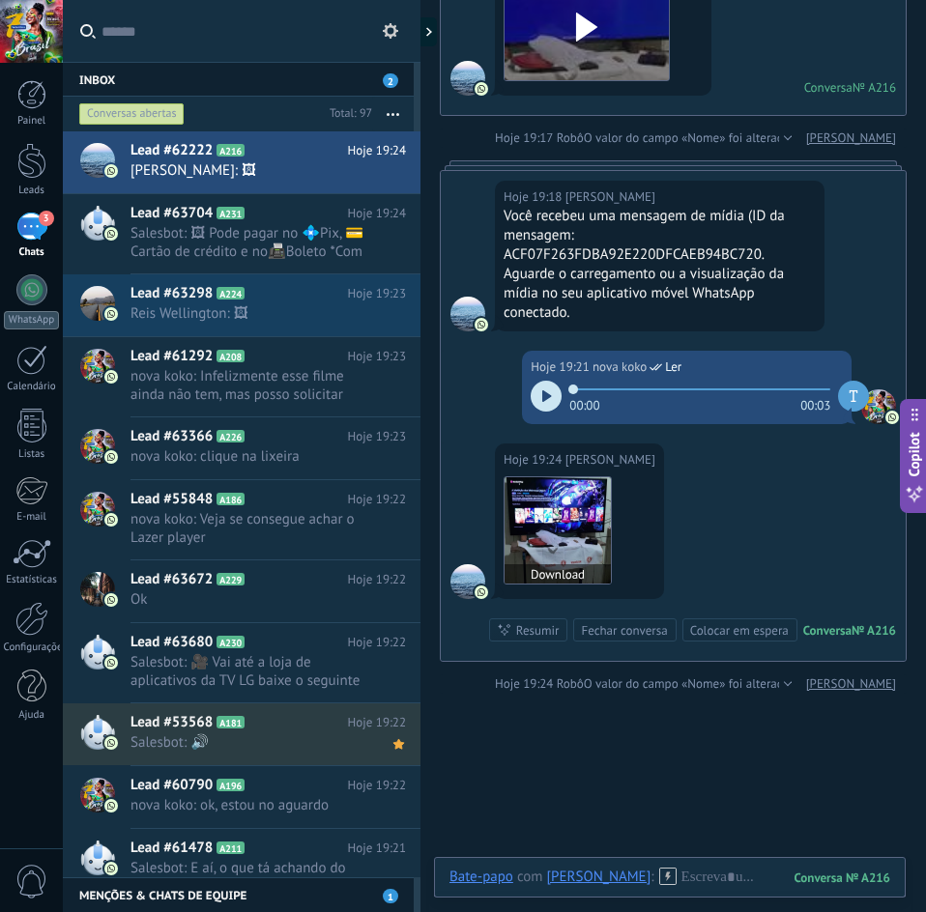
click at [560, 530] on img at bounding box center [557, 530] width 106 height 106
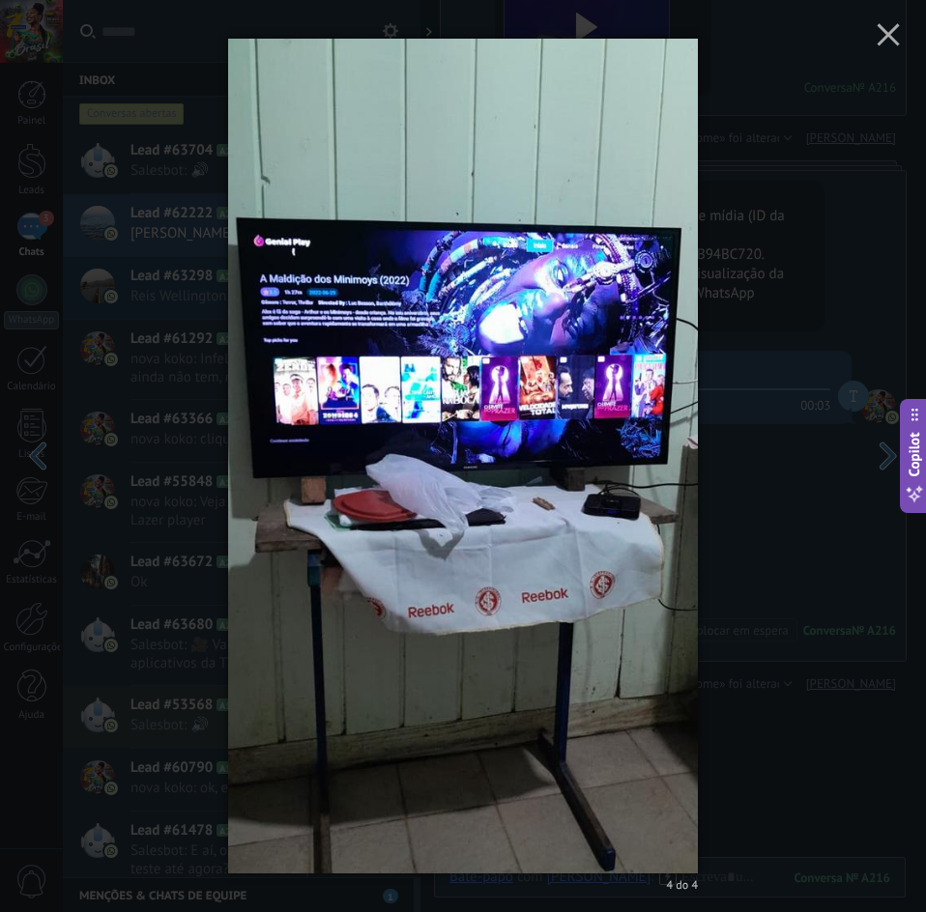
click at [770, 481] on div "4 do 4" at bounding box center [463, 456] width 926 height 912
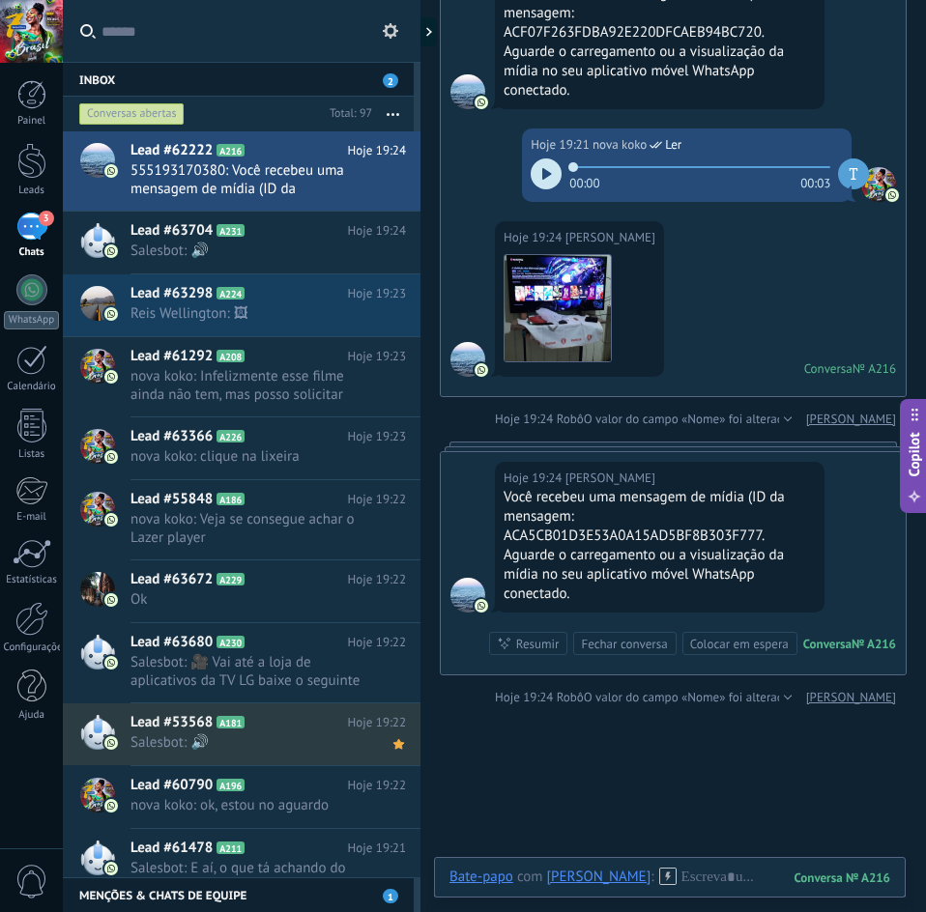
scroll to position [2981, 0]
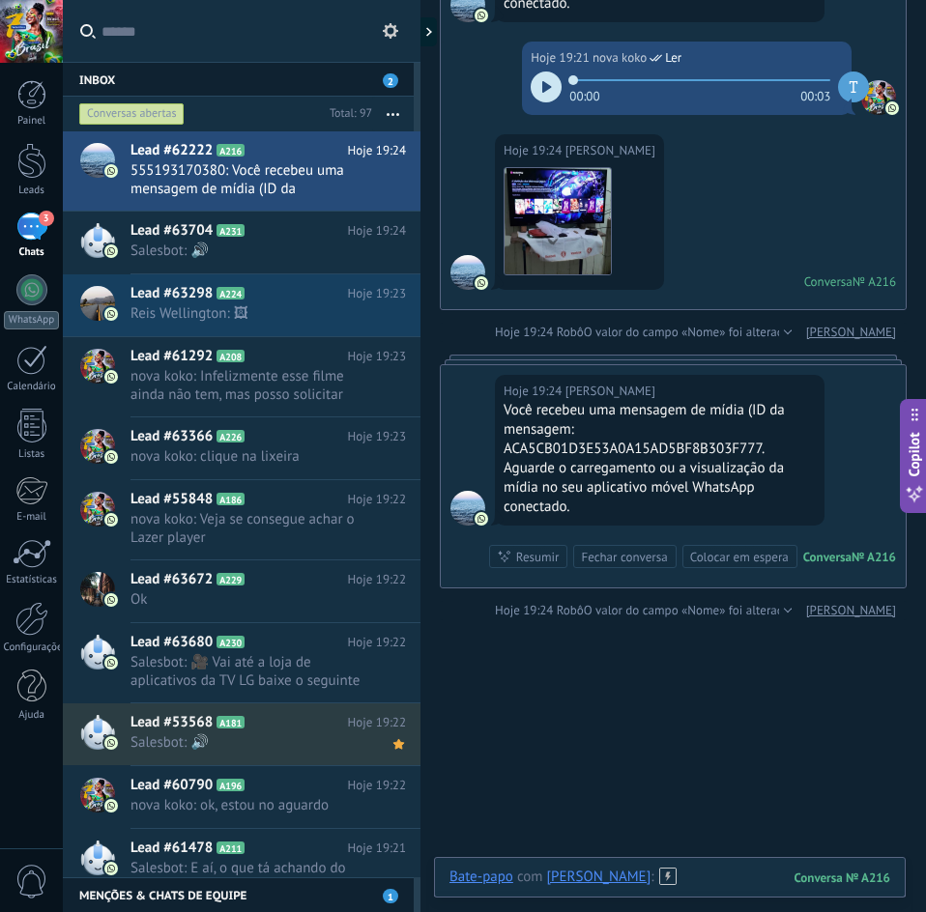
click at [656, 873] on div at bounding box center [669, 897] width 441 height 58
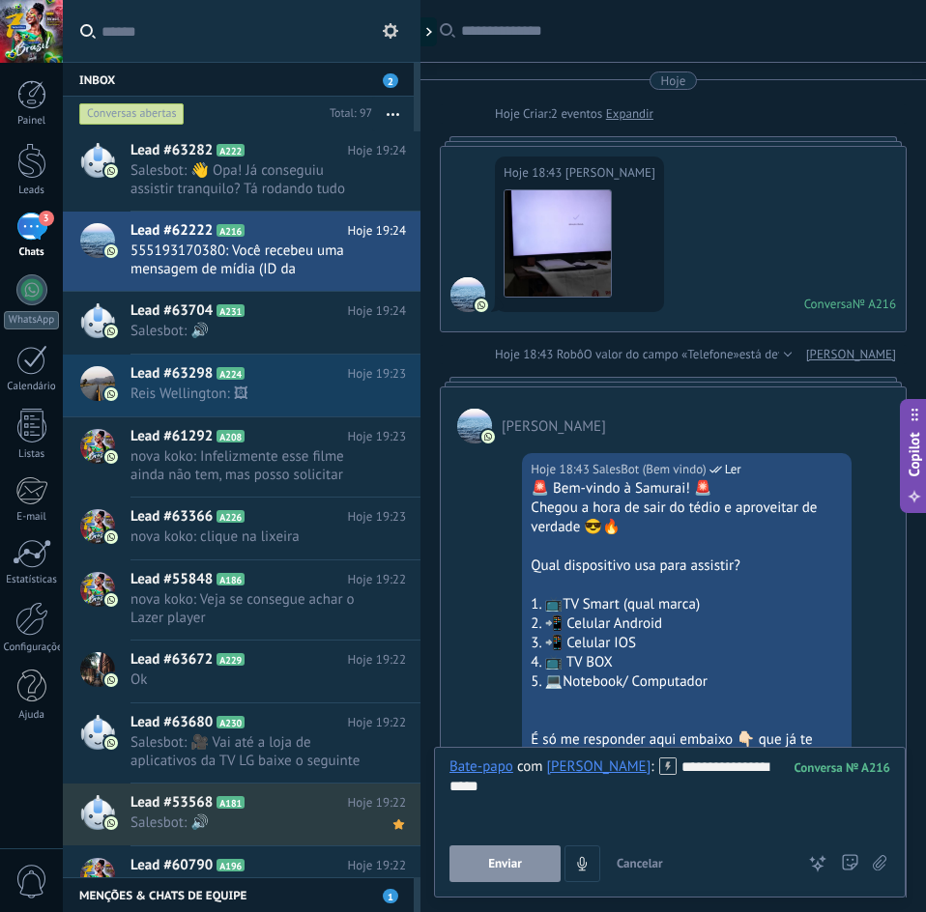
scroll to position [29, 0]
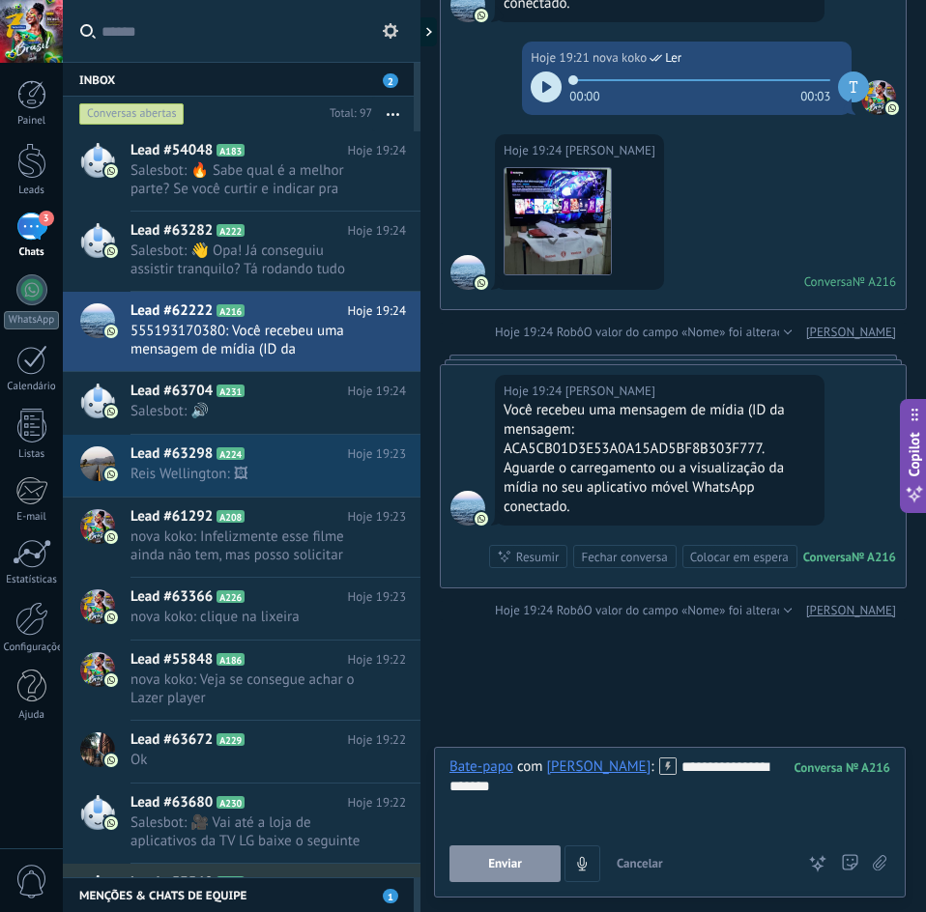
click at [529, 860] on button "Enviar" at bounding box center [504, 863] width 111 height 37
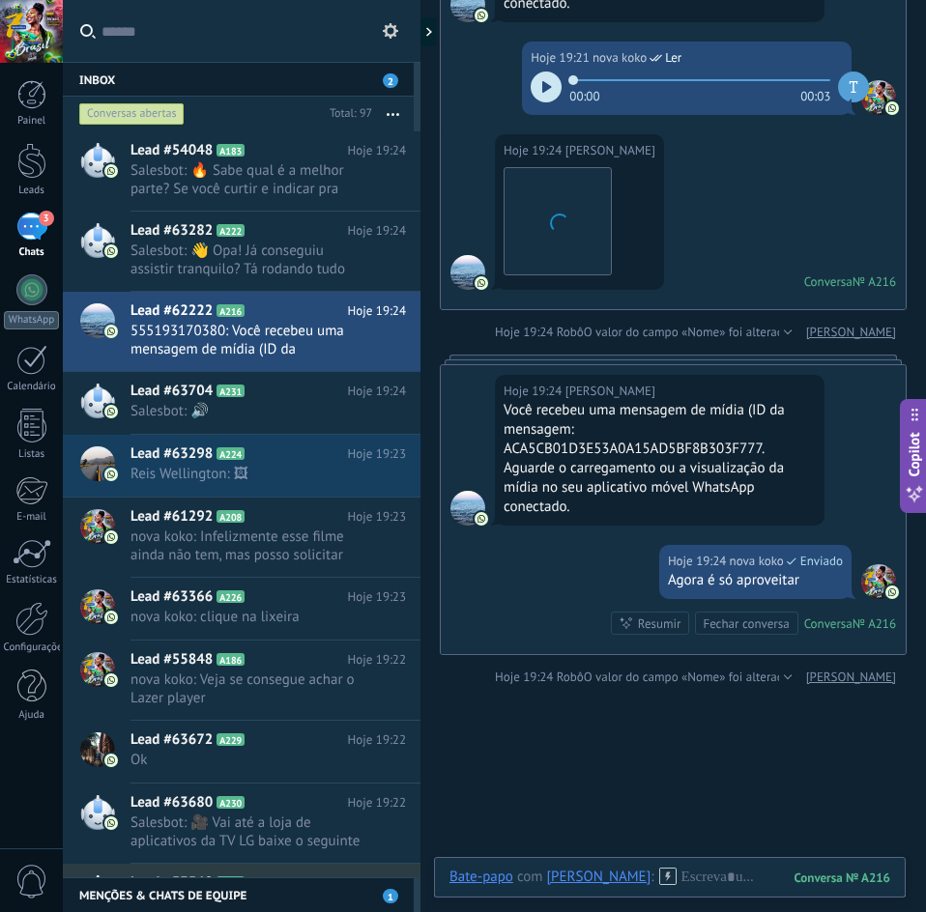
scroll to position [3080, 0]
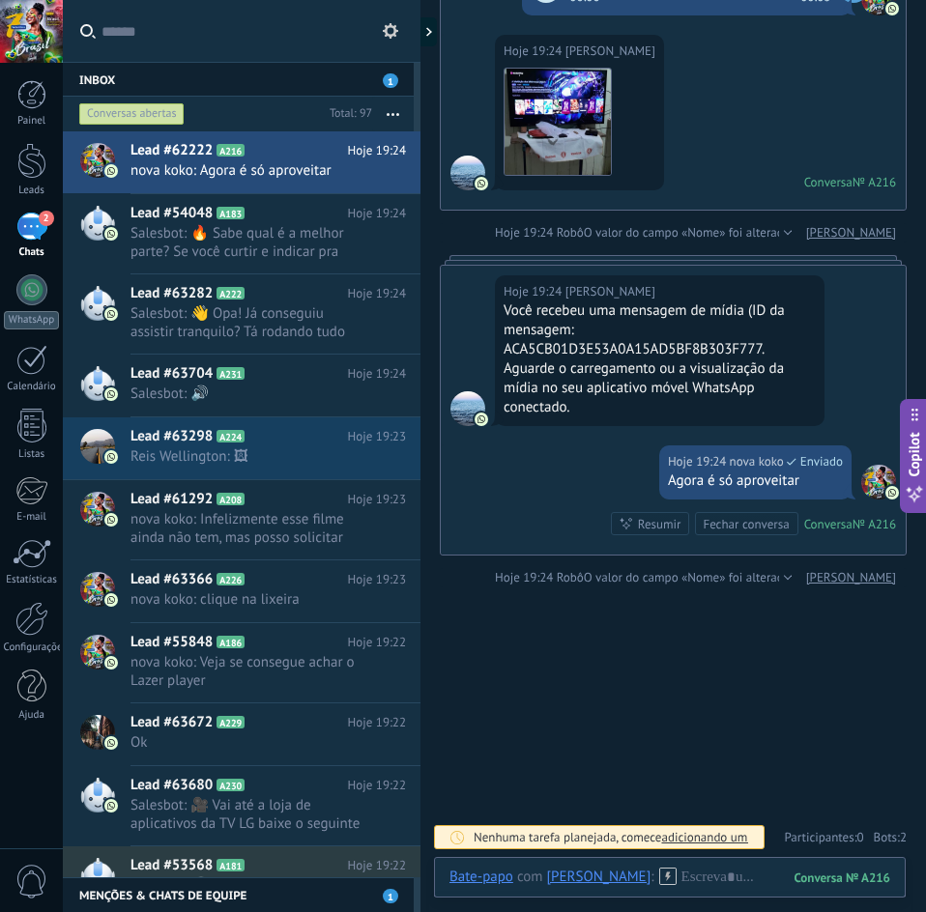
click at [29, 243] on link "2 Chats" at bounding box center [31, 236] width 63 height 46
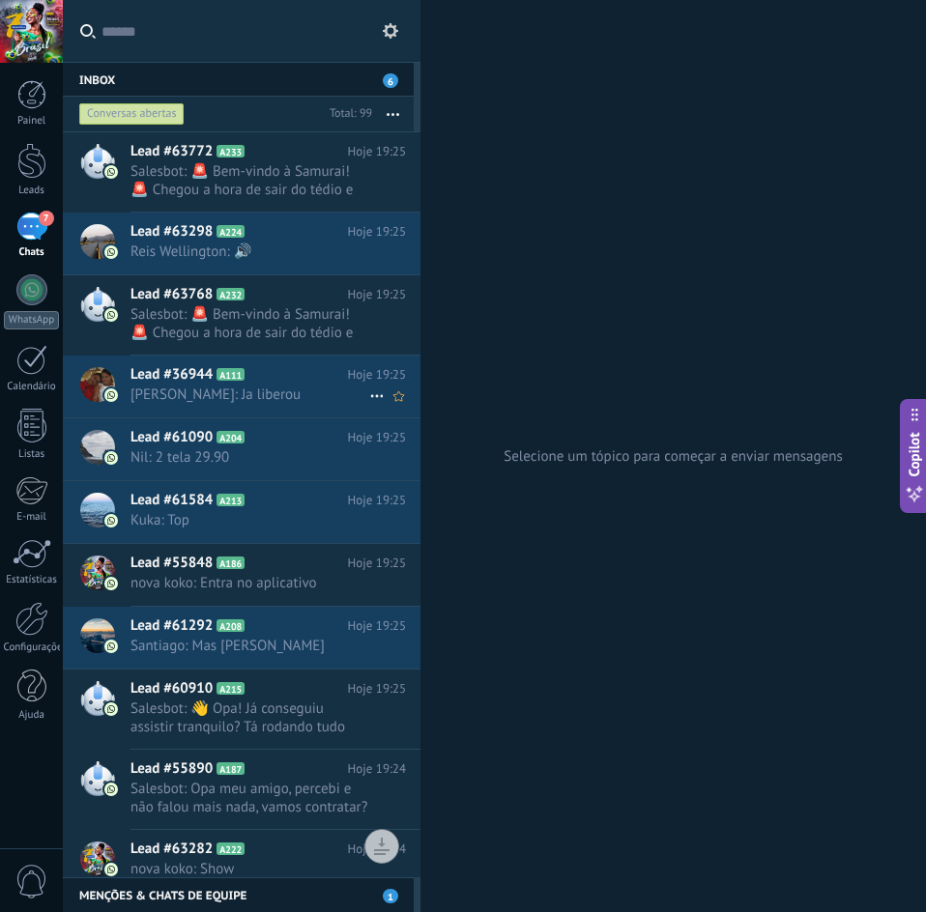
scroll to position [1, 0]
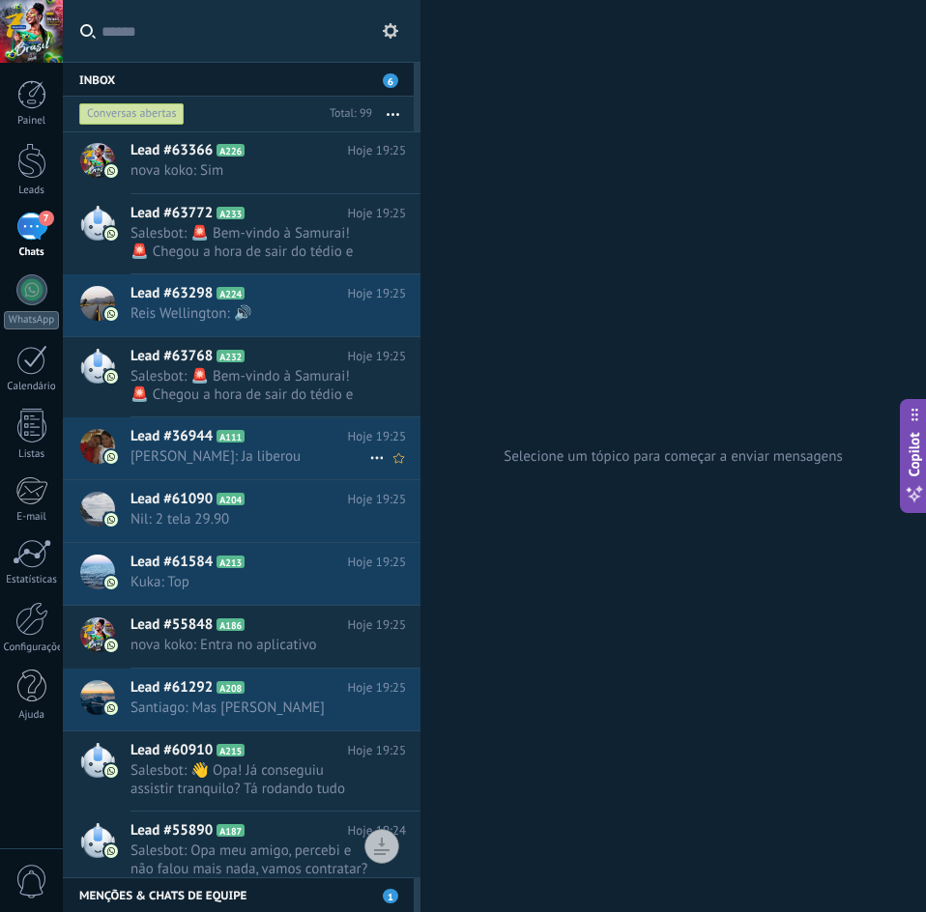
click at [224, 455] on span "Rosa Nilton: Ja liberou" at bounding box center [249, 456] width 239 height 18
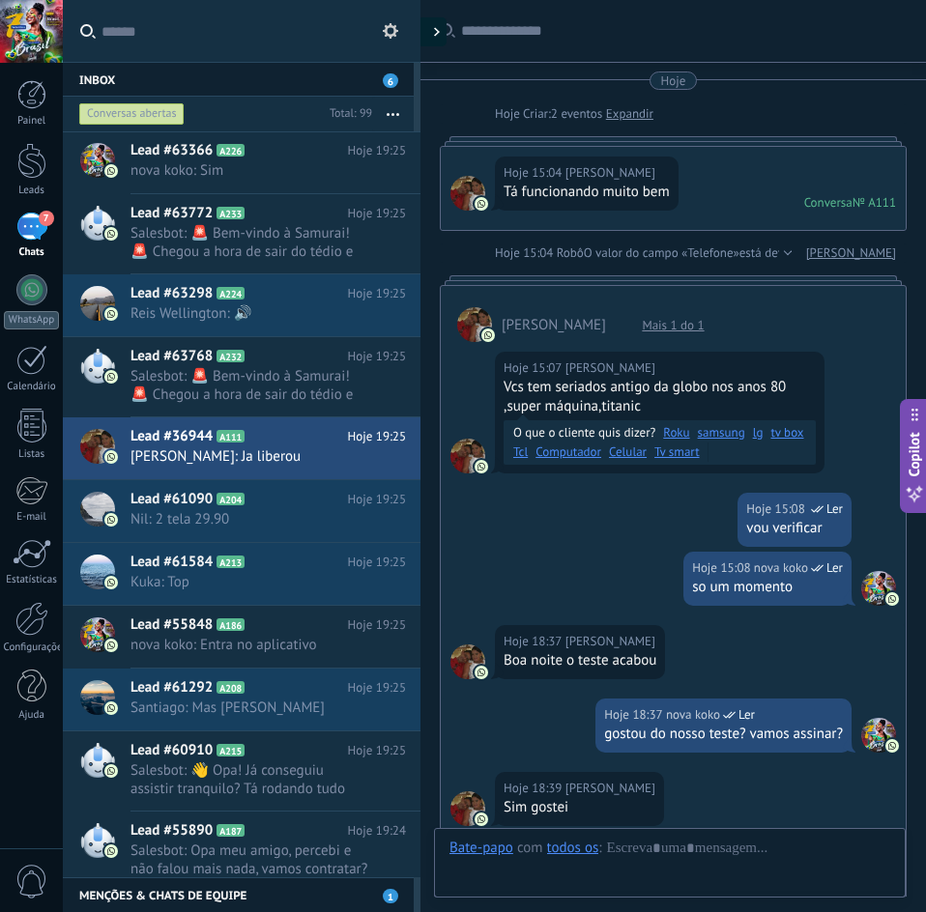
scroll to position [1620, 0]
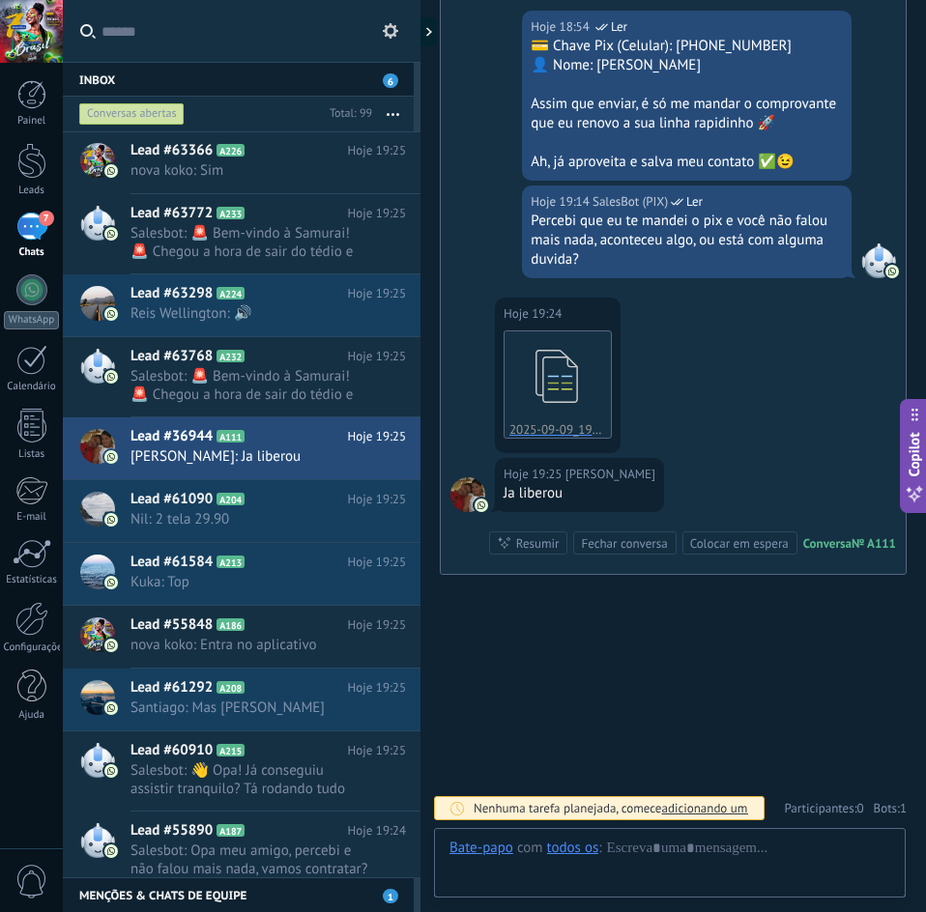
click at [420, 33] on div at bounding box center [420, 456] width 0 height 912
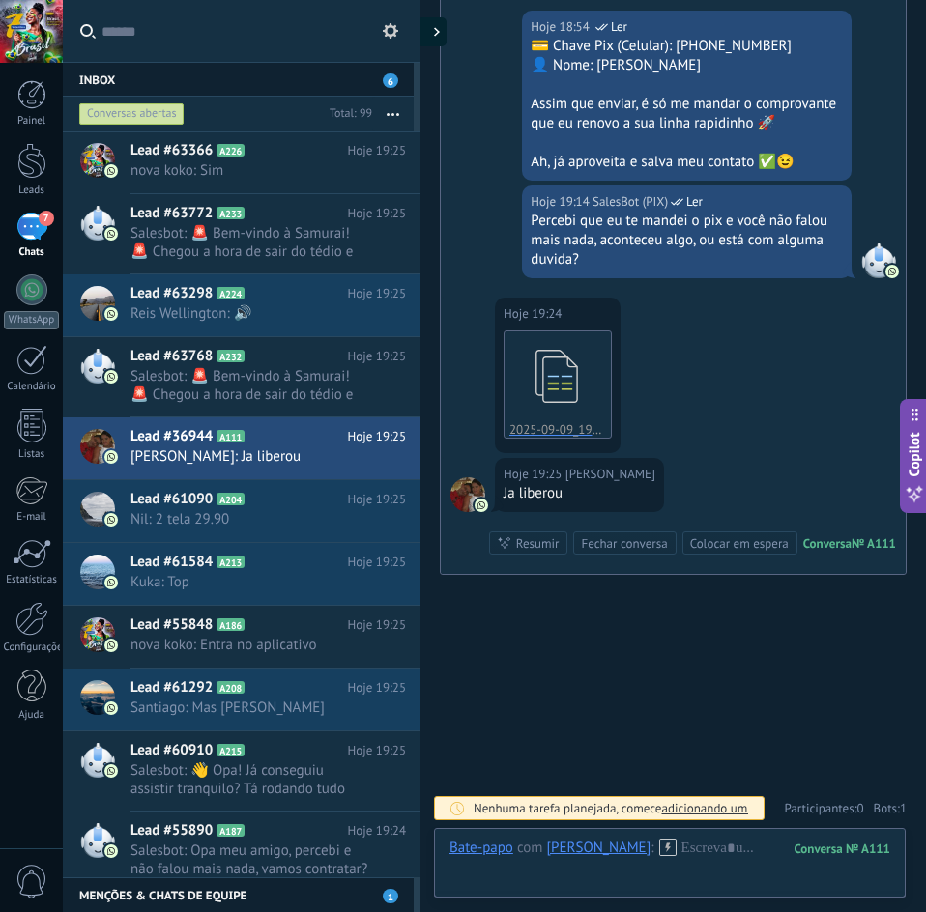
click at [431, 33] on div at bounding box center [431, 31] width 29 height 29
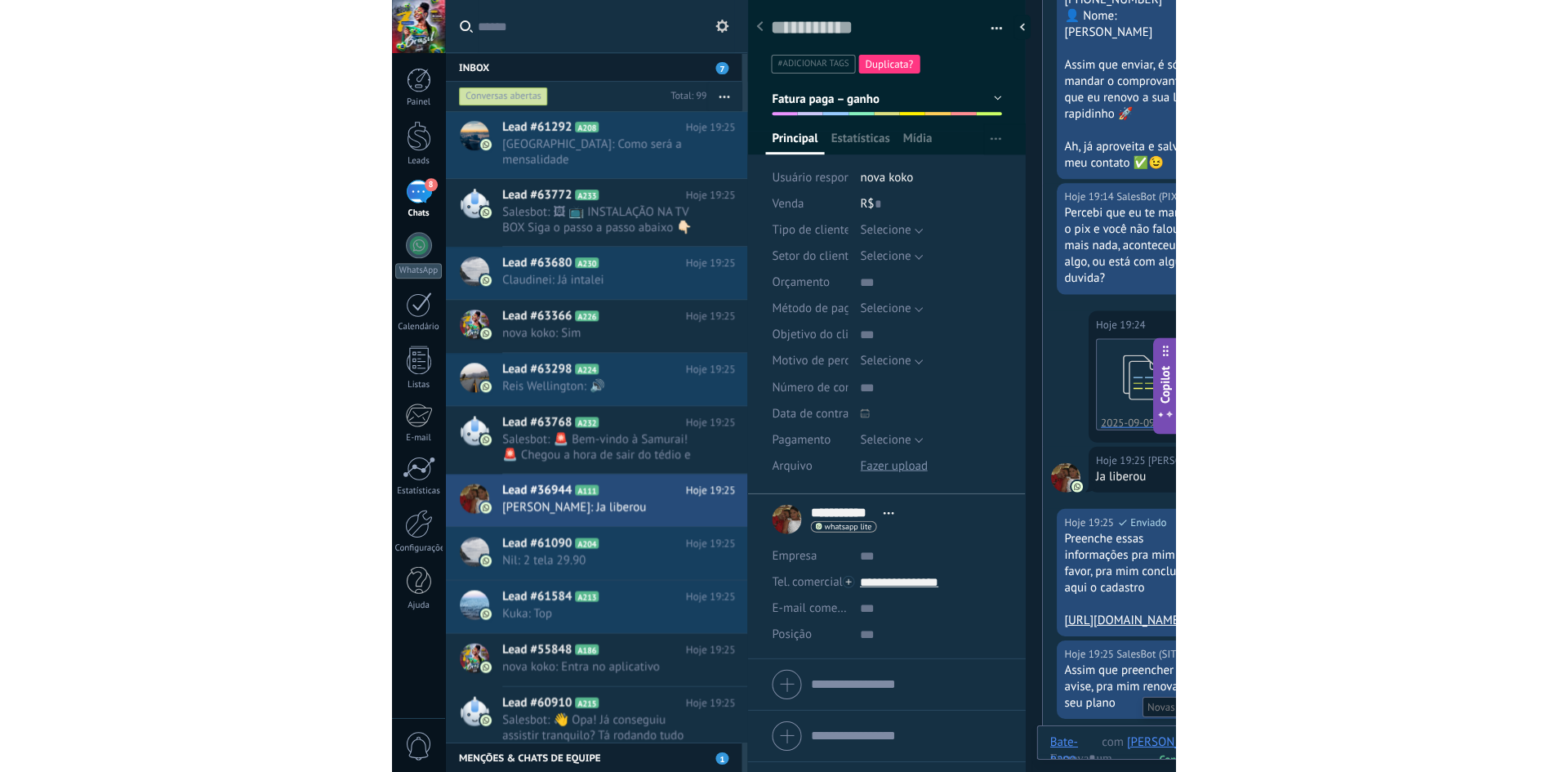
scroll to position [1725, 0]
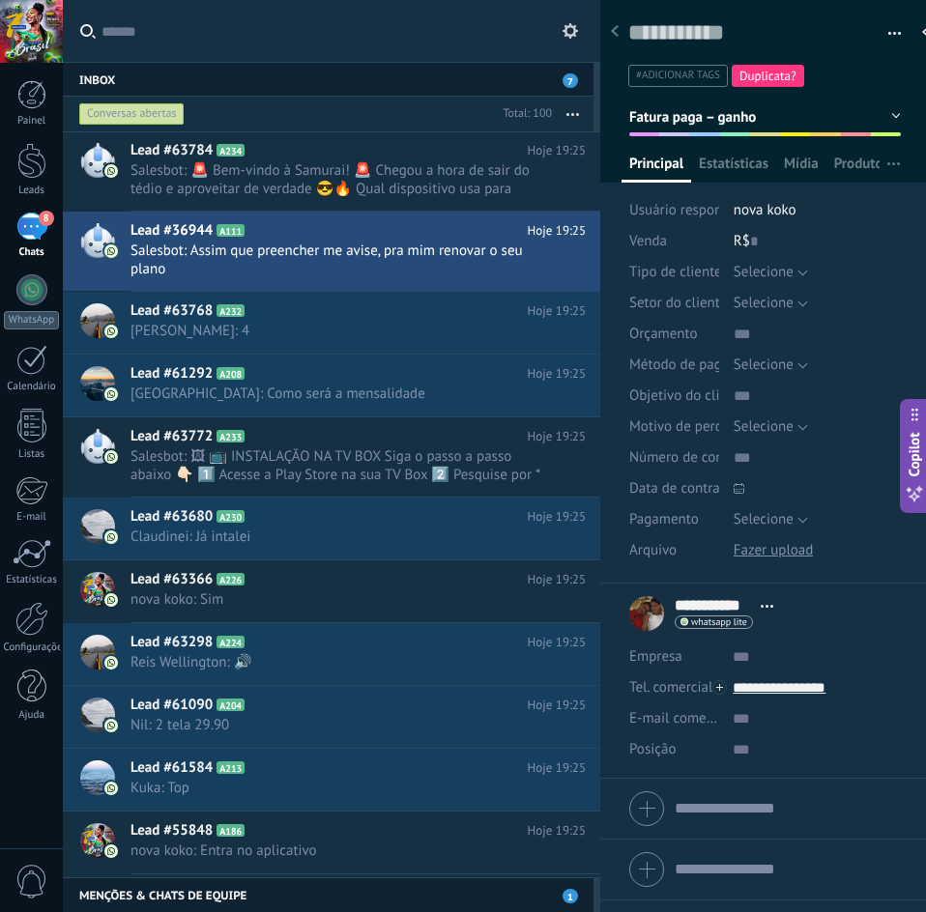
type textarea "**********"
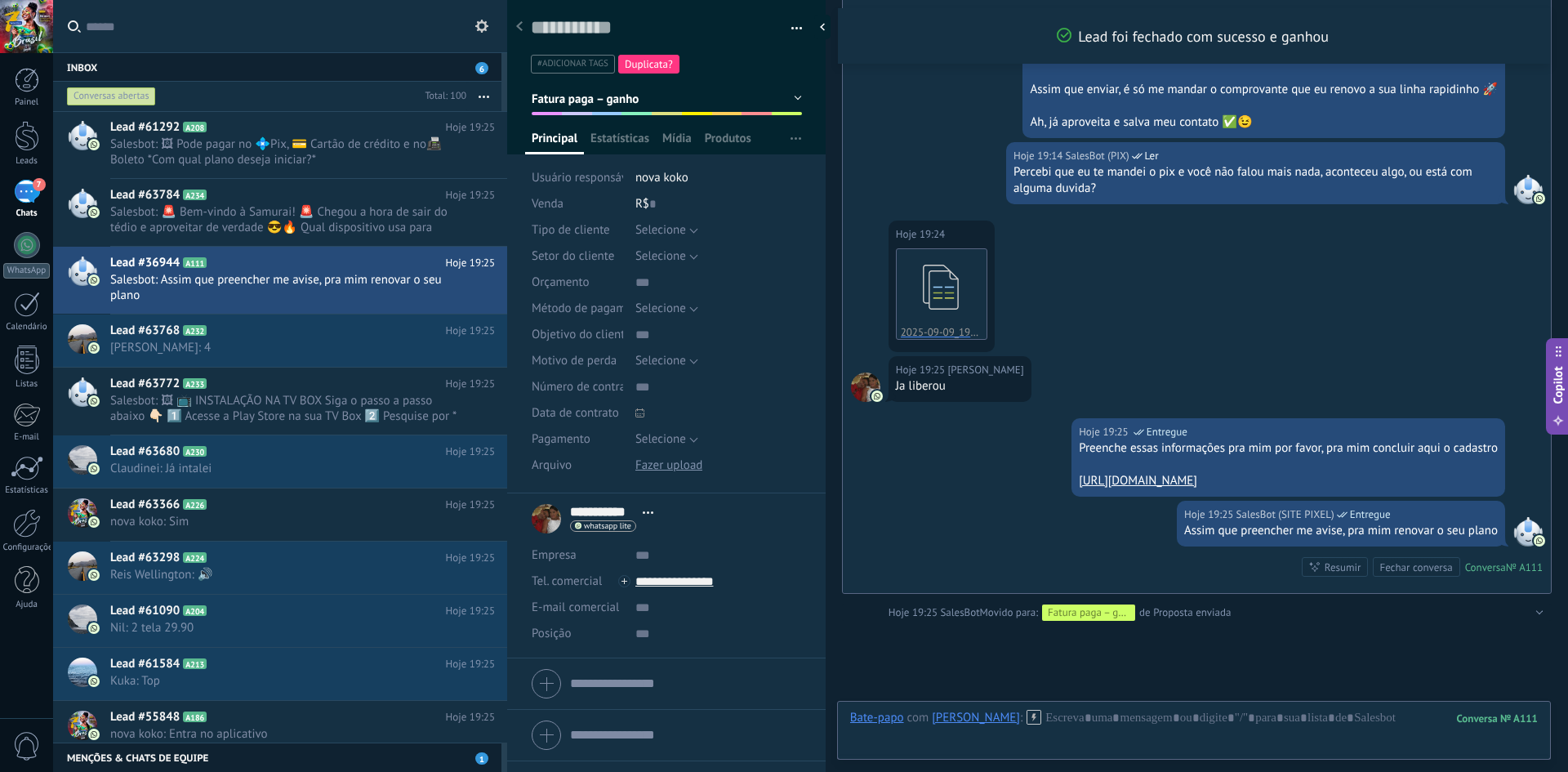
scroll to position [1494, 0]
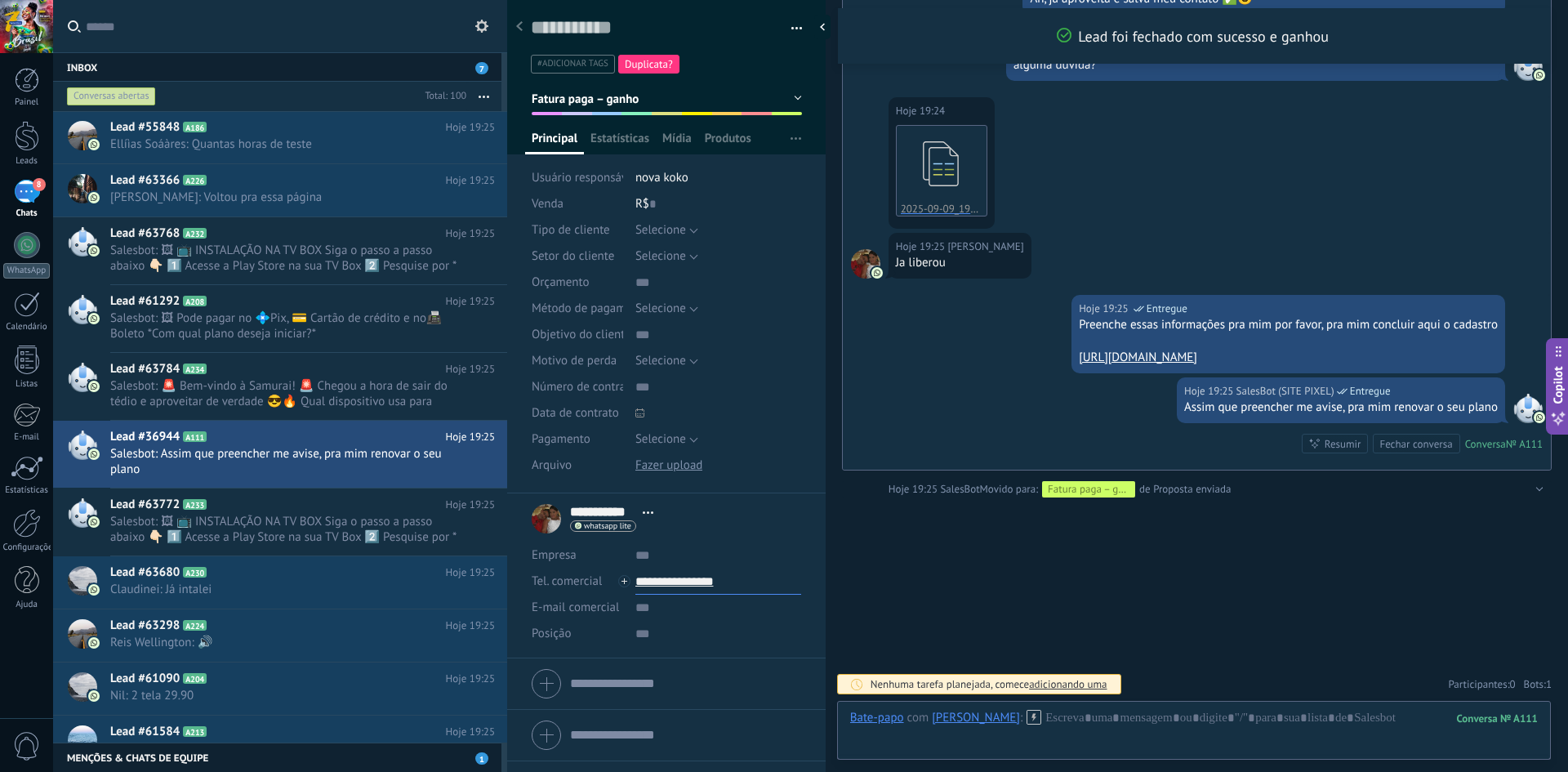
click at [713, 578] on input "**********" at bounding box center [718, 581] width 166 height 26
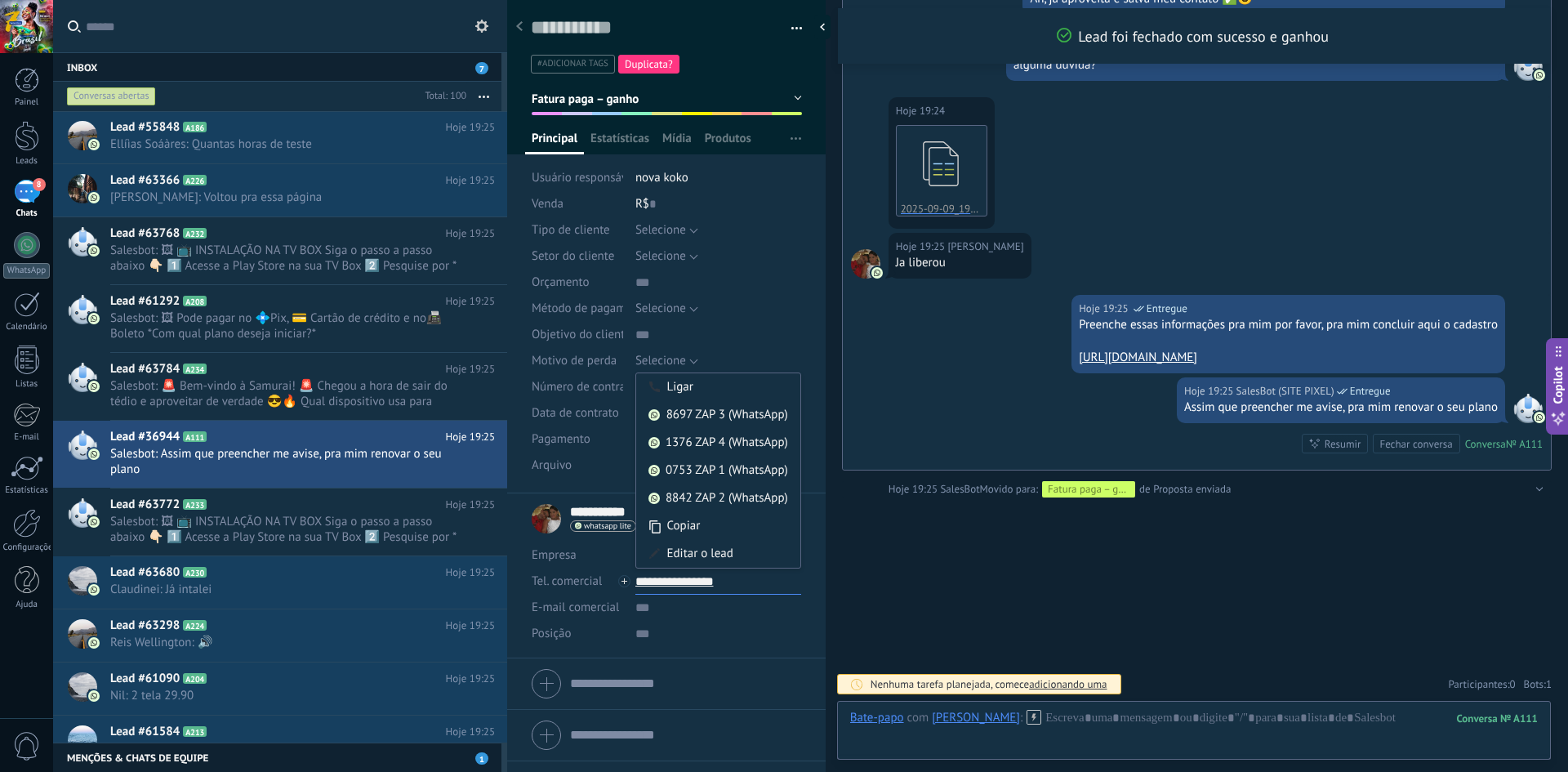
click at [757, 579] on input "**********" at bounding box center [718, 581] width 166 height 26
click at [719, 561] on div "Editar o lead" at bounding box center [718, 554] width 164 height 28
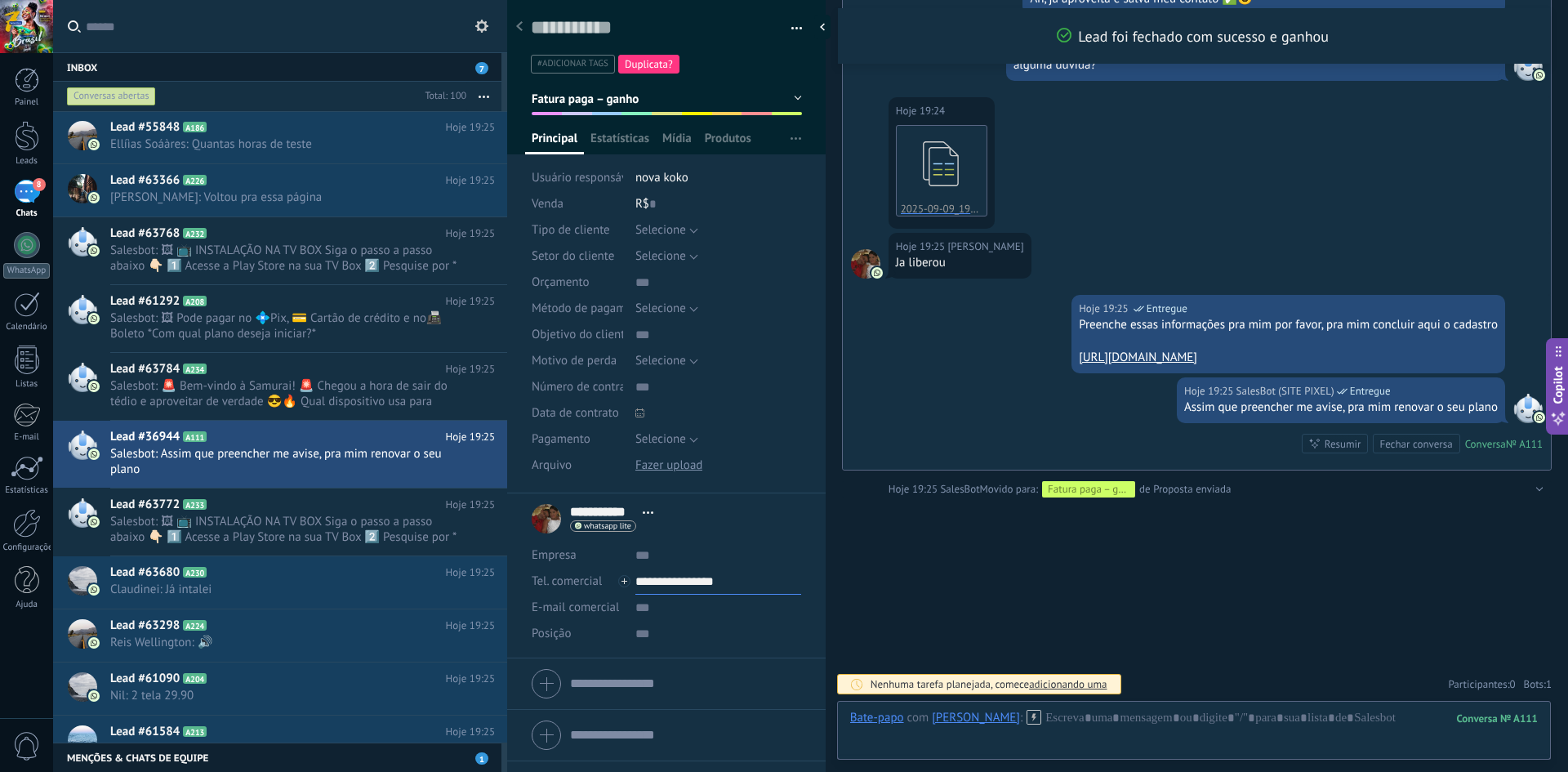
drag, startPoint x: 746, startPoint y: 577, endPoint x: 635, endPoint y: 590, distance: 111.8
click at [636, 590] on input "**********" at bounding box center [718, 581] width 166 height 26
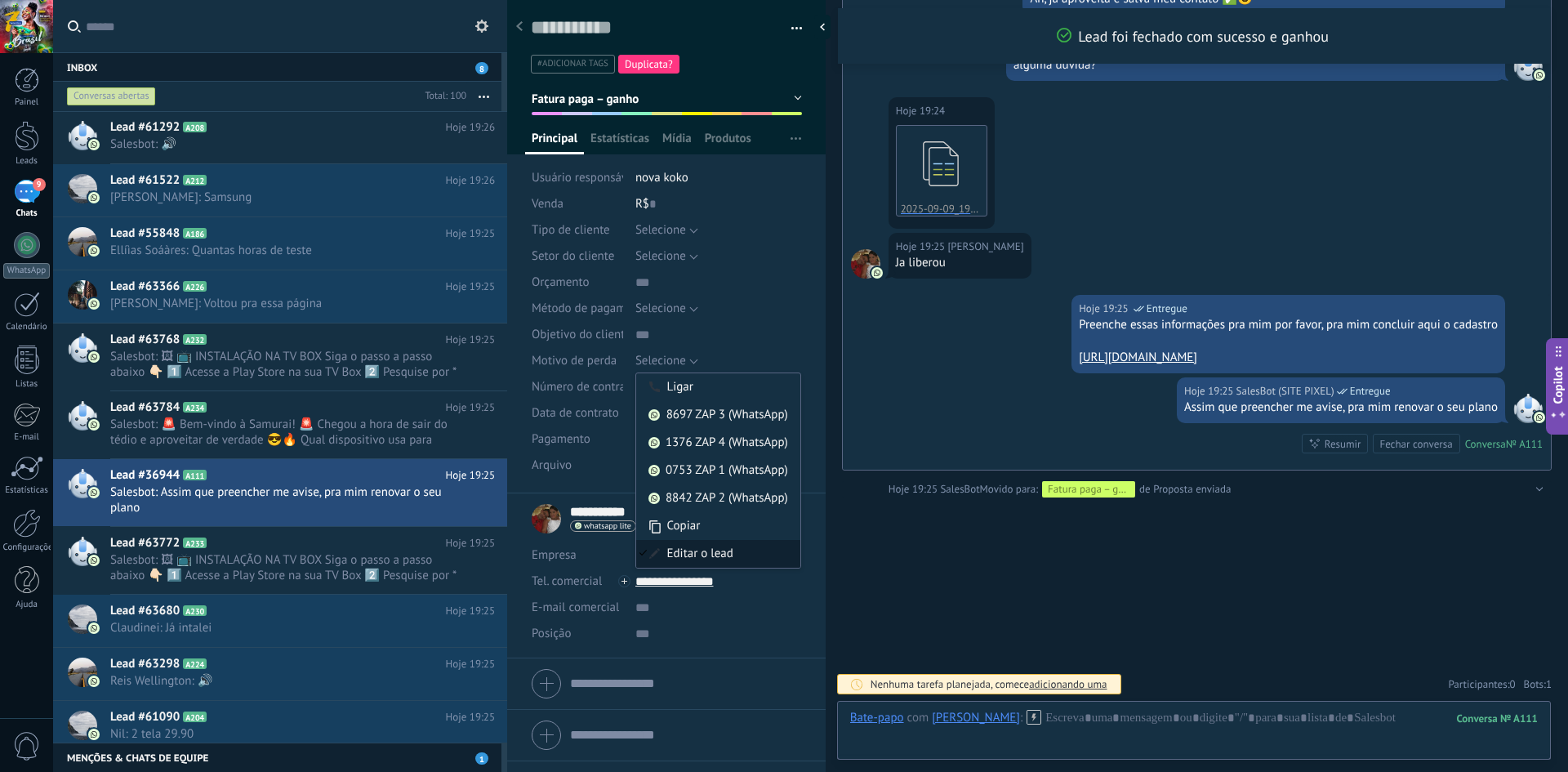
click at [688, 547] on div "Editar o lead" at bounding box center [718, 554] width 164 height 28
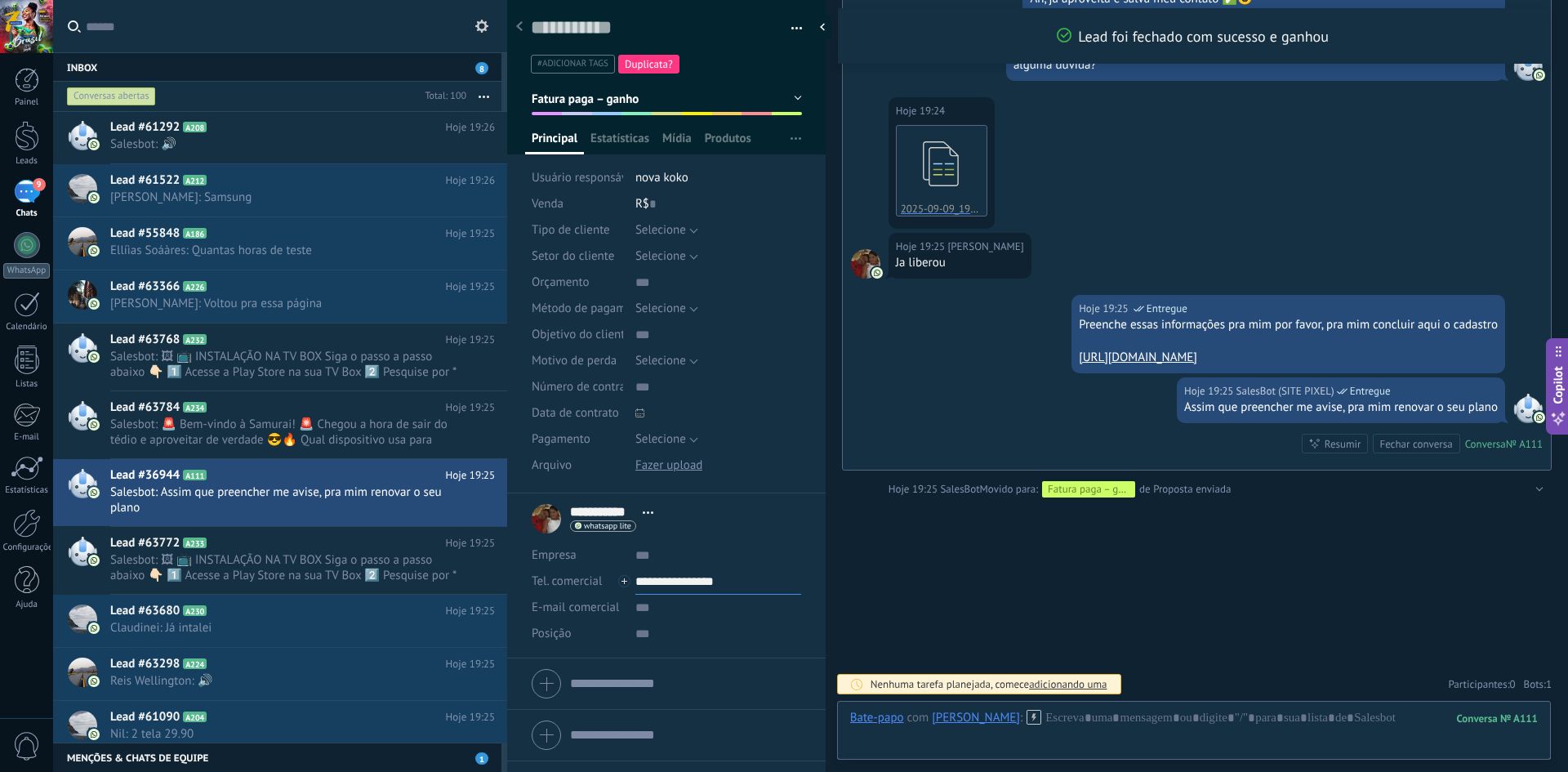
drag, startPoint x: 750, startPoint y: 584, endPoint x: 635, endPoint y: 590, distance: 115.2
click at [636, 590] on input "**********" at bounding box center [718, 581] width 166 height 26
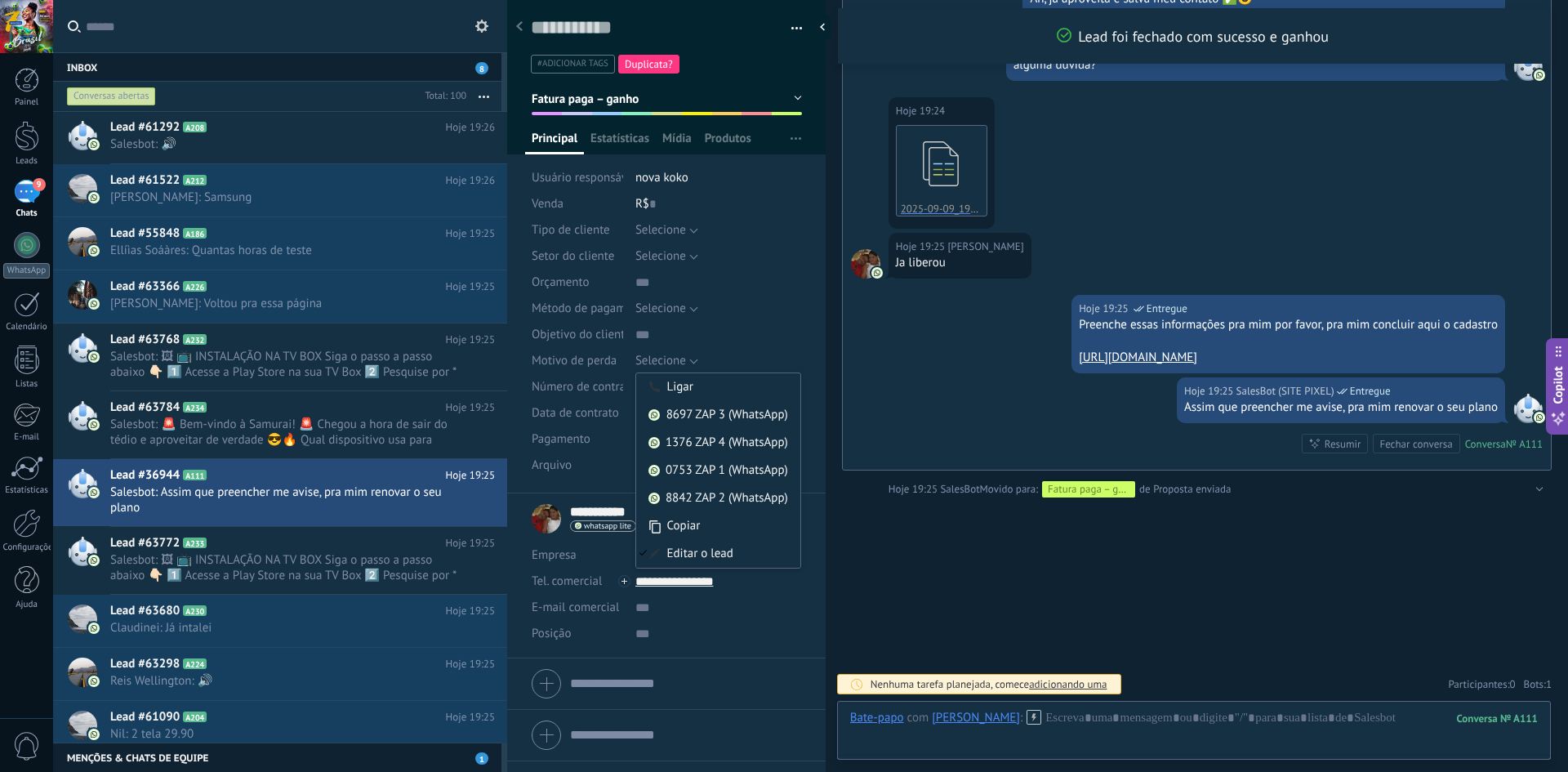
type input "**********"
click at [782, 28] on div "Salvar e criar Imprimir Gerenciar tags Exportar para o Excel" at bounding box center [667, 31] width 320 height 85
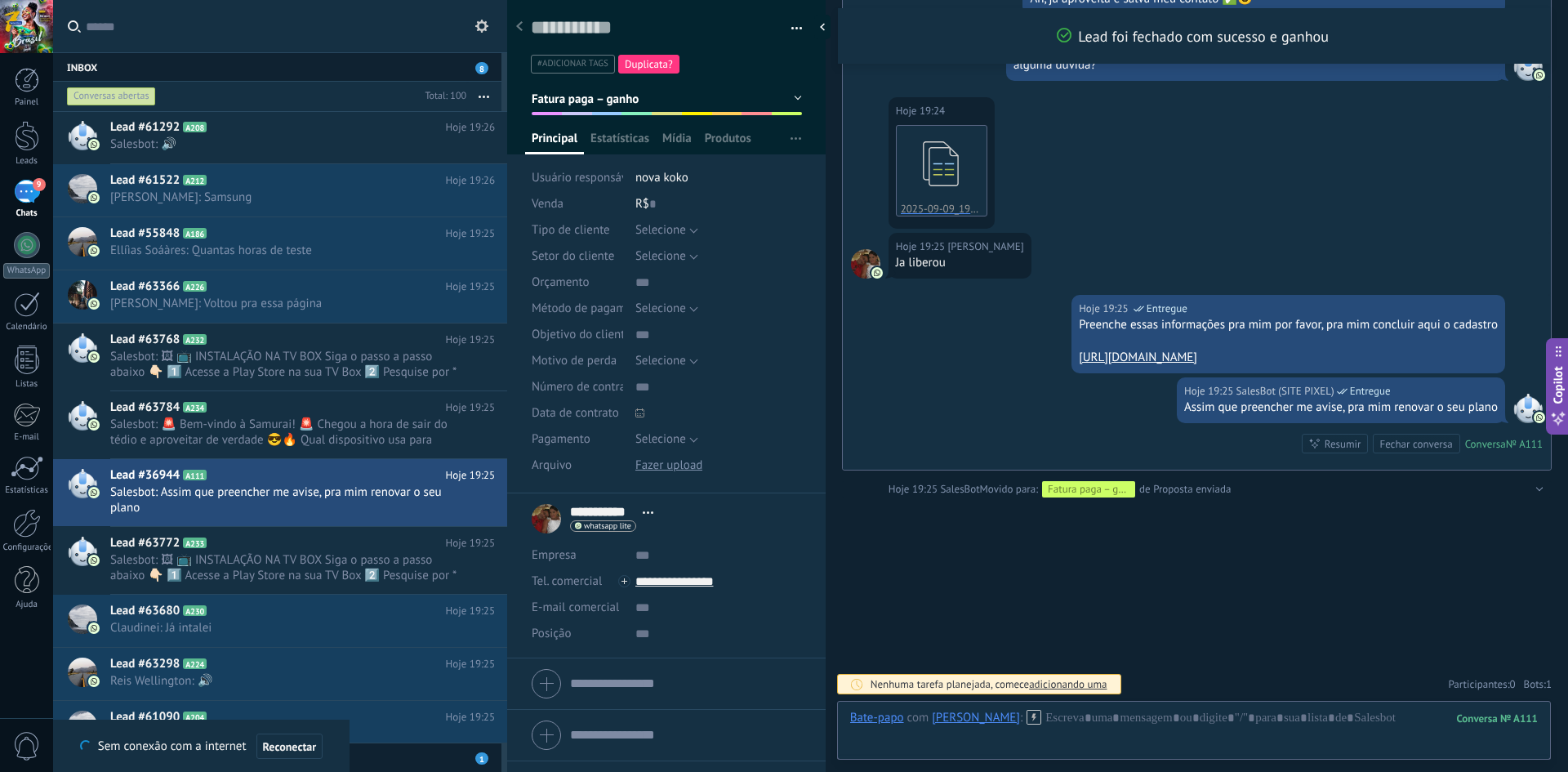
click at [782, 28] on button "button" at bounding box center [791, 28] width 24 height 25
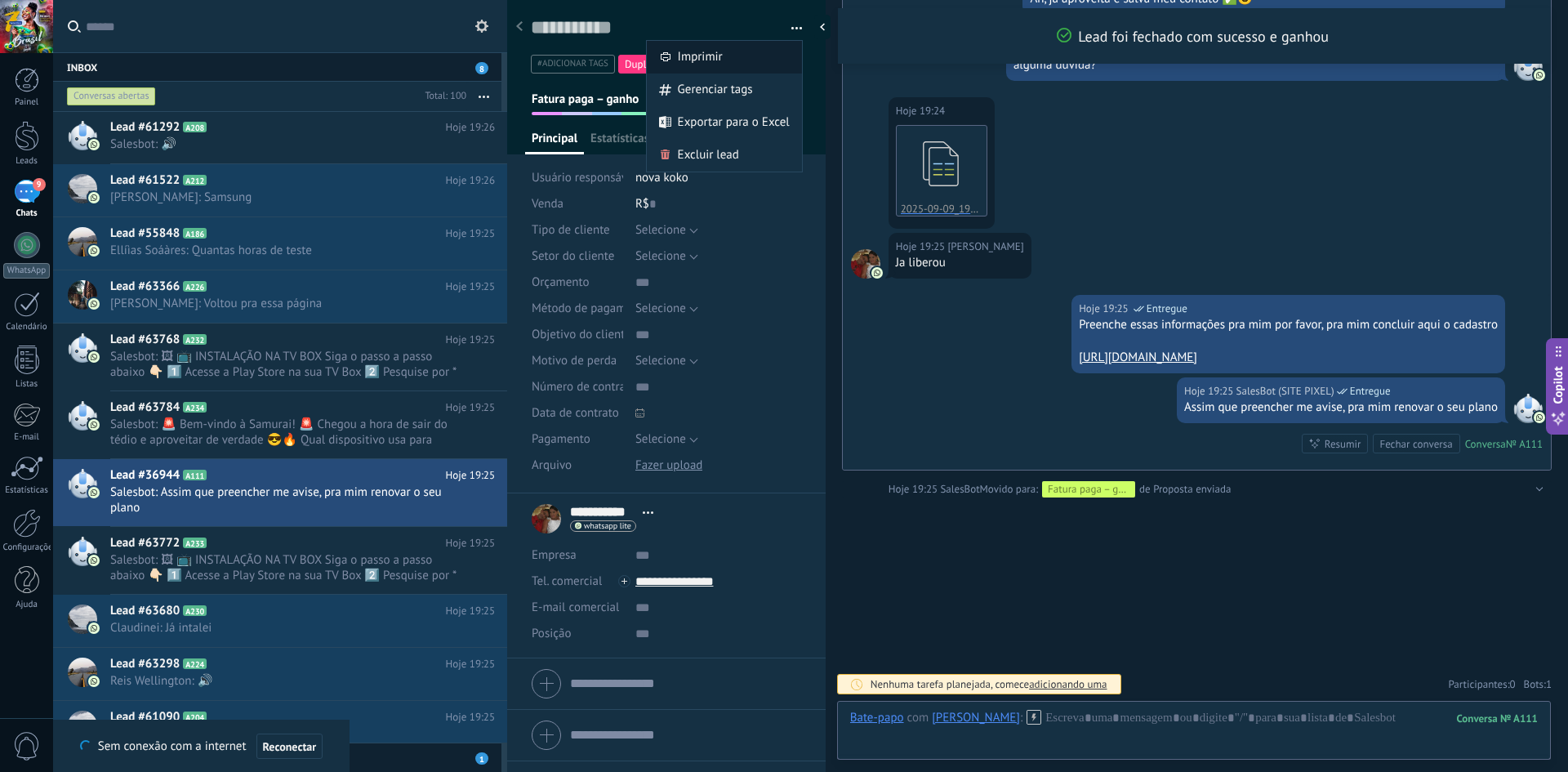
click at [708, 56] on span "Imprimir" at bounding box center [700, 57] width 45 height 33
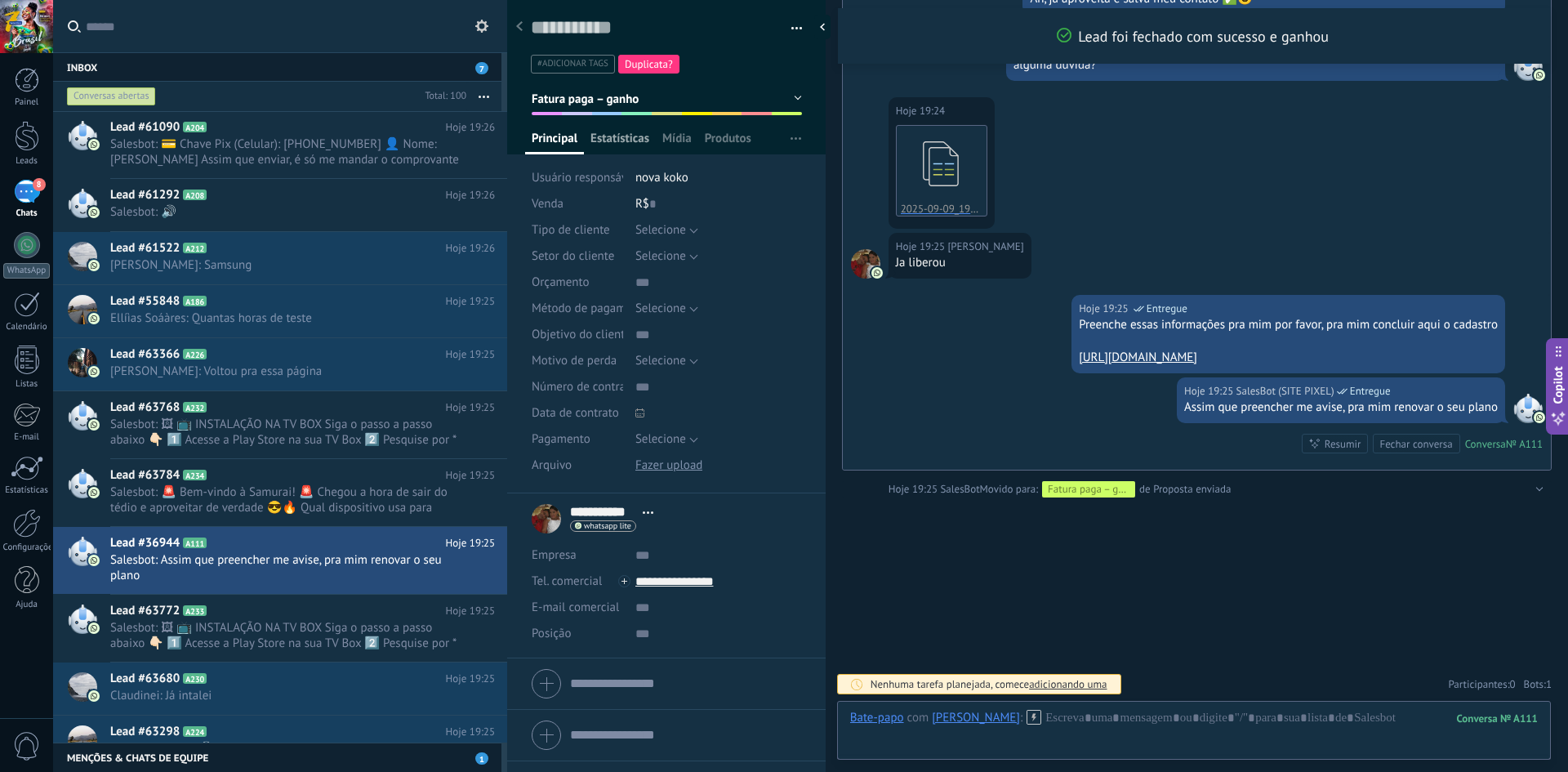
click at [626, 131] on span "Estatísticas" at bounding box center [620, 143] width 59 height 24
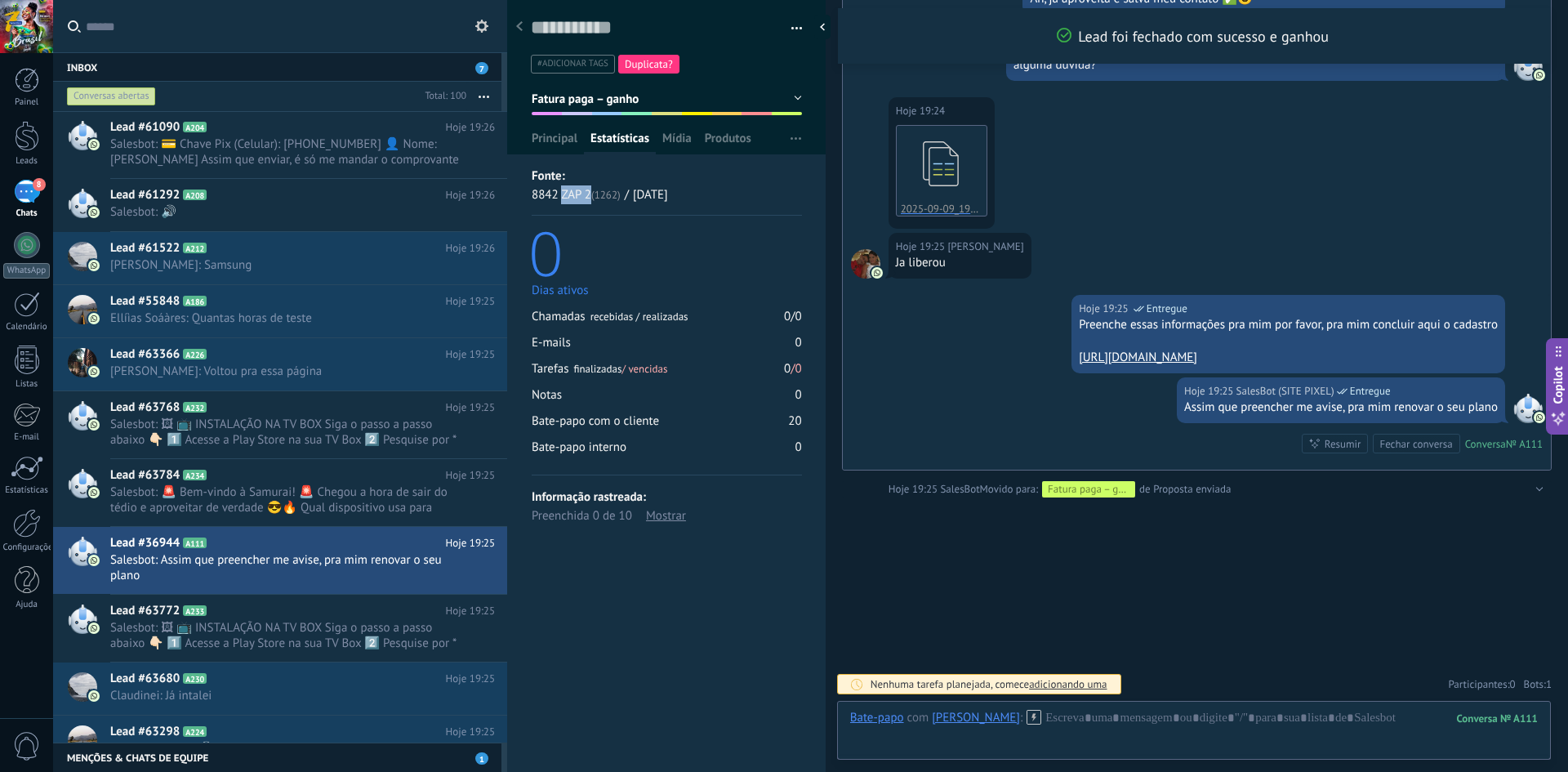
drag, startPoint x: 564, startPoint y: 196, endPoint x: 588, endPoint y: 200, distance: 24.3
click at [588, 200] on div "8842 ZAP 2 (1262)" at bounding box center [576, 194] width 89 height 19
copy div "ZAP 2"
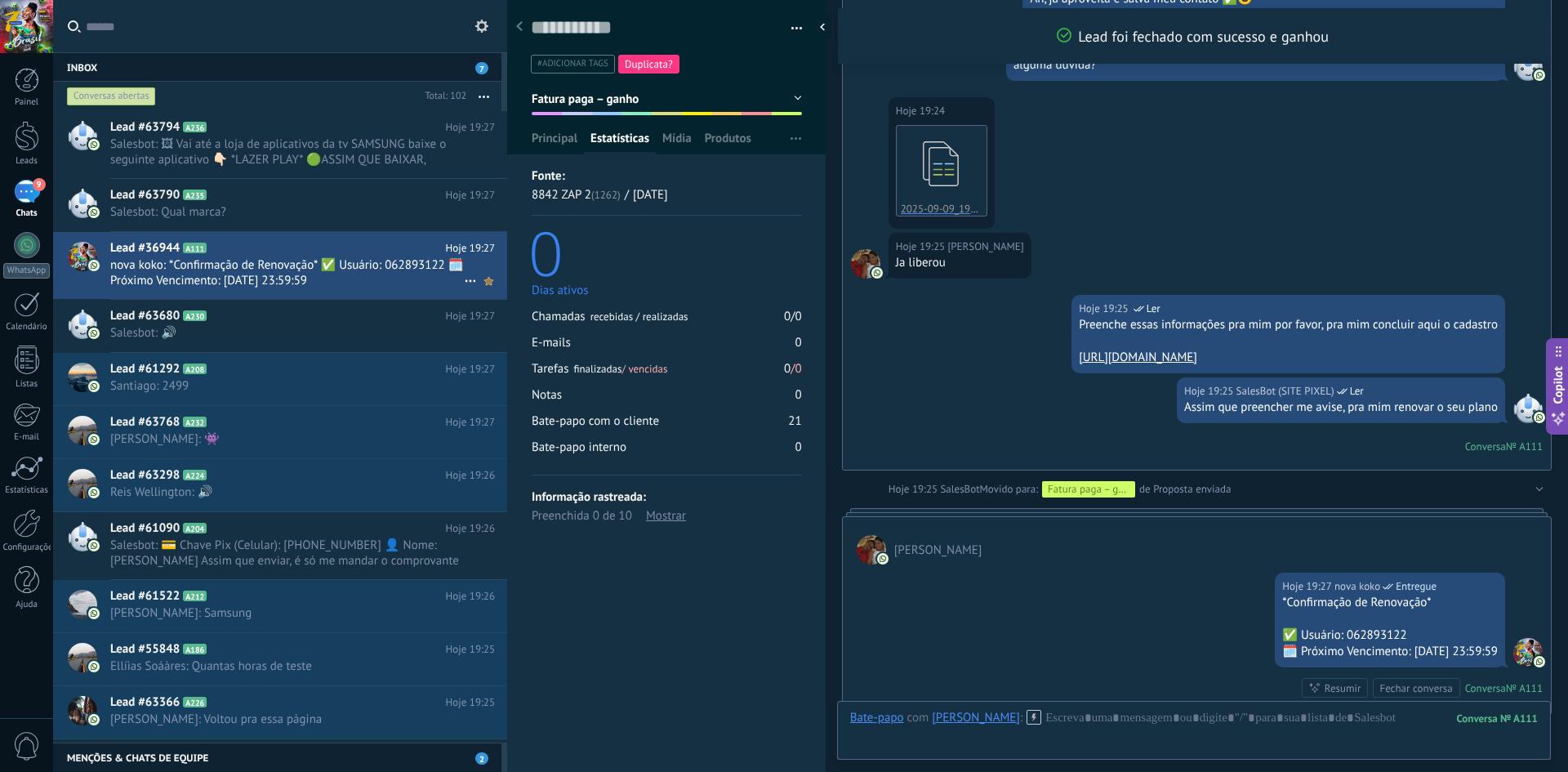
click at [485, 278] on icon at bounding box center [489, 281] width 17 height 19
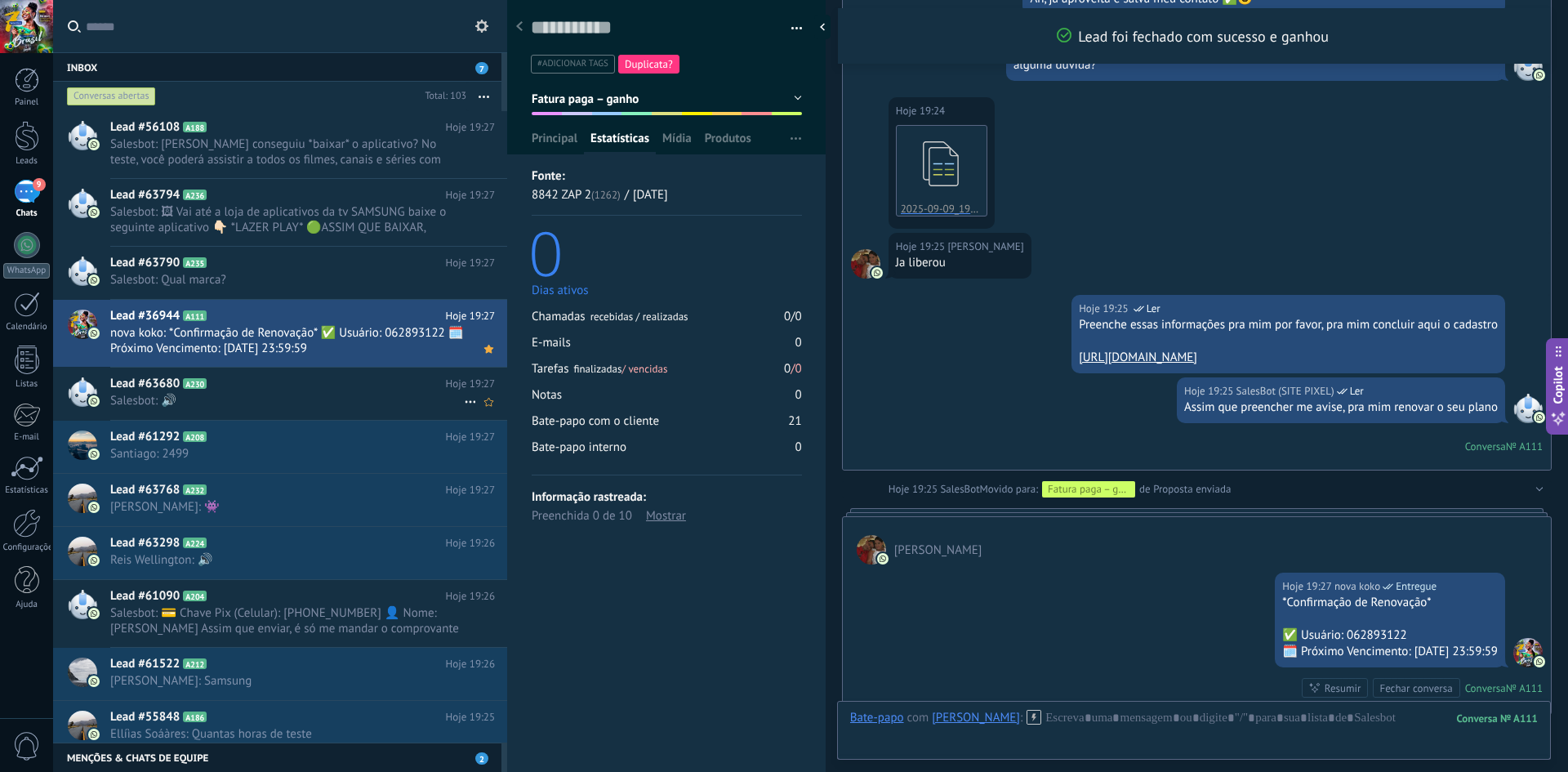
click at [346, 397] on span "Salesbot: 🔊" at bounding box center [287, 401] width 353 height 15
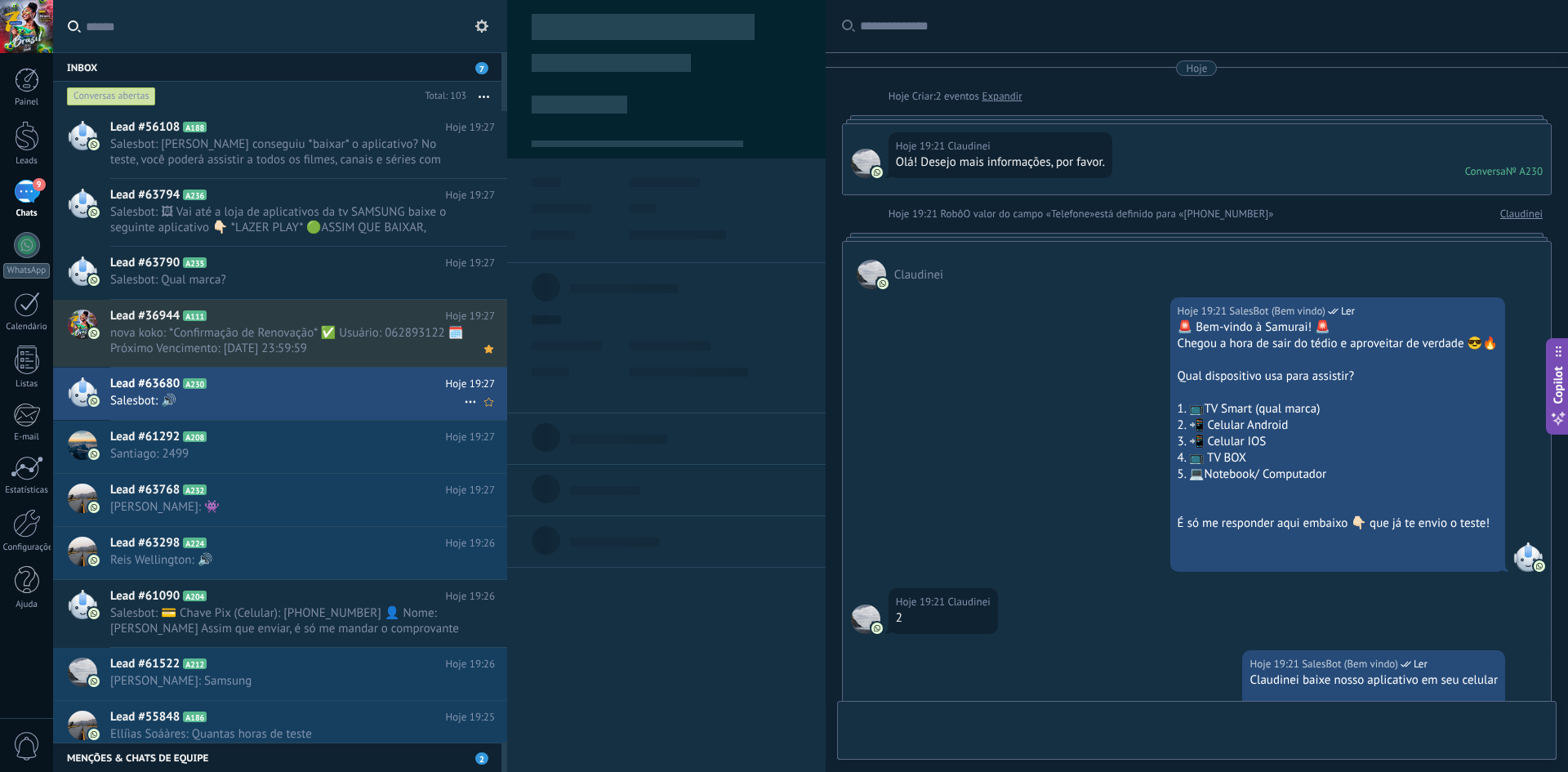
type textarea "**********"
